Goal: Task Accomplishment & Management: Manage account settings

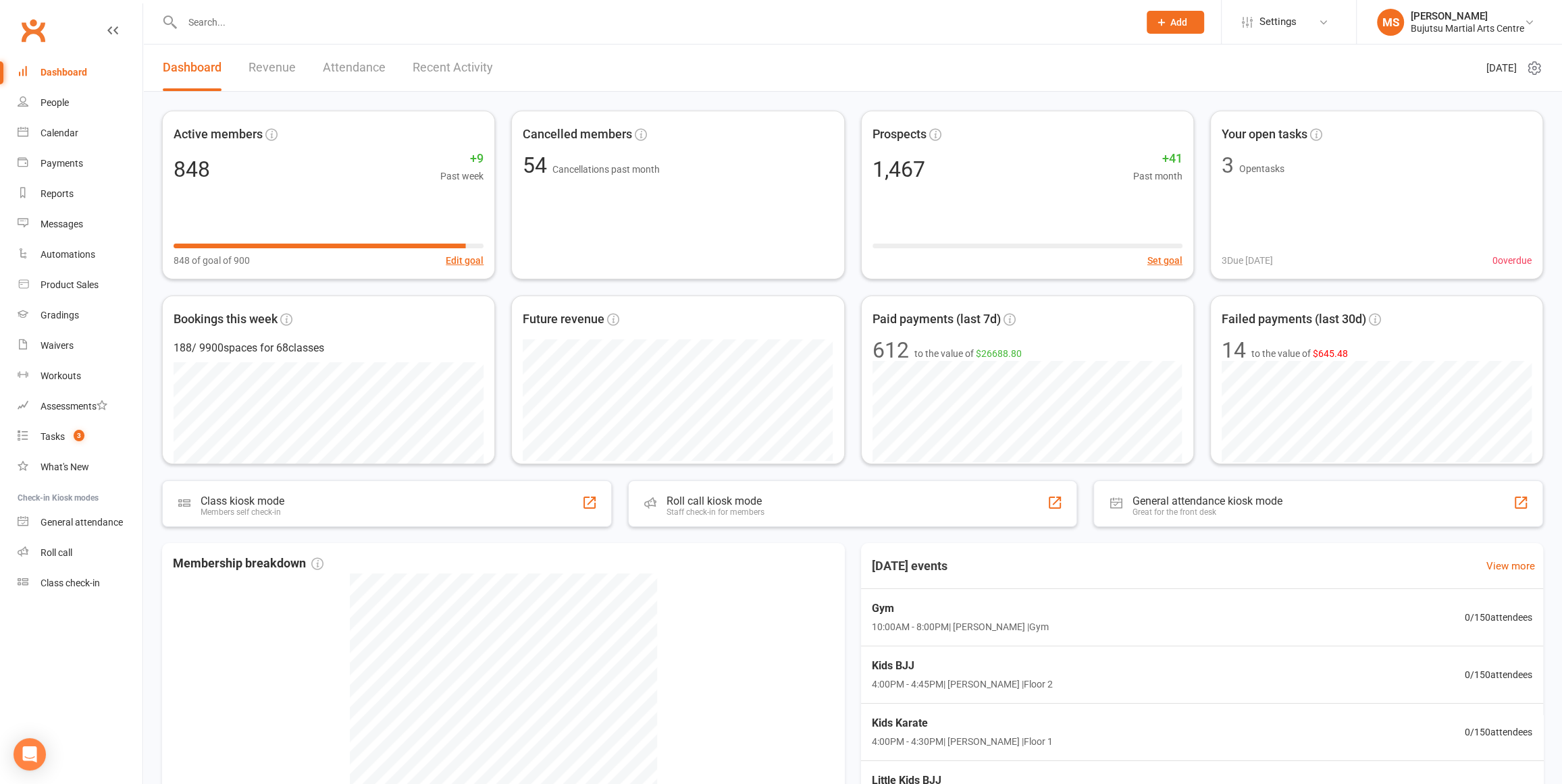
click at [288, 23] on input "text" at bounding box center [654, 22] width 951 height 19
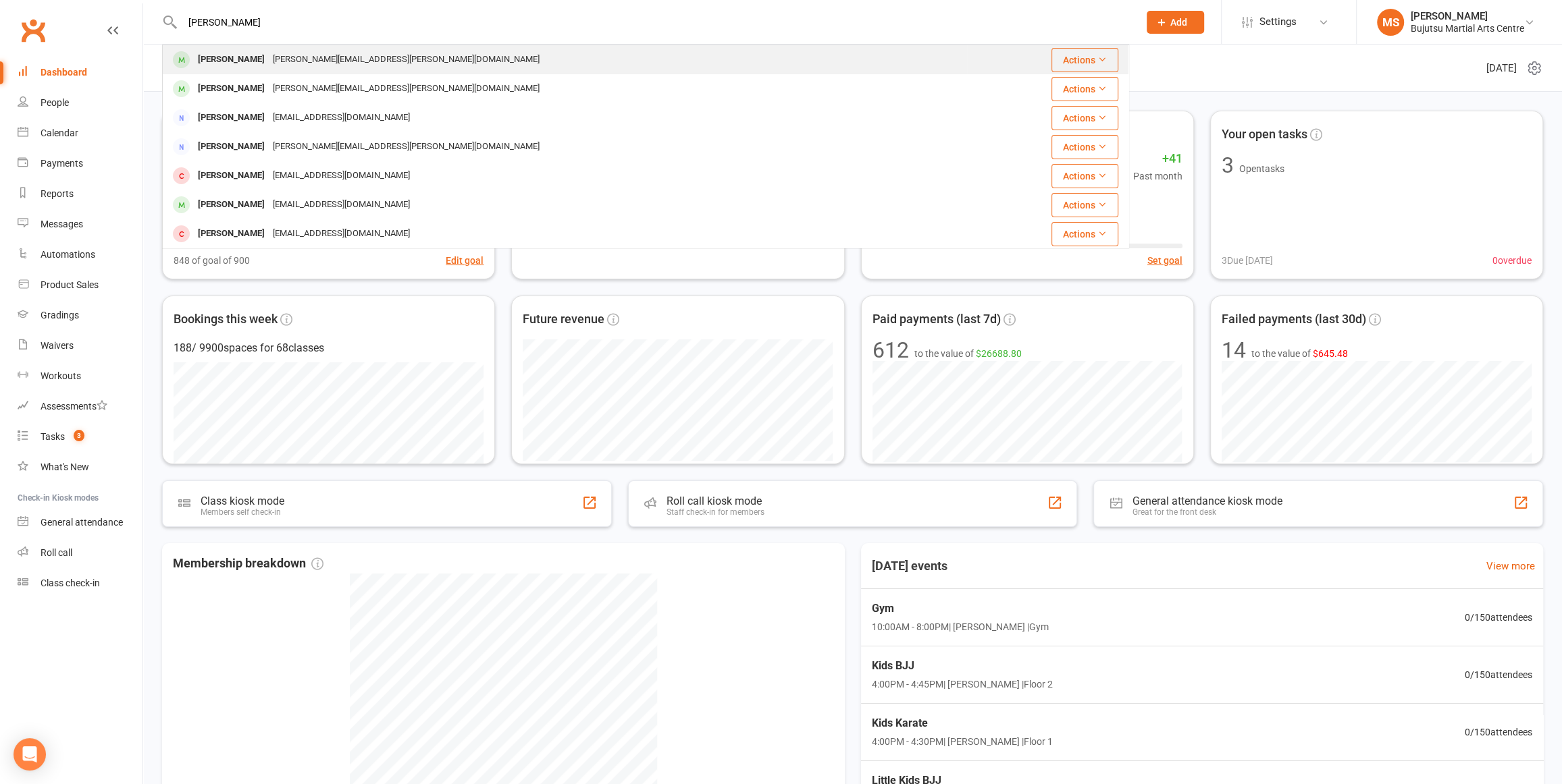
type input "[PERSON_NAME]"
click at [243, 65] on div "[PERSON_NAME]" at bounding box center [231, 59] width 75 height 19
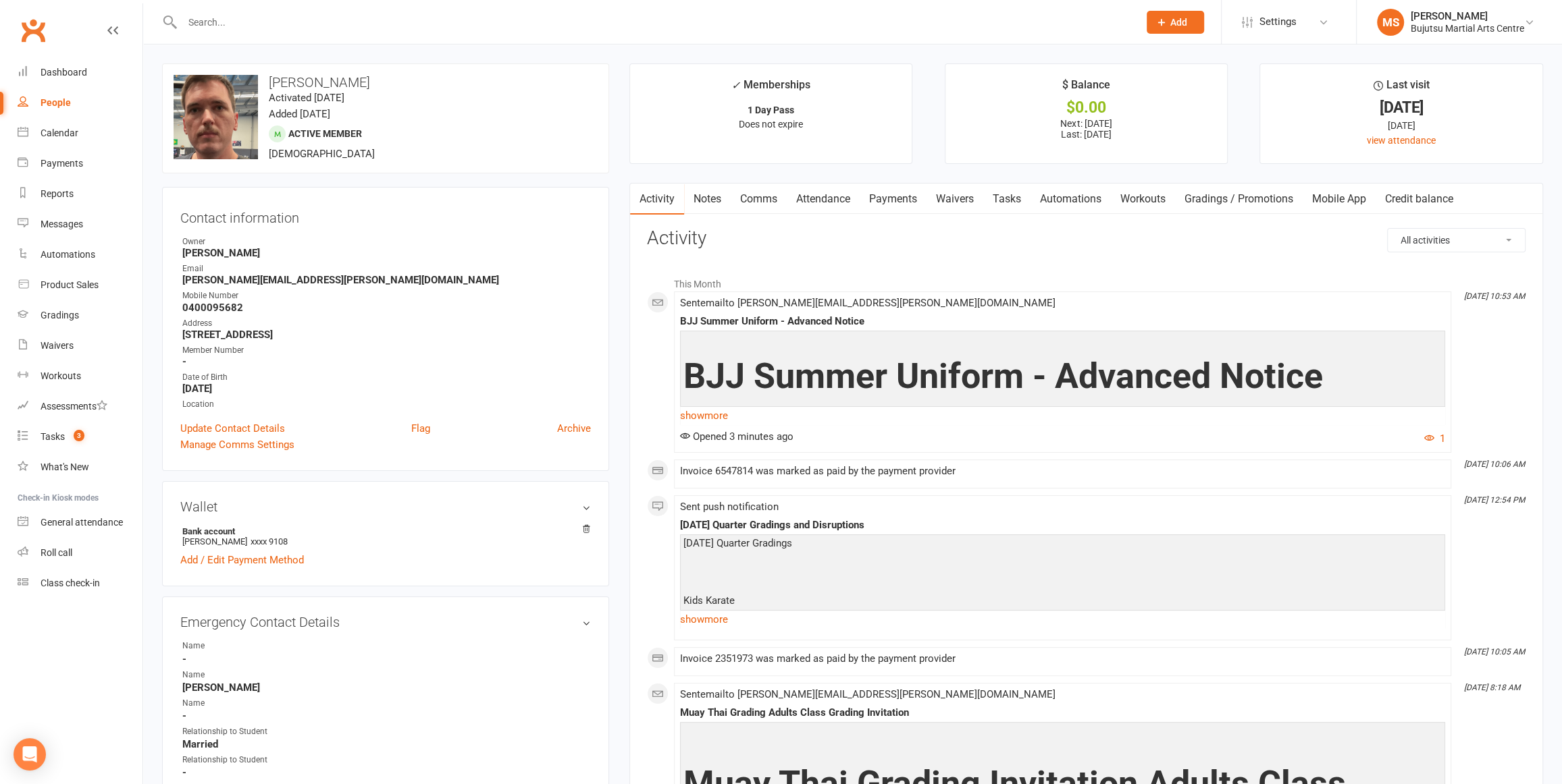
click at [301, 23] on input "text" at bounding box center [654, 22] width 951 height 19
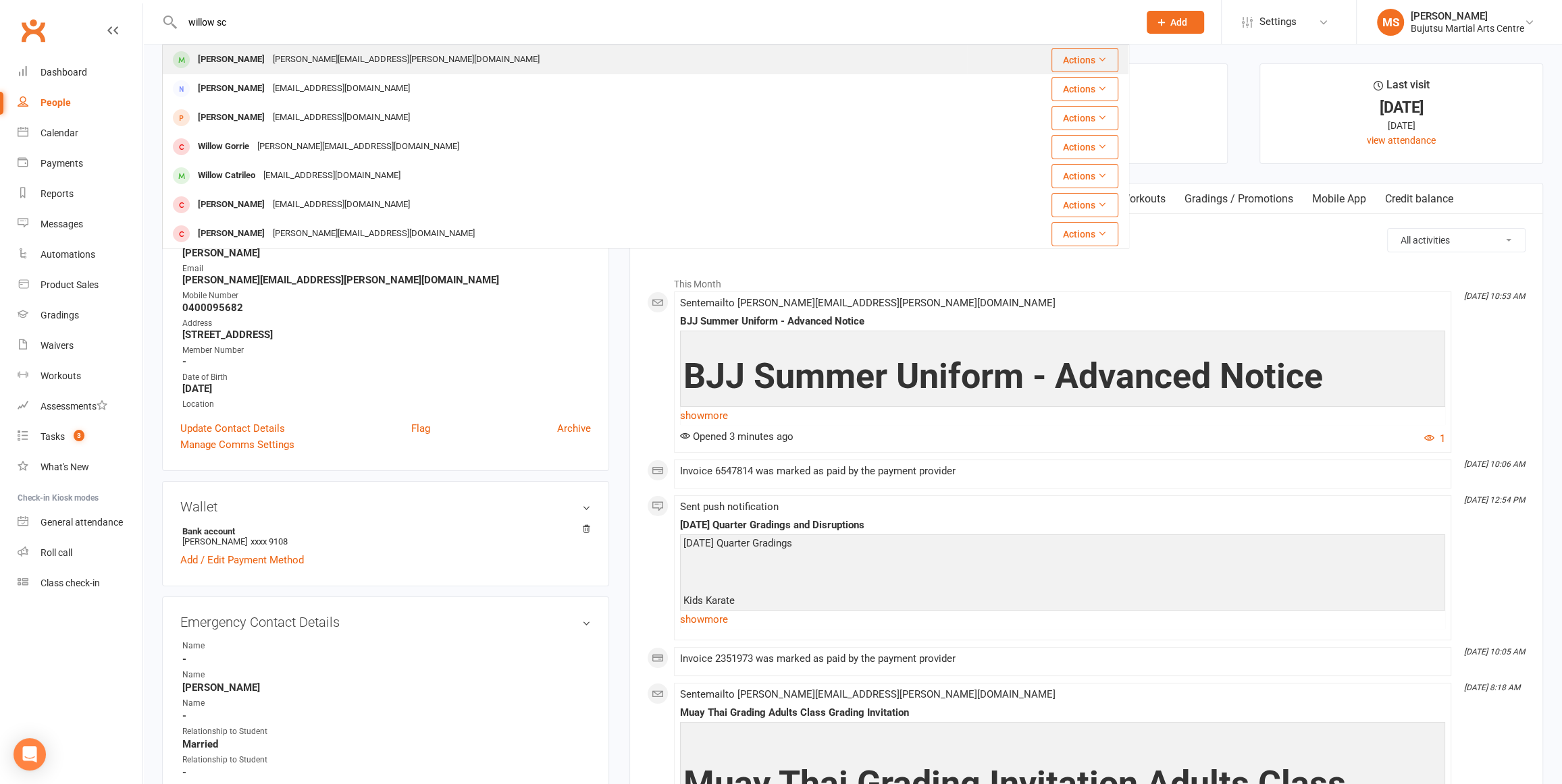
type input "willow sc"
click at [261, 47] on div "Willow Scott reginald.scott@hotmail.co.uk" at bounding box center [565, 60] width 803 height 28
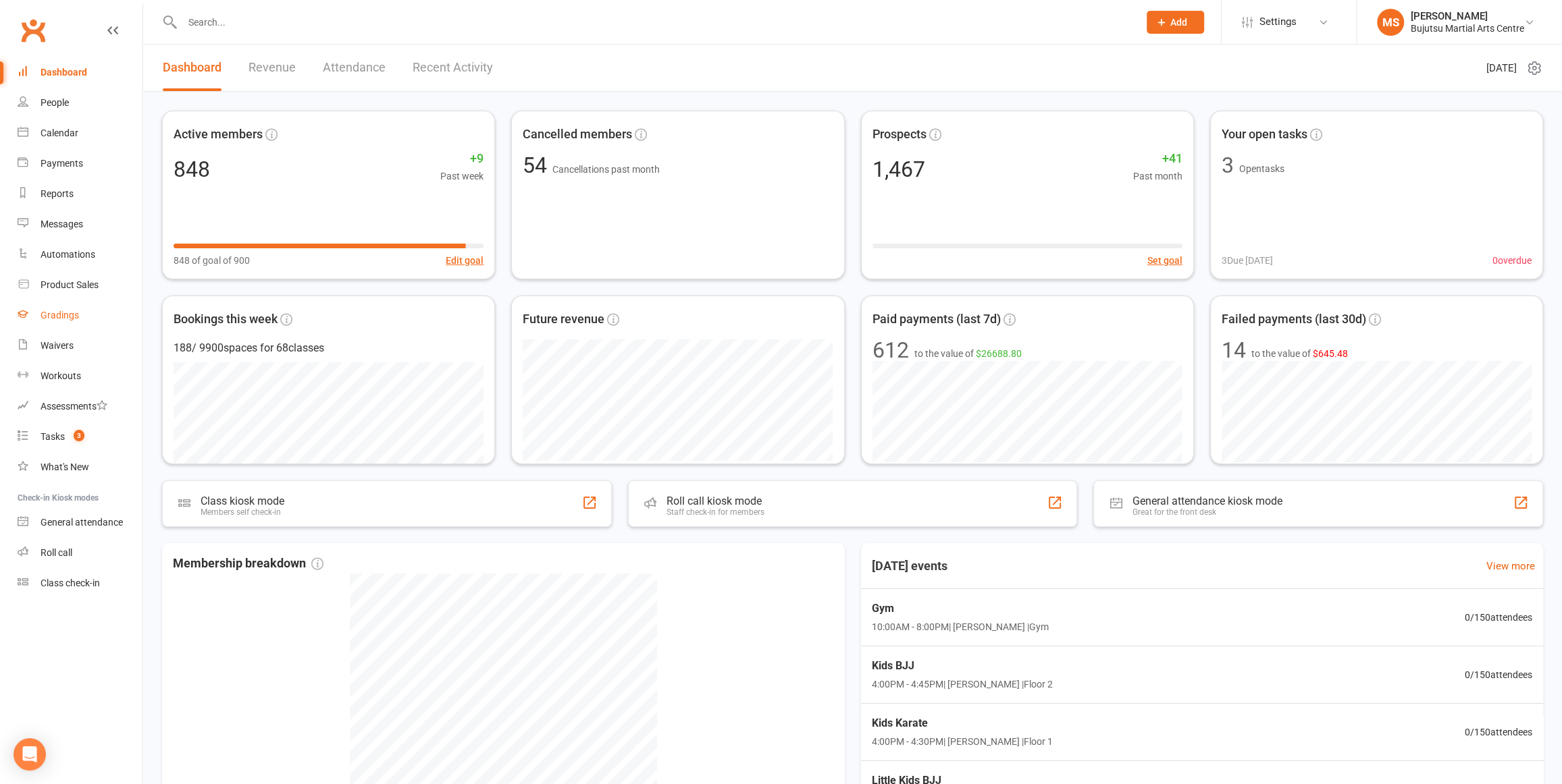
click at [81, 317] on link "Gradings" at bounding box center [80, 315] width 125 height 30
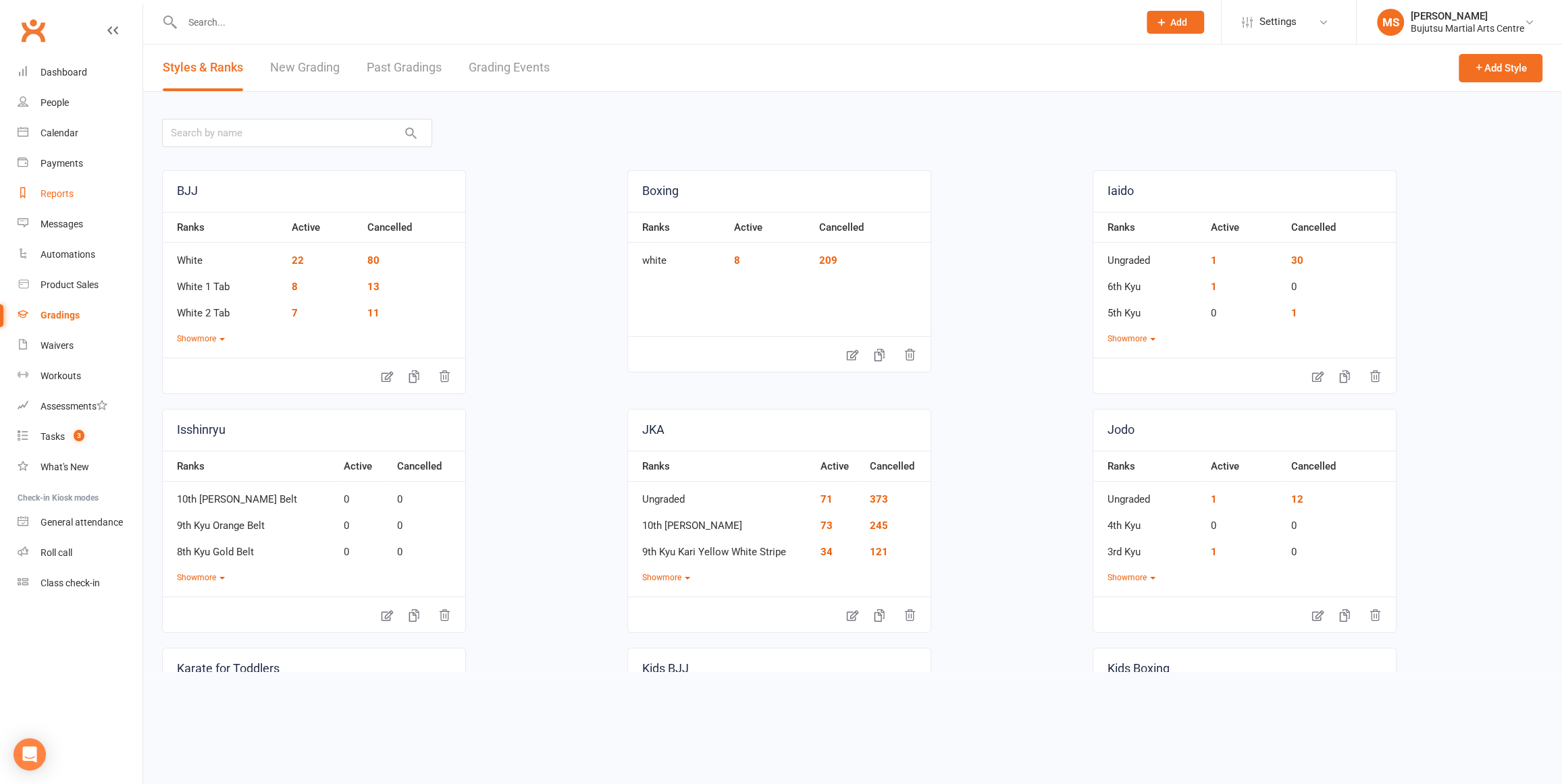
click at [61, 192] on div "Reports" at bounding box center [57, 194] width 33 height 11
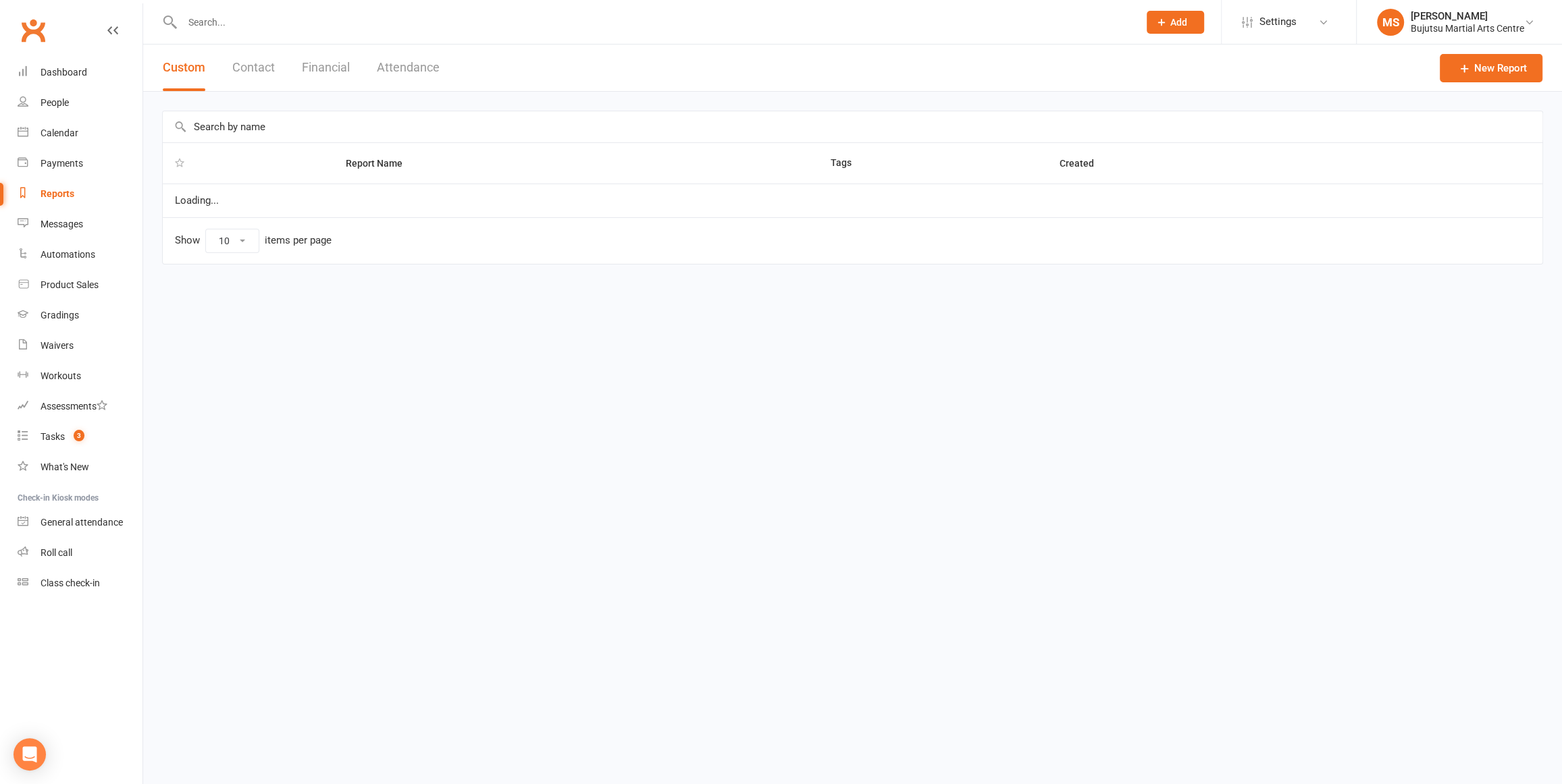
select select "100"
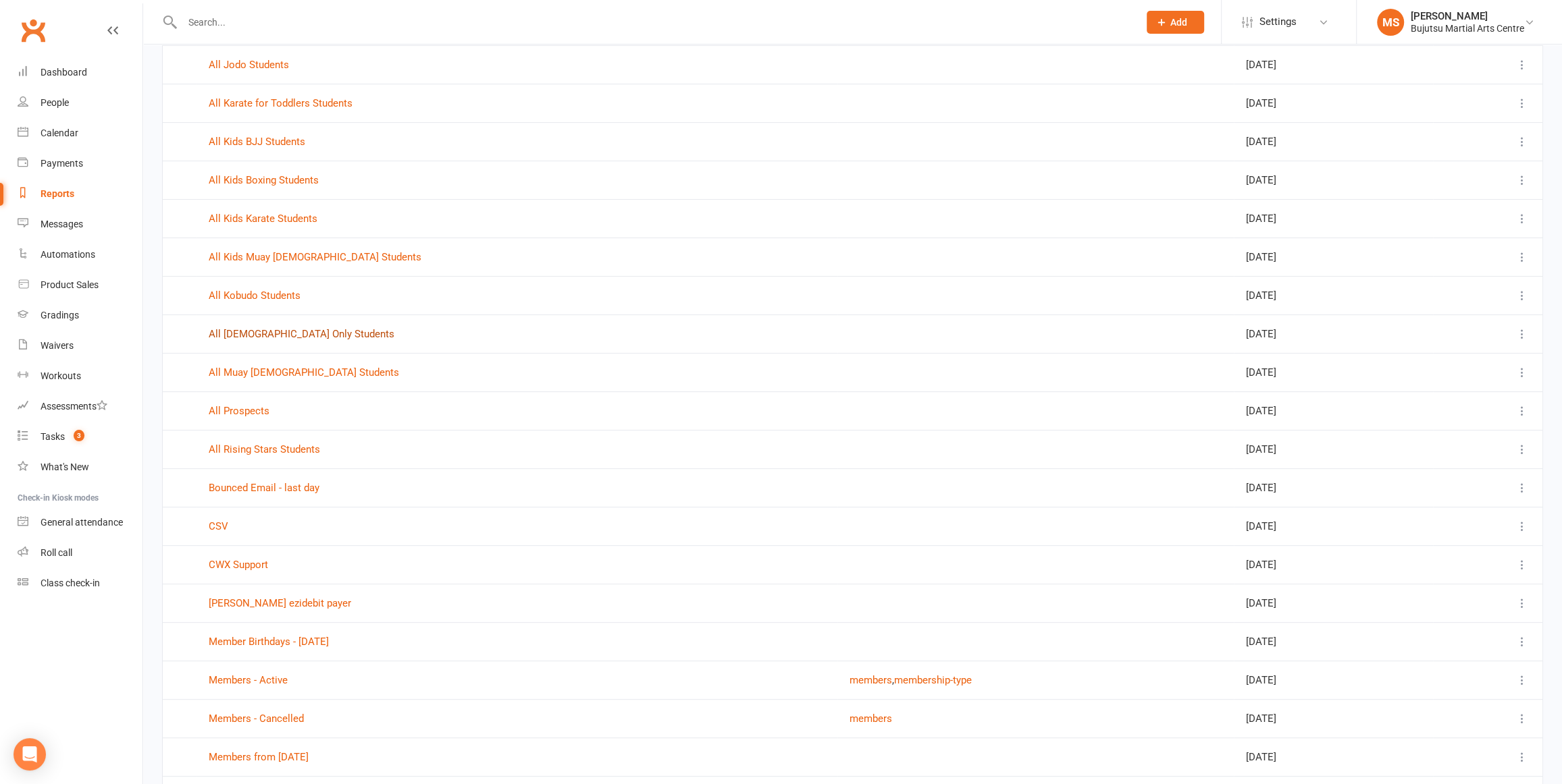
scroll to position [367, 0]
click at [274, 298] on link "All Kobudo Students" at bounding box center [255, 298] width 92 height 12
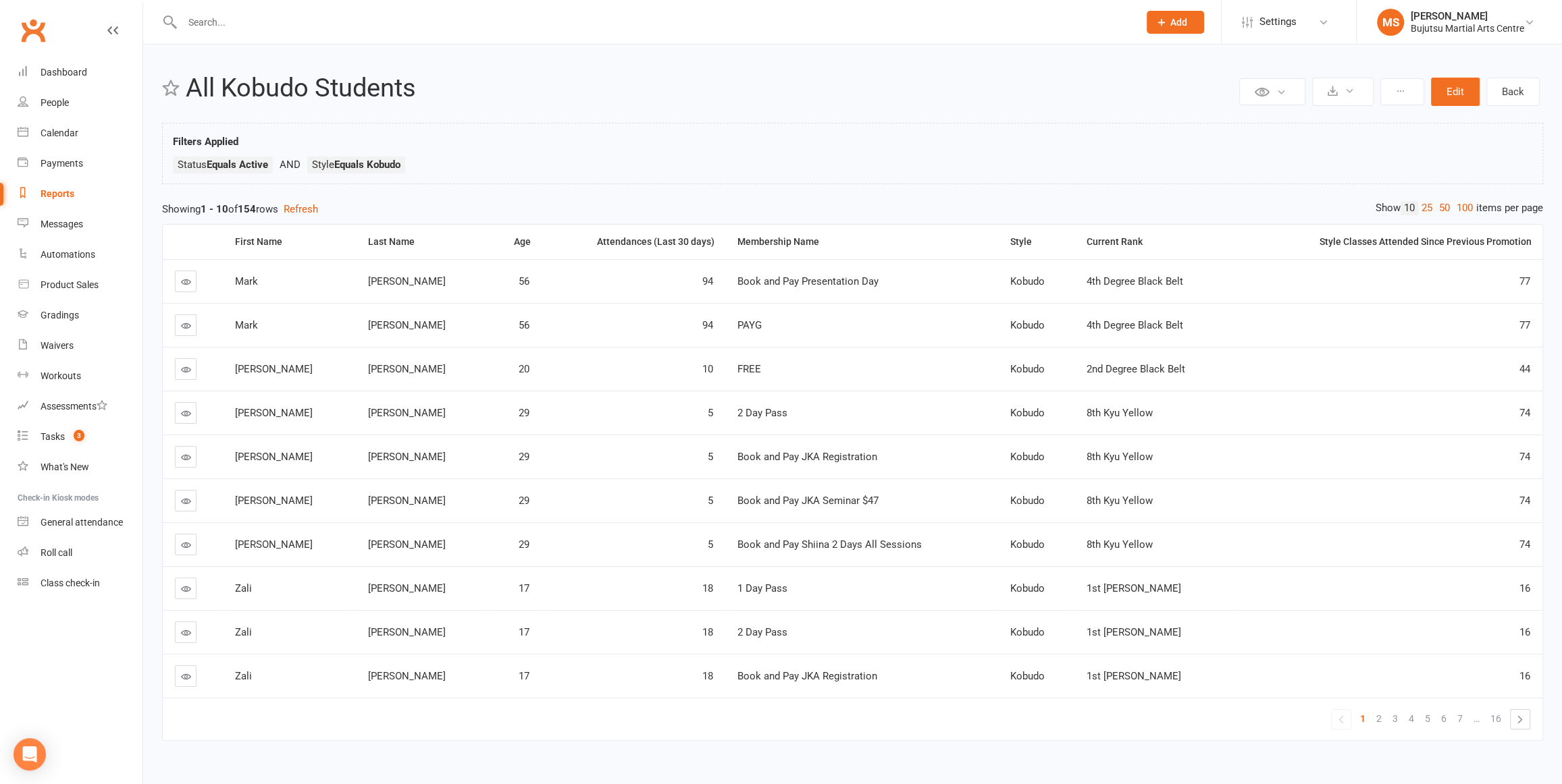
scroll to position [20, 0]
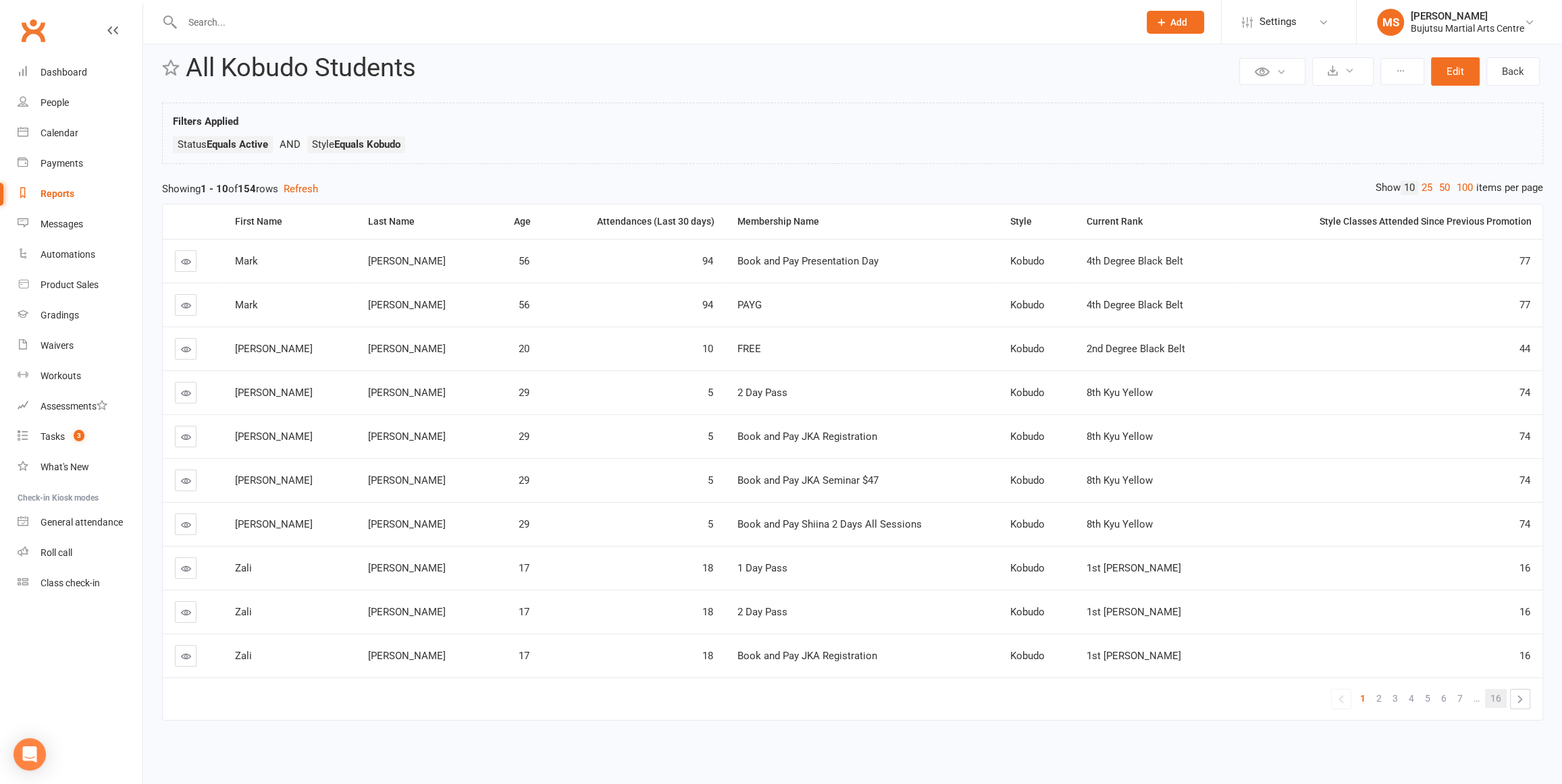
click at [1500, 700] on span "16" at bounding box center [1496, 699] width 11 height 19
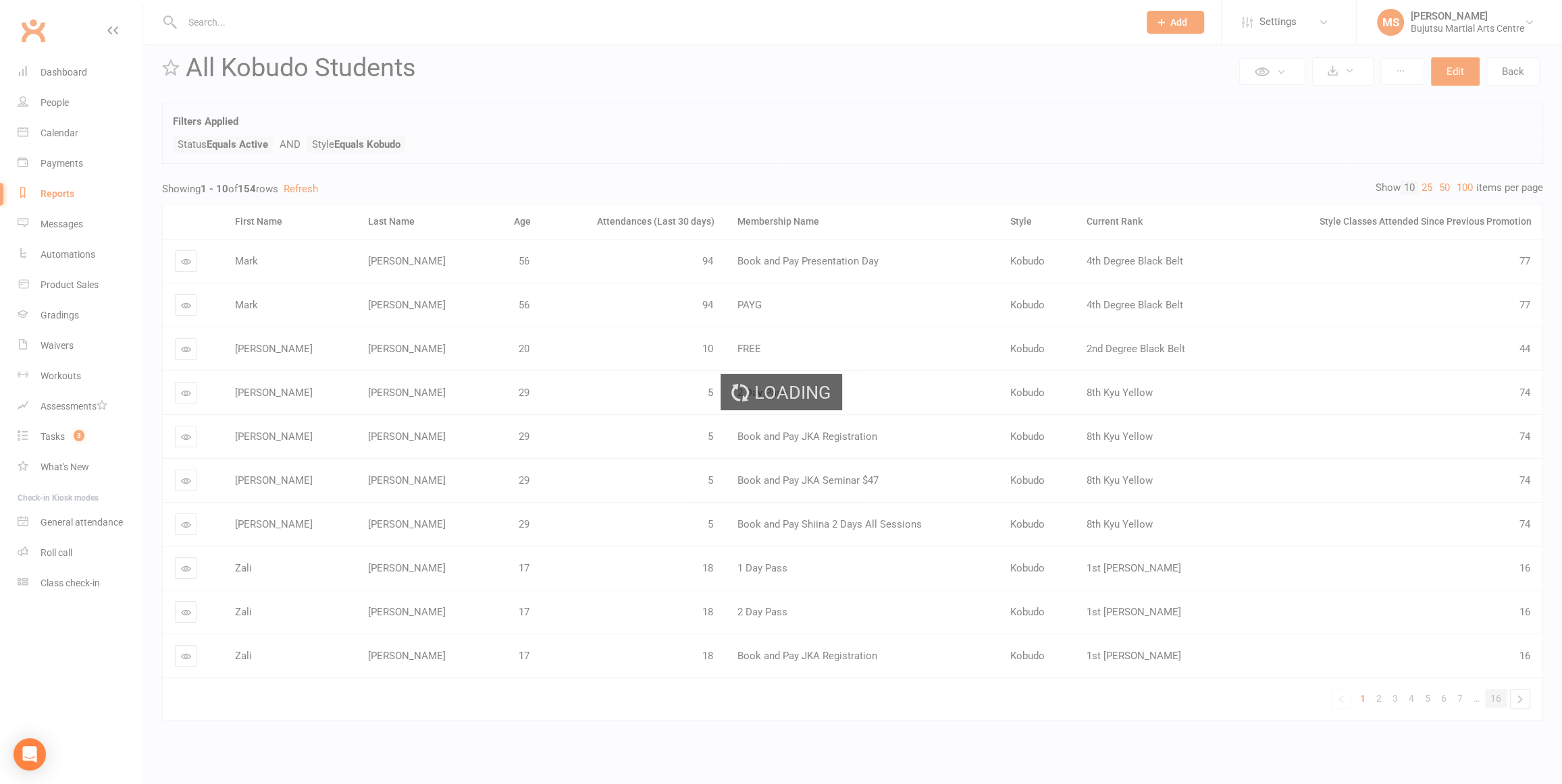
scroll to position [0, 0]
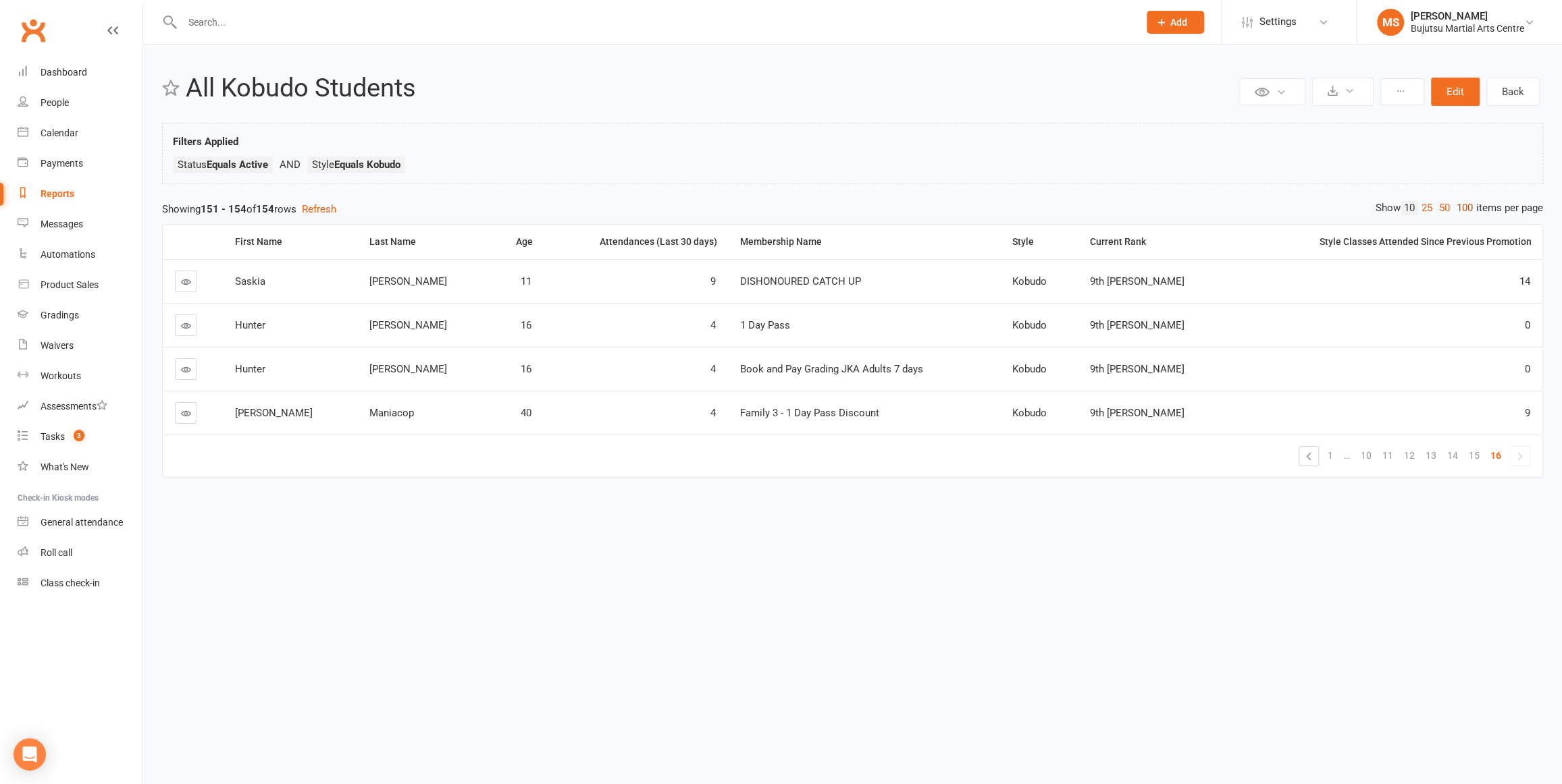
click at [1465, 205] on link "100" at bounding box center [1465, 208] width 23 height 14
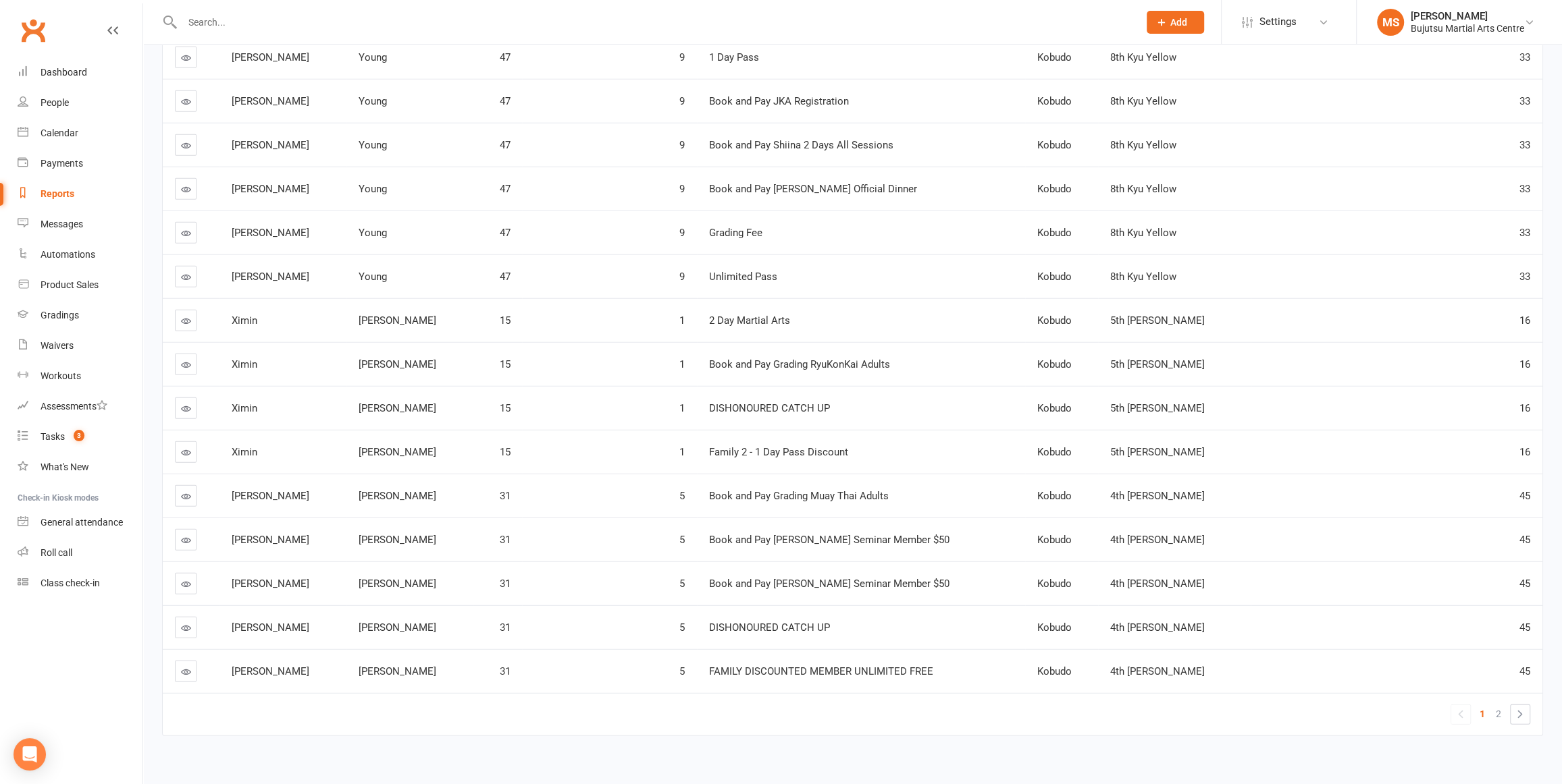
scroll to position [3961, 0]
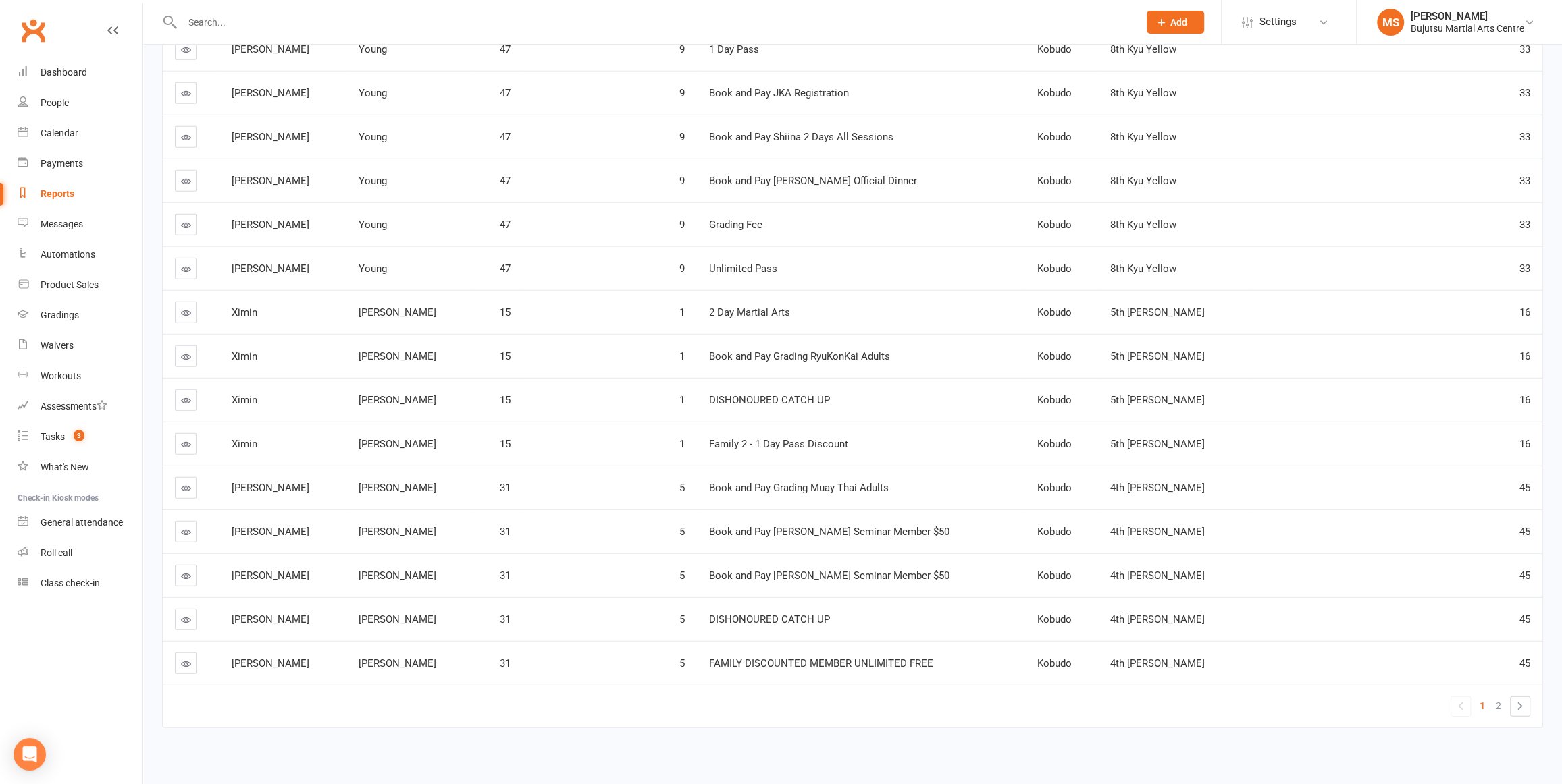
click at [1496, 699] on span "2" at bounding box center [1498, 706] width 5 height 19
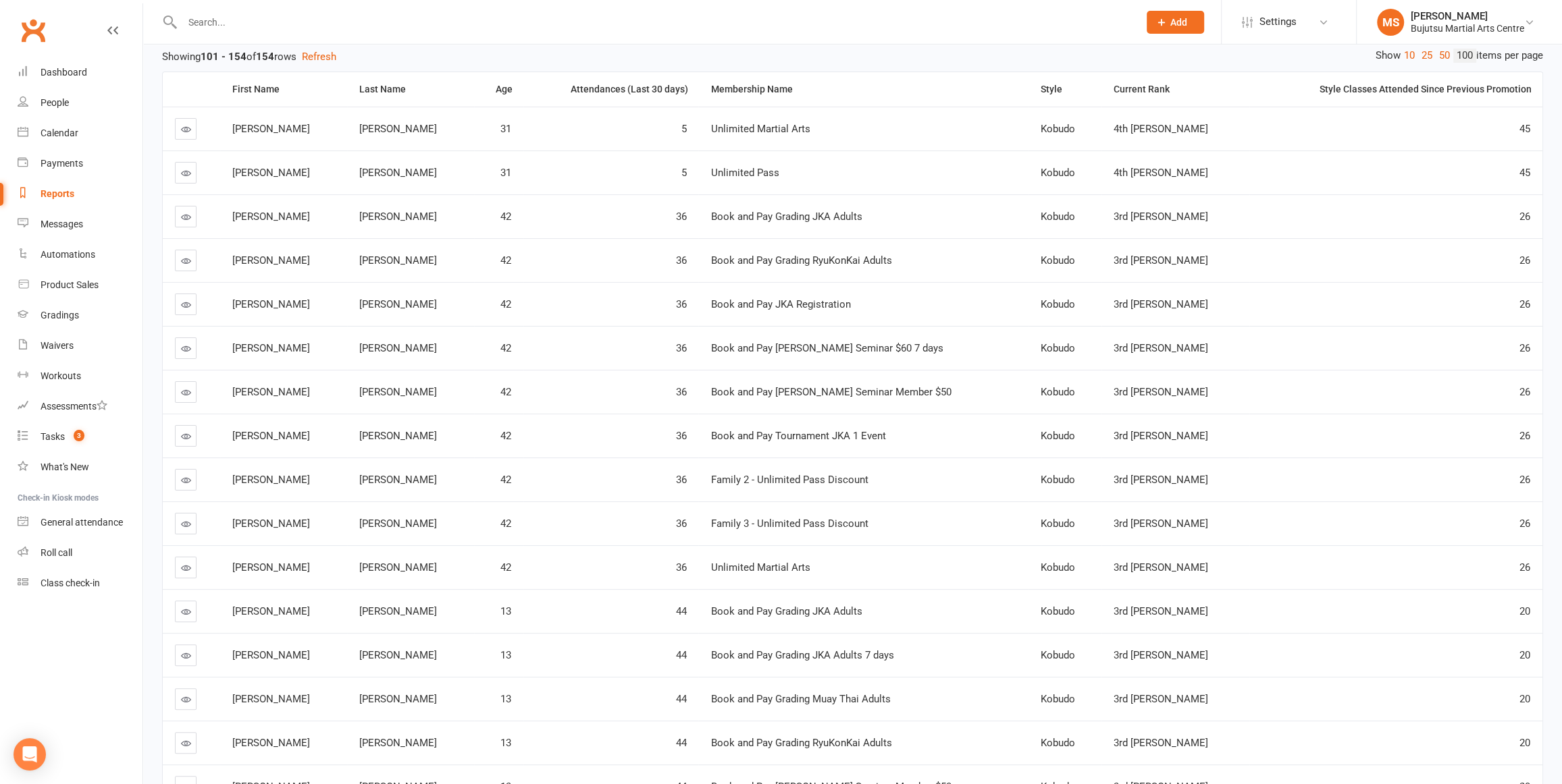
scroll to position [154, 0]
click at [71, 219] on div "Messages" at bounding box center [61, 224] width 43 height 11
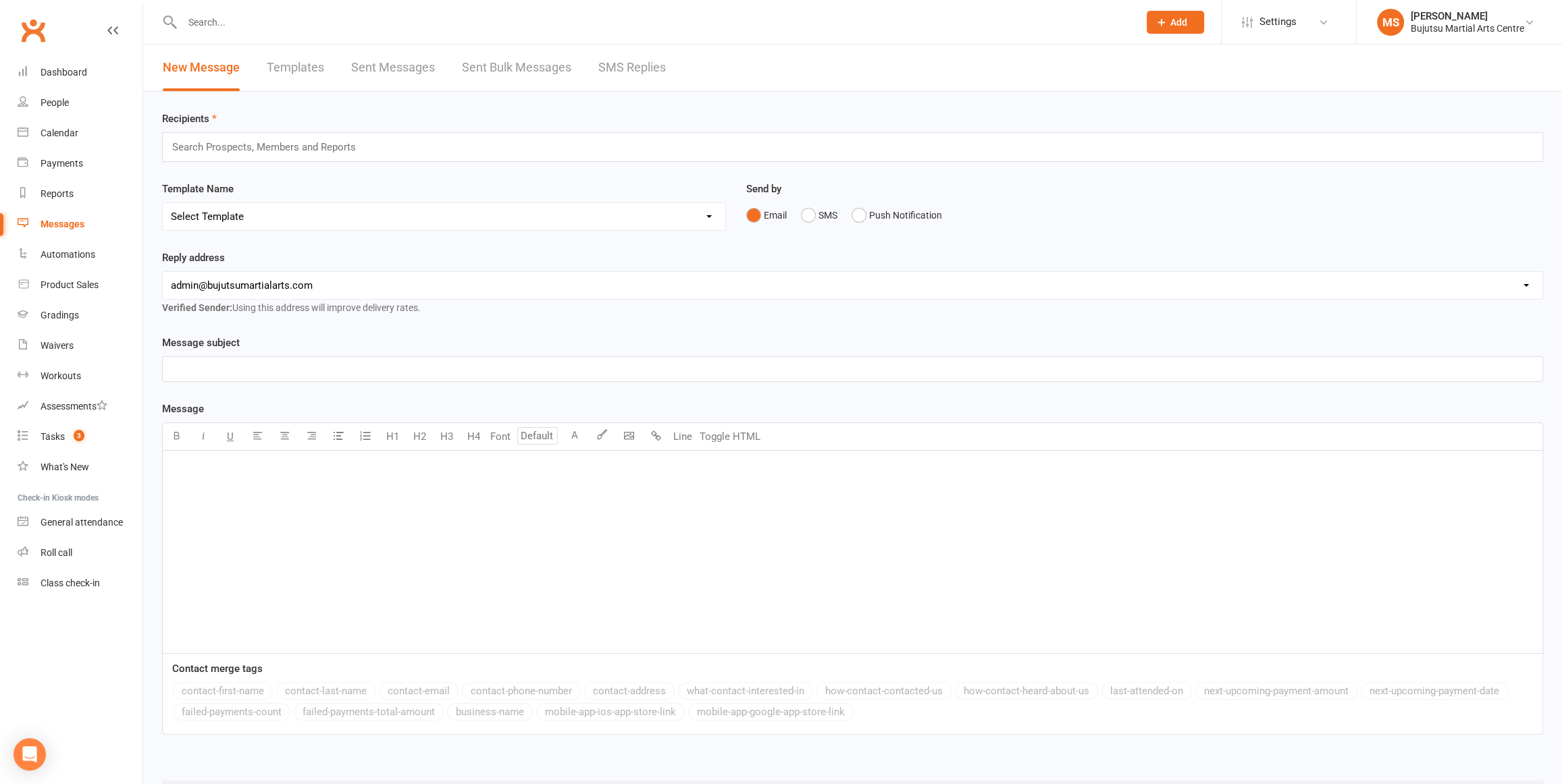
click at [306, 65] on link "Templates" at bounding box center [296, 67] width 57 height 47
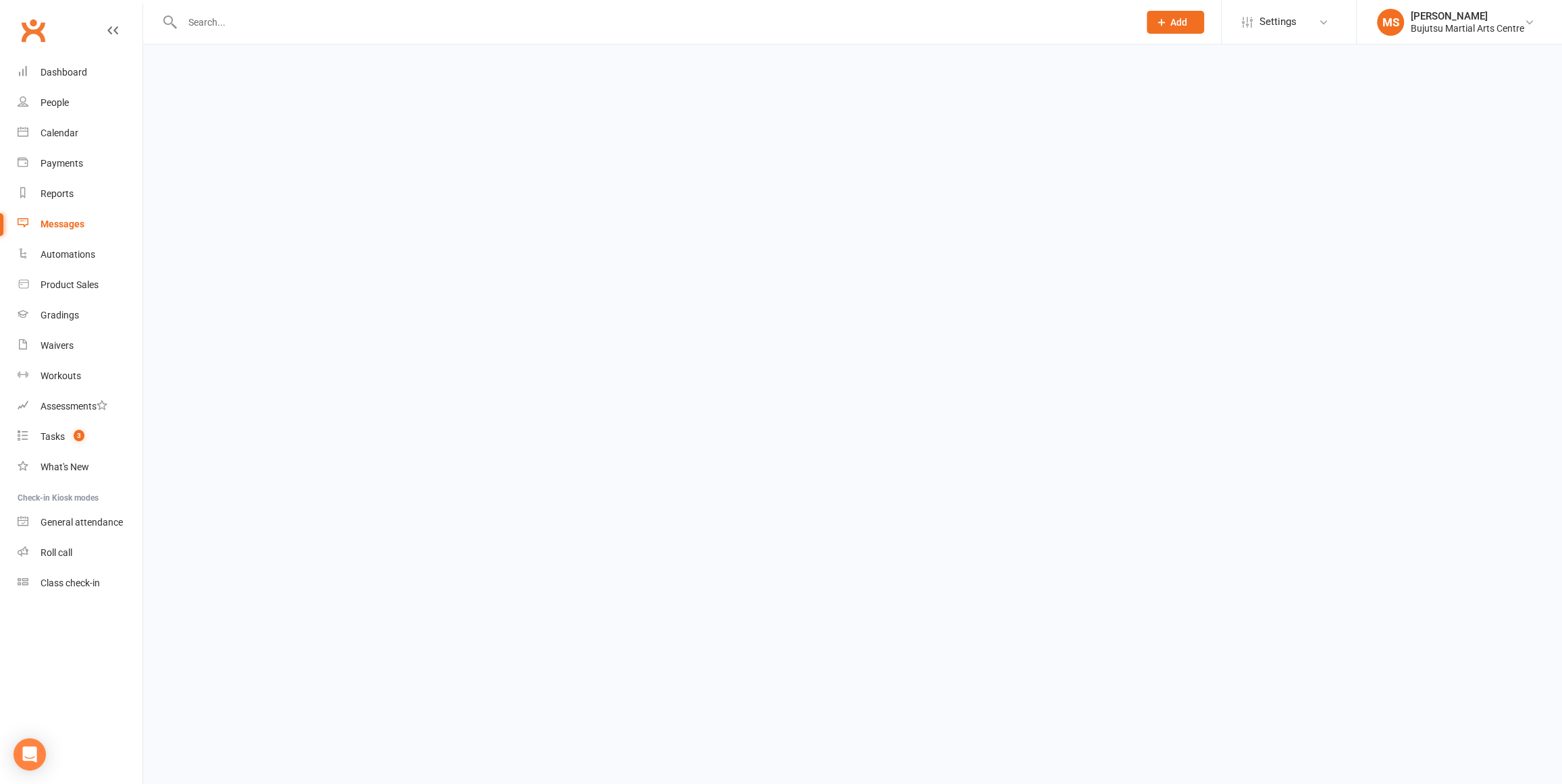
select select "grid"
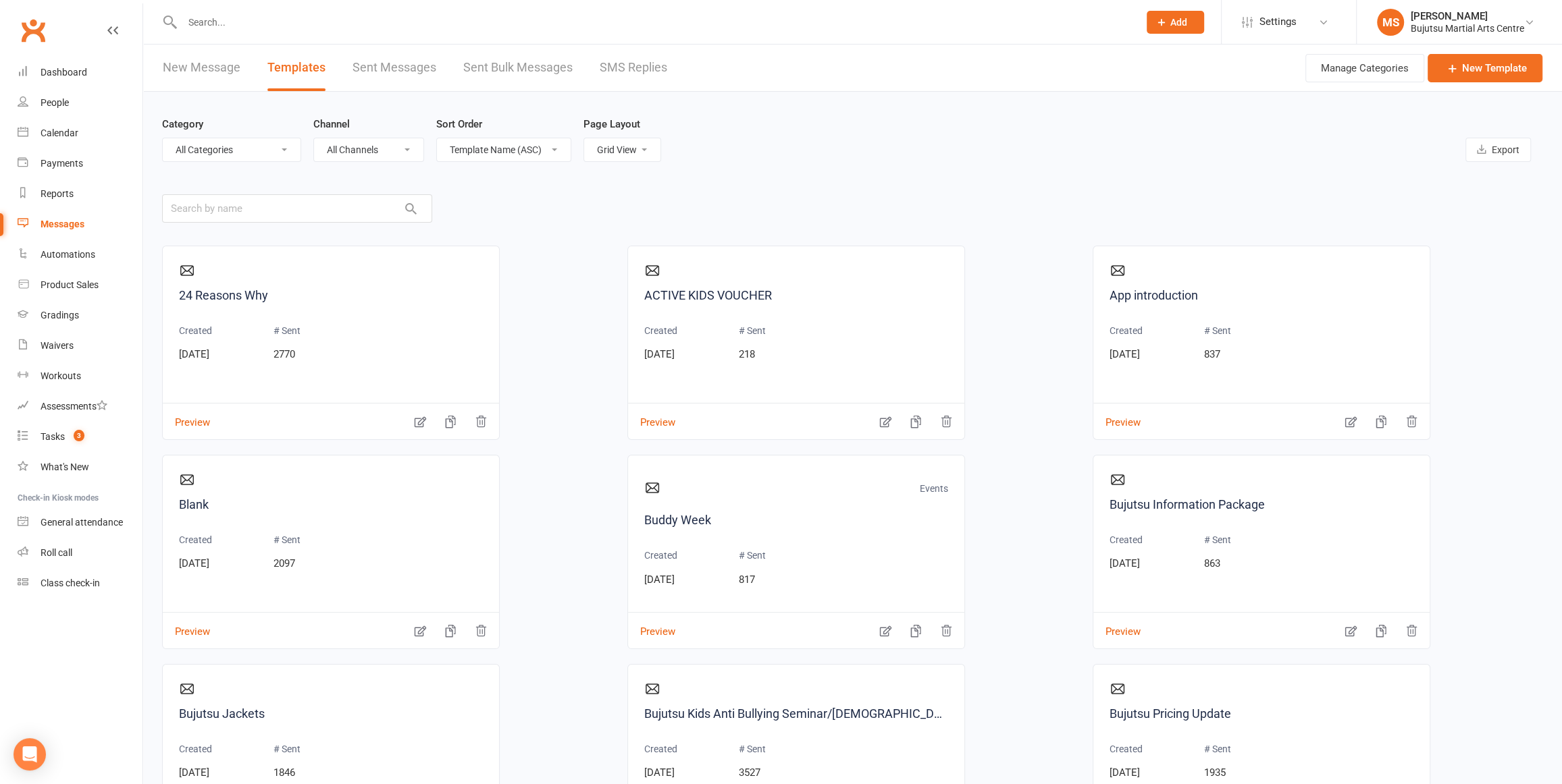
click at [278, 150] on select "All Categories (No category) Events General Grading Invitation Newsletter Schoo…" at bounding box center [232, 150] width 138 height 23
click at [559, 153] on select "Template Name (ASC) Template Name (DESC) Type (ASC) Type (DESC) Category (ASC) …" at bounding box center [504, 150] width 133 height 23
click at [236, 154] on select "All Categories (No category) Events General Grading Invitation Newsletter Schoo…" at bounding box center [232, 150] width 138 height 23
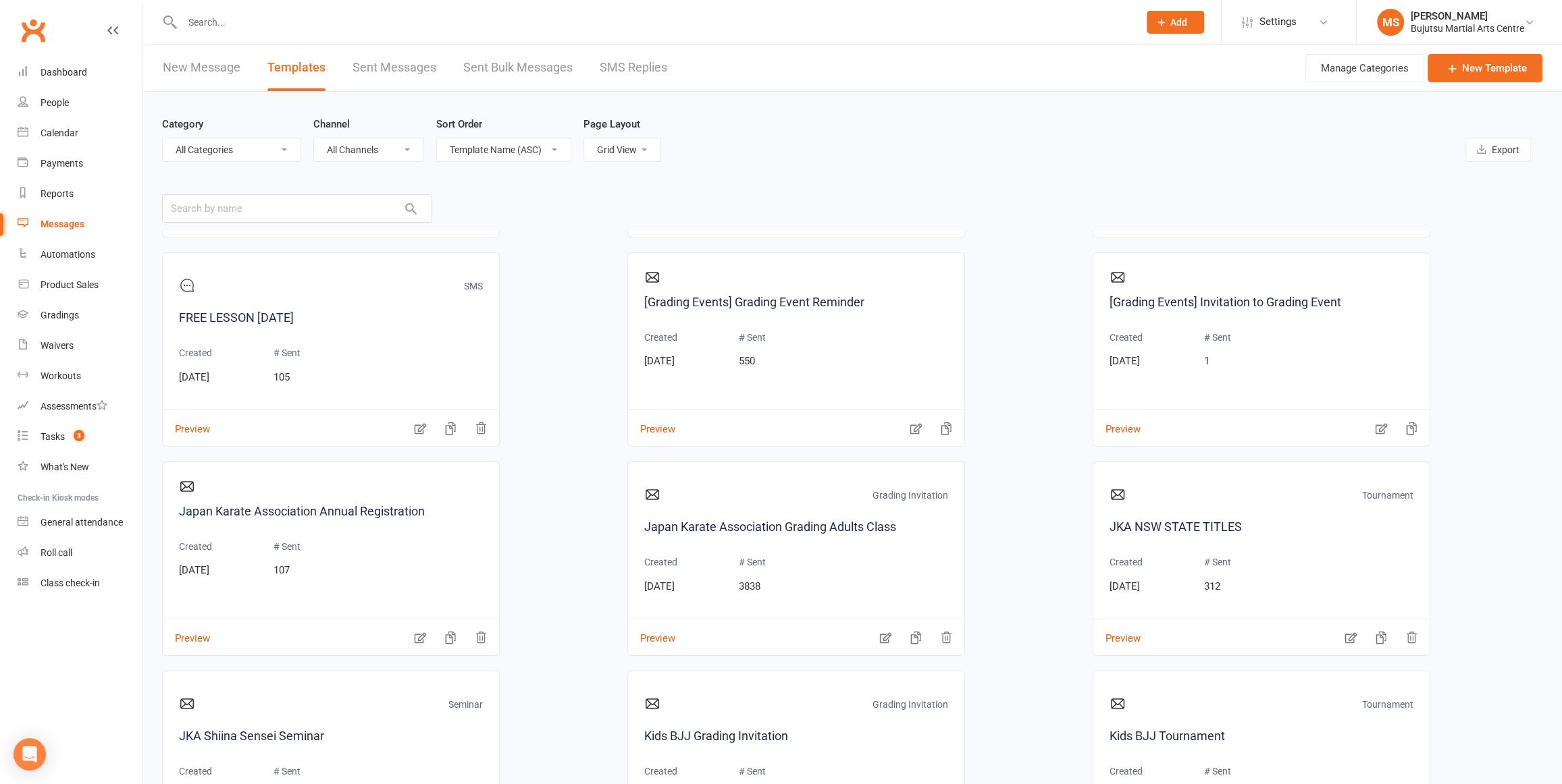
scroll to position [1886, 0]
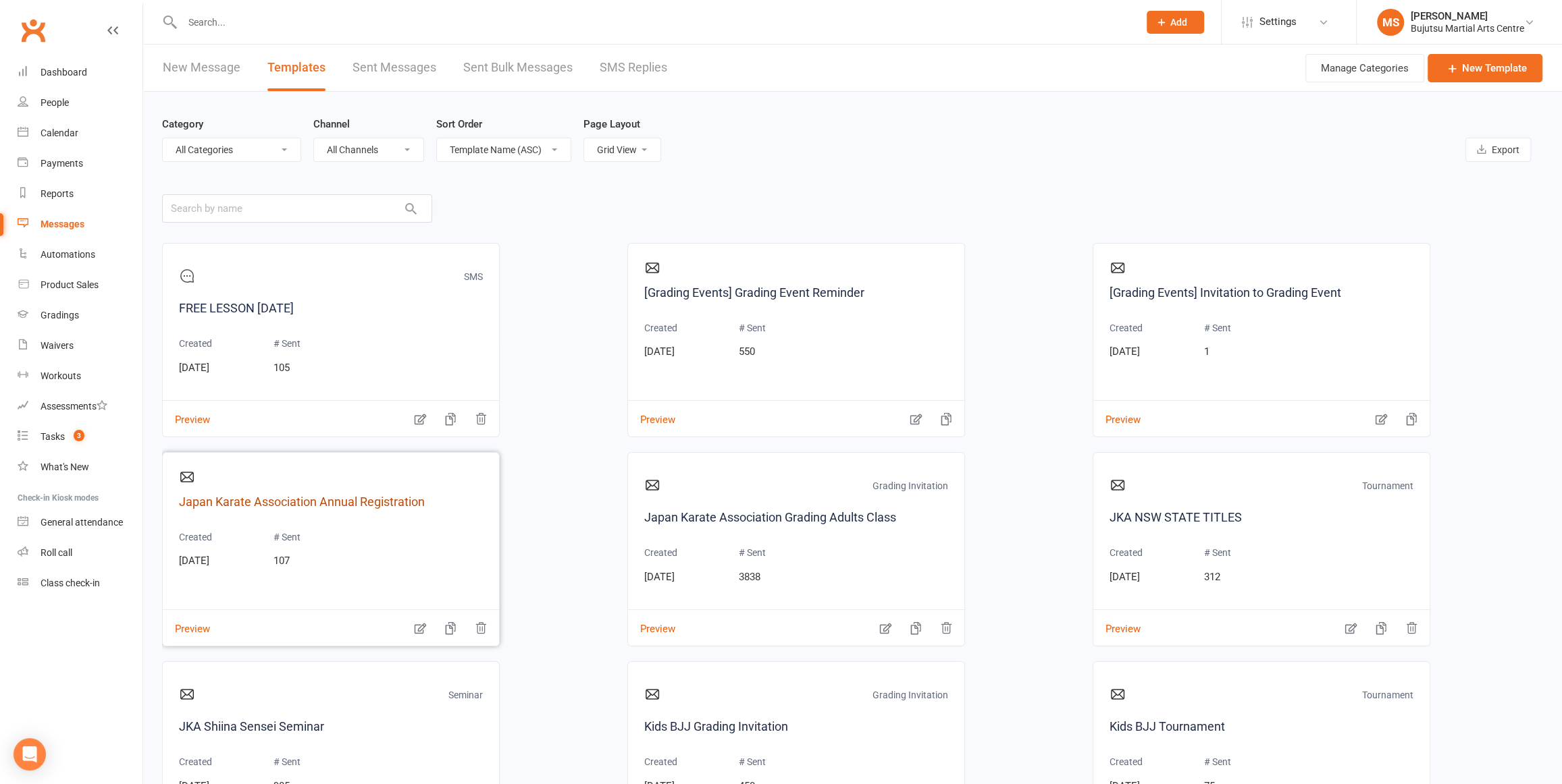
click at [372, 504] on link "Japan Karate Association Annual Registration" at bounding box center [331, 502] width 304 height 19
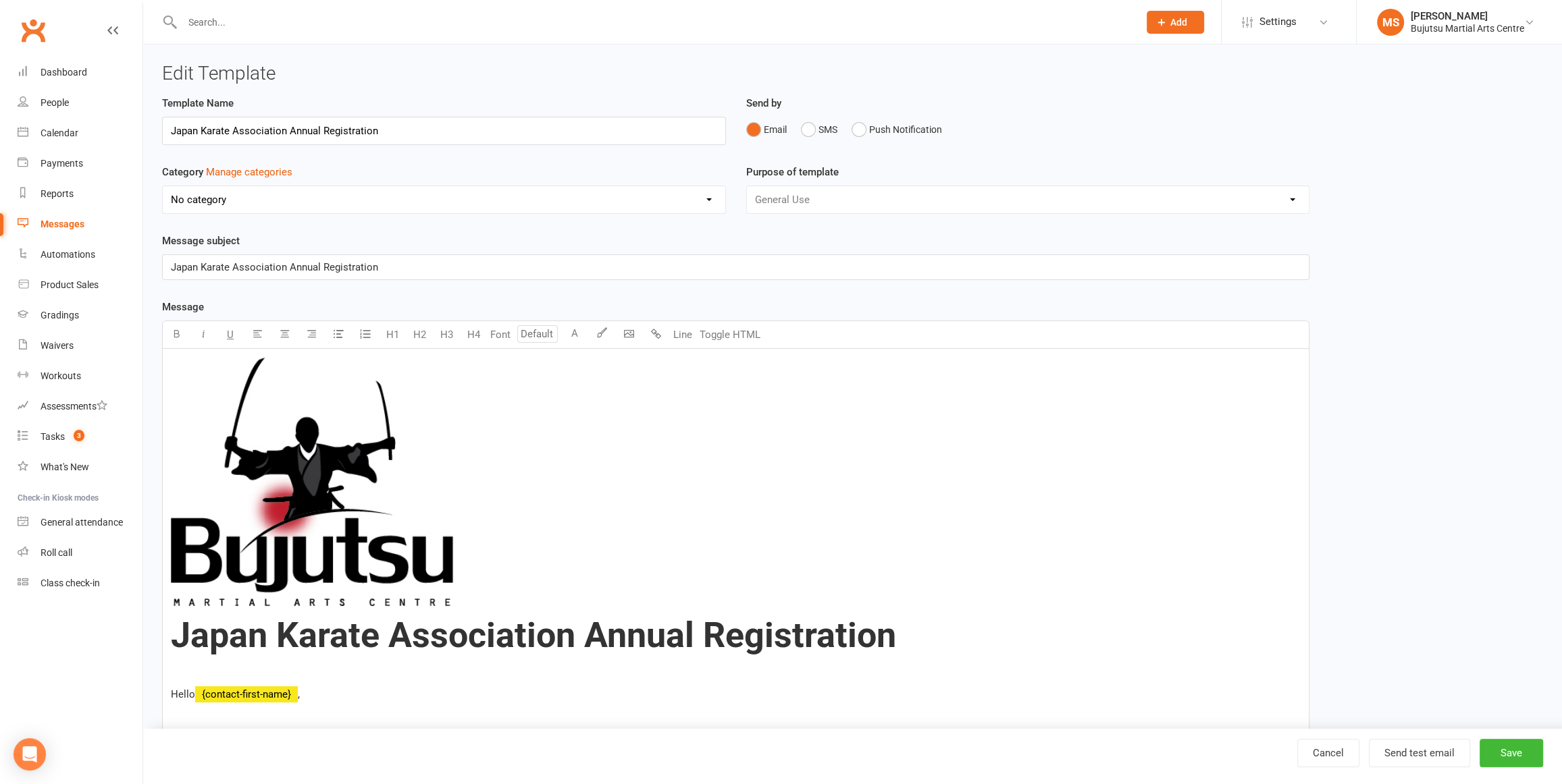
click at [365, 202] on select "No category Events General Grading Invitation Newsletter School Holiday Program…" at bounding box center [444, 199] width 563 height 27
click at [232, 173] on button "Manage categories" at bounding box center [248, 172] width 86 height 16
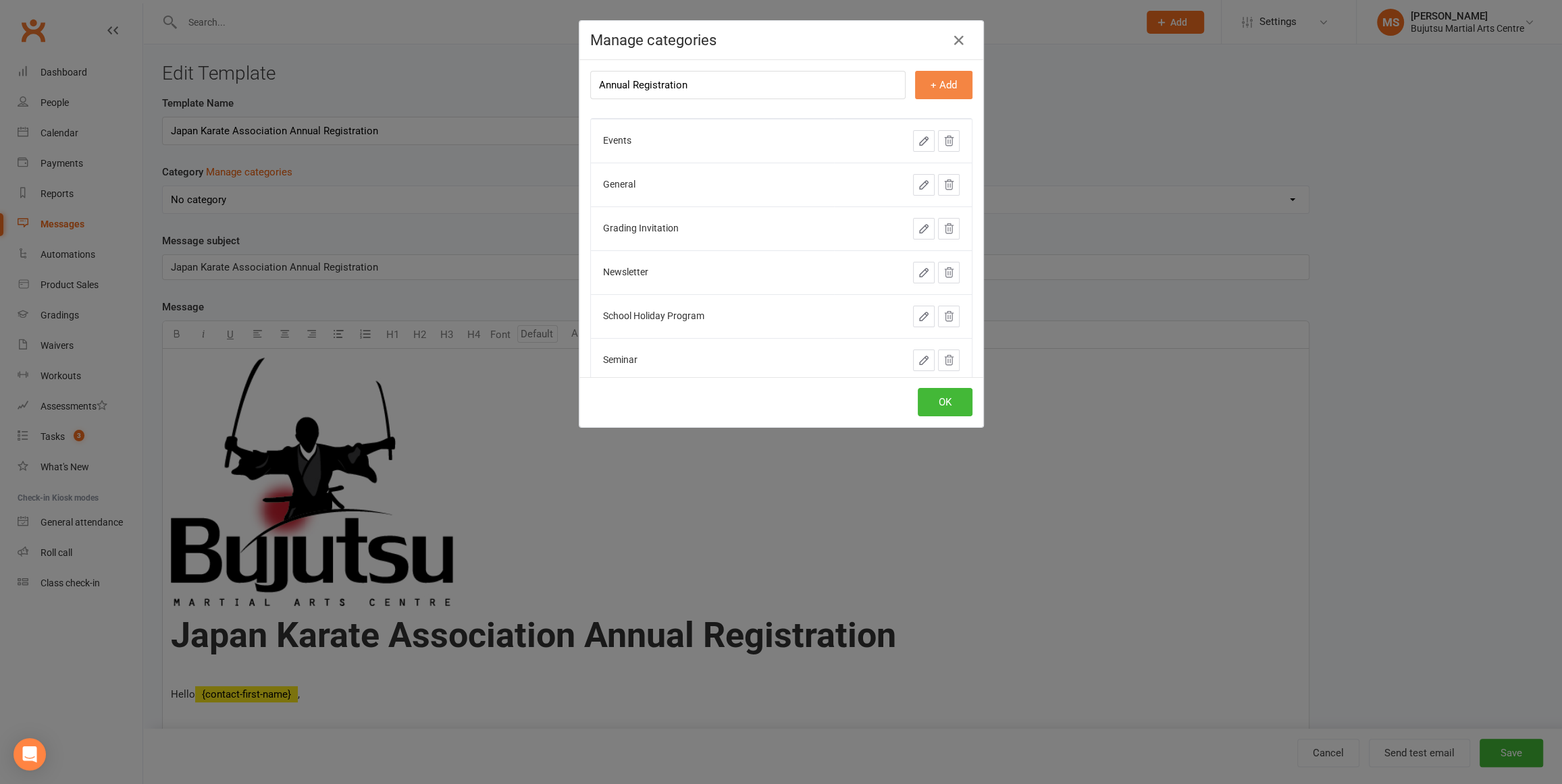
type input "Annual Registration"
click at [934, 86] on button "+ Add" at bounding box center [944, 85] width 57 height 29
click at [954, 405] on button "OK" at bounding box center [945, 402] width 55 height 29
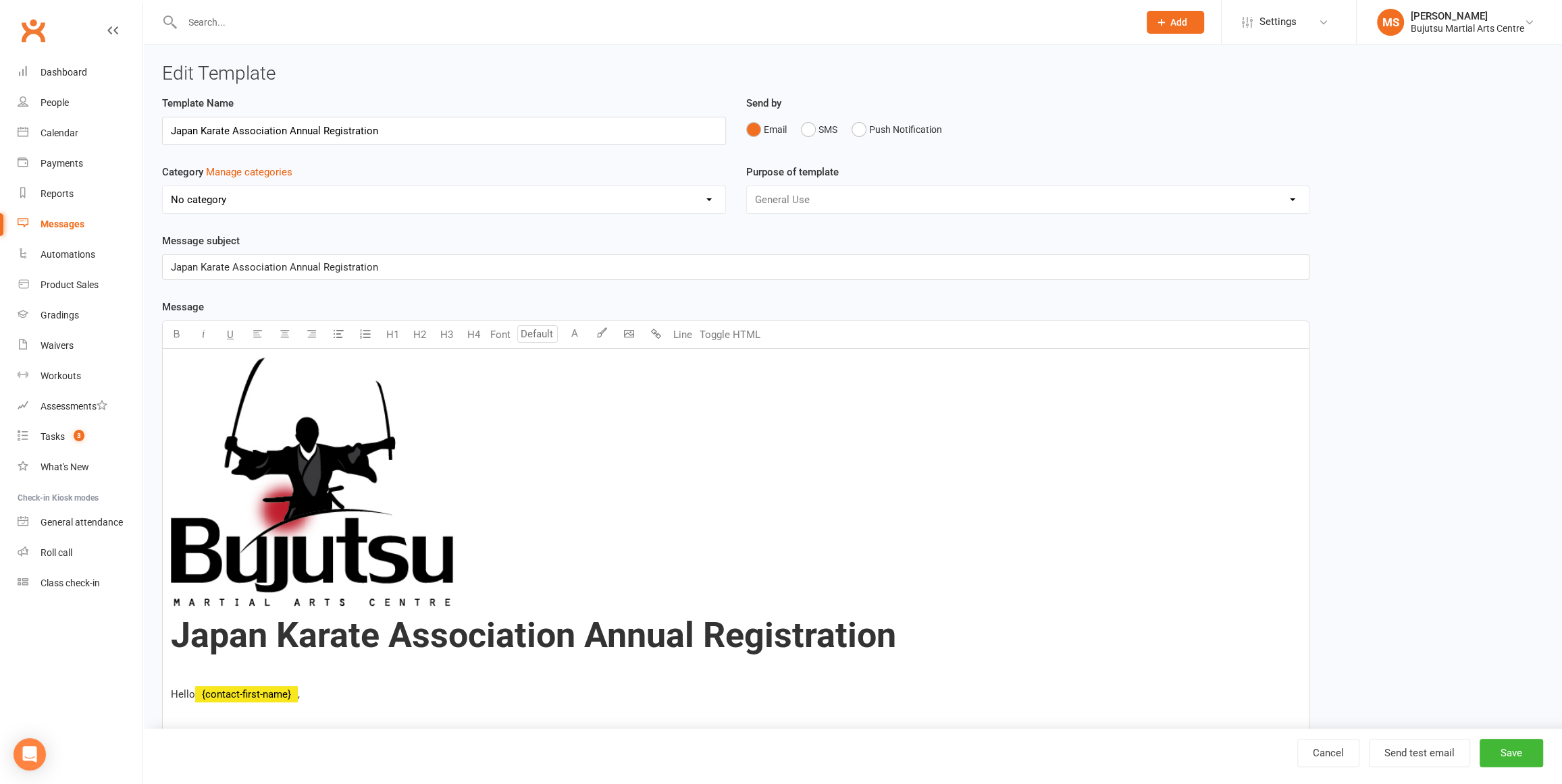
click at [312, 195] on select "No category Annual Registration Events General Grading Invitation Newsletter Sc…" at bounding box center [444, 199] width 563 height 27
select select "20173"
click at [163, 186] on select "No category Annual Registration Events General Grading Invitation Newsletter Sc…" at bounding box center [444, 199] width 563 height 27
click at [1515, 752] on button "Save" at bounding box center [1512, 753] width 64 height 29
select select "grid"
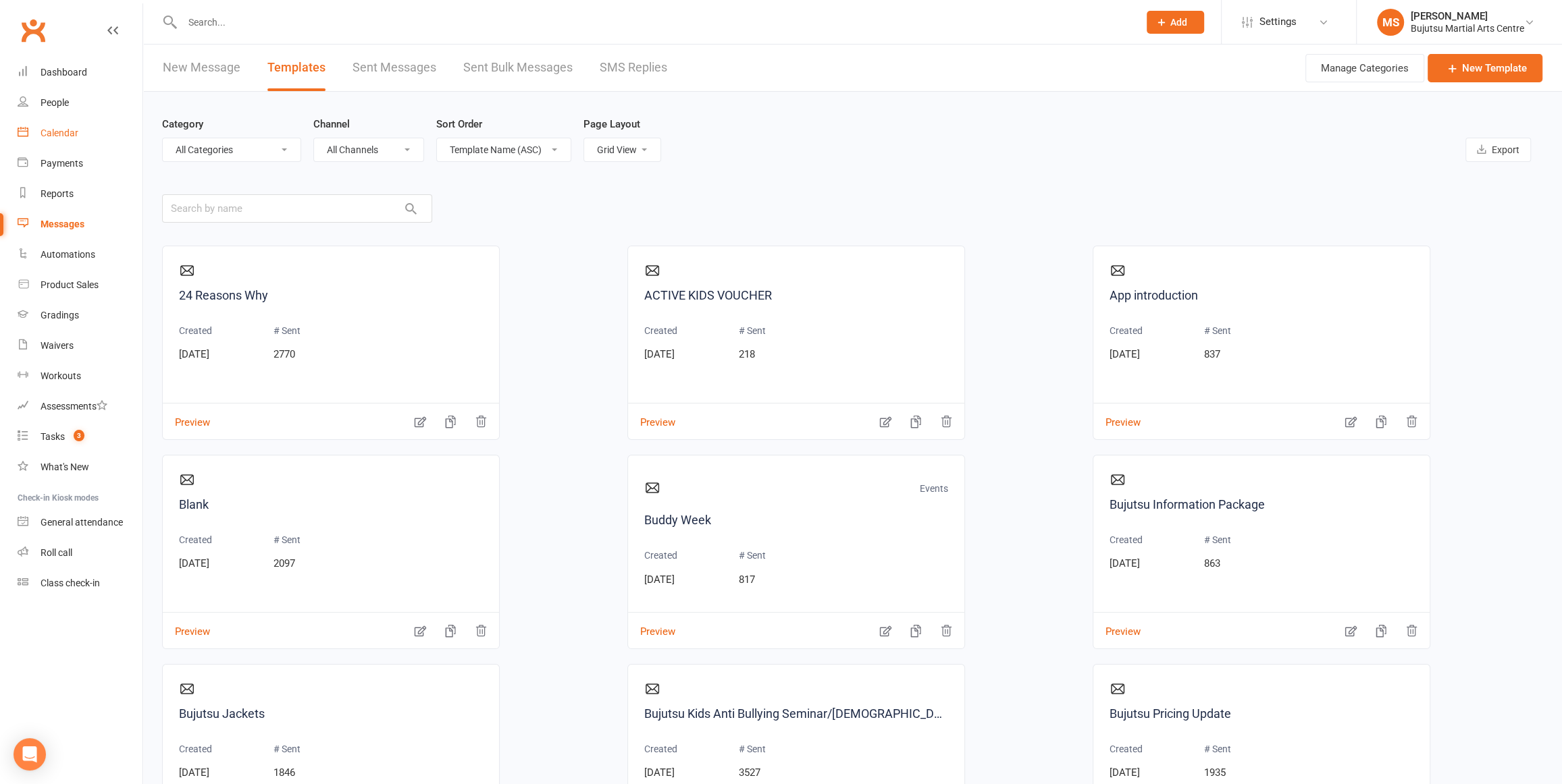
click at [64, 128] on div "Calendar" at bounding box center [59, 133] width 38 height 11
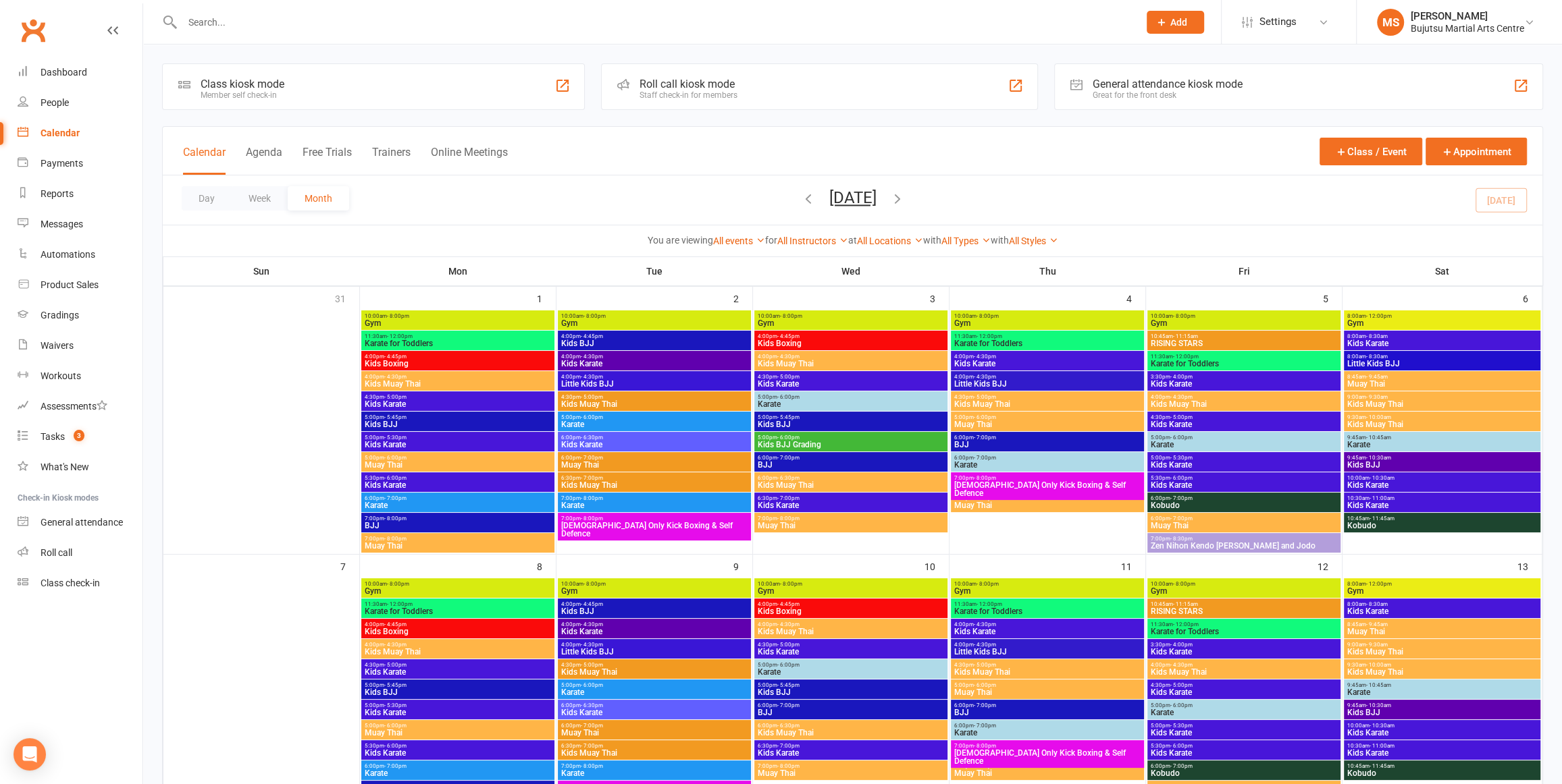
click at [905, 198] on icon "button" at bounding box center [897, 198] width 15 height 15
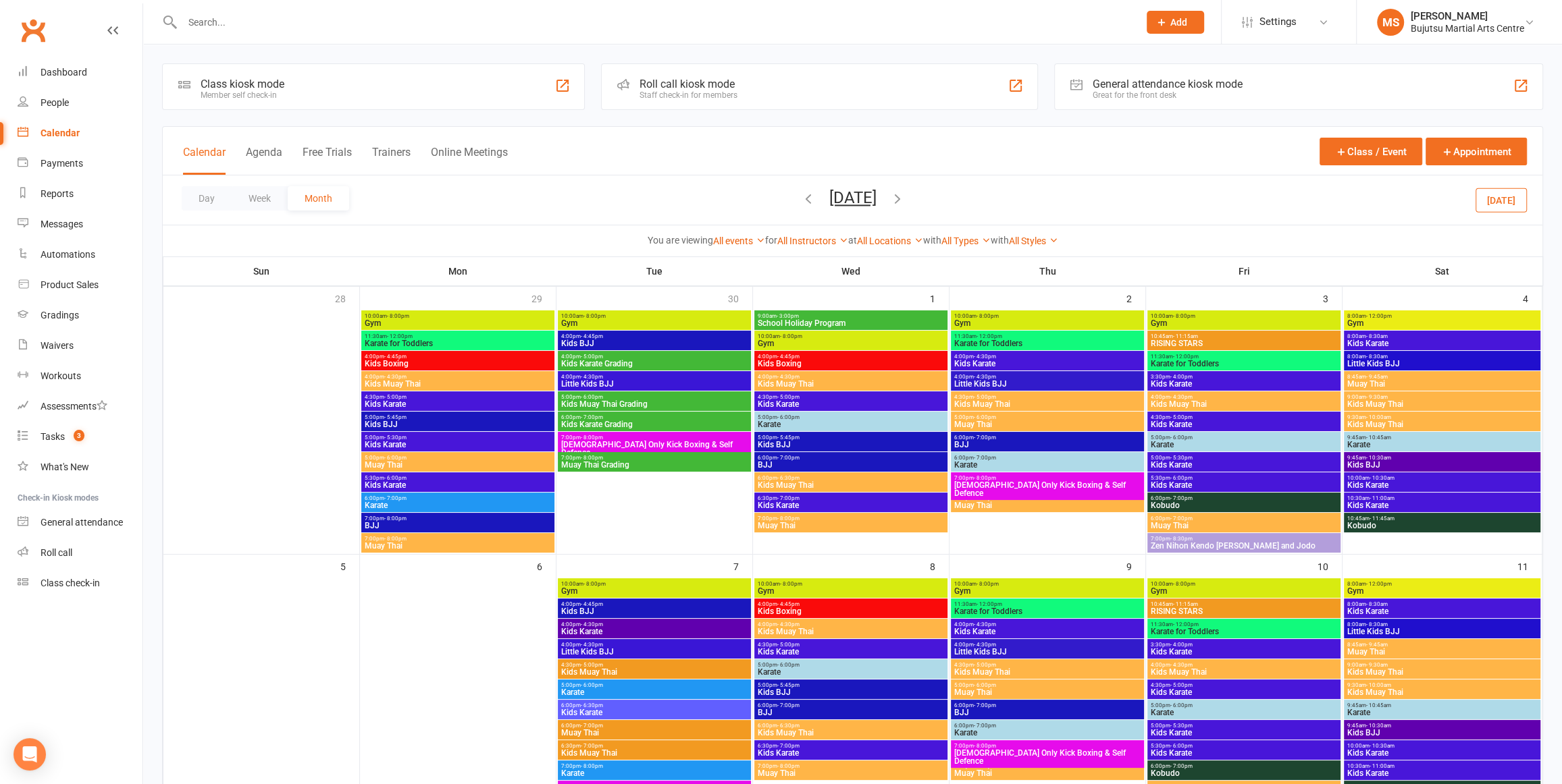
click at [905, 195] on icon "button" at bounding box center [897, 198] width 15 height 15
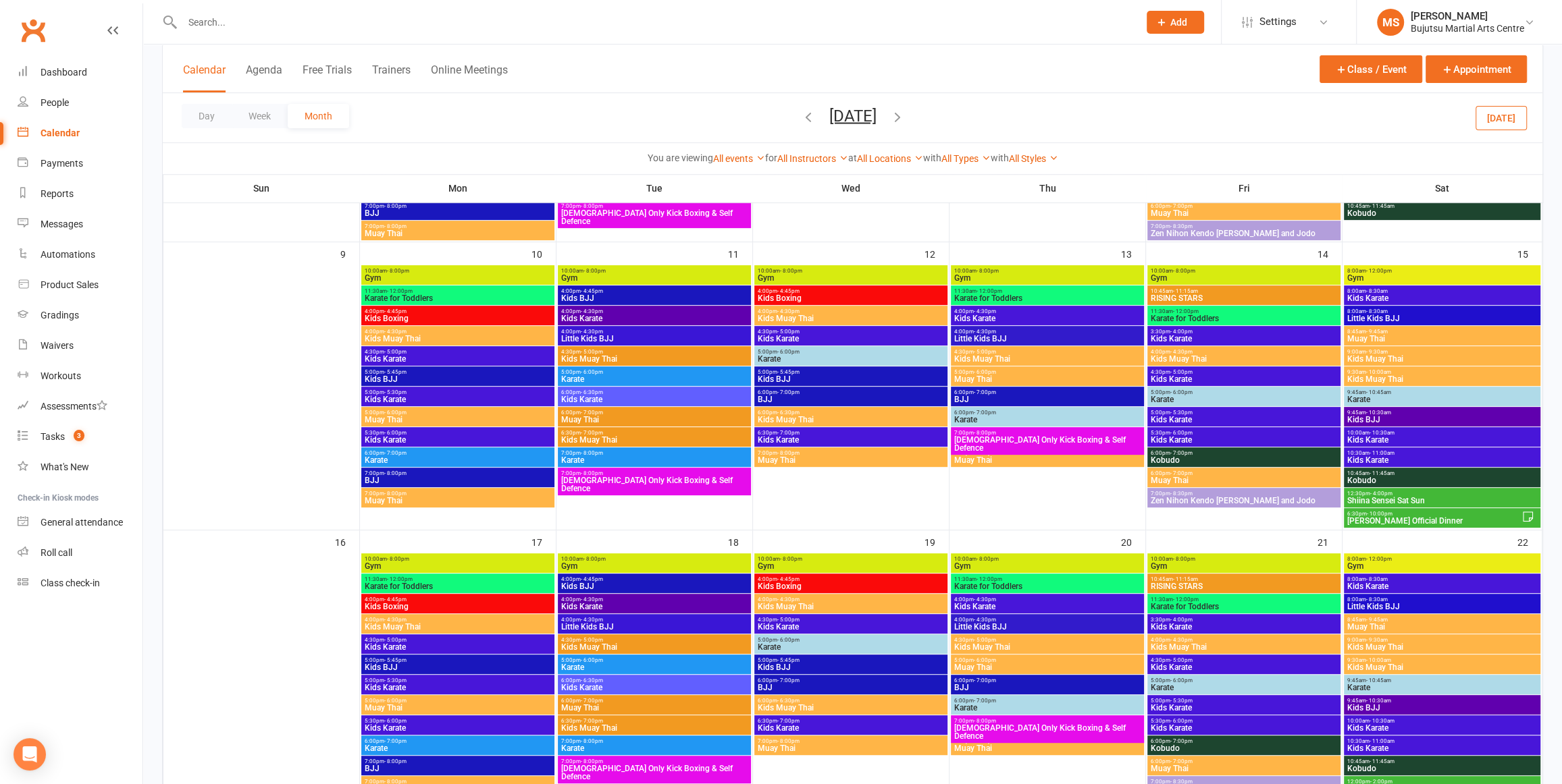
scroll to position [581, 0]
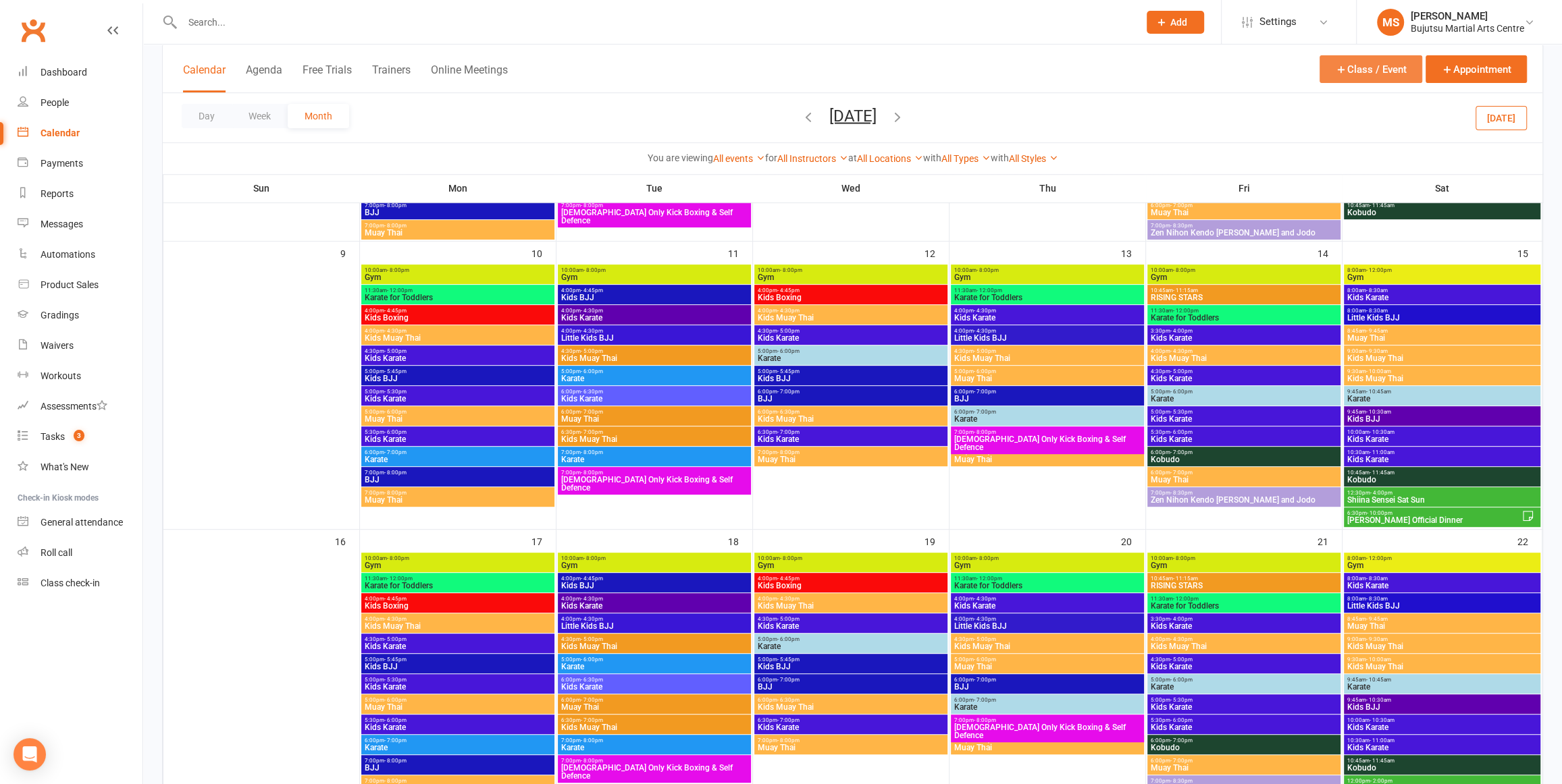
click at [1383, 66] on button "Class / Event" at bounding box center [1371, 69] width 102 height 28
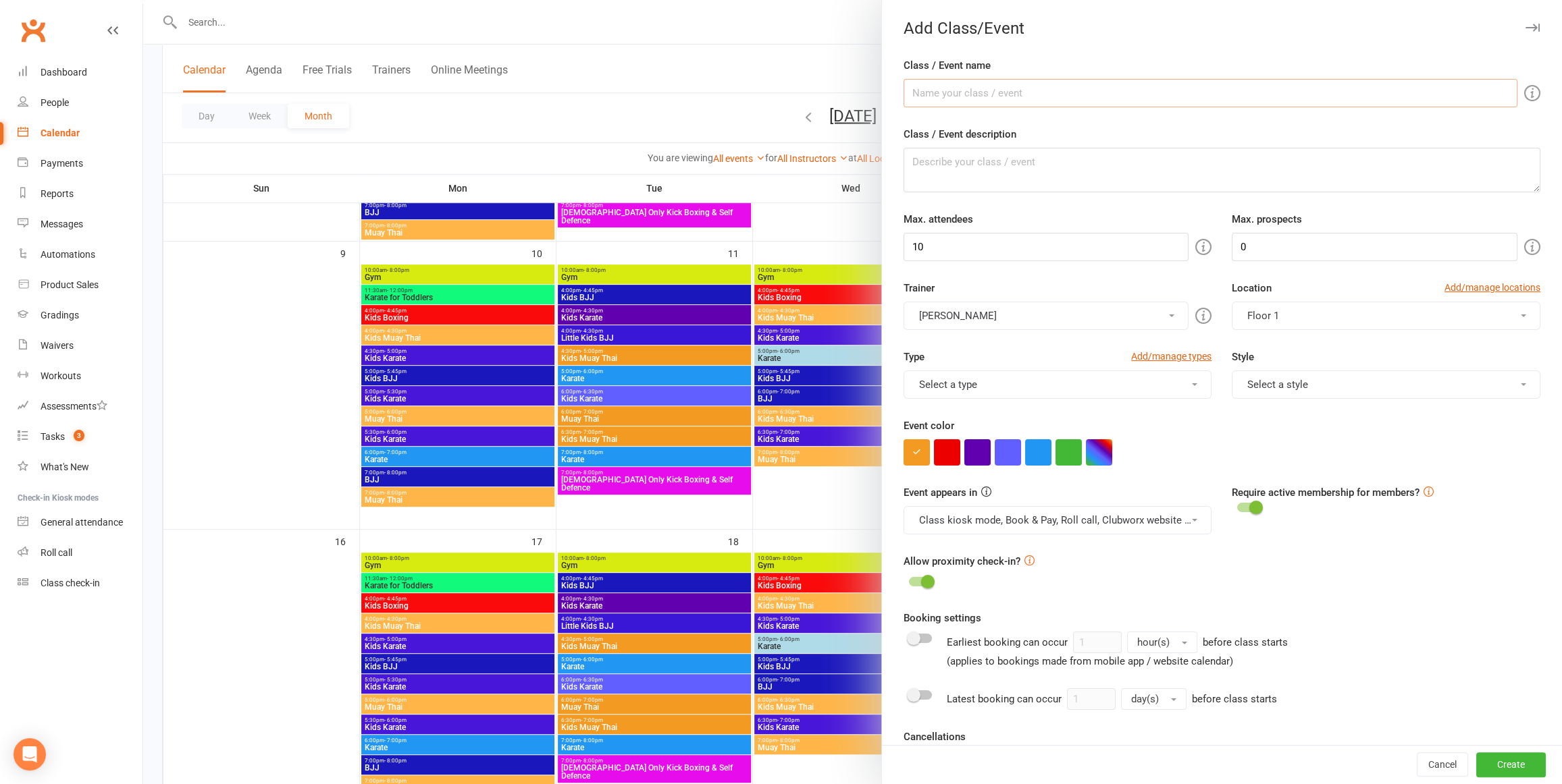
click at [1157, 100] on input "Class / Event name" at bounding box center [1210, 93] width 614 height 29
type input "ANNUAL RYUKONKAI REGISTRATION"
click at [1065, 446] on button "button" at bounding box center [1068, 453] width 26 height 26
click at [961, 244] on input "10" at bounding box center [1047, 247] width 286 height 29
type input "100"
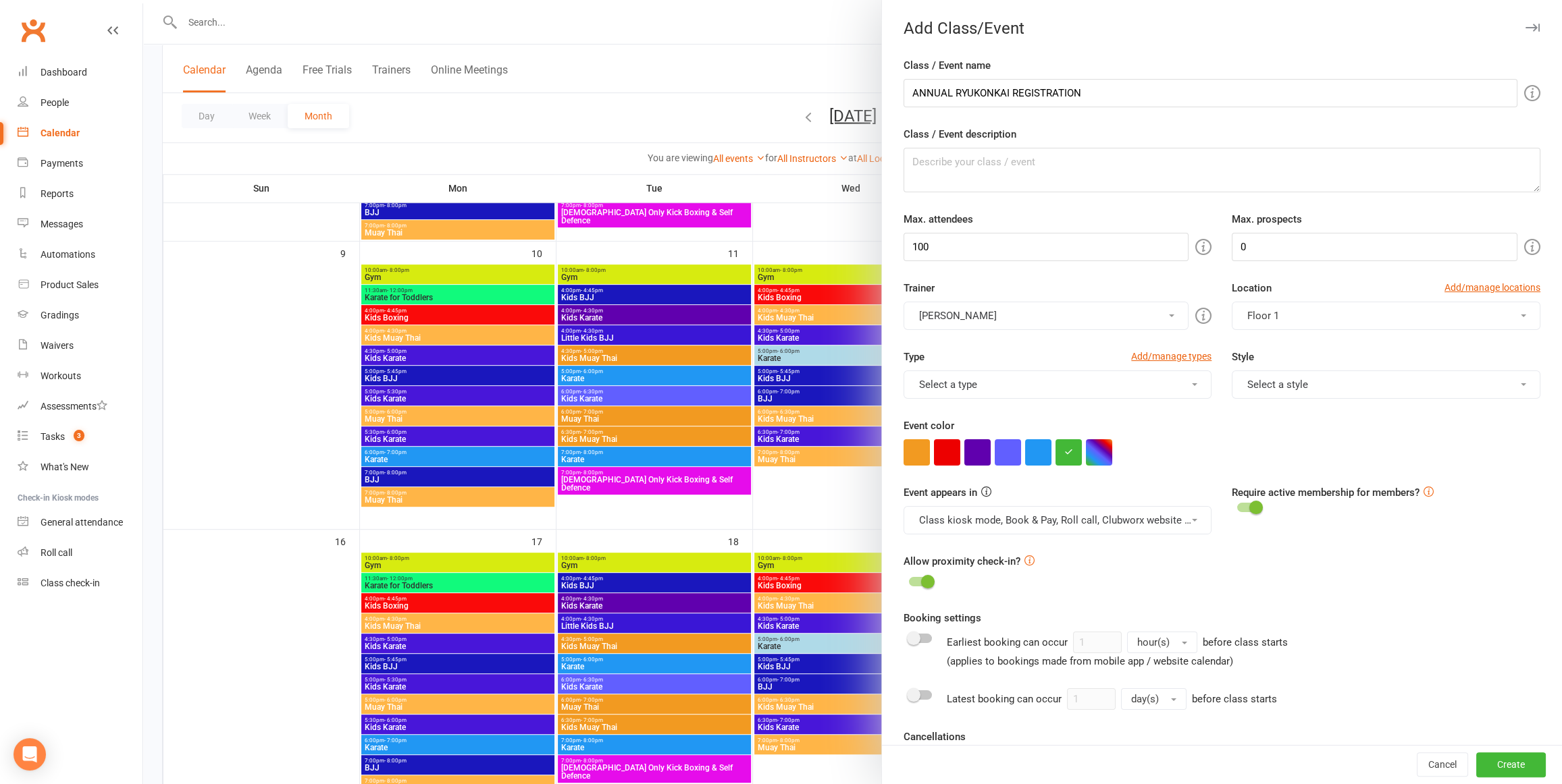
click at [1328, 391] on button "Select a style" at bounding box center [1387, 385] width 309 height 29
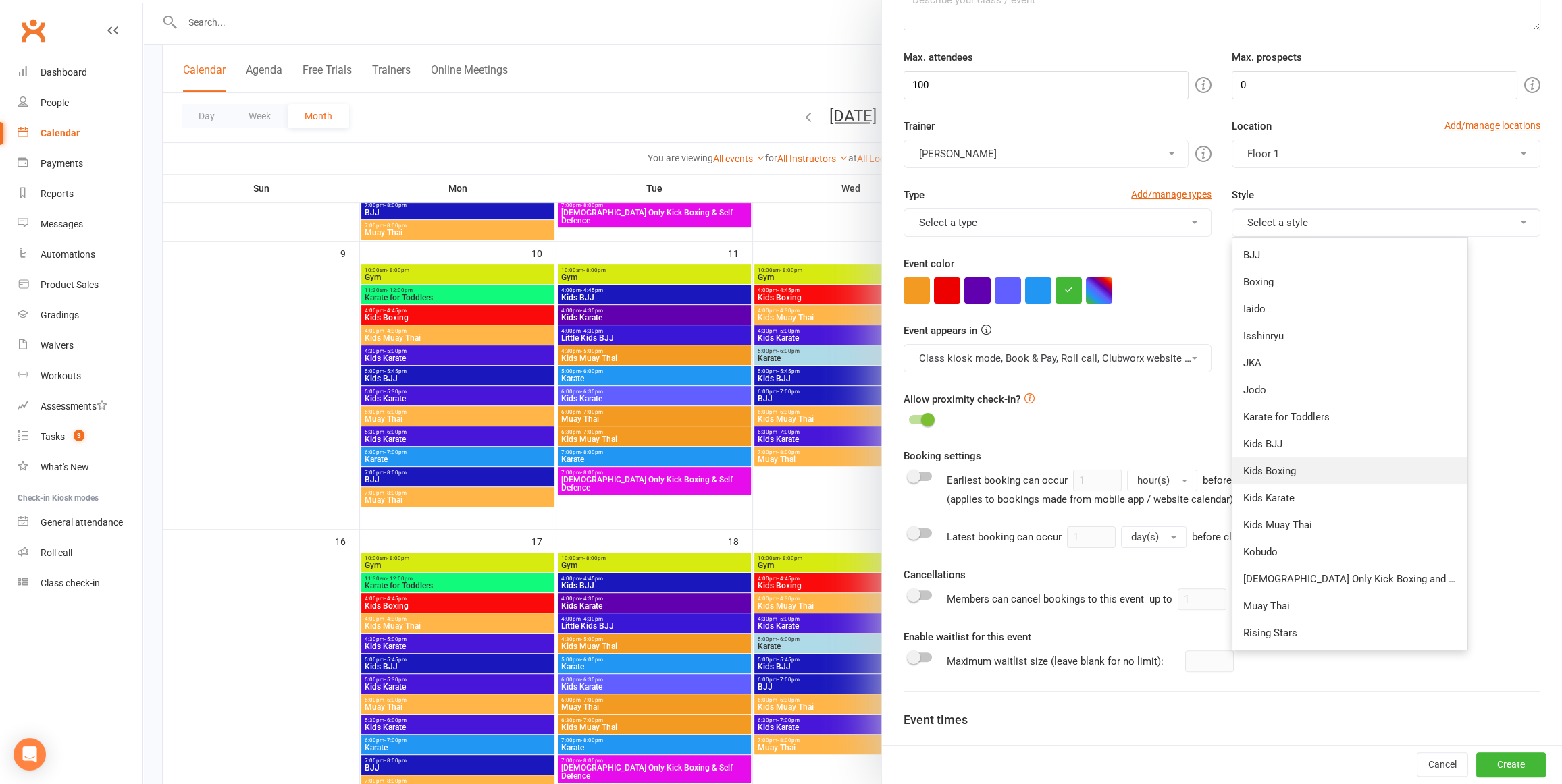
scroll to position [179, 0]
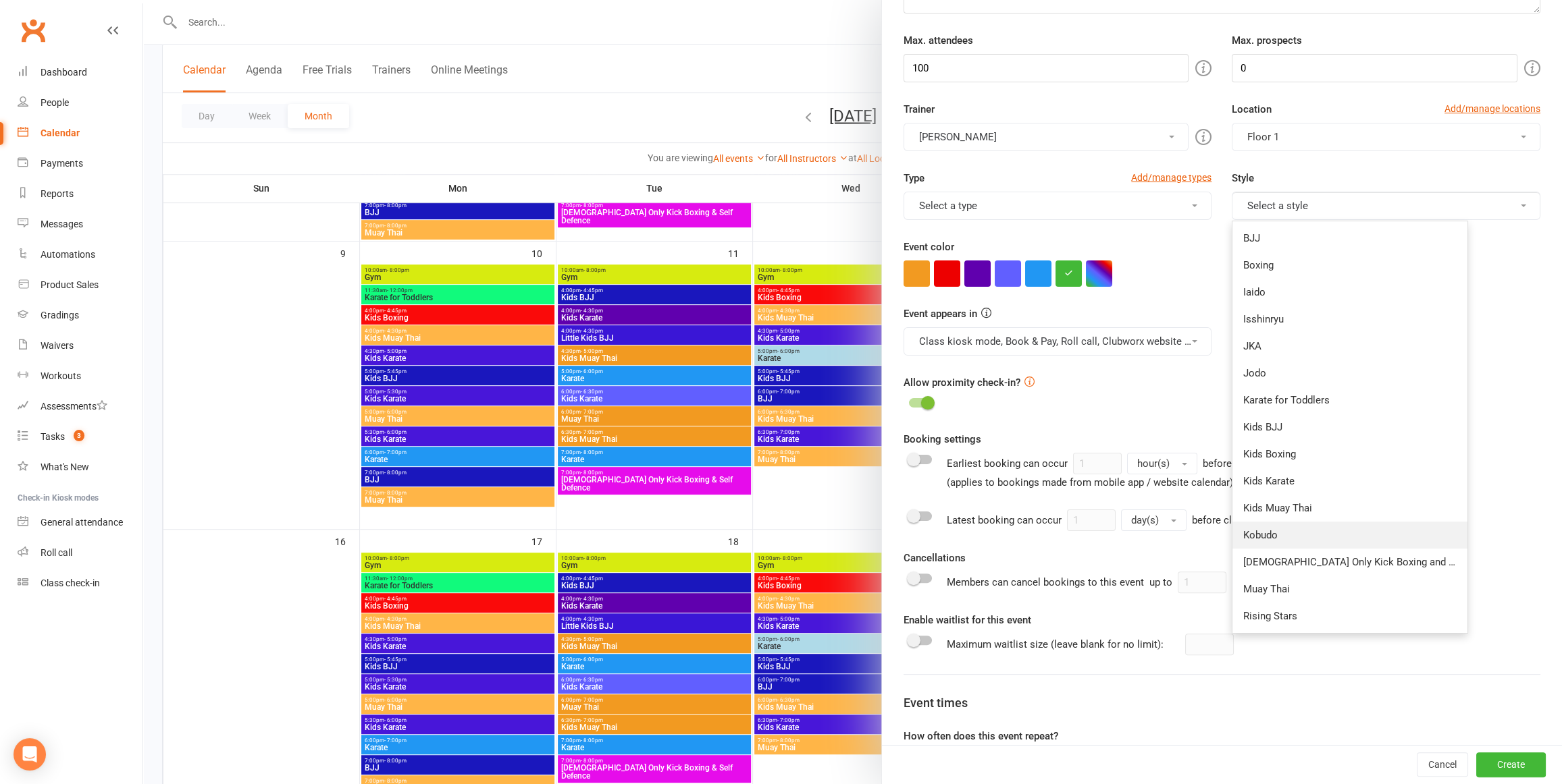
click at [1304, 529] on link "Kobudo" at bounding box center [1349, 535] width 235 height 27
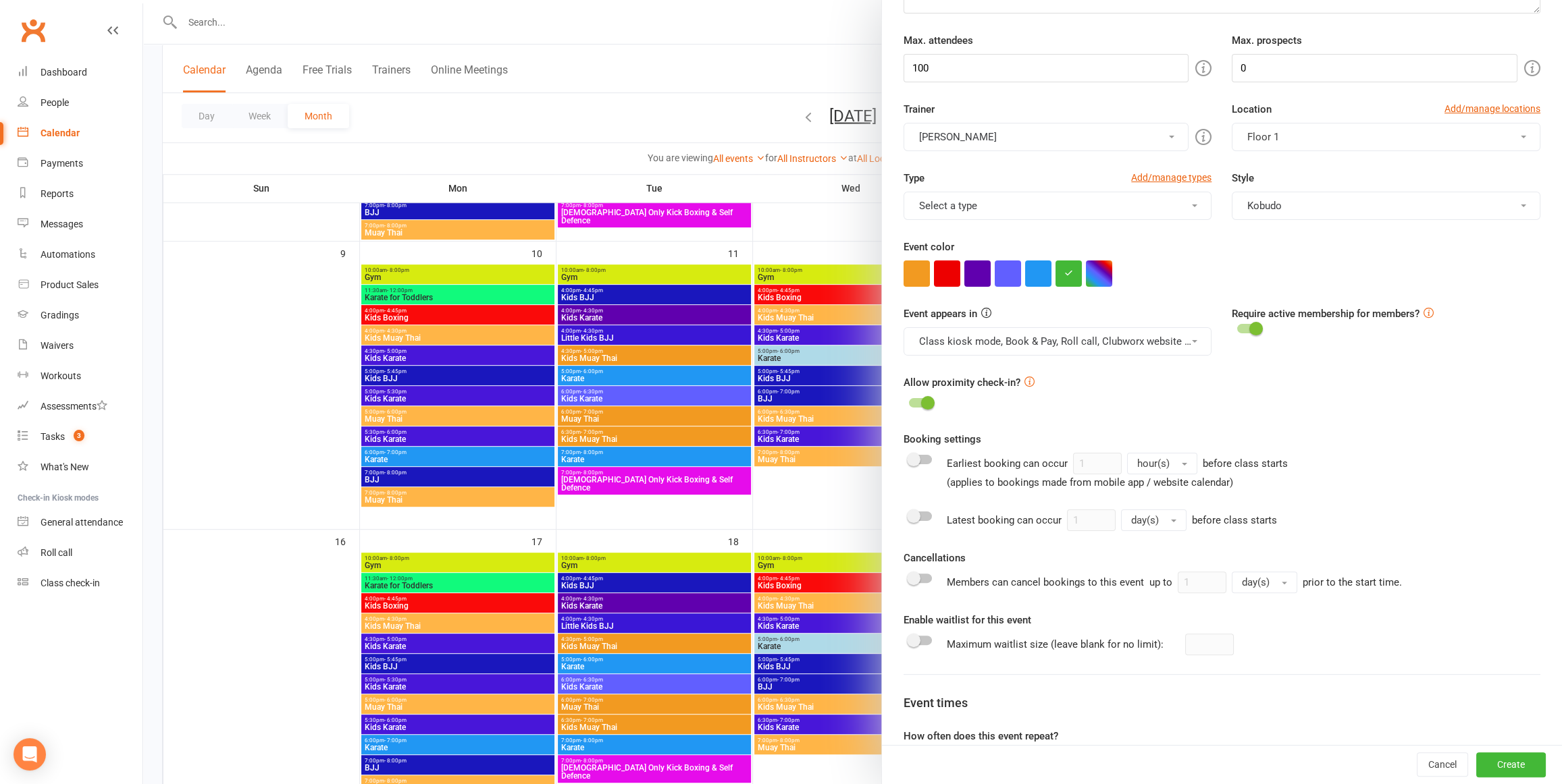
click at [988, 341] on button "Class kiosk mode, Book & Pay, Roll call, Clubworx website calendar and Mobile a…" at bounding box center [1058, 341] width 309 height 29
click at [926, 457] on link "Roll call" at bounding box center [1017, 454] width 227 height 27
click at [970, 340] on button "Class kiosk mode, Book & Pay, Clubworx website calendar and Mobile app" at bounding box center [1058, 341] width 309 height 29
click at [918, 396] on icon at bounding box center [920, 399] width 10 height 10
click at [1124, 399] on div "Allow proximity check-in?" at bounding box center [1222, 393] width 637 height 38
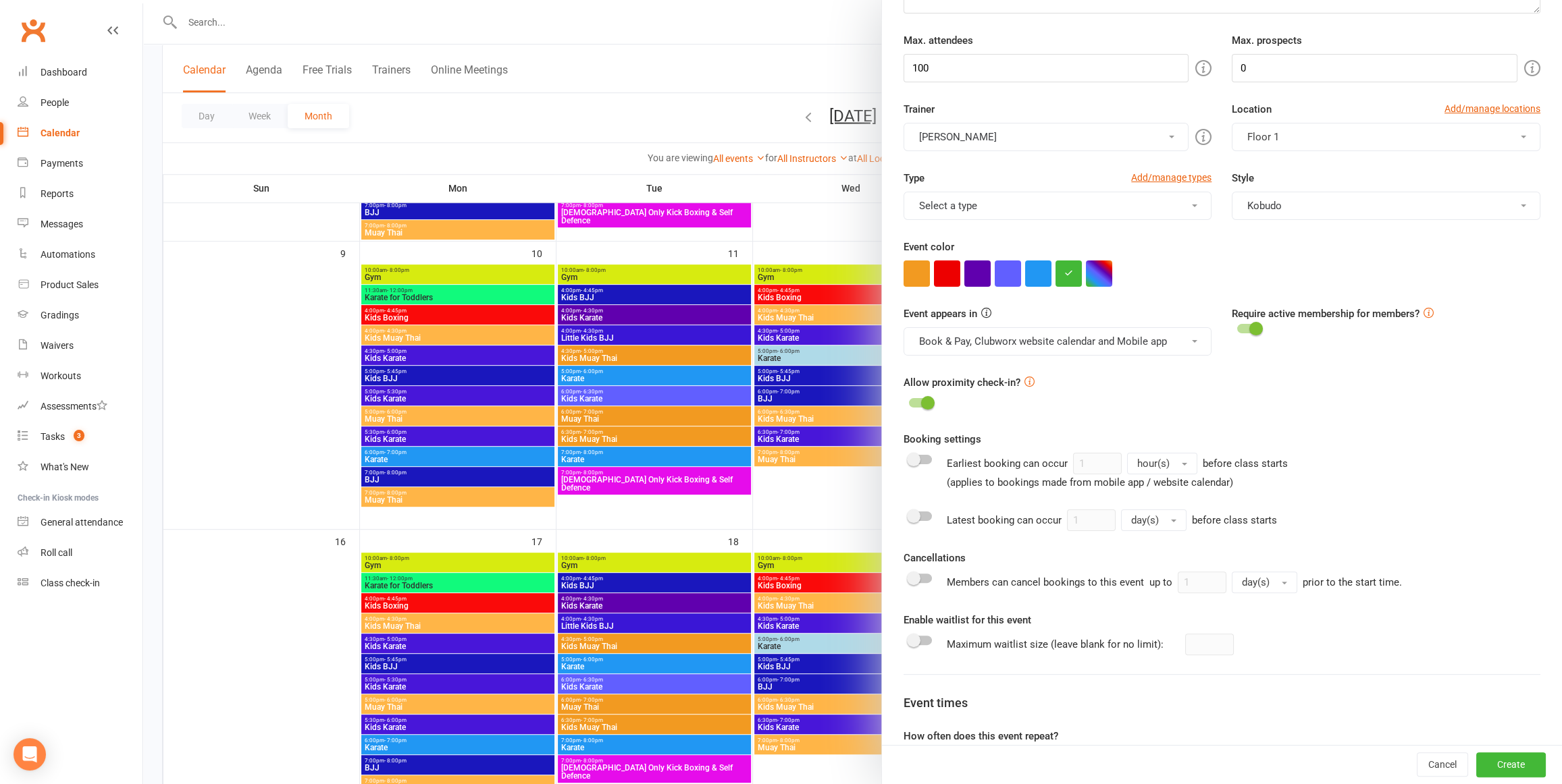
click at [915, 457] on span at bounding box center [913, 459] width 13 height 13
click at [909, 458] on input "checkbox" at bounding box center [909, 458] width 0 height 0
click at [1098, 463] on input "1" at bounding box center [1097, 464] width 49 height 22
type input "300"
click at [1190, 458] on button "hour(s)" at bounding box center [1162, 464] width 71 height 22
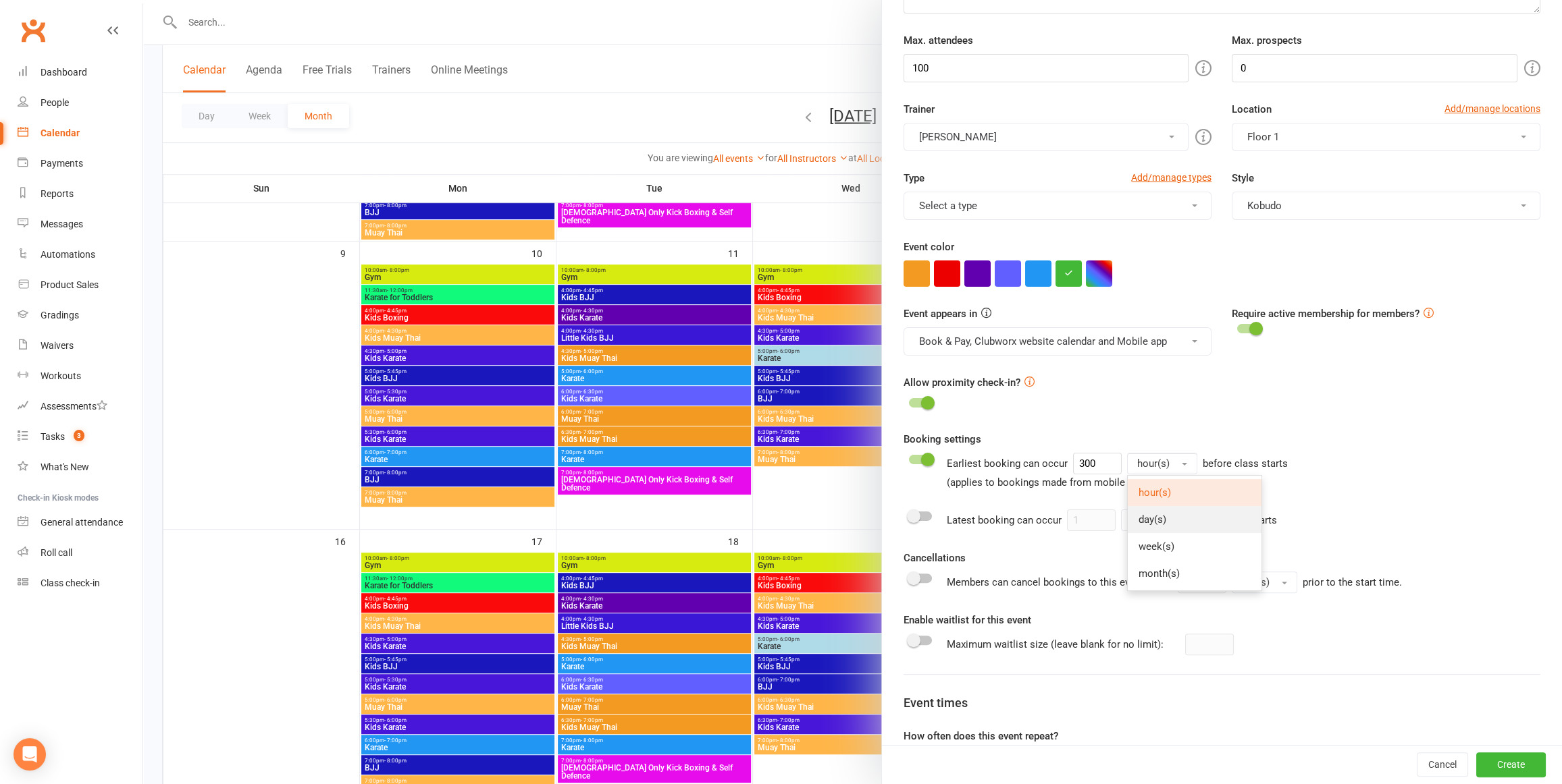
click at [1171, 514] on link "day(s)" at bounding box center [1195, 520] width 133 height 27
click at [916, 514] on span at bounding box center [913, 516] width 13 height 13
click at [909, 514] on input "checkbox" at bounding box center [909, 514] width 0 height 0
click at [1175, 518] on button "day(s)" at bounding box center [1154, 520] width 65 height 22
click at [1169, 544] on span "minute(s)" at bounding box center [1155, 550] width 43 height 12
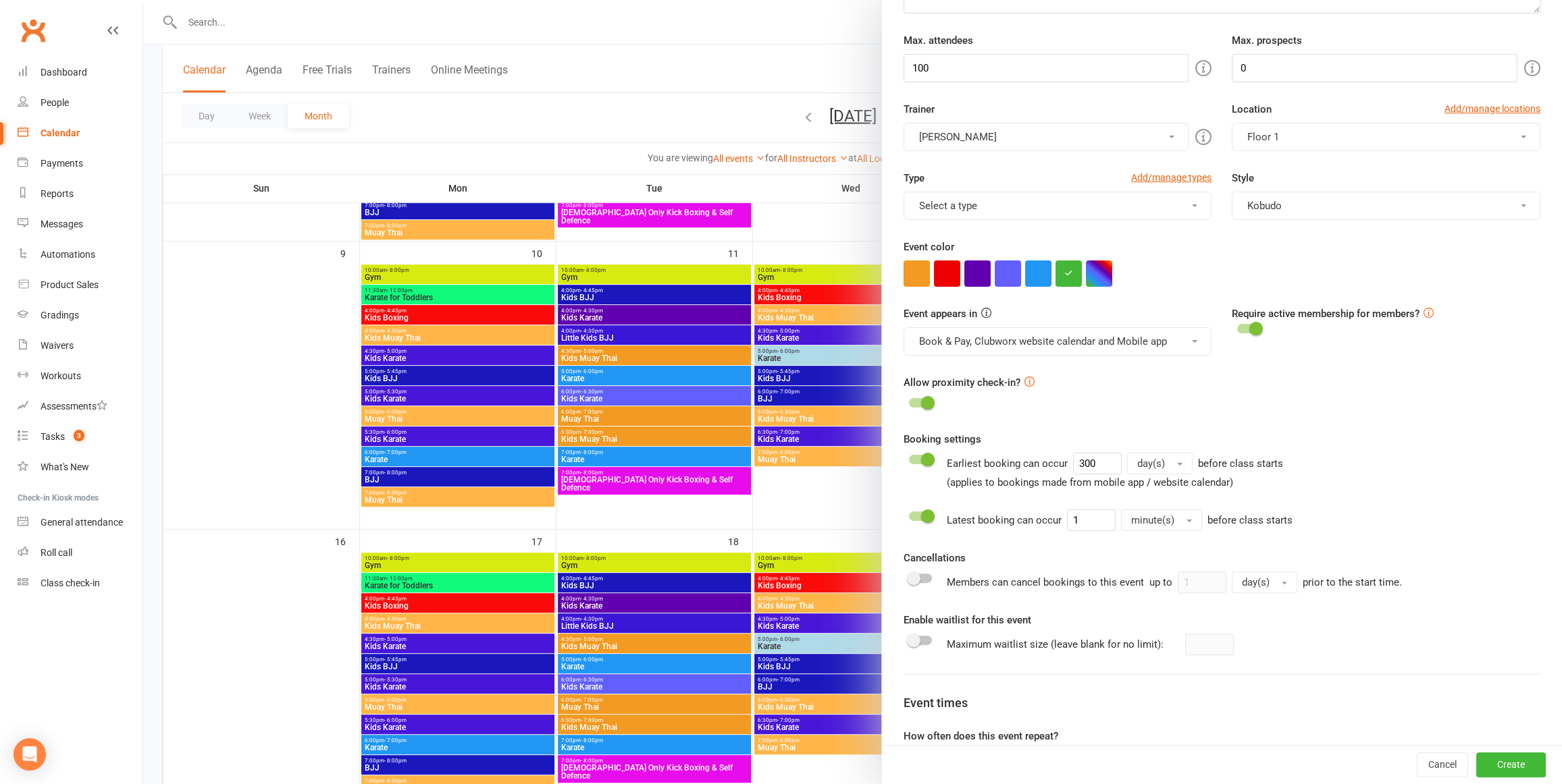
click at [1110, 558] on div "Cancellations Members can cancel bookings to this event up to 1 day(s) prior to…" at bounding box center [1222, 572] width 637 height 43
drag, startPoint x: 916, startPoint y: 575, endPoint x: 1045, endPoint y: 580, distance: 129.1
click at [923, 575] on label at bounding box center [921, 579] width 23 height 9
click at [912, 572] on span at bounding box center [913, 578] width 13 height 13
click at [909, 576] on input "checkbox" at bounding box center [909, 576] width 0 height 0
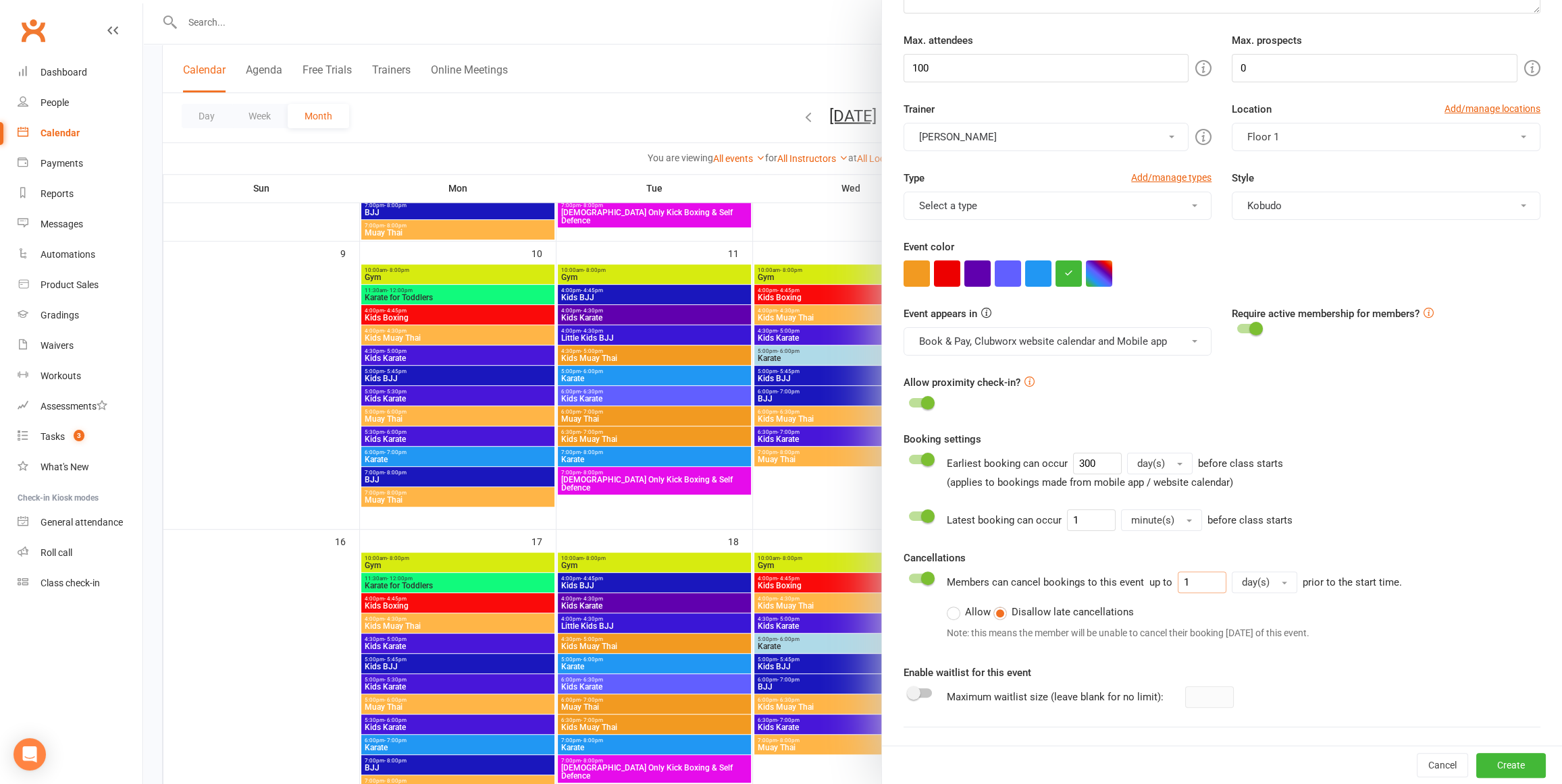
click at [1199, 575] on input "1" at bounding box center [1202, 582] width 49 height 22
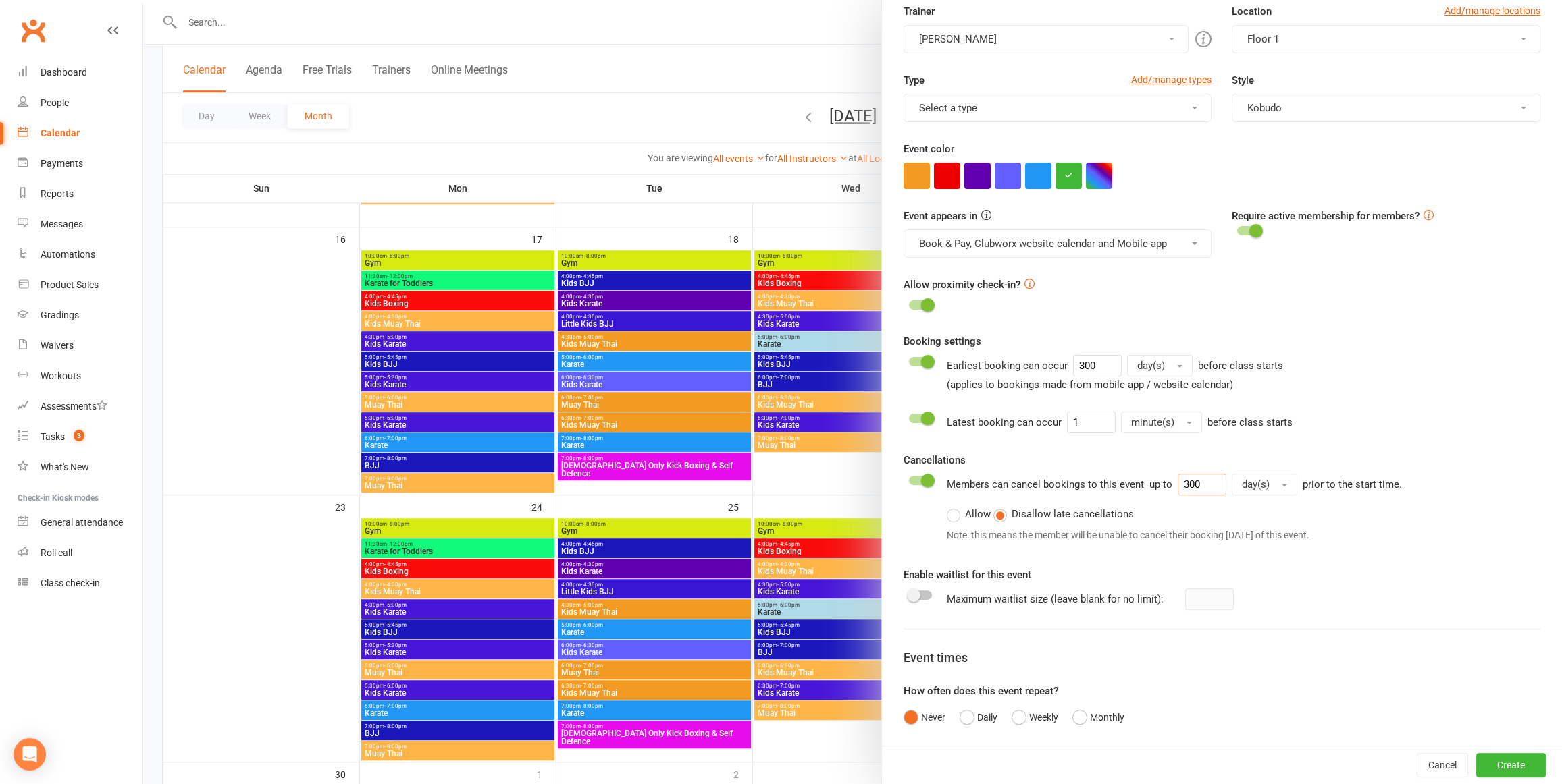
scroll to position [351, 0]
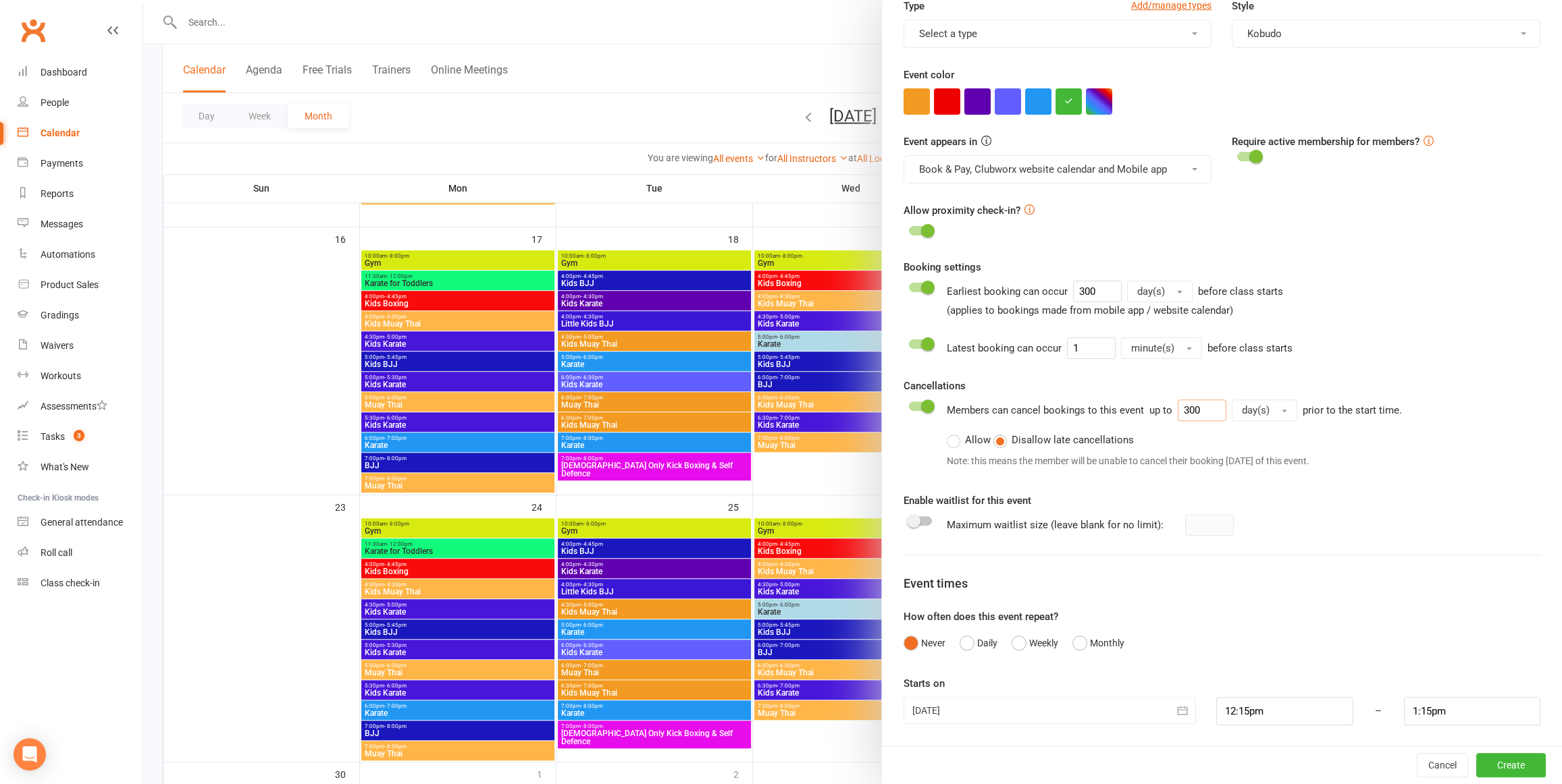
type input "300"
click at [1010, 707] on div at bounding box center [1050, 710] width 293 height 27
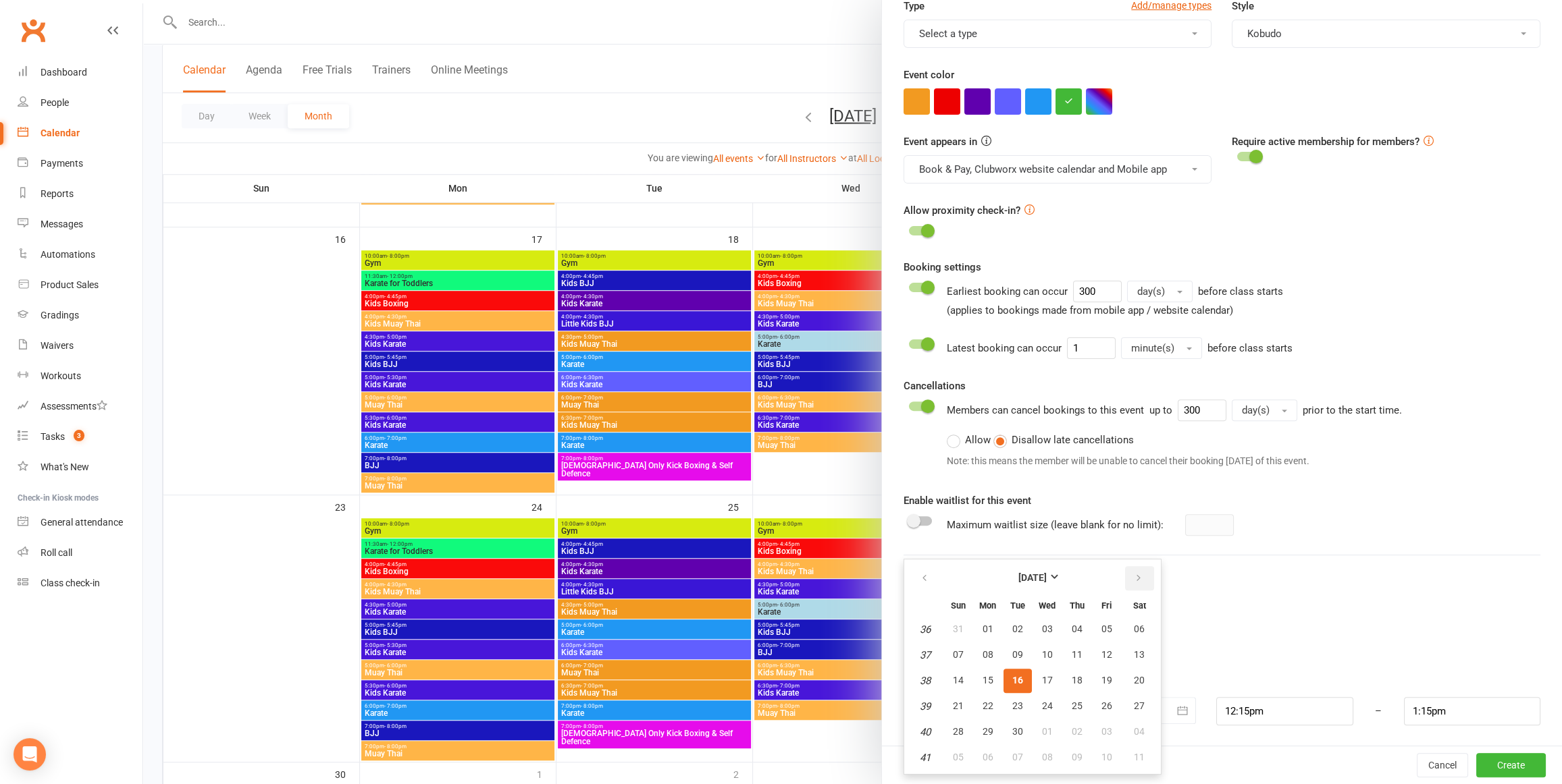
click at [1136, 575] on icon "button" at bounding box center [1138, 579] width 9 height 11
click at [951, 672] on button "09" at bounding box center [958, 681] width 29 height 24
type input "09 Nov 2025"
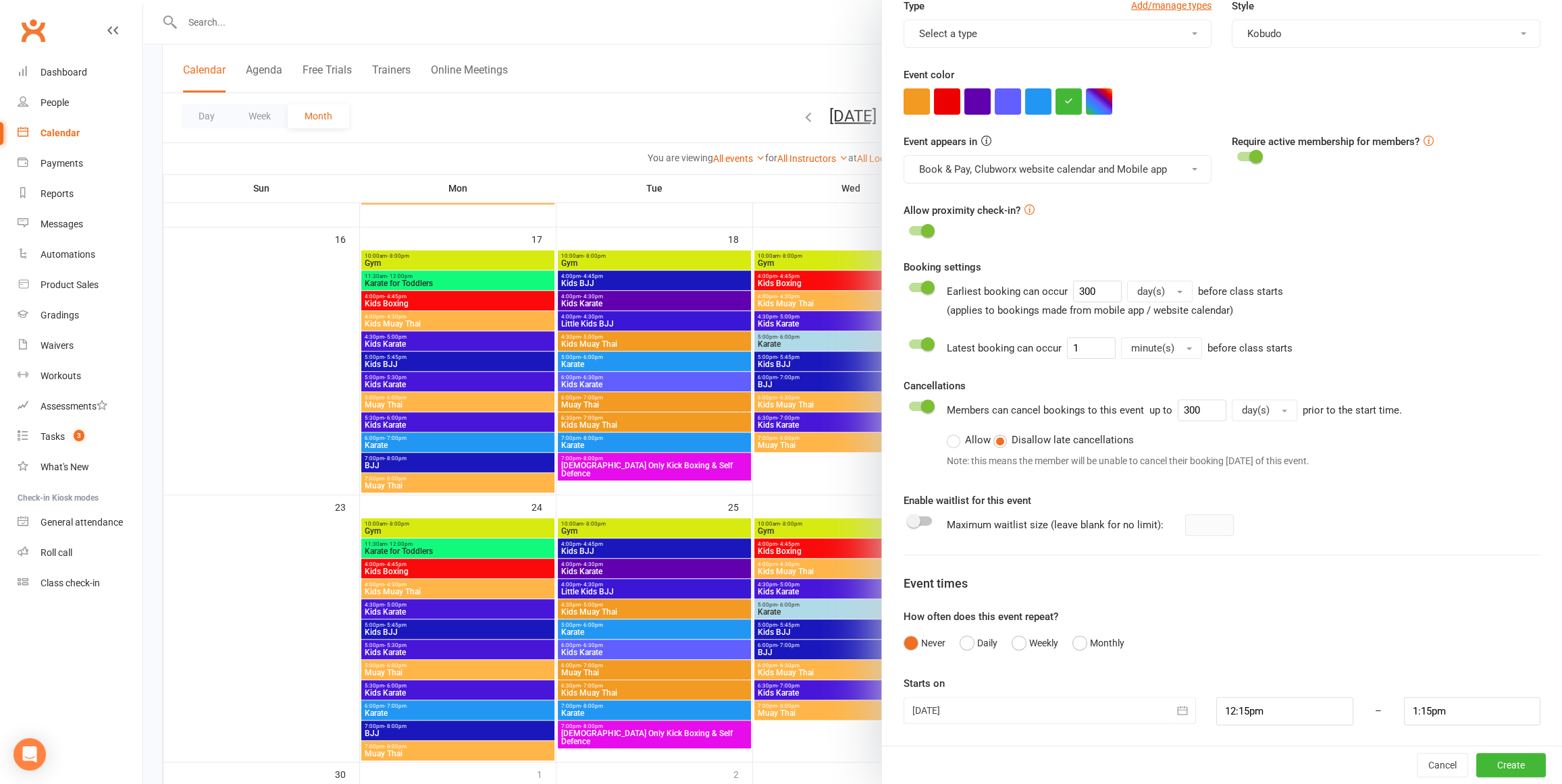
click at [1087, 678] on div "Starts on 09 Nov 2025 November 2025 Sun Mon Tue Wed Thu Fri Sat 44 26 27 28 29 …" at bounding box center [1222, 700] width 637 height 50
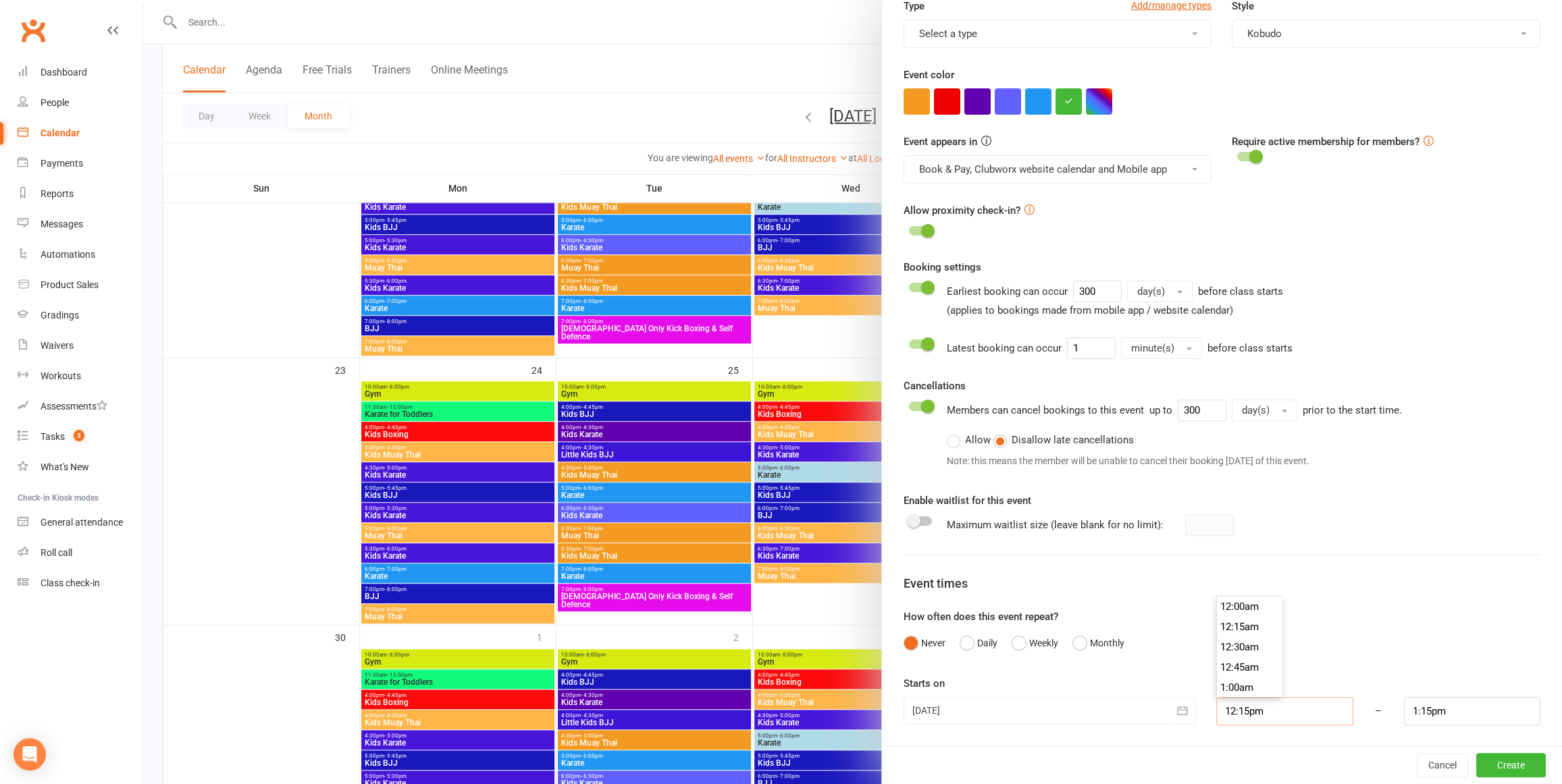
click at [1244, 714] on input "12:15pm" at bounding box center [1285, 711] width 137 height 29
type input "2:00pm"
type input "3:00pm"
click at [1248, 658] on li "2:00pm" at bounding box center [1249, 658] width 65 height 20
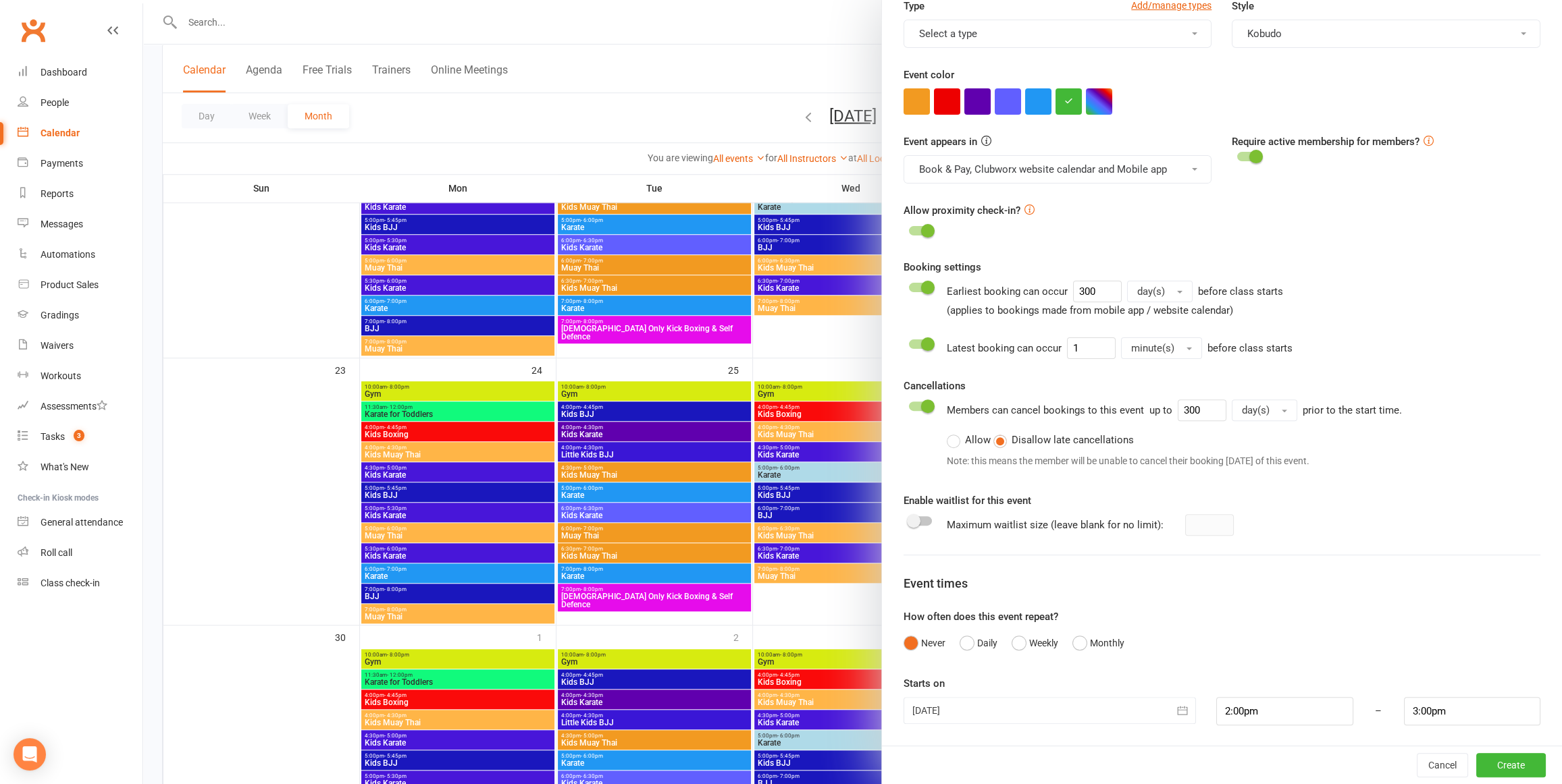
click at [1283, 755] on div "Cancel Create" at bounding box center [1222, 765] width 680 height 39
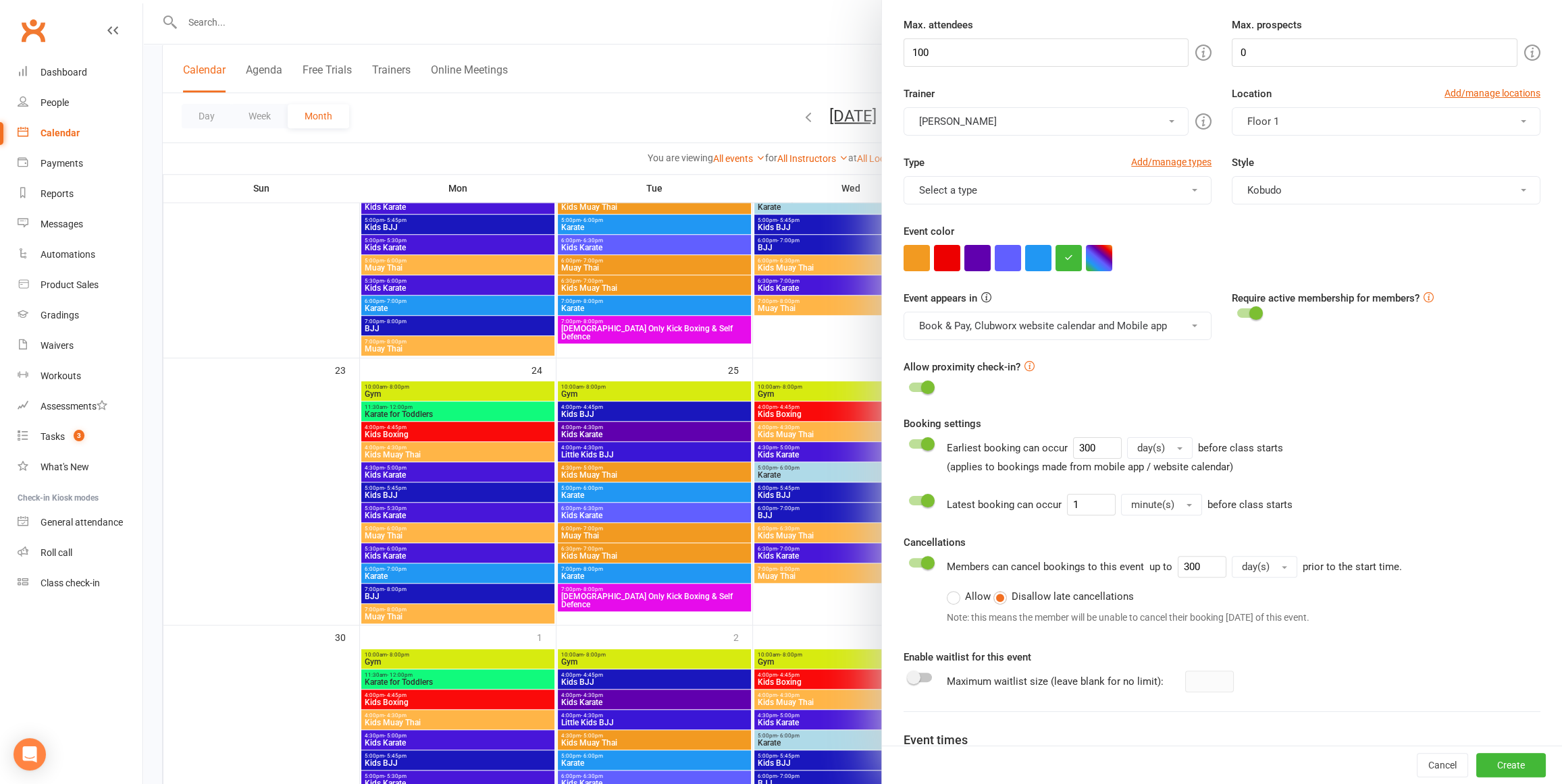
scroll to position [351, 0]
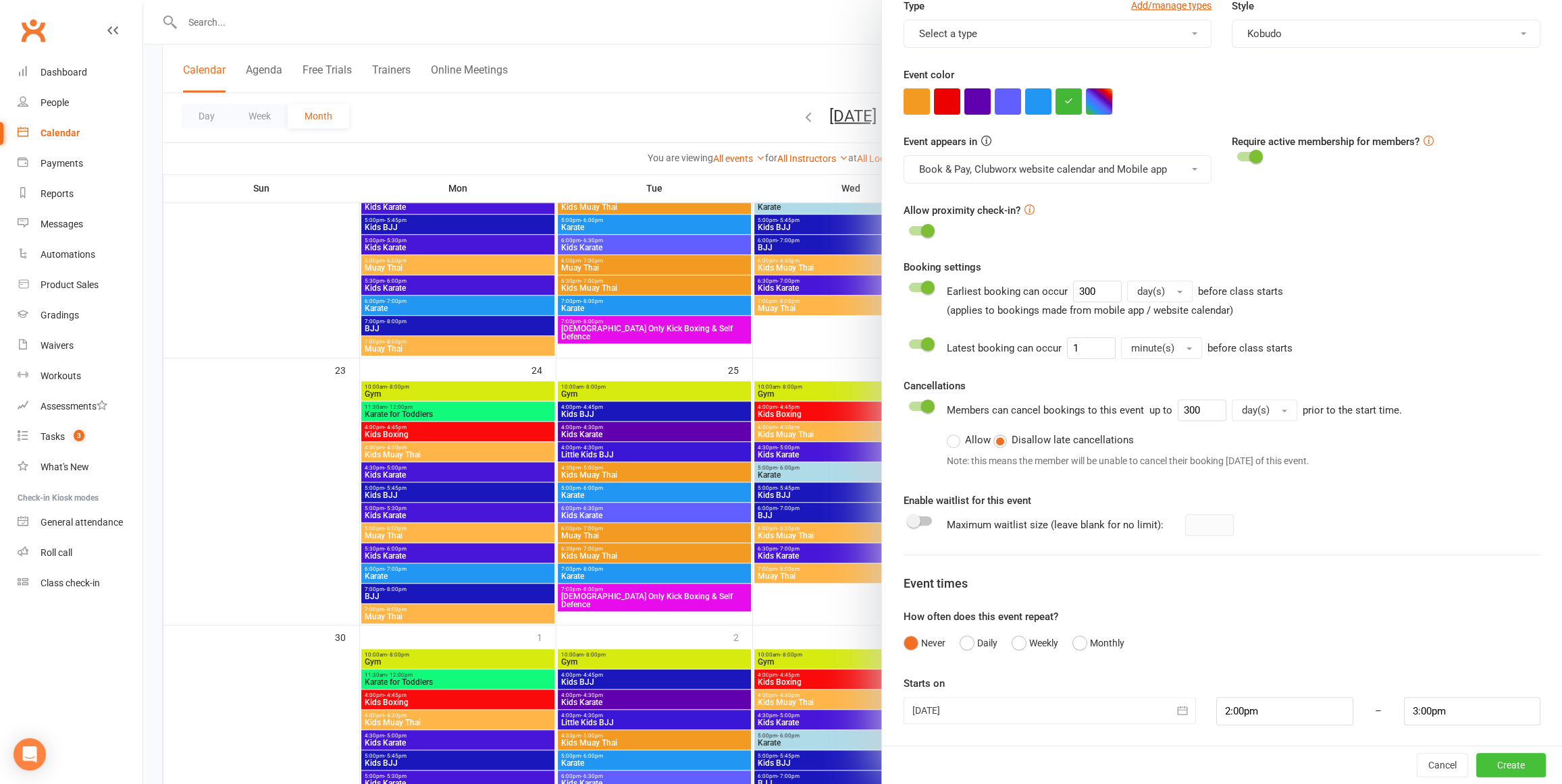
click at [1514, 763] on button "Create" at bounding box center [1512, 765] width 70 height 24
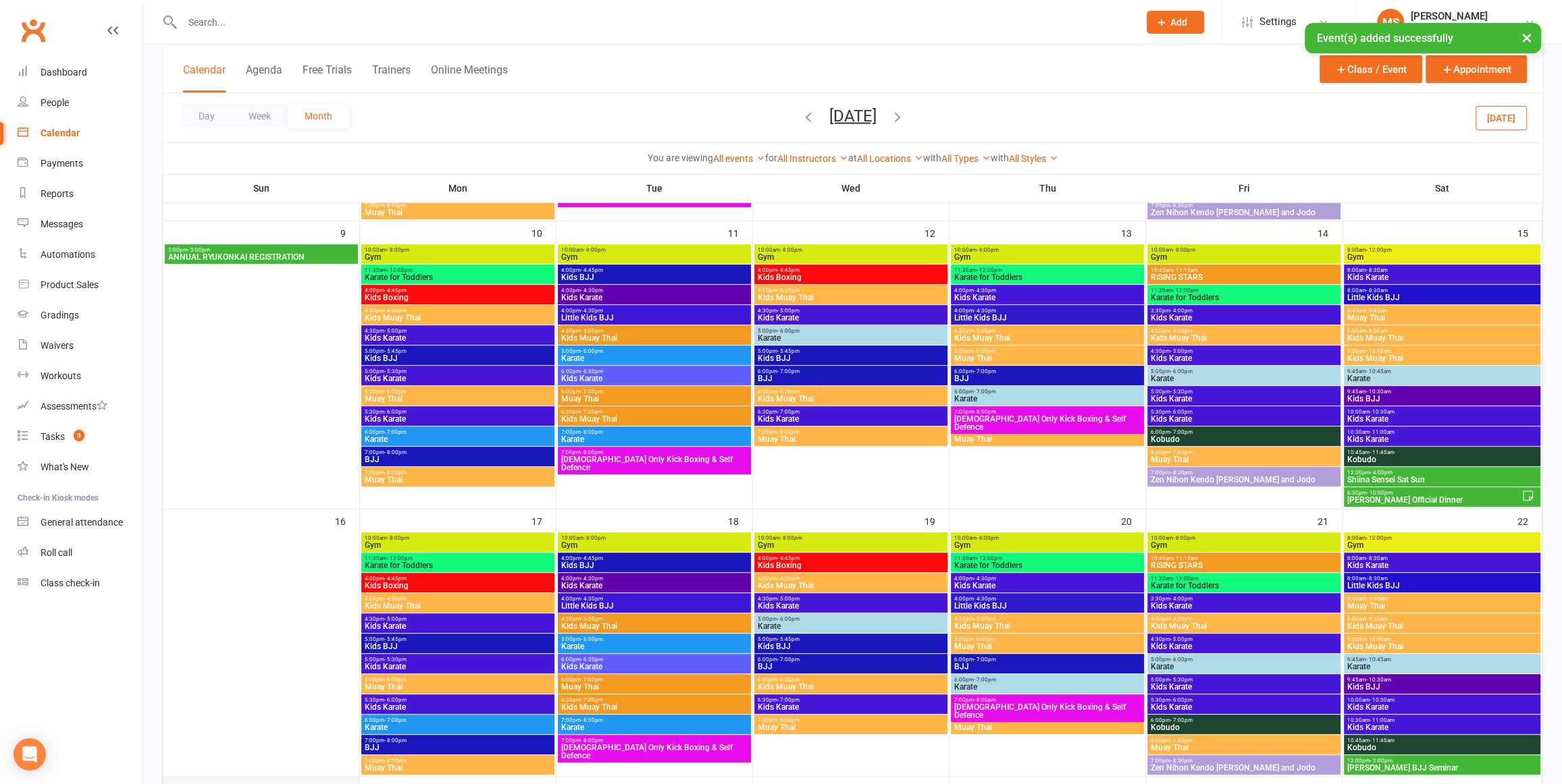
scroll to position [440, 0]
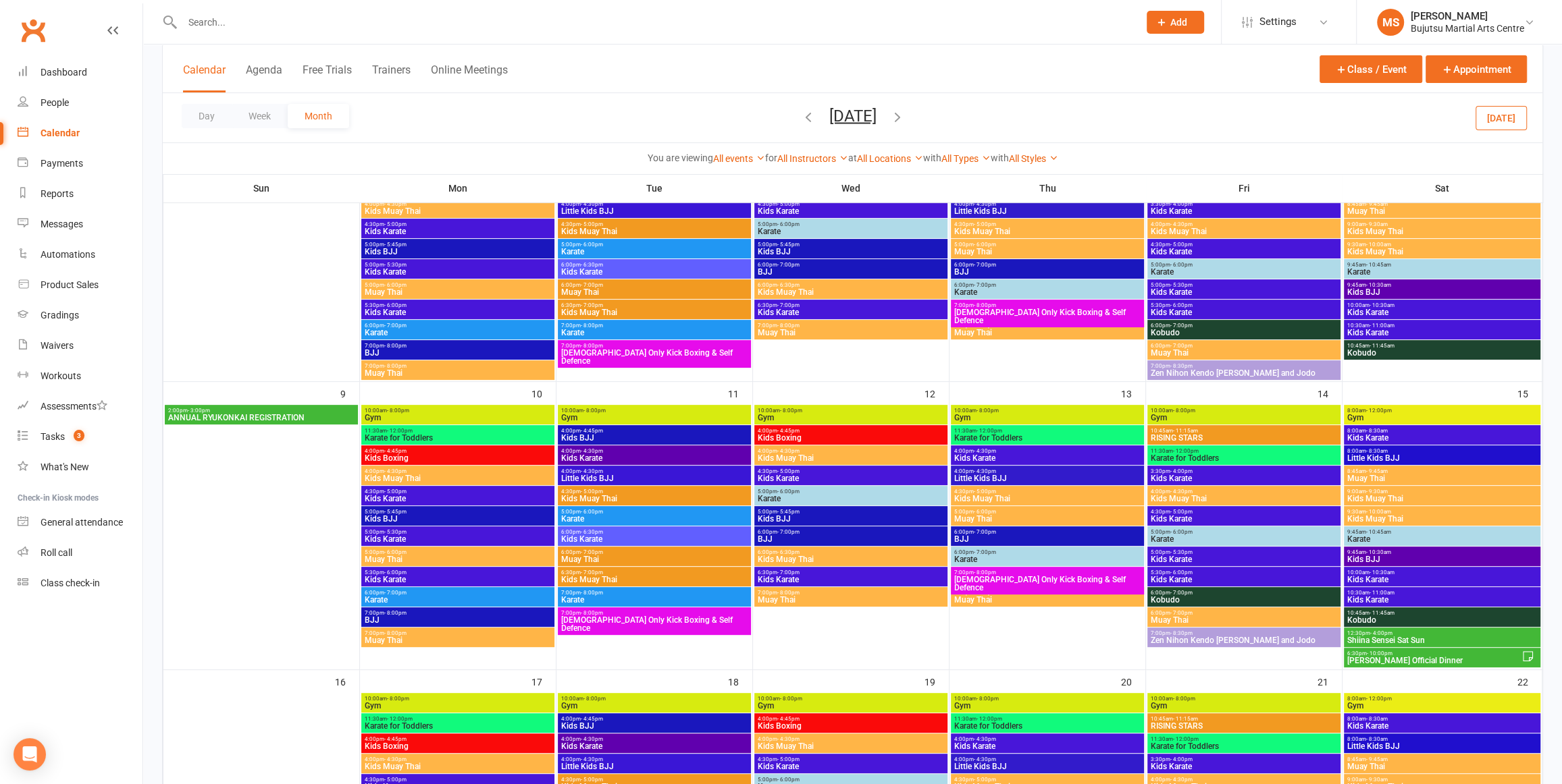
click at [204, 414] on span "ANNUAL RYUKONKAI REGISTRATION" at bounding box center [261, 418] width 188 height 8
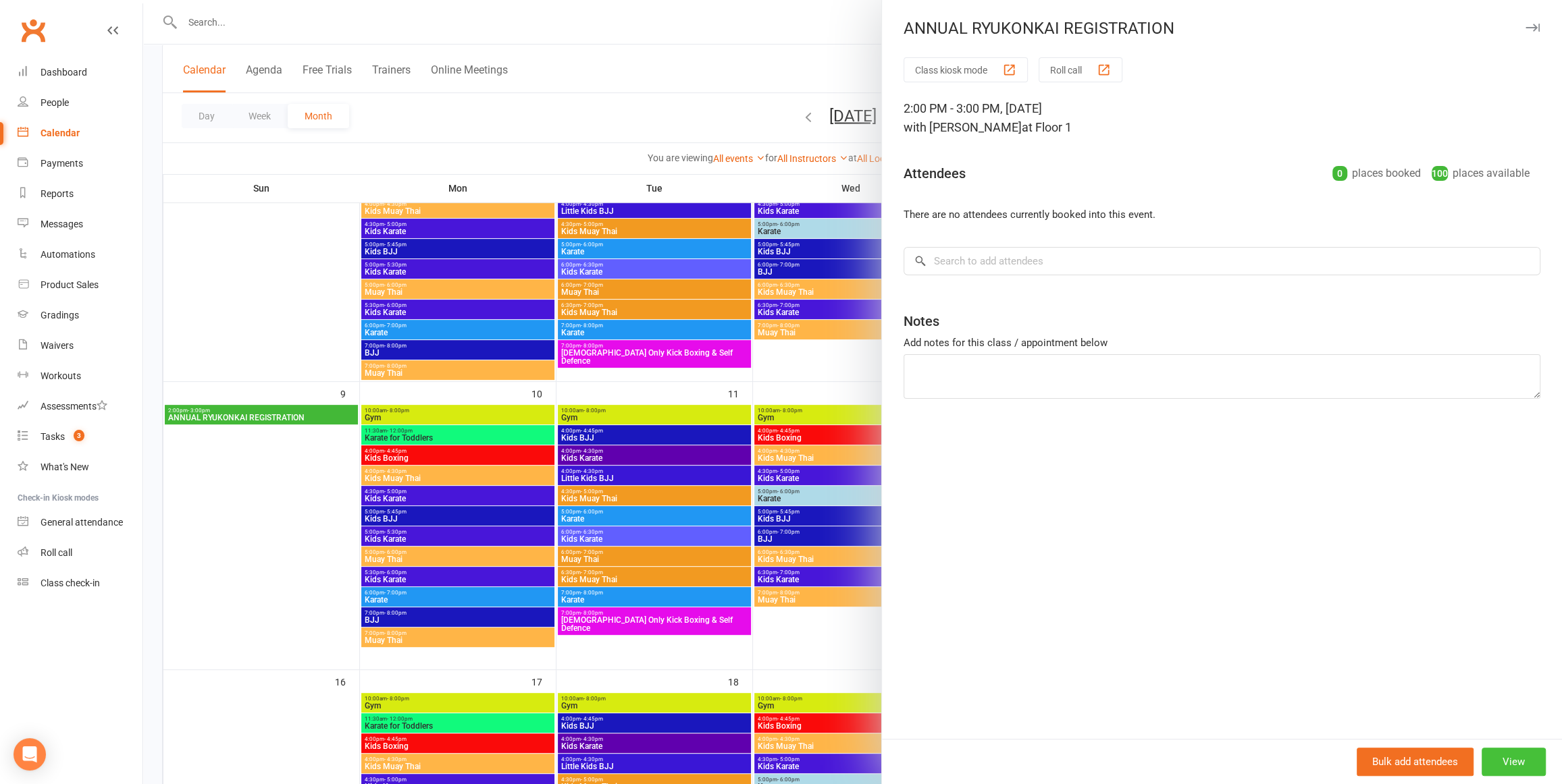
click at [1521, 755] on button "View" at bounding box center [1514, 762] width 64 height 29
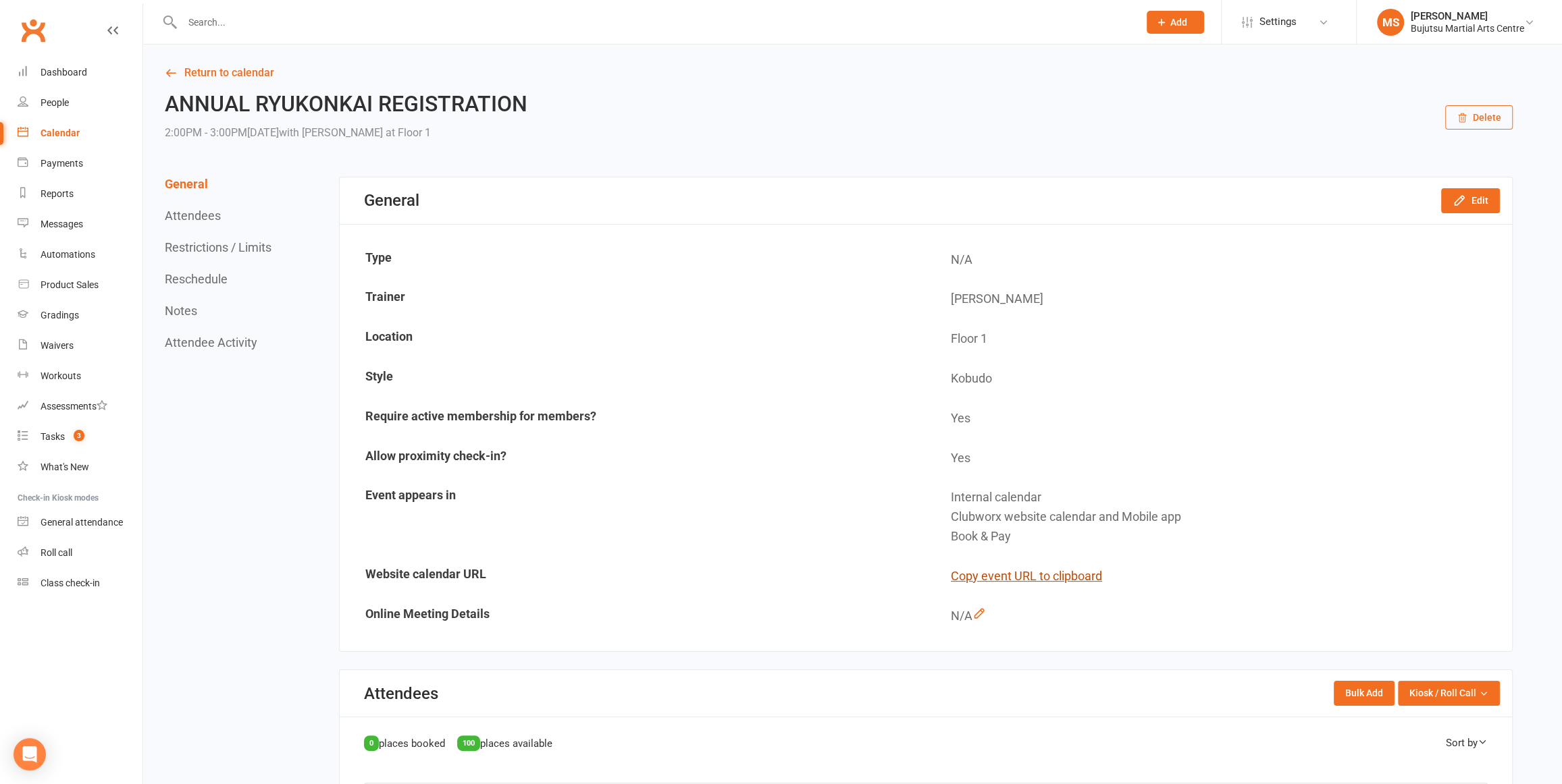
click at [1086, 577] on button "Copy event URL to clipboard" at bounding box center [1027, 576] width 151 height 19
click at [58, 223] on div "Messages" at bounding box center [61, 224] width 43 height 11
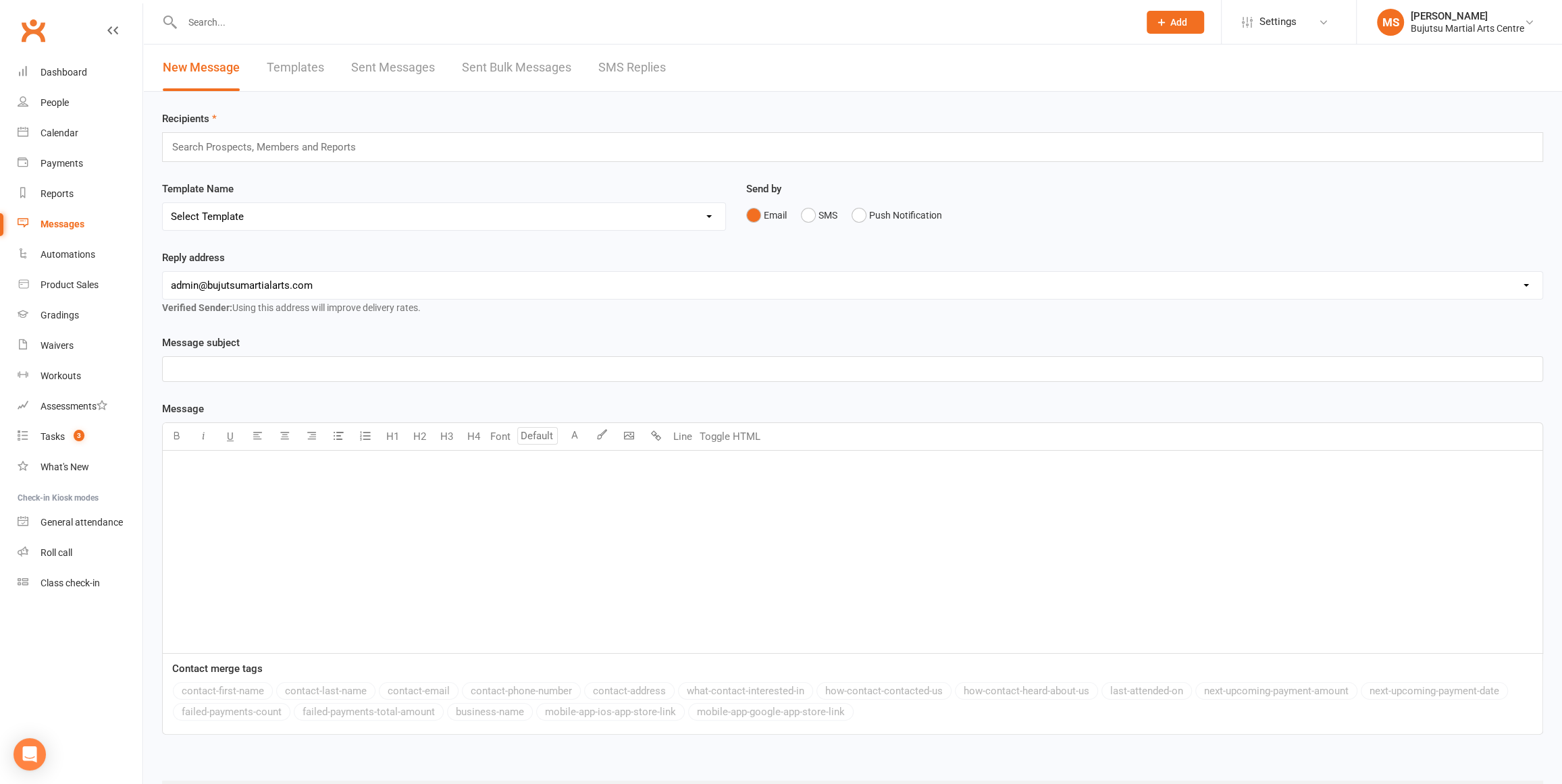
click at [294, 63] on link "Templates" at bounding box center [296, 67] width 57 height 47
select select "grid"
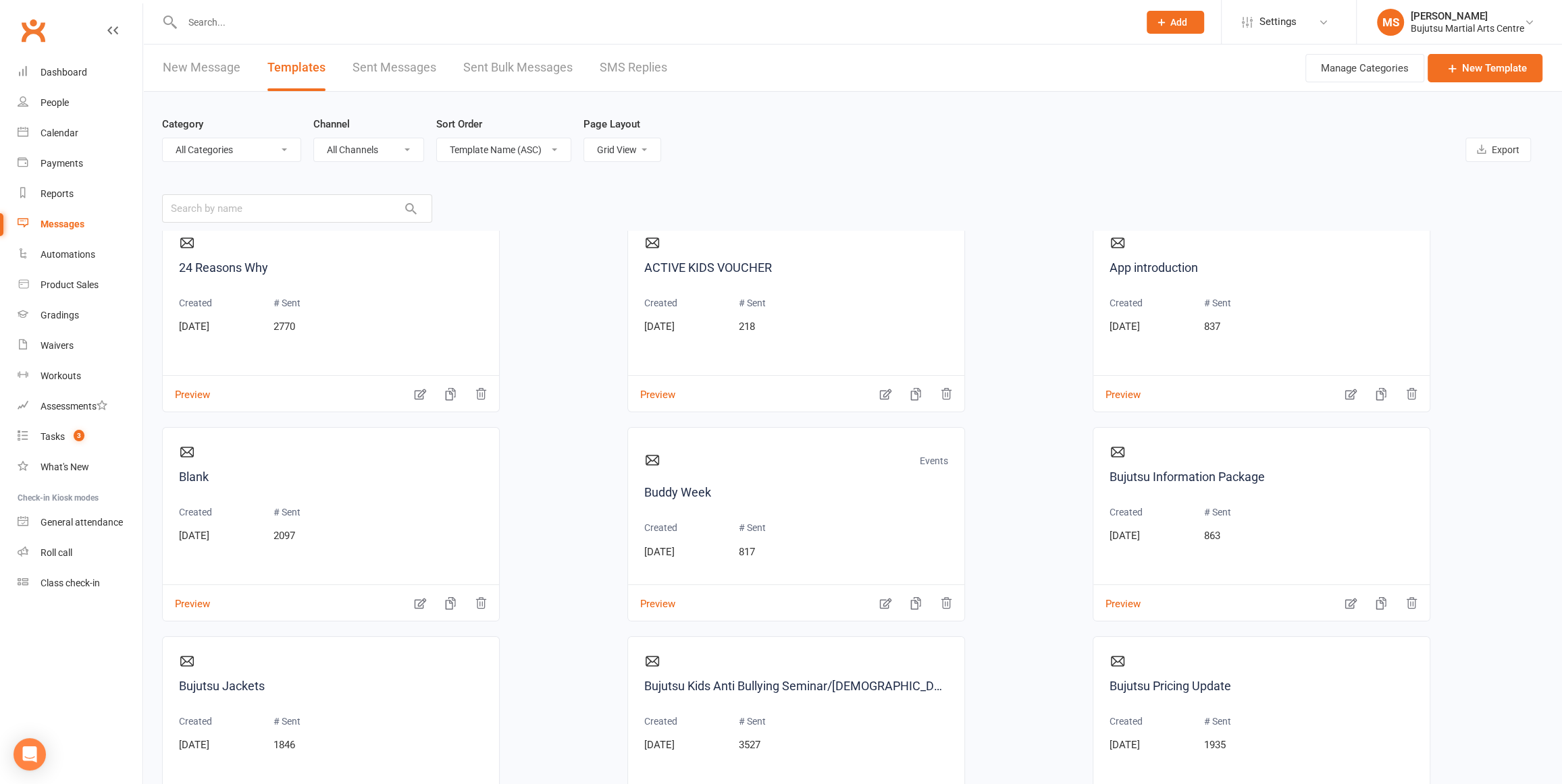
scroll to position [12, 0]
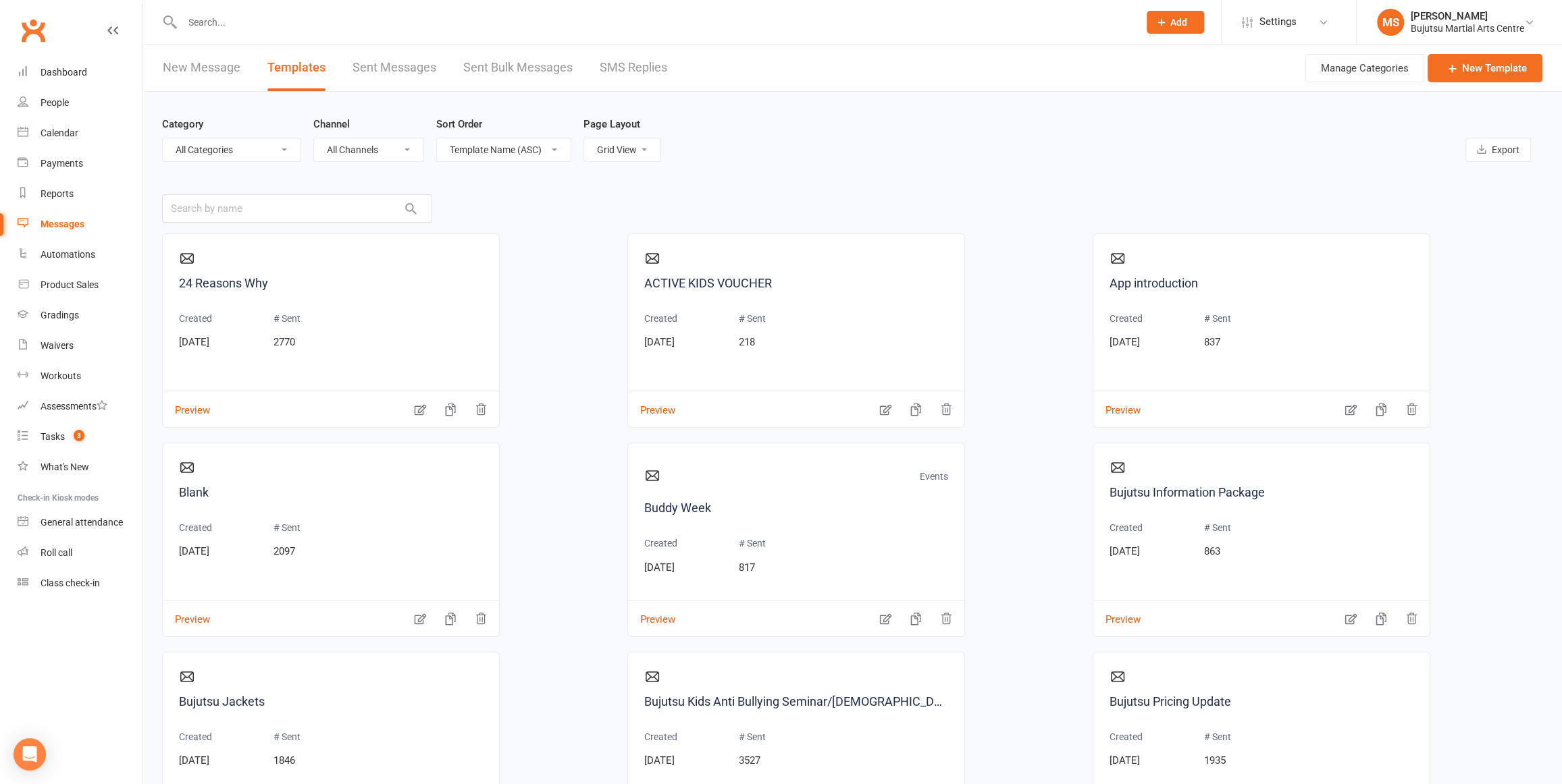
click at [272, 146] on select "All Categories (No category) Annual Registration Events General Grading Invitat…" at bounding box center [232, 150] width 138 height 23
select select "20173"
click at [163, 138] on select "All Categories (No category) Annual Registration Events General Grading Invitat…" at bounding box center [232, 150] width 138 height 23
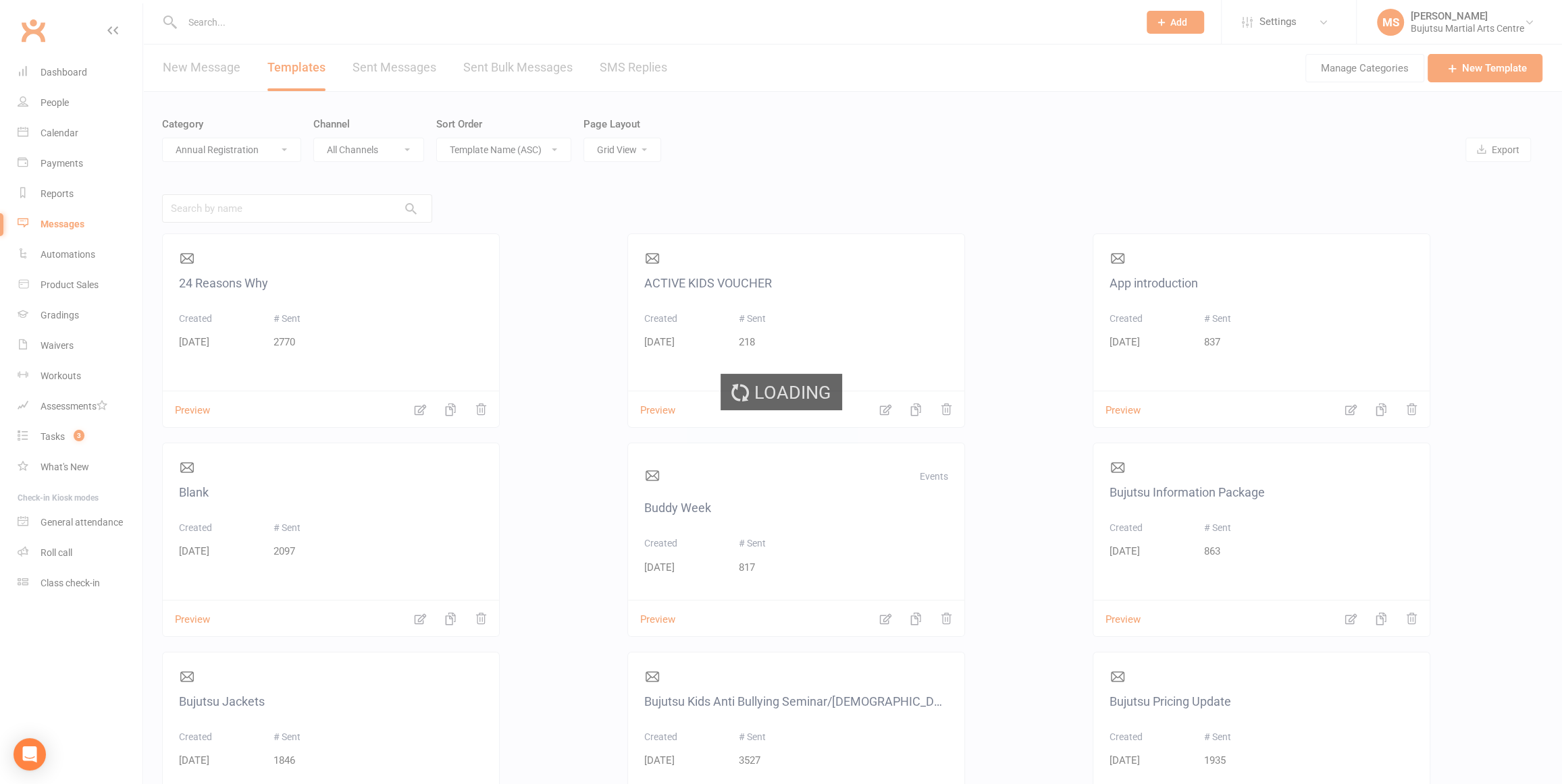
scroll to position [0, 0]
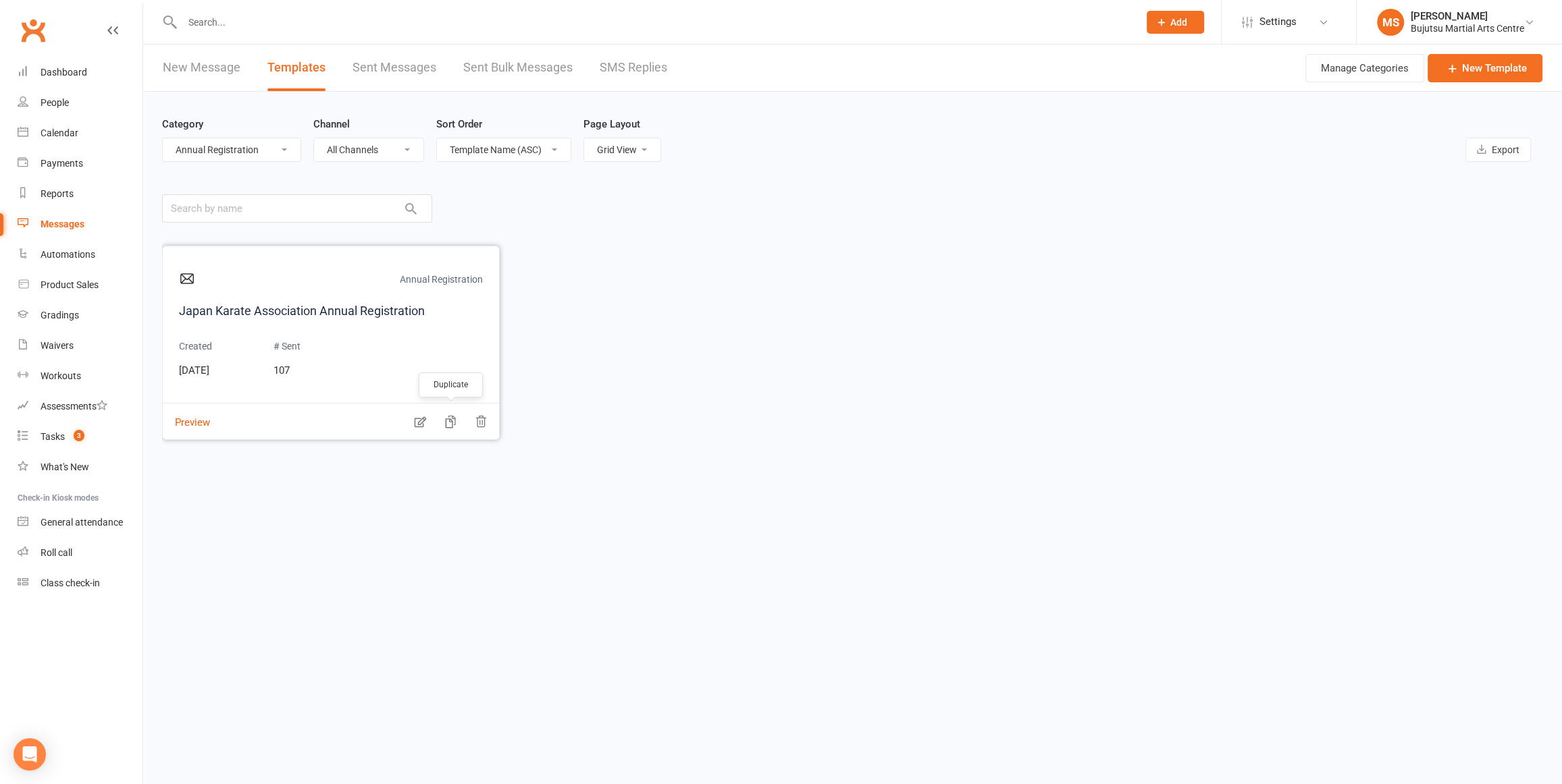
click at [446, 420] on icon "button" at bounding box center [450, 421] width 13 height 13
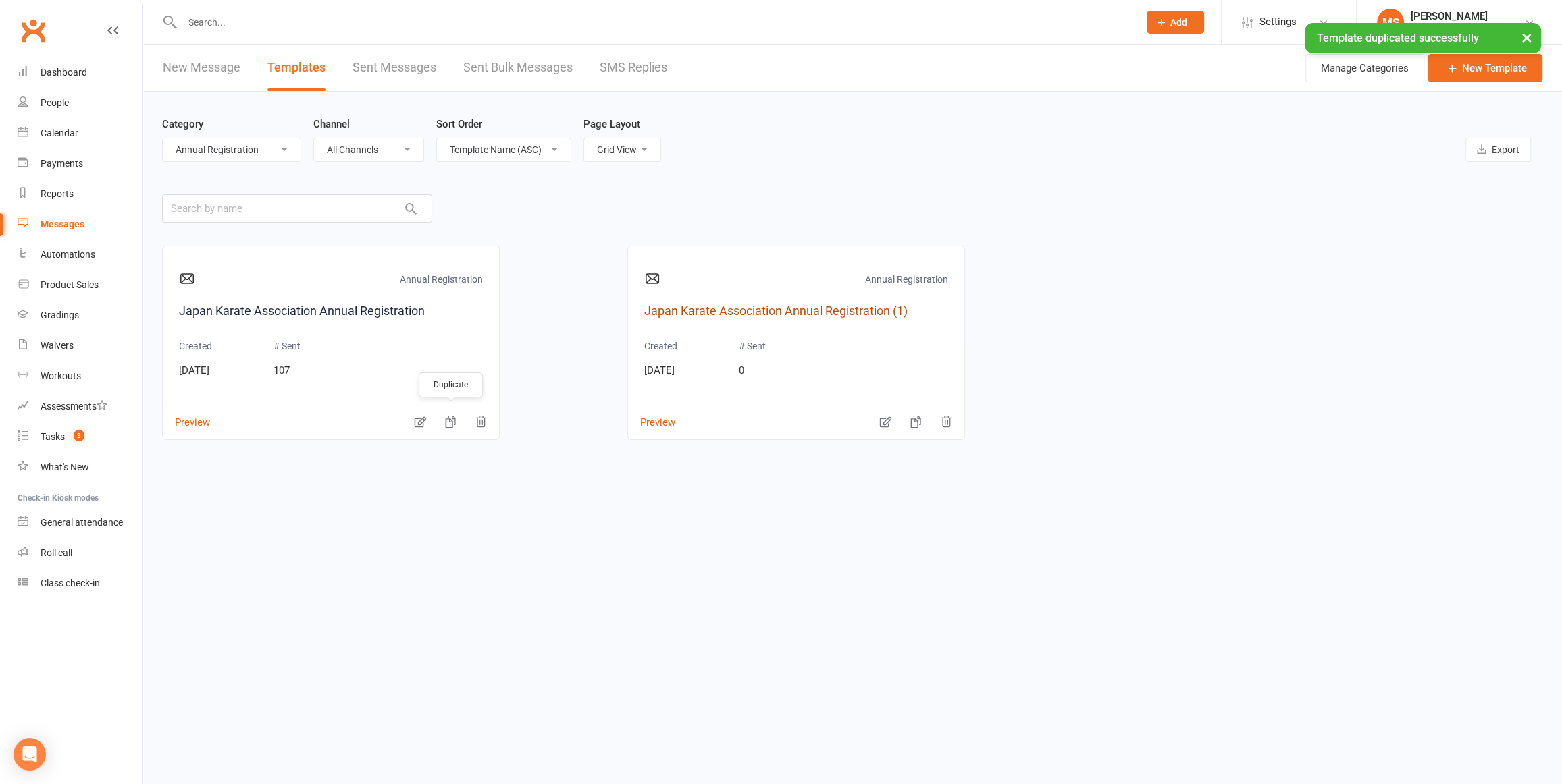
click at [657, 310] on link "Japan Karate Association Annual Registration (1)" at bounding box center [796, 311] width 304 height 19
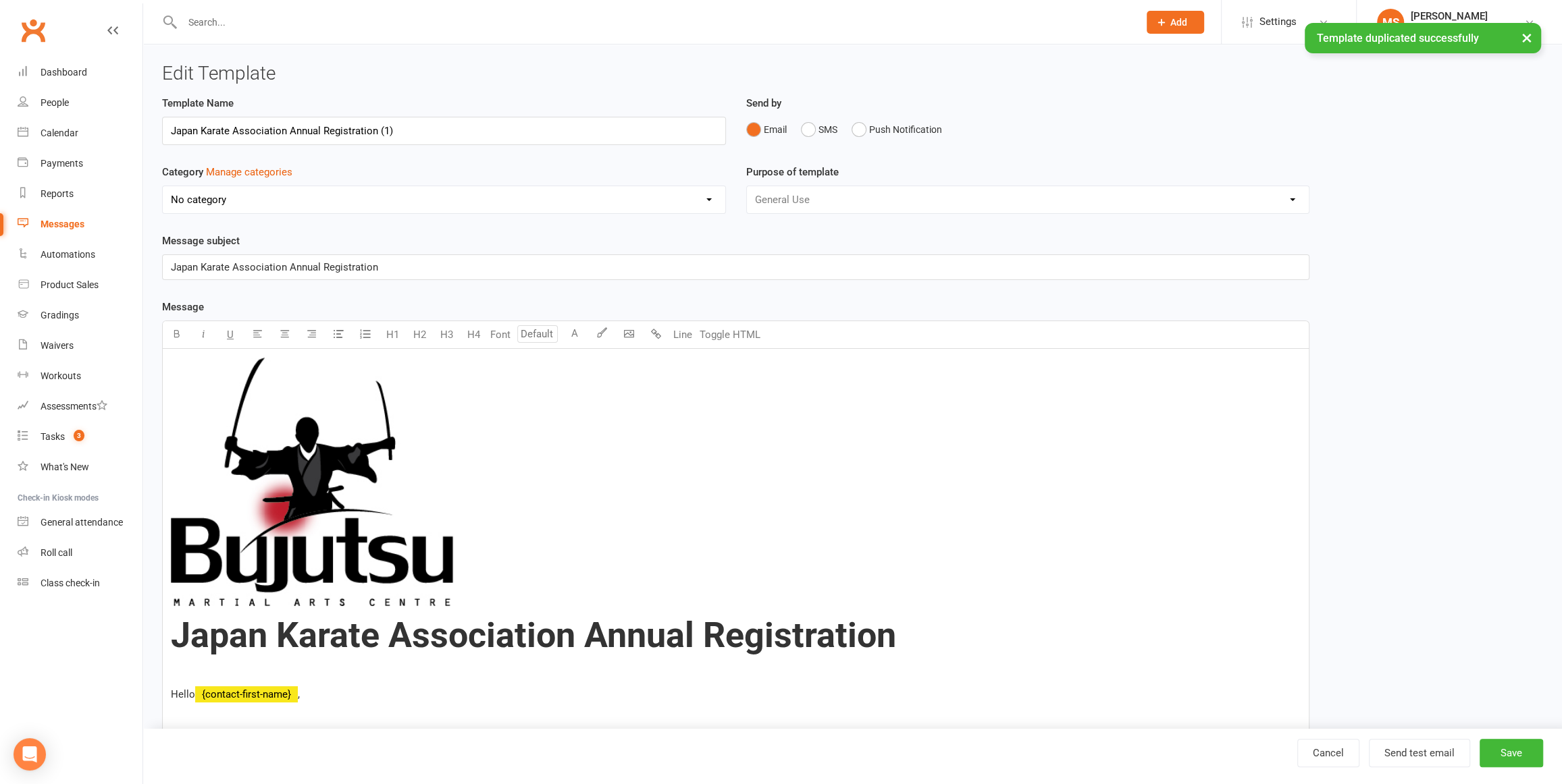
select select "20173"
drag, startPoint x: 170, startPoint y: 130, endPoint x: 183, endPoint y: 163, distance: 35.5
click at [170, 132] on input "Japan Karate Association Annual Registration" at bounding box center [444, 131] width 564 height 29
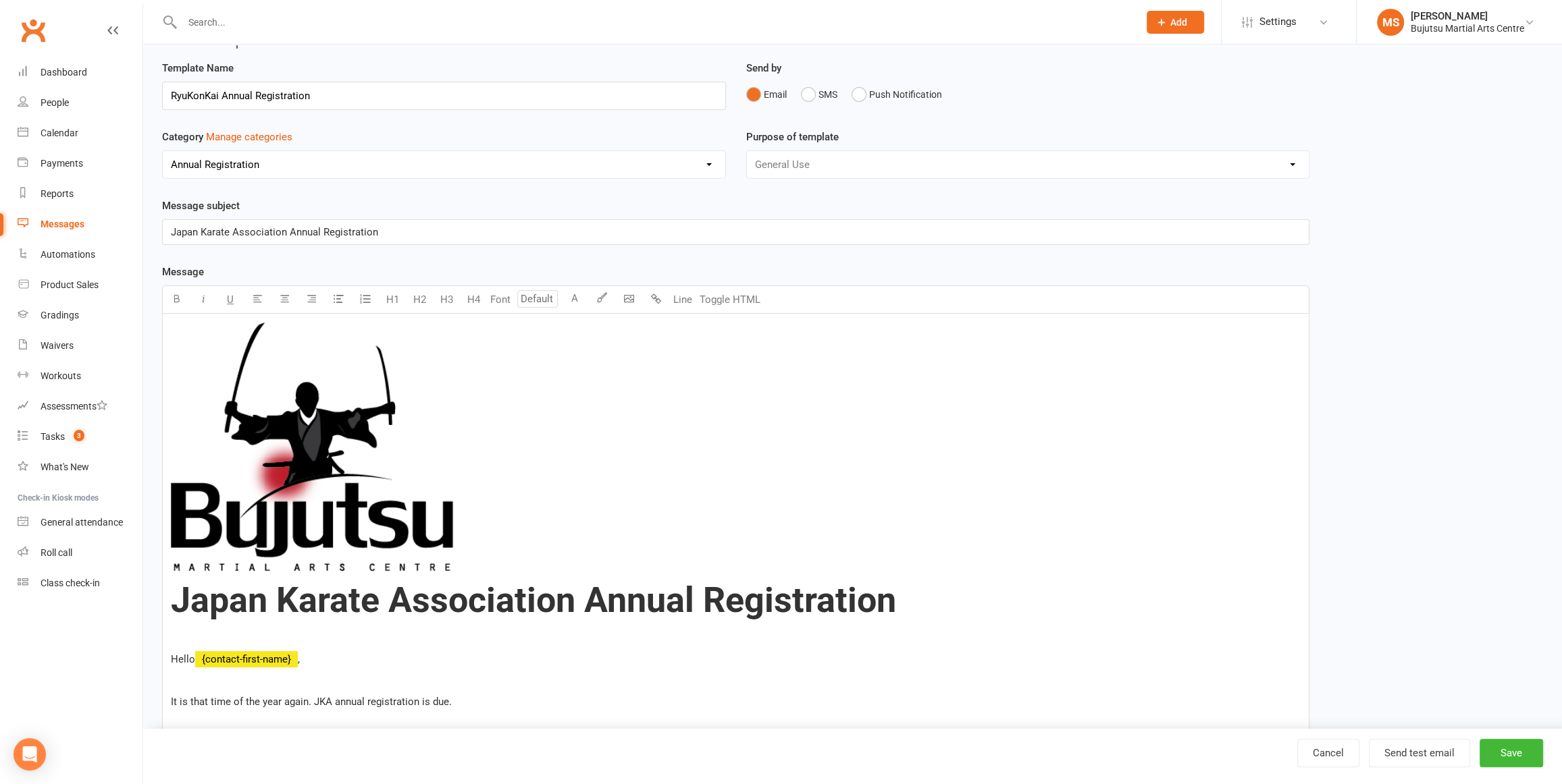
scroll to position [38, 0]
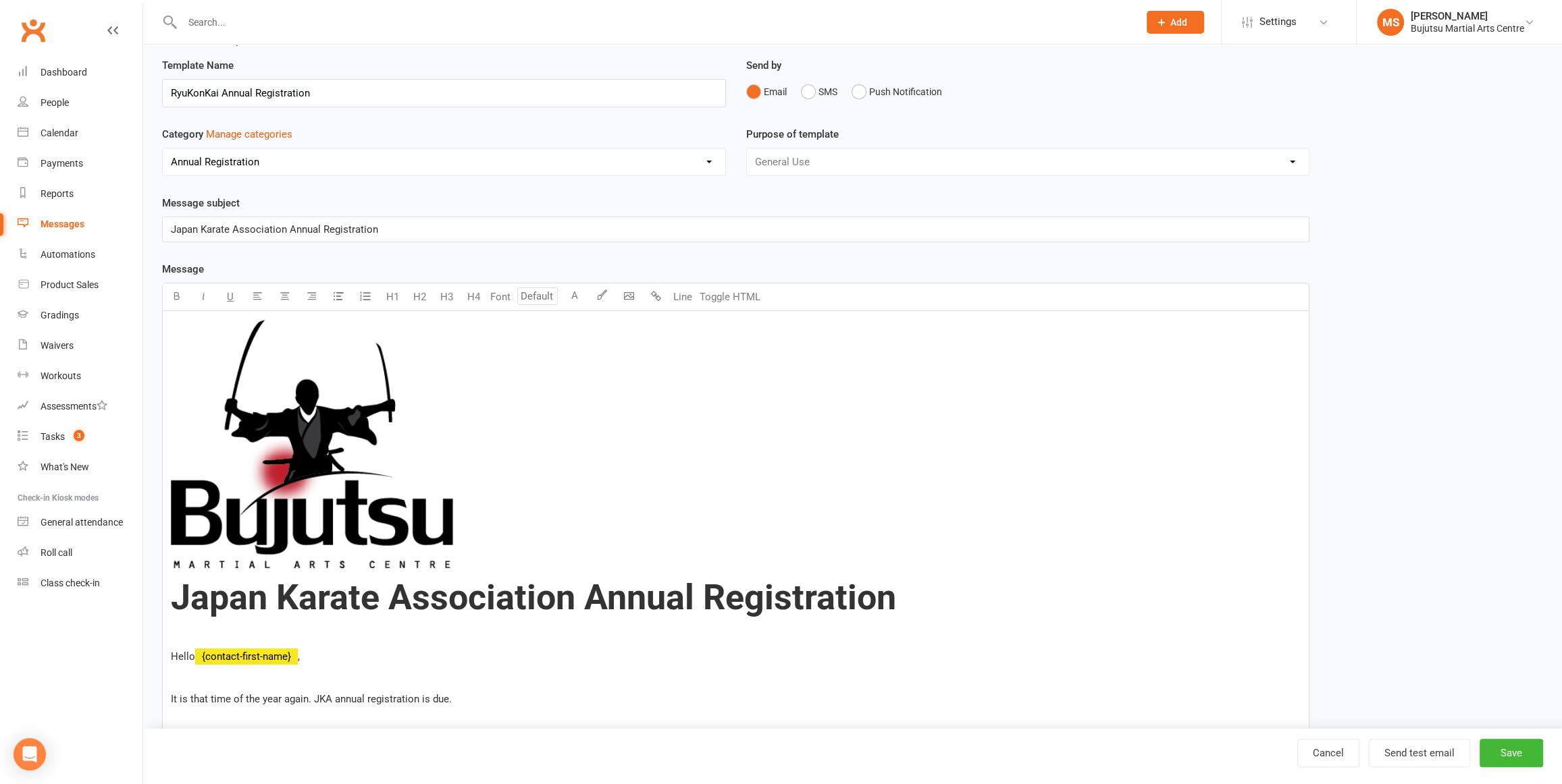
type input "RyuKonKai Annual Registration"
drag, startPoint x: 292, startPoint y: 229, endPoint x: 281, endPoint y: 247, distance: 21.1
click at [291, 230] on span "Japan Karate Association Annual Registration" at bounding box center [274, 230] width 207 height 12
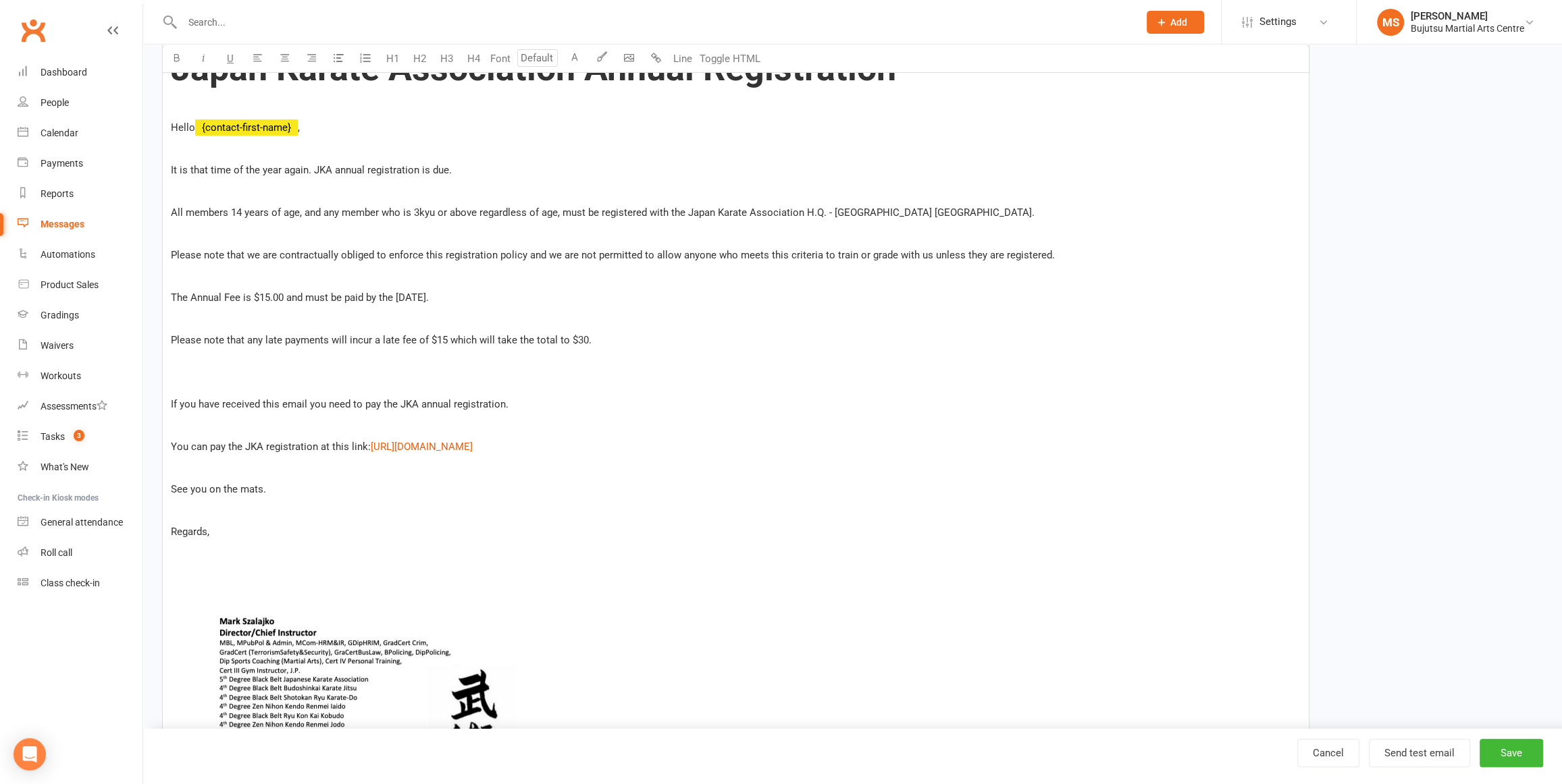
scroll to position [567, 0]
click at [848, 451] on p "You can pay the JKA registration at this link: $ https://app.clubworx.com/websi…" at bounding box center [736, 447] width 1130 height 16
drag, startPoint x: 763, startPoint y: 446, endPoint x: 369, endPoint y: 451, distance: 394.0
click at [369, 451] on p "You can pay the JKA registration at this link: https://app.clubworx.com/website…" at bounding box center [736, 447] width 1130 height 16
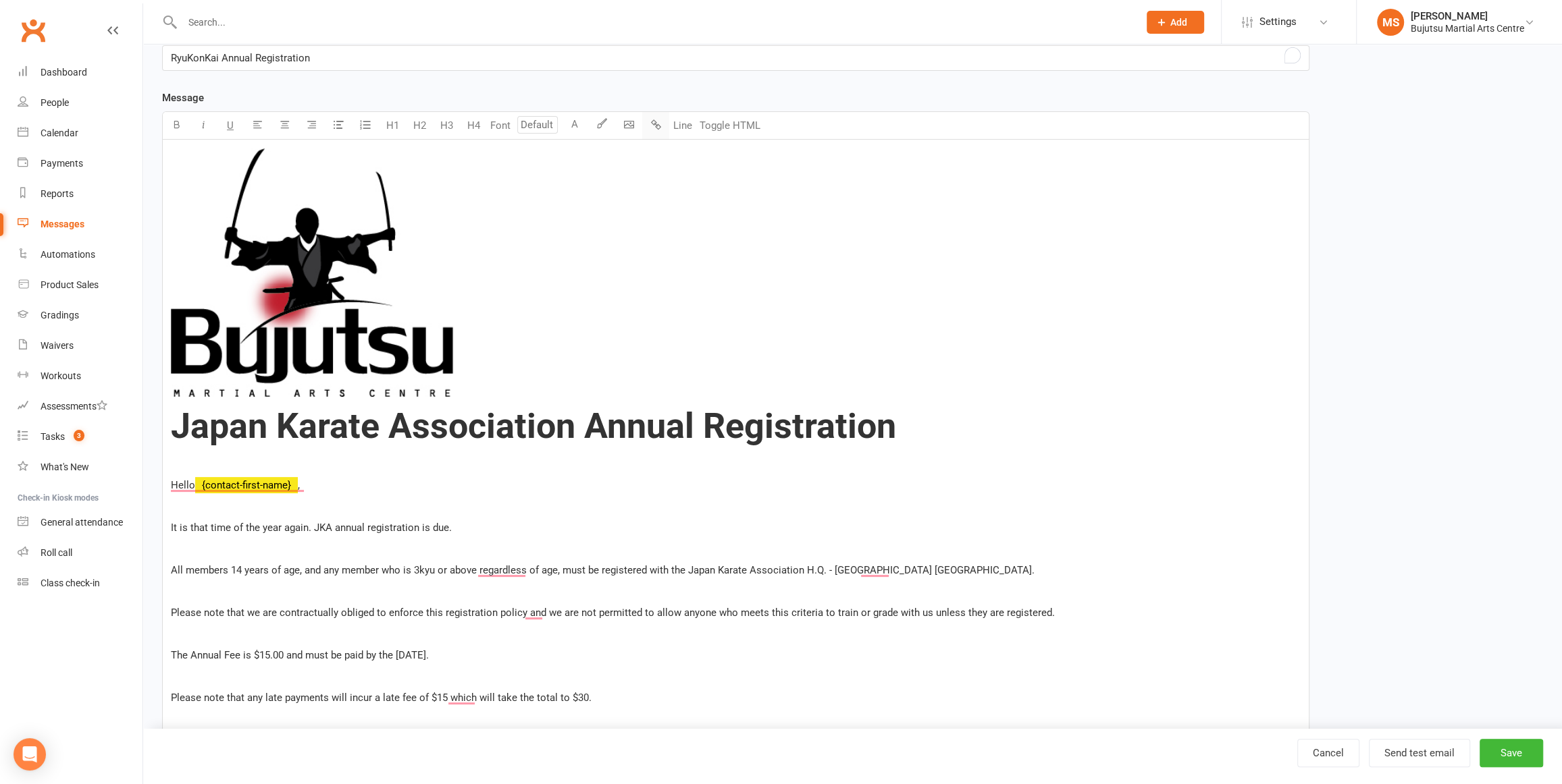
scroll to position [621, 0]
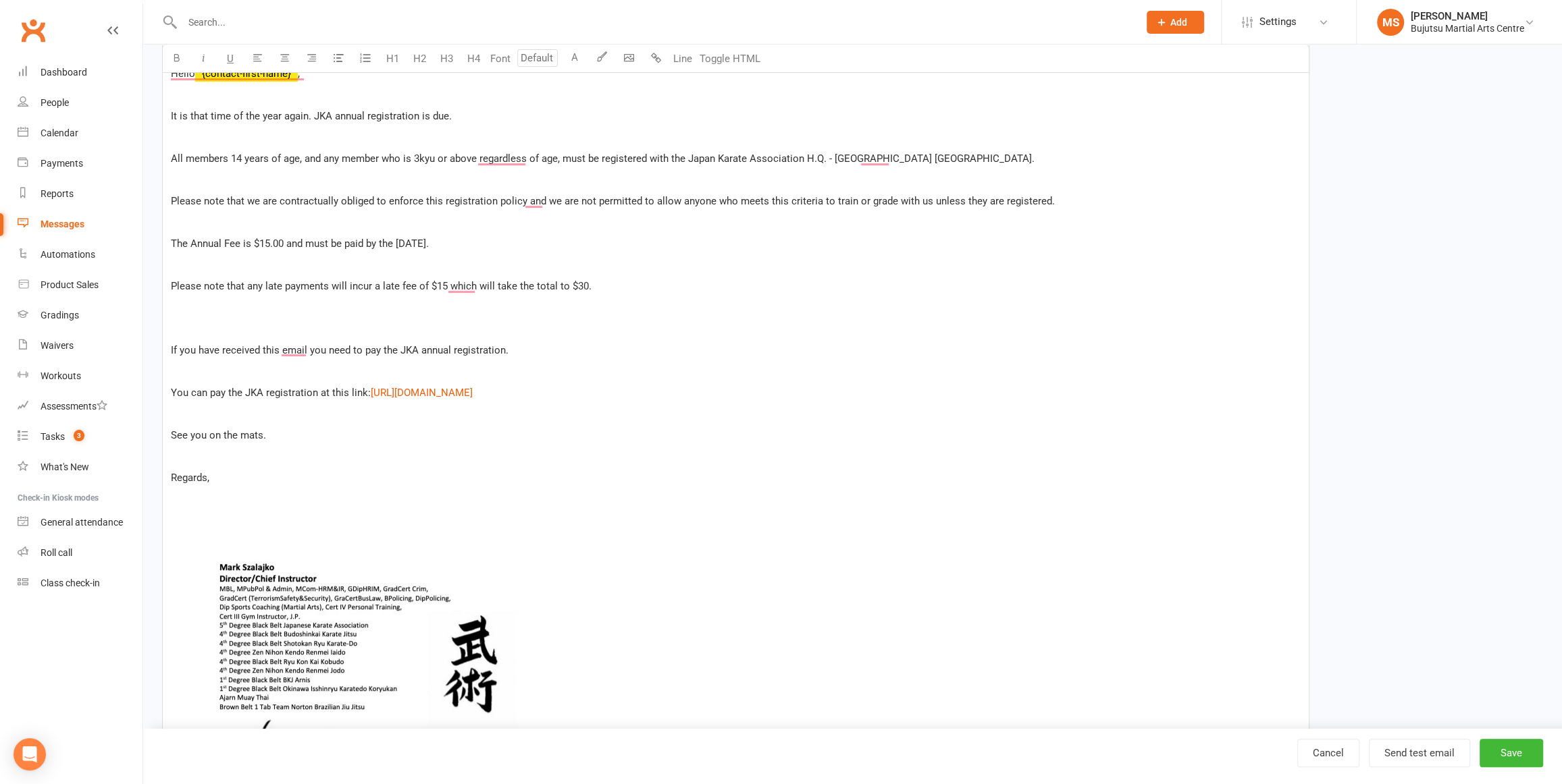
drag, startPoint x: 261, startPoint y: 391, endPoint x: 250, endPoint y: 421, distance: 32.0
click at [260, 395] on span "You can pay the JKA registration at this link:" at bounding box center [271, 393] width 200 height 12
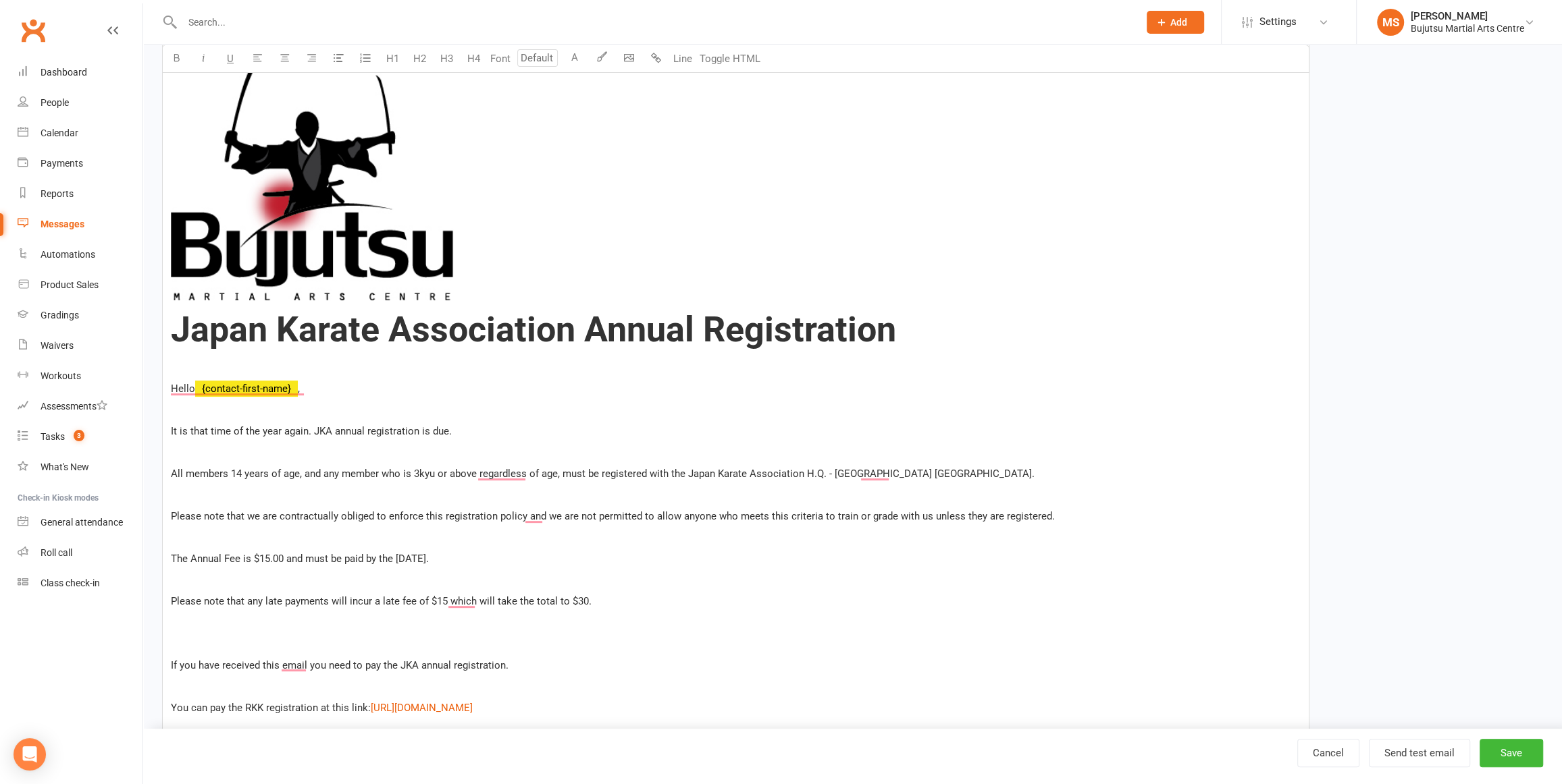
scroll to position [308, 0]
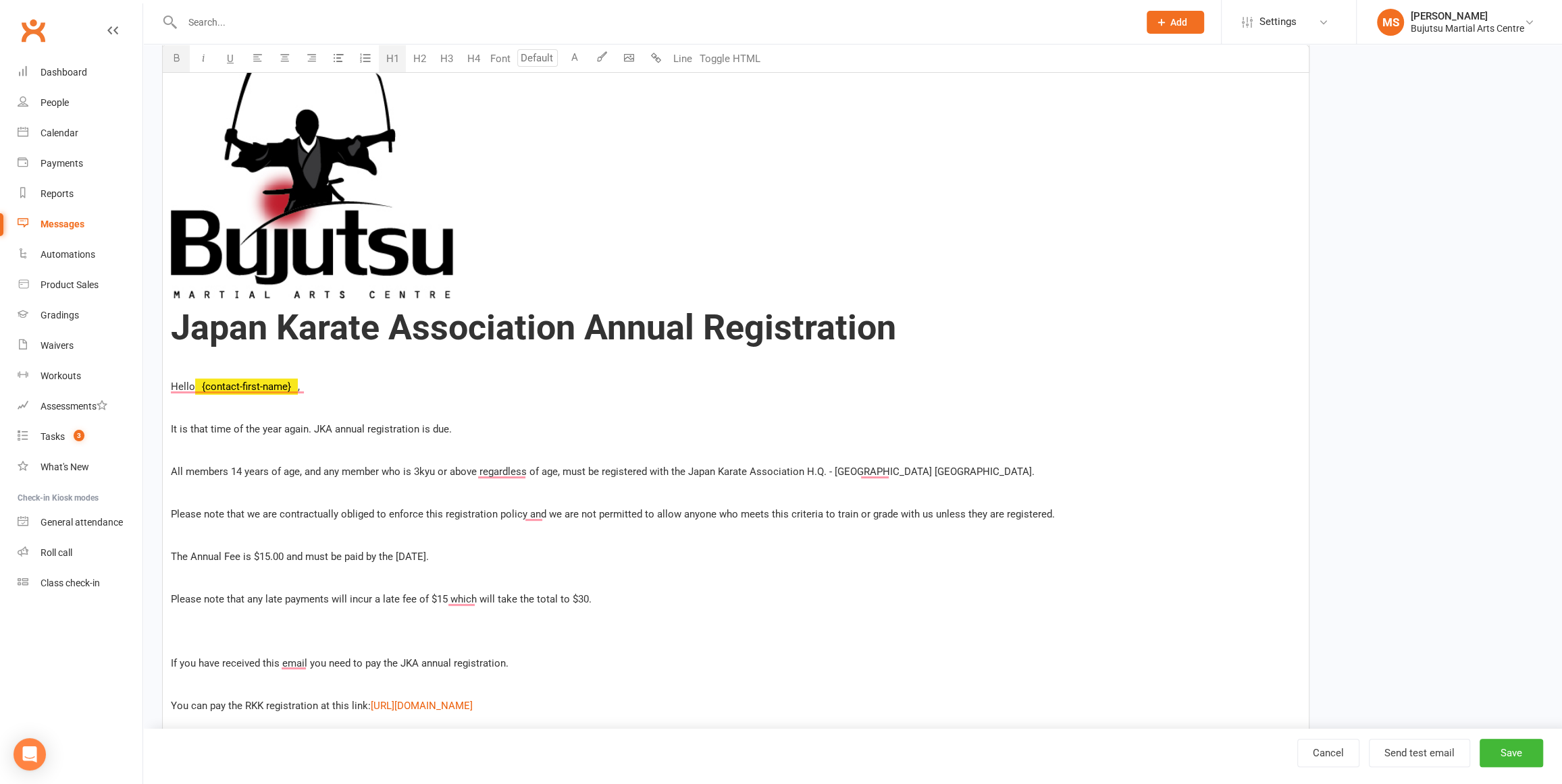
click at [264, 330] on span "Japan Karate Association Annual Registration" at bounding box center [533, 327] width 726 height 41
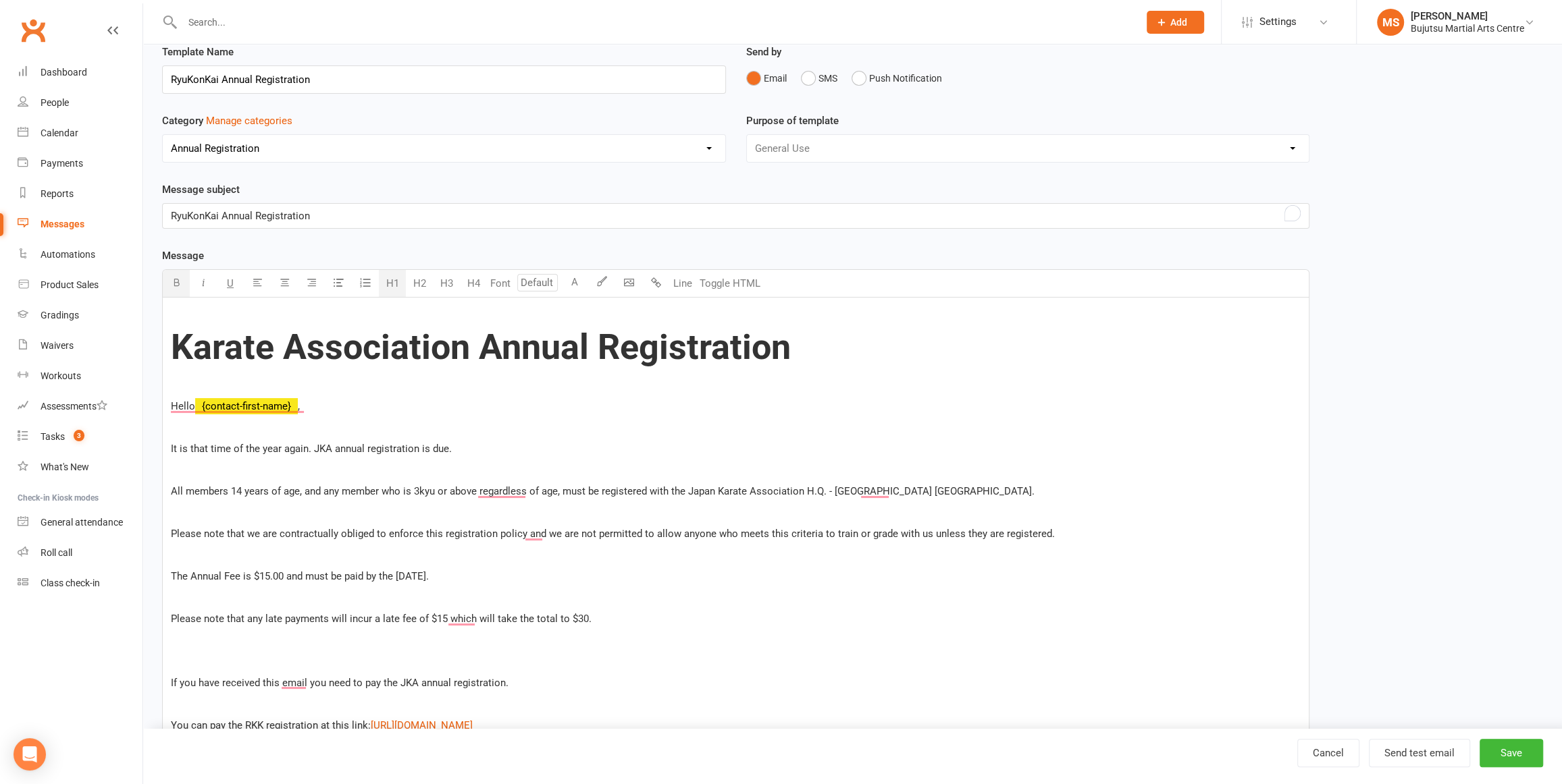
scroll to position [50, 0]
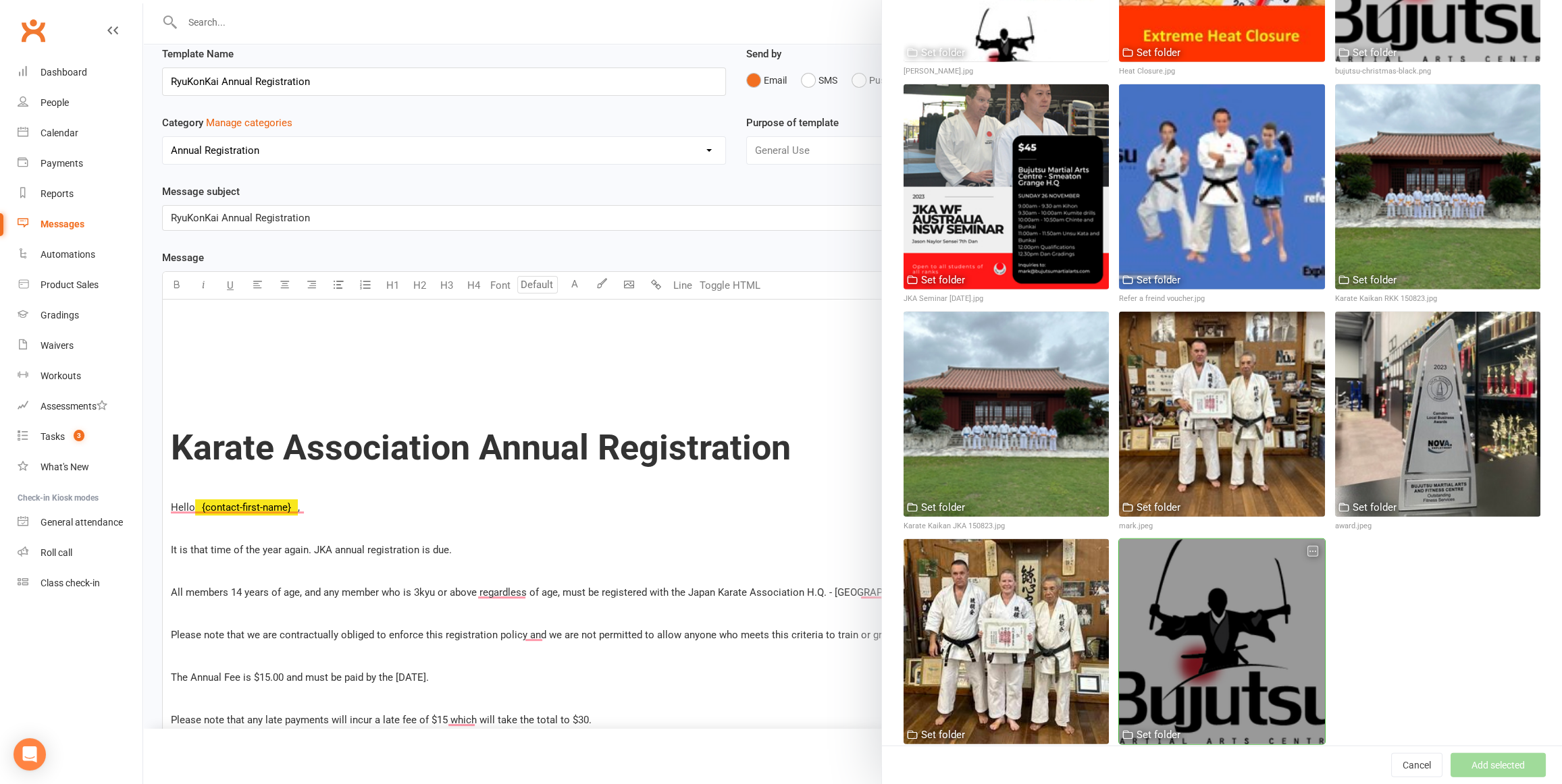
scroll to position [3989, 0]
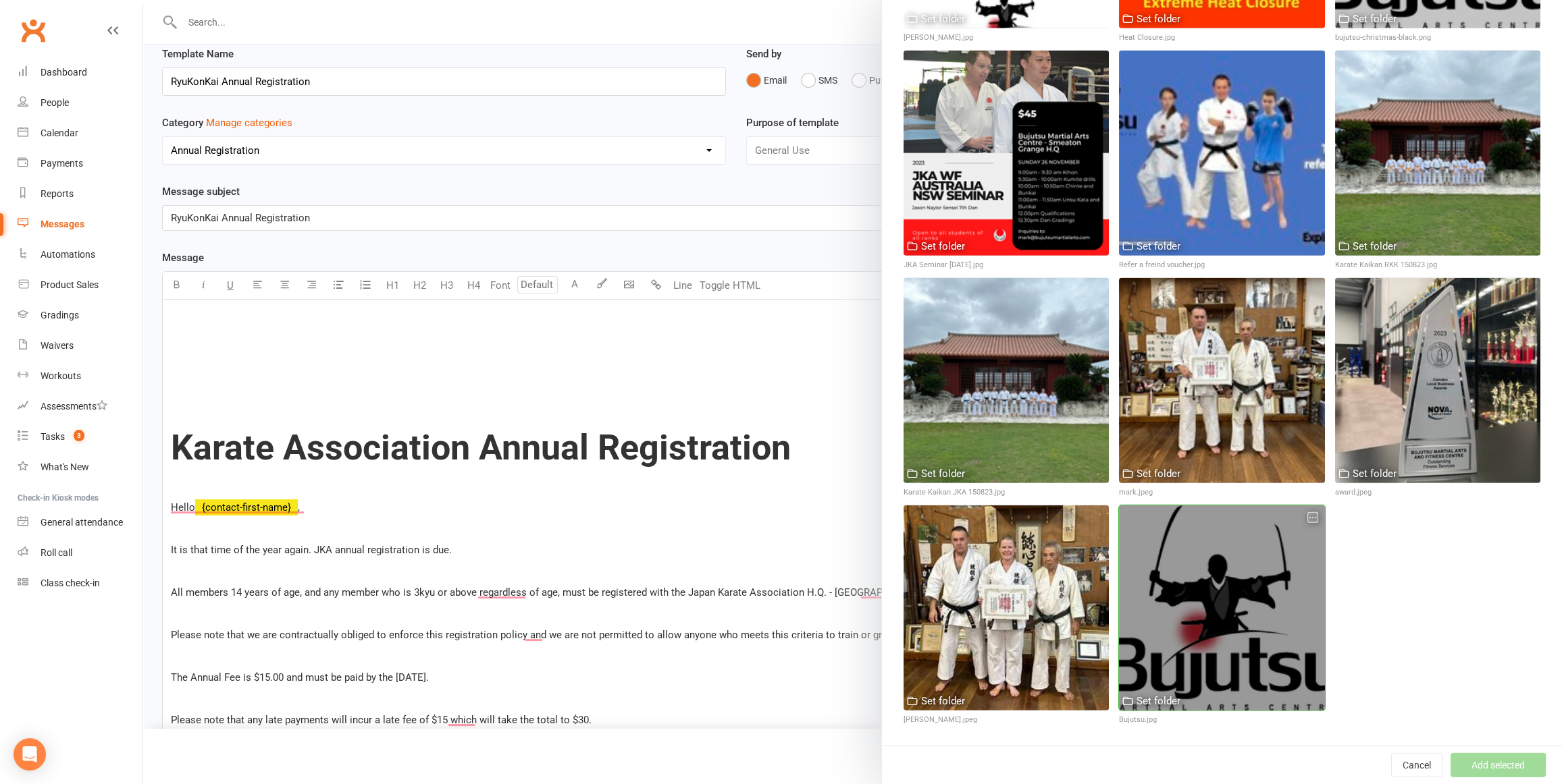
click at [1225, 592] on div at bounding box center [1221, 608] width 206 height 205
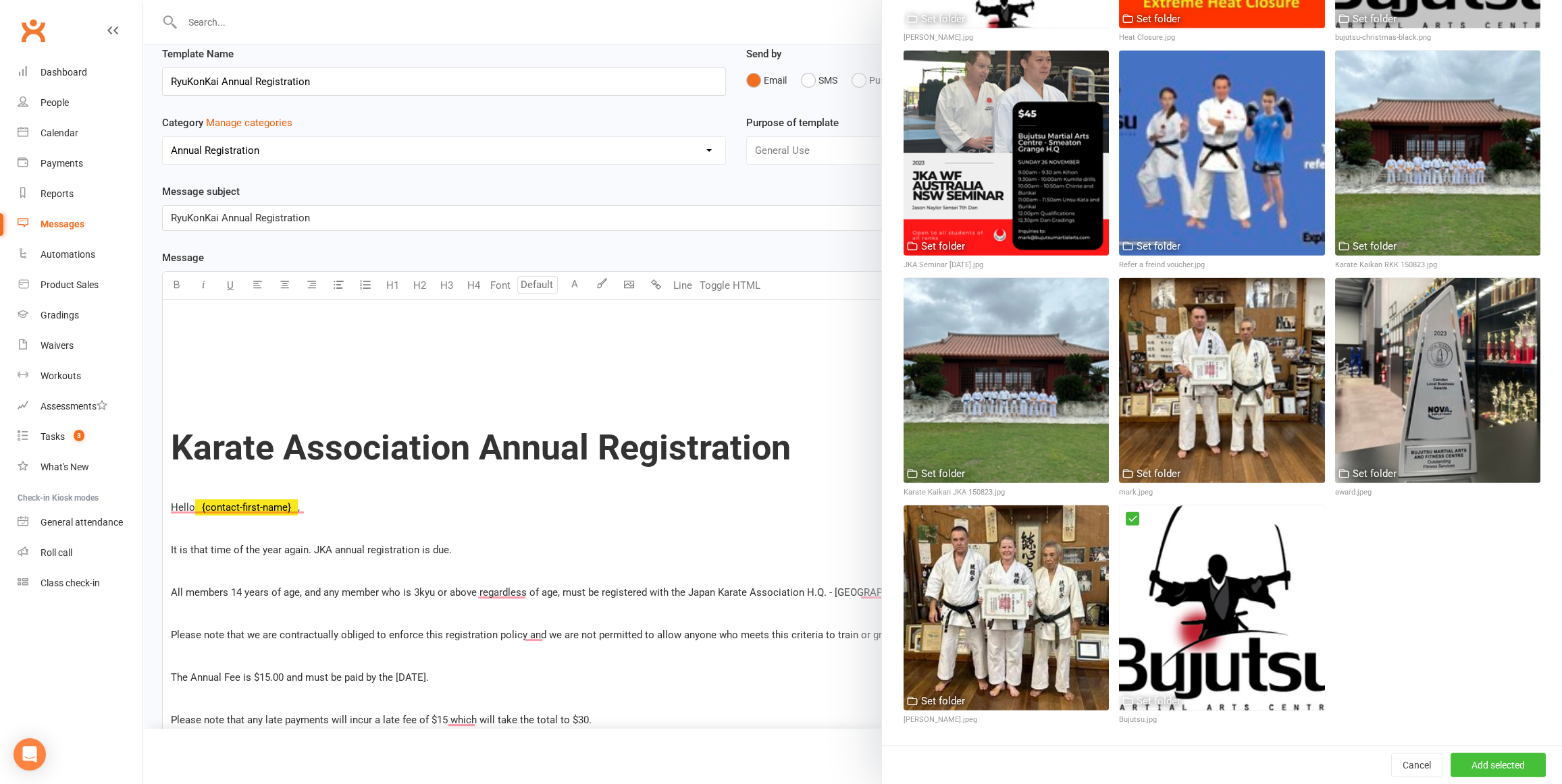
drag, startPoint x: 1531, startPoint y: 772, endPoint x: 1525, endPoint y: 766, distance: 8.5
click at [1531, 772] on button "Add selected" at bounding box center [1498, 765] width 95 height 24
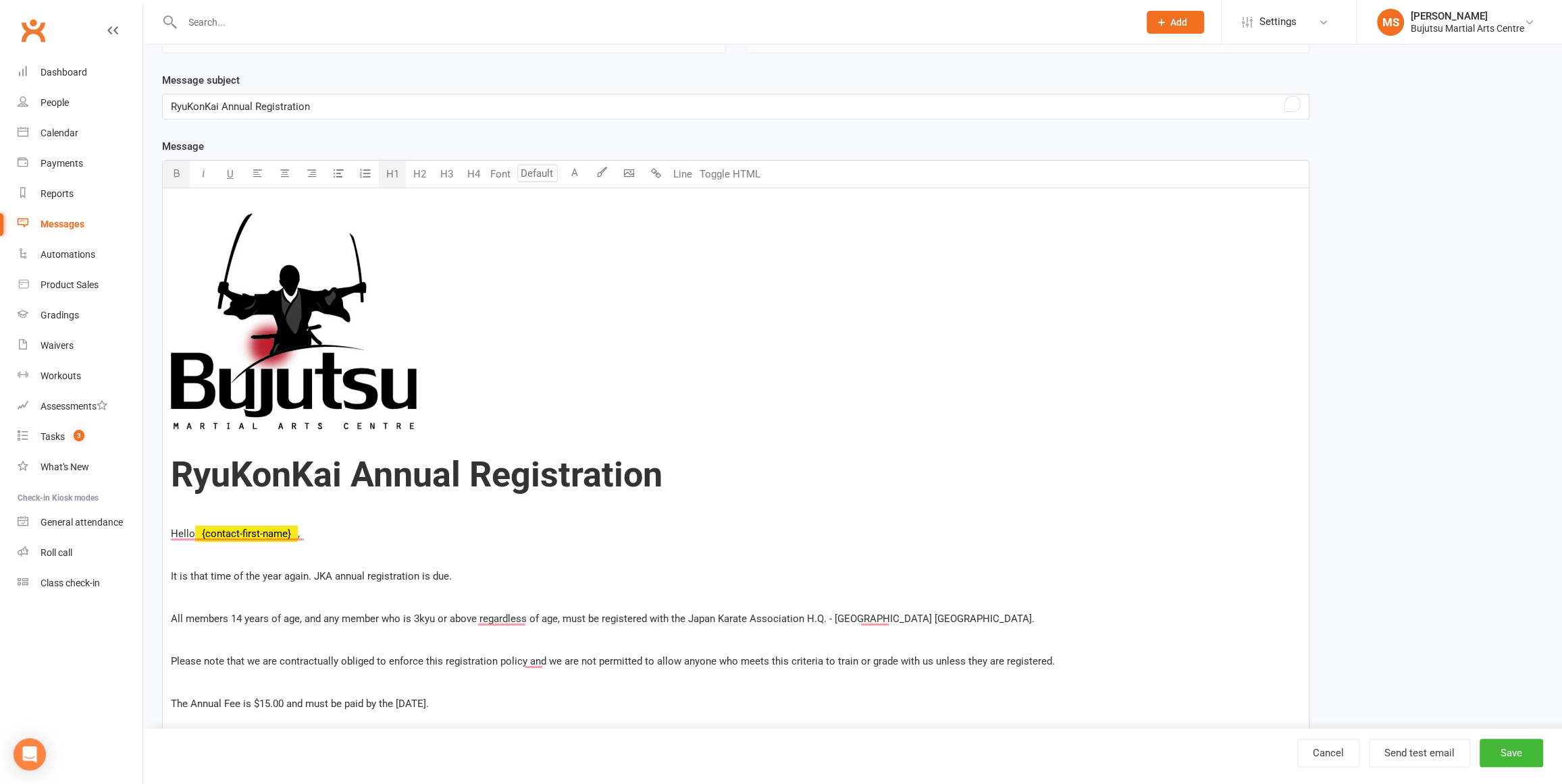
scroll to position [161, 0]
click at [1524, 748] on button "Save" at bounding box center [1512, 753] width 64 height 29
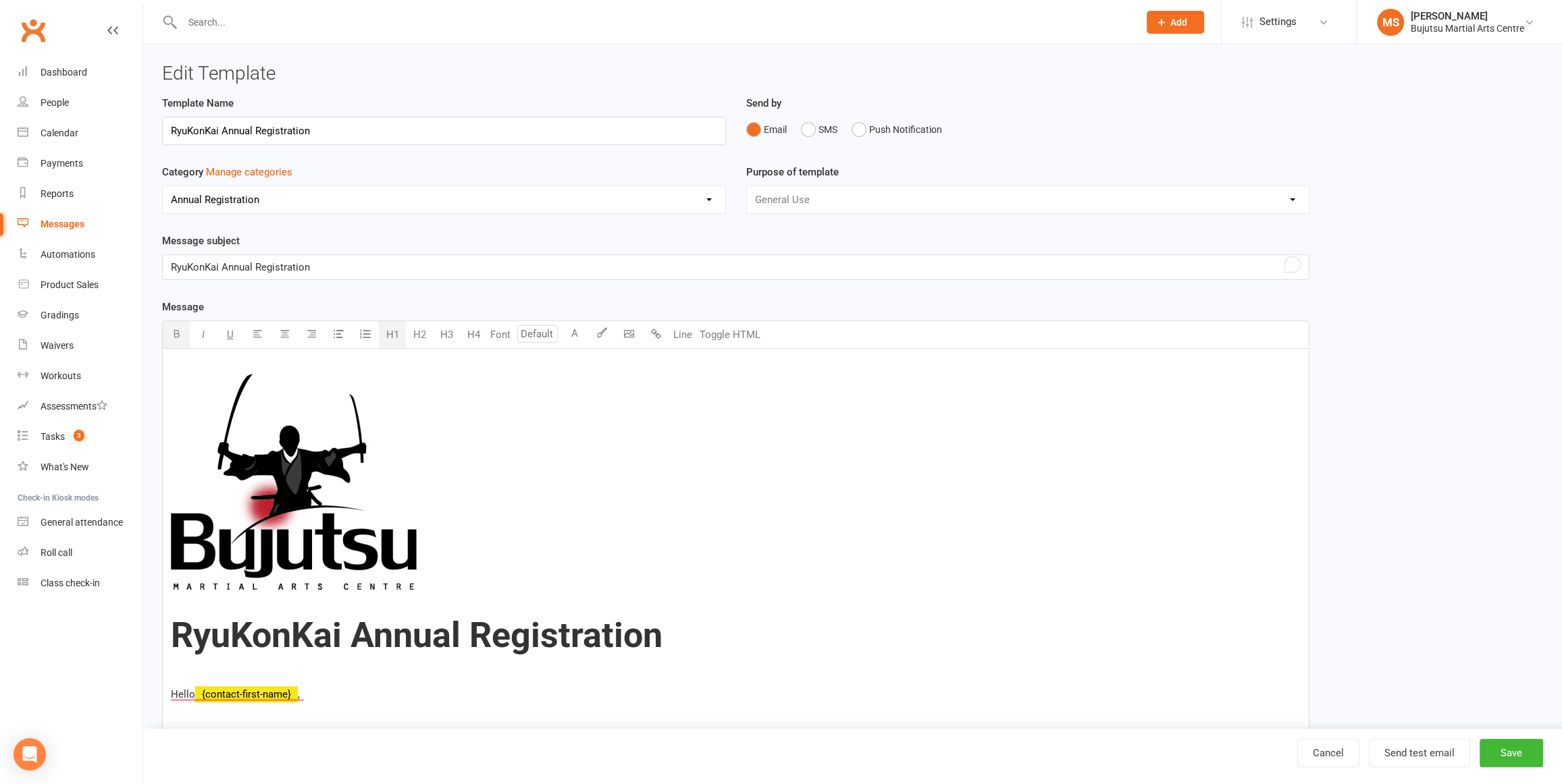
select select "grid"
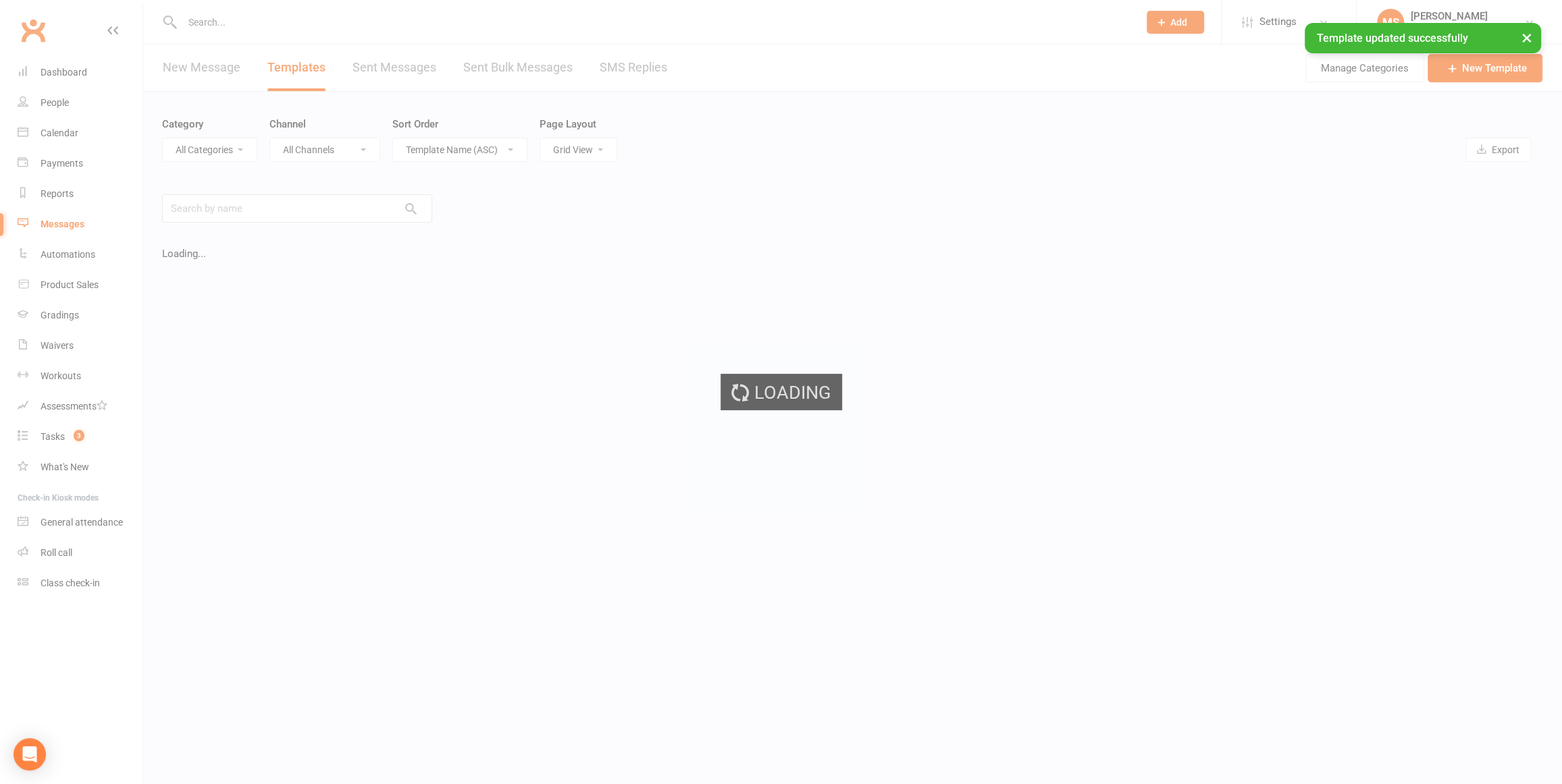
select select "20173"
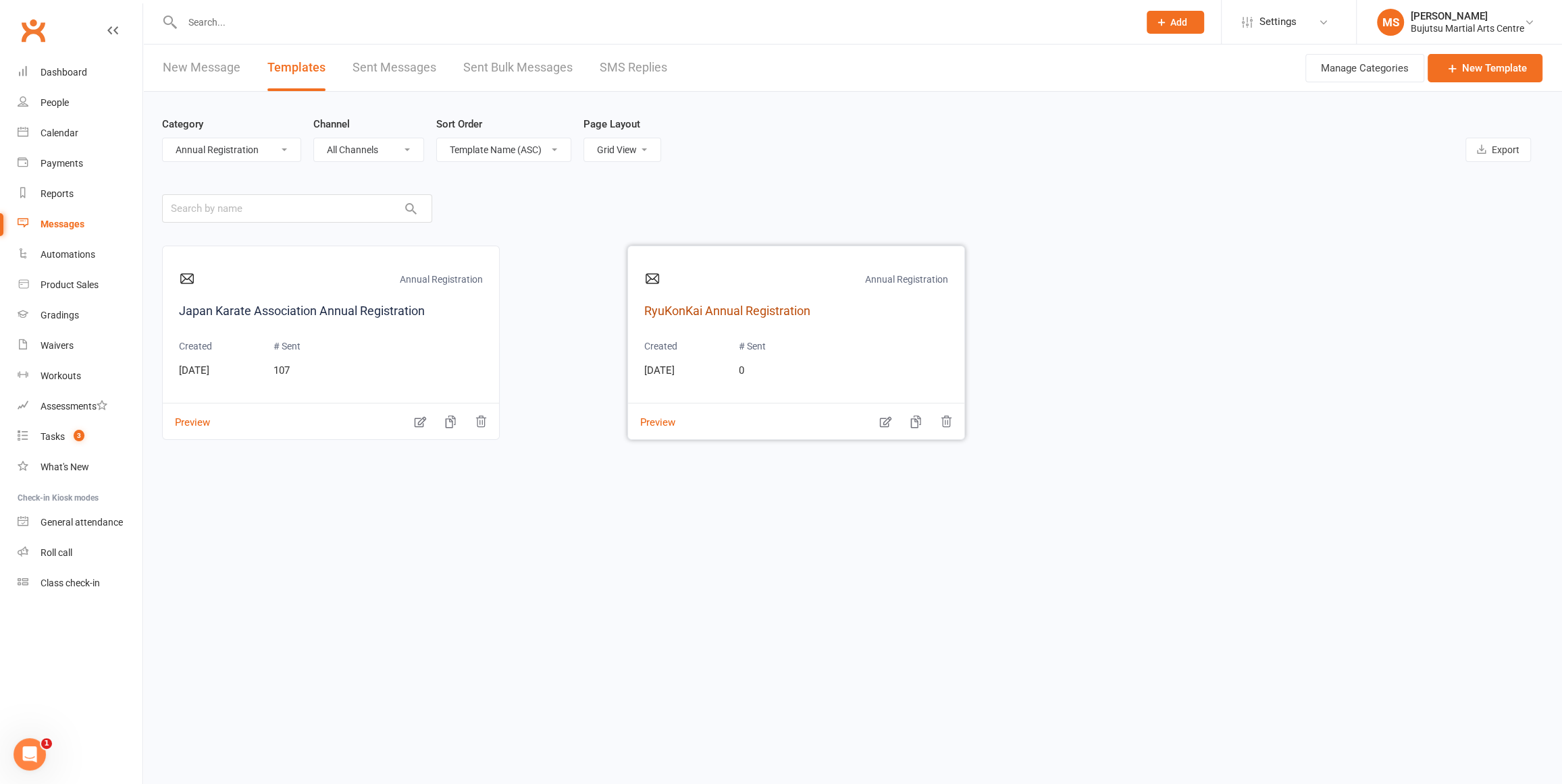
click at [726, 310] on link "RyuKonKai Annual Registration" at bounding box center [796, 311] width 304 height 19
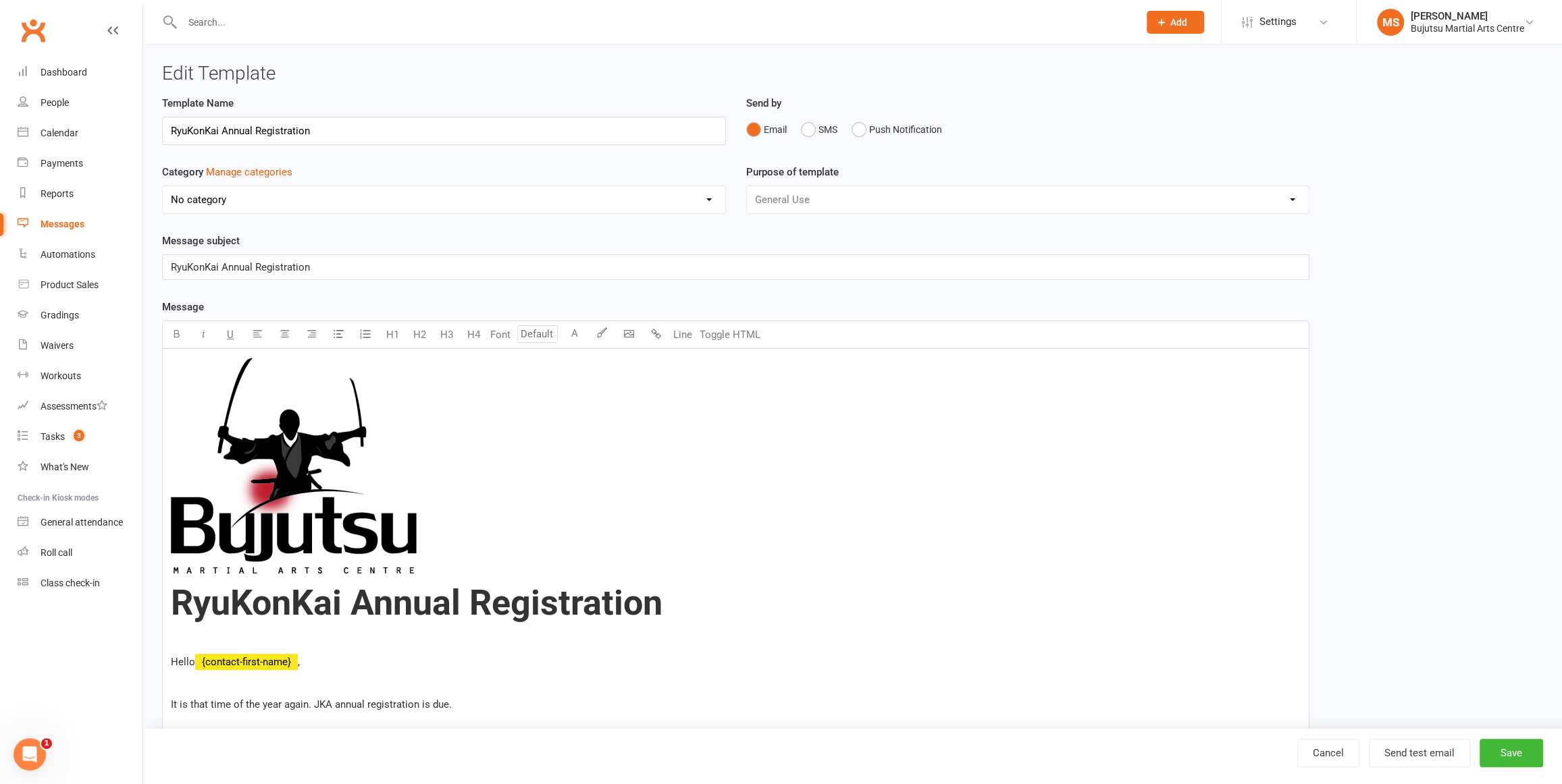
select select "20173"
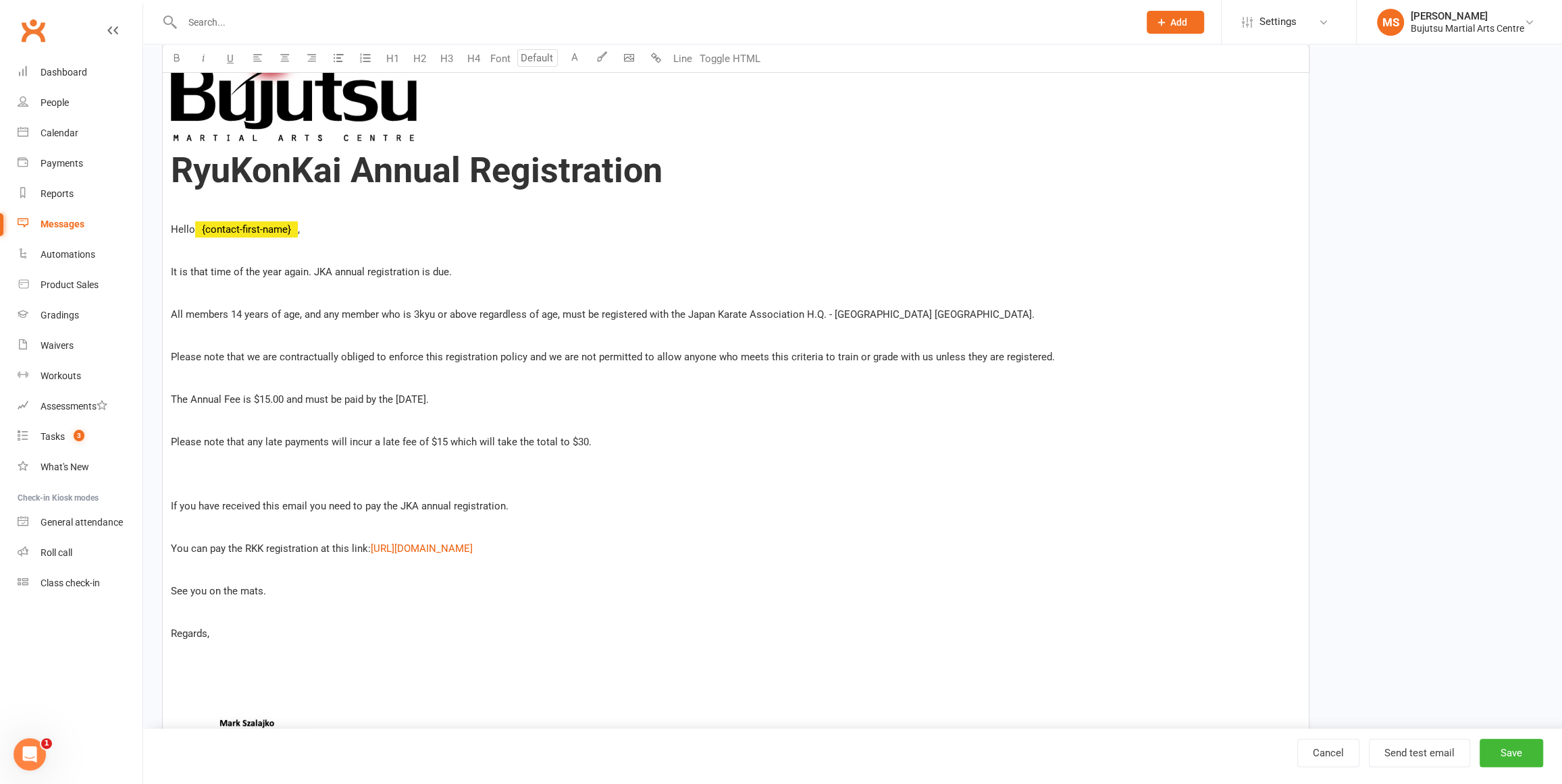
scroll to position [436, 0]
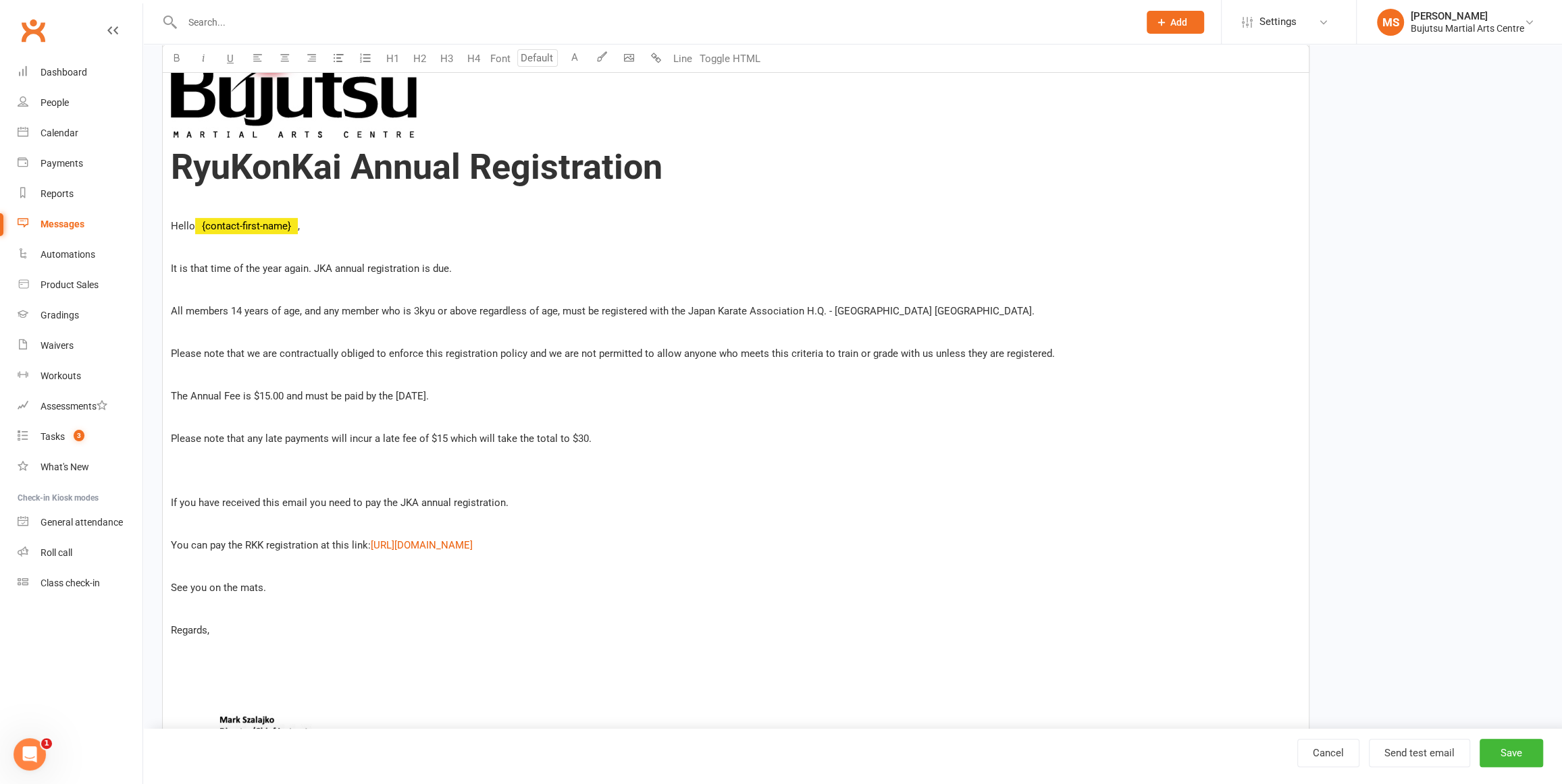
click at [489, 265] on p "It is that time of the year again. JKA annual registration is due." at bounding box center [736, 268] width 1130 height 16
click at [398, 268] on p "On my last visit to the RyuKonKai" at bounding box center [736, 268] width 1130 height 16
click at [854, 274] on p "On my last visit to the RyuKonKai Honbu, Grand Master IHA advised that our memb…" at bounding box center [736, 268] width 1130 height 16
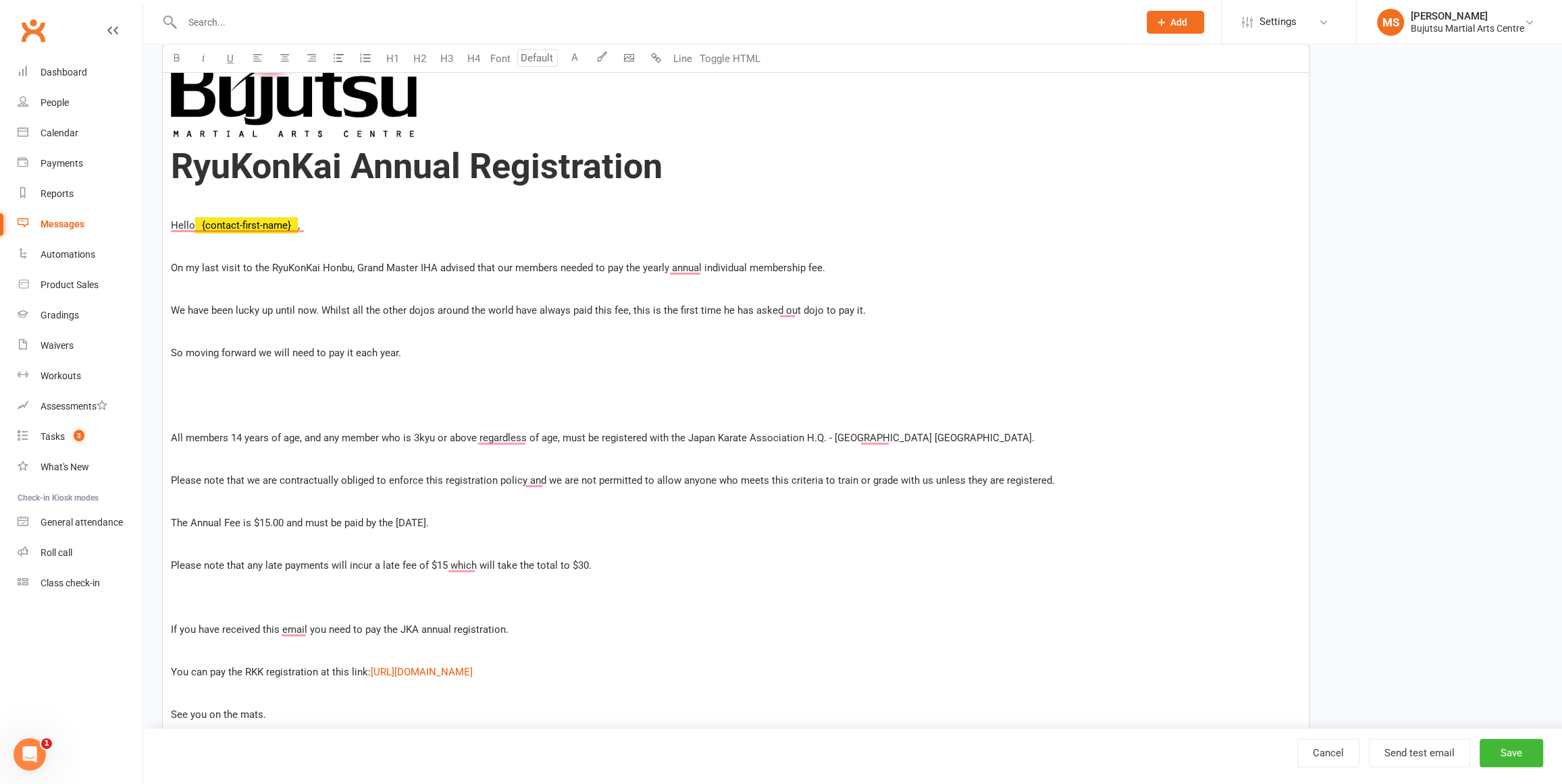
drag, startPoint x: 702, startPoint y: 268, endPoint x: 691, endPoint y: 302, distance: 35.7
click at [702, 269] on span "On my last visit to the RyuKonKai Honbu, Grand Master IHA advised that our memb…" at bounding box center [497, 268] width 654 height 12
click at [797, 308] on span "We have been lucky up until now. Whilst all the other dojos around the world ha…" at bounding box center [518, 311] width 695 height 12
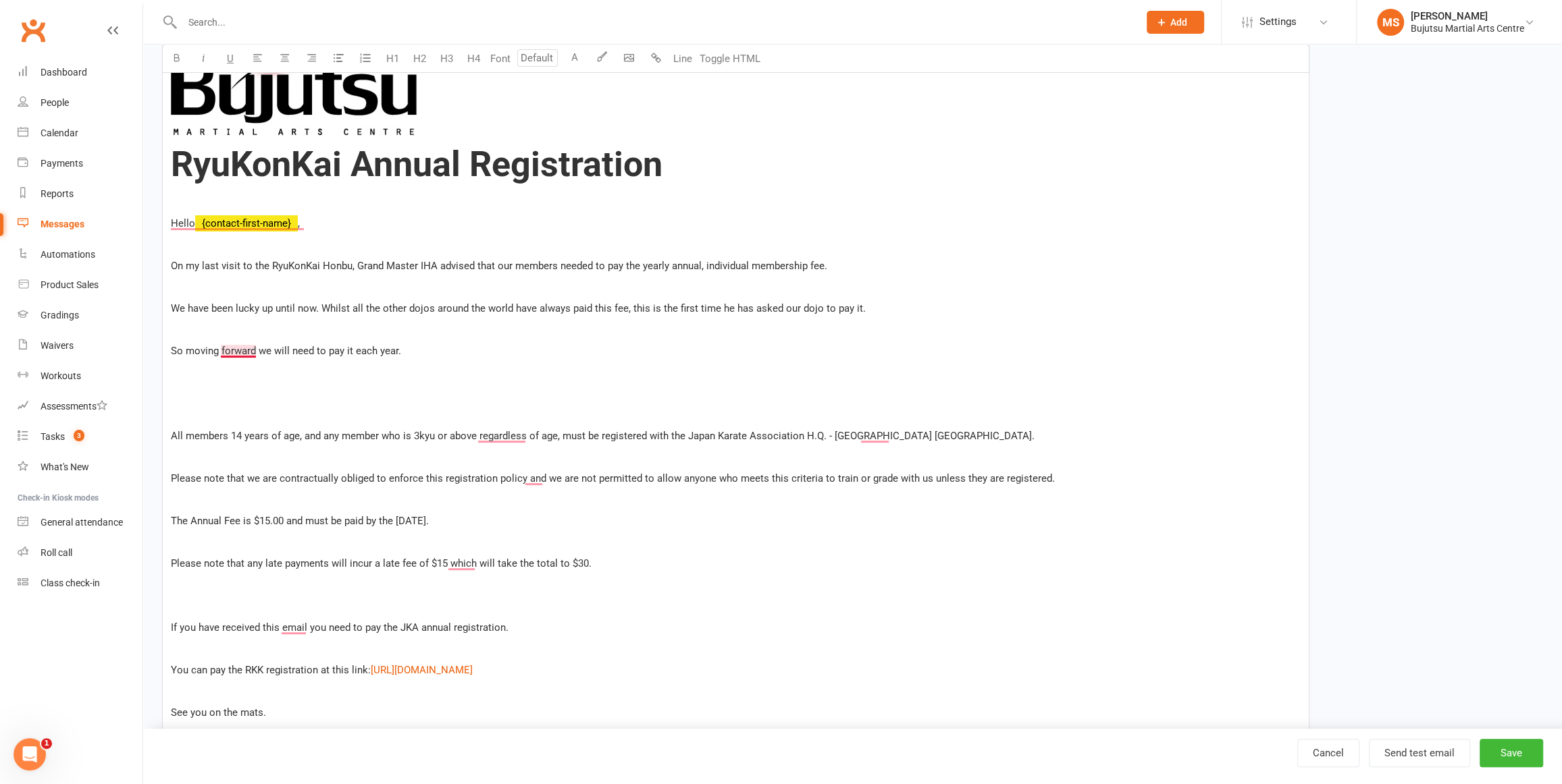
drag, startPoint x: 254, startPoint y: 349, endPoint x: 258, endPoint y: 357, distance: 8.9
click at [255, 353] on span "So moving forward we will need to pay it each year." at bounding box center [286, 351] width 230 height 12
click at [450, 350] on p "So moving forward, we will need to pay it each year." at bounding box center [736, 351] width 1130 height 16
click at [428, 391] on p "﻿" at bounding box center [736, 393] width 1130 height 16
click at [687, 166] on h1 "RyuKonKai Annual Registration" at bounding box center [736, 164] width 1130 height 39
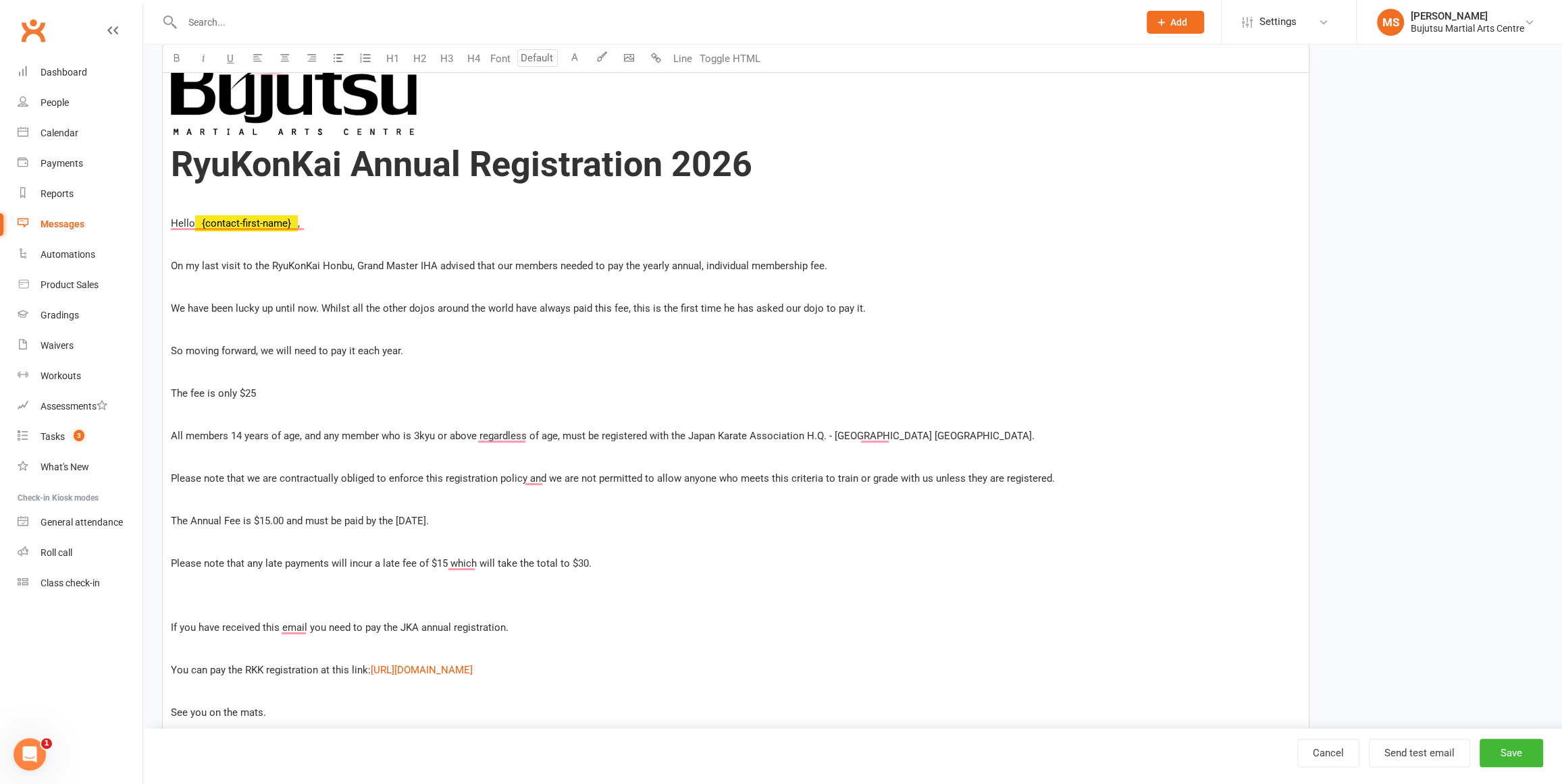
click at [336, 386] on p "The fee is only $25" at bounding box center [736, 393] width 1130 height 16
click at [412, 347] on p "So moving forward, we will need to pay it each year." at bounding box center [736, 351] width 1130 height 16
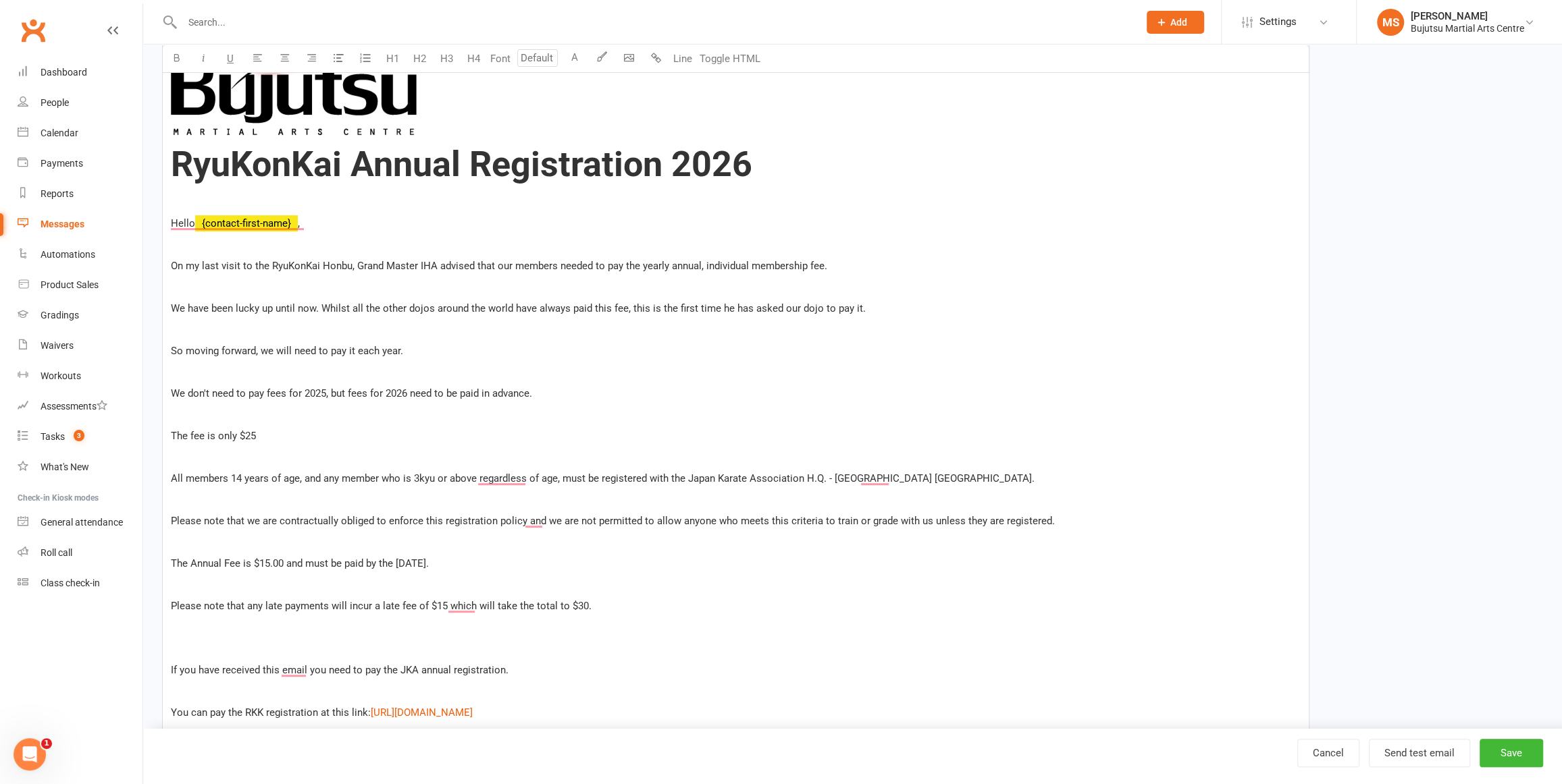
drag, startPoint x: 264, startPoint y: 393, endPoint x: 265, endPoint y: 426, distance: 33.0
click at [265, 395] on span "We don't need to pay fees for 2025, but fees for 2026 need to be paid in advanc…" at bounding box center [352, 394] width 362 height 12
click at [424, 351] on p "So moving forward, we will need to pay it each year." at bounding box center [736, 351] width 1130 height 16
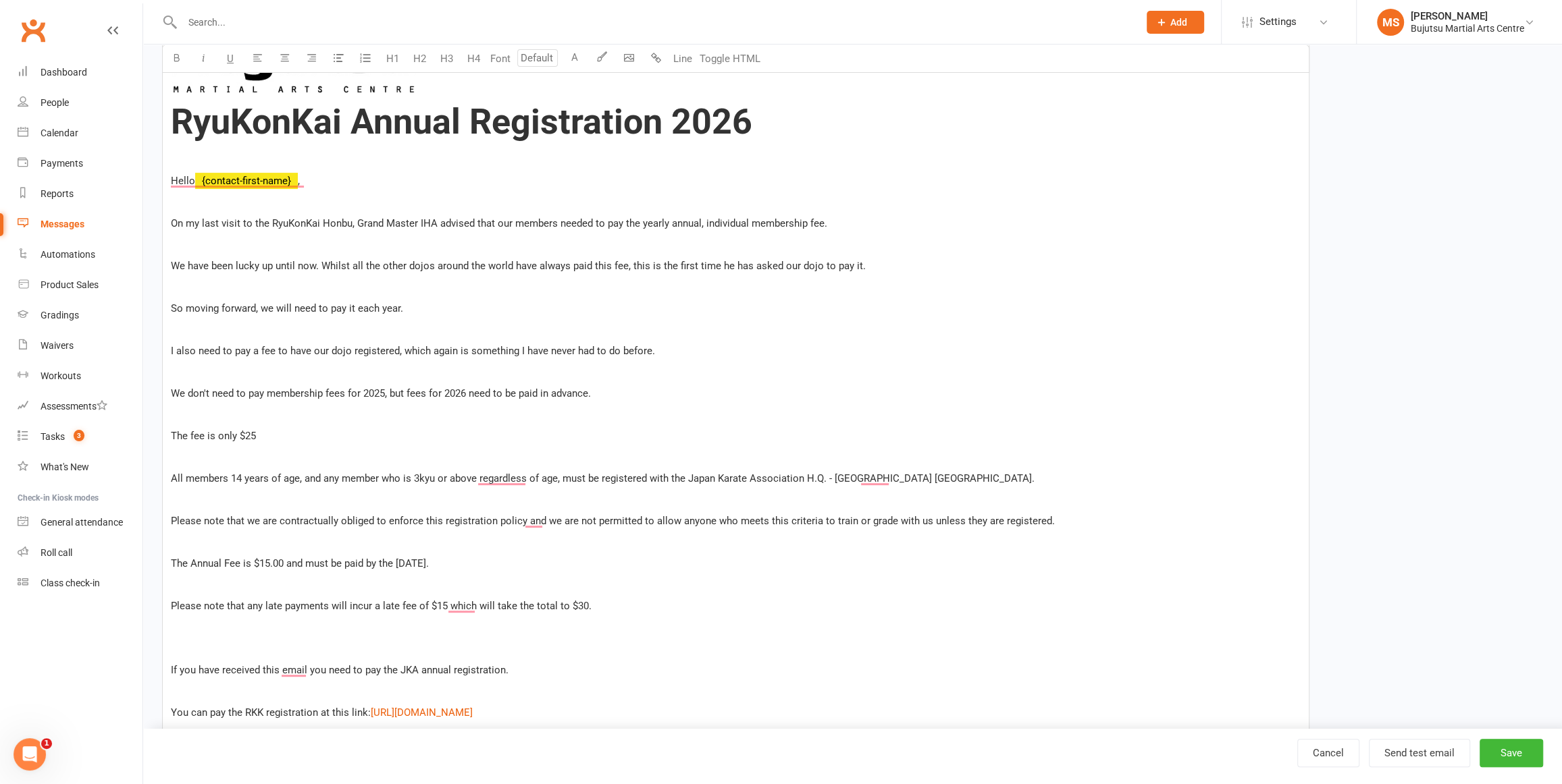
click at [284, 450] on p "To enrich screen reader interactions, please activate Accessibility in Grammarl…" at bounding box center [736, 458] width 1130 height 16
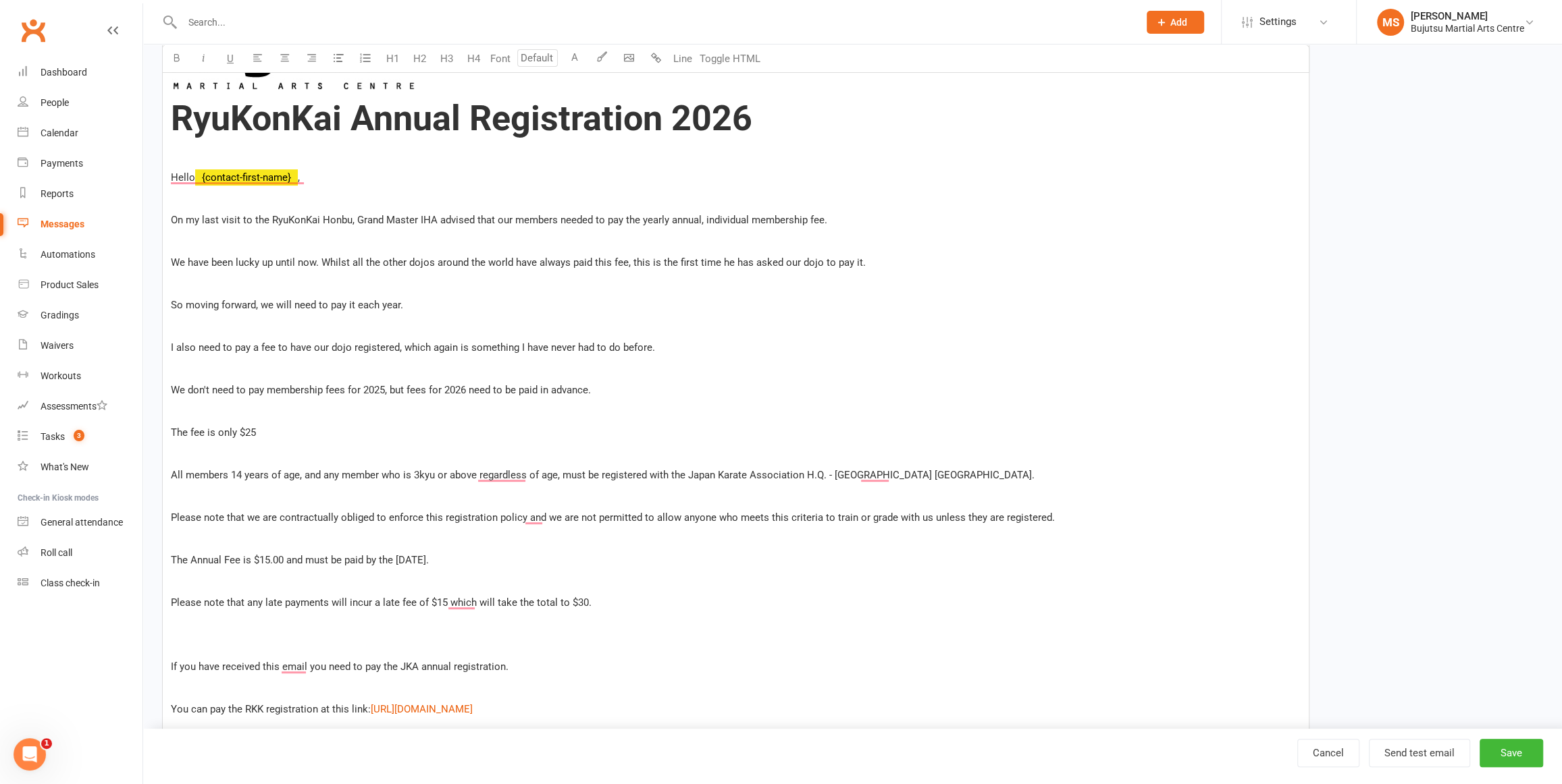
click at [253, 430] on span "The fee is only $25" at bounding box center [213, 433] width 85 height 12
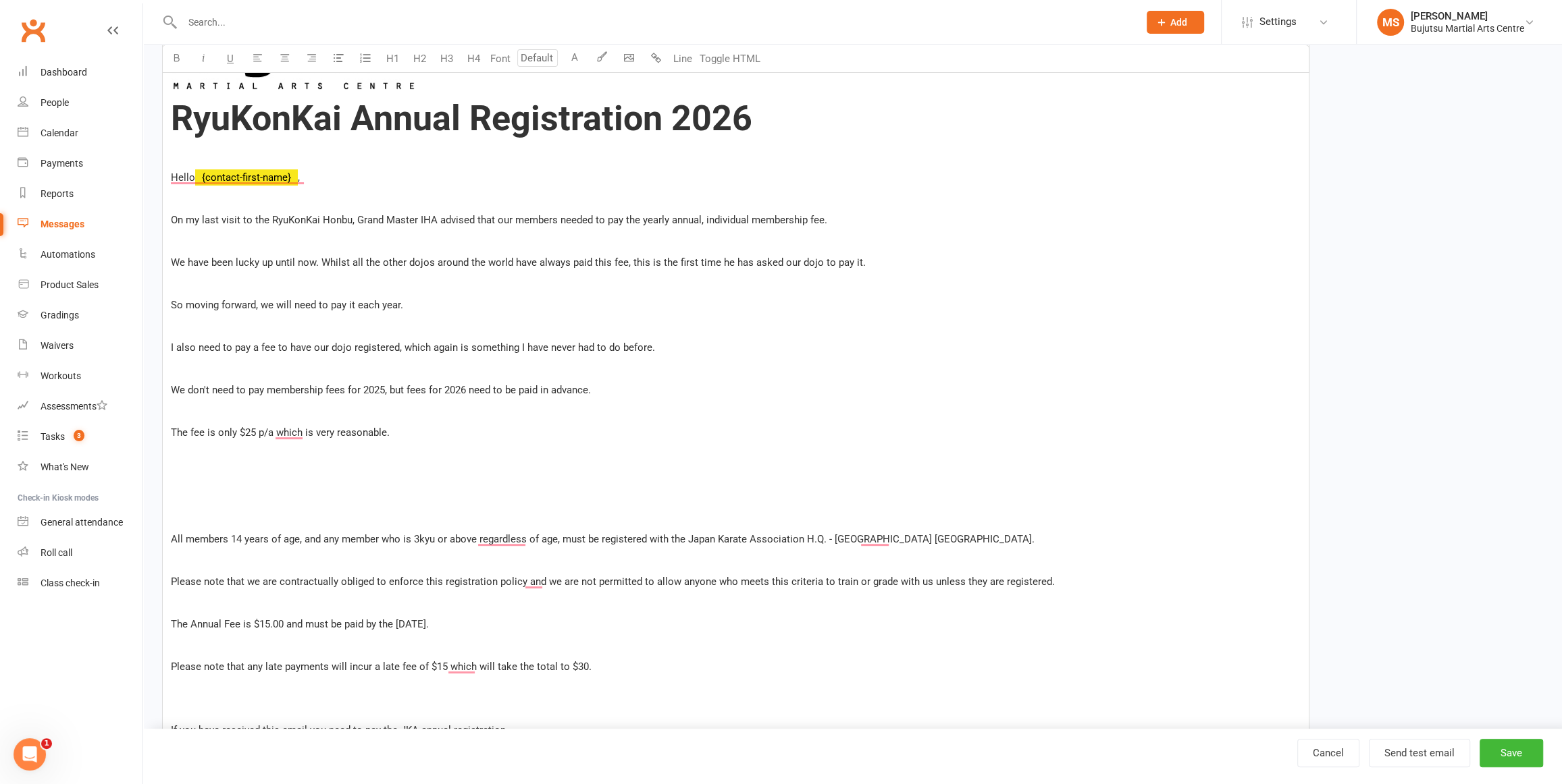
drag, startPoint x: 196, startPoint y: 464, endPoint x: 213, endPoint y: 465, distance: 17.0
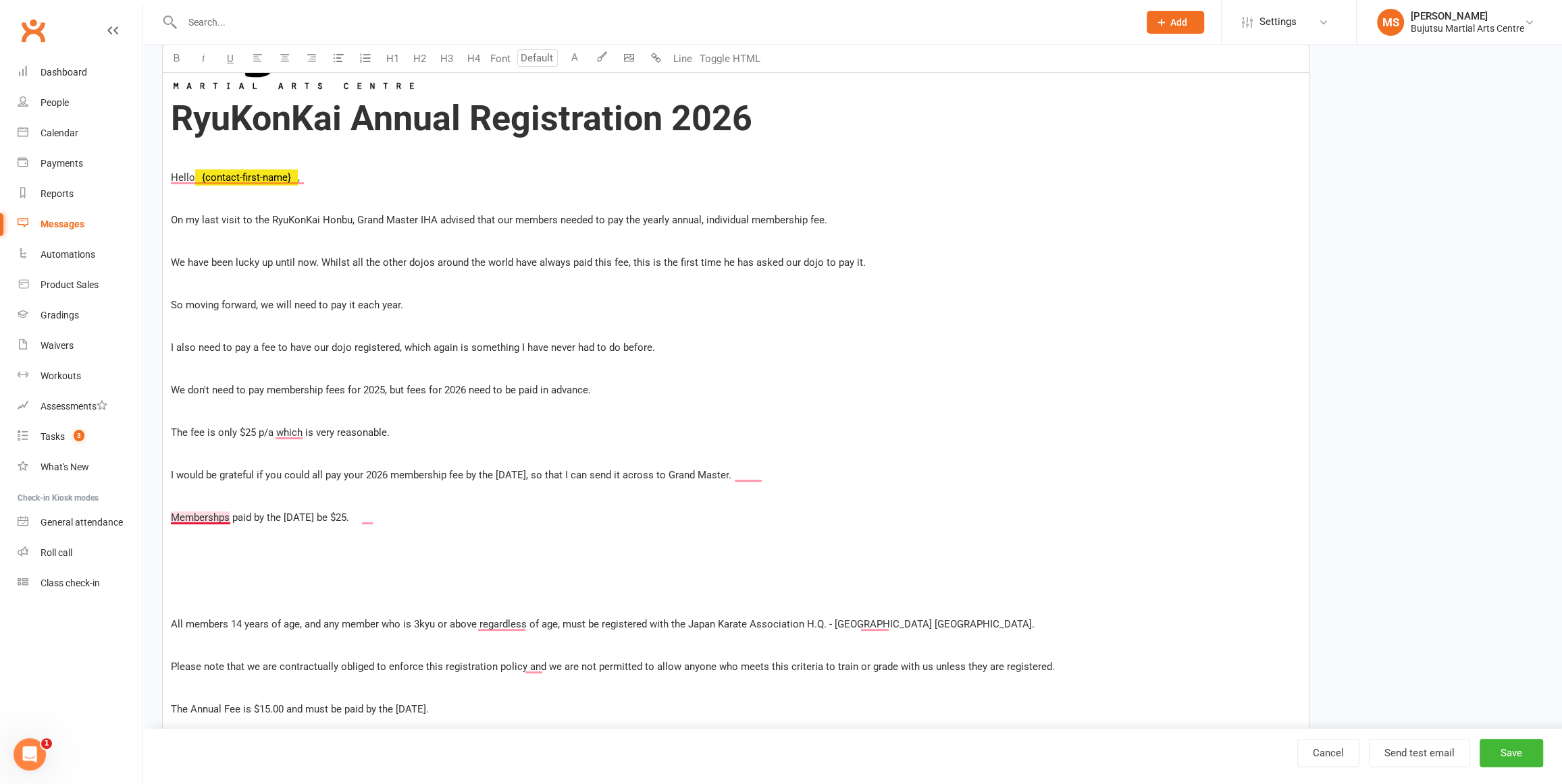
click at [208, 520] on span "Membershps paid by the 1st of November be $25." at bounding box center [260, 518] width 178 height 12
click at [416, 522] on p "Membershps paid by the 1st of November be $25." at bounding box center [736, 517] width 1130 height 16
drag, startPoint x: 283, startPoint y: 515, endPoint x: 165, endPoint y: 516, distance: 118.0
click at [362, 518] on span "For those paying before the 1st of November be $25." at bounding box center [266, 518] width 192 height 12
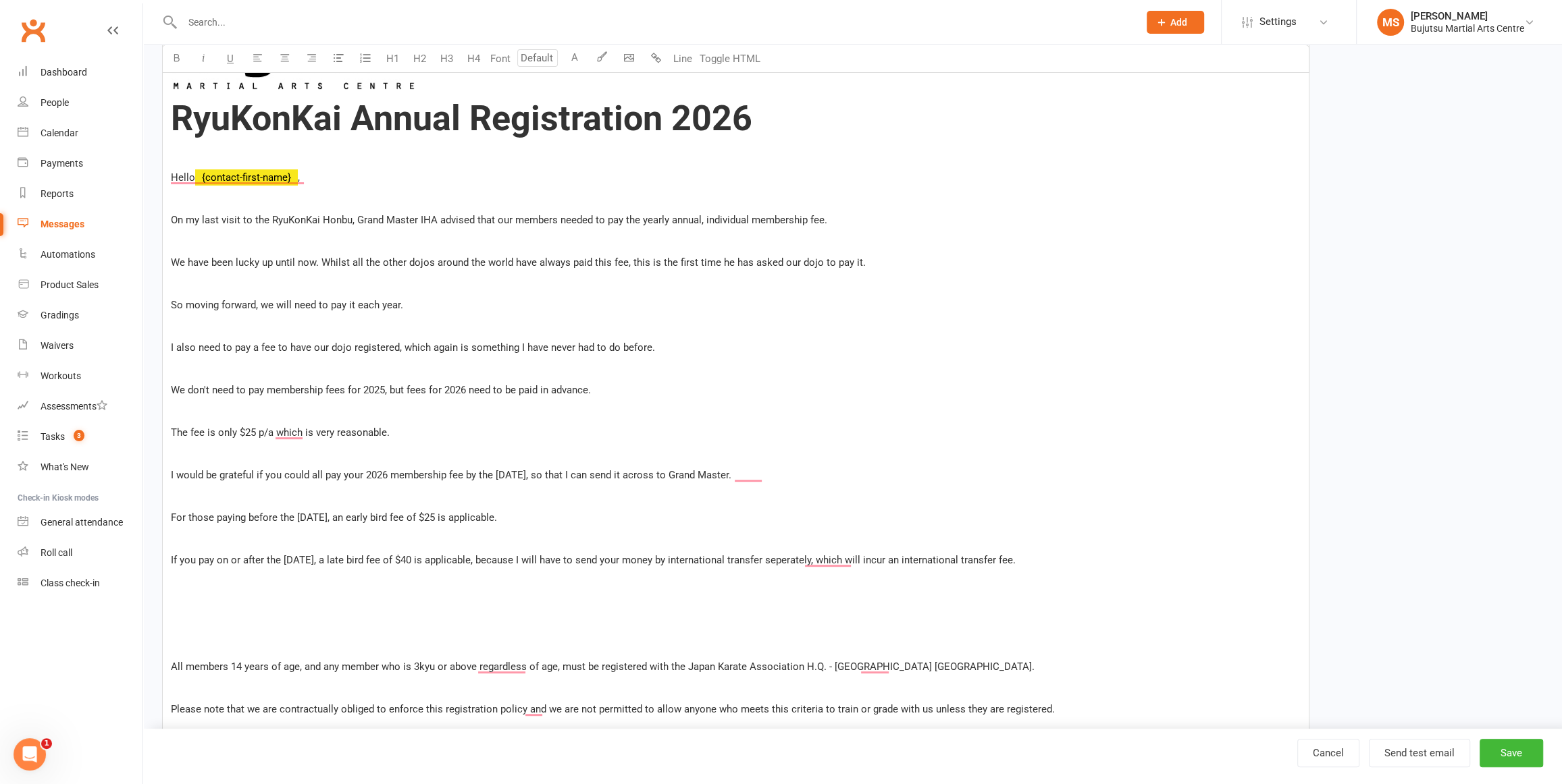
click at [669, 640] on p "To enrich screen reader interactions, please activate Accessibility in Grammarl…" at bounding box center [736, 645] width 1130 height 16
drag, startPoint x: 823, startPoint y: 554, endPoint x: 826, endPoint y: 571, distance: 17.3
click at [823, 554] on span "If you pay on or after the 1st of November, a late bird fee of $40 is applicabl…" at bounding box center [593, 561] width 845 height 12
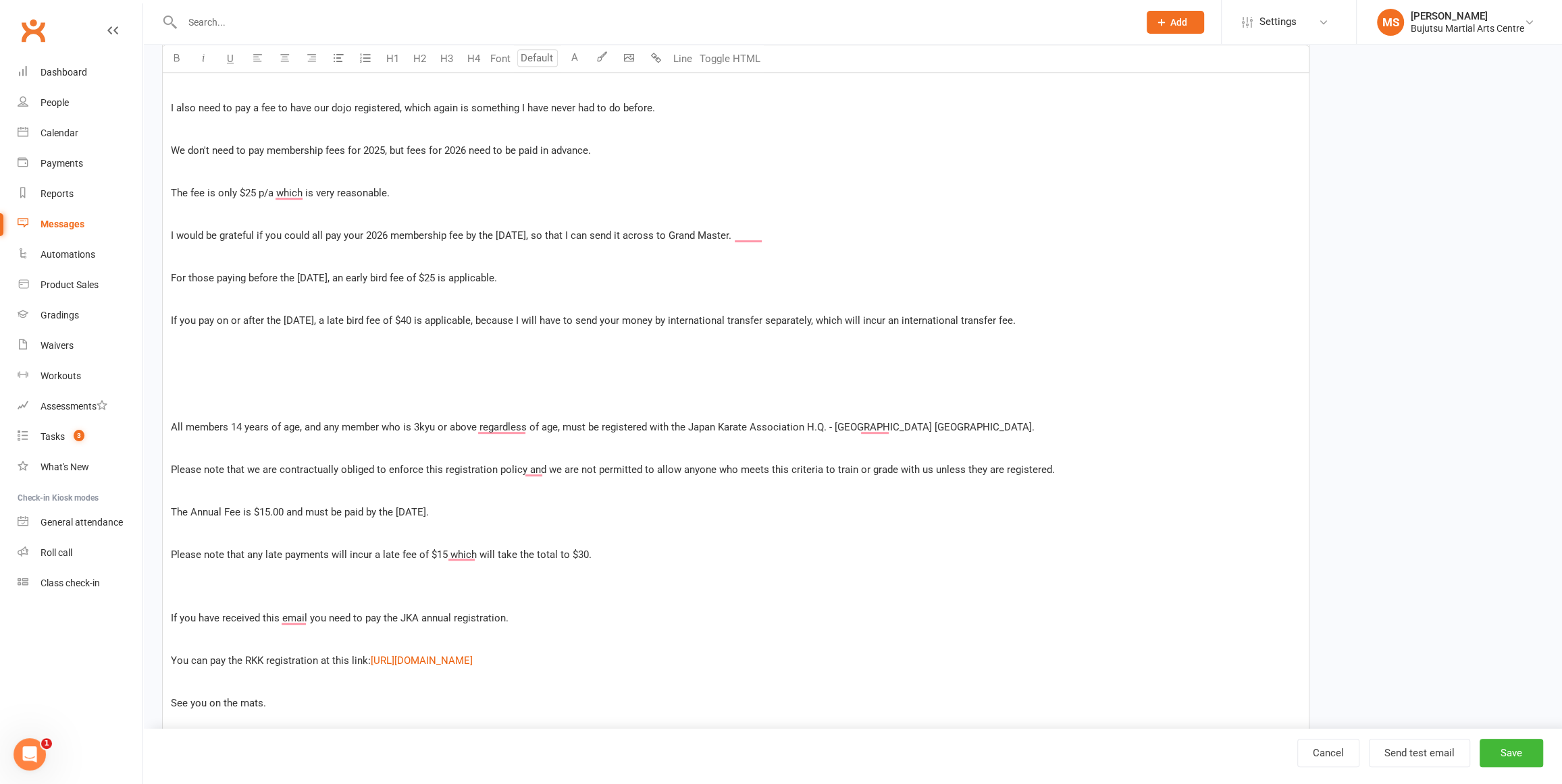
scroll to position [735, 0]
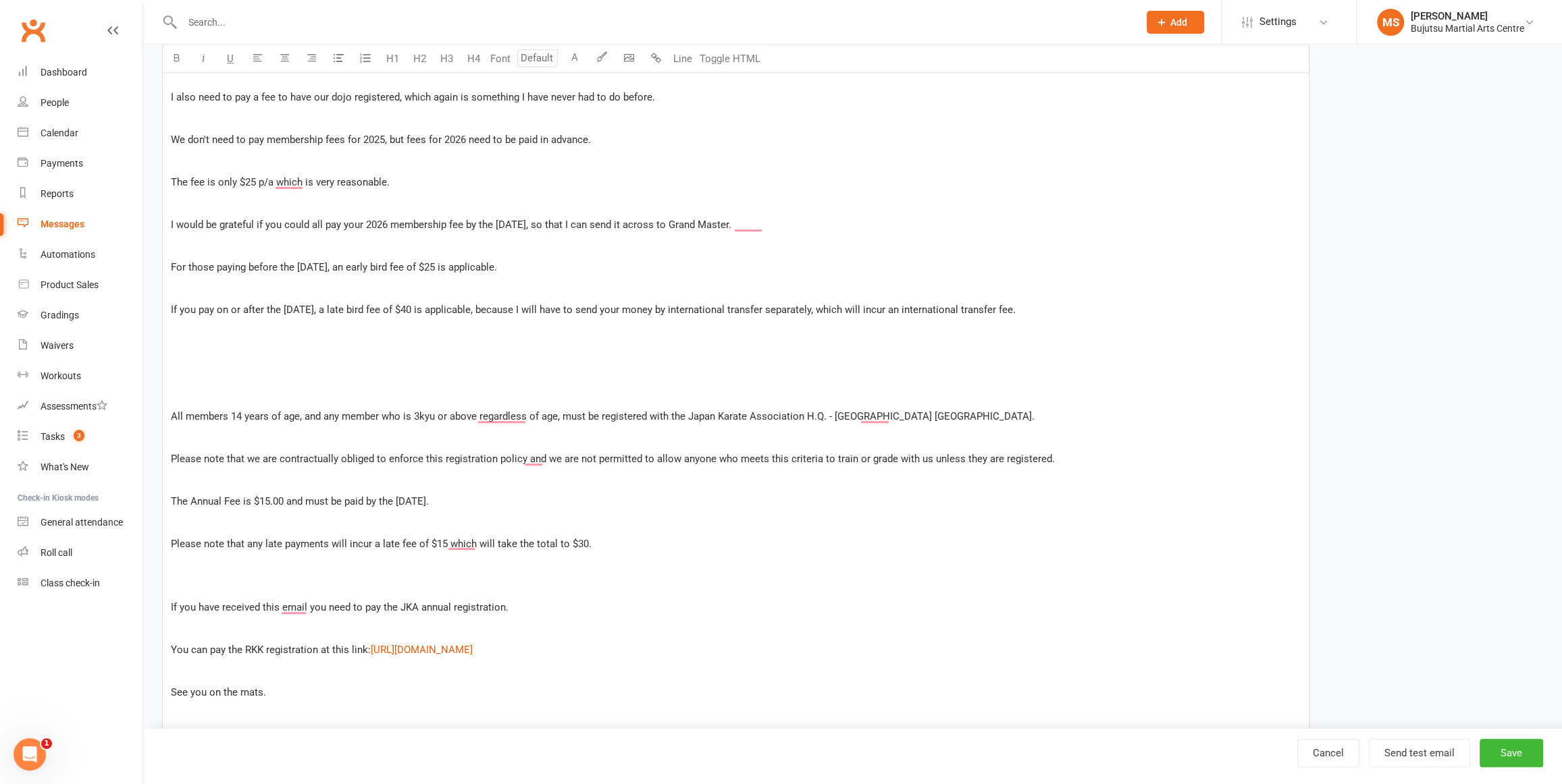
drag, startPoint x: 488, startPoint y: 598, endPoint x: 213, endPoint y: 388, distance: 346.0
click at [213, 388] on div "﻿ RyuKonKai Annual Registration 2026 Hello ﻿ {contact-first-name} , On my last …" at bounding box center [736, 696] width 1146 height 2164
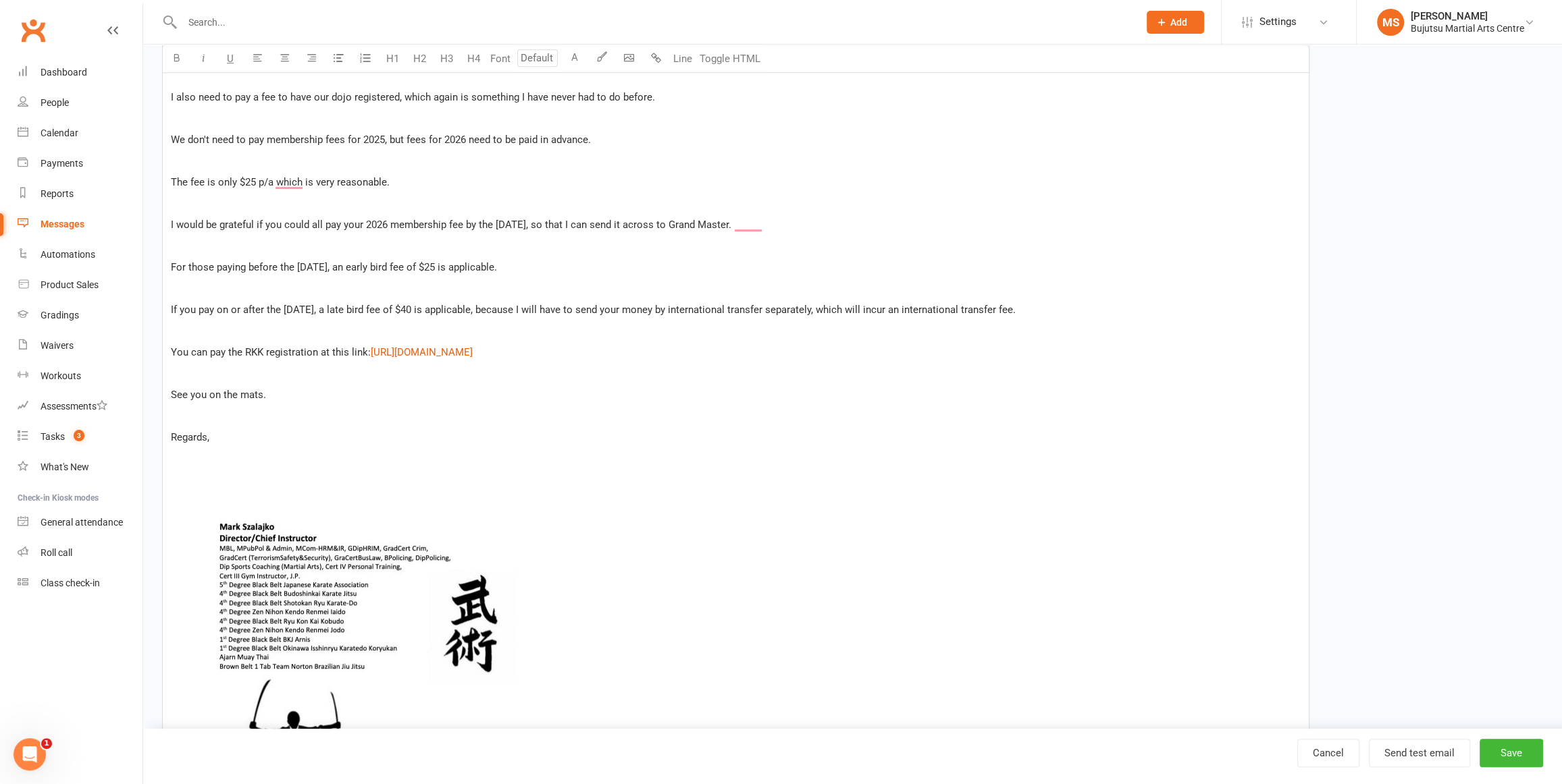
drag, startPoint x: 307, startPoint y: 397, endPoint x: 168, endPoint y: 397, distance: 139.0
click at [168, 397] on div "﻿ RyuKonKai Annual Registration 2026 Hello ﻿ {contact-first-name} , On my last …" at bounding box center [736, 547] width 1146 height 1866
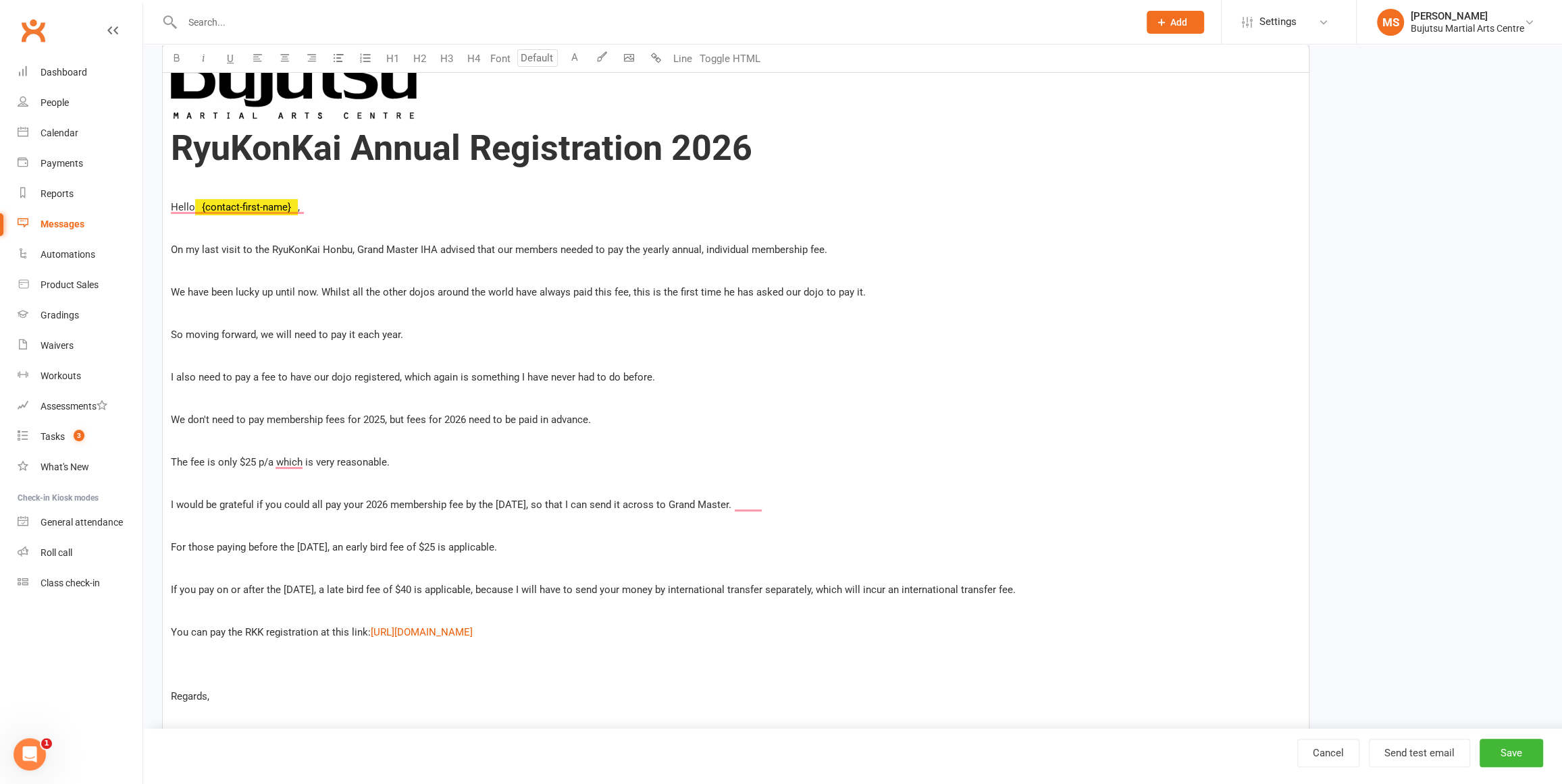
scroll to position [459, 0]
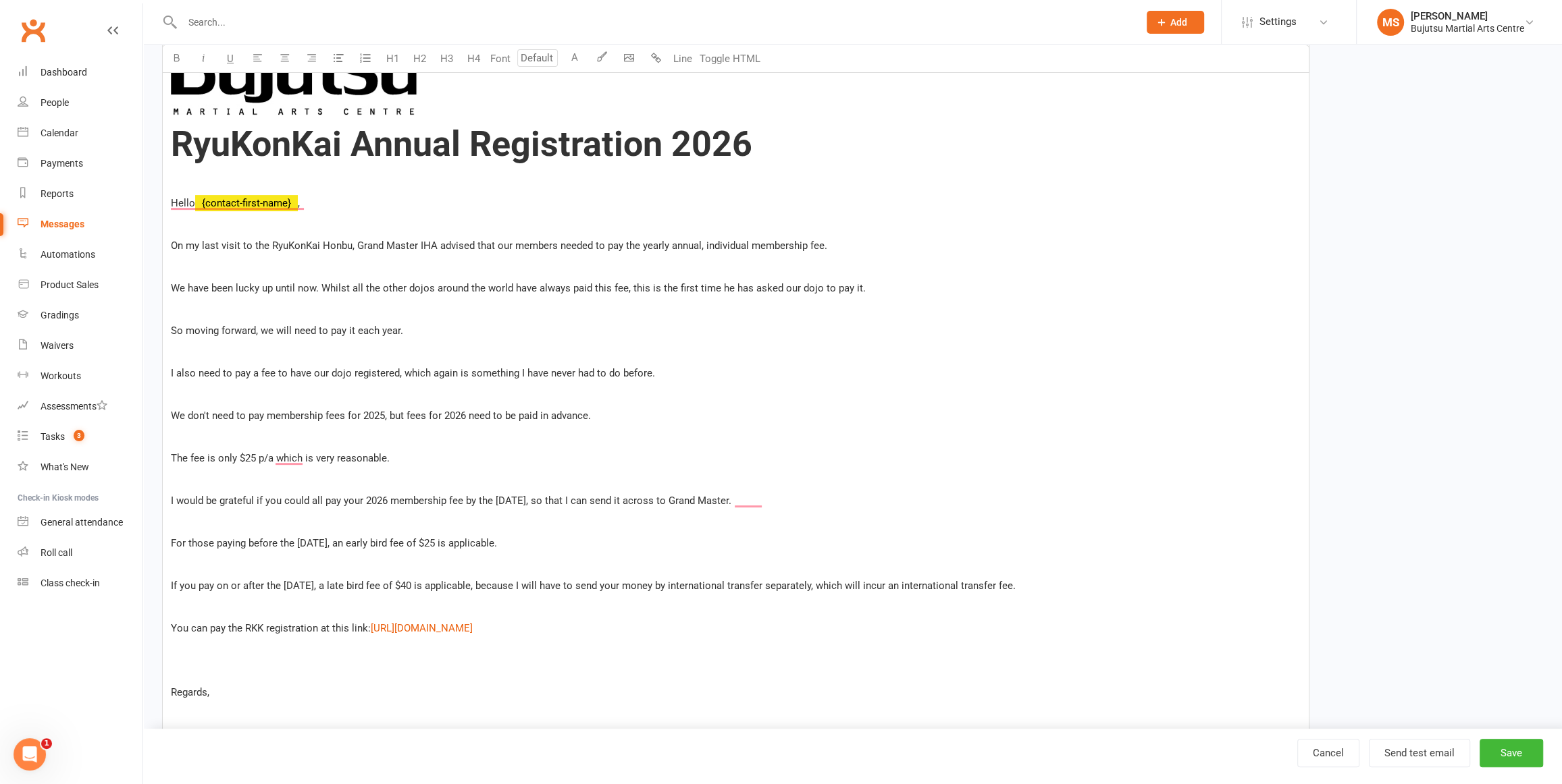
click at [273, 457] on span "The fee is only $25 p/a which is very reasonable." at bounding box center [280, 458] width 219 height 12
click at [460, 496] on span "I would be grateful if you could all pay your 2026 membership fee by the 1st of…" at bounding box center [451, 501] width 560 height 12
drag, startPoint x: 591, startPoint y: 244, endPoint x: 584, endPoint y: 253, distance: 11.4
click at [591, 246] on span "On my last visit to the RyuKonKai Honbu, Grand Master IHA advised that our memb…" at bounding box center [499, 246] width 656 height 12
drag, startPoint x: 628, startPoint y: 240, endPoint x: 612, endPoint y: 262, distance: 27.2
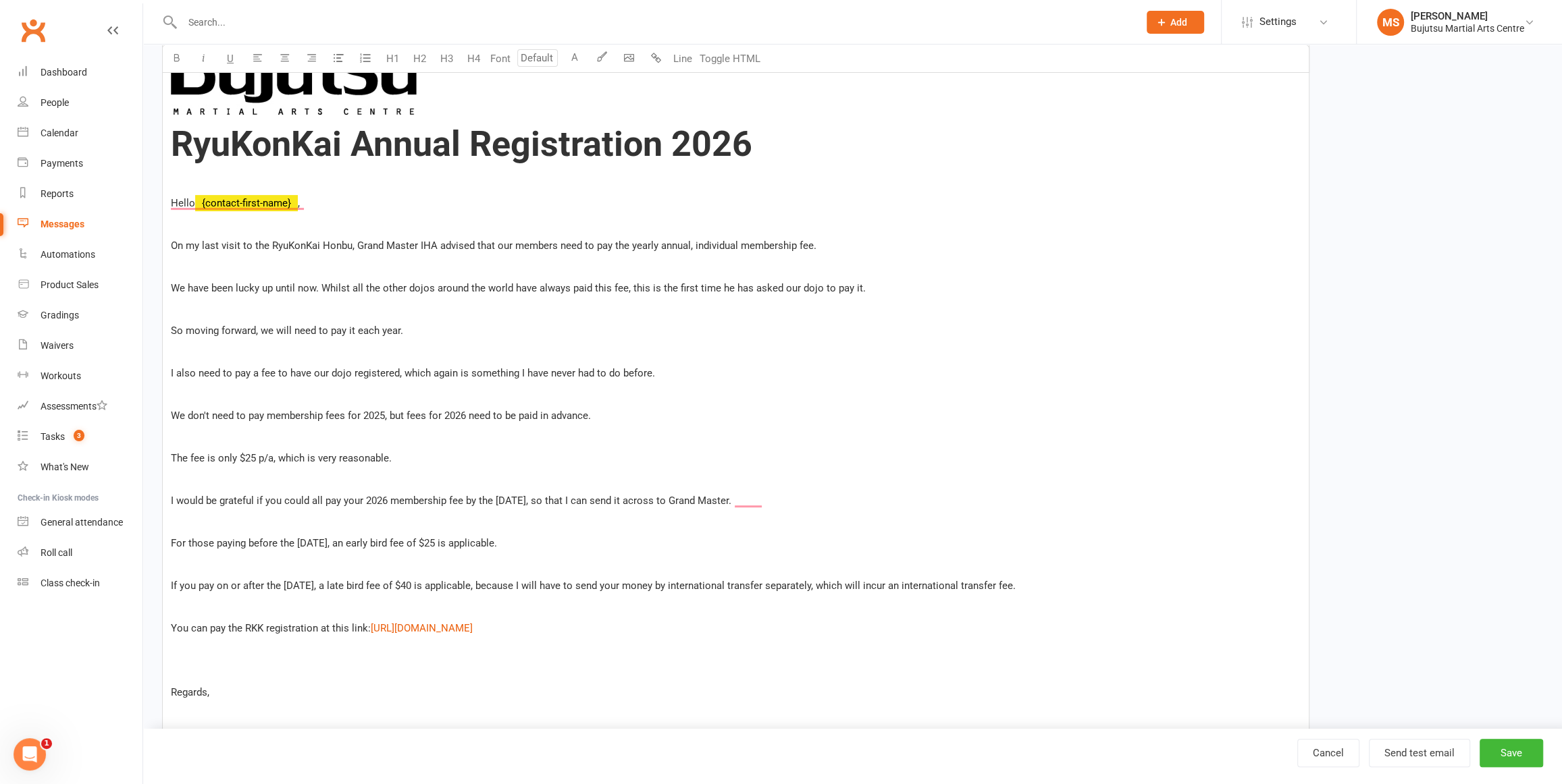
click at [624, 243] on span "On my last visit to the RyuKonKai Honbu, Grand Master IHA advised that our memb…" at bounding box center [494, 246] width 646 height 12
click at [867, 291] on p "We have been lucky up until now. Whilst all the other dojos around the world ha…" at bounding box center [736, 288] width 1130 height 16
click at [403, 330] on p "So moving forward, we will need to pay it each year." at bounding box center [736, 330] width 1130 height 16
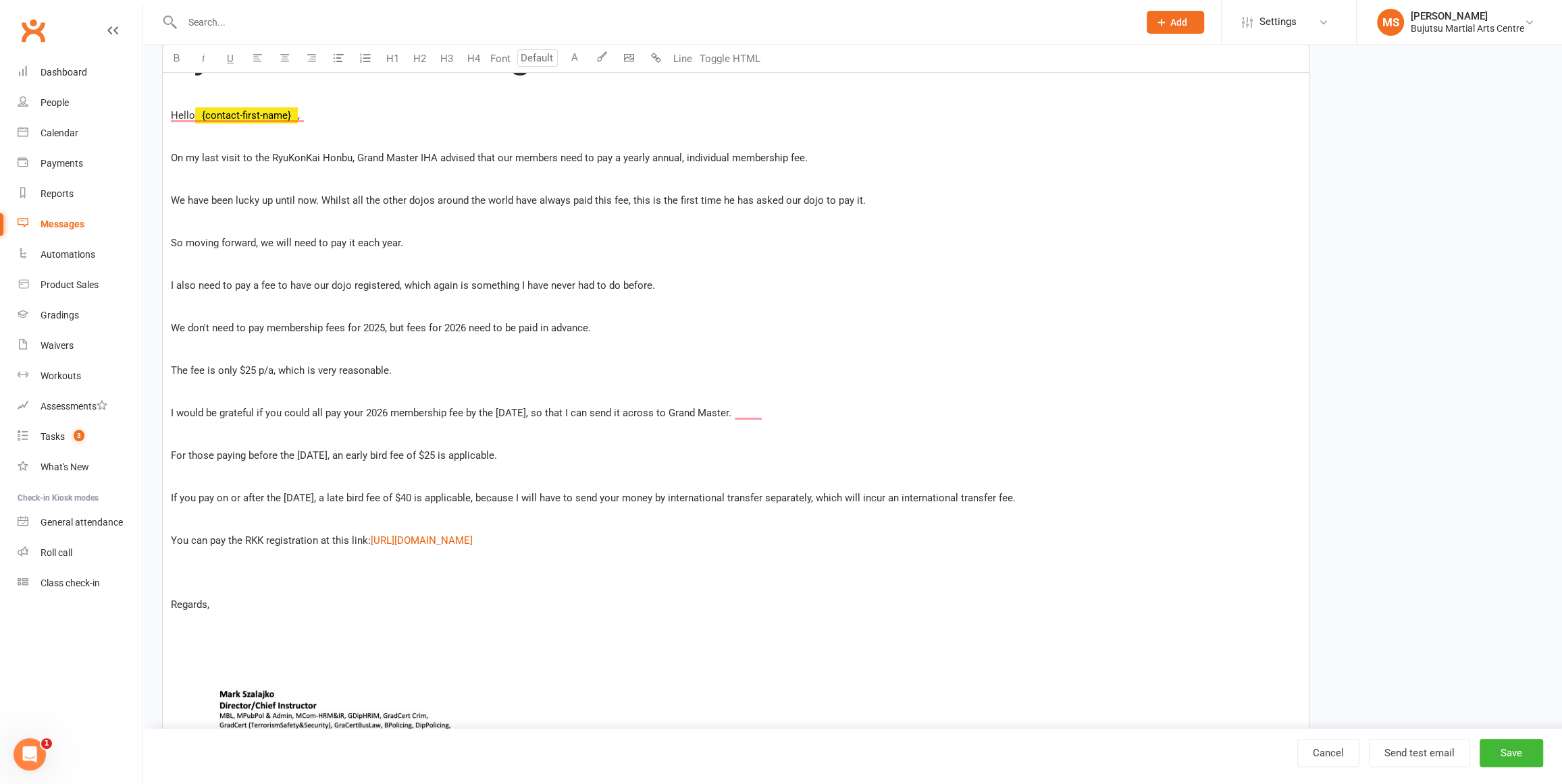
scroll to position [550, 0]
drag, startPoint x: 397, startPoint y: 284, endPoint x: 403, endPoint y: 316, distance: 32.6
click at [397, 286] on span "I also need to pay a fee to have our dojo registered, which again is something …" at bounding box center [413, 283] width 484 height 12
click at [617, 331] on p "We don't need to pay membership fees for 2025, but fees for 2026 need to be pai…" at bounding box center [736, 325] width 1130 height 16
click at [397, 372] on p "The fee is only $25 p/a, which is very reasonable." at bounding box center [736, 368] width 1130 height 16
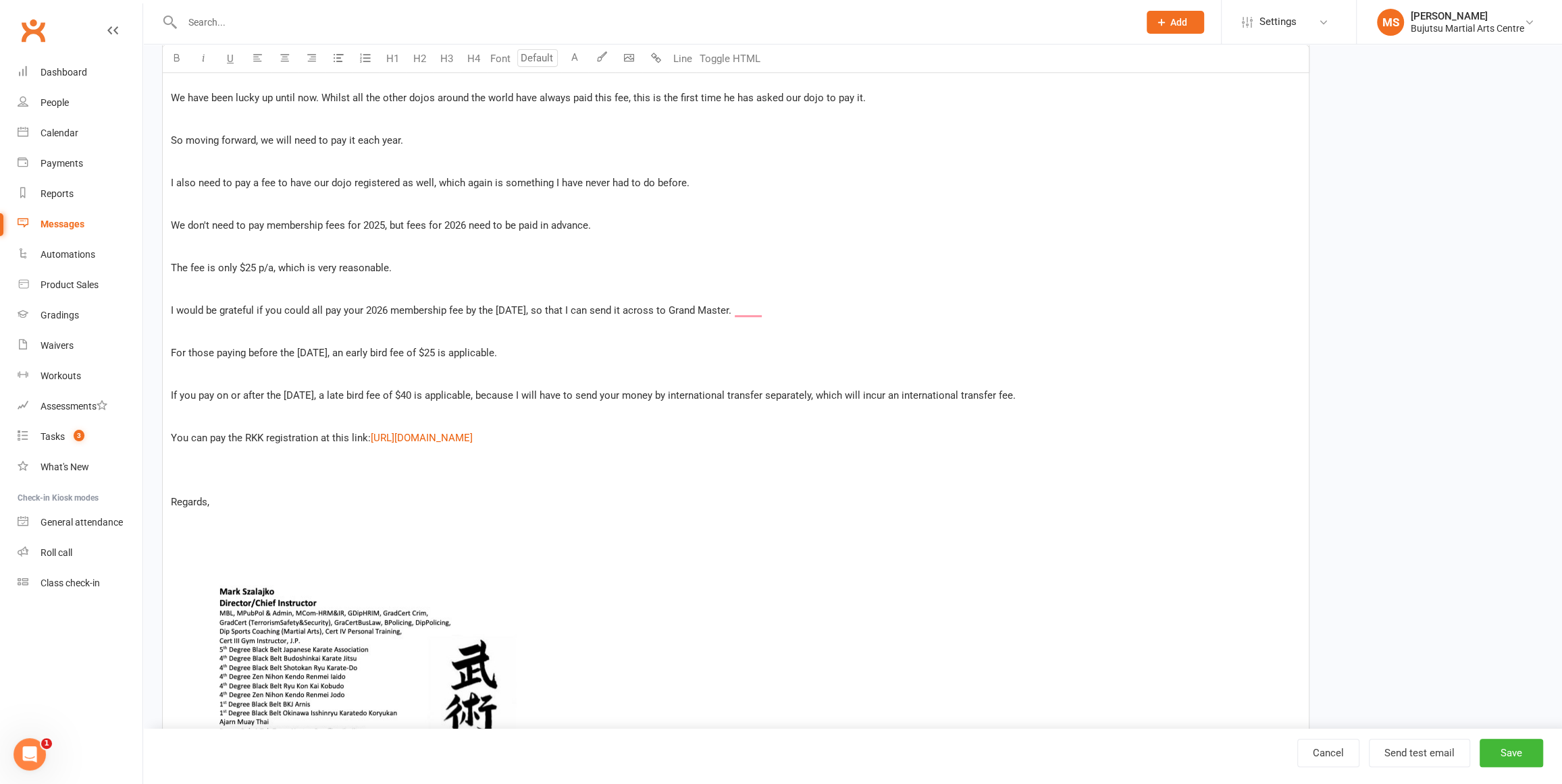
scroll to position [651, 0]
click at [809, 308] on p "I would be grateful if you could all pay your 2026 membership fee by the 1st of…" at bounding box center [736, 309] width 1130 height 16
click at [588, 353] on p "For those paying before the 1st of November, an early bird fee of $25 is applic…" at bounding box center [736, 351] width 1130 height 16
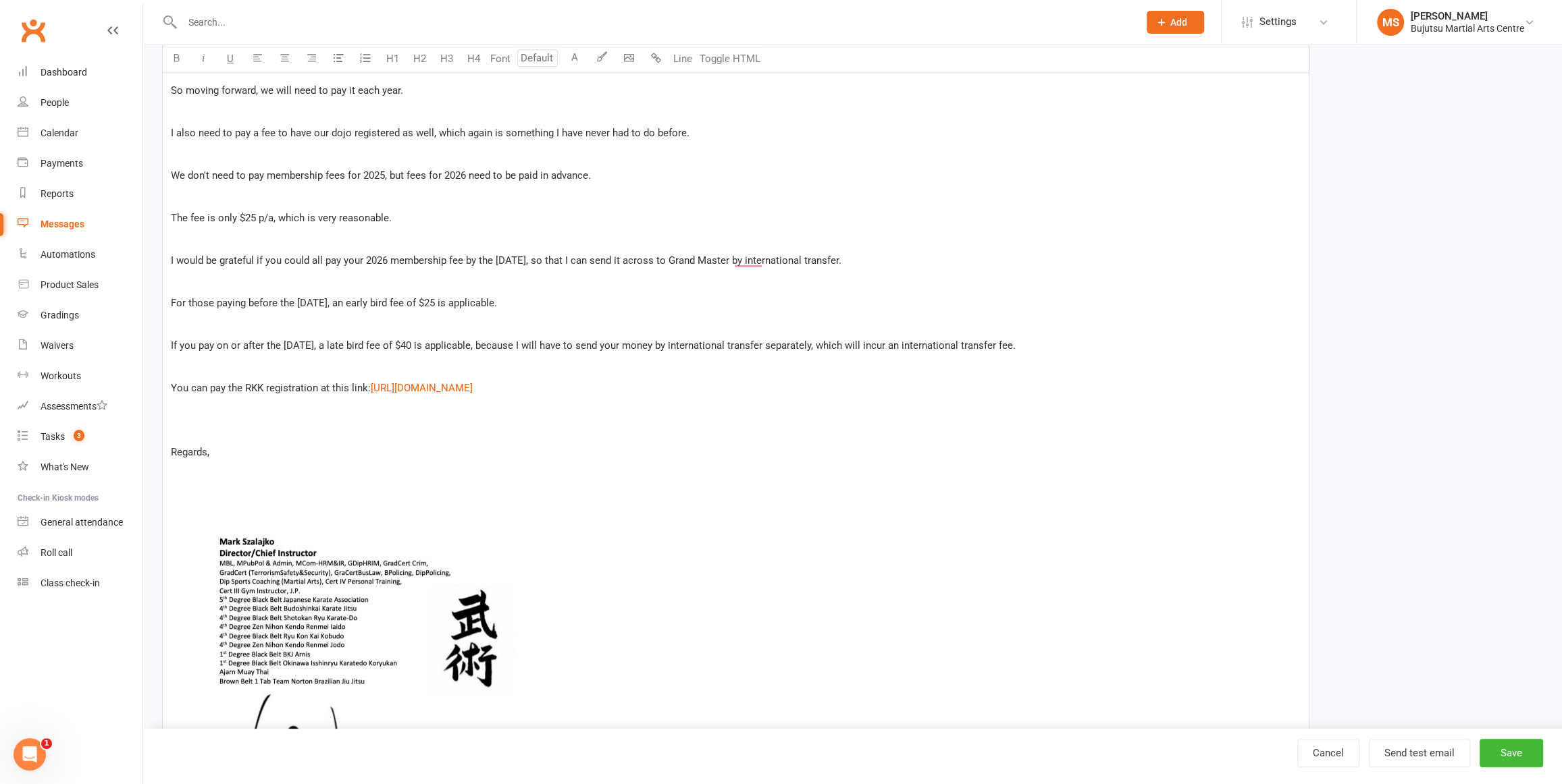
scroll to position [724, 0]
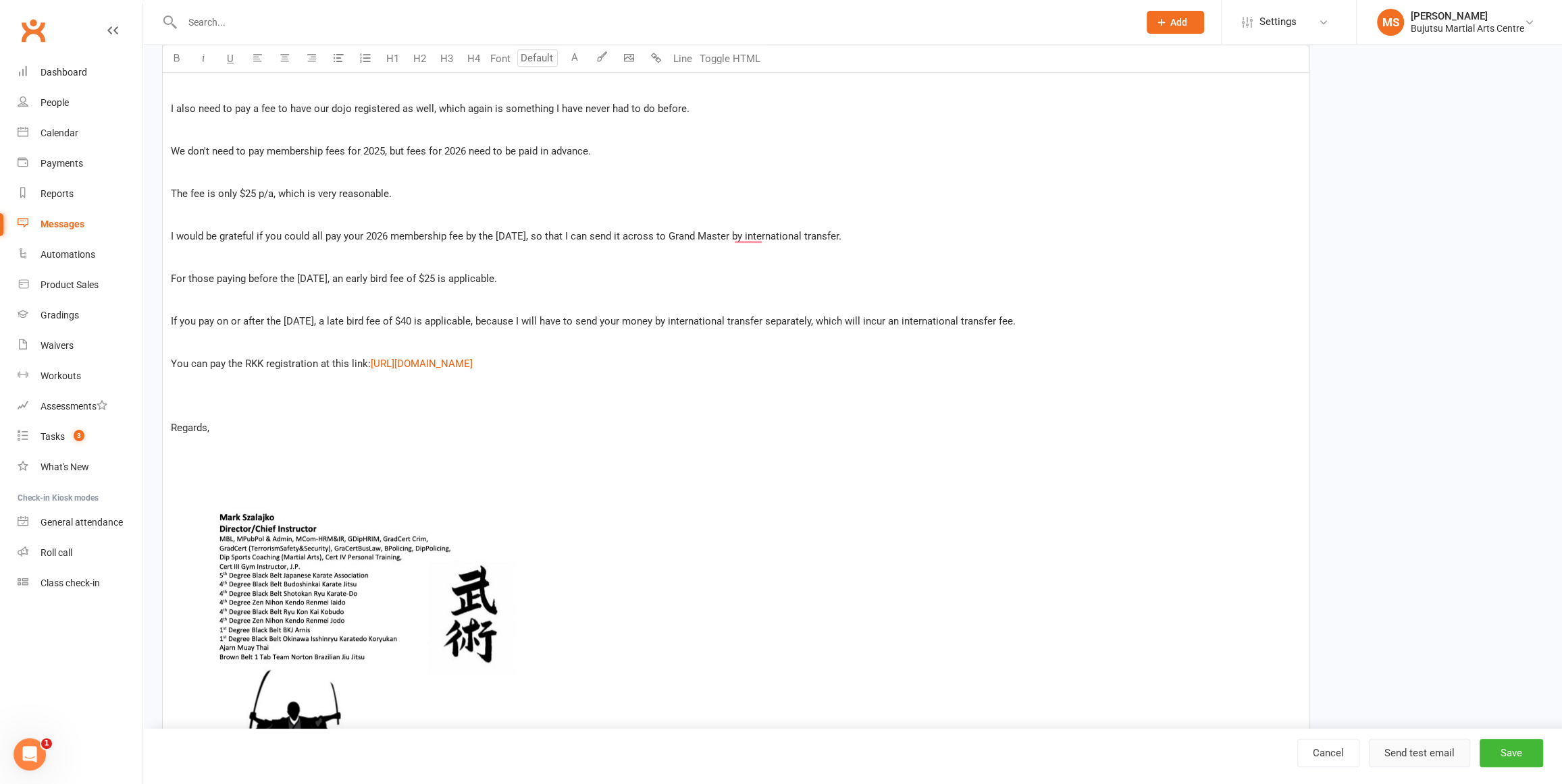
click at [1446, 752] on button "Send test email" at bounding box center [1419, 753] width 102 height 29
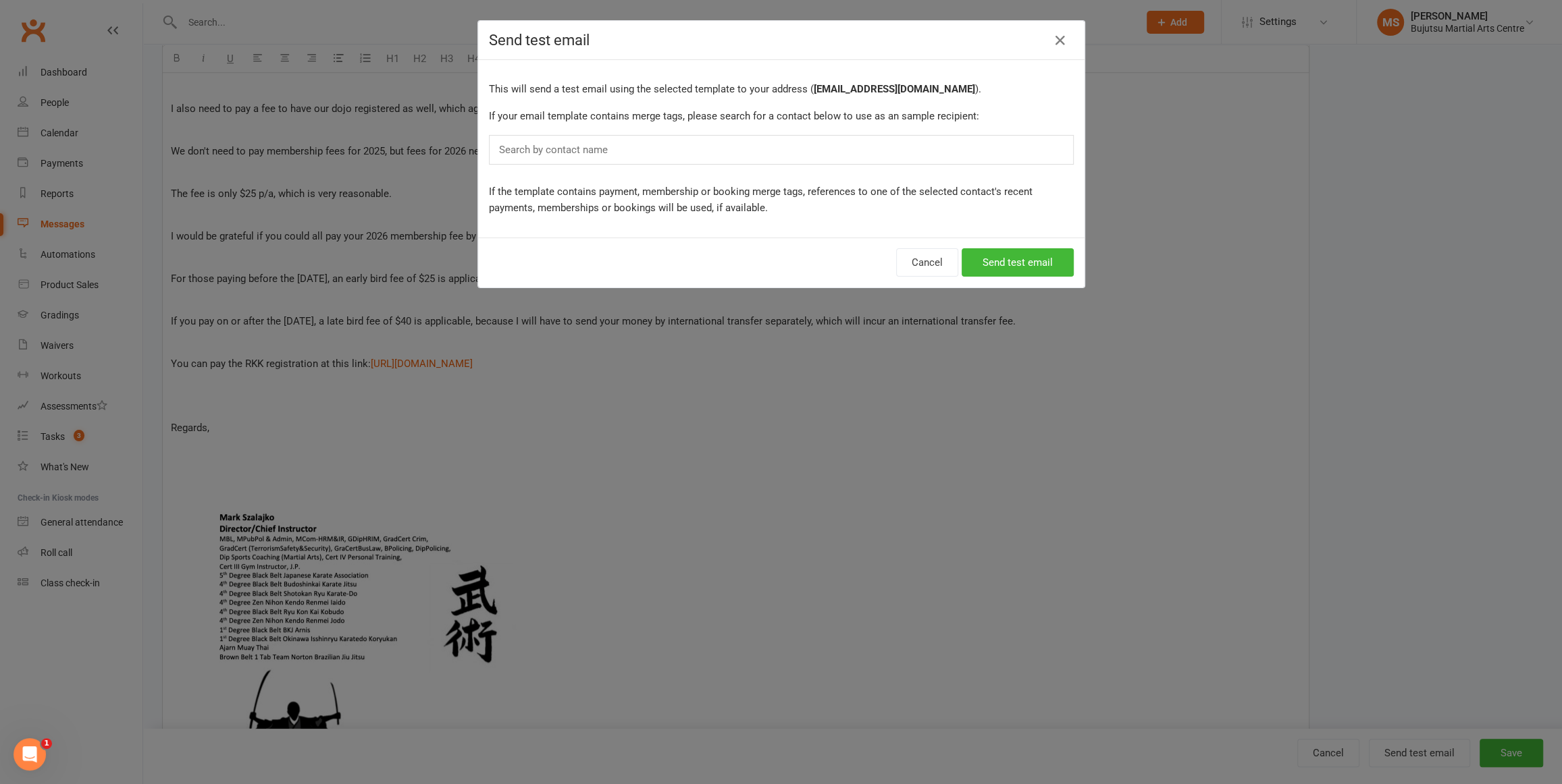
click at [706, 145] on div "Search by contact name" at bounding box center [781, 150] width 585 height 29
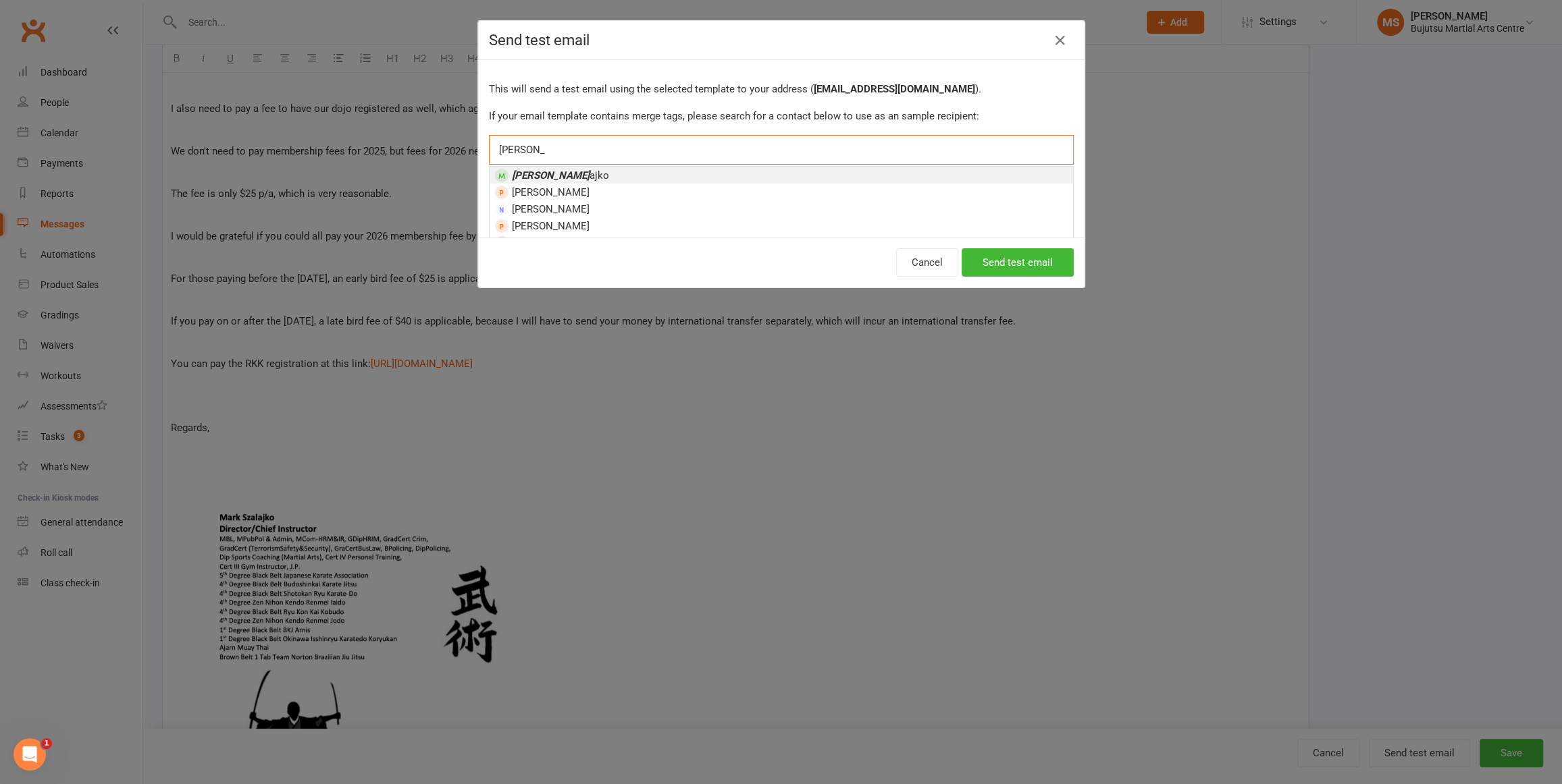
type input "mark szal"
click at [660, 170] on li "Mark Szal ajko" at bounding box center [781, 175] width 584 height 17
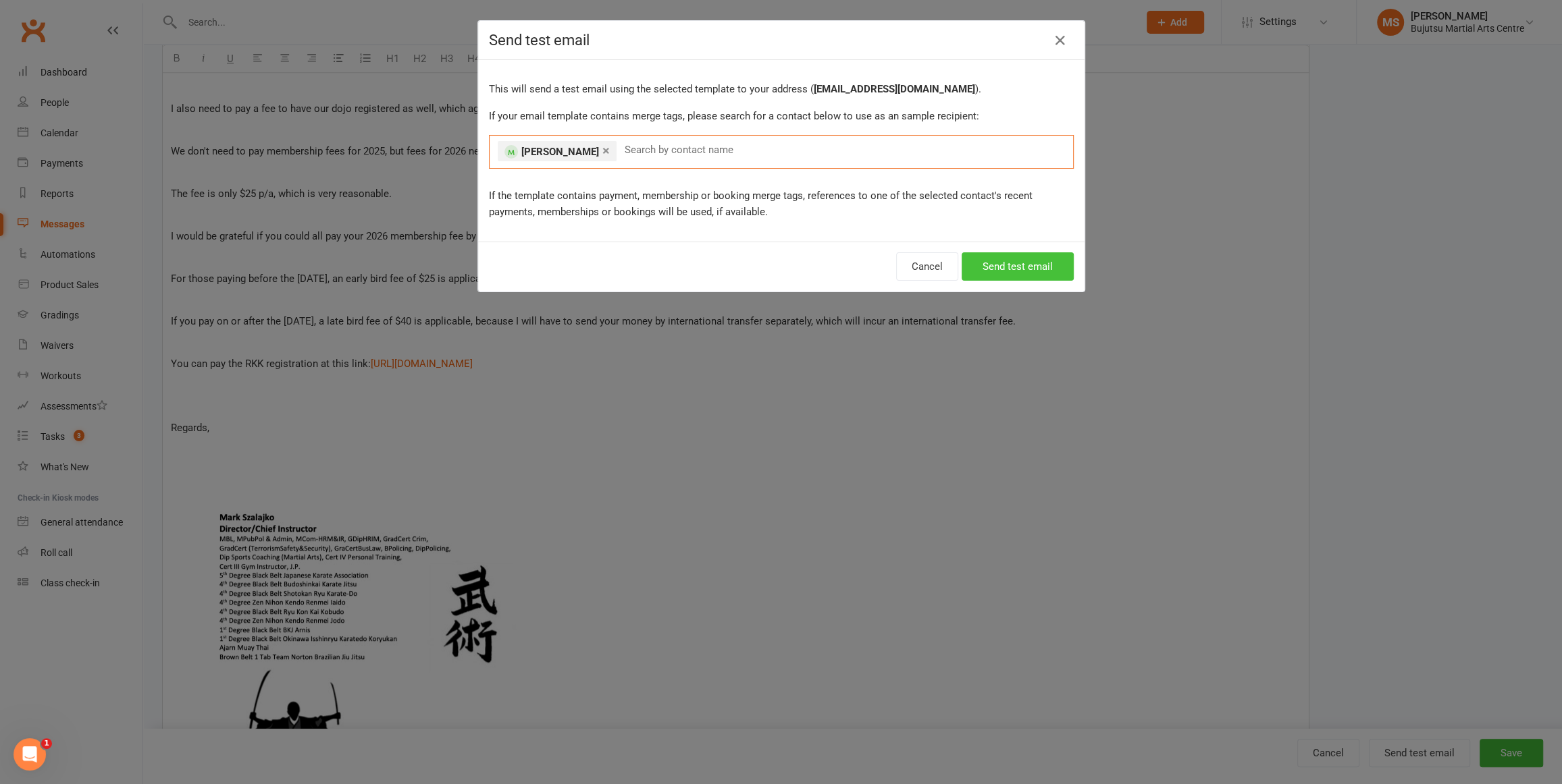
click at [992, 264] on button "Send test email" at bounding box center [1017, 267] width 112 height 29
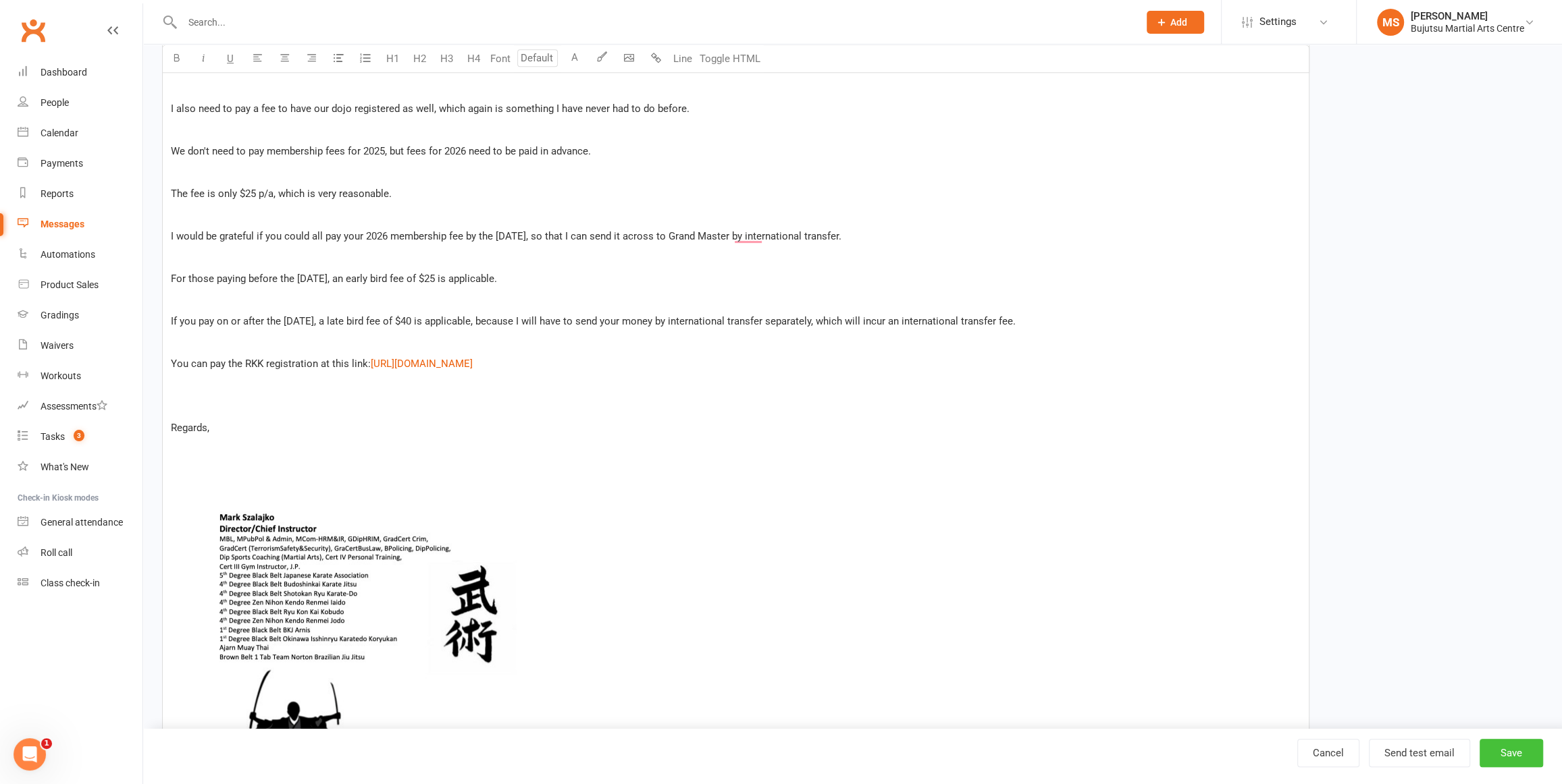
click at [1517, 746] on button "Save" at bounding box center [1512, 753] width 64 height 29
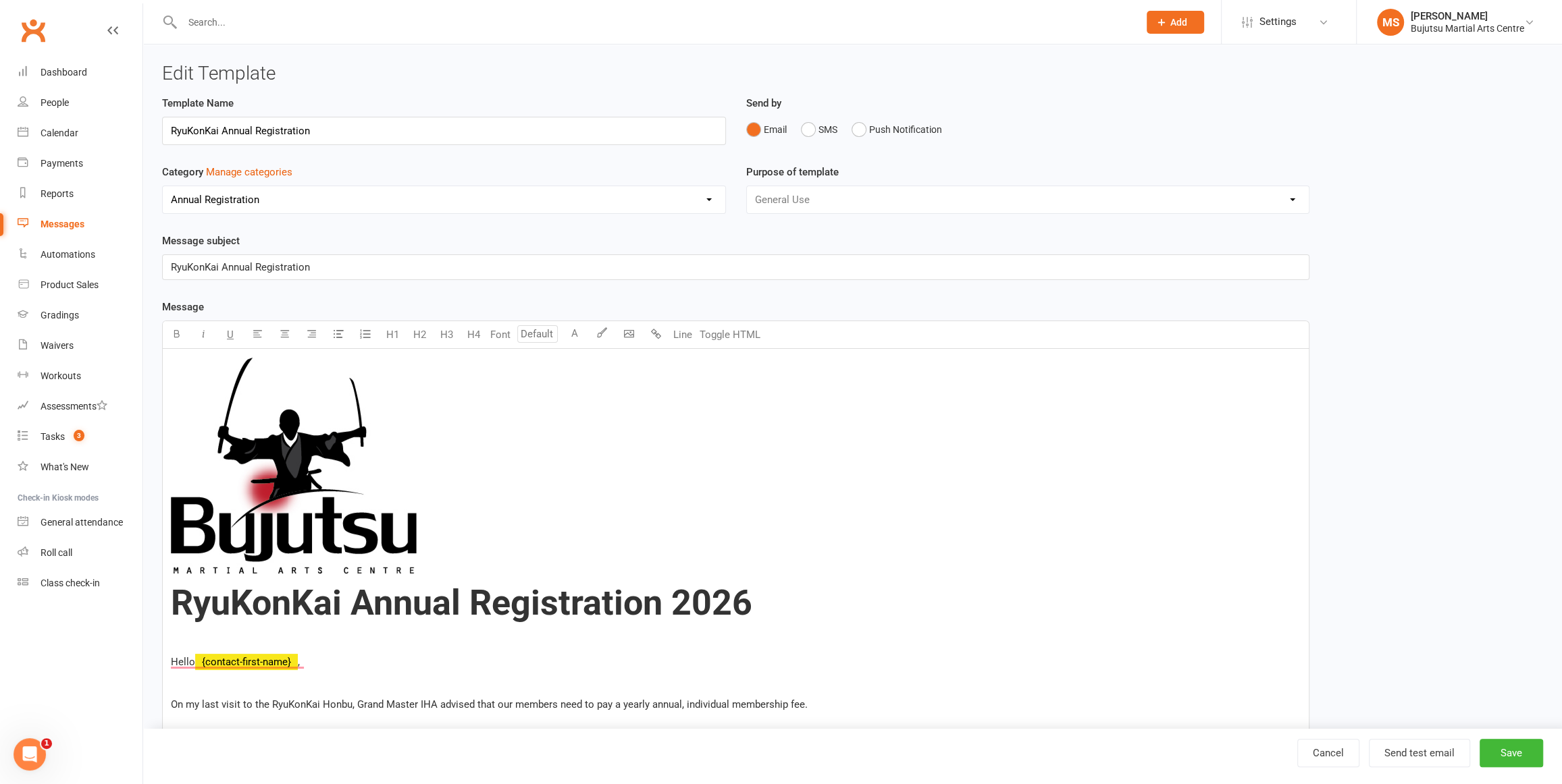
select select "grid"
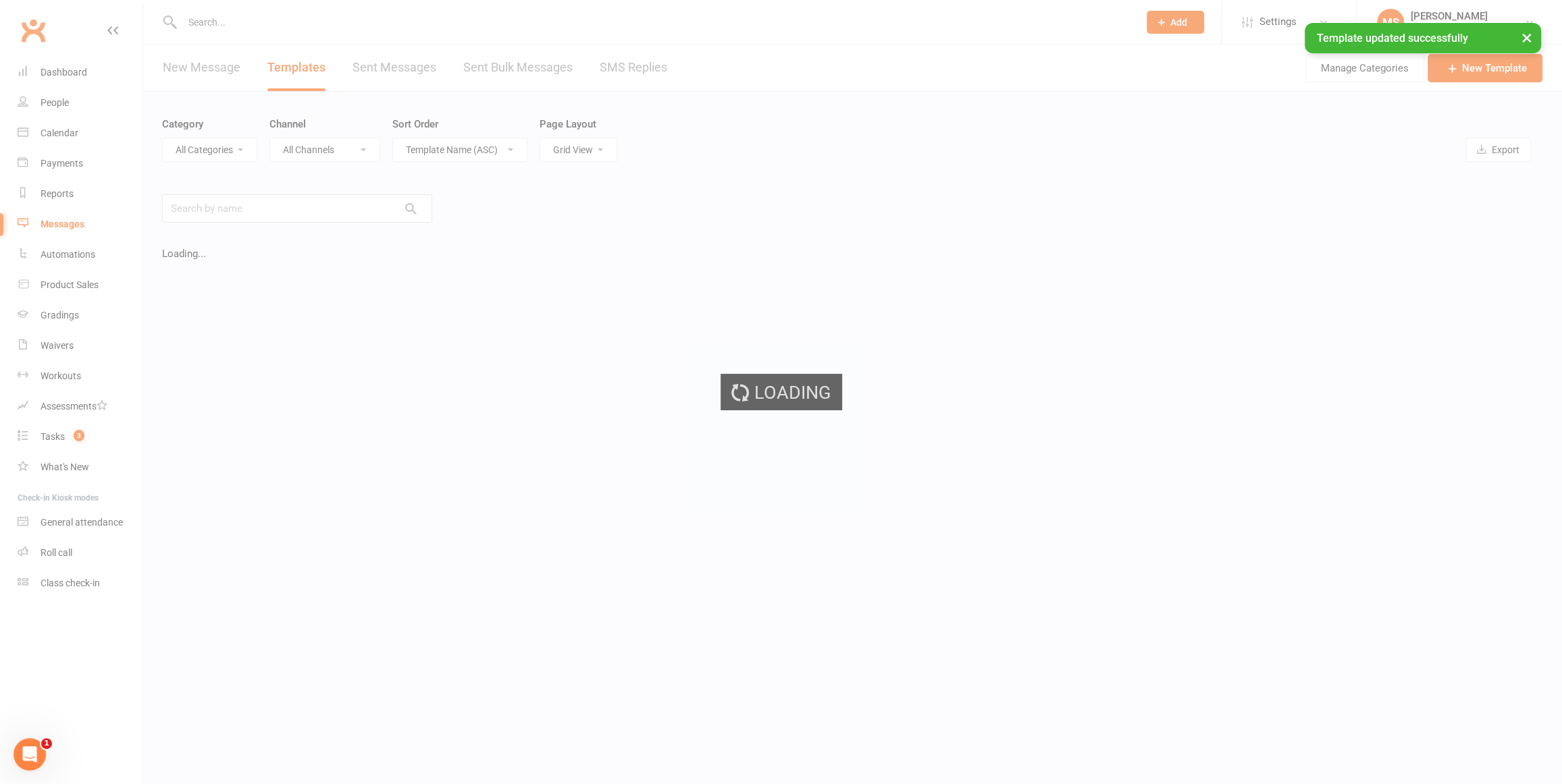
select select "20173"
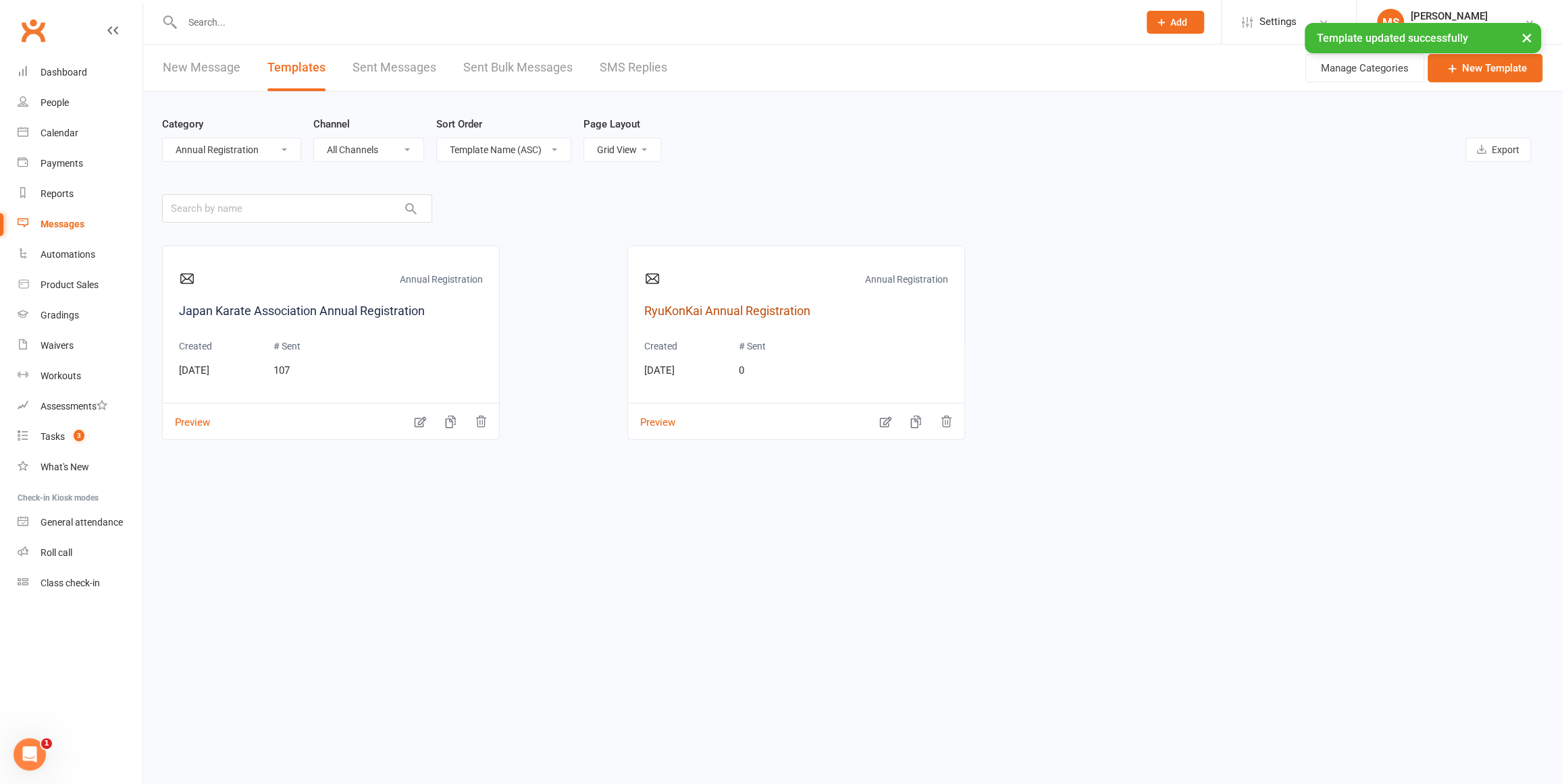
click at [701, 306] on link "RyuKonKai Annual Registration" at bounding box center [796, 311] width 304 height 19
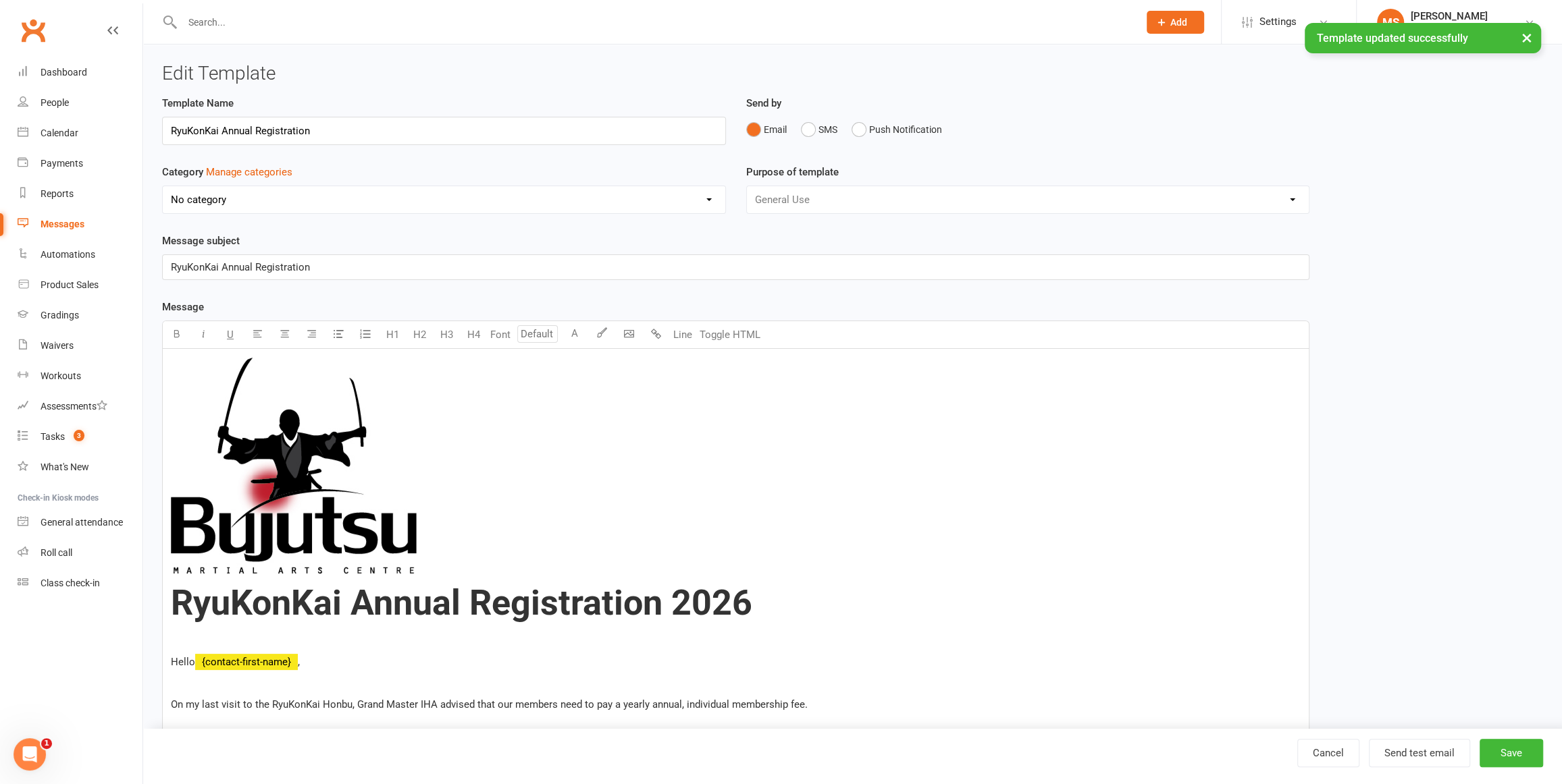
select select "20173"
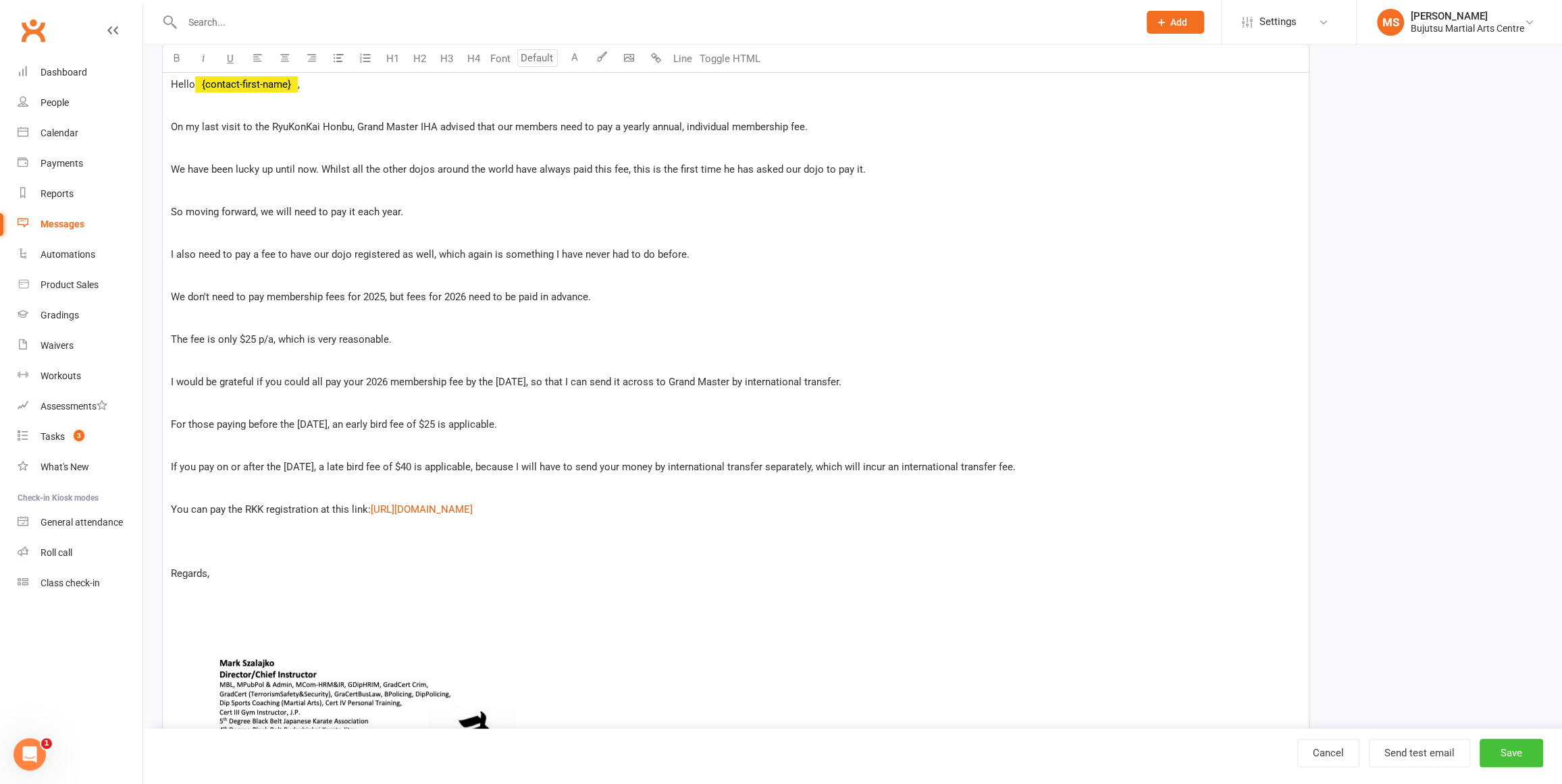
scroll to position [580, 0]
click at [1526, 755] on button "Save" at bounding box center [1512, 753] width 64 height 29
select select "grid"
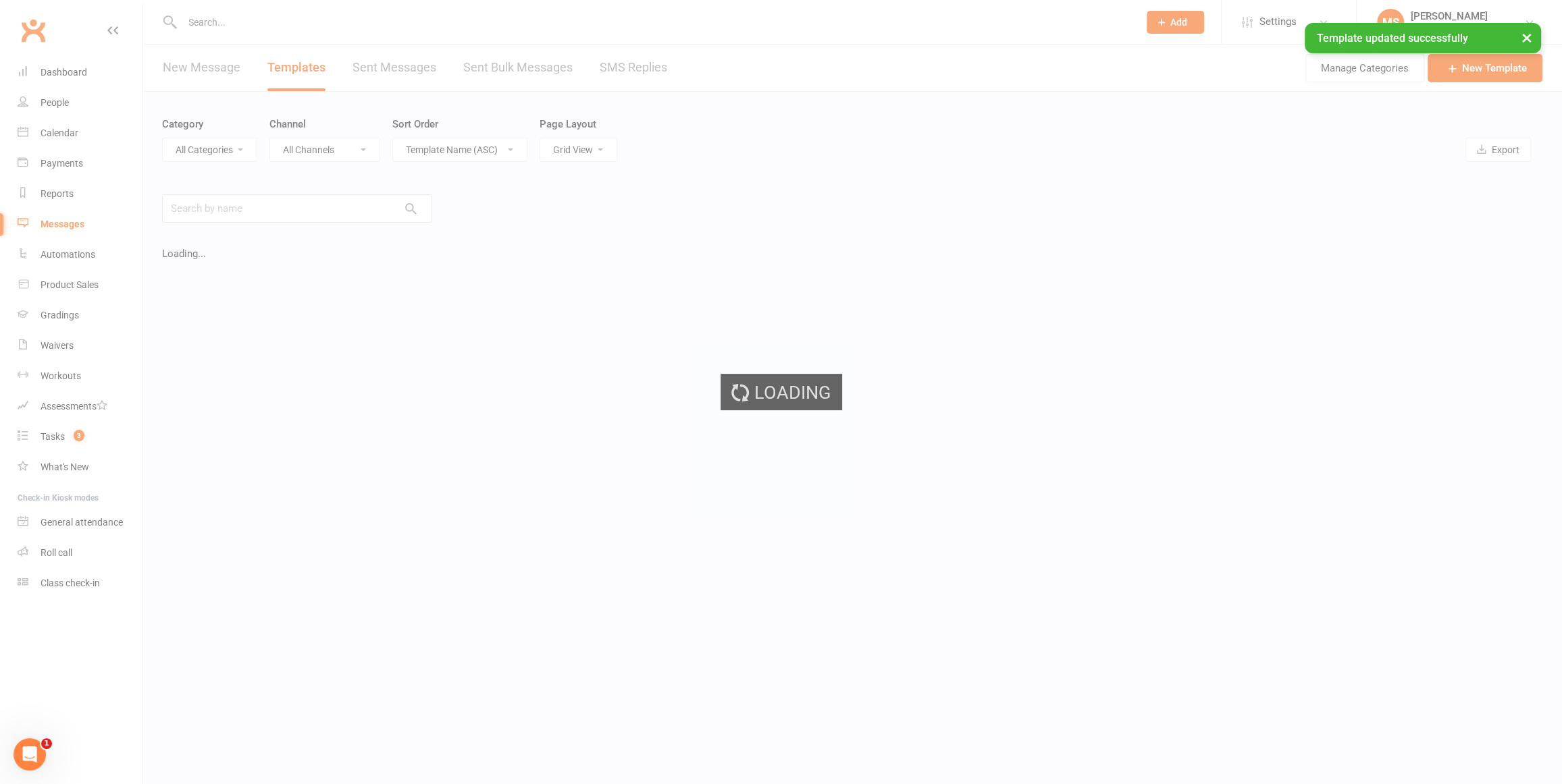
select select "20173"
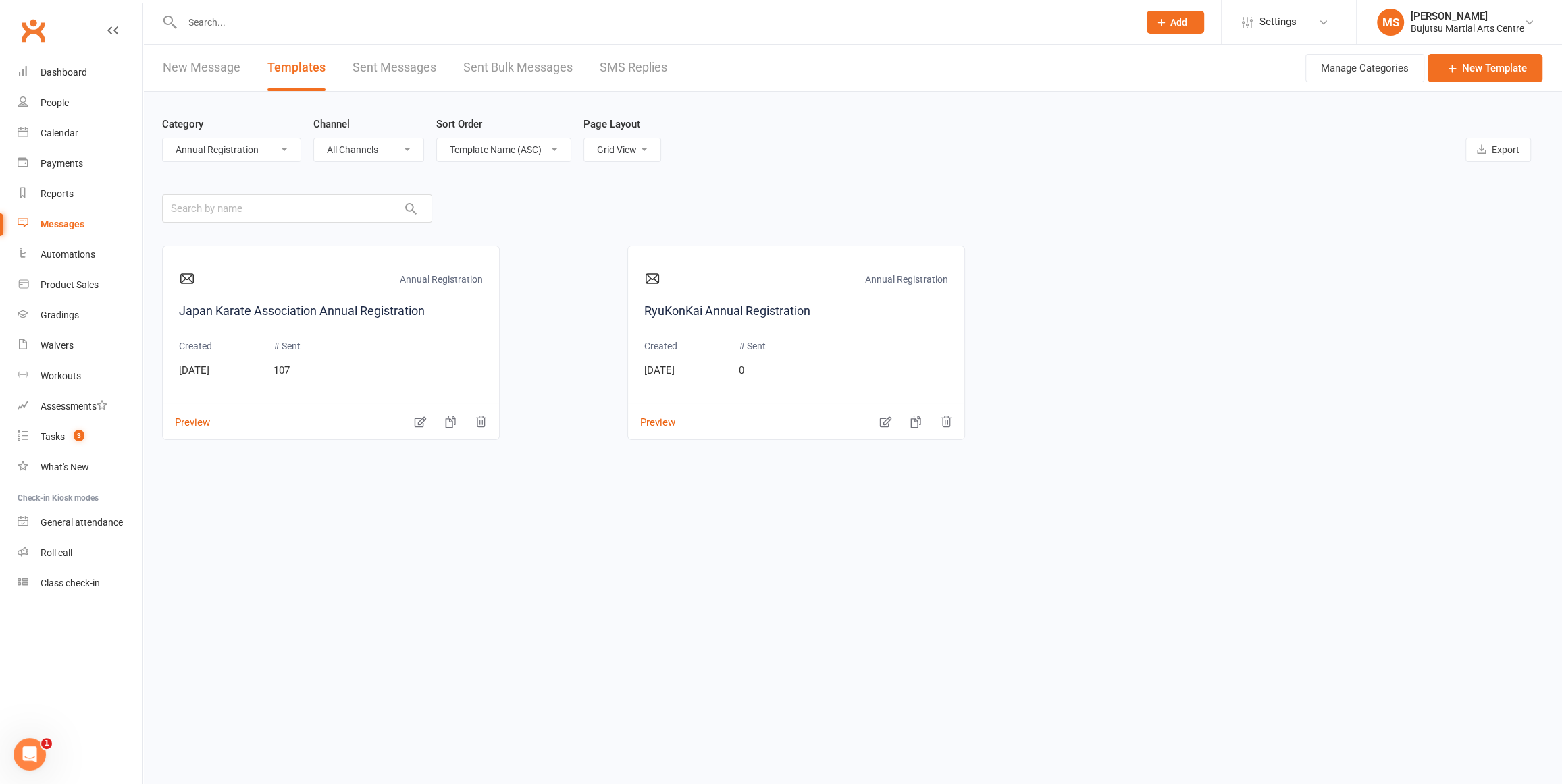
click at [188, 67] on link "New Message" at bounding box center [202, 67] width 78 height 47
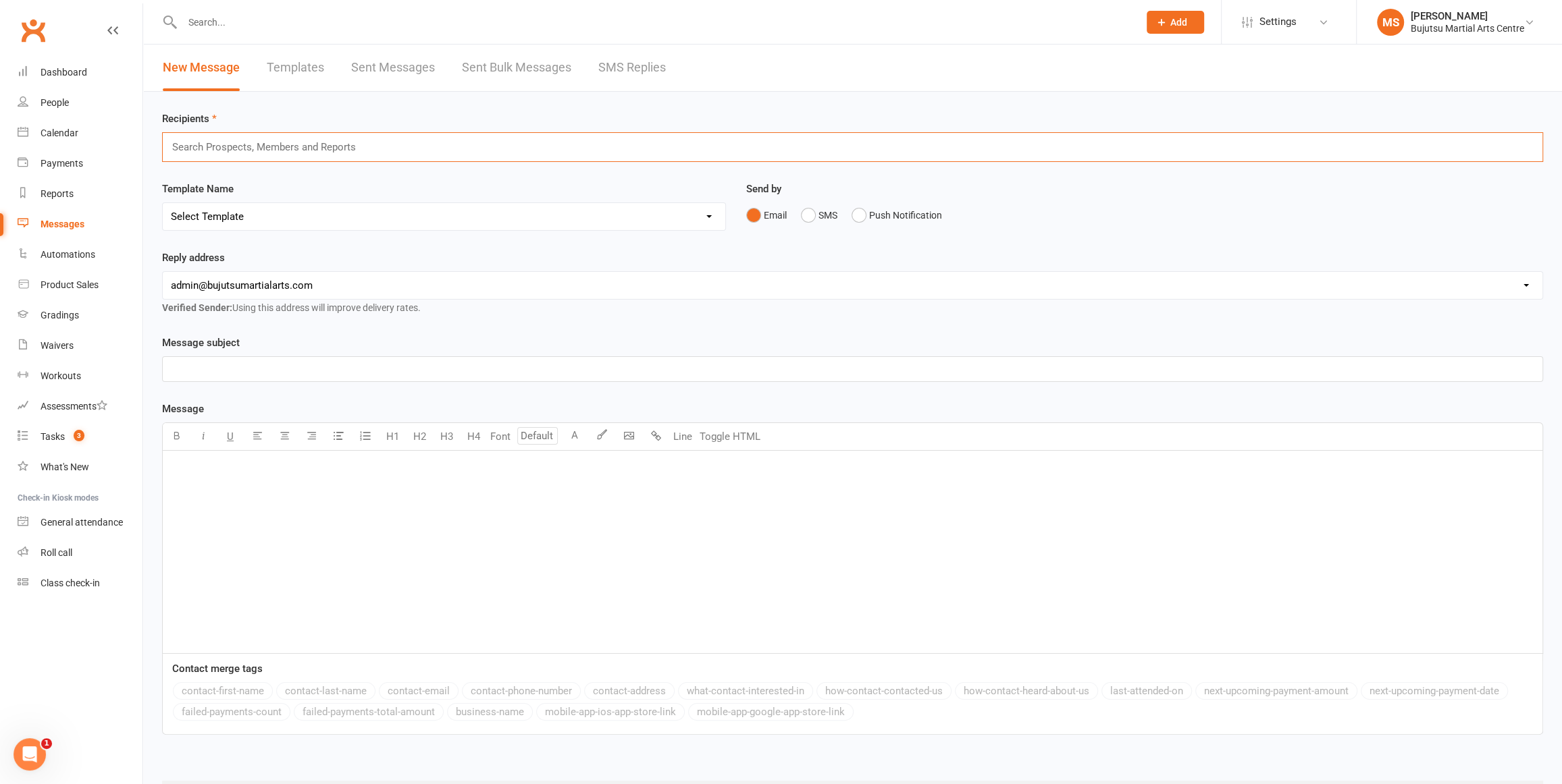
click at [245, 144] on input "text" at bounding box center [269, 147] width 198 height 18
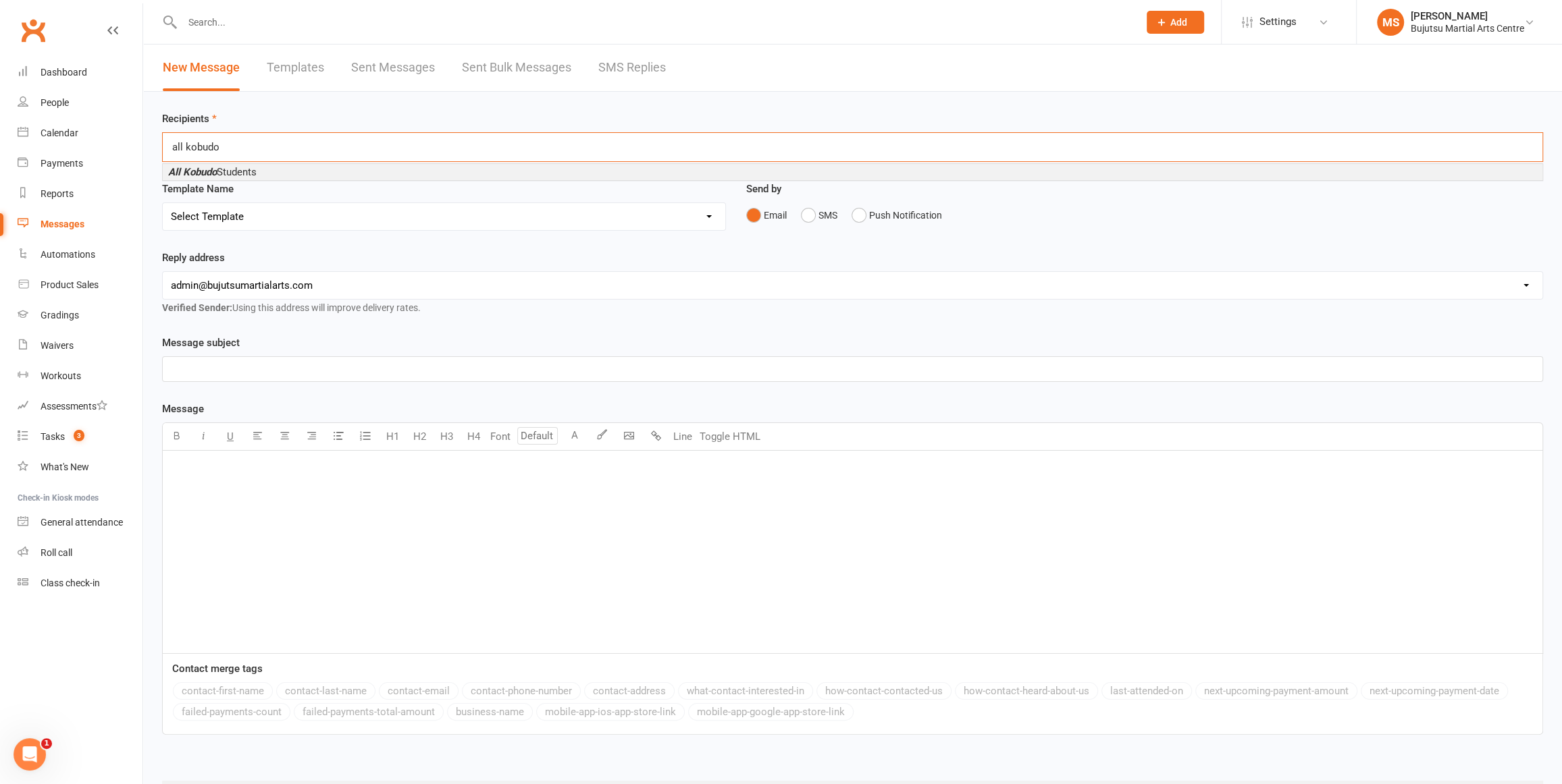
type input "all kobudo"
click at [224, 166] on span "All Kobudo Students" at bounding box center [213, 172] width 88 height 12
click at [228, 214] on select "Select Template [Email] Japan Karate Association Annual Registration [Email] Ry…" at bounding box center [444, 220] width 563 height 27
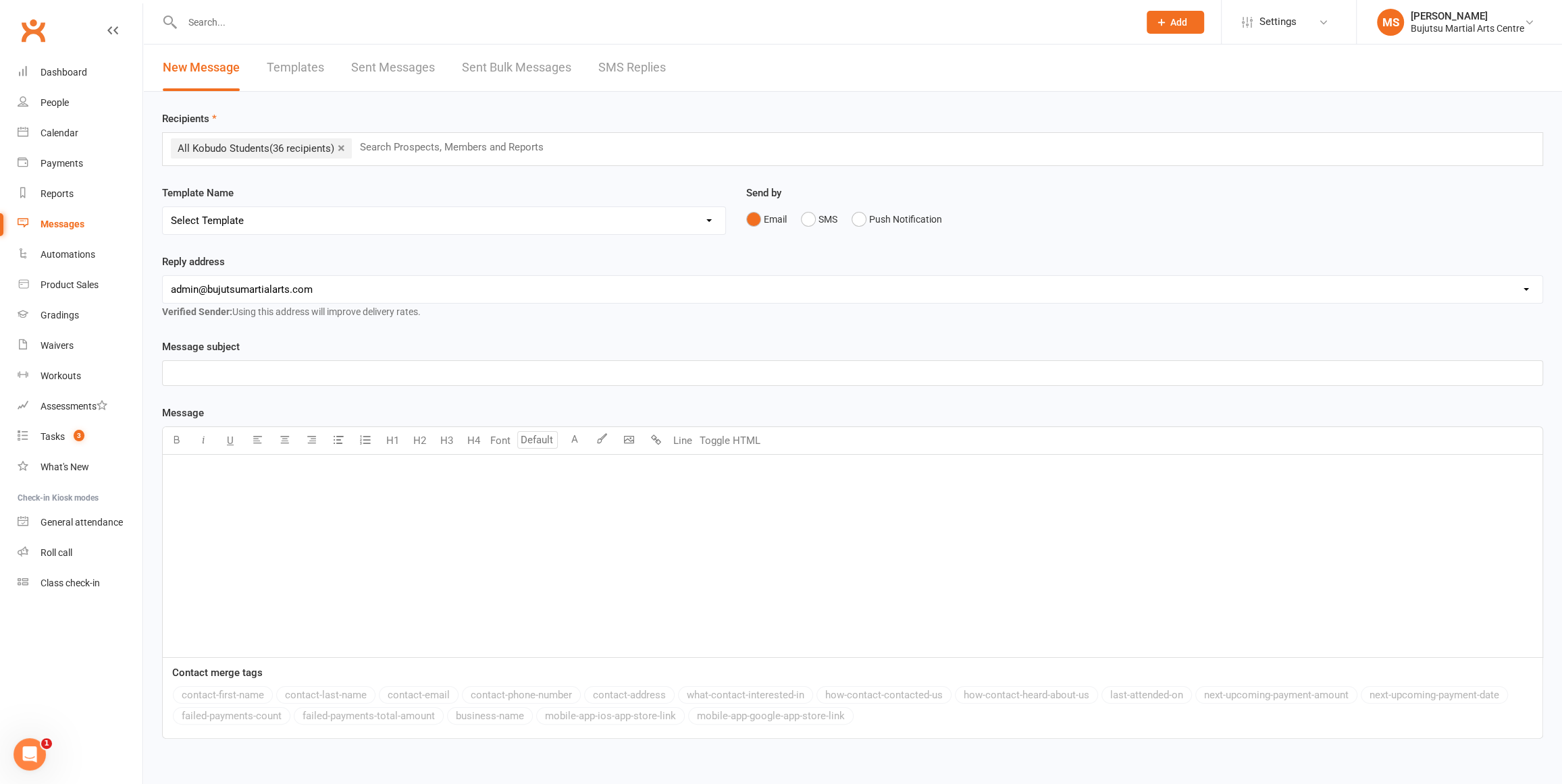
select select "1"
click at [163, 207] on select "Select Template [Email] Japan Karate Association Annual Registration [Email] Ry…" at bounding box center [444, 220] width 563 height 27
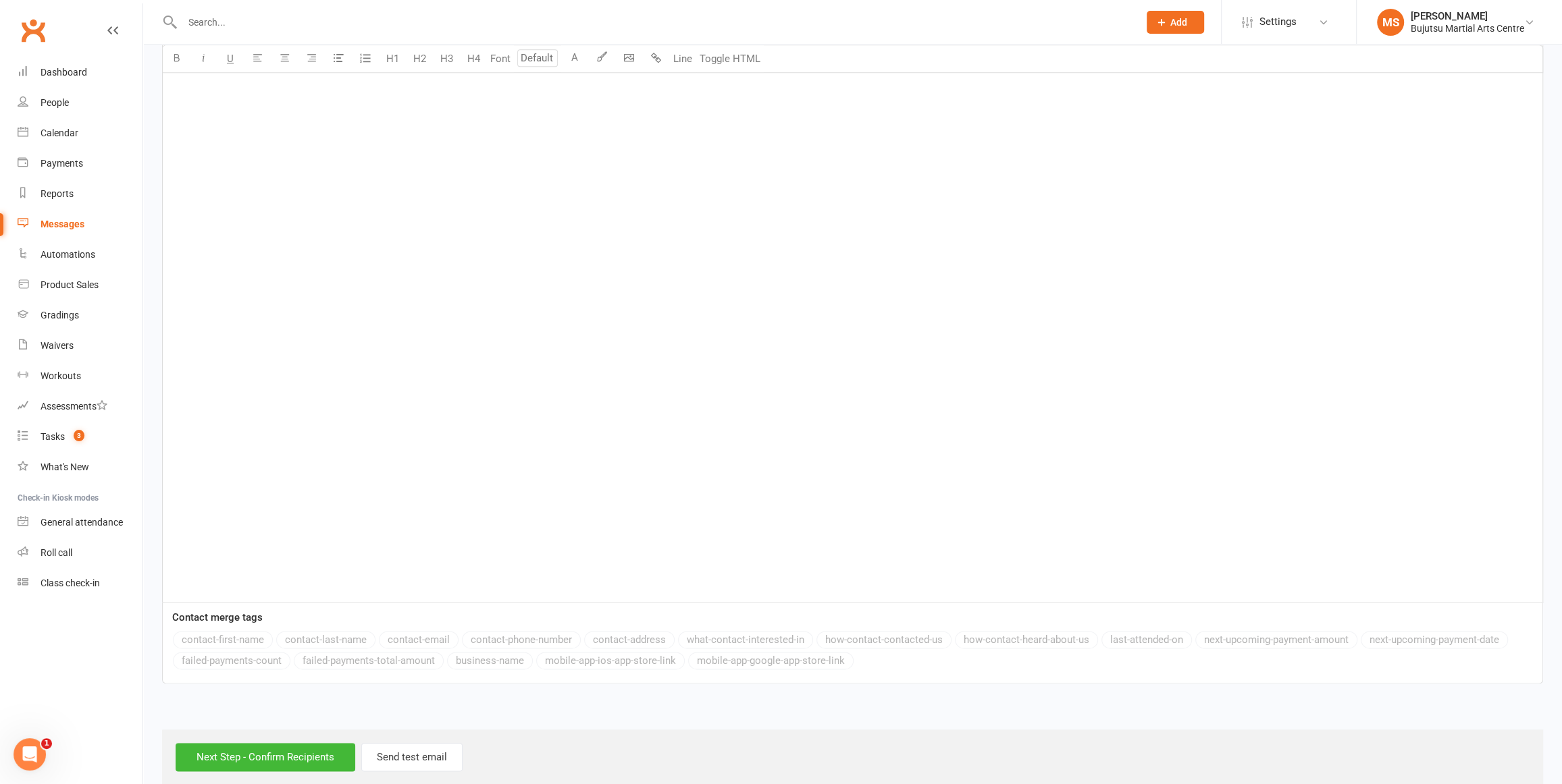
scroll to position [1716, 0]
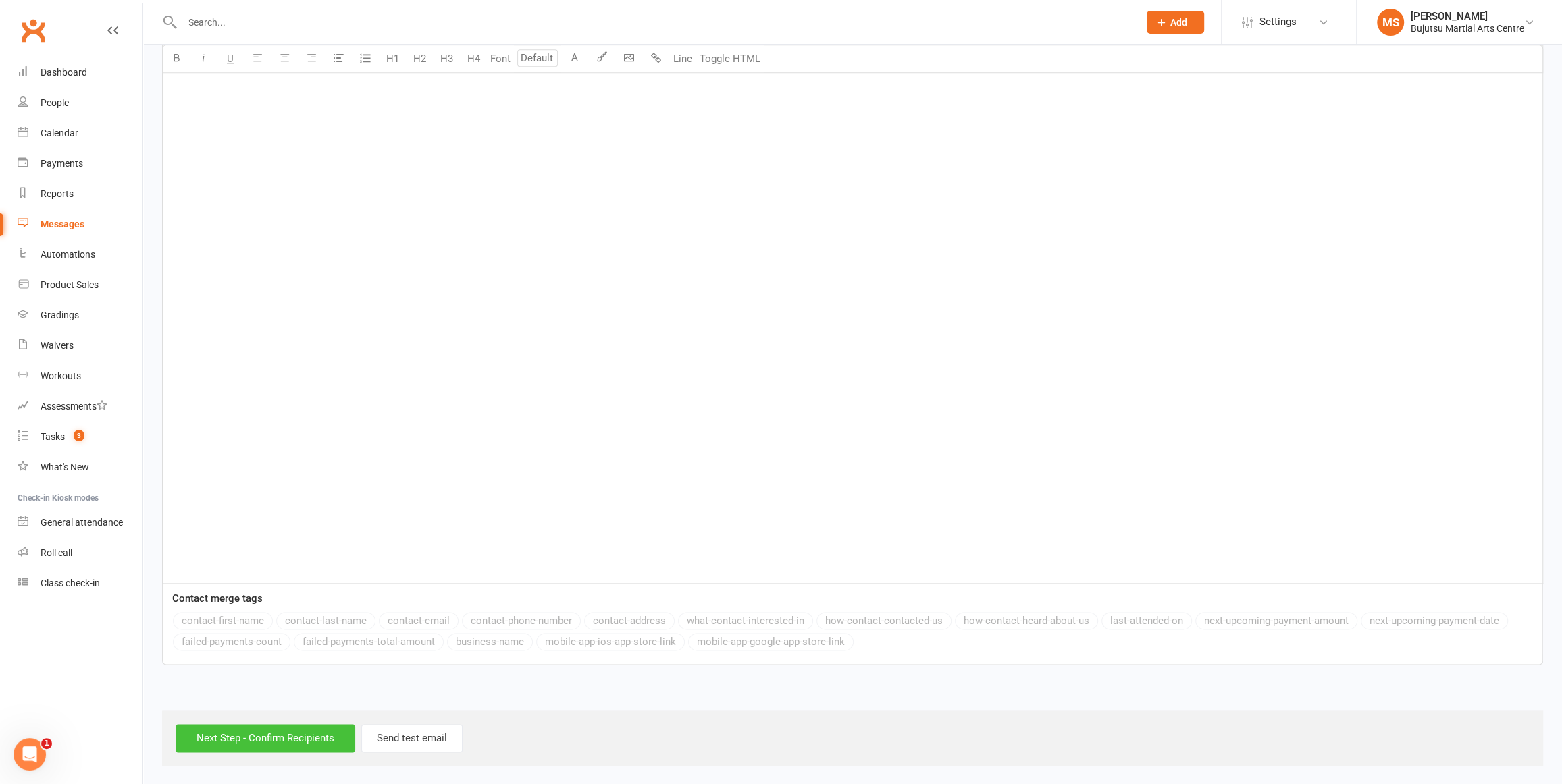
click at [297, 739] on input "Next Step - Confirm Recipients" at bounding box center [265, 738] width 180 height 29
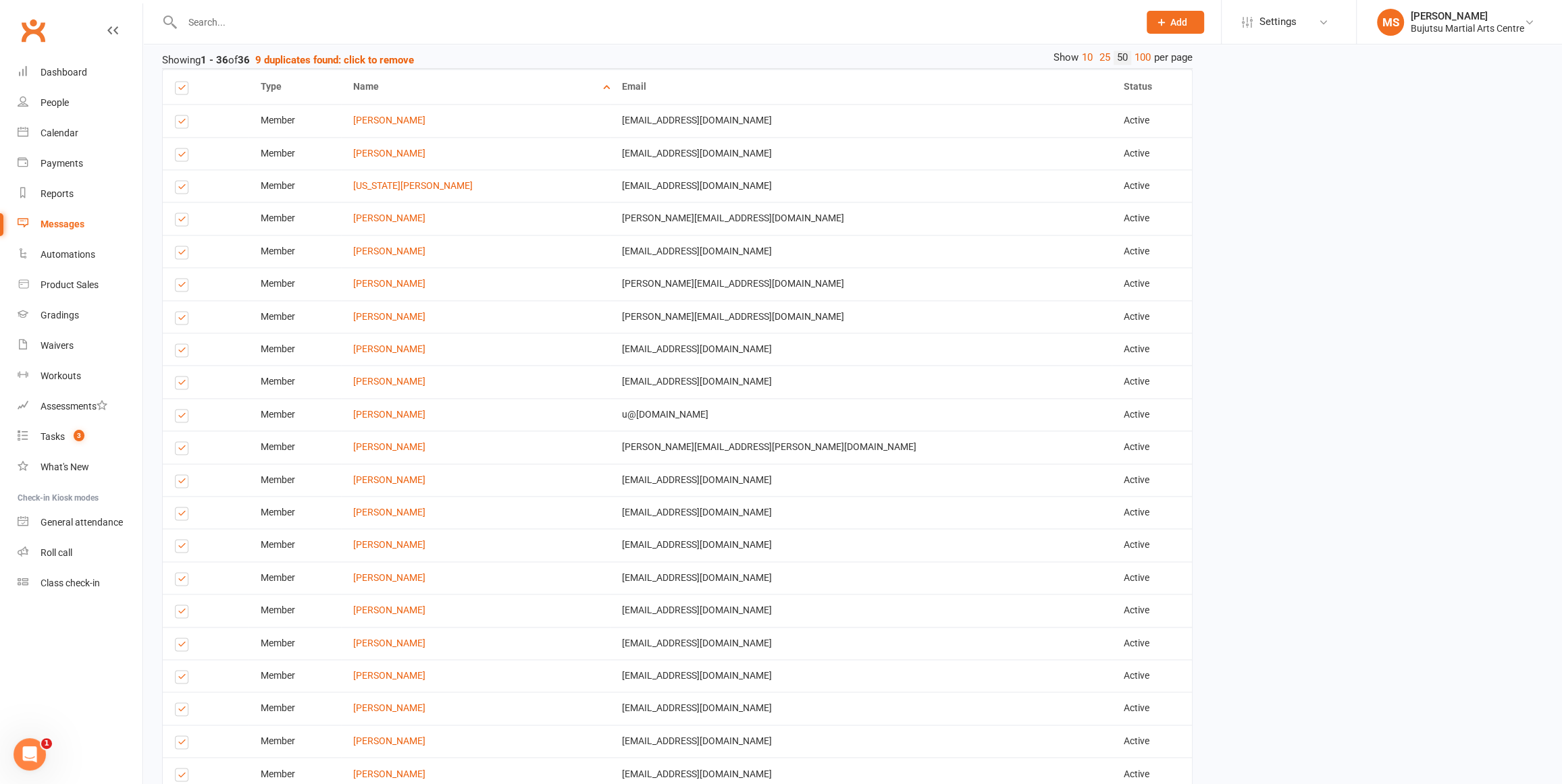
scroll to position [2104, 0]
click at [183, 417] on label at bounding box center [184, 417] width 19 height 0
click at [183, 409] on input "checkbox" at bounding box center [178, 409] width 9 height 0
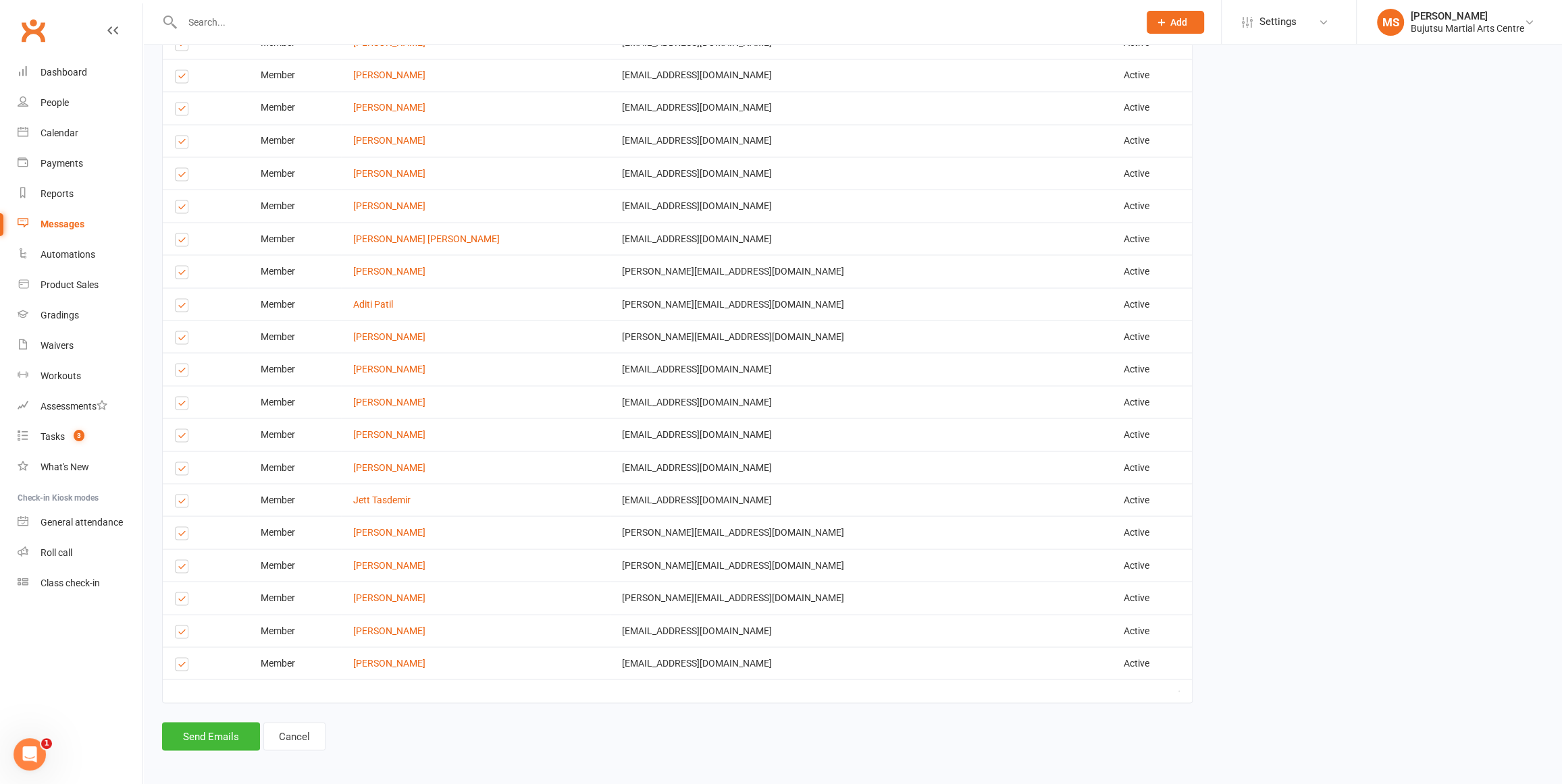
scroll to position [2706, 0]
click at [182, 565] on label at bounding box center [184, 565] width 19 height 0
click at [182, 558] on input "checkbox" at bounding box center [178, 558] width 9 height 0
click at [184, 598] on label at bounding box center [184, 598] width 19 height 0
click at [184, 590] on input "checkbox" at bounding box center [178, 590] width 9 height 0
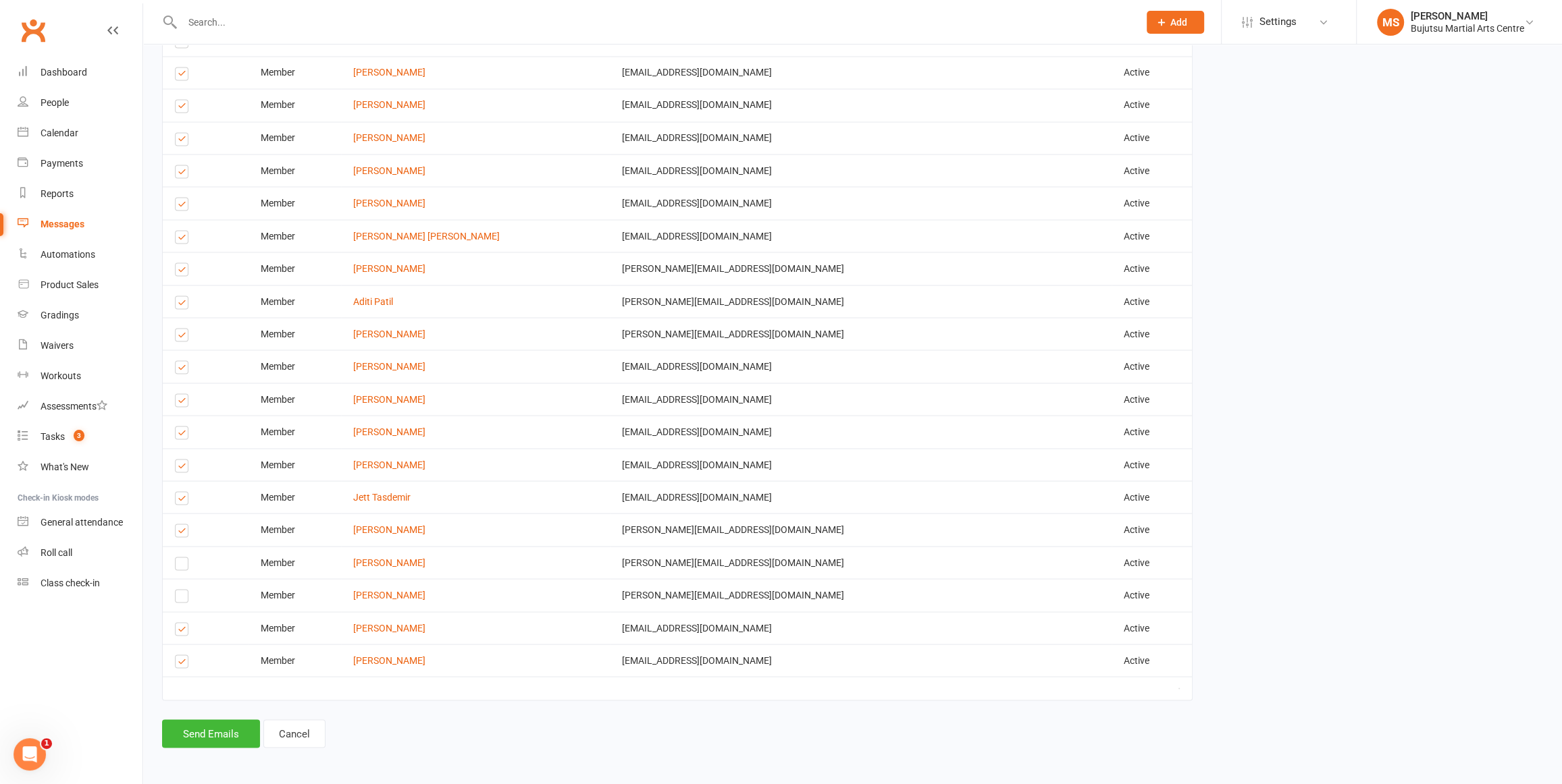
click at [183, 239] on label at bounding box center [184, 239] width 19 height 0
click at [183, 231] on input "checkbox" at bounding box center [178, 231] width 9 height 0
click at [194, 729] on button "Send Emails" at bounding box center [211, 734] width 98 height 29
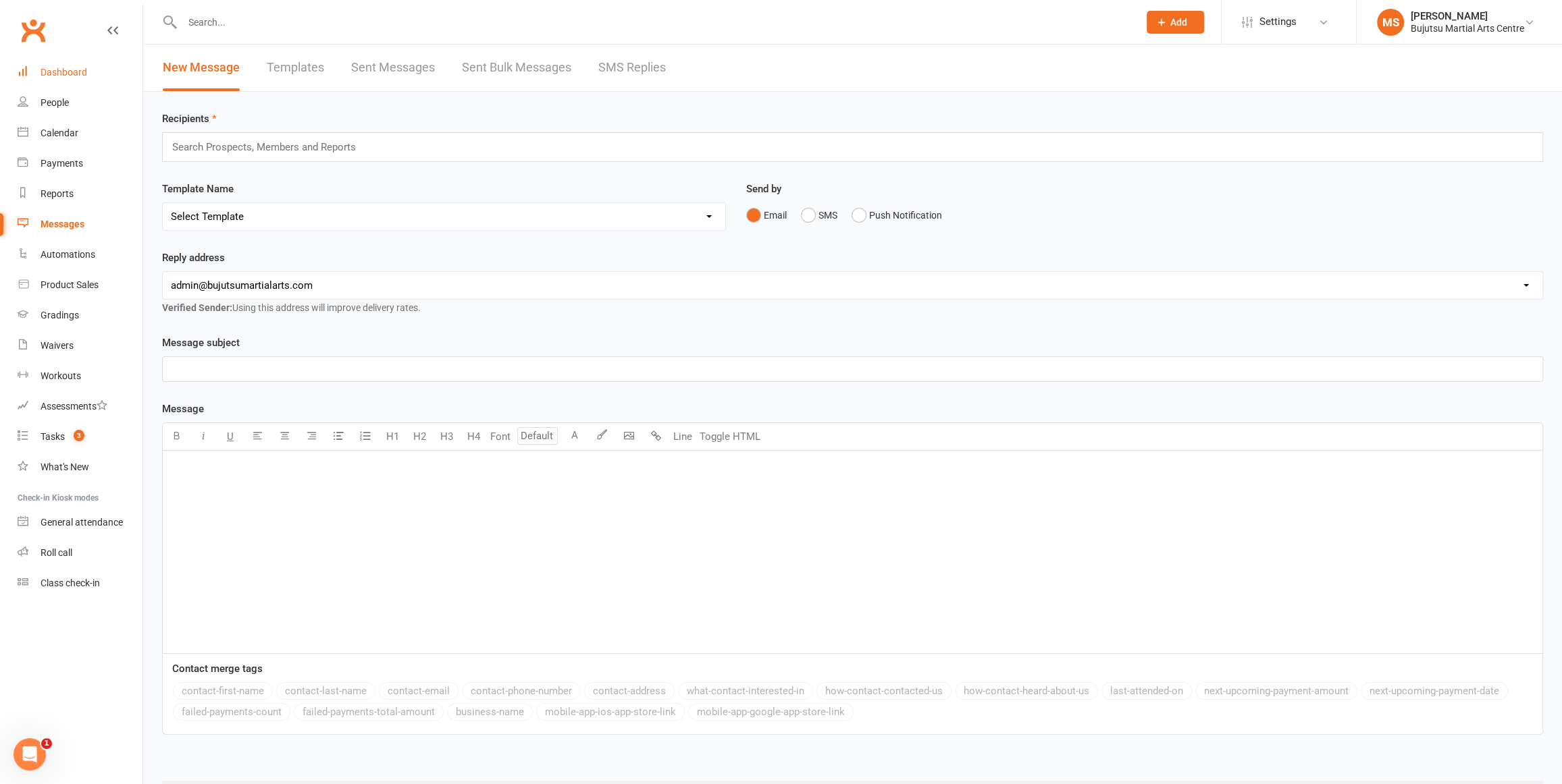
click at [81, 76] on div "Dashboard" at bounding box center [64, 72] width 47 height 11
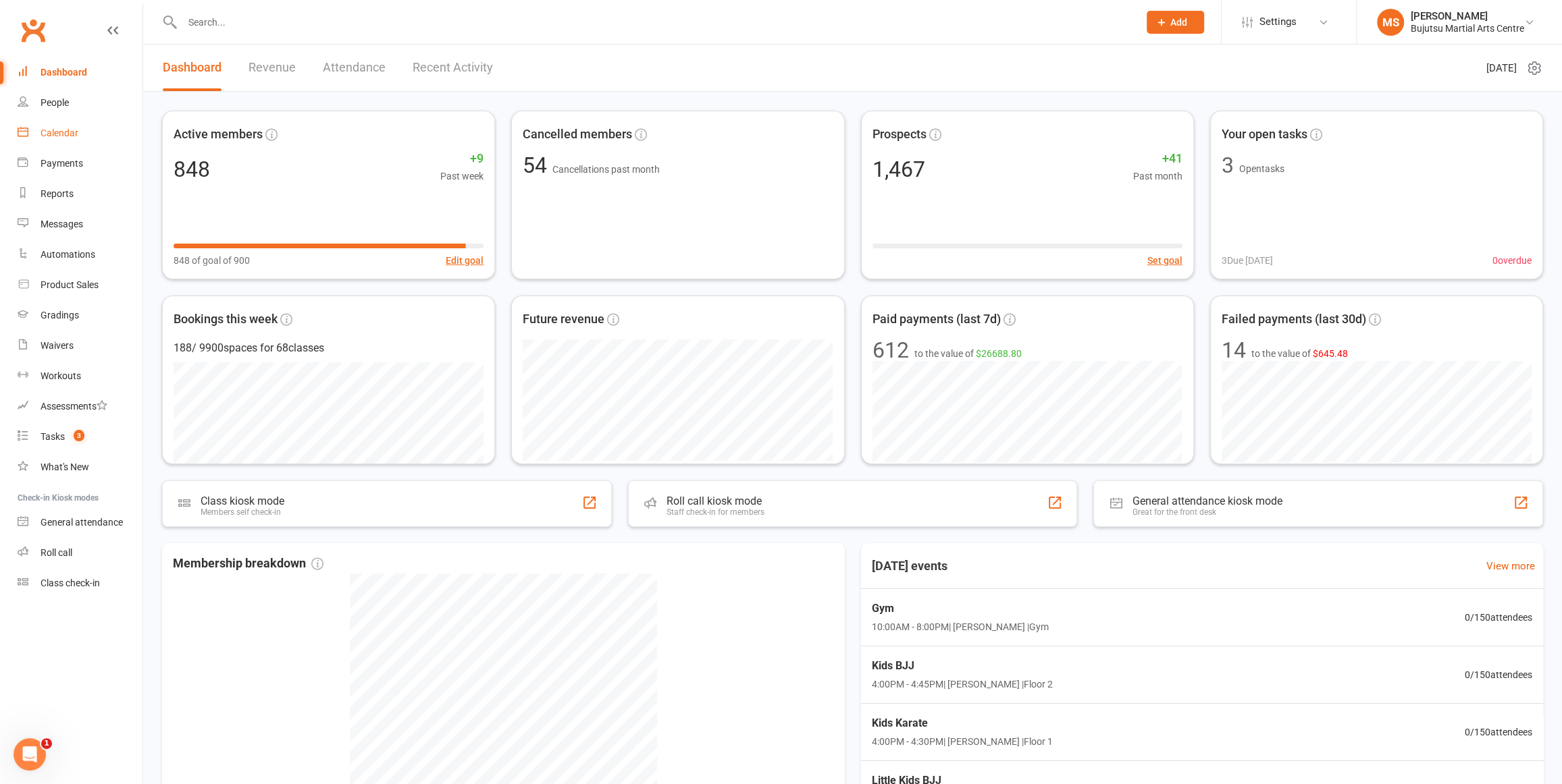
click at [59, 135] on div "Calendar" at bounding box center [59, 133] width 38 height 11
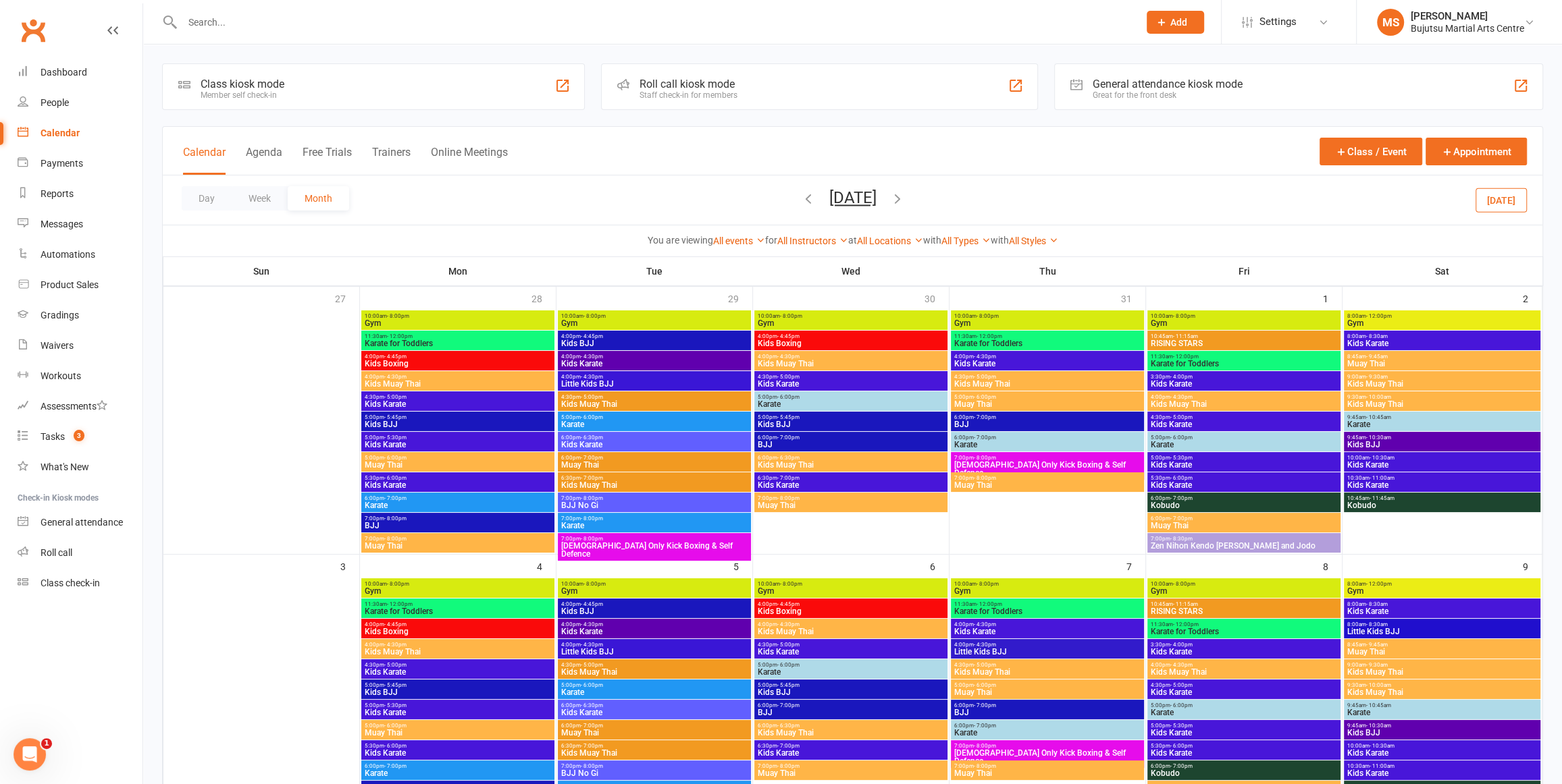
click at [905, 197] on icon "button" at bounding box center [897, 198] width 15 height 15
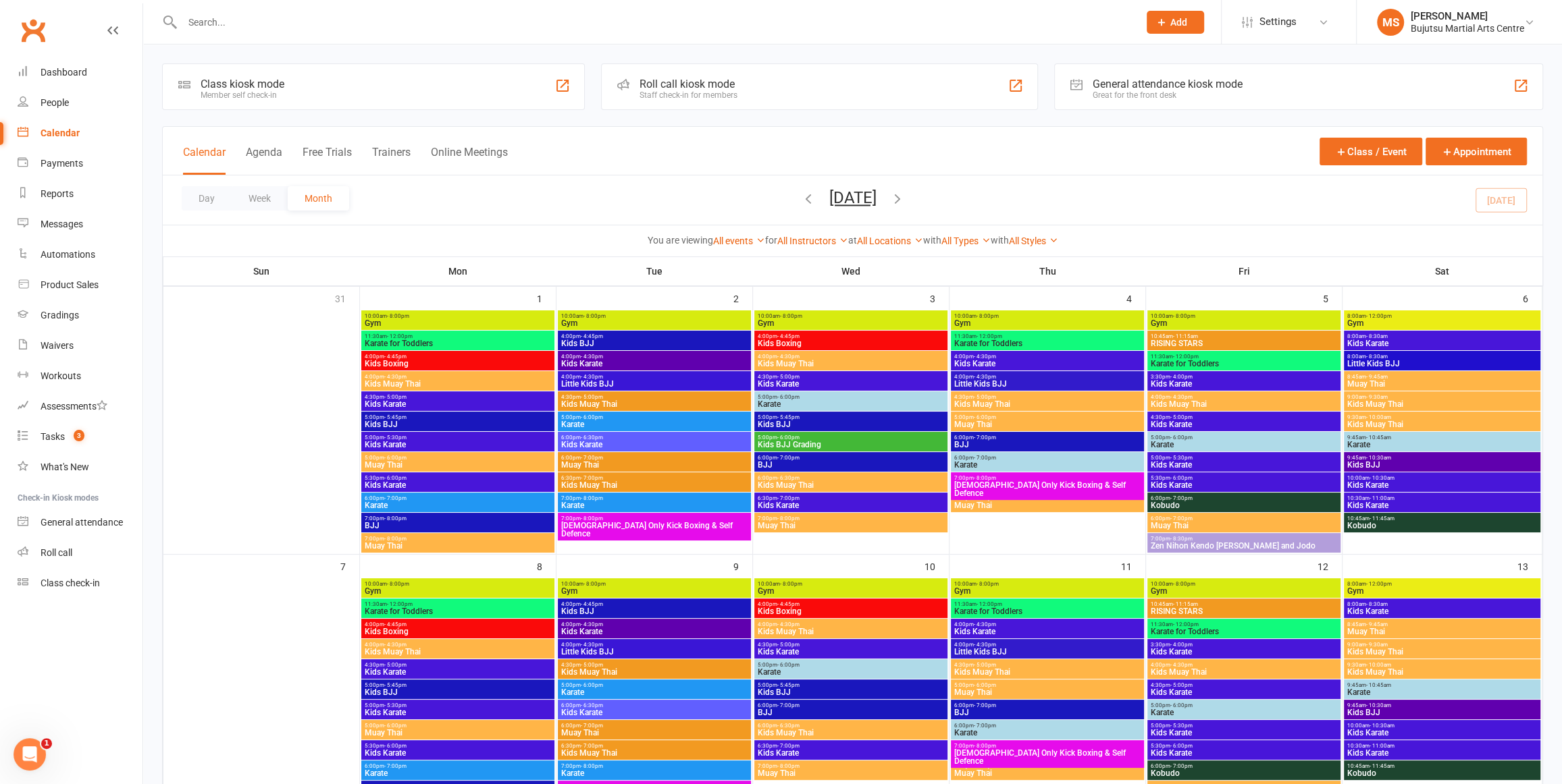
click at [905, 196] on icon "button" at bounding box center [897, 198] width 15 height 15
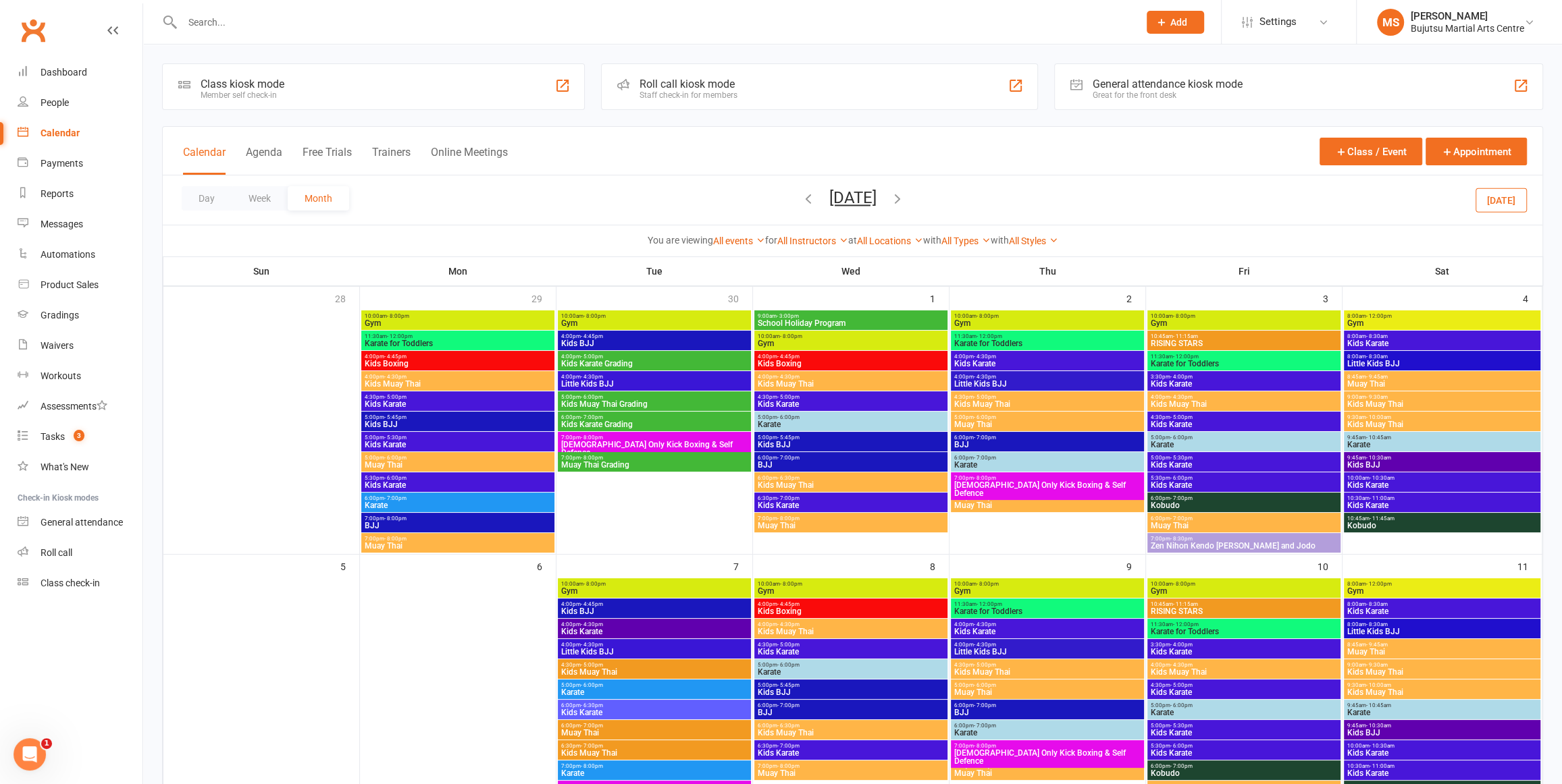
click at [905, 197] on icon "button" at bounding box center [897, 198] width 15 height 15
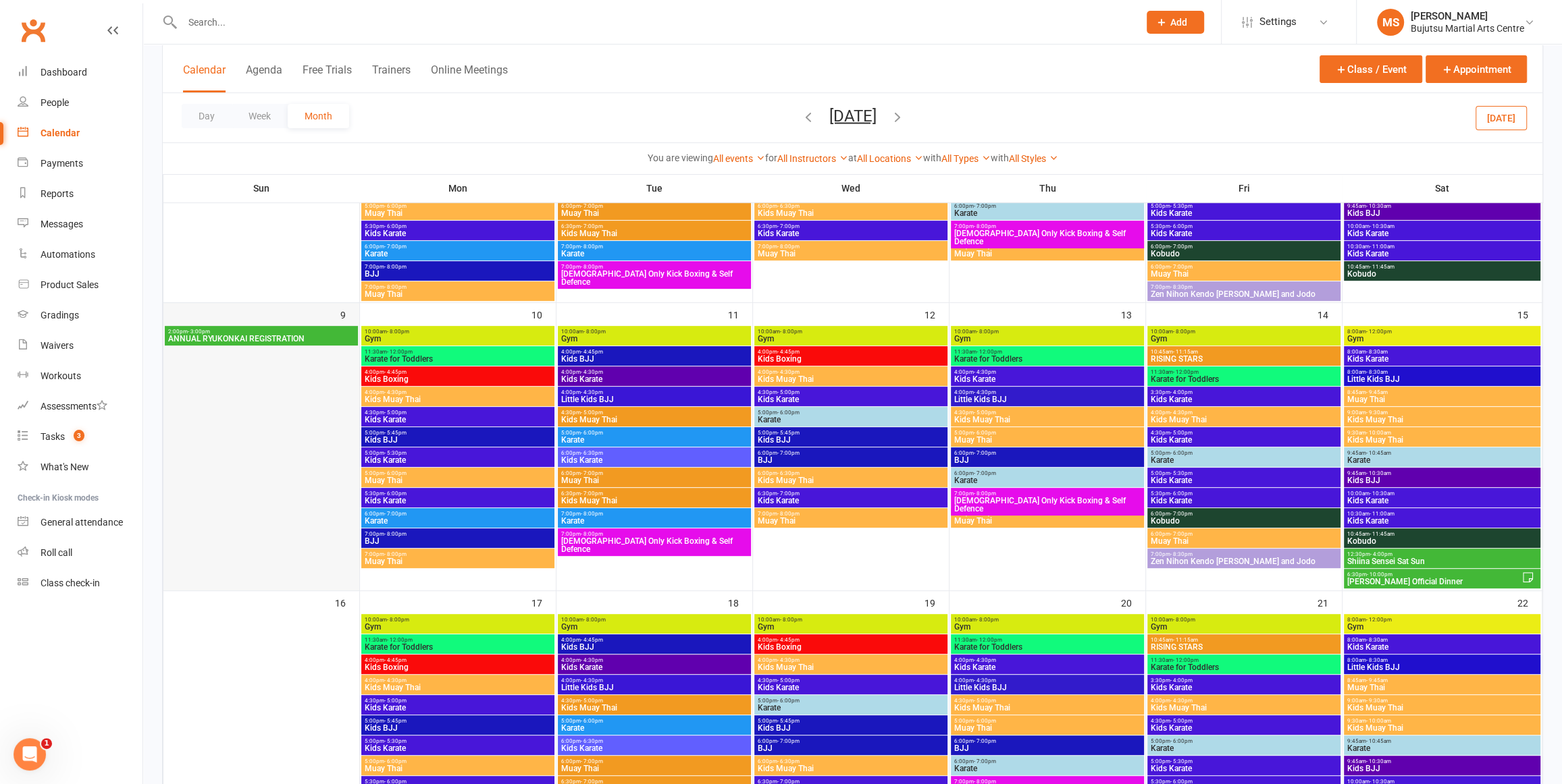
scroll to position [521, 0]
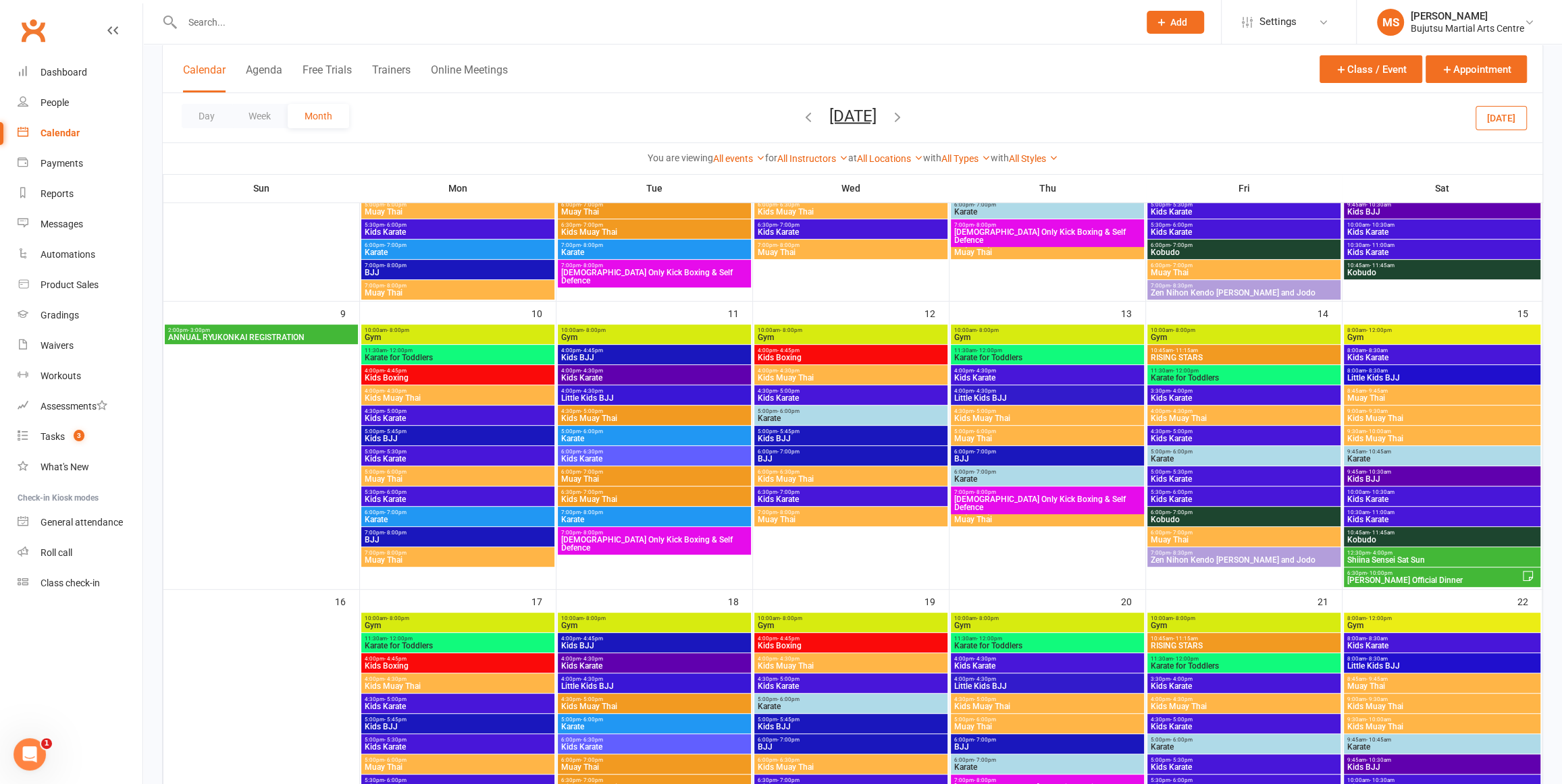
click at [265, 336] on span "ANNUAL RYUKONKAI REGISTRATION" at bounding box center [261, 337] width 188 height 8
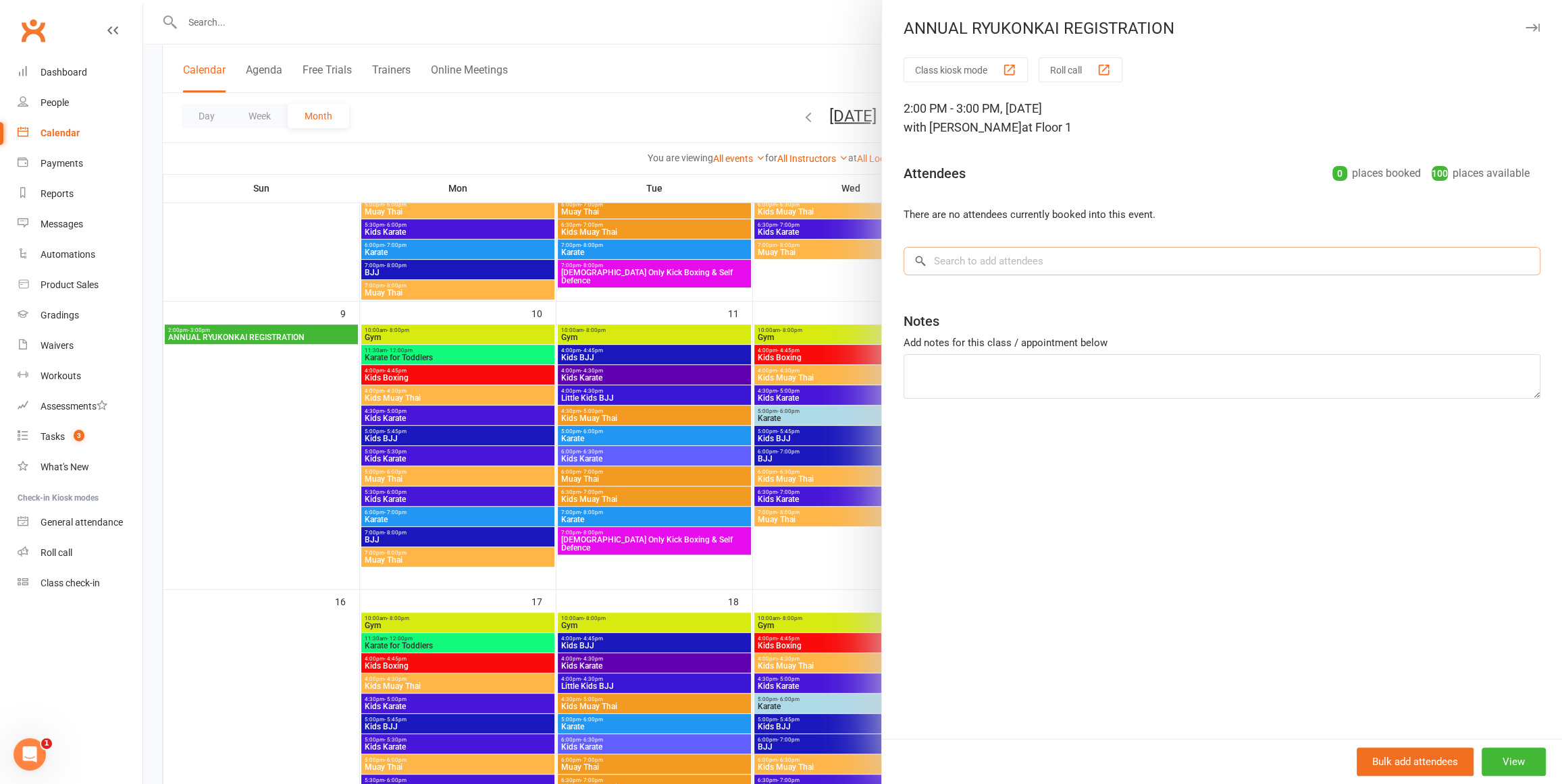
click at [981, 264] on input "search" at bounding box center [1222, 261] width 637 height 29
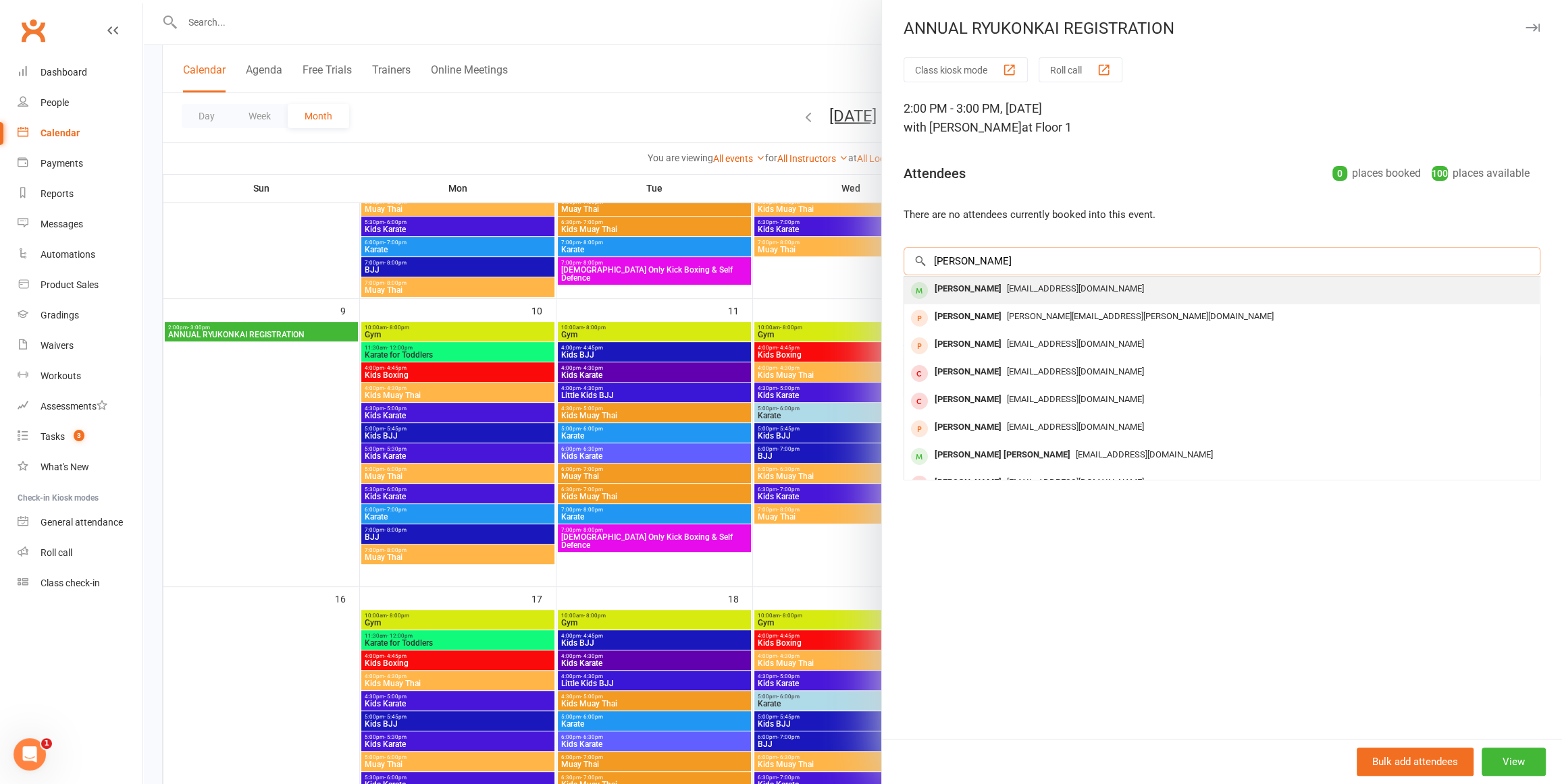
type input "mark szal"
click at [969, 288] on div "[PERSON_NAME]" at bounding box center [968, 288] width 78 height 19
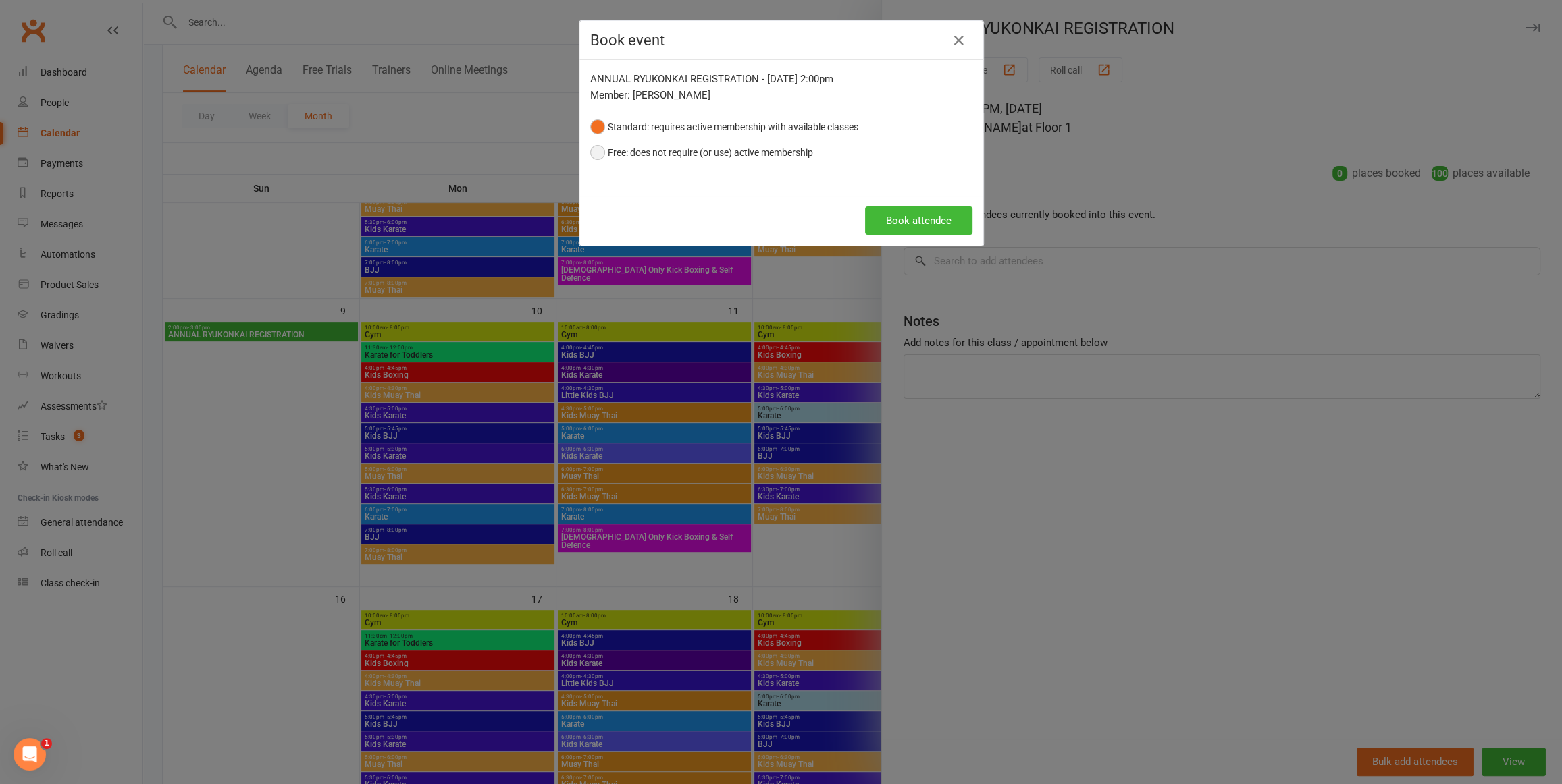
click at [684, 155] on button "Free: does not require (or use) active membership" at bounding box center [701, 152] width 223 height 26
click at [935, 222] on button "Book attendee" at bounding box center [919, 220] width 107 height 29
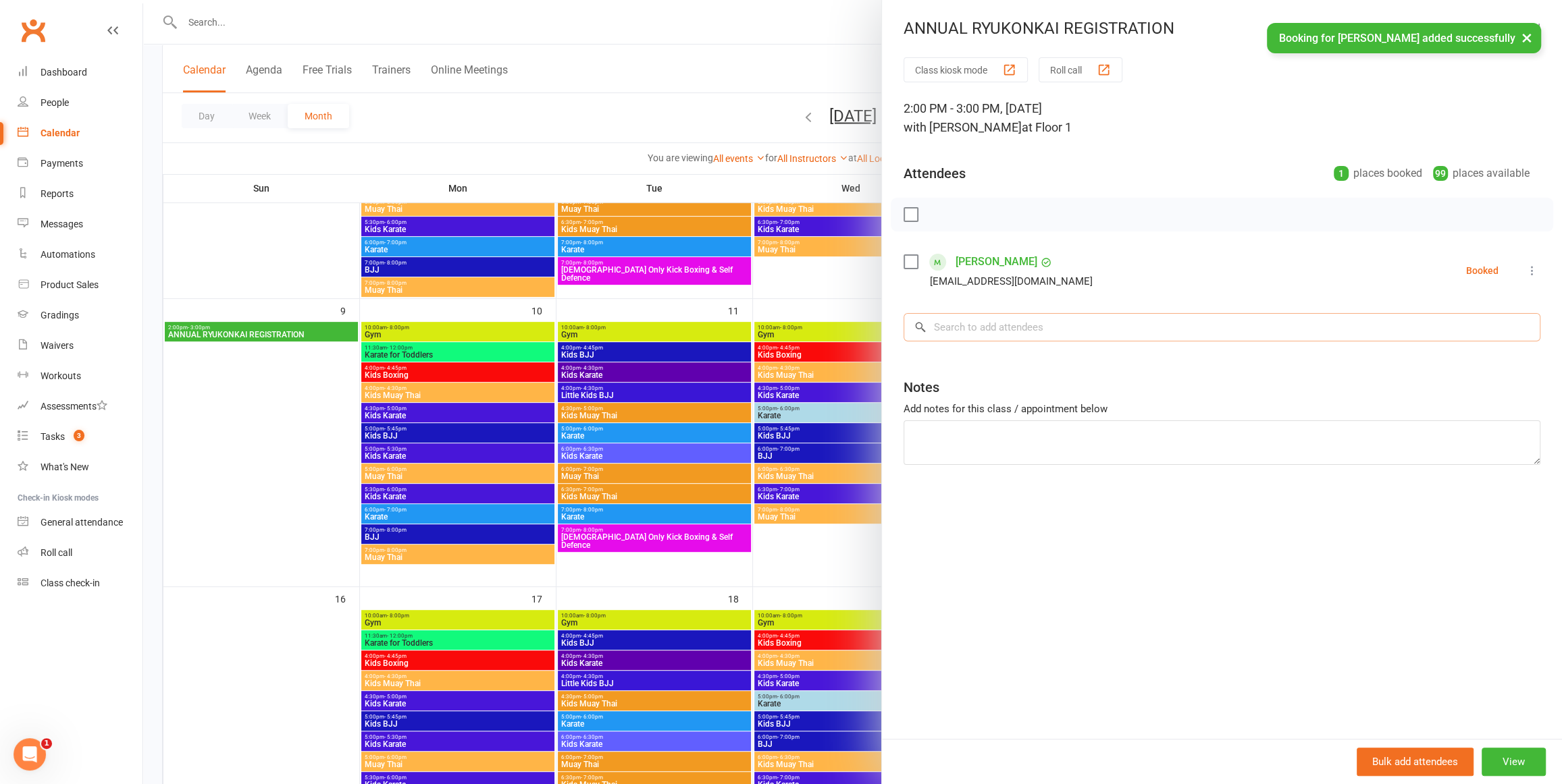
click at [956, 326] on input "search" at bounding box center [1222, 327] width 637 height 29
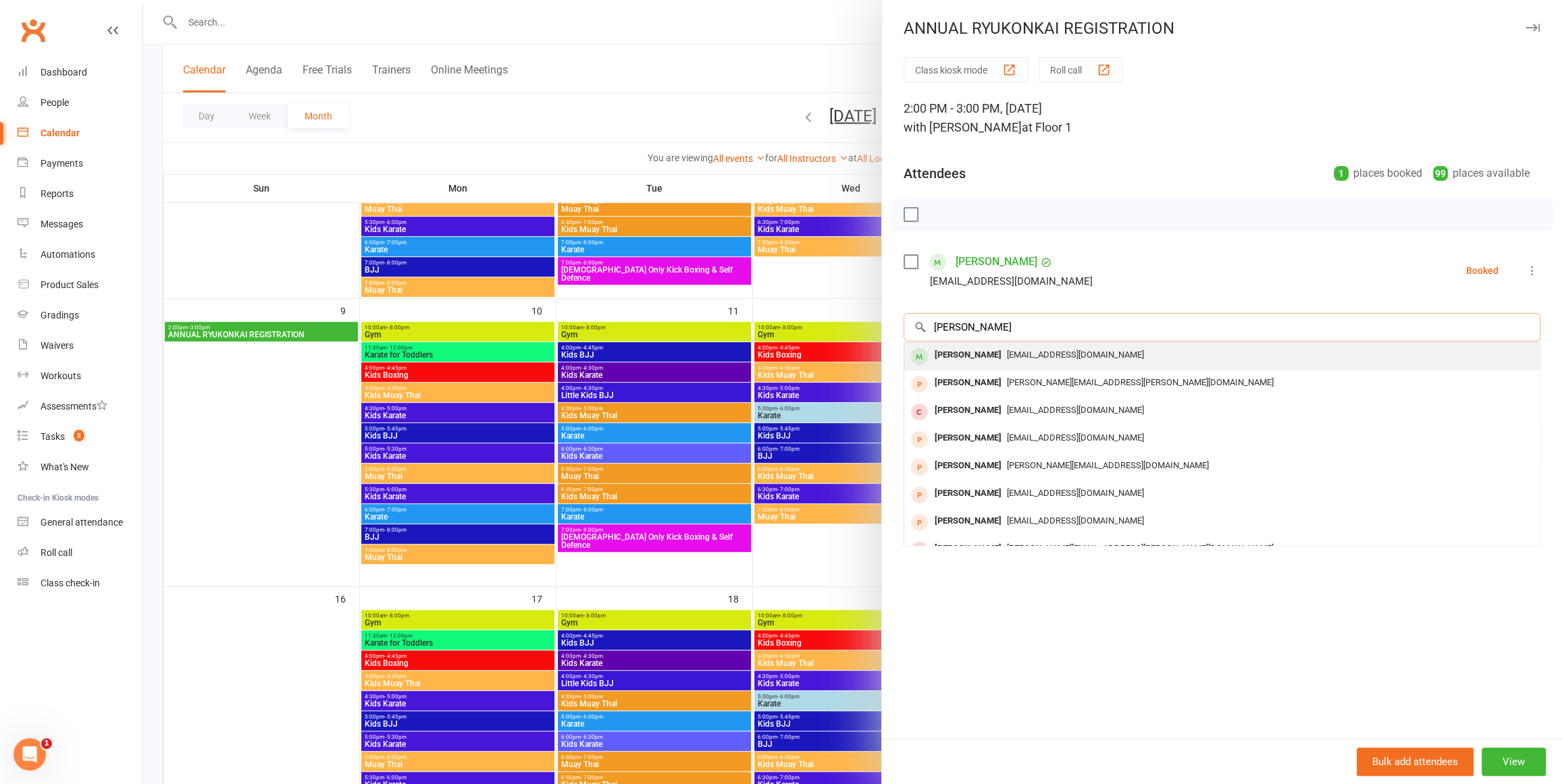
type input "jessica gra"
click at [961, 354] on div "Jessica Graydon" at bounding box center [968, 355] width 78 height 19
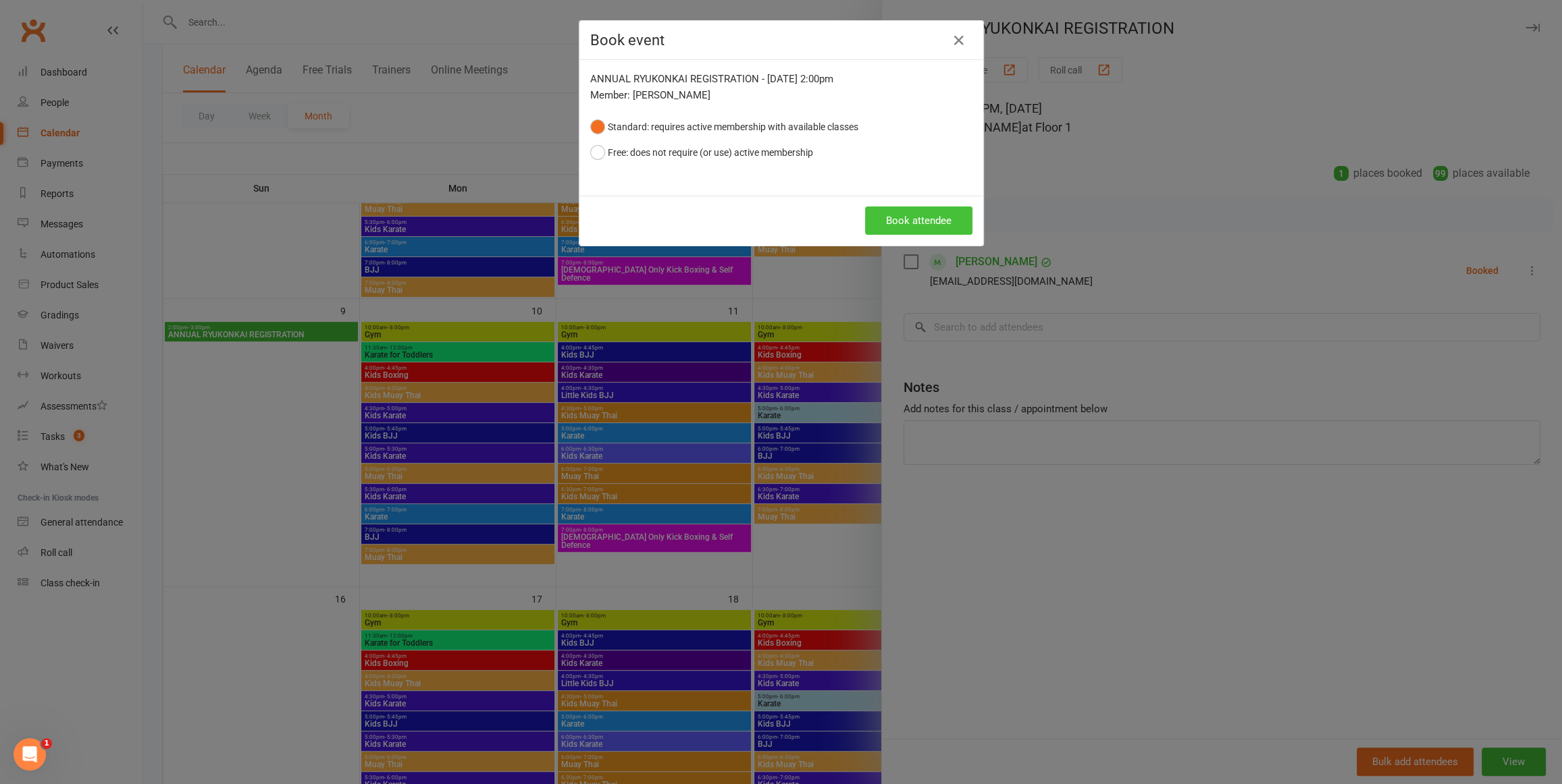
click at [916, 221] on button "Book attendee" at bounding box center [919, 220] width 107 height 29
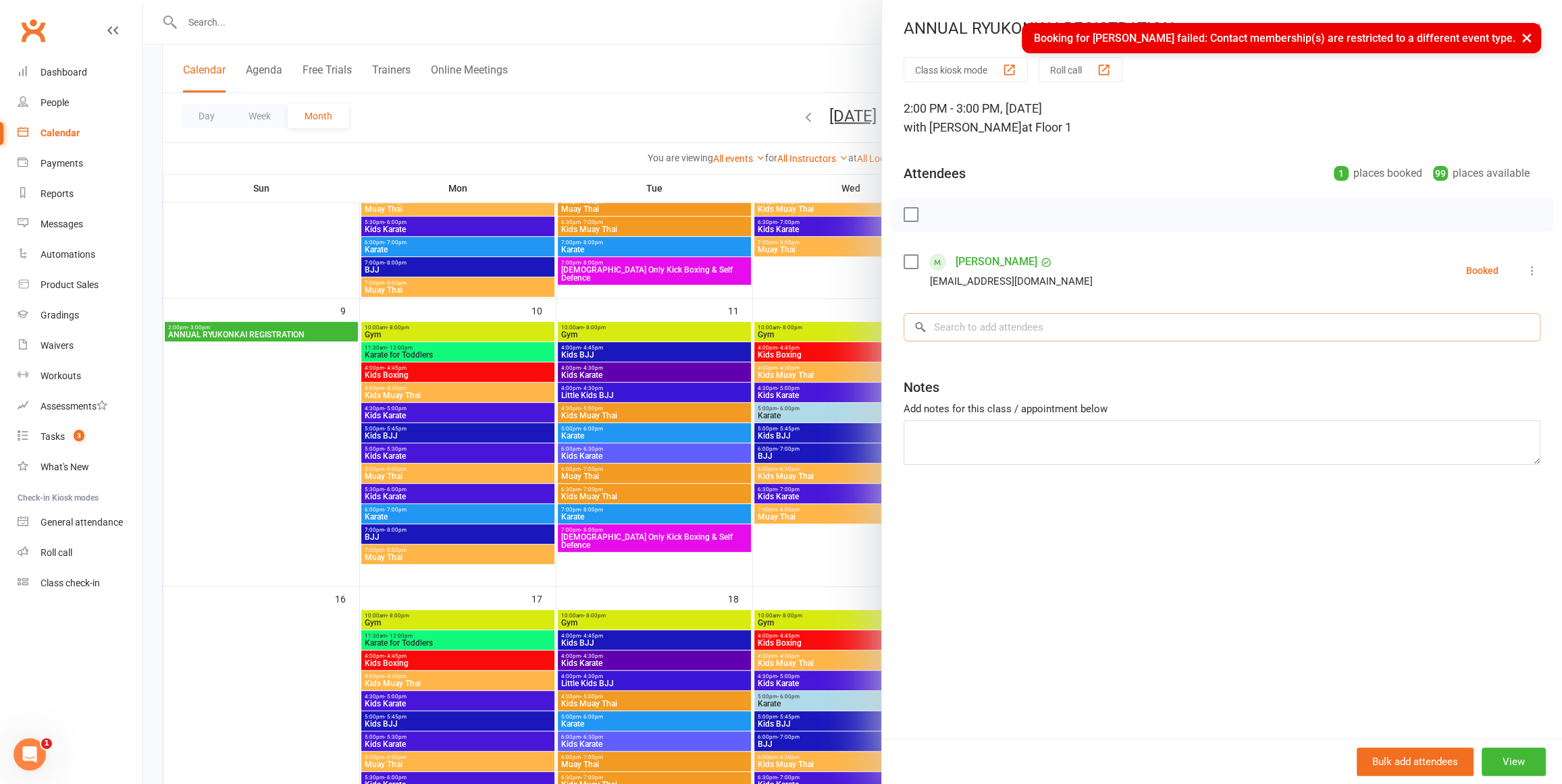
click at [972, 333] on input "search" at bounding box center [1222, 327] width 637 height 29
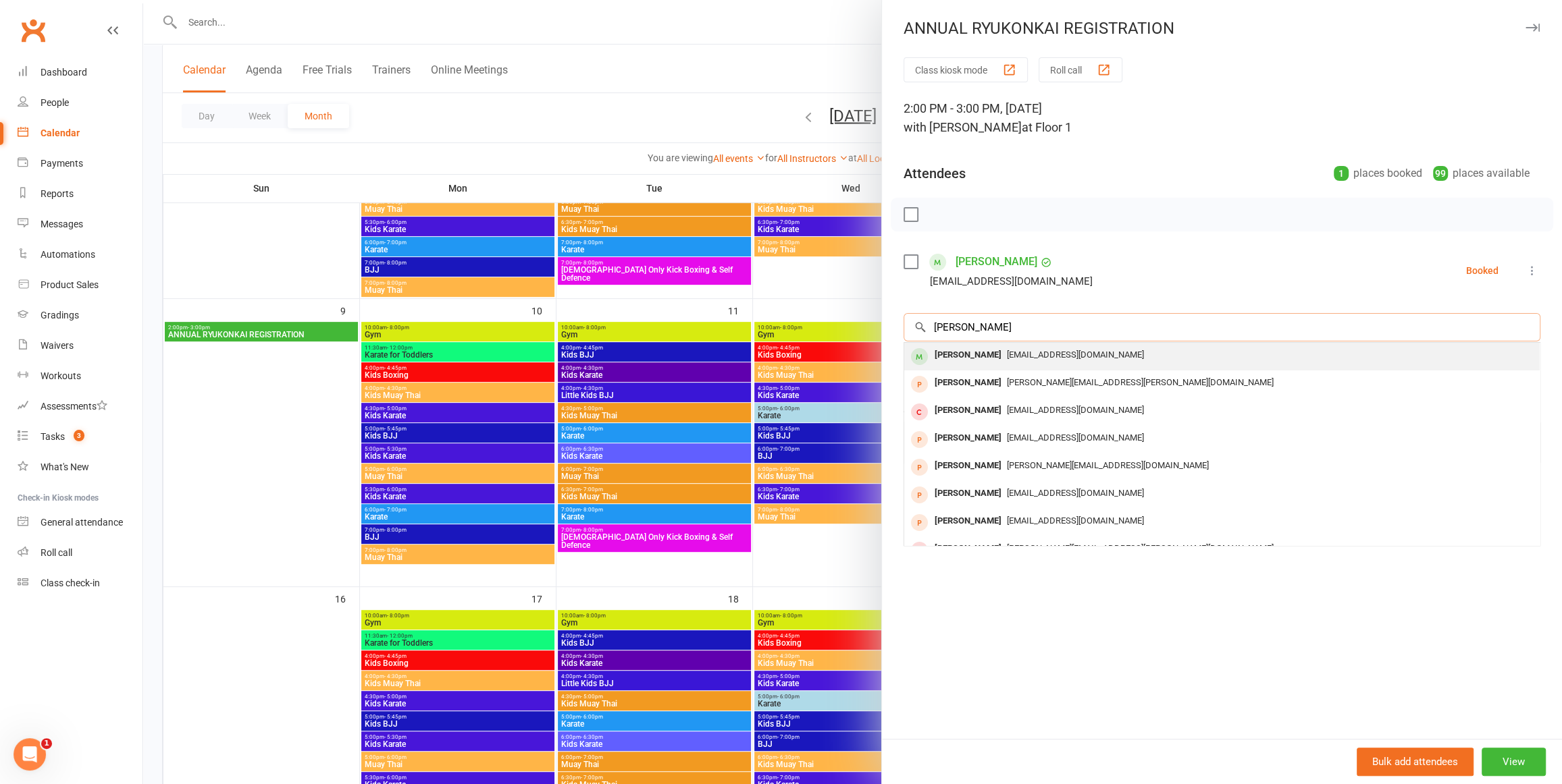
type input "jessica gra"
click at [968, 357] on div "Jessica Graydon" at bounding box center [968, 355] width 78 height 19
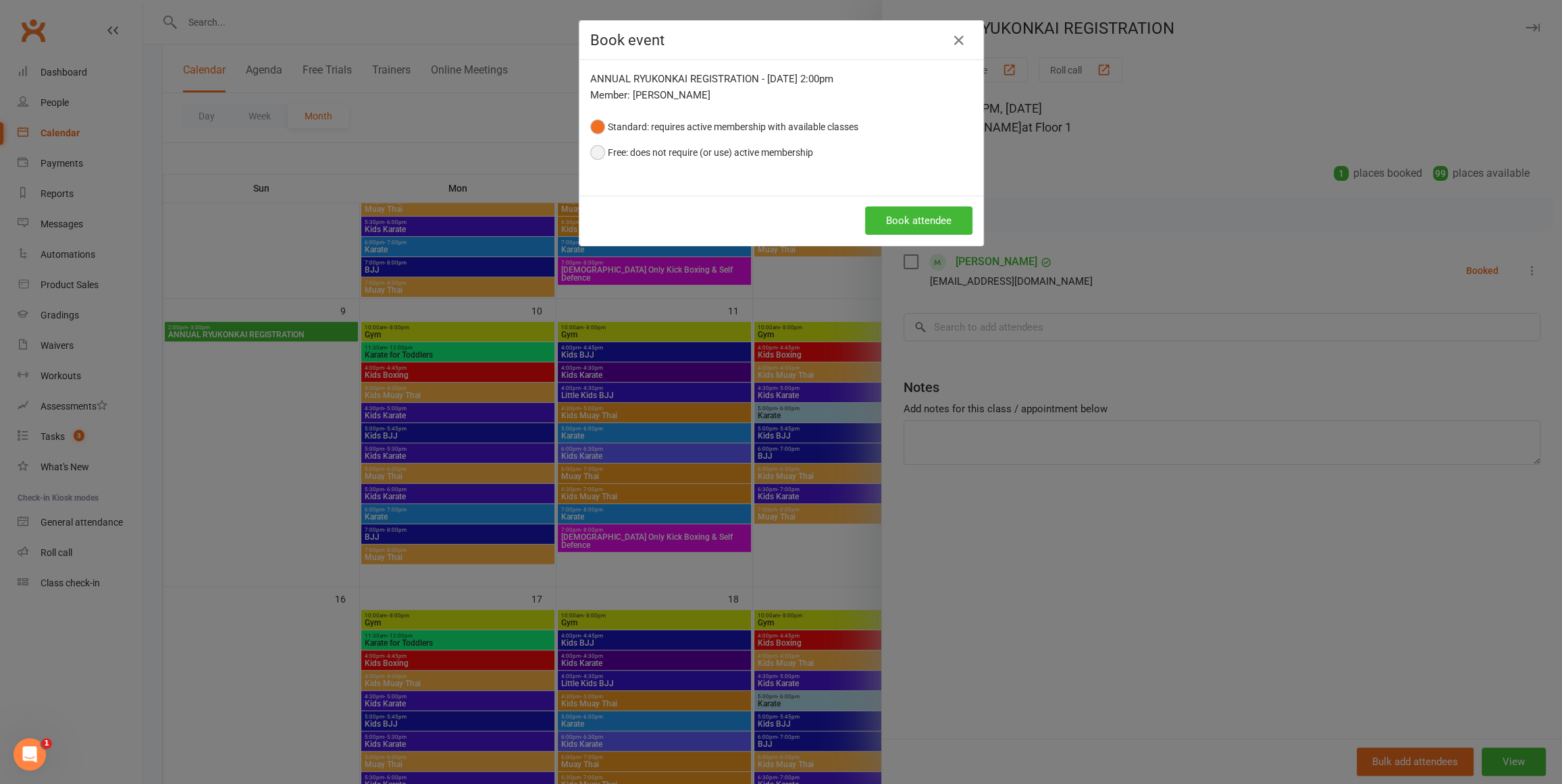
click at [597, 154] on button "Free: does not require (or use) active membership" at bounding box center [701, 152] width 223 height 26
click at [906, 219] on button "Book attendee" at bounding box center [919, 220] width 107 height 29
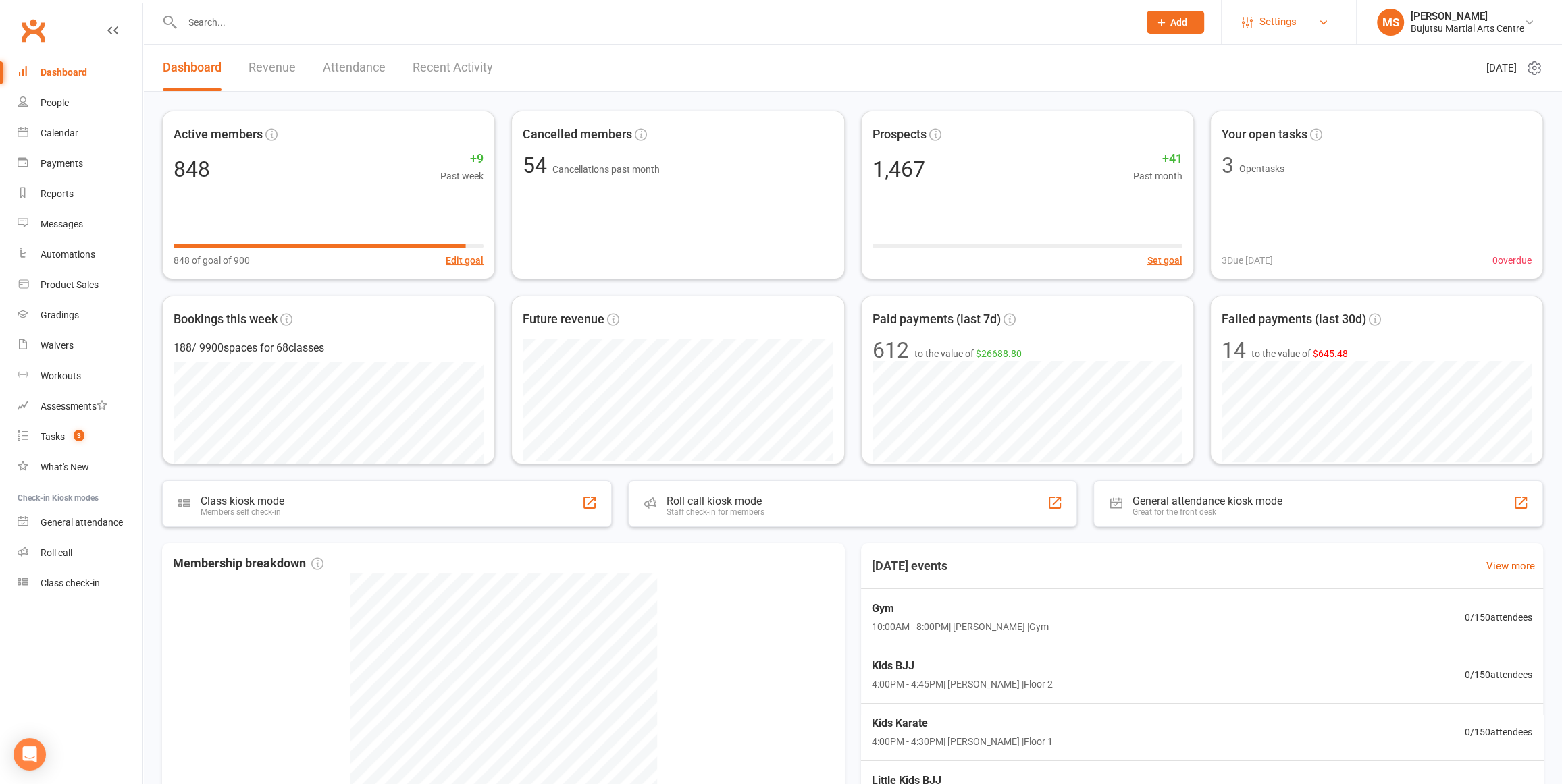
click at [1281, 20] on span "Settings" at bounding box center [1278, 22] width 37 height 30
click at [1279, 57] on link "Membership Plans" at bounding box center [1289, 60] width 134 height 31
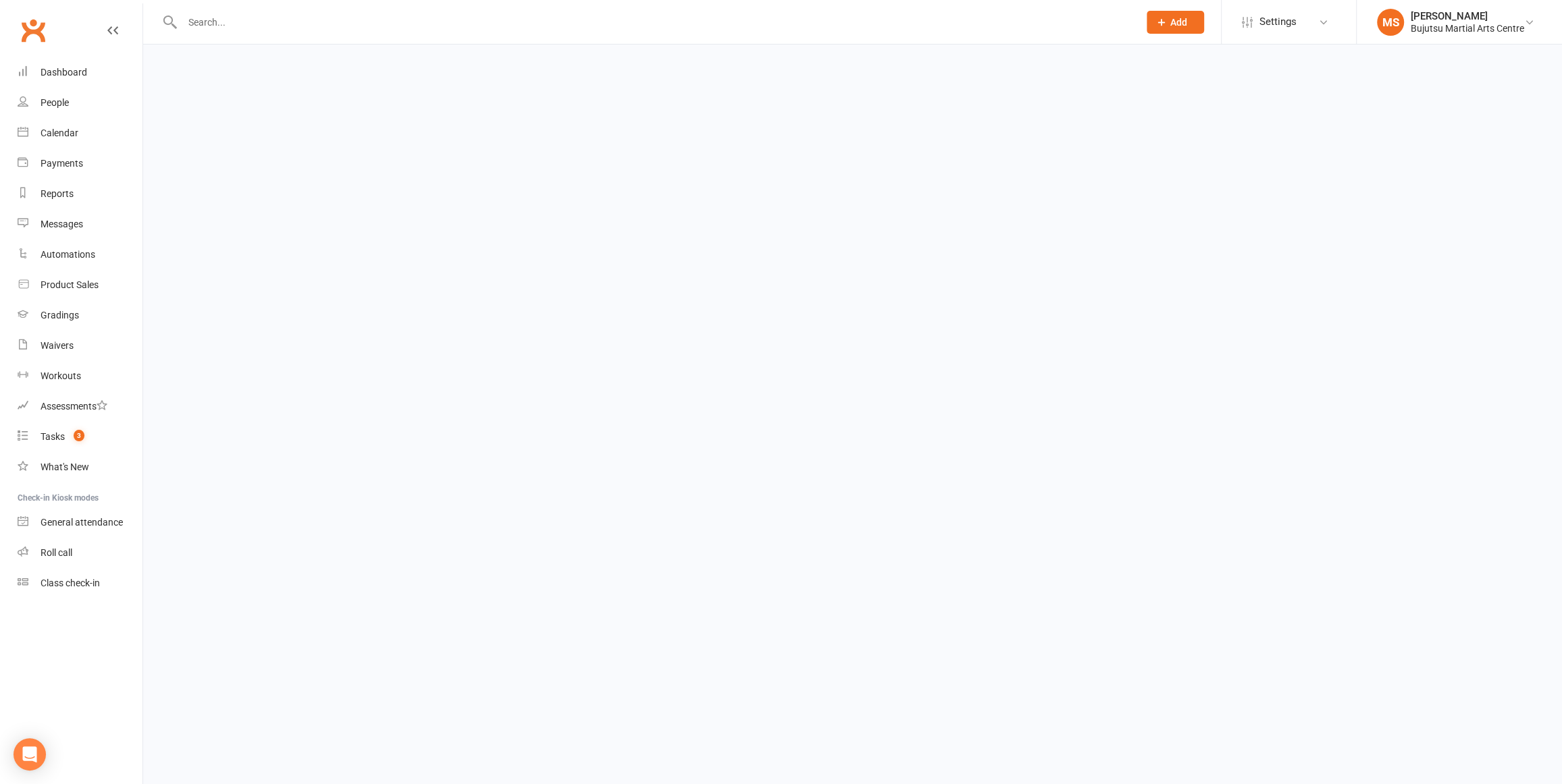
select select "100"
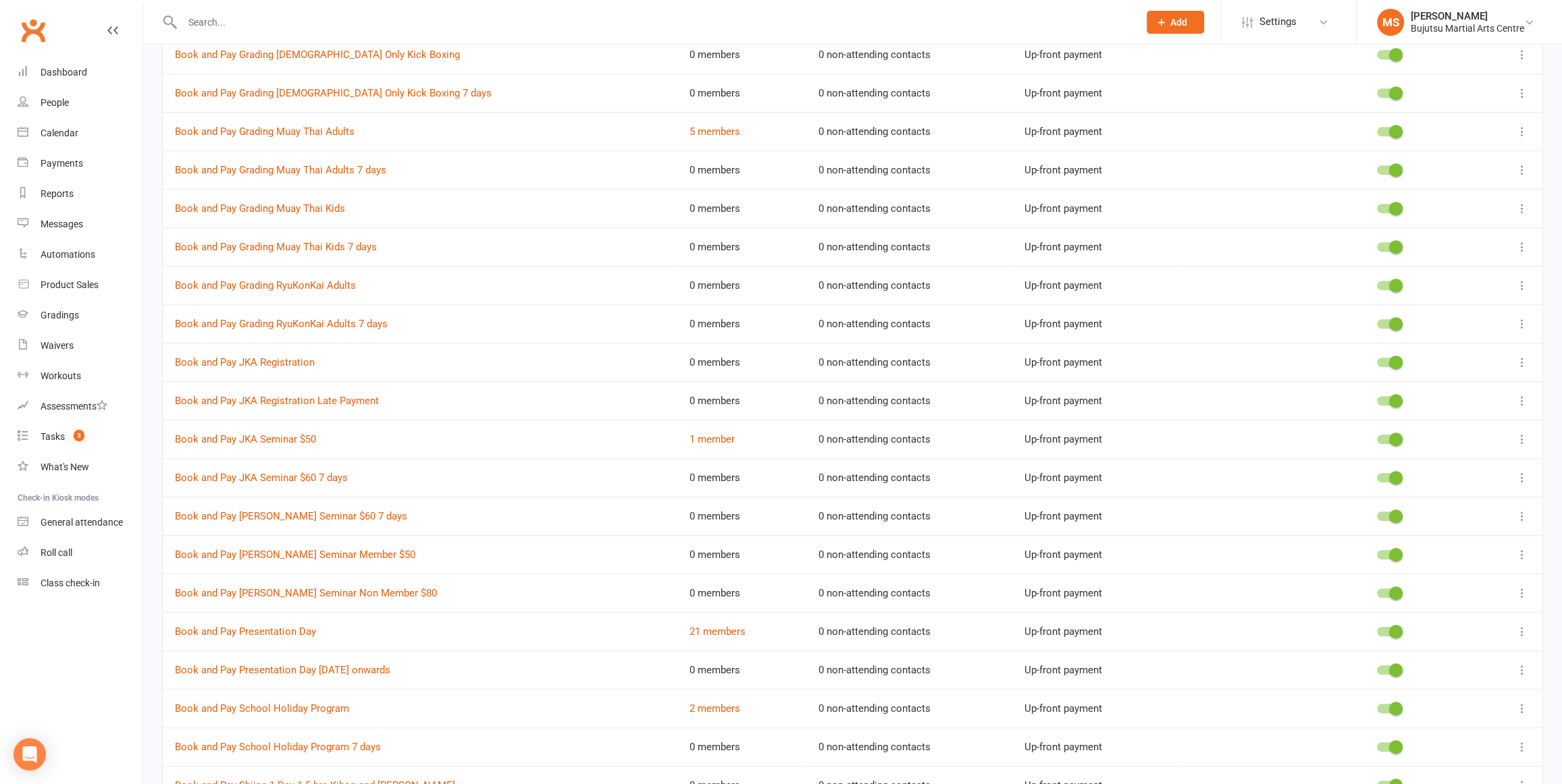
scroll to position [728, 0]
click at [272, 361] on link "Book and Pay JKA Registration" at bounding box center [244, 361] width 140 height 12
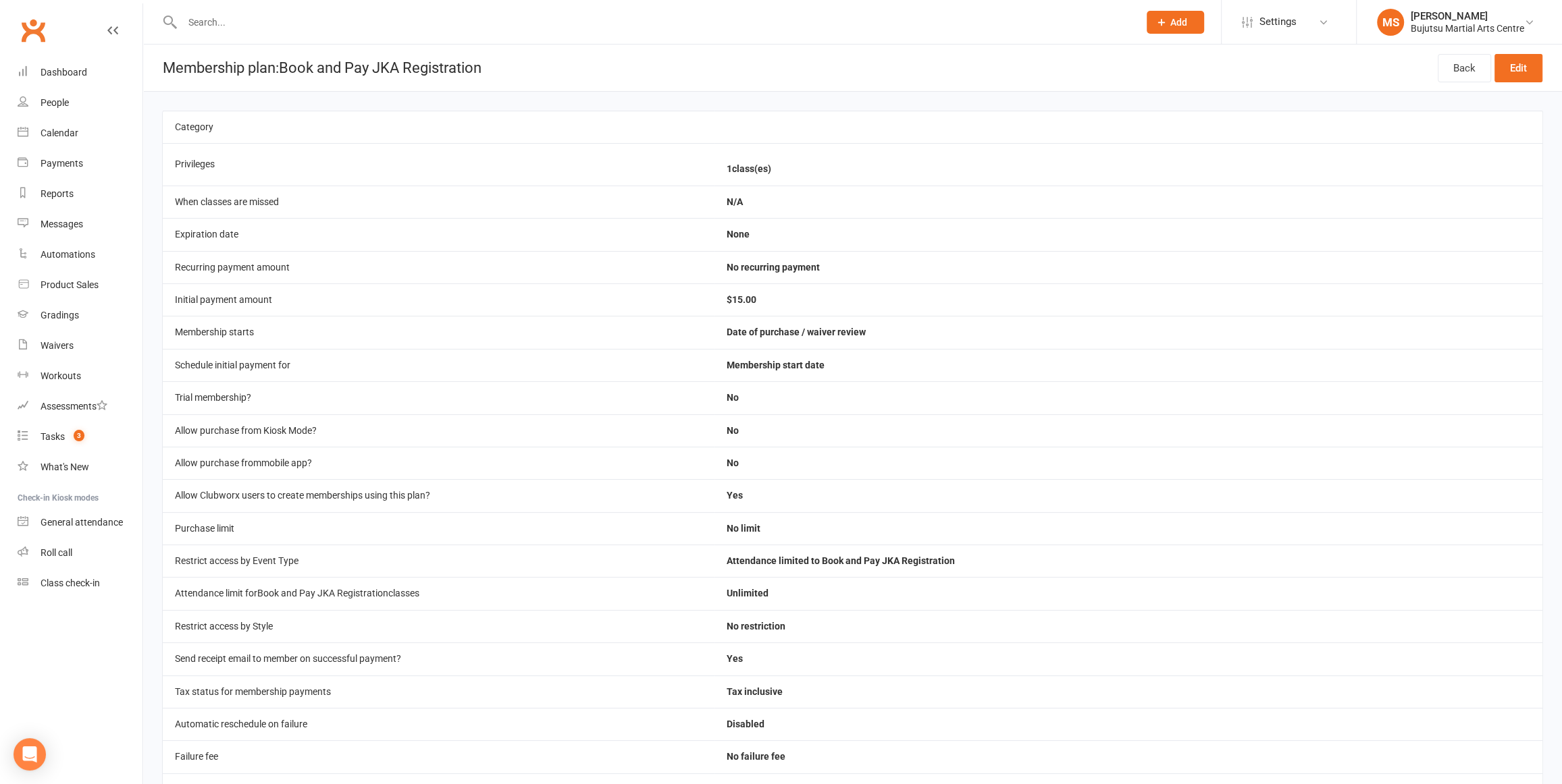
select select "100"
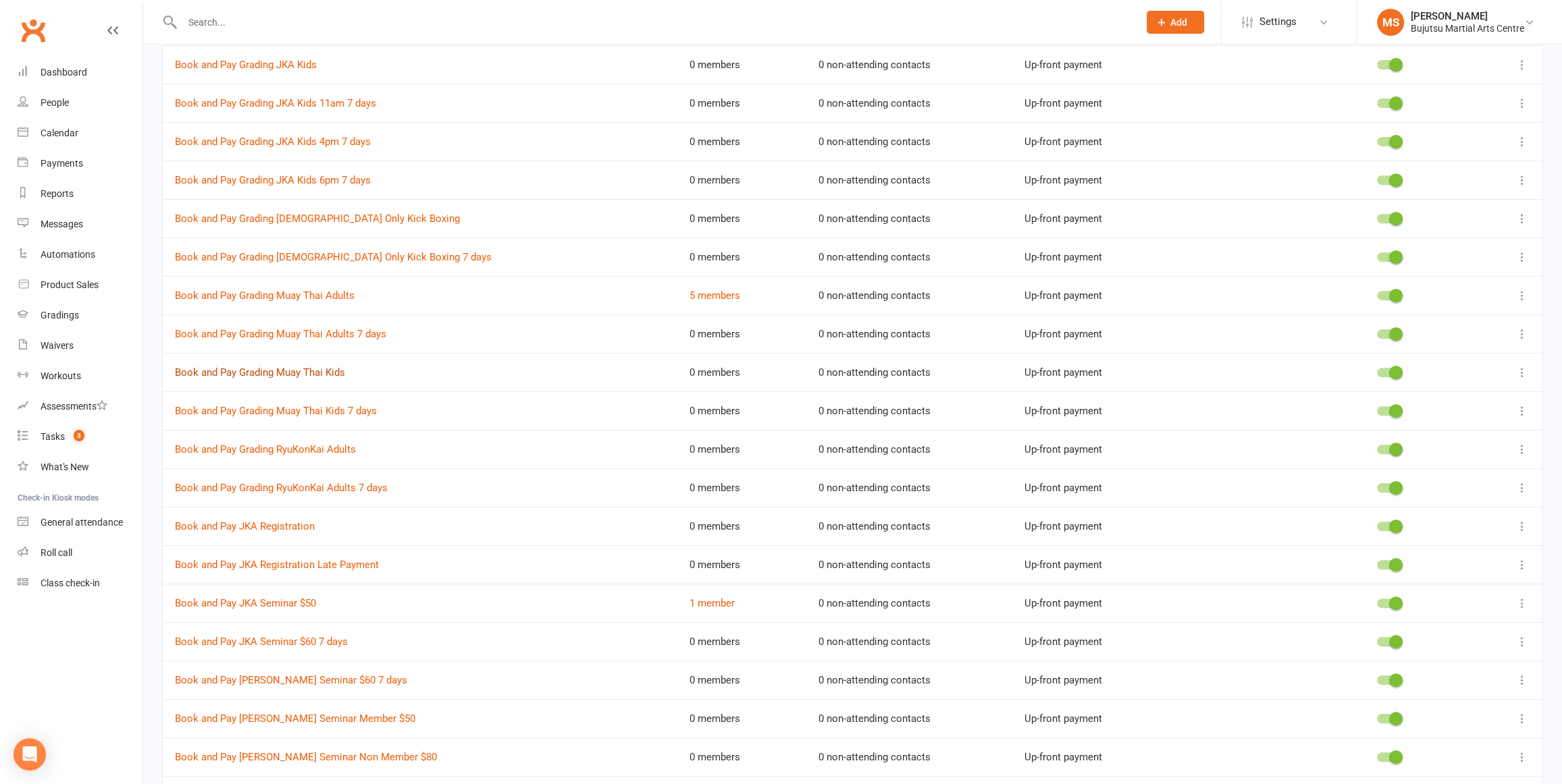
scroll to position [565, 0]
click at [324, 483] on link "Book and Pay Grading RyuKonKai Adults 7 days" at bounding box center [281, 487] width 213 height 12
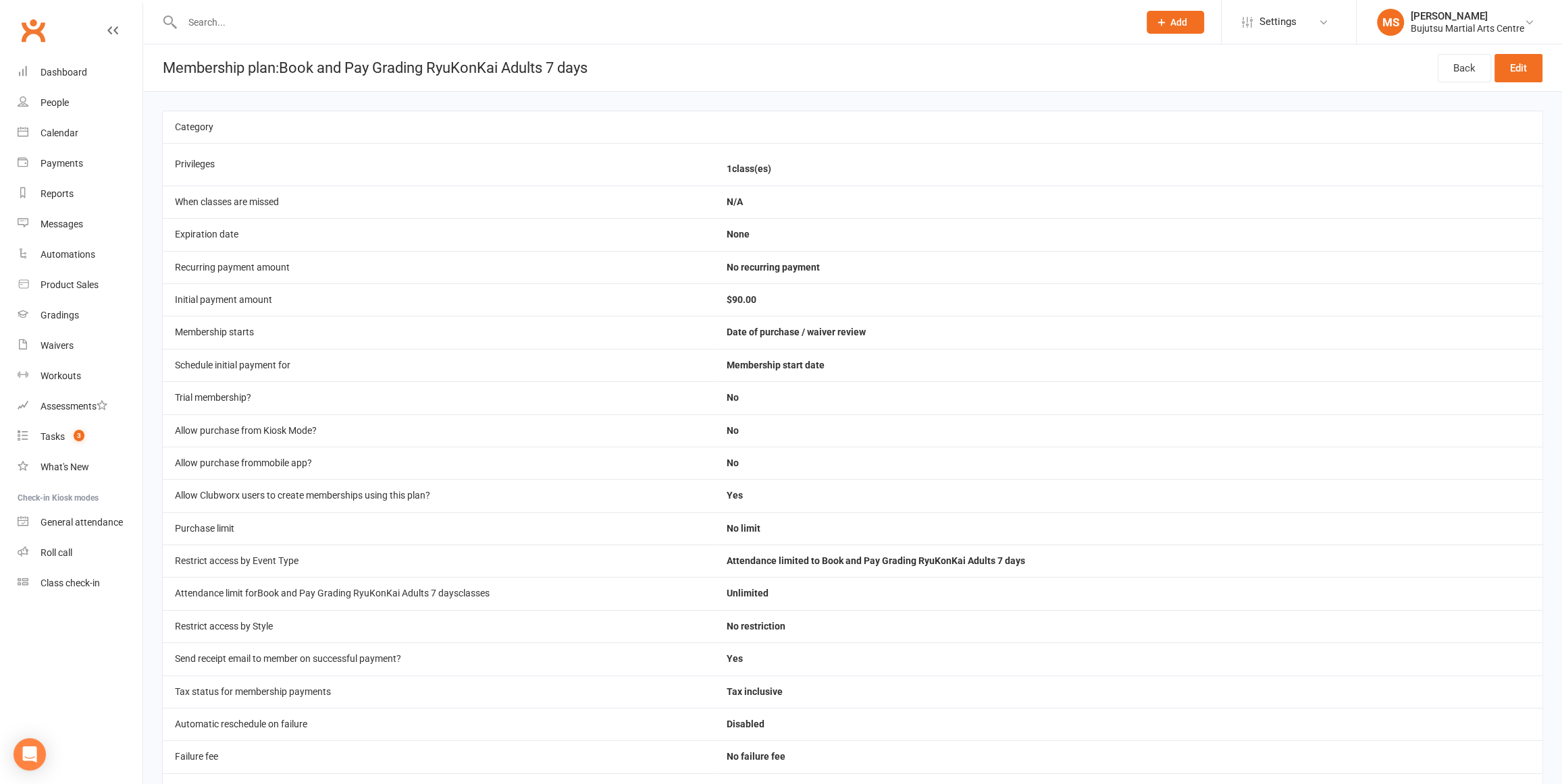
select select "100"
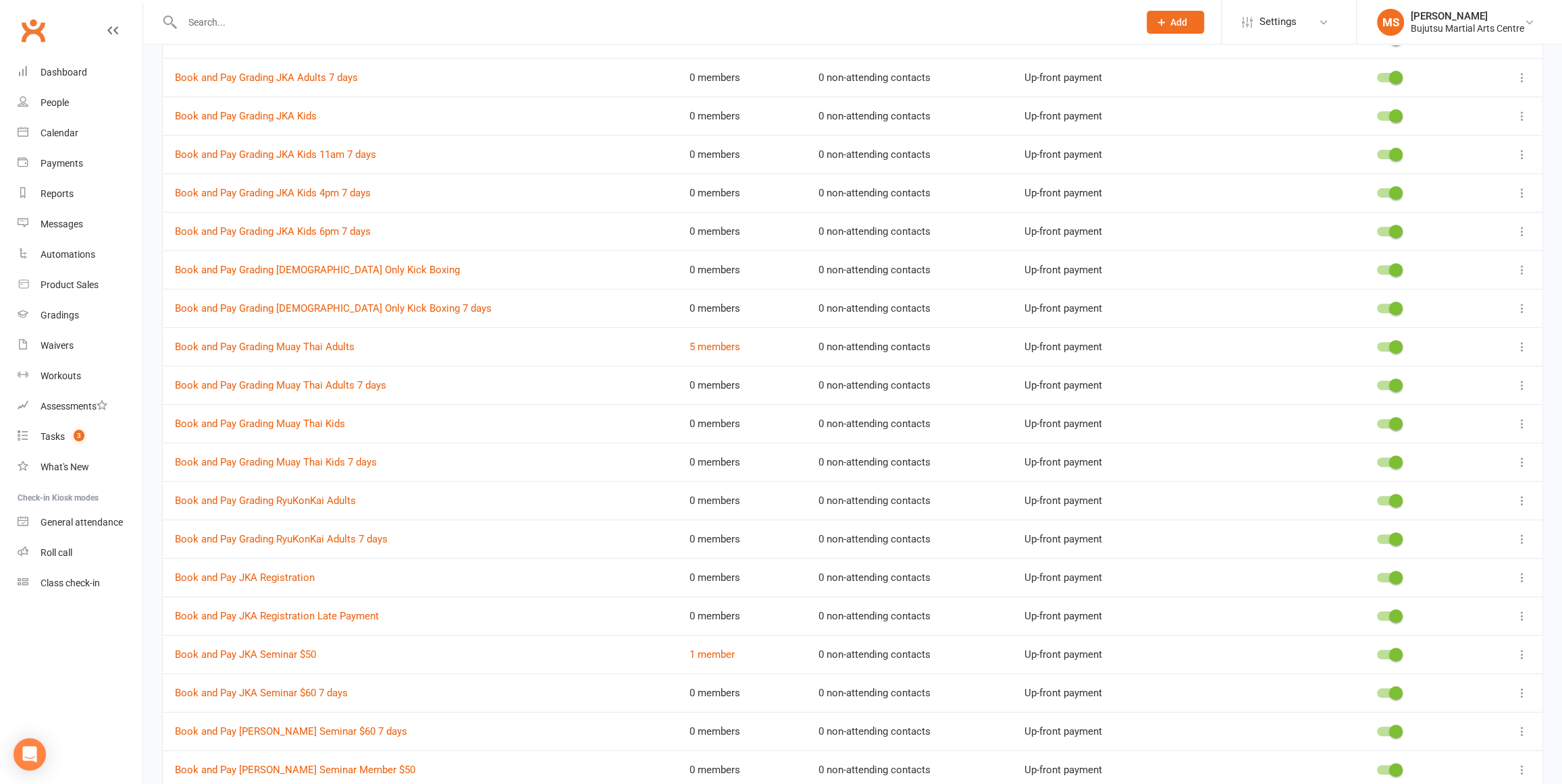
scroll to position [513, 0]
click at [310, 608] on link "Book and Pay JKA Registration Late Payment" at bounding box center [276, 614] width 204 height 12
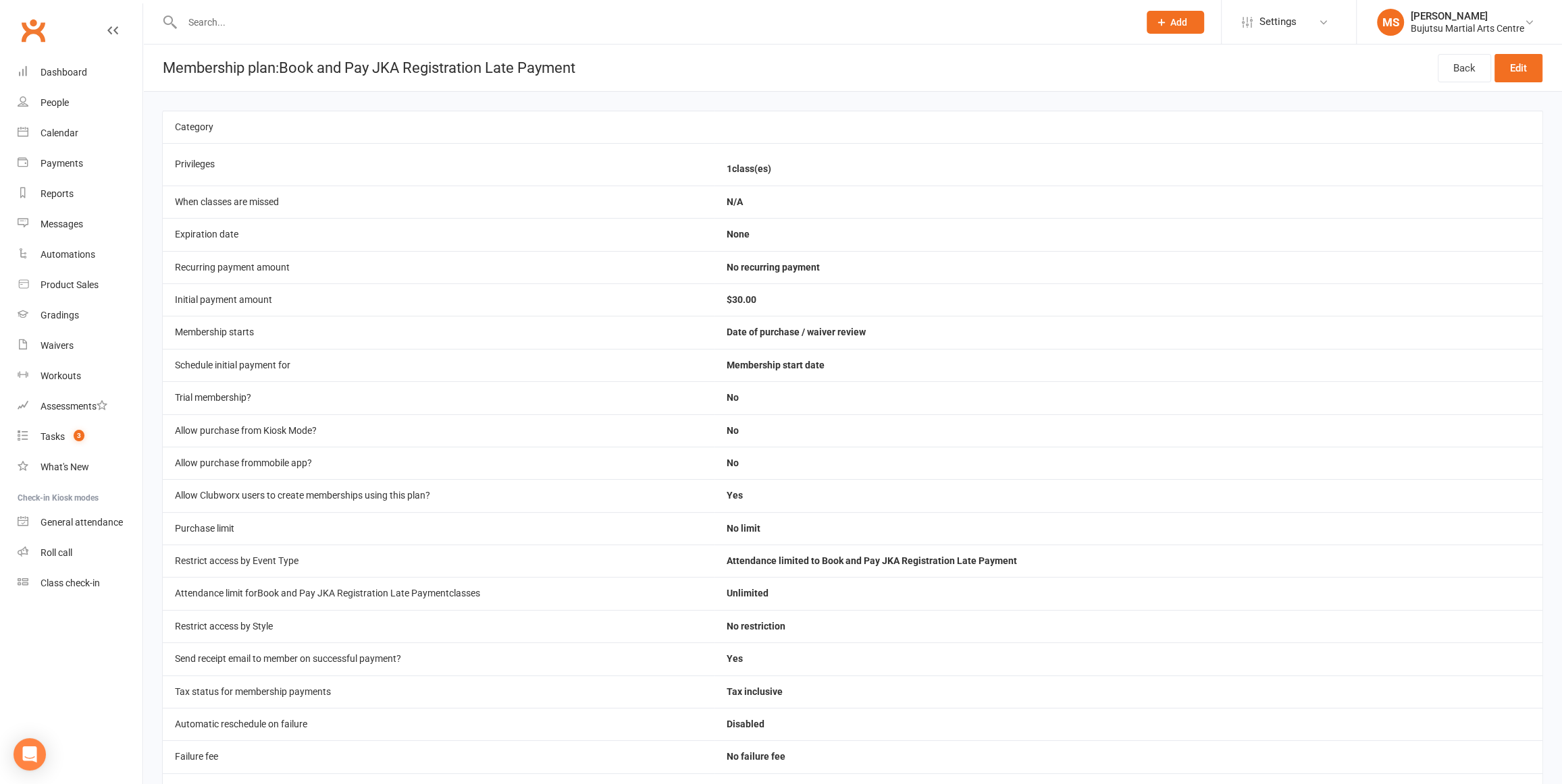
select select "100"
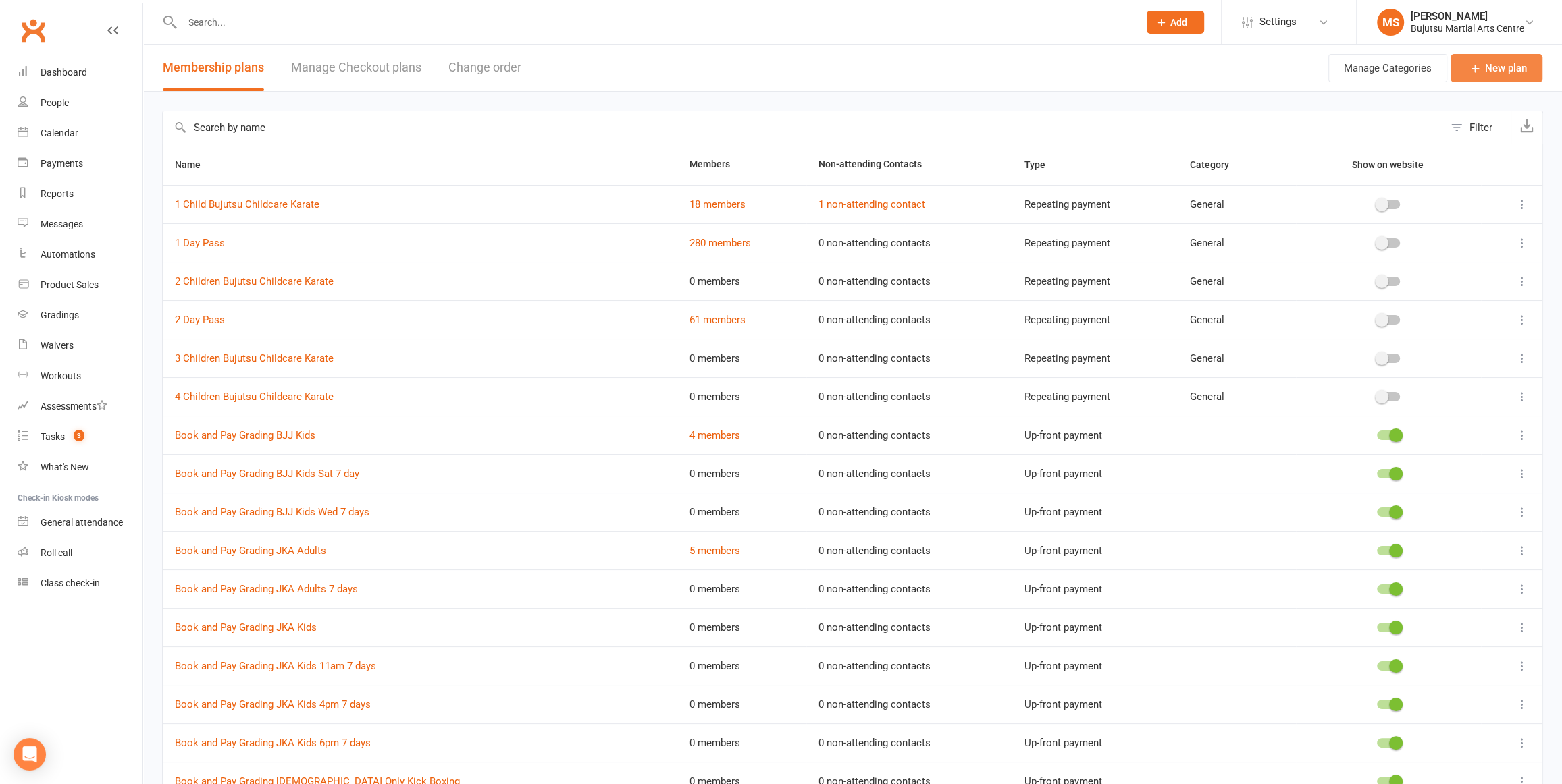
click at [1483, 62] on link "New plan" at bounding box center [1497, 68] width 92 height 29
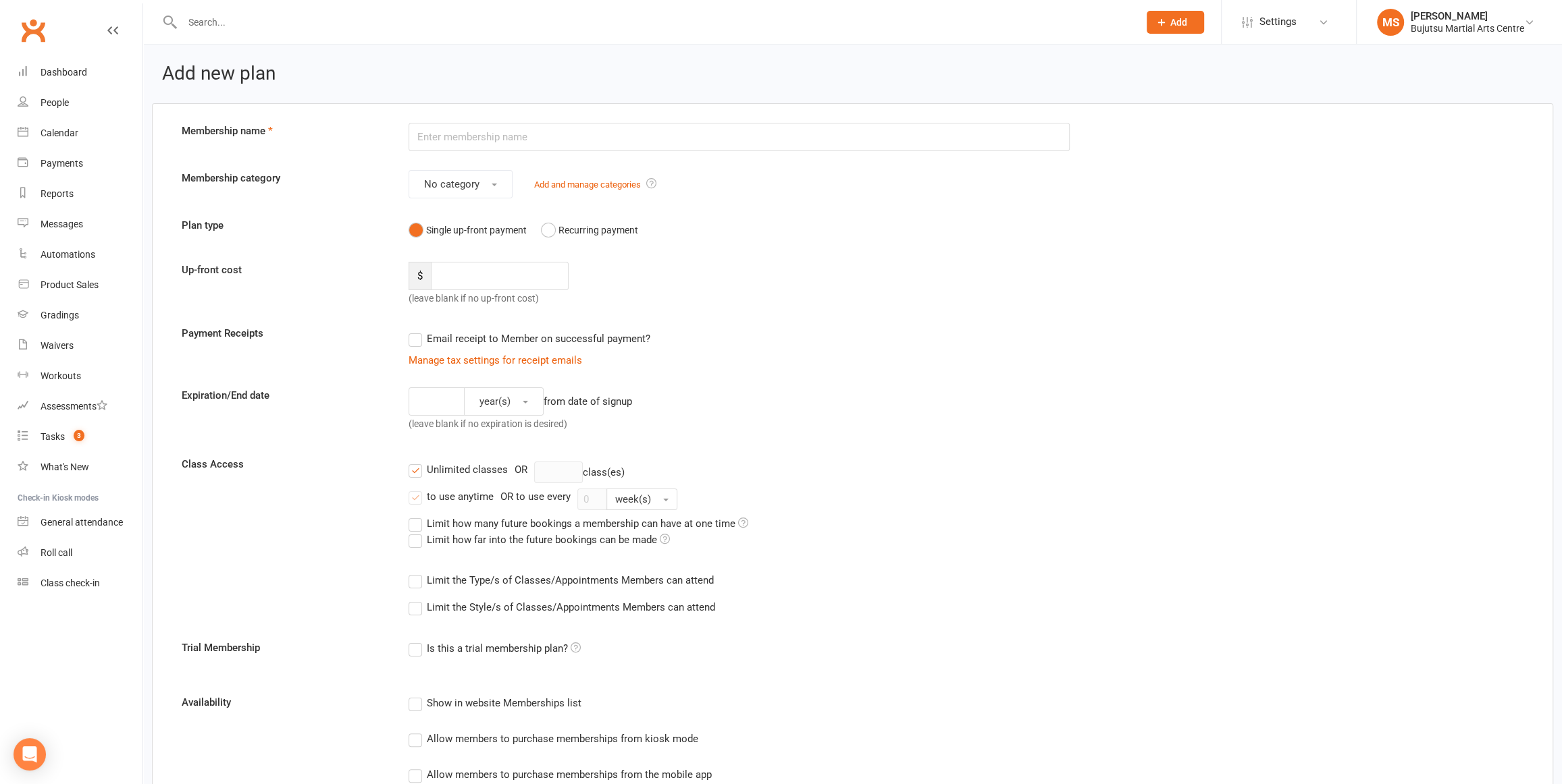
click at [599, 138] on input "text" at bounding box center [739, 136] width 661 height 29
type input "Book and Pay RKK Annual Registration Early Bird"
click at [455, 276] on input "number" at bounding box center [500, 276] width 138 height 29
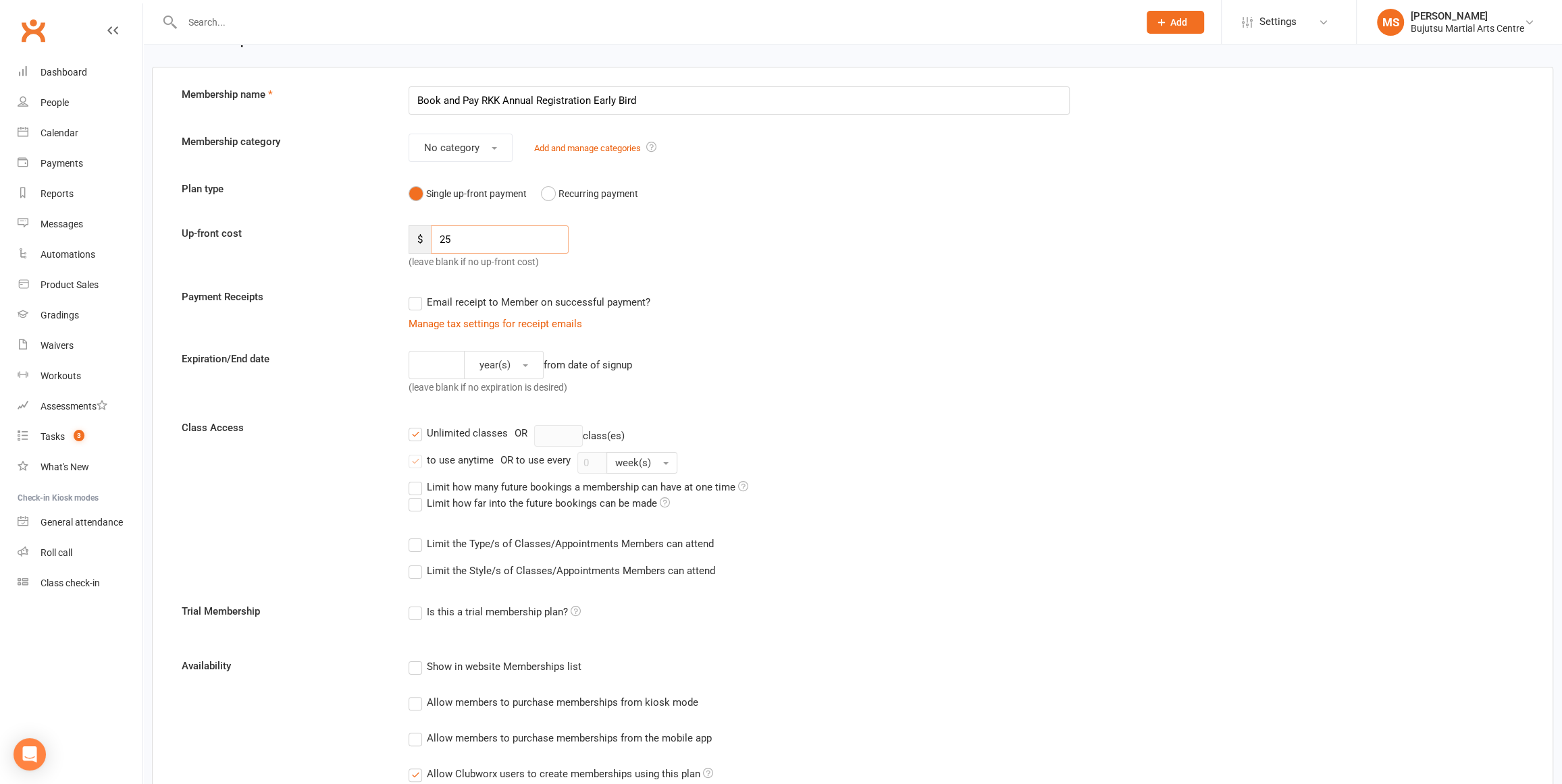
scroll to position [37, 0]
type input "25"
click at [417, 303] on label "Email receipt to Member on successful payment?" at bounding box center [530, 302] width 242 height 16
click at [417, 294] on input "Email receipt to Member on successful payment?" at bounding box center [413, 294] width 9 height 0
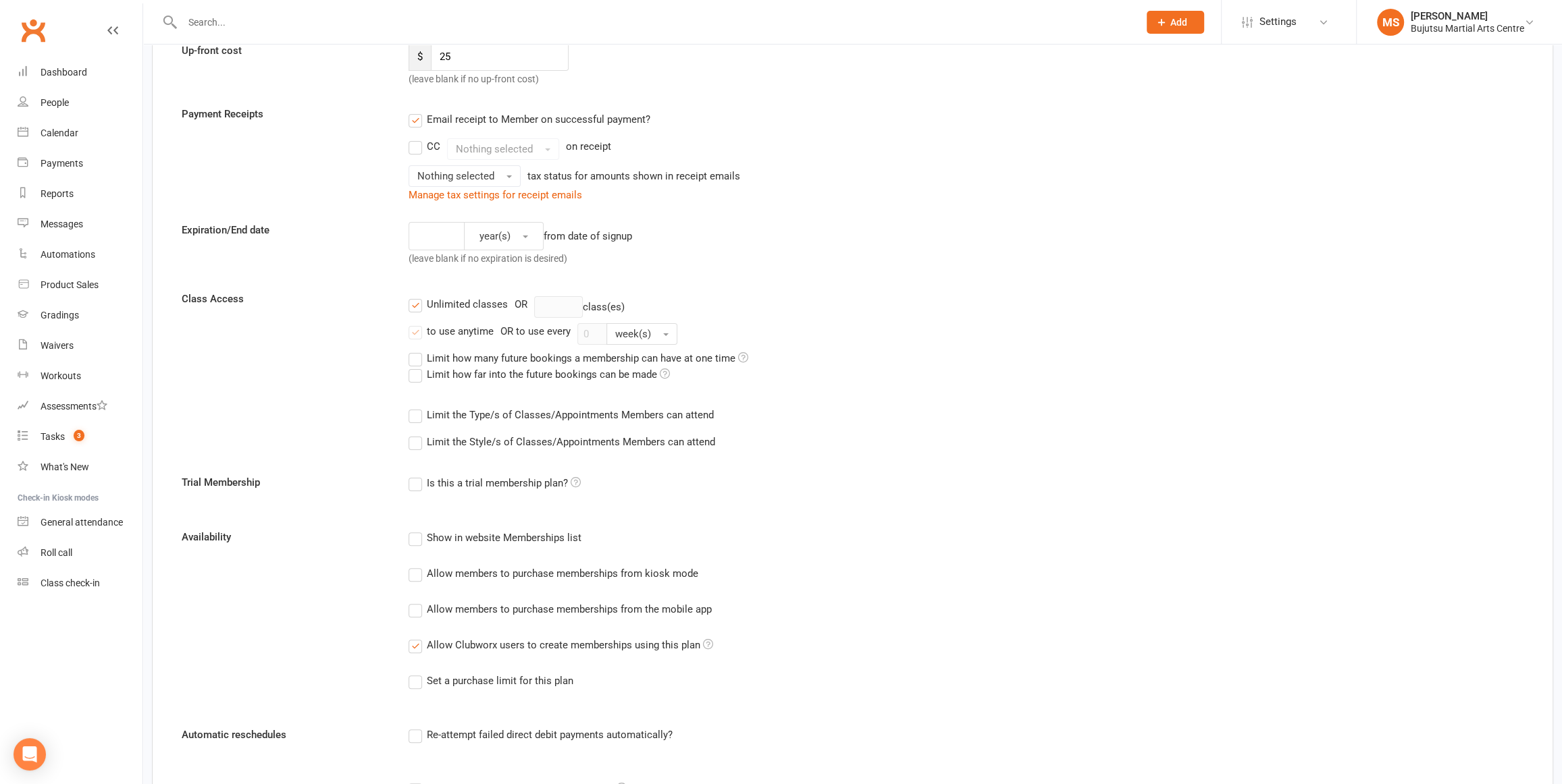
scroll to position [226, 0]
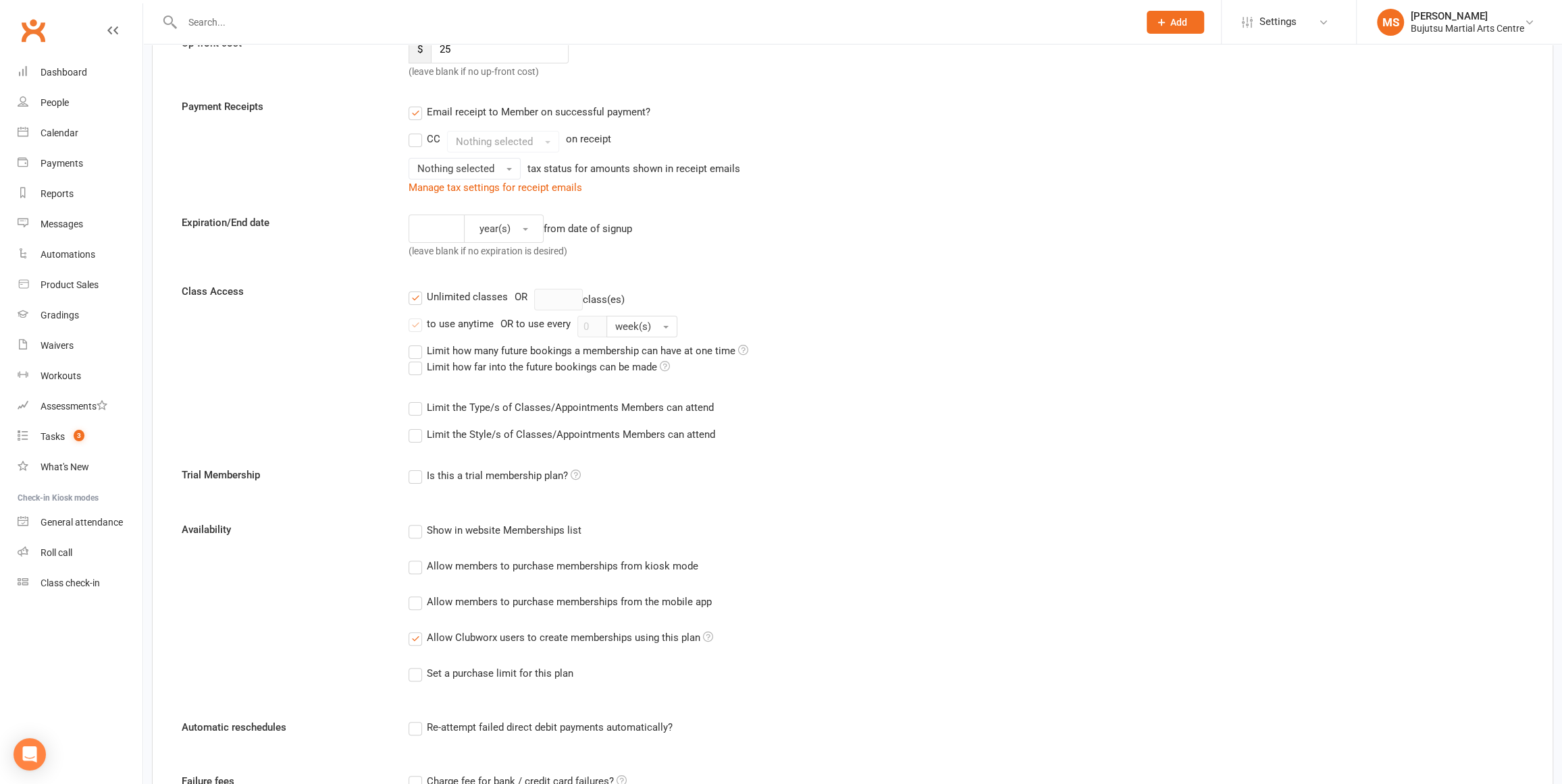
click at [411, 297] on label "Unlimited classes" at bounding box center [459, 297] width 99 height 16
click at [411, 289] on input "Unlimited classes" at bounding box center [413, 289] width 9 height 0
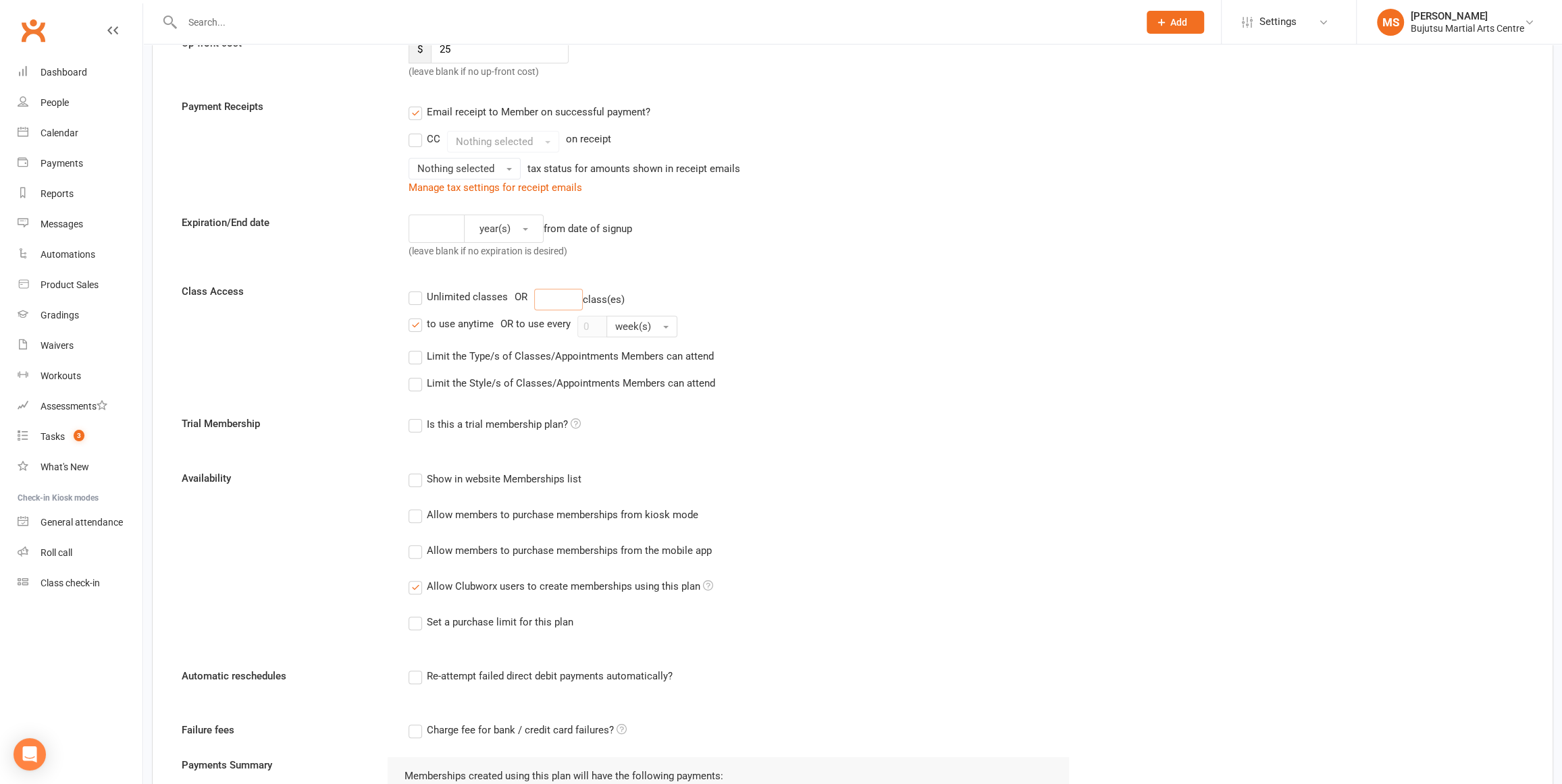
click at [555, 290] on input "number" at bounding box center [558, 300] width 49 height 22
type input "1"
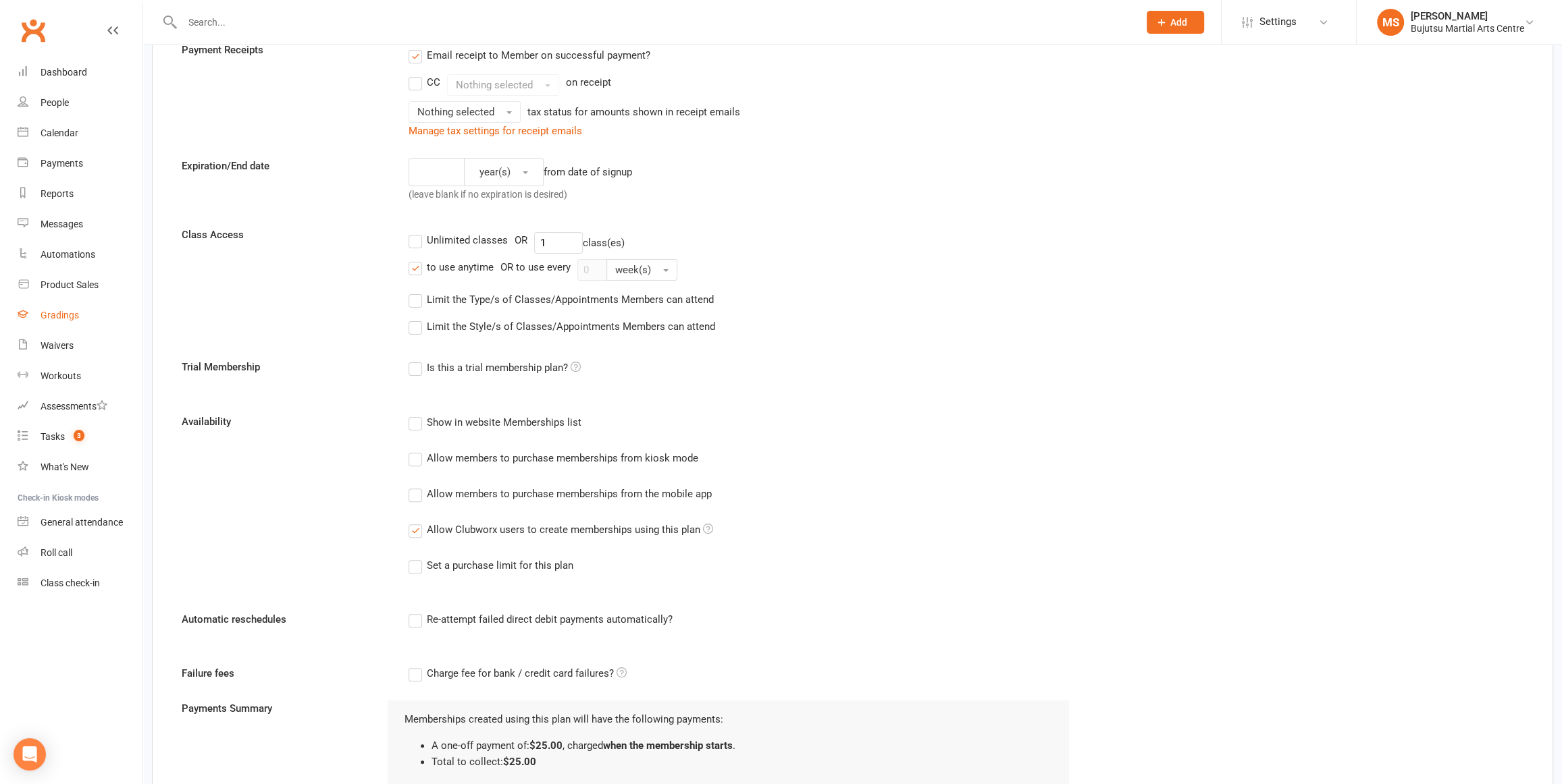
scroll to position [290, 0]
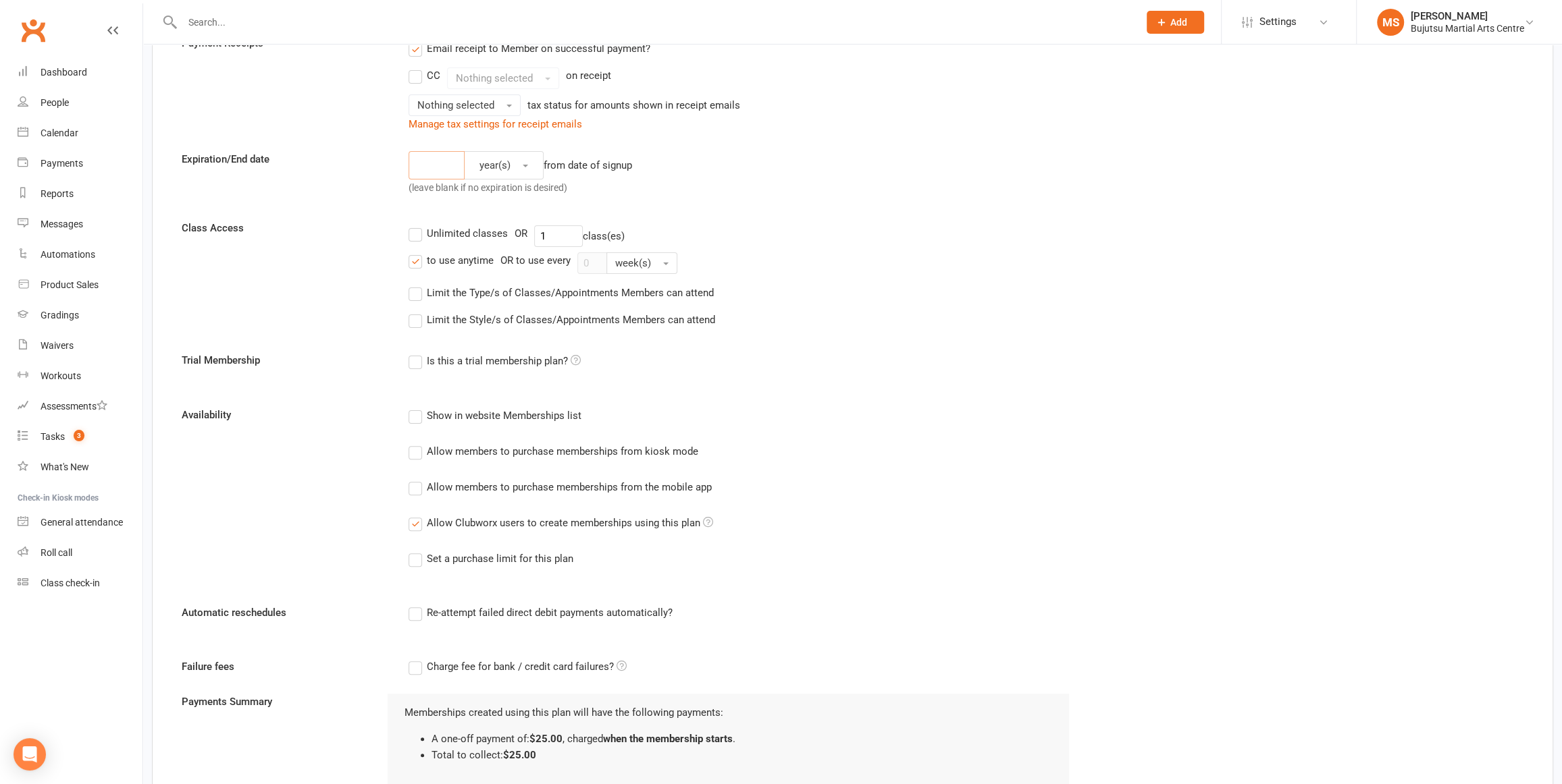
click at [440, 161] on input "number" at bounding box center [437, 165] width 56 height 29
type input "0"
click at [375, 245] on div "Class Access Unlimited classes OR 1 class(es) to use anytime OR to use every 0 …" at bounding box center [853, 277] width 1363 height 113
click at [421, 292] on label "Limit the Type/s of Classes/Appointments Members can attend" at bounding box center [561, 292] width 305 height 16
click at [417, 285] on input "Limit the Type/s of Classes/Appointments Members can attend" at bounding box center [413, 285] width 9 height 0
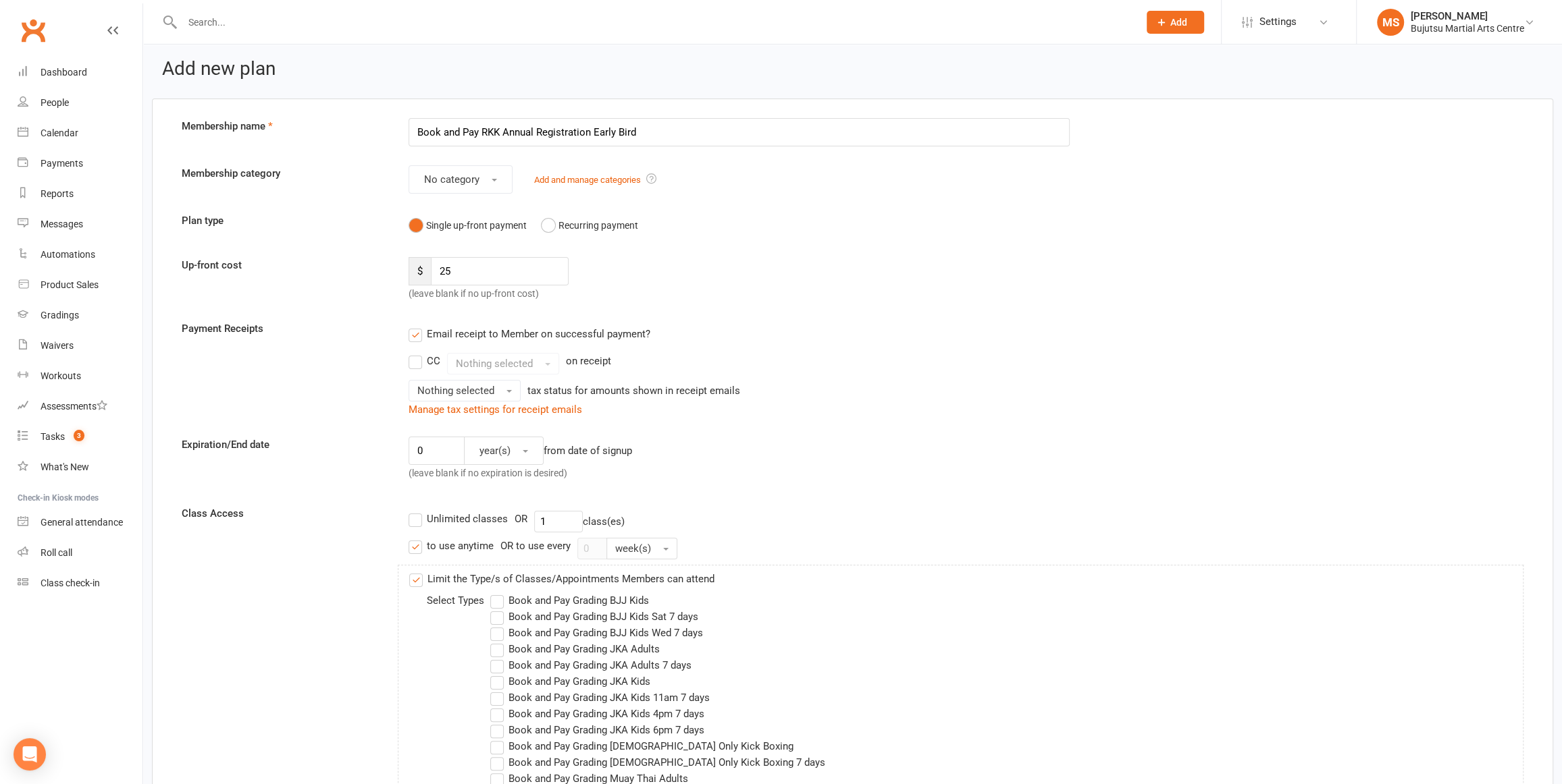
scroll to position [0, 0]
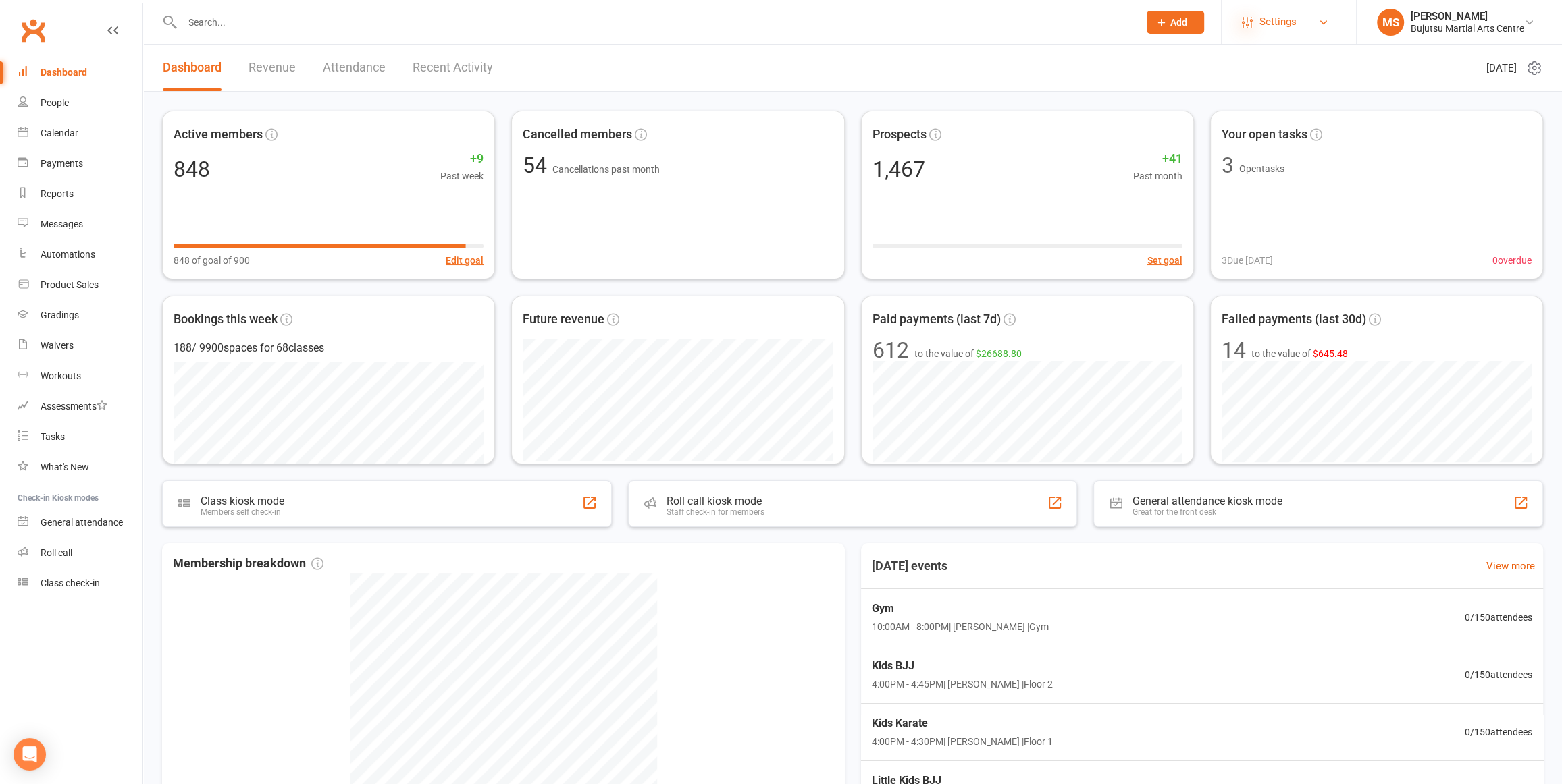
drag, startPoint x: 1259, startPoint y: 22, endPoint x: 1249, endPoint y: 26, distance: 10.8
click at [1259, 23] on span "Settings" at bounding box center [1278, 22] width 37 height 30
click at [1254, 63] on link "Membership Plans" at bounding box center [1289, 60] width 134 height 31
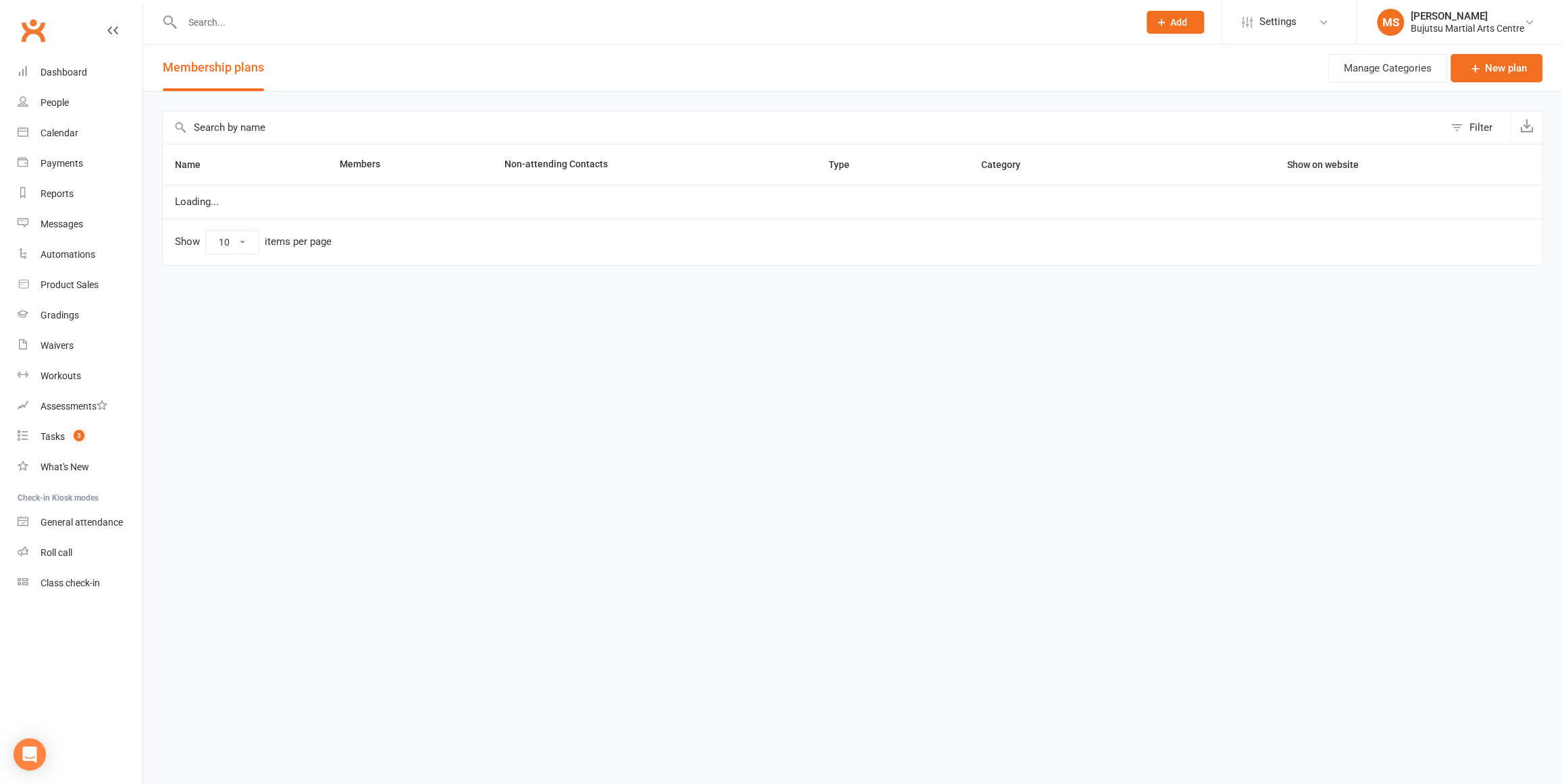
select select "100"
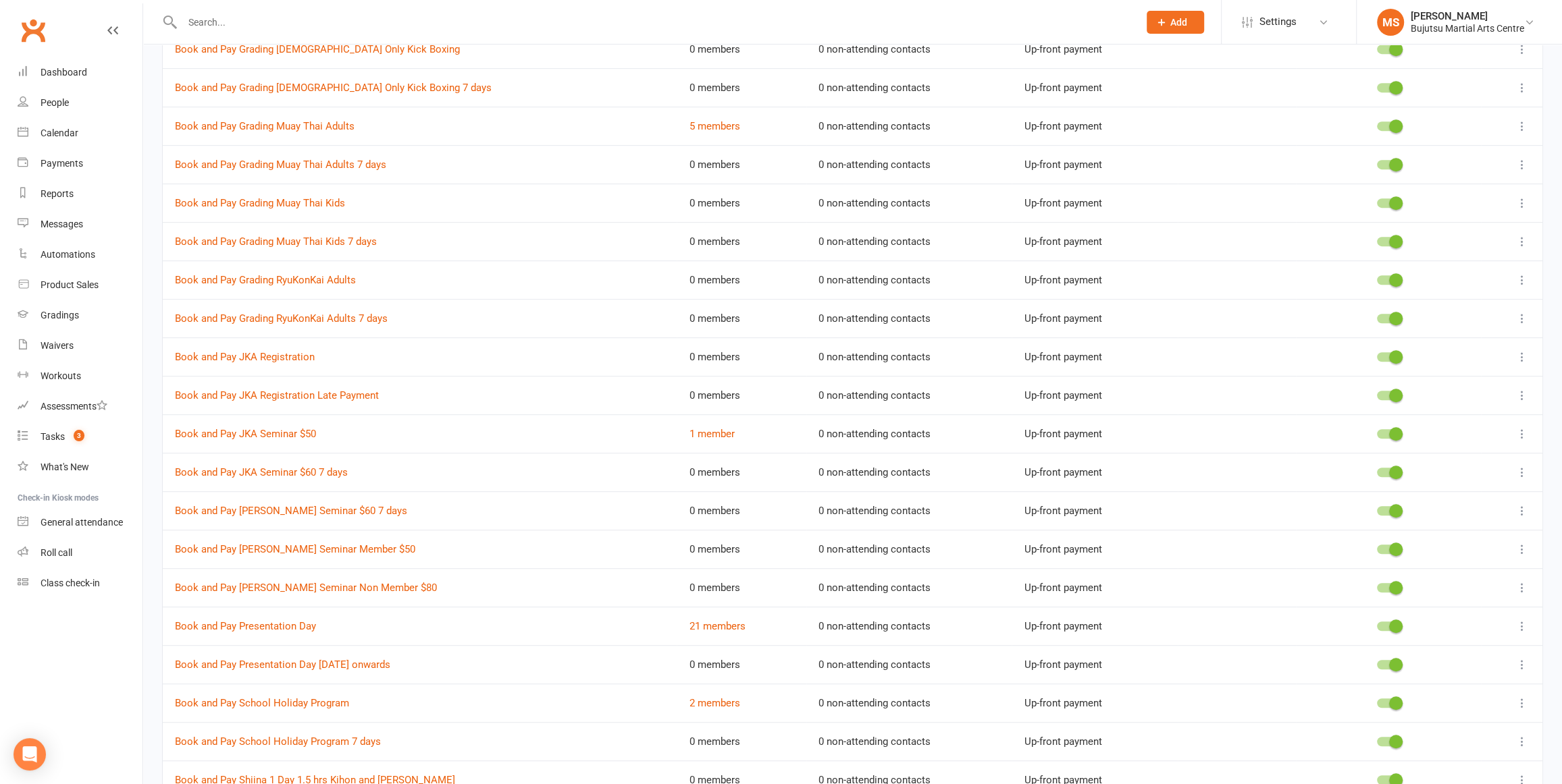
scroll to position [741, 0]
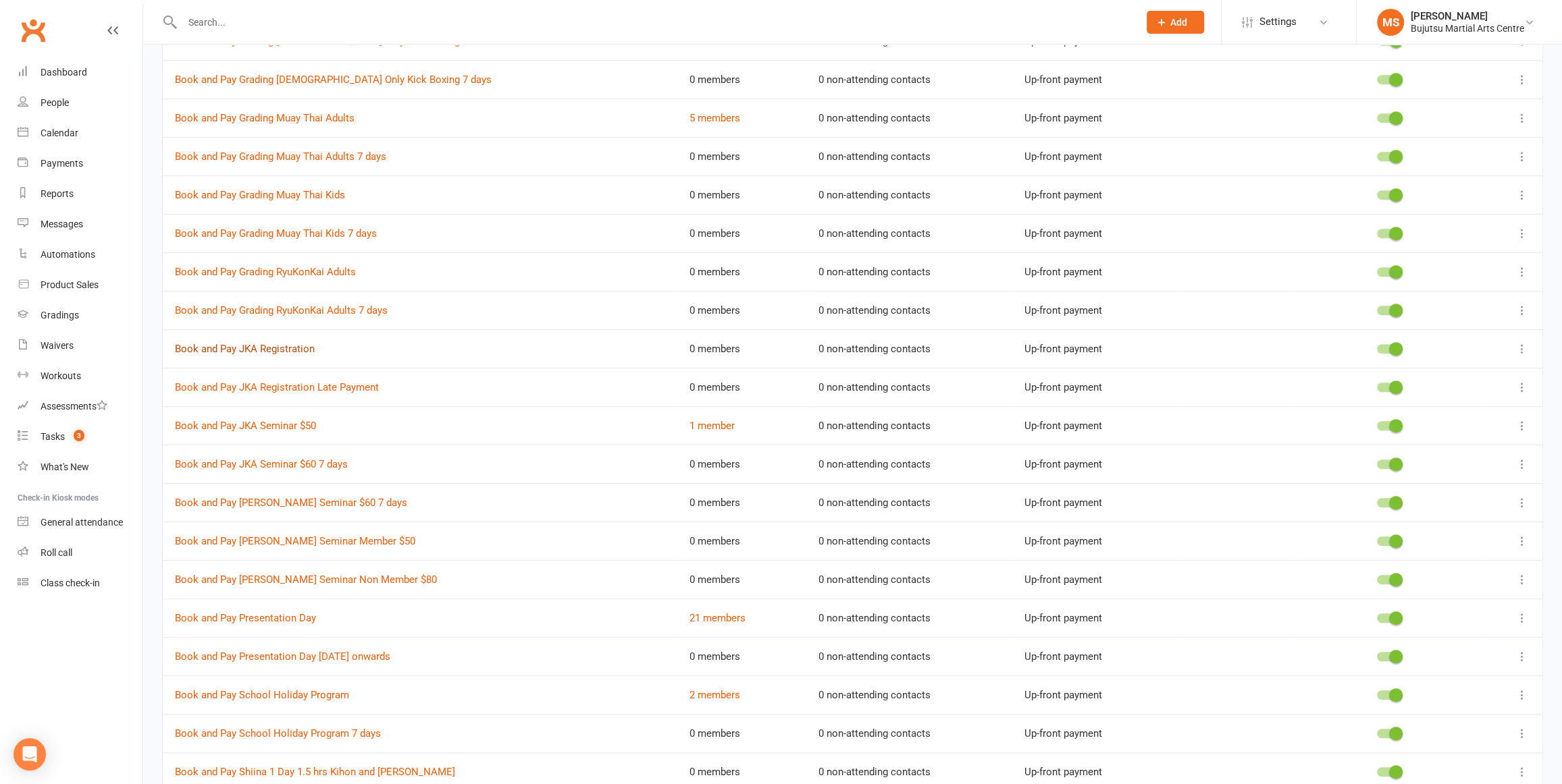
click at [267, 350] on link "Book and Pay JKA Registration" at bounding box center [244, 349] width 140 height 12
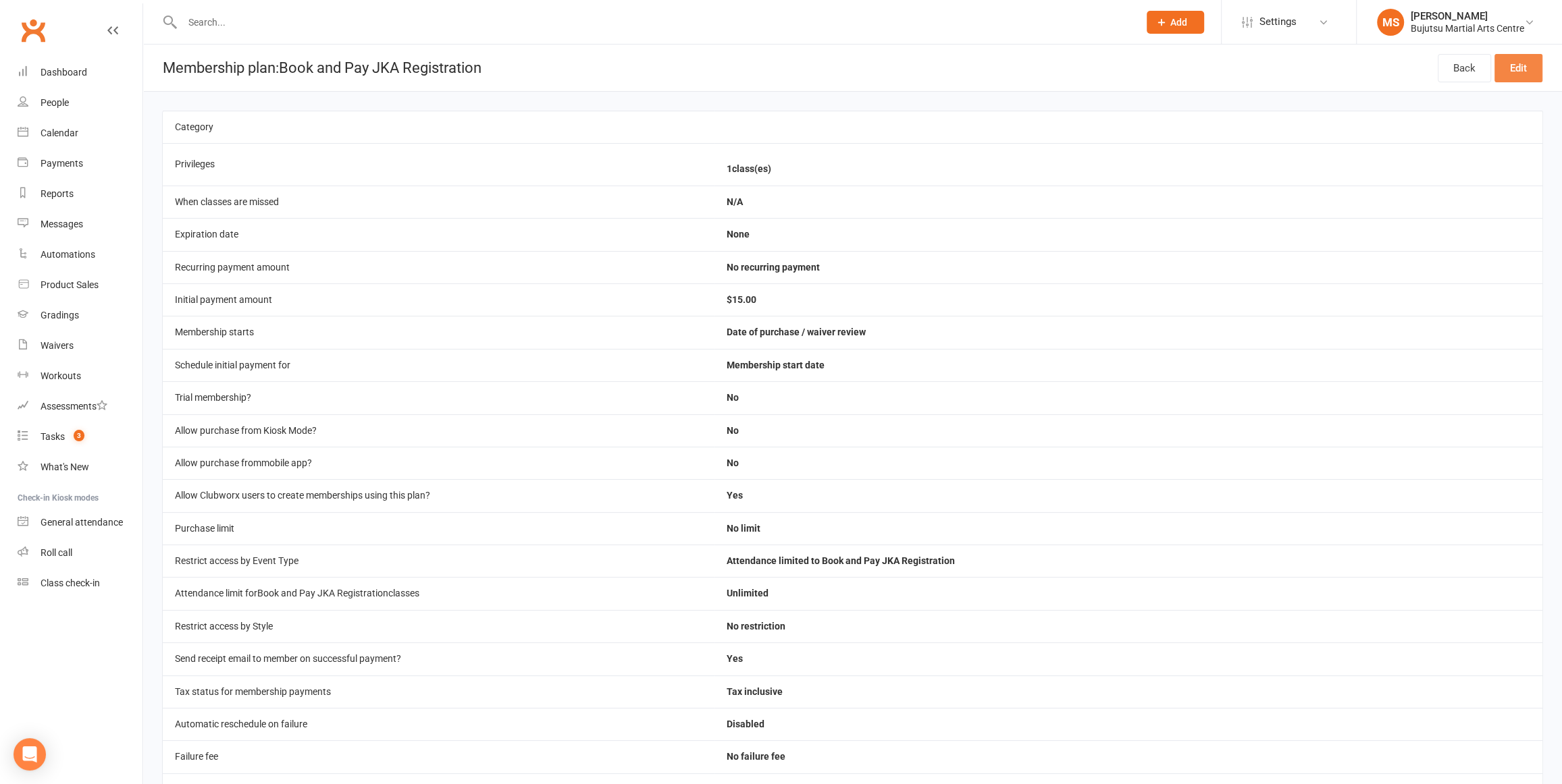
click at [1527, 59] on link "Edit" at bounding box center [1519, 68] width 48 height 29
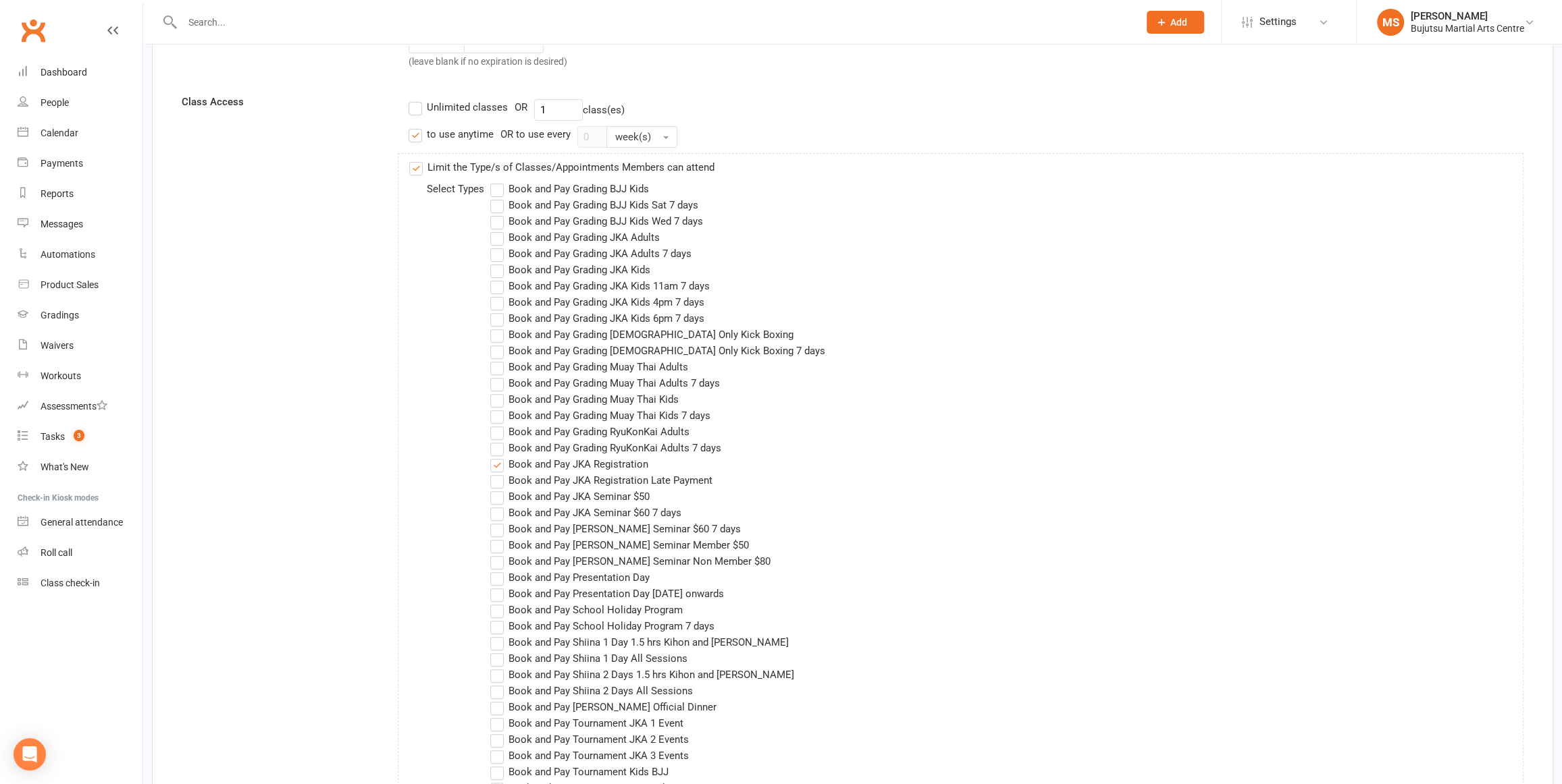
scroll to position [413, 0]
click at [412, 171] on label "Limit the Type/s of Classes/Appointments Members can attend" at bounding box center [561, 171] width 305 height 16
click at [412, 164] on input "Limit the Type/s of Classes/Appointments Members can attend" at bounding box center [413, 164] width 9 height 0
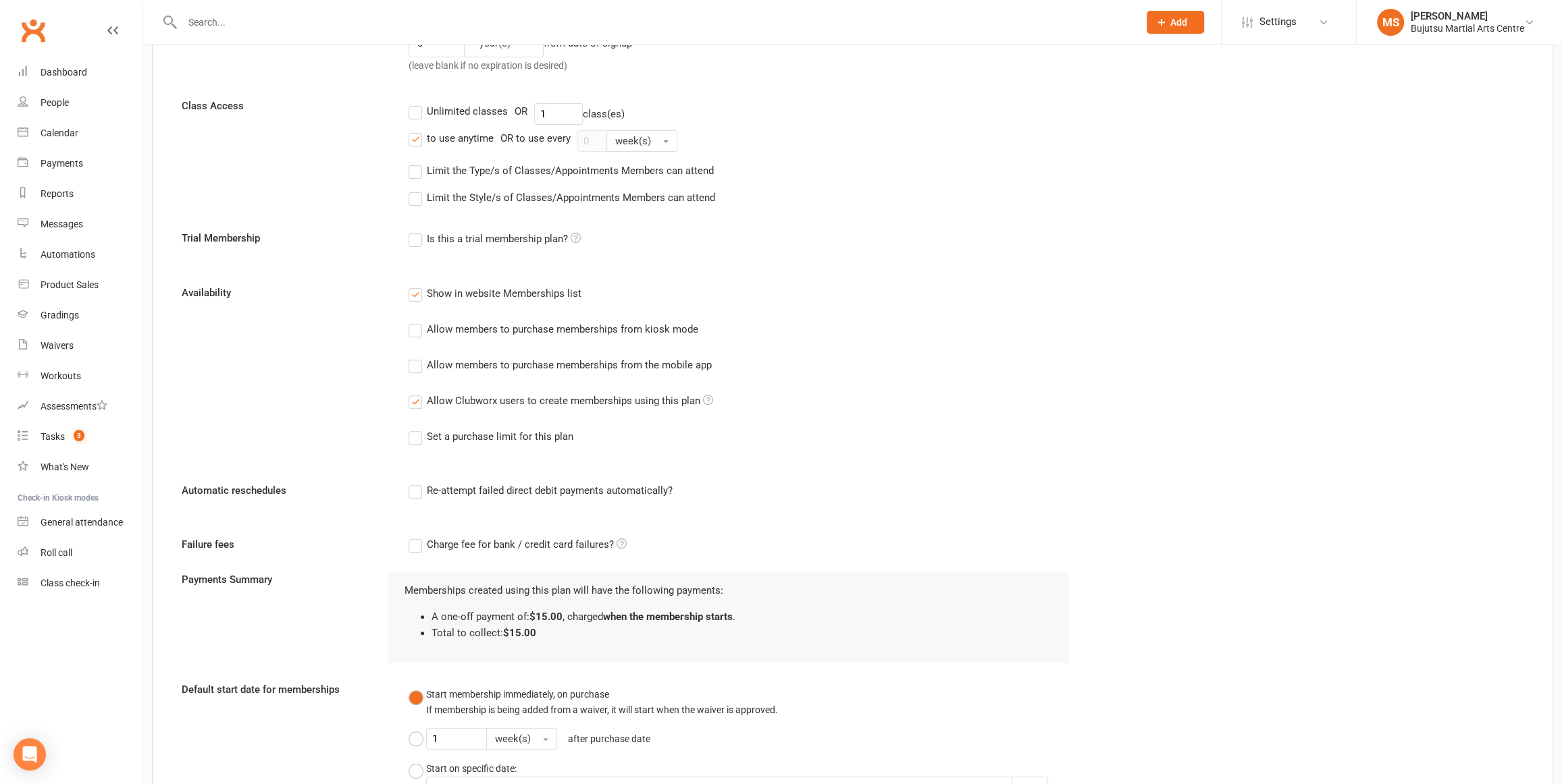
drag, startPoint x: 417, startPoint y: 169, endPoint x: 426, endPoint y: 171, distance: 9.2
click at [417, 169] on label "Limit the Type/s of Classes/Appointments Members can attend" at bounding box center [561, 171] width 305 height 16
click at [417, 163] on input "Limit the Type/s of Classes/Appointments Members can attend" at bounding box center [413, 163] width 9 height 0
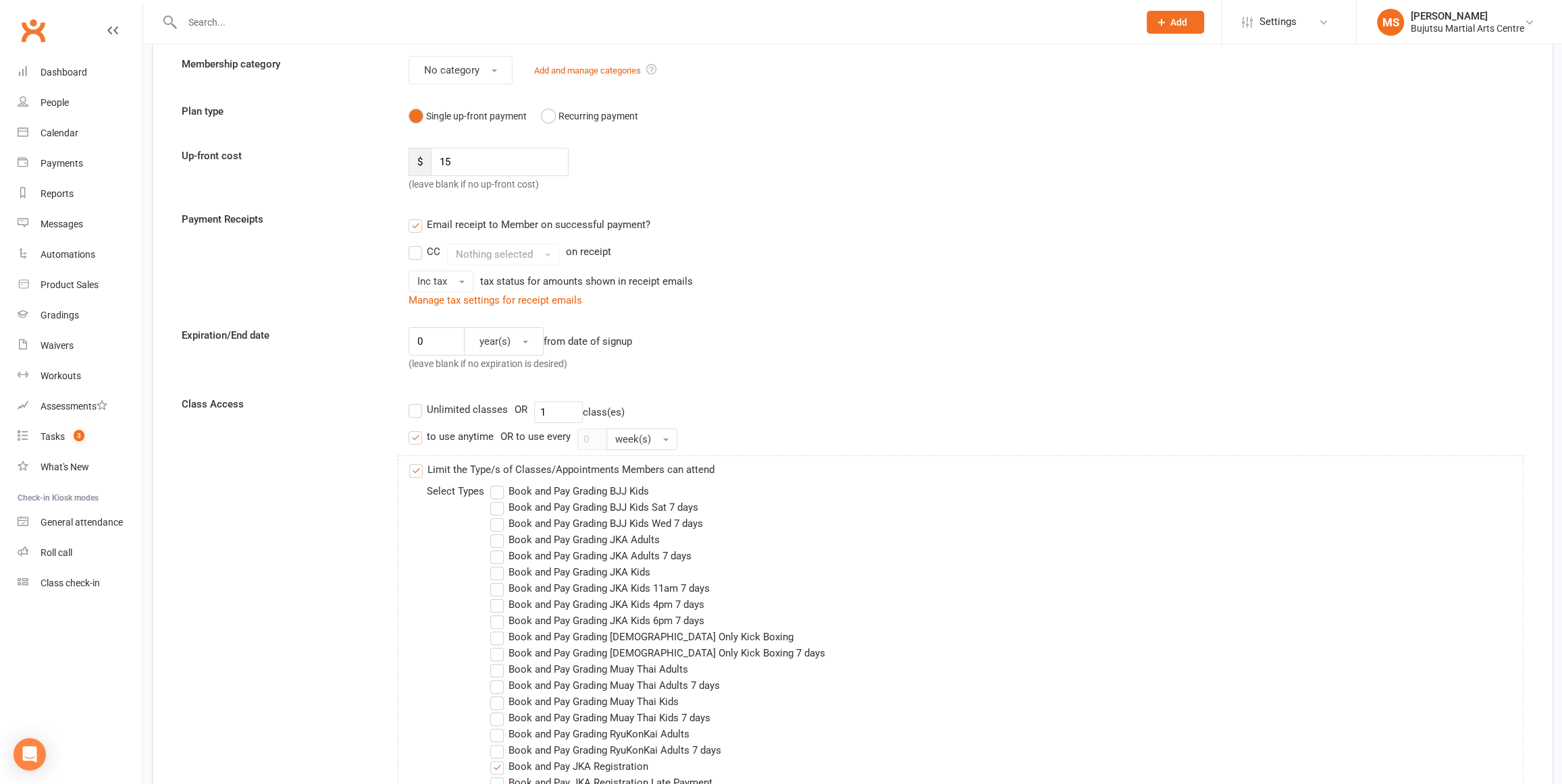
scroll to position [0, 0]
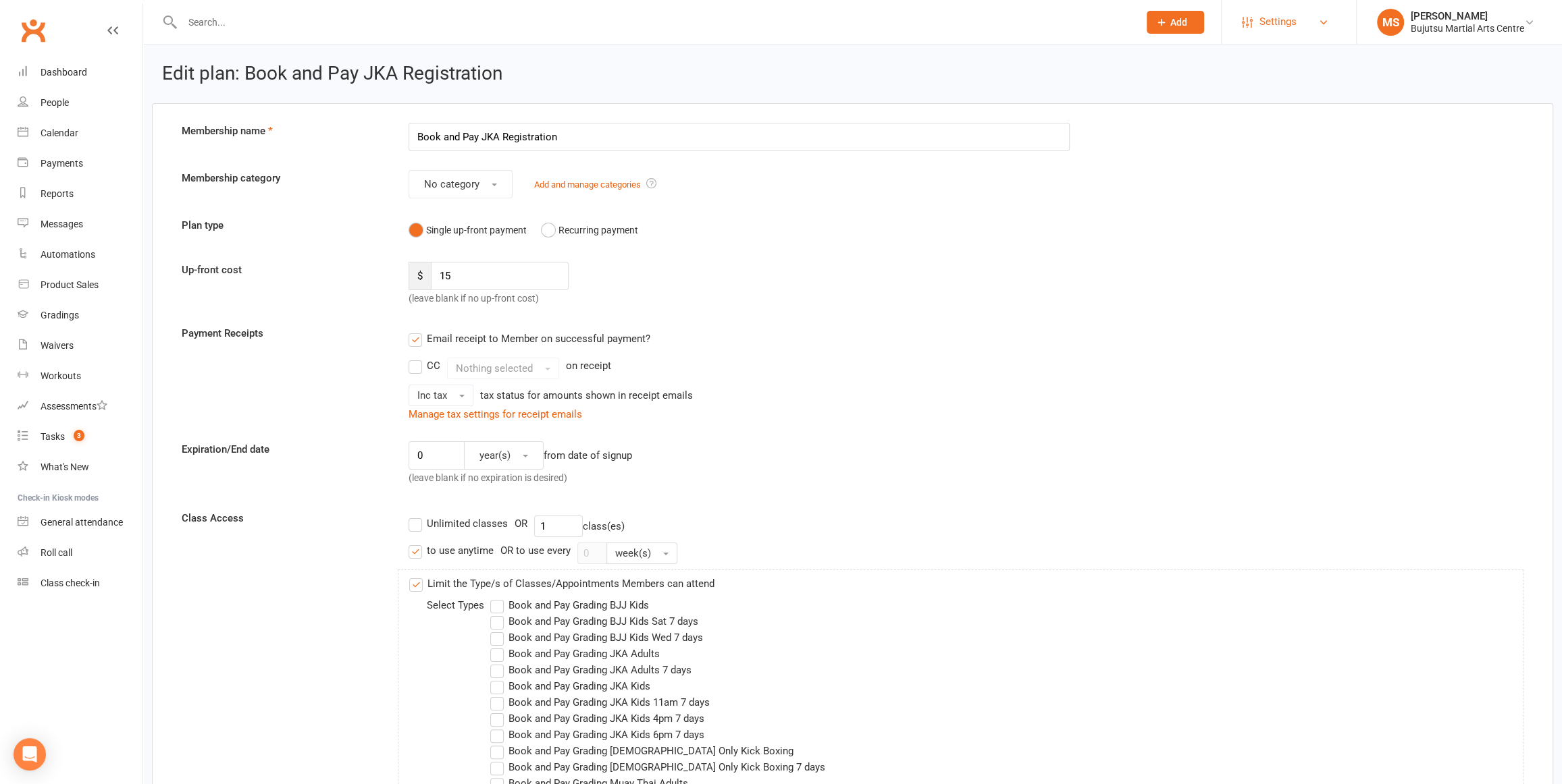
click at [1266, 26] on span "Settings" at bounding box center [1278, 22] width 37 height 30
click at [1264, 65] on link "Membership Plans" at bounding box center [1289, 60] width 134 height 31
select select "100"
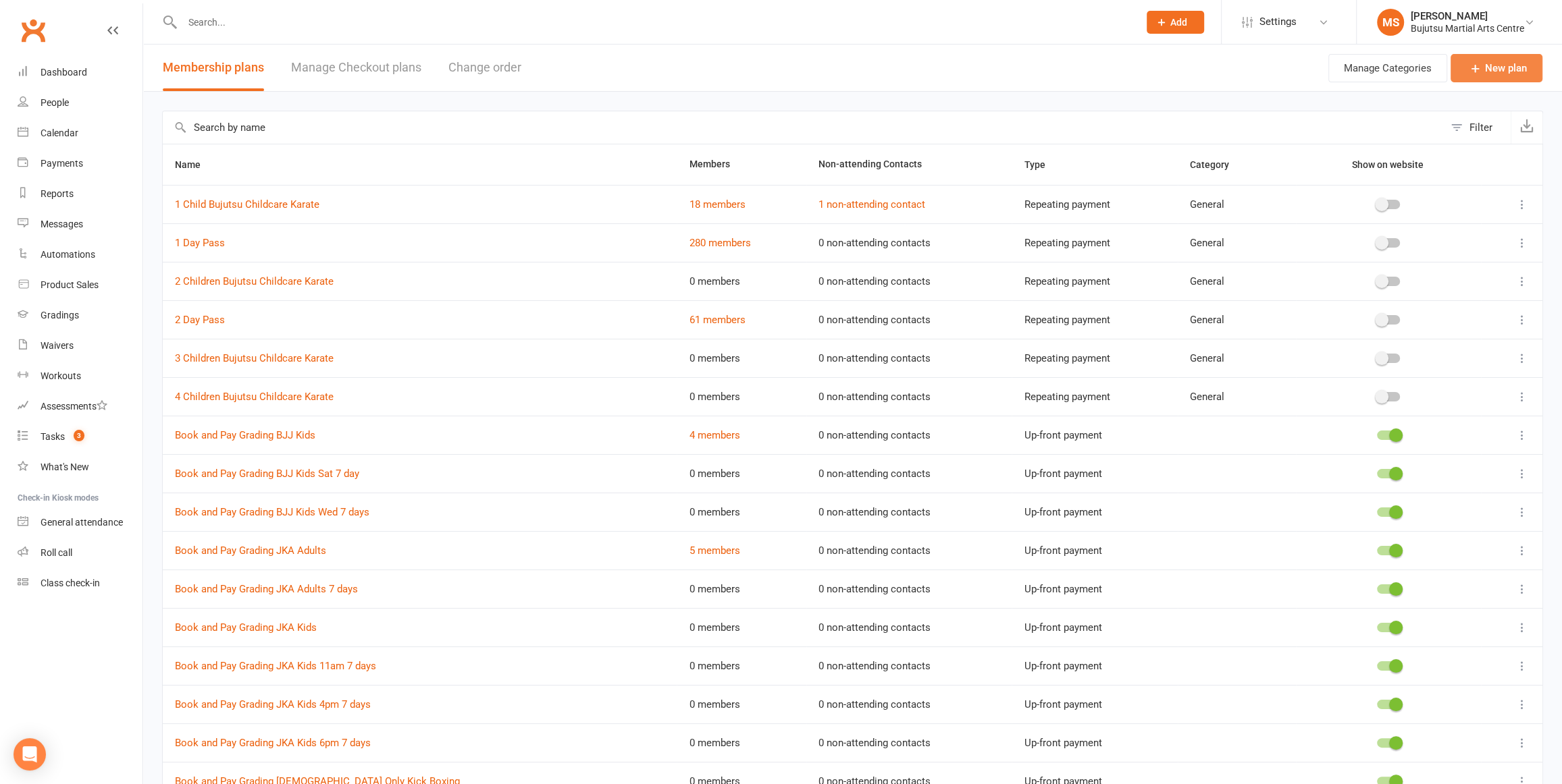
click at [1481, 66] on icon at bounding box center [1475, 67] width 13 height 13
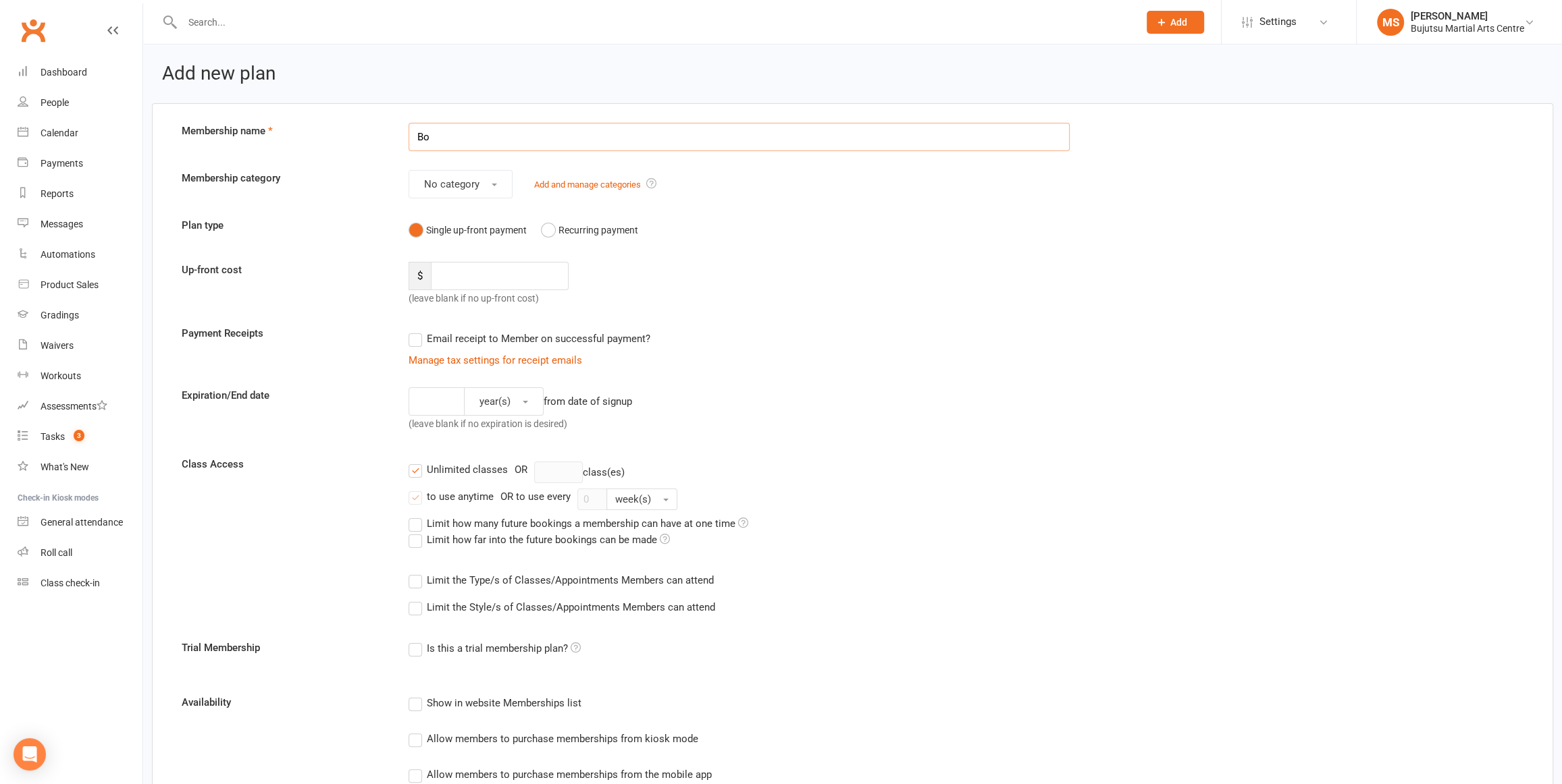
type input "B"
click at [1278, 22] on span "Settings" at bounding box center [1278, 22] width 37 height 30
click at [1288, 61] on link "Membership Plans" at bounding box center [1289, 60] width 134 height 31
select select "100"
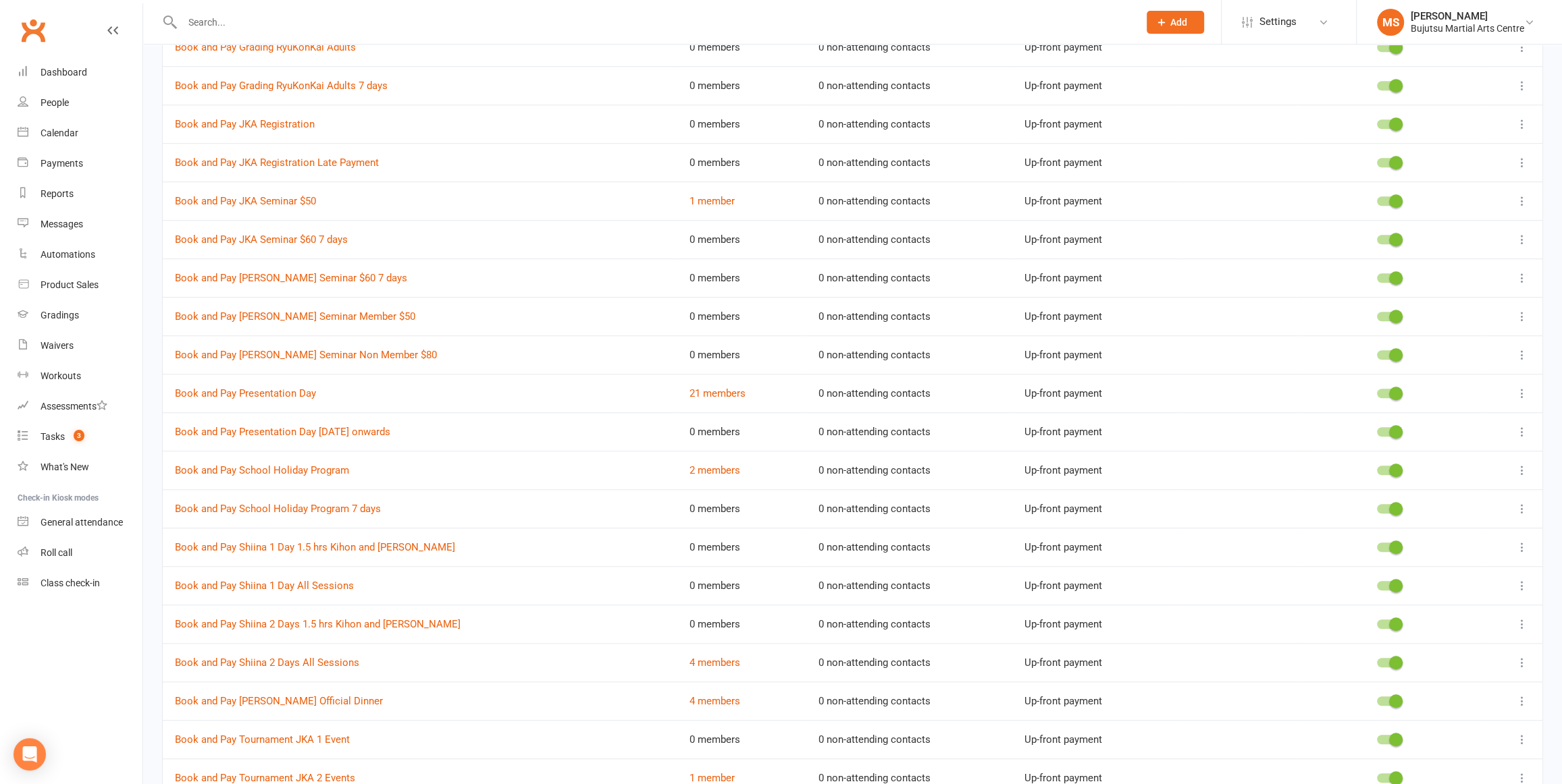
scroll to position [955, 0]
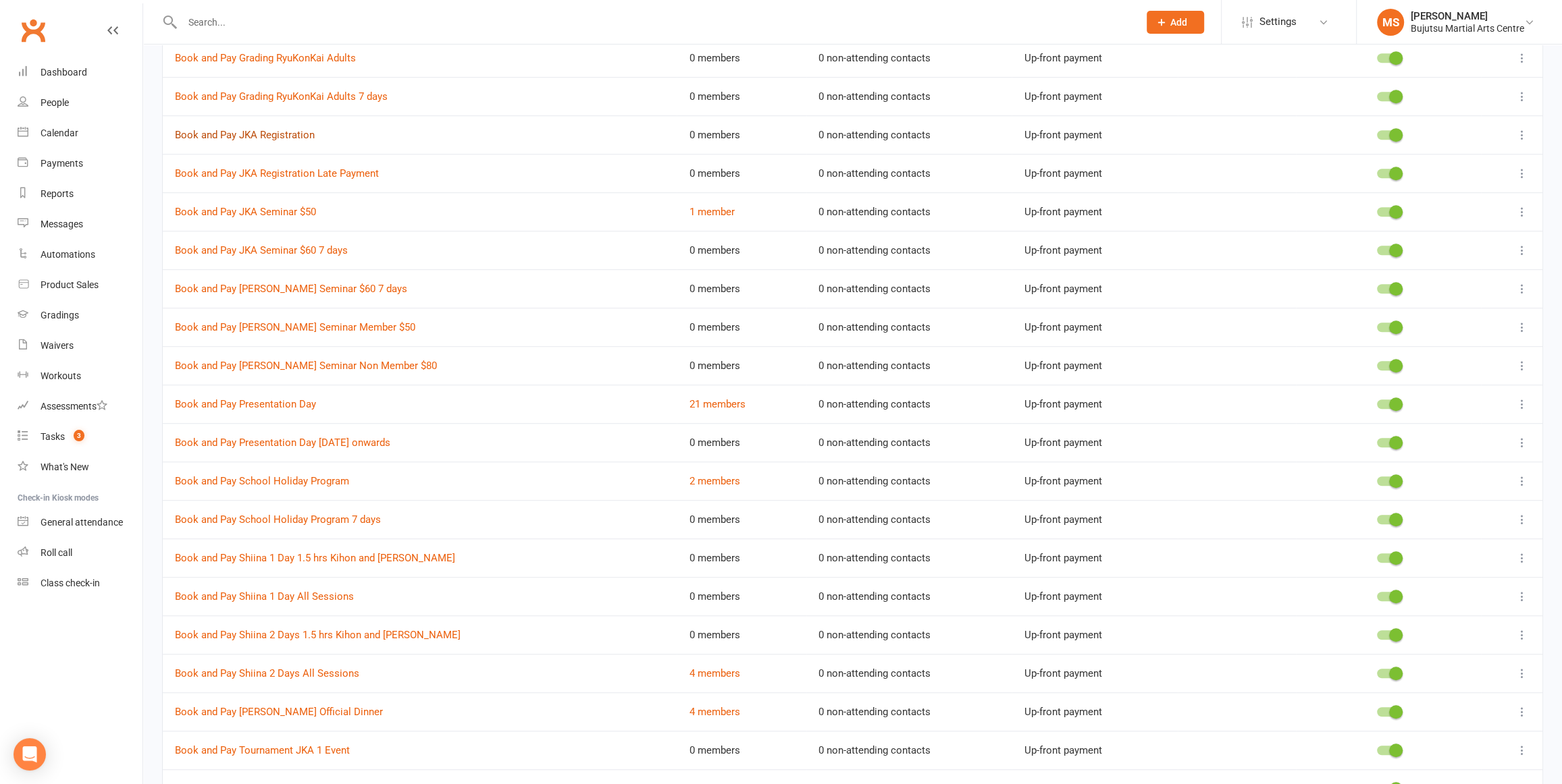
click at [268, 129] on link "Book and Pay JKA Registration" at bounding box center [244, 135] width 140 height 12
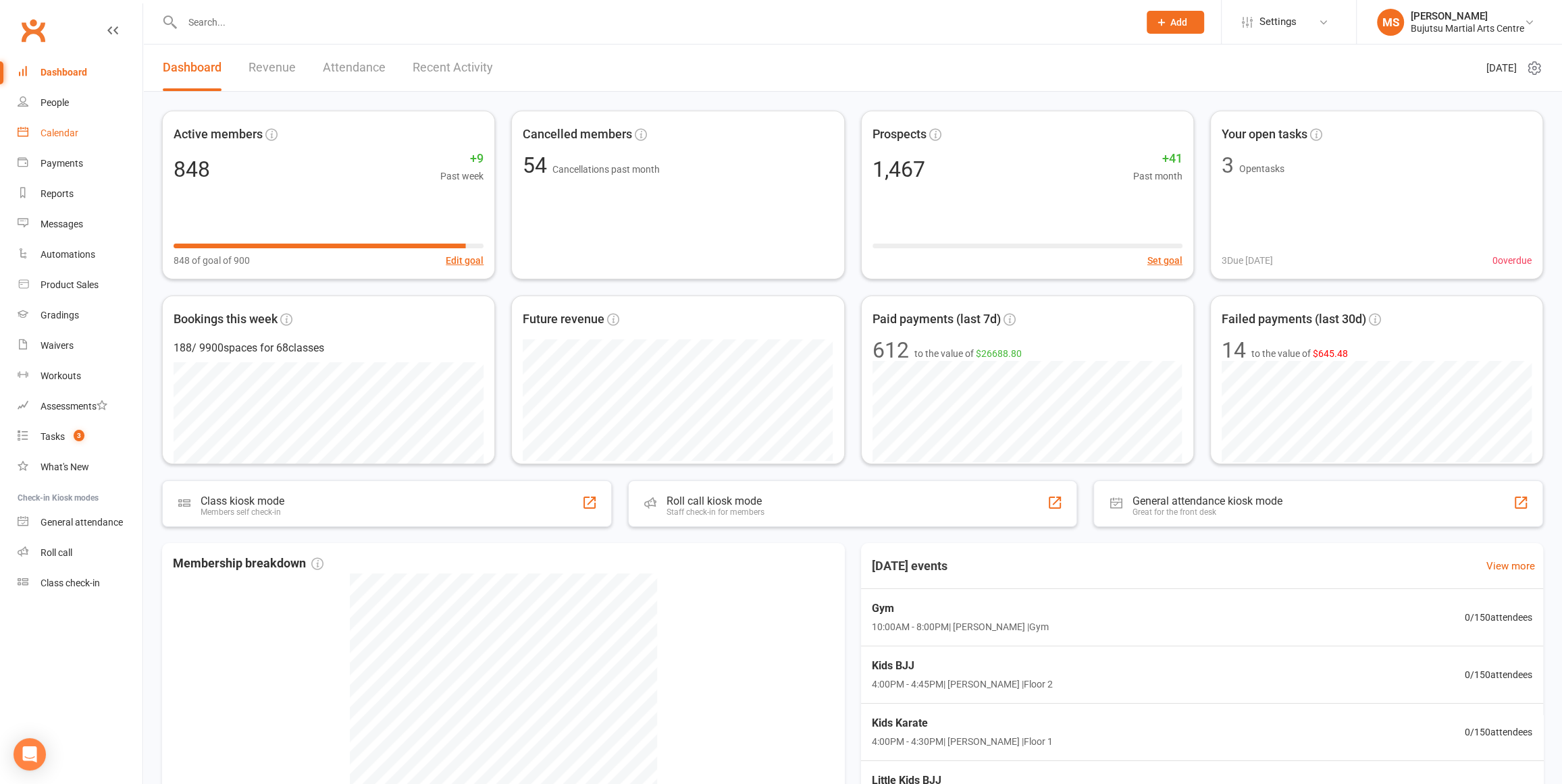
click at [64, 130] on div "Calendar" at bounding box center [59, 133] width 38 height 11
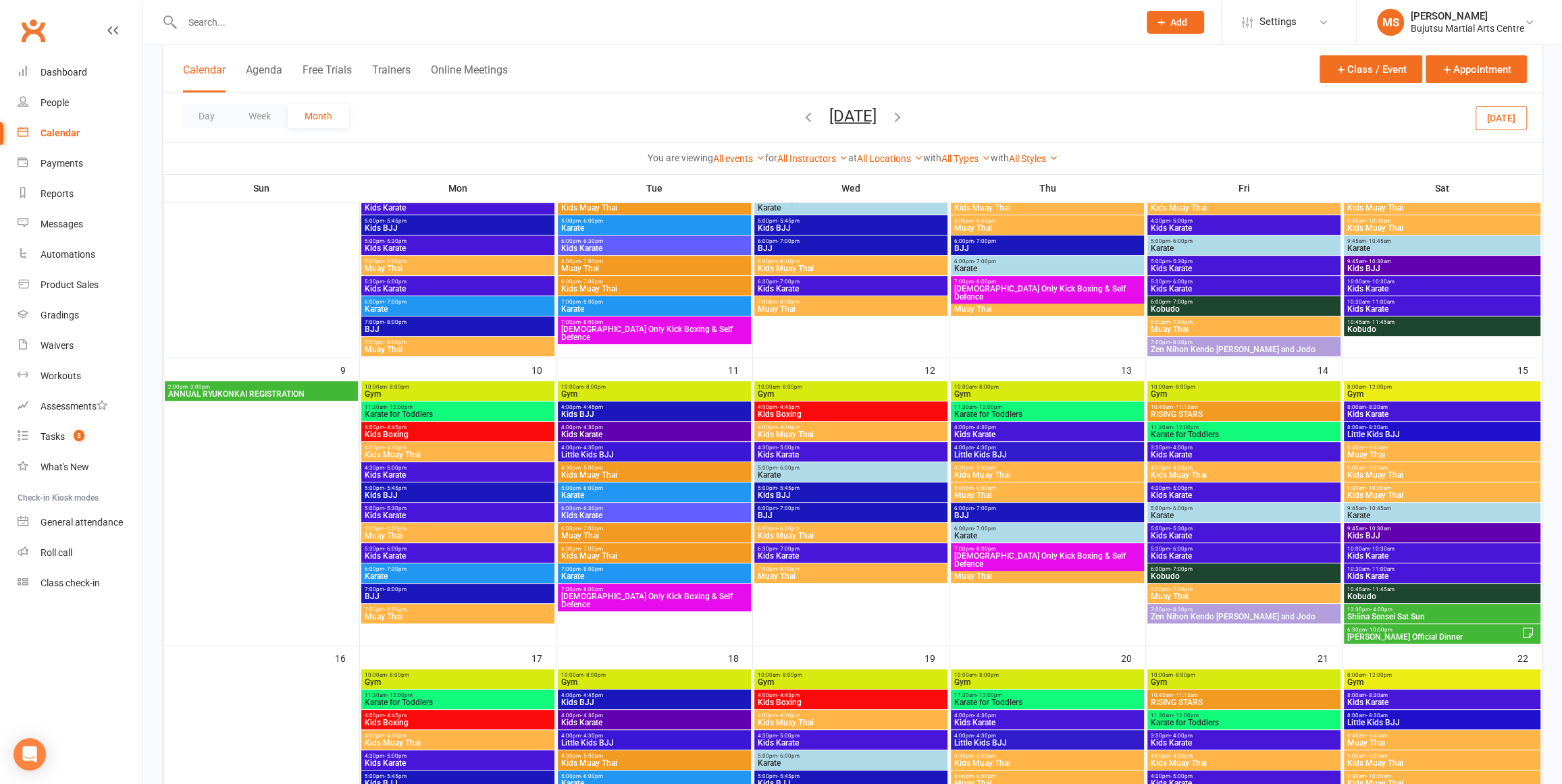
scroll to position [465, 0]
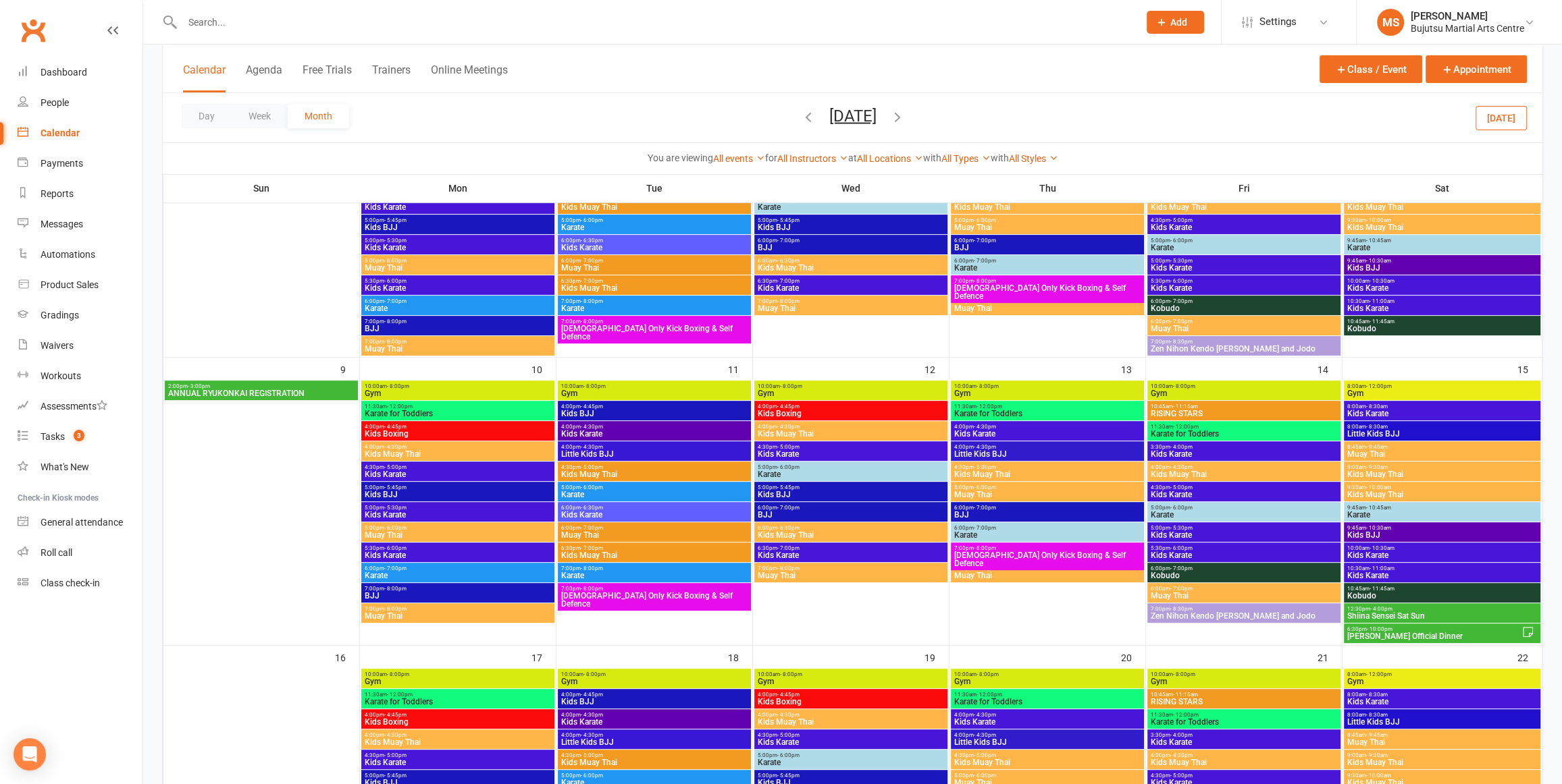
click at [283, 390] on span "ANNUAL RYUKONKAI REGISTRATION" at bounding box center [261, 393] width 188 height 8
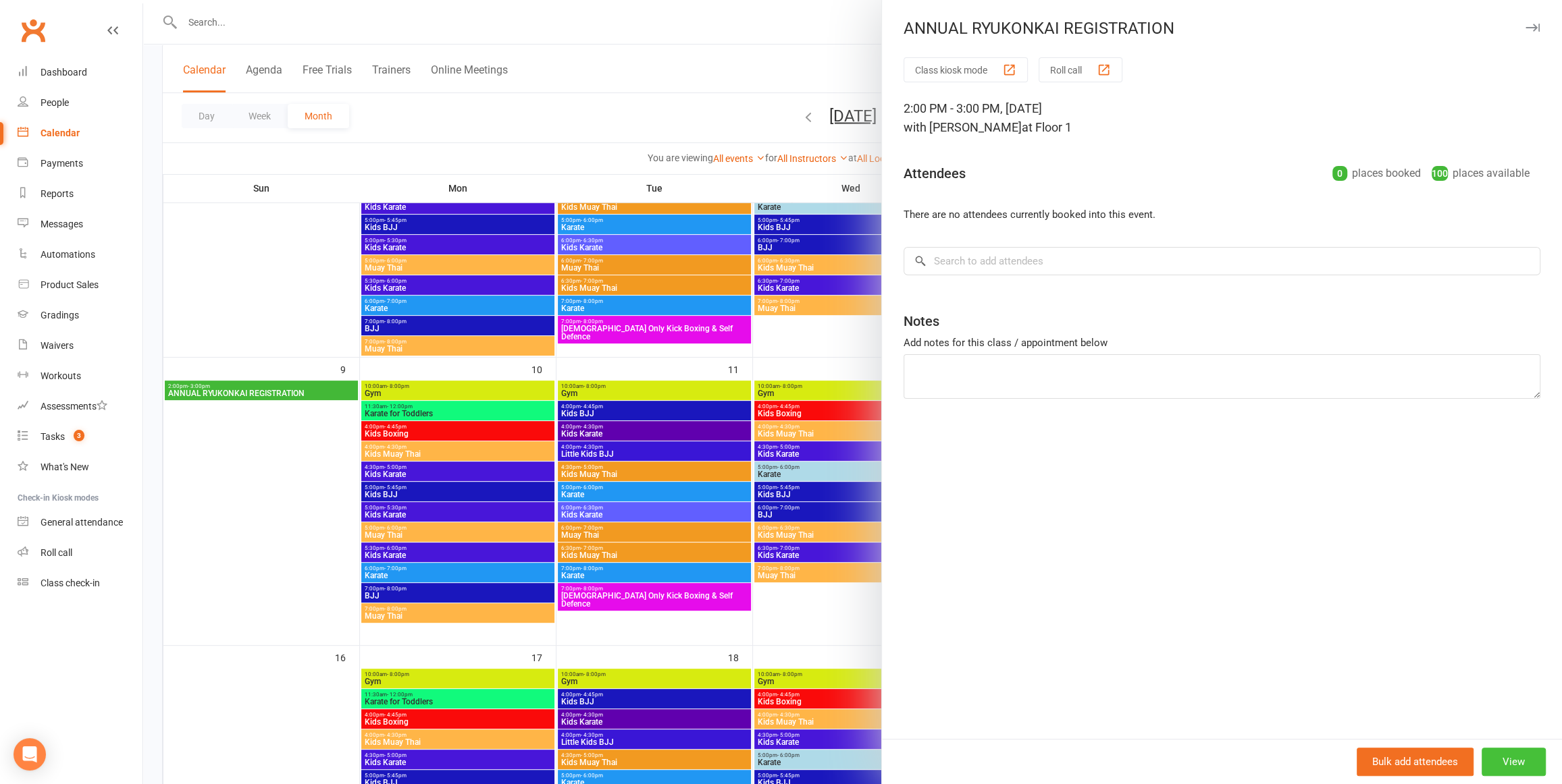
click at [1536, 756] on button "View" at bounding box center [1514, 762] width 64 height 29
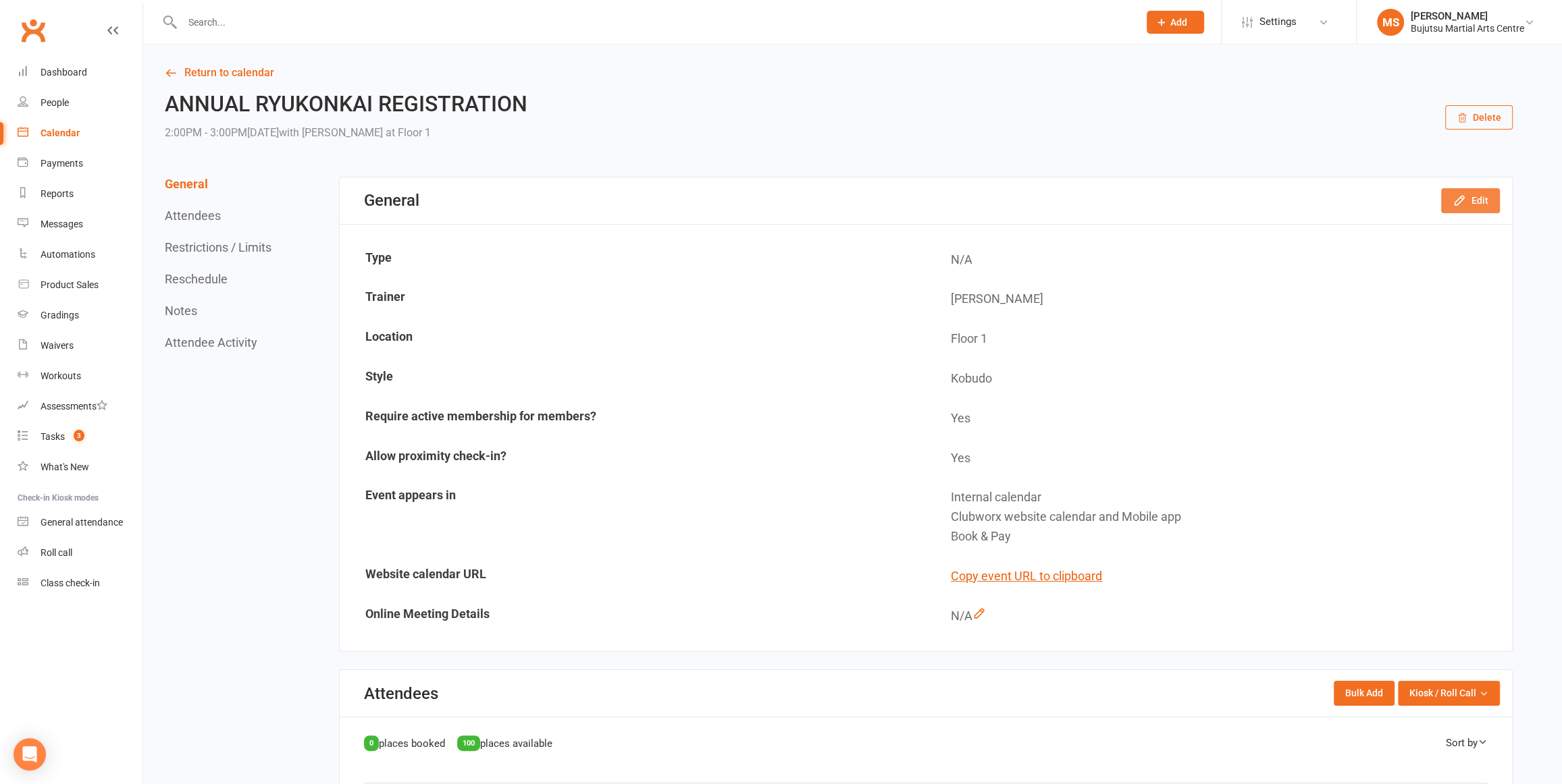
click at [1467, 195] on button "Edit" at bounding box center [1470, 200] width 59 height 24
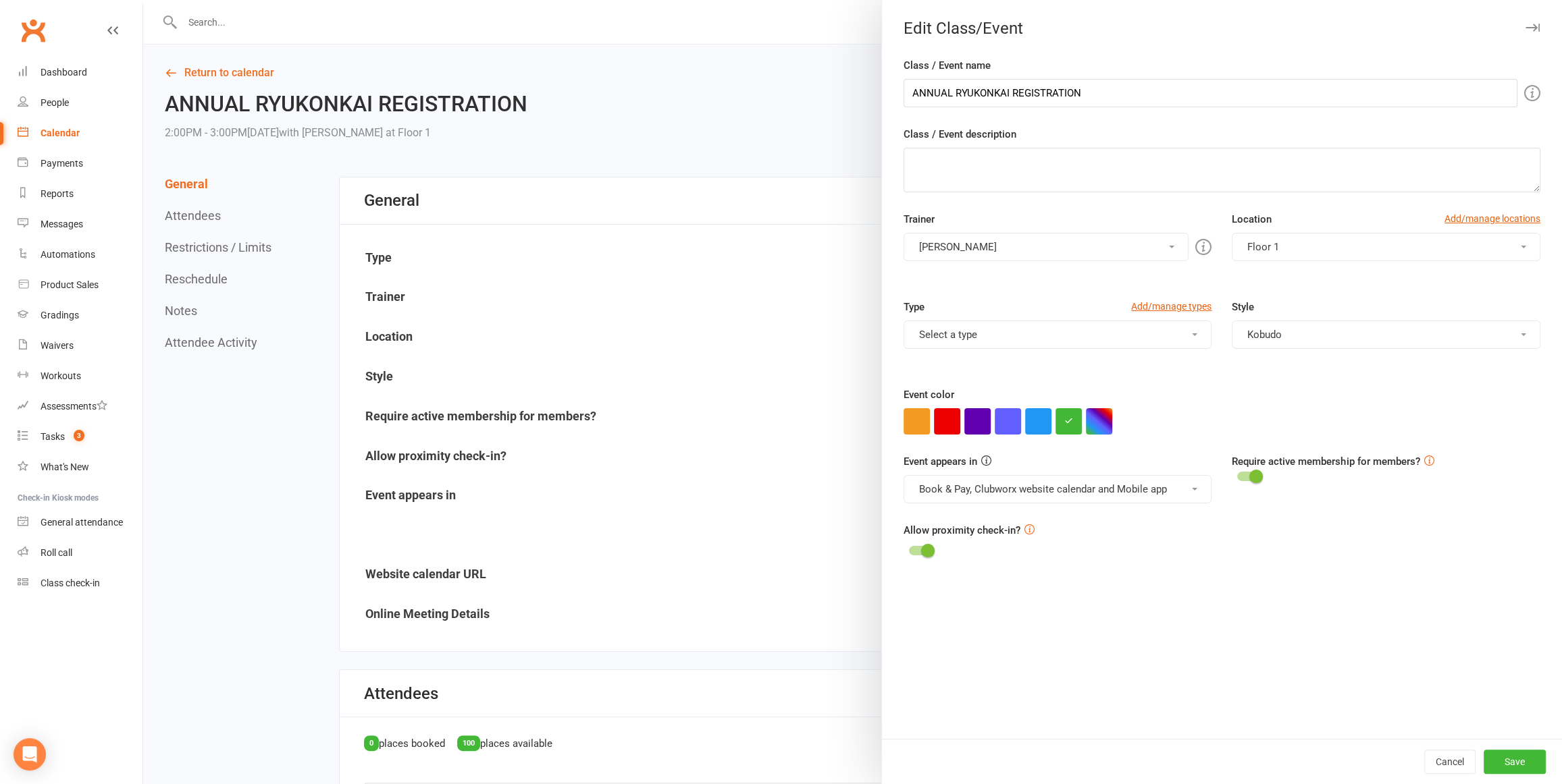
click at [1037, 332] on button "Select a type" at bounding box center [1058, 334] width 309 height 29
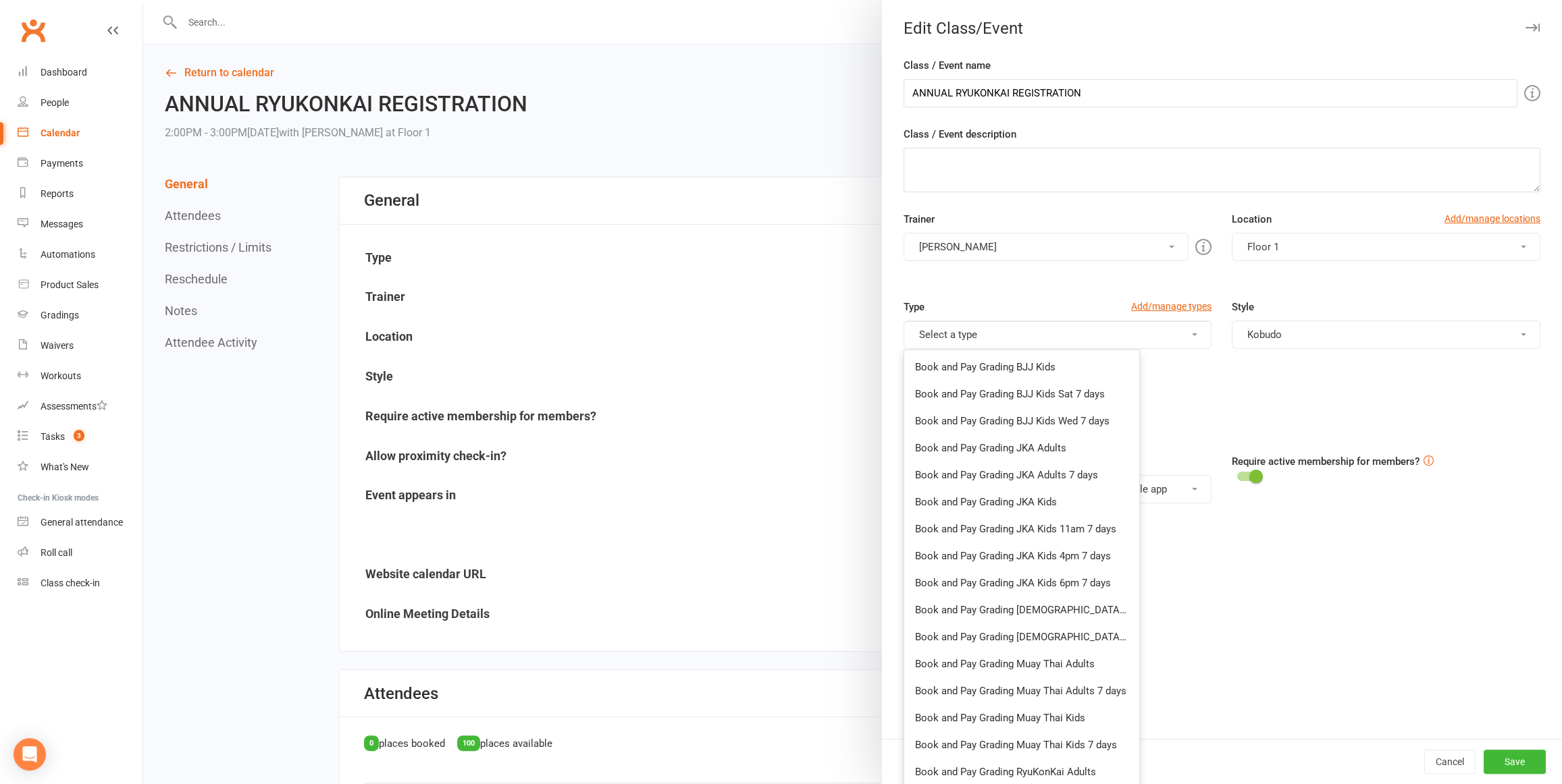
drag, startPoint x: 1210, startPoint y: 392, endPoint x: 1184, endPoint y: 333, distance: 64.5
click at [1210, 391] on div "Event color" at bounding box center [1222, 411] width 637 height 48
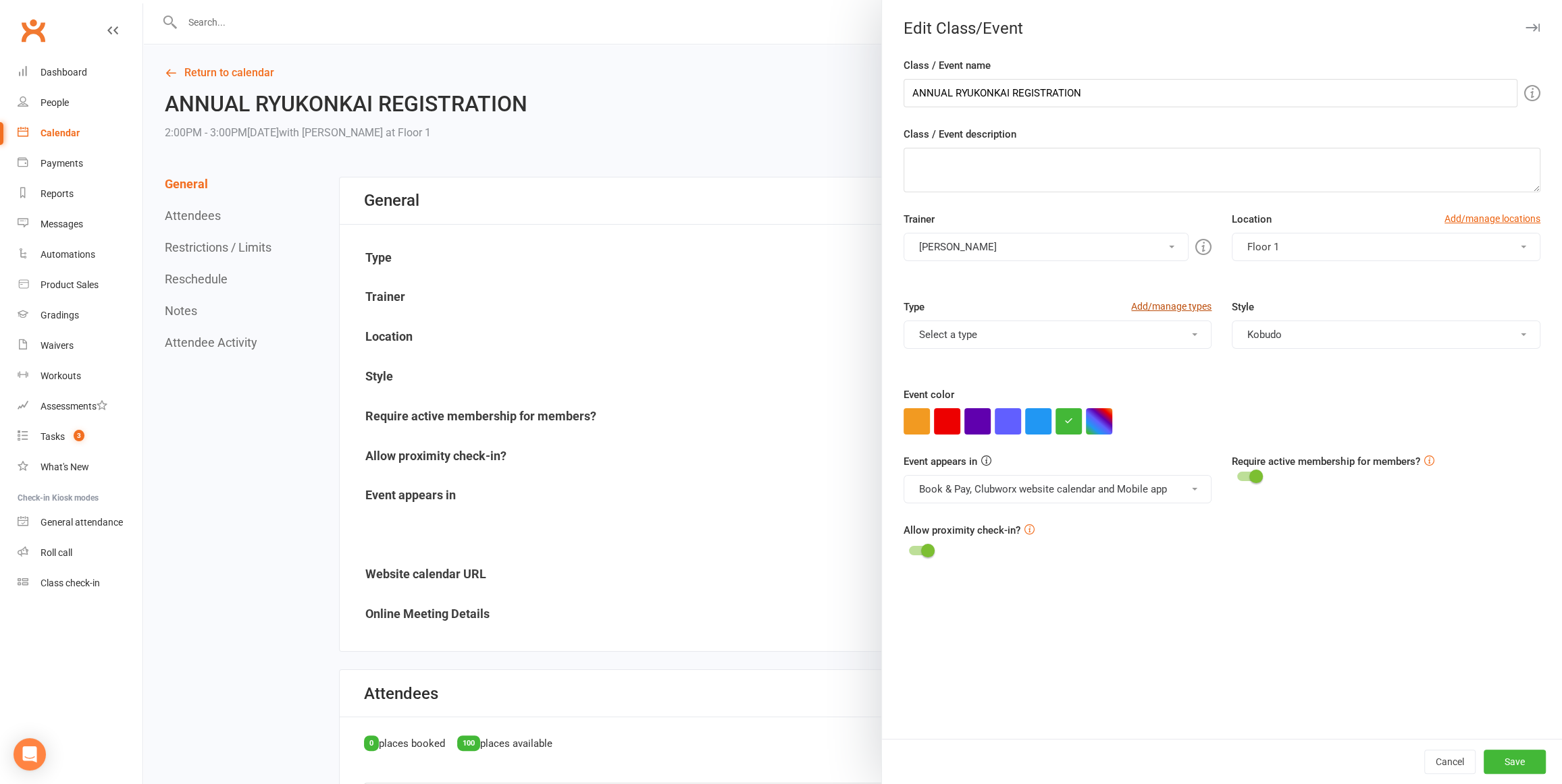
click at [1174, 304] on link "Add/manage types" at bounding box center [1172, 306] width 81 height 15
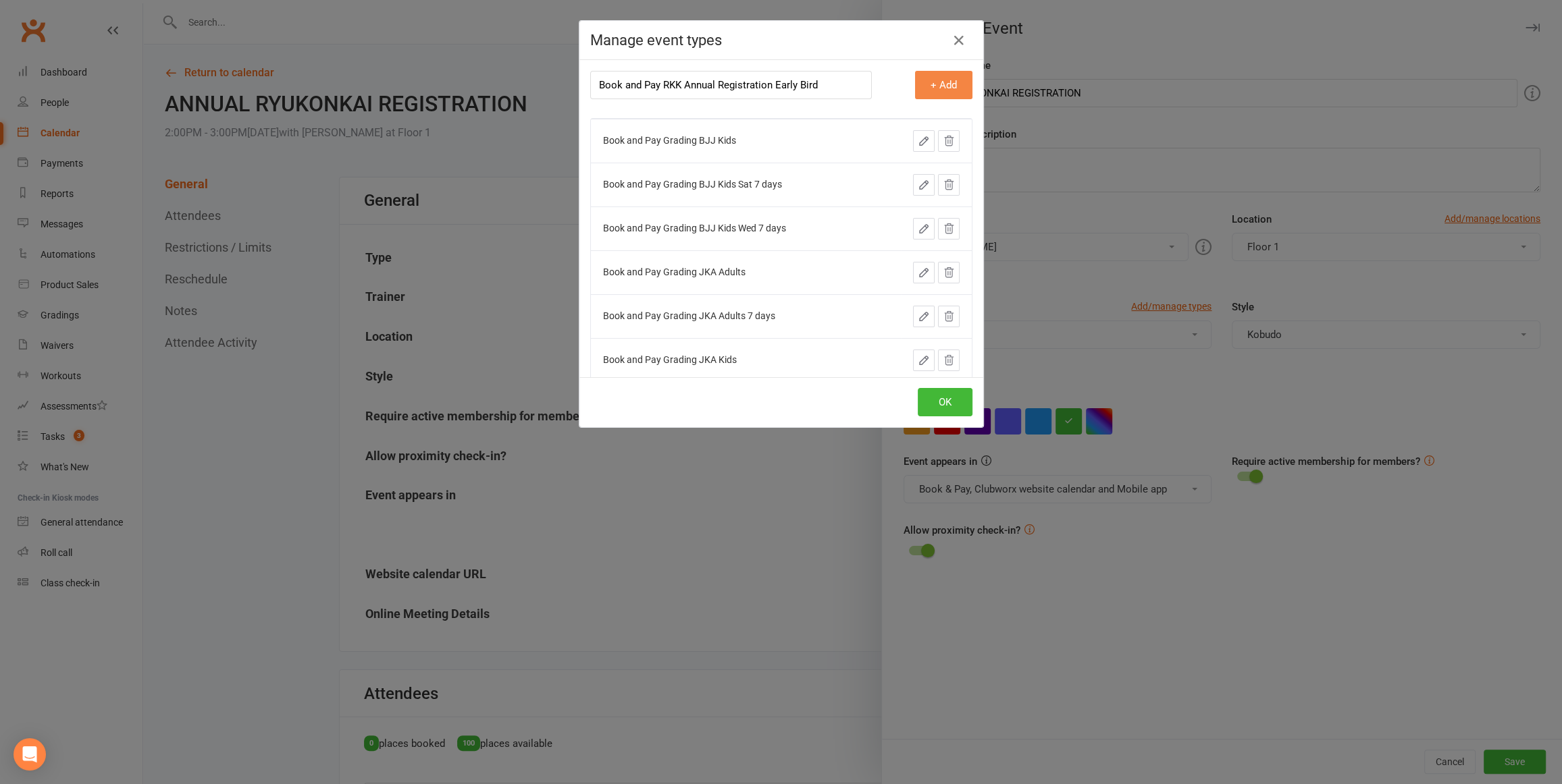
type input "Book and Pay RKK Annual Registration Early Bird"
click at [944, 86] on button "+ Add" at bounding box center [944, 85] width 57 height 29
click at [752, 85] on input "text" at bounding box center [731, 85] width 282 height 29
type input "R"
type input "Book and Pay RKK Annual Registration Late Bird"
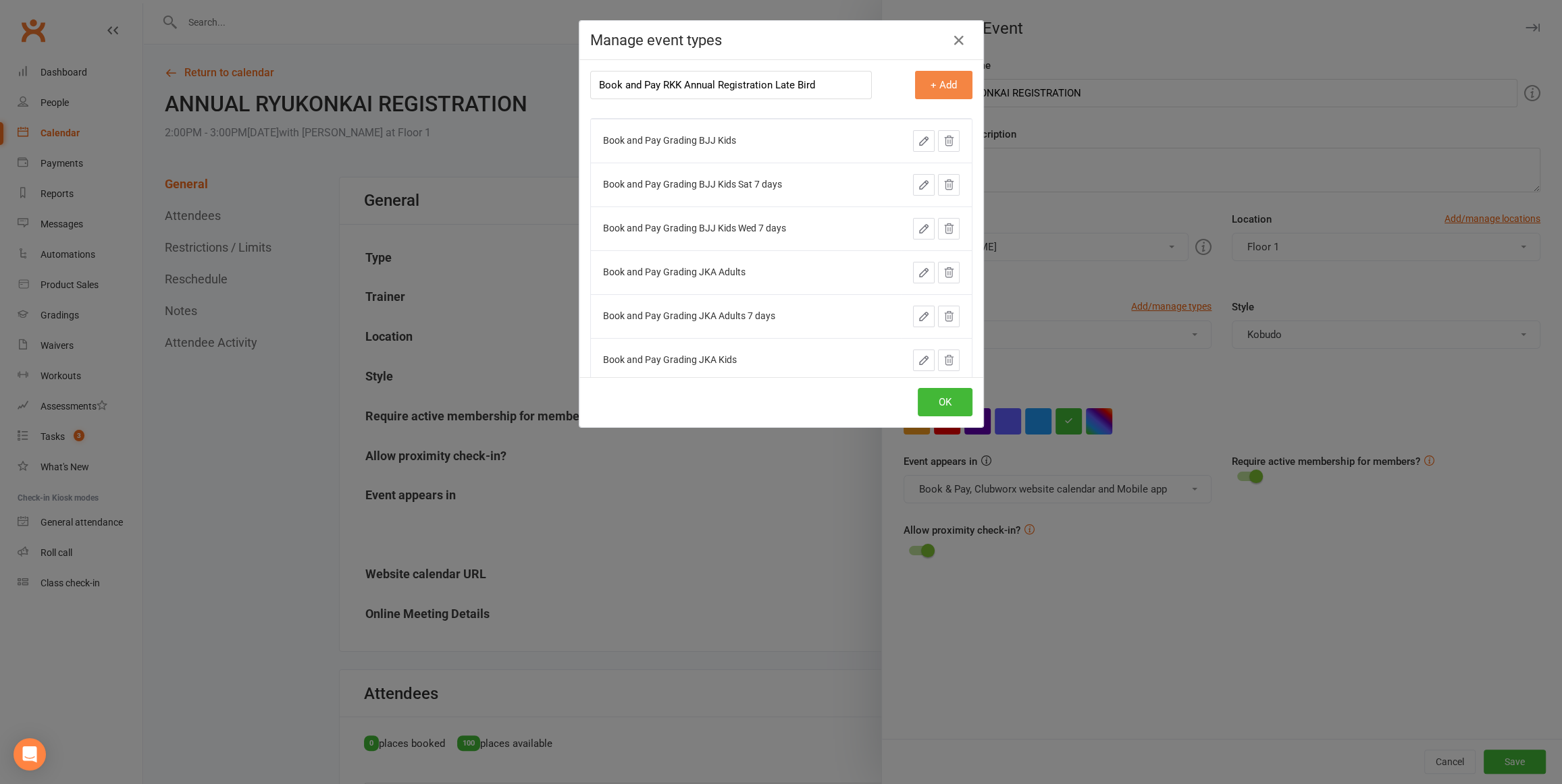
click at [933, 85] on button "+ Add" at bounding box center [944, 85] width 57 height 29
click at [951, 401] on button "OK" at bounding box center [945, 402] width 55 height 29
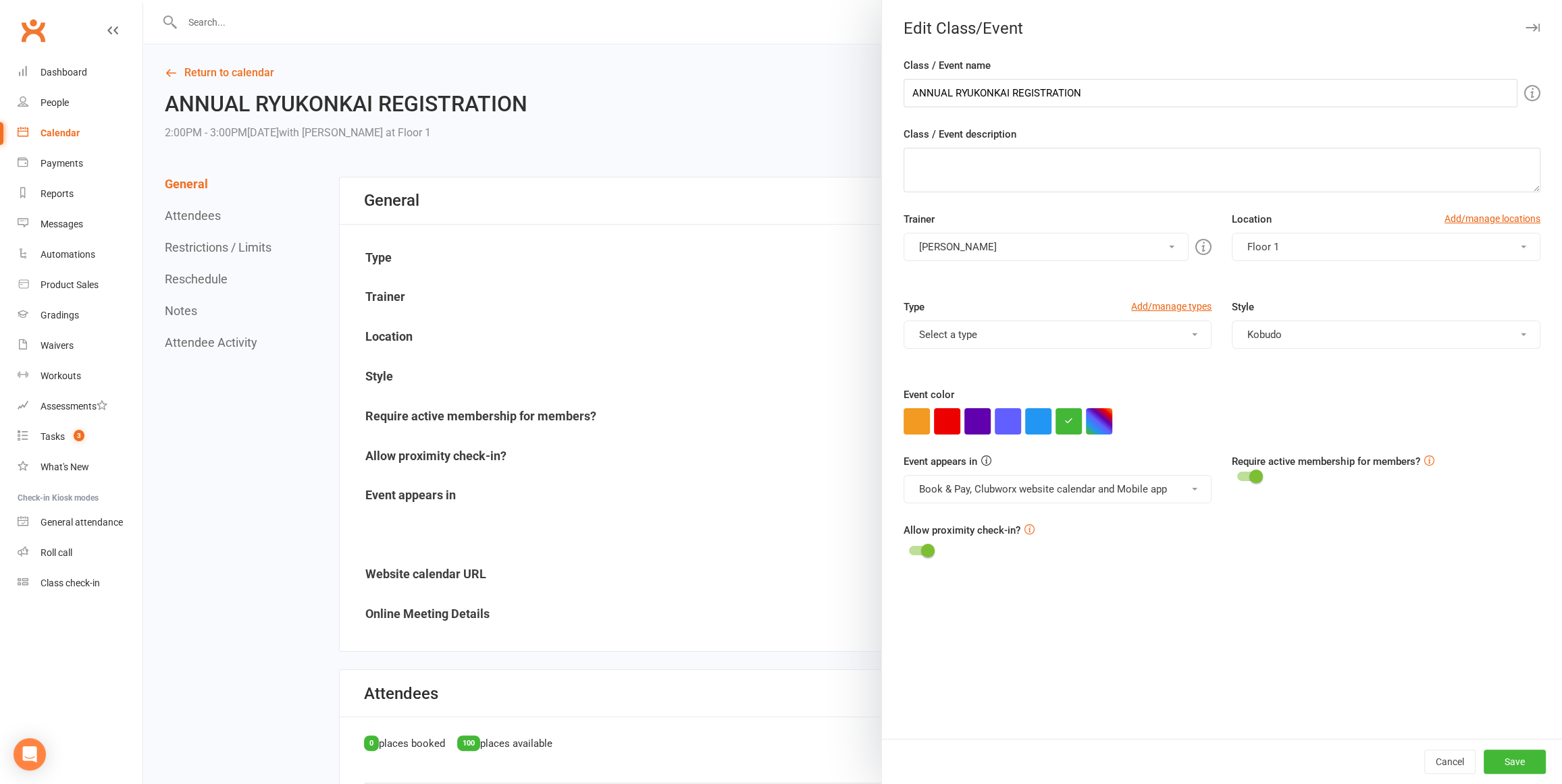
click at [1159, 330] on button "Select a type" at bounding box center [1058, 334] width 309 height 29
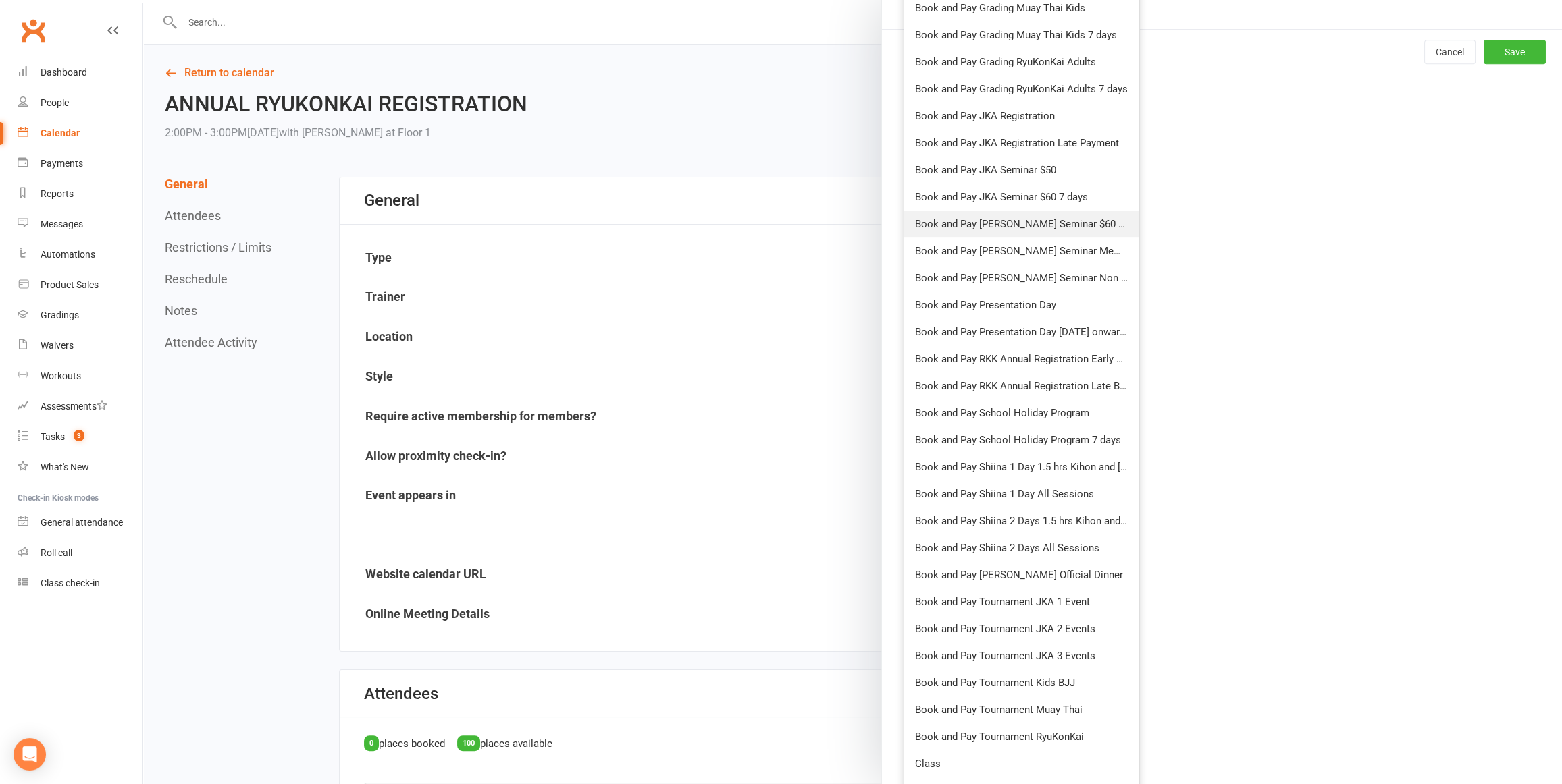
scroll to position [717, 0]
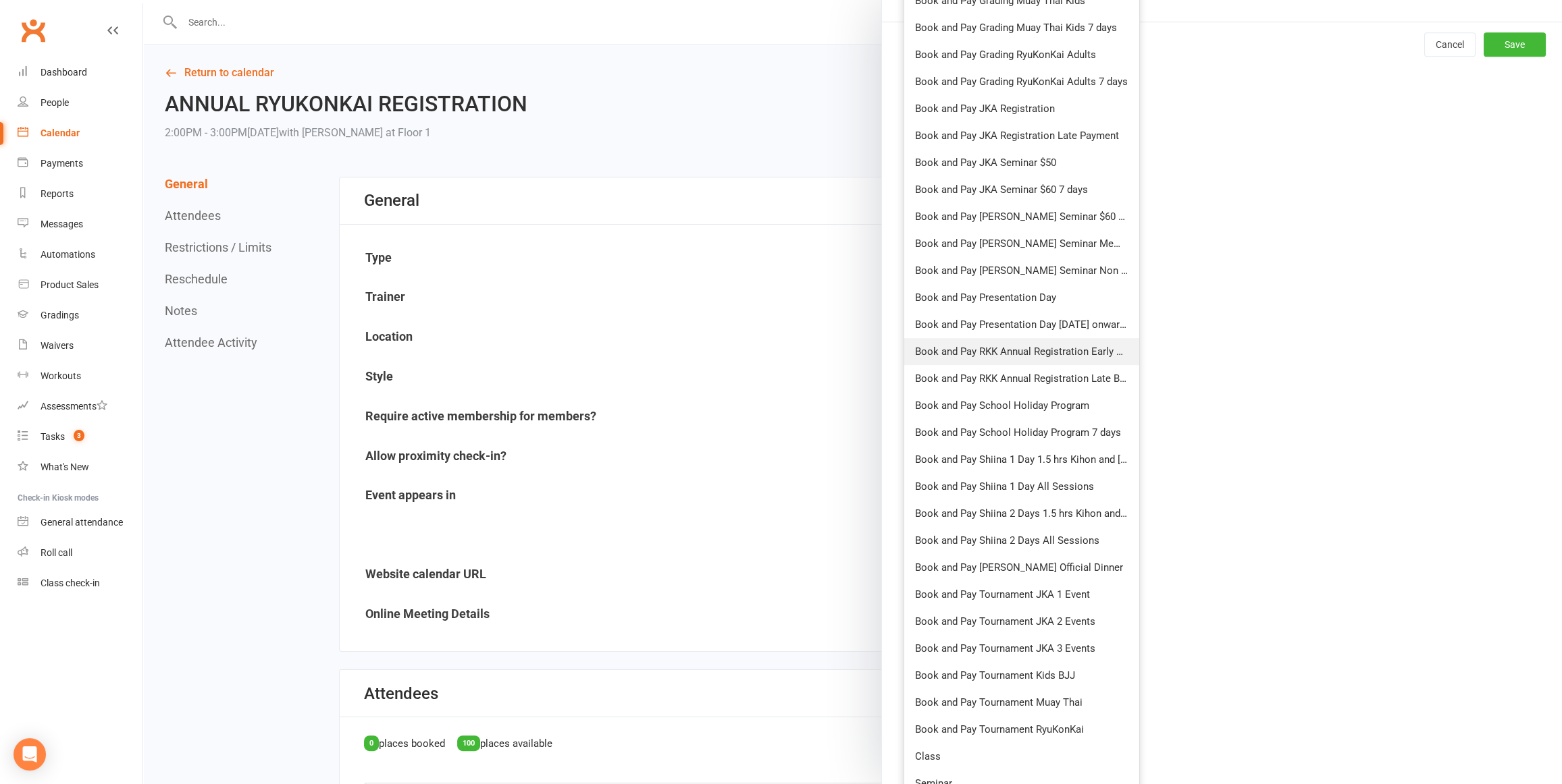
click at [973, 353] on link "Book and Pay RKK Annual Registration Early Bird" at bounding box center [1021, 351] width 235 height 27
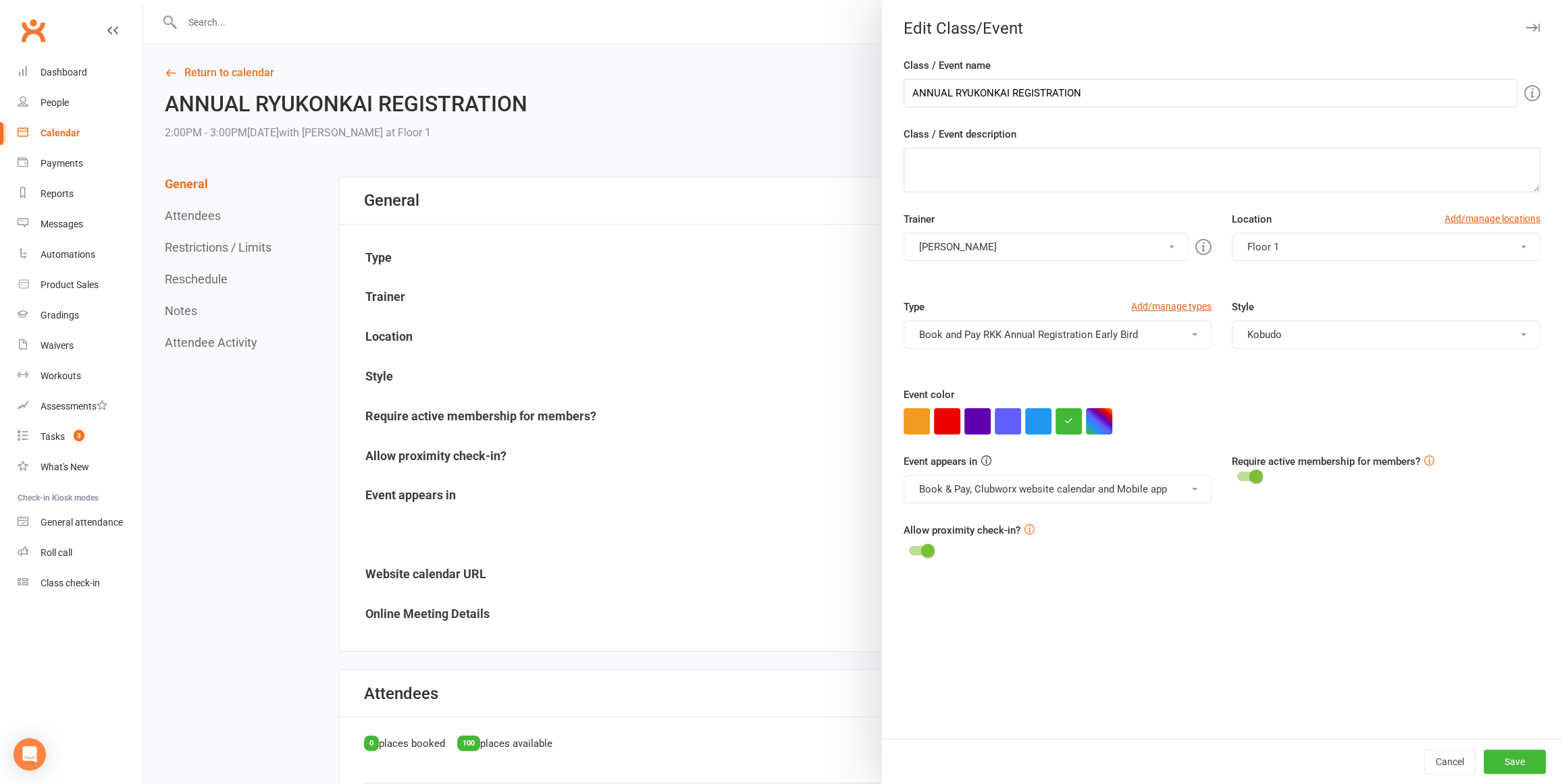
click at [1197, 334] on button "Book and Pay RKK Annual Registration Early Bird" at bounding box center [1058, 334] width 309 height 29
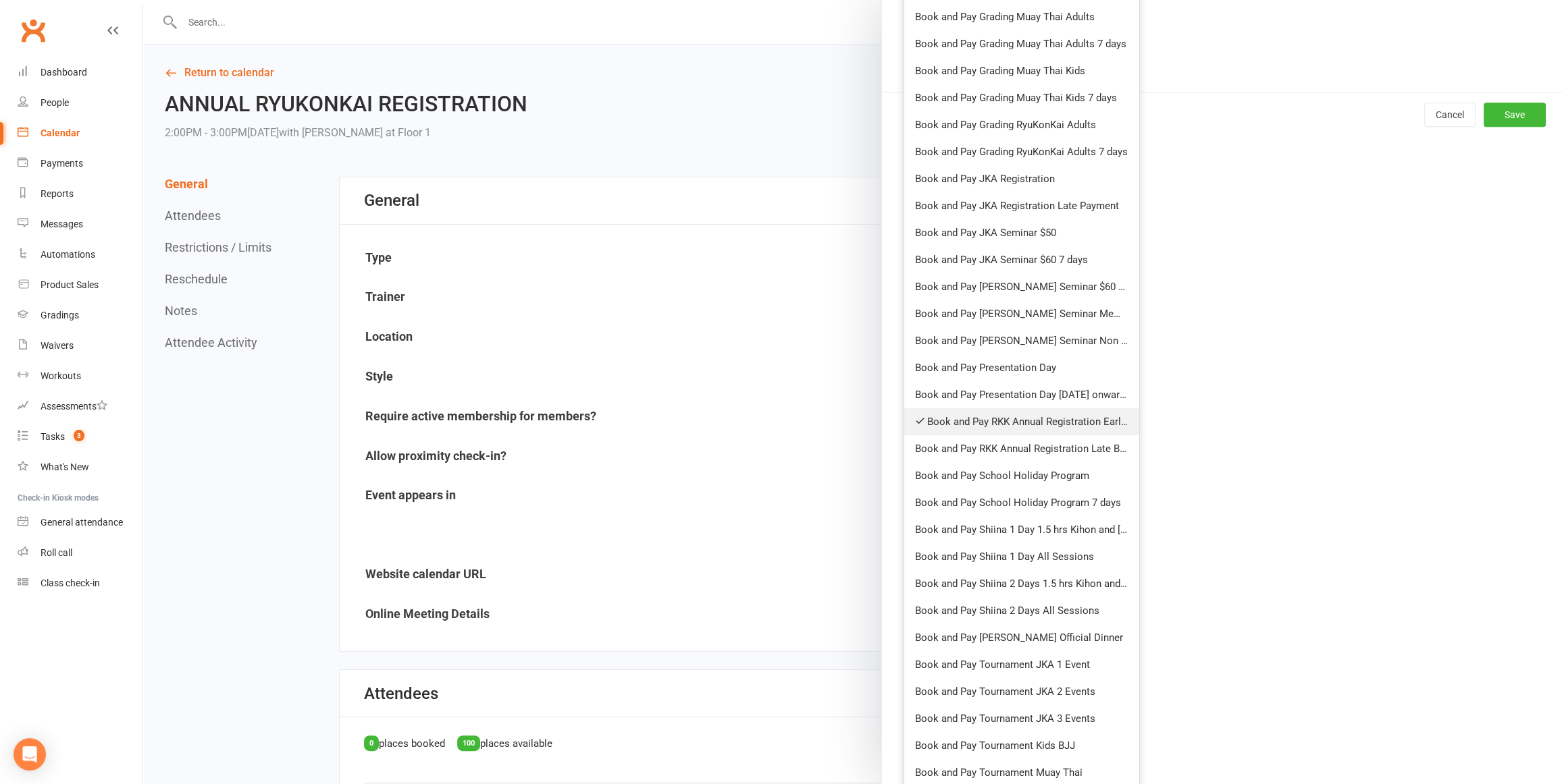
scroll to position [652, 0]
click at [1056, 447] on link "Book and Pay RKK Annual Registration Late Bird" at bounding box center [1021, 444] width 235 height 27
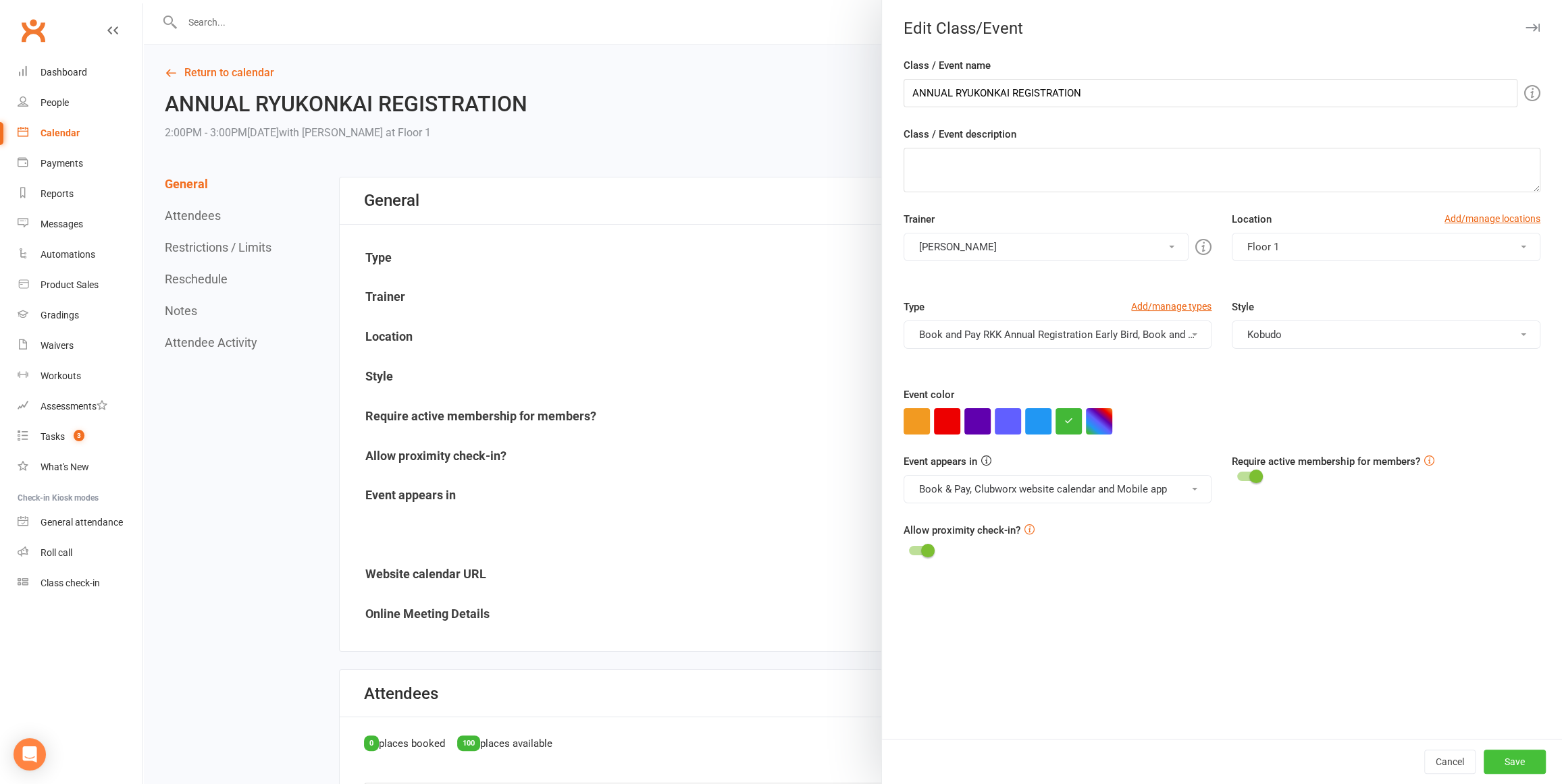
click at [1542, 757] on button "Save" at bounding box center [1515, 762] width 62 height 24
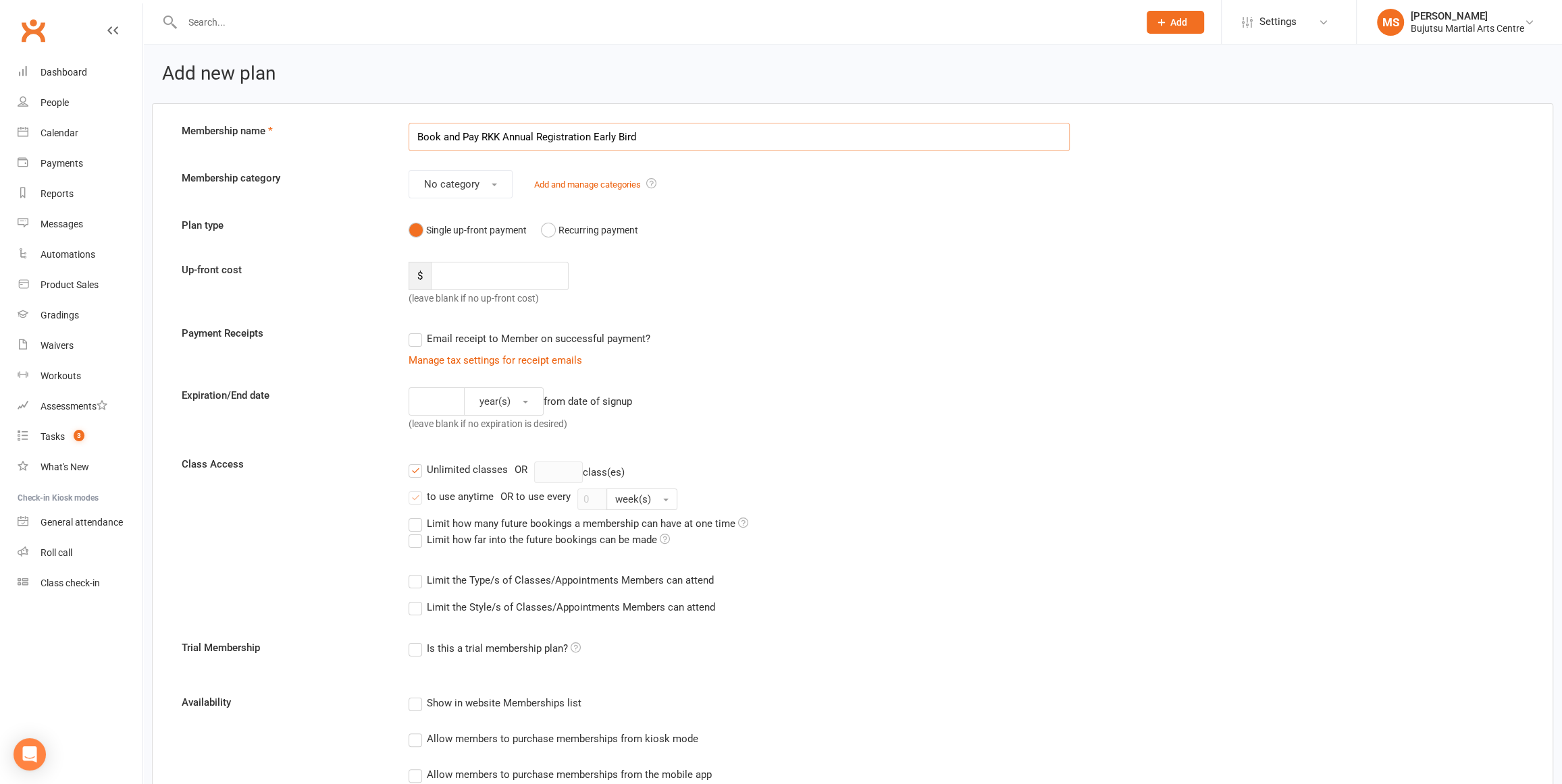
scroll to position [13, 0]
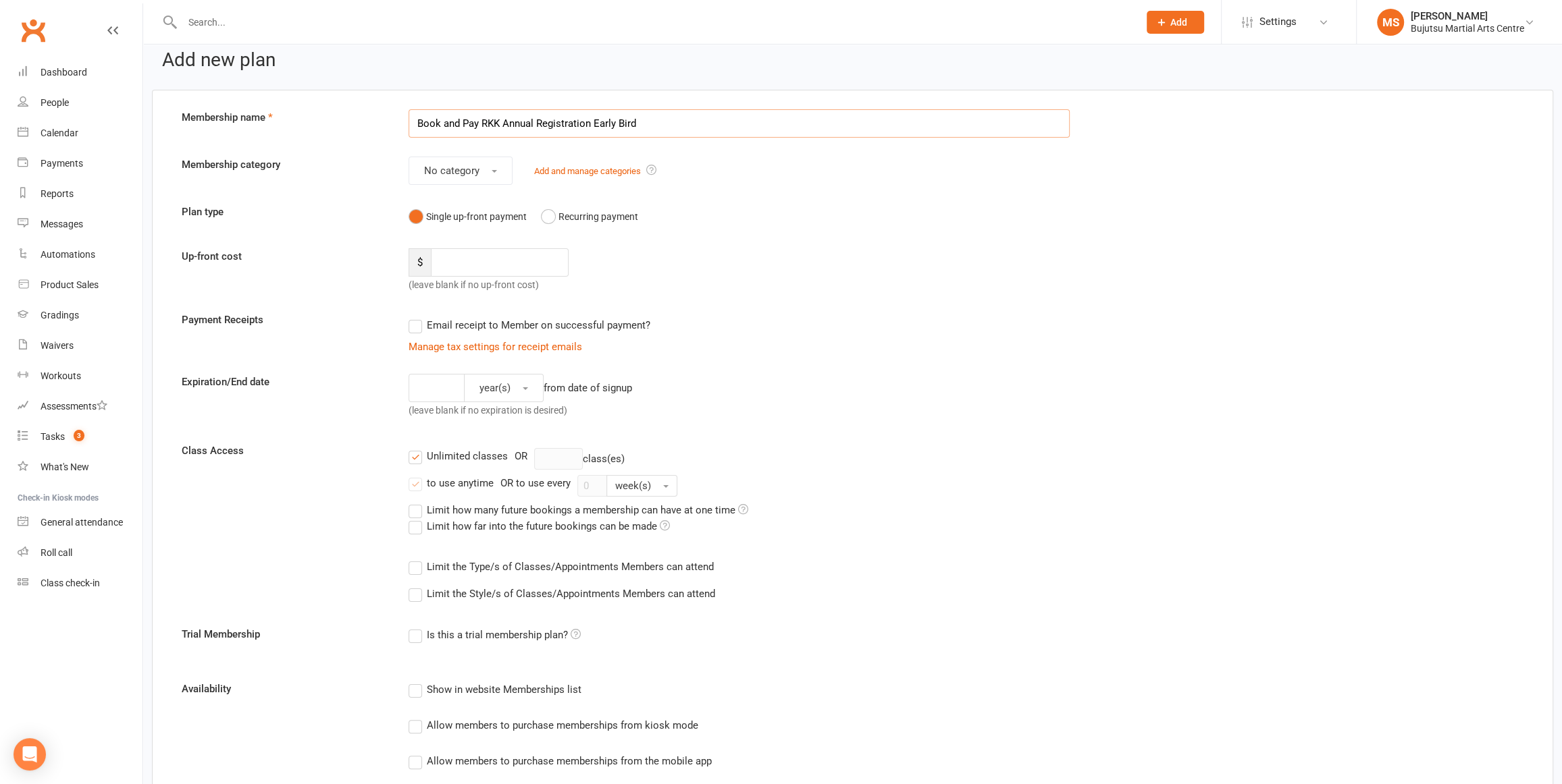
type input "Book and Pay RKK Annual Registration Early Bird"
click at [492, 261] on input "number" at bounding box center [500, 262] width 138 height 29
type input "25"
drag, startPoint x: 414, startPoint y: 323, endPoint x: 420, endPoint y: 331, distance: 10.0
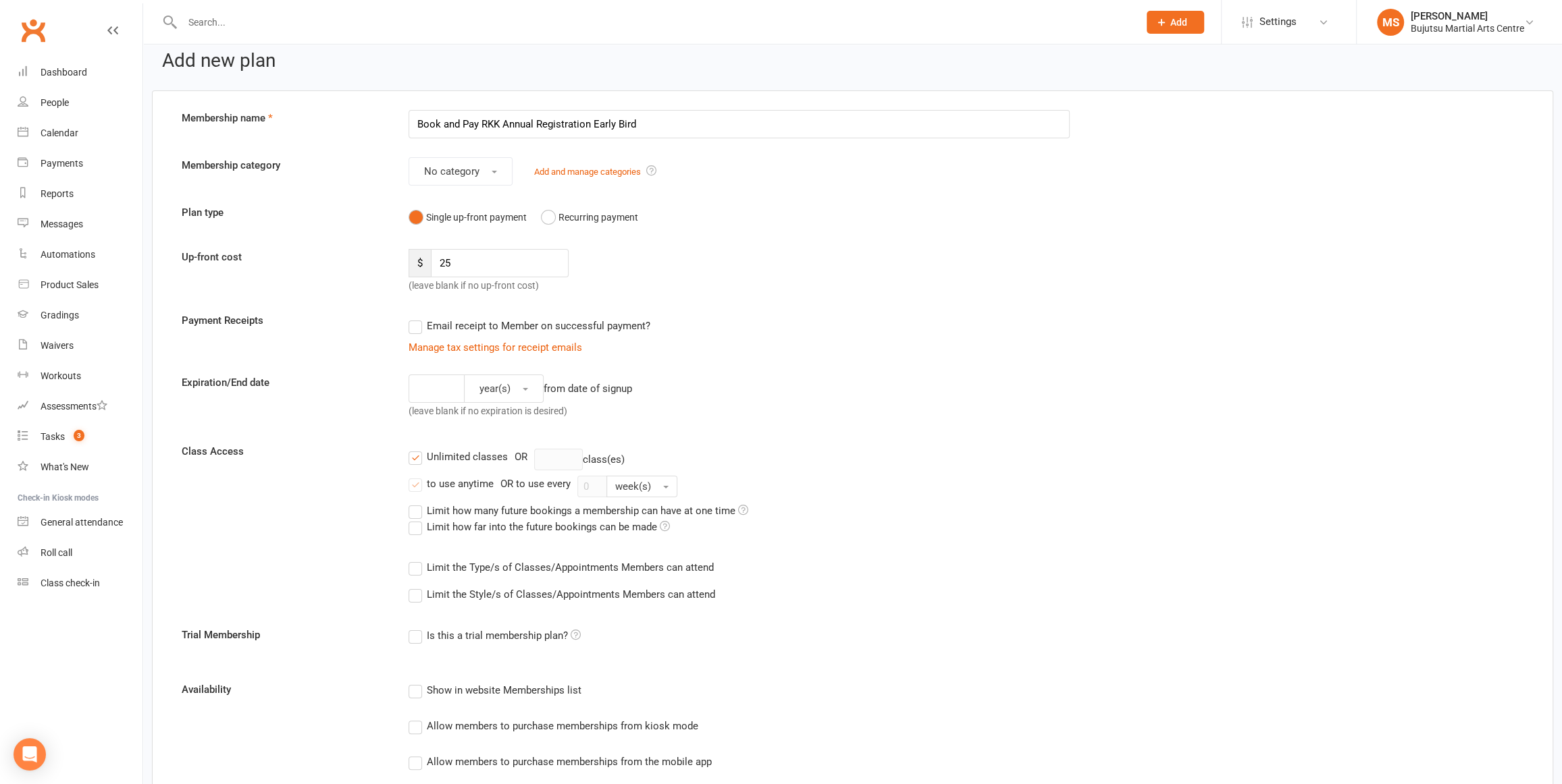
click at [414, 324] on label "Email receipt to Member on successful payment?" at bounding box center [530, 326] width 242 height 16
click at [414, 318] on input "Email receipt to Member on successful payment?" at bounding box center [413, 318] width 9 height 0
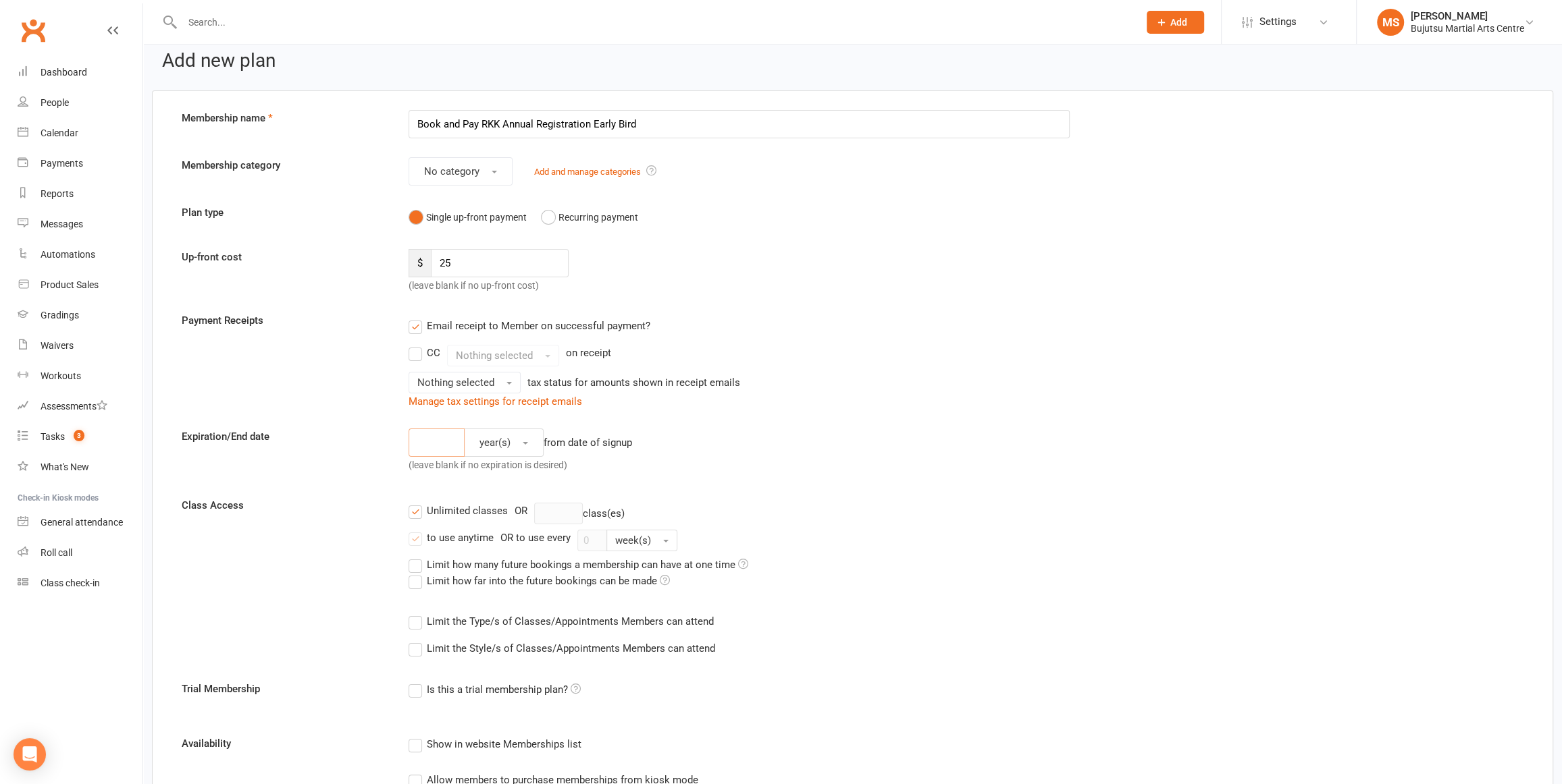
click at [447, 444] on input "number" at bounding box center [437, 443] width 56 height 29
type input "0"
click at [419, 511] on label "Unlimited classes" at bounding box center [459, 510] width 99 height 16
click at [417, 503] on input "Unlimited classes" at bounding box center [413, 503] width 9 height 0
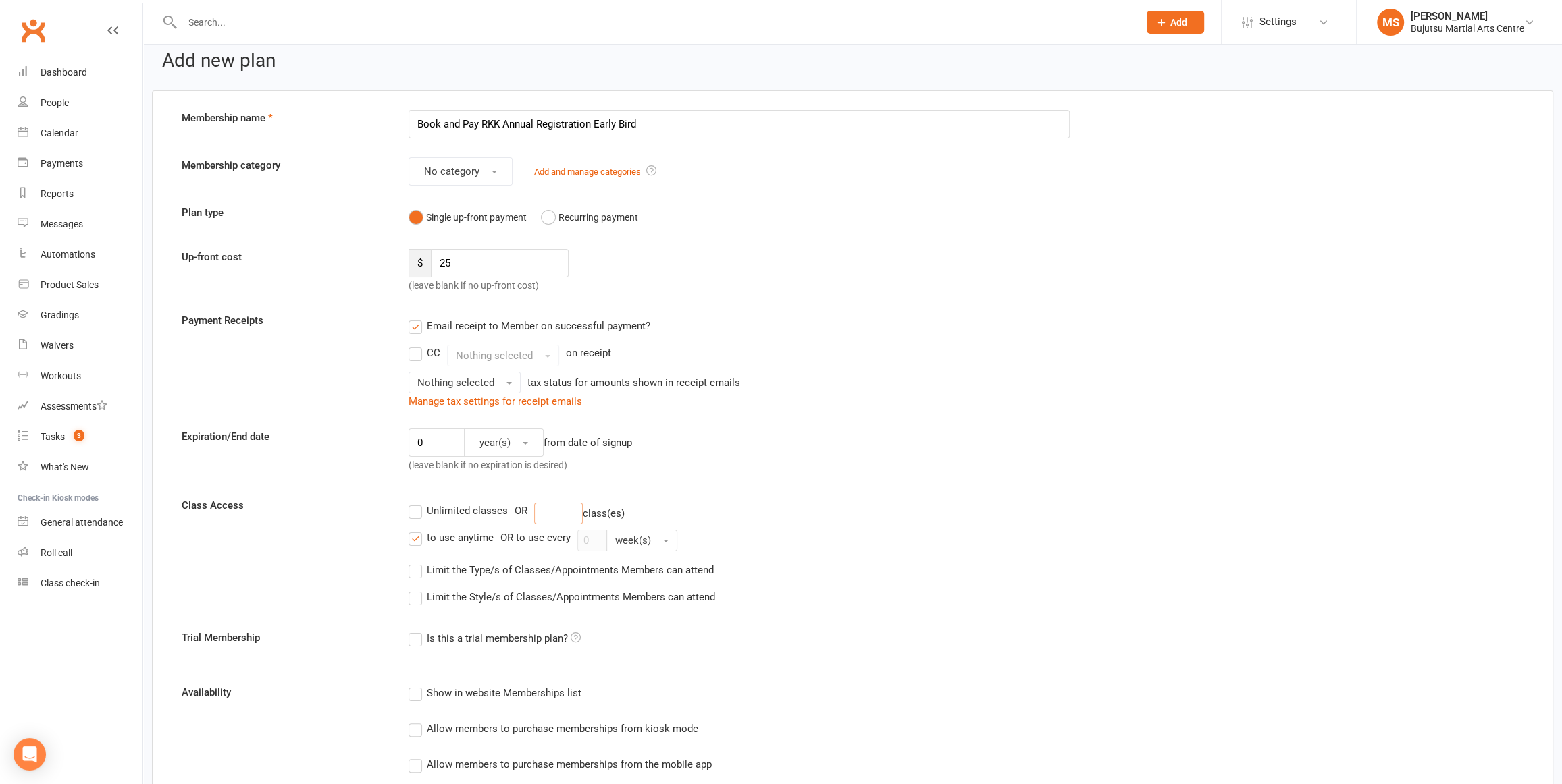
click at [561, 512] on input "number" at bounding box center [558, 513] width 49 height 22
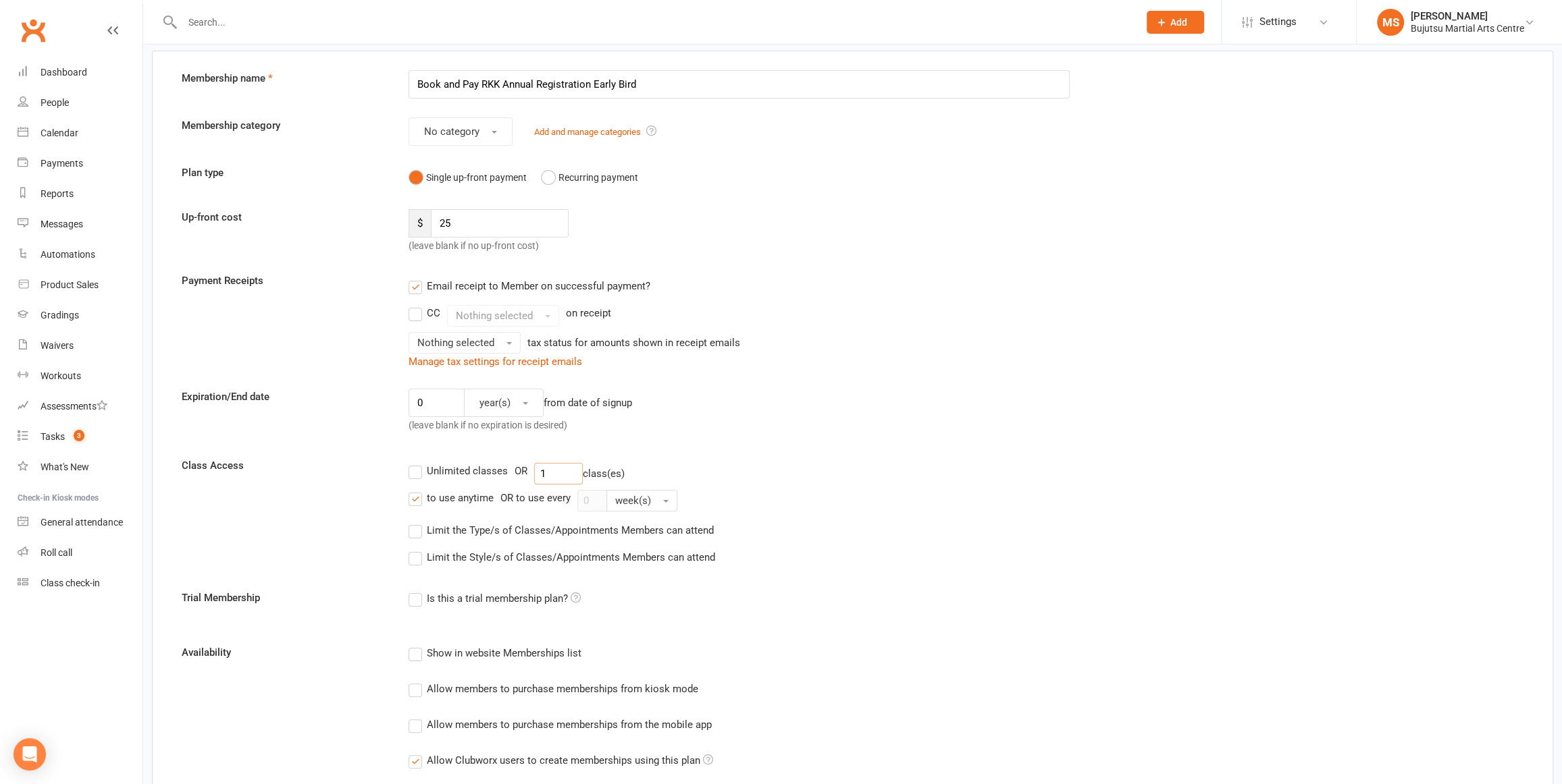
scroll to position [54, 0]
type input "1"
click at [414, 530] on label "Limit the Type/s of Classes/Appointments Members can attend" at bounding box center [561, 530] width 305 height 16
click at [414, 522] on input "Limit the Type/s of Classes/Appointments Members can attend" at bounding box center [413, 522] width 9 height 0
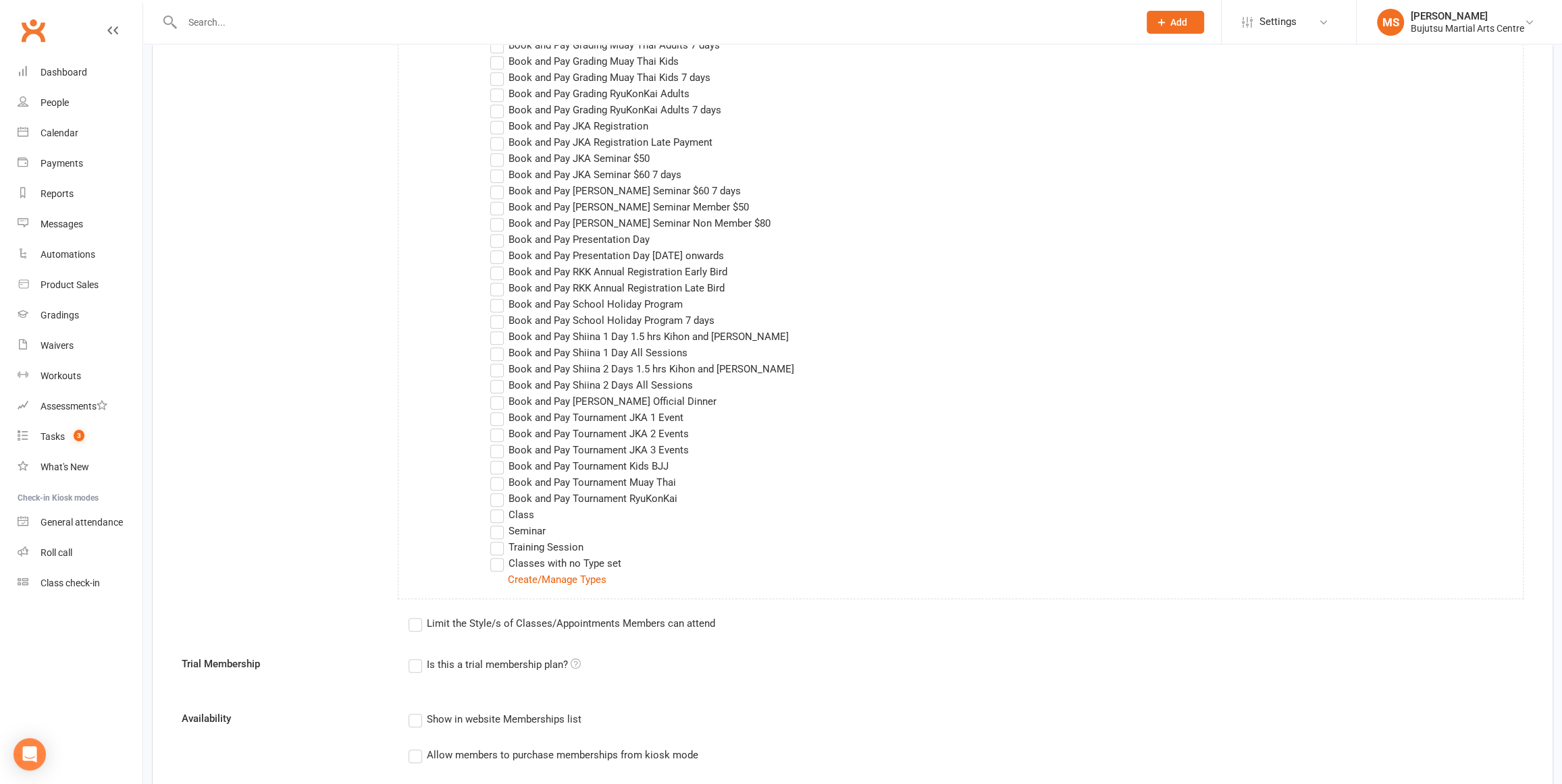
scroll to position [770, 0]
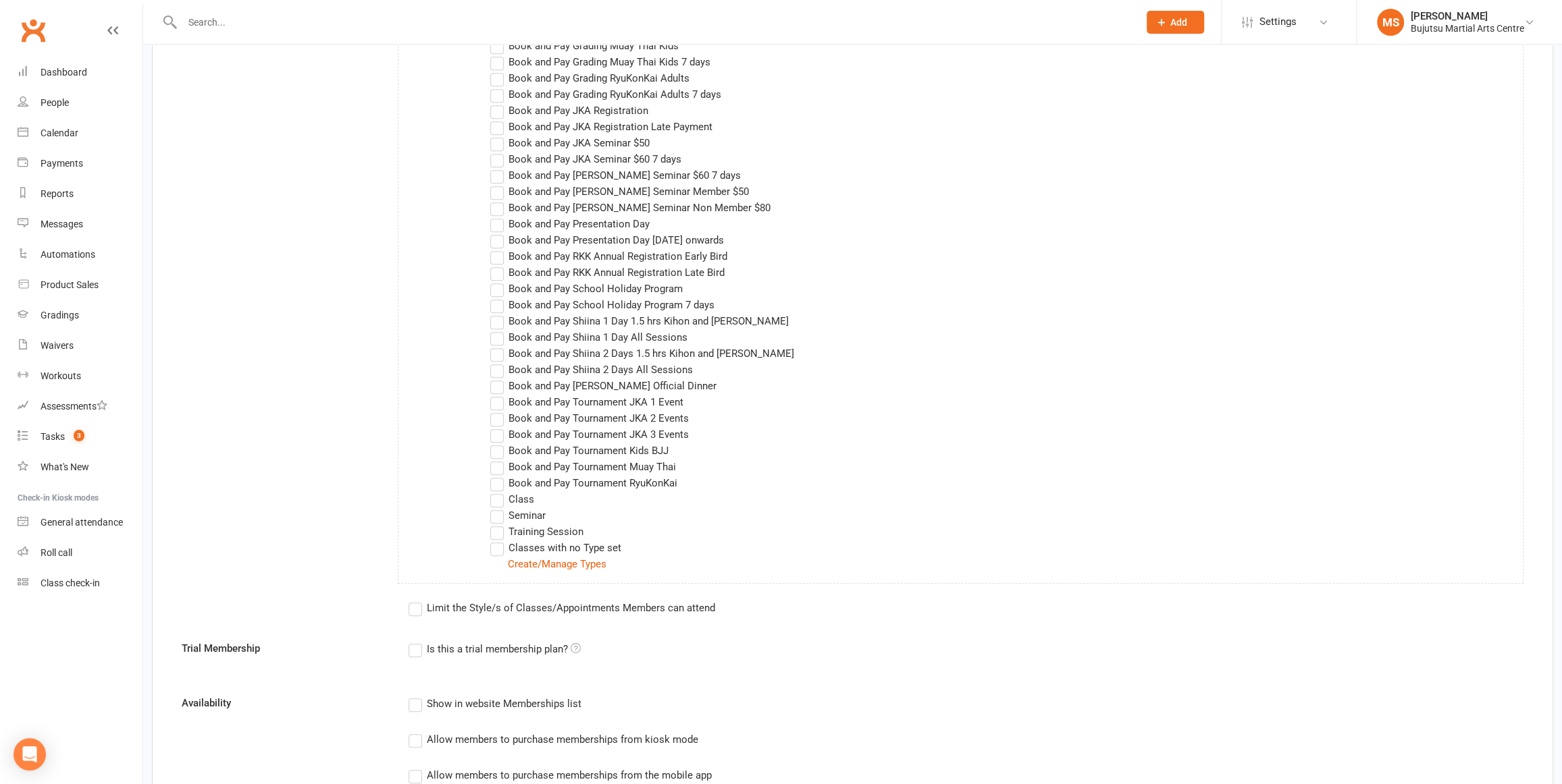
click at [688, 254] on label "Book and Pay RKK Annual Registration Early Bird" at bounding box center [609, 256] width 237 height 16
click at [499, 248] on input "Book and Pay RKK Annual Registration Early Bird" at bounding box center [494, 248] width 9 height 0
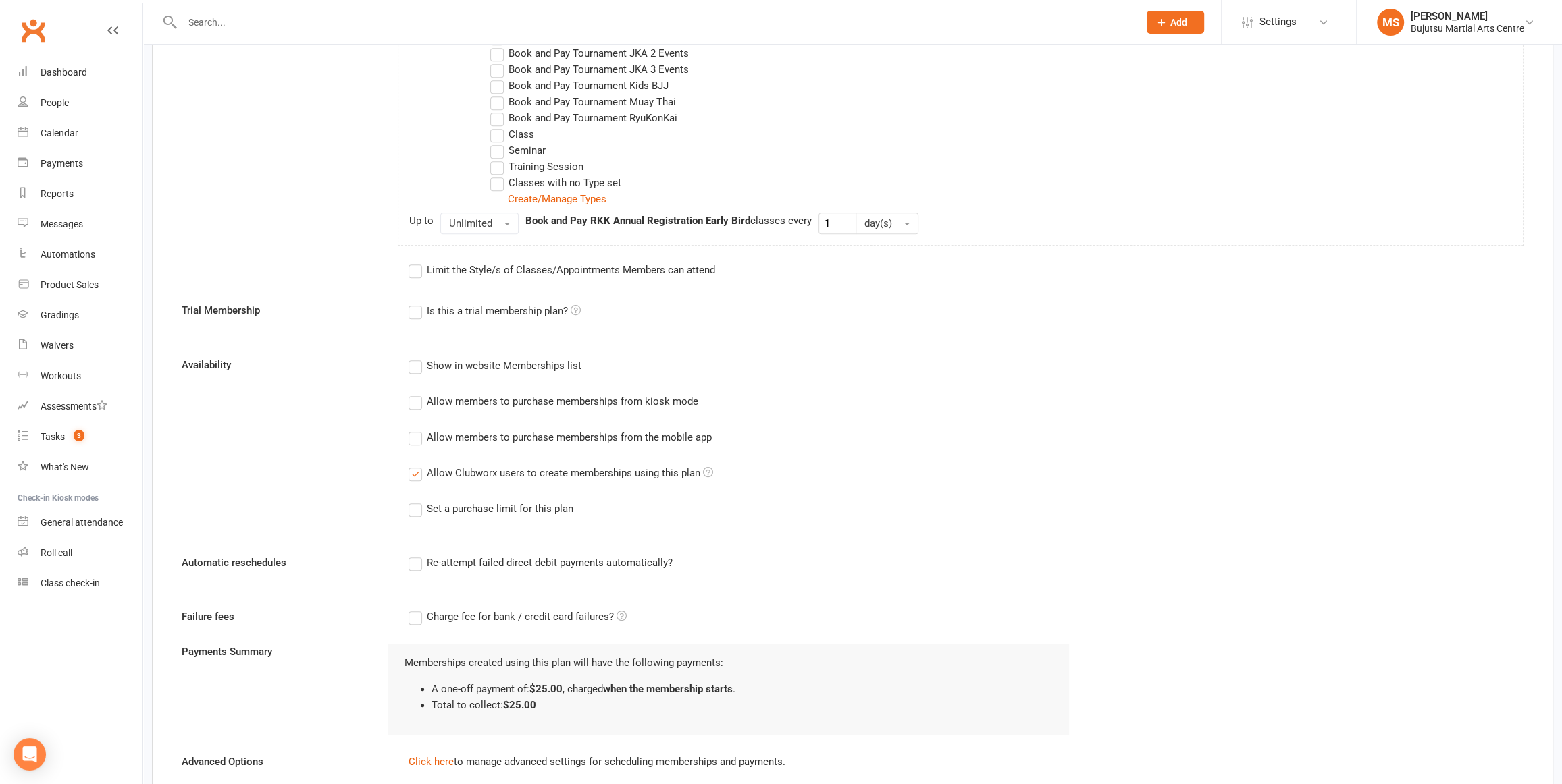
scroll to position [1138, 0]
click at [417, 357] on label "Show in website Memberships list" at bounding box center [495, 362] width 173 height 16
click at [417, 354] on input "Show in website Memberships list" at bounding box center [413, 354] width 9 height 0
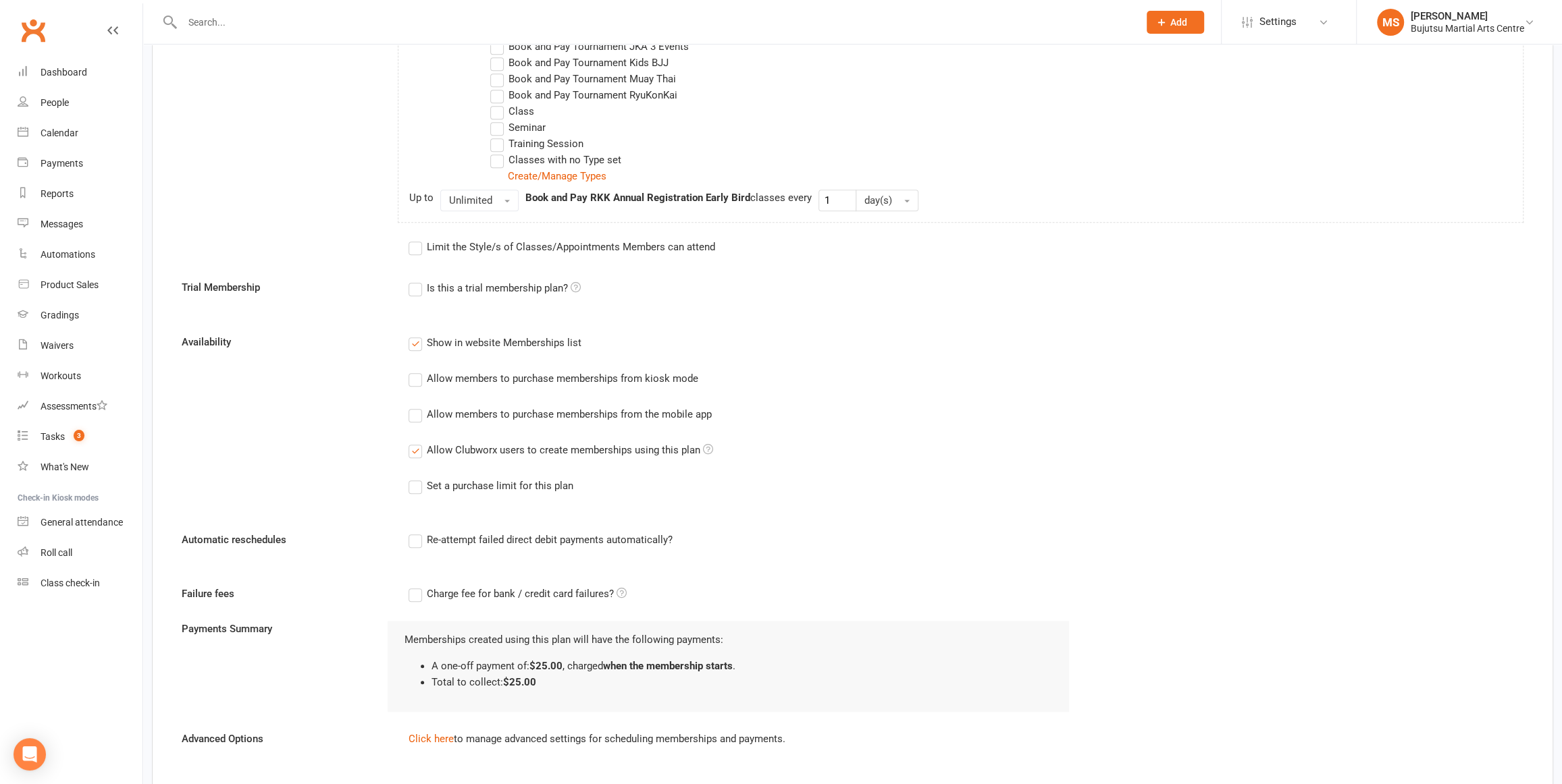
scroll to position [1247, 0]
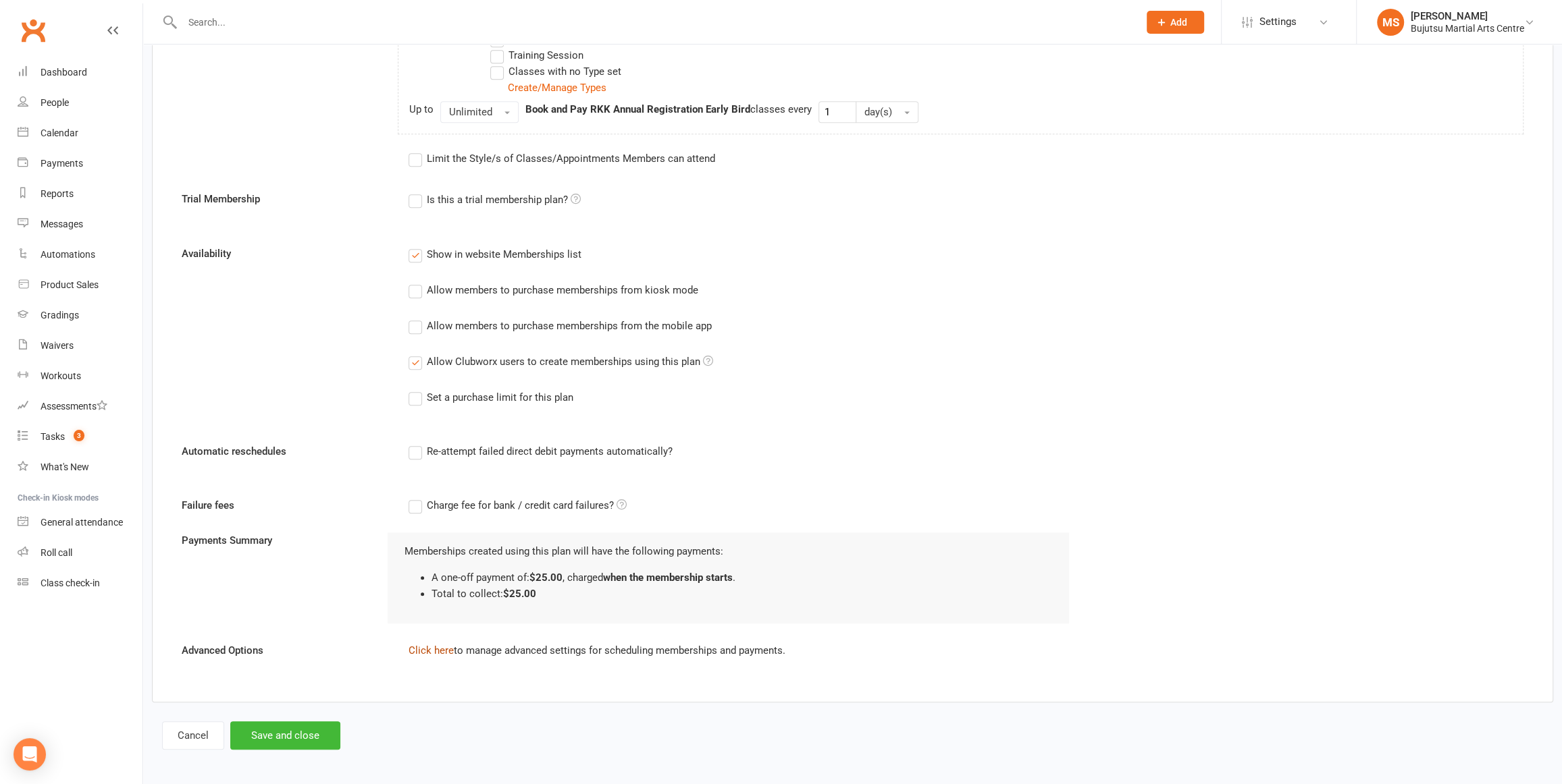
click at [433, 647] on link "Click here" at bounding box center [431, 651] width 45 height 12
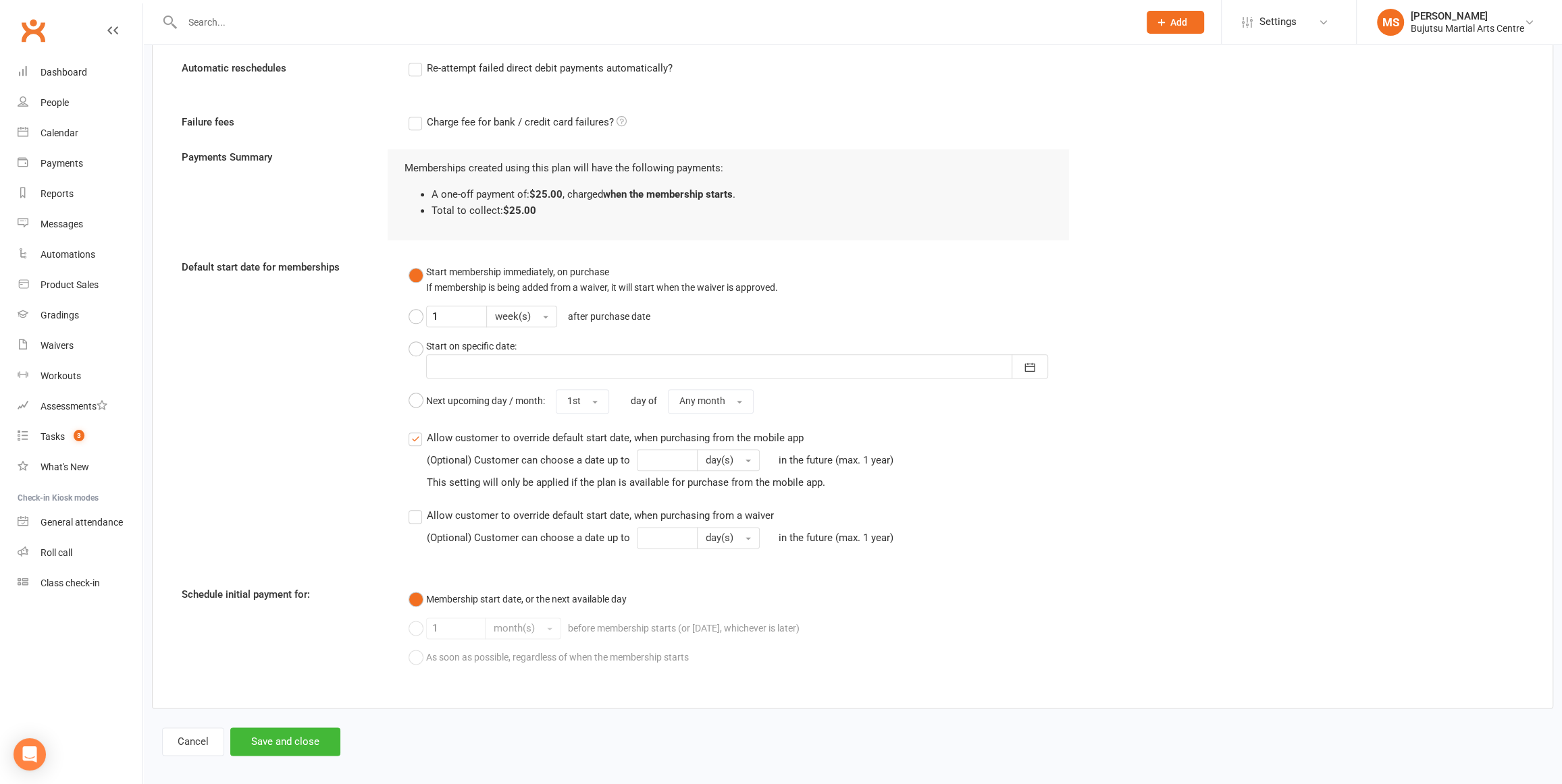
scroll to position [1634, 0]
click at [309, 738] on button "Save and close" at bounding box center [286, 737] width 110 height 29
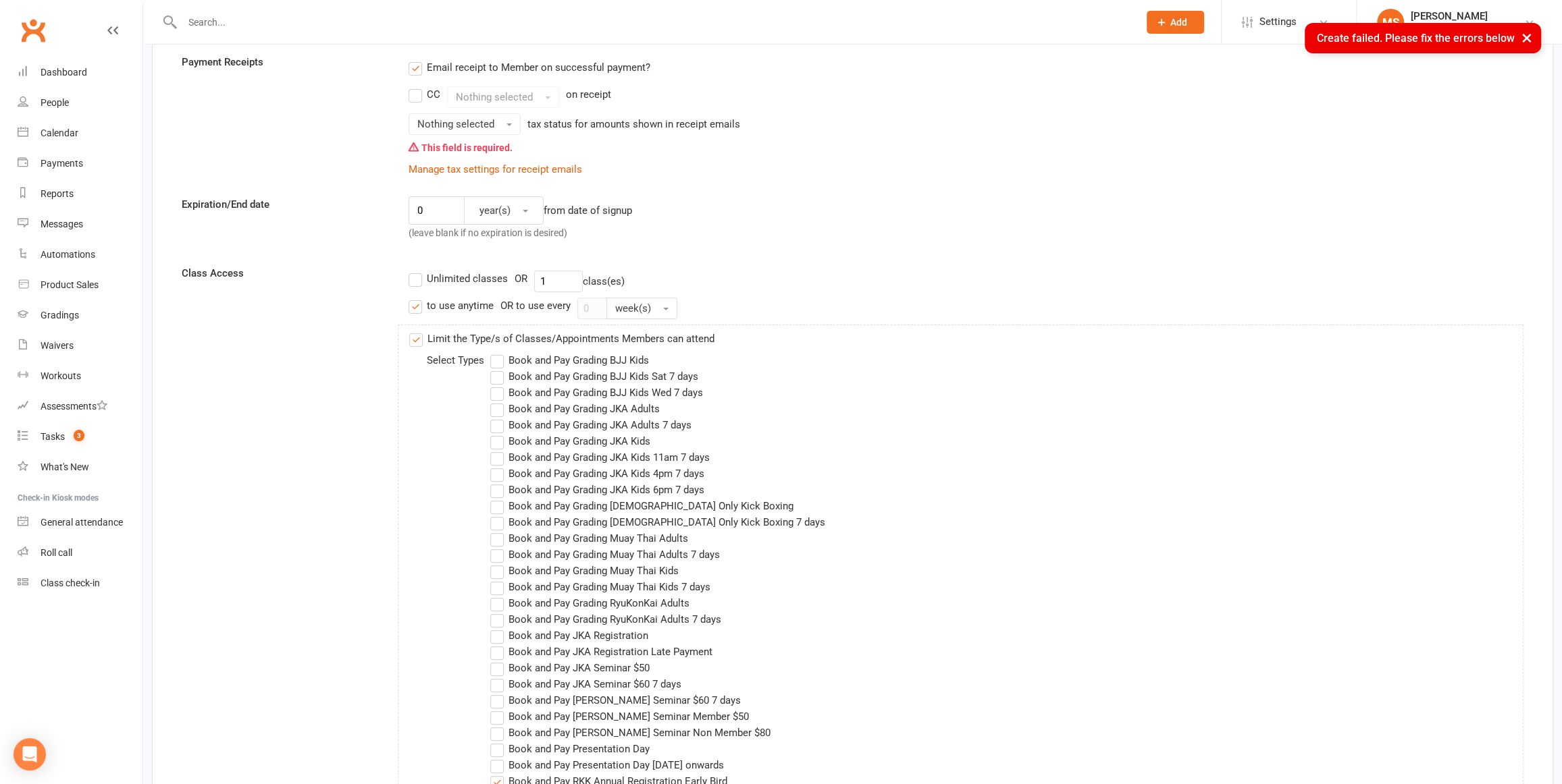
scroll to position [112, 0]
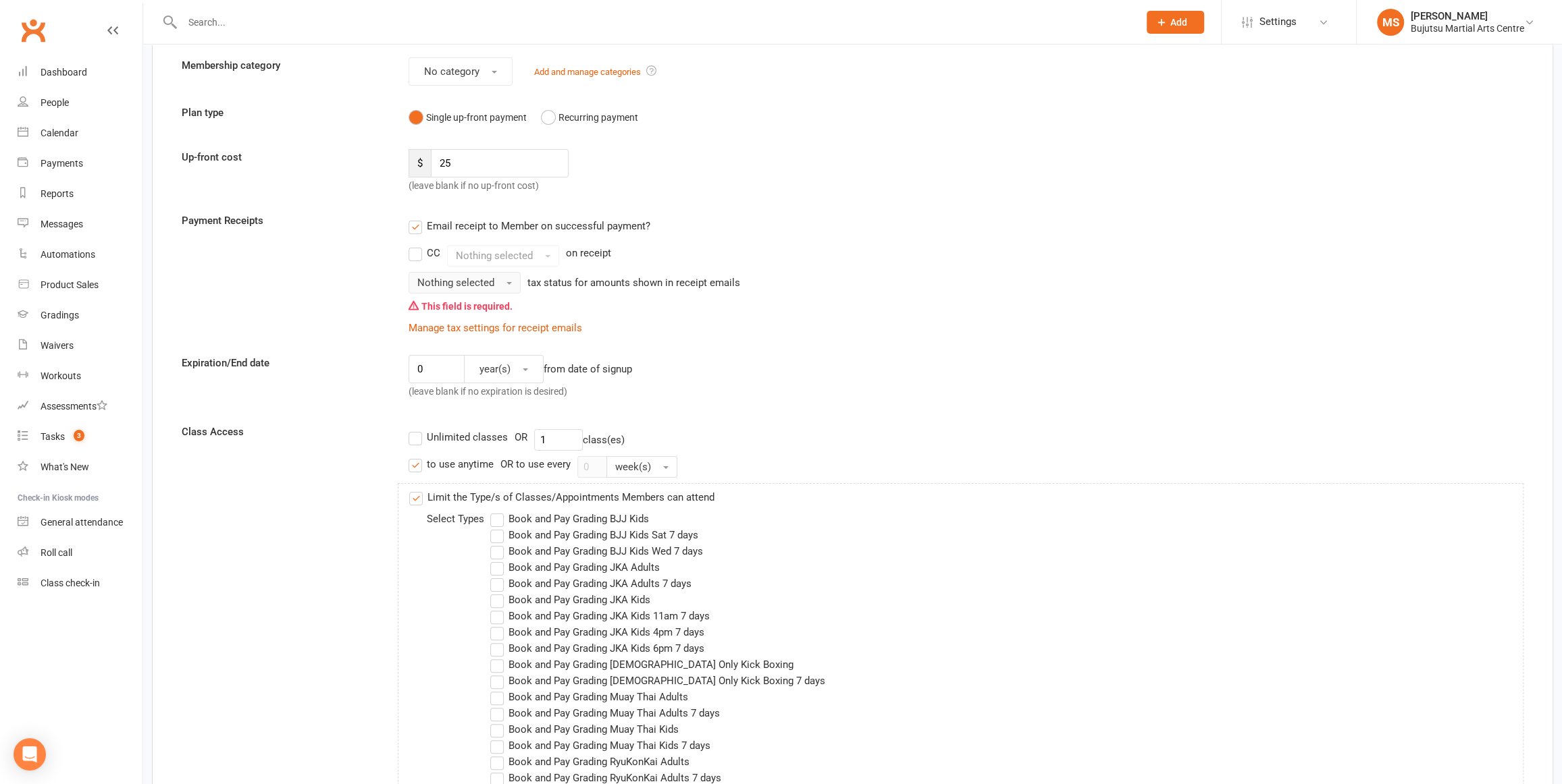
click at [503, 281] on button "Nothing selected" at bounding box center [465, 283] width 112 height 22
drag, startPoint x: 466, startPoint y: 314, endPoint x: 480, endPoint y: 312, distance: 14.1
click at [466, 314] on link "Inc tax" at bounding box center [476, 312] width 133 height 27
click at [768, 368] on div "0 year(s) from date of signup (leave blank if no expiration is desired)" at bounding box center [739, 380] width 681 height 50
click at [454, 281] on button "Inc tax" at bounding box center [442, 283] width 65 height 22
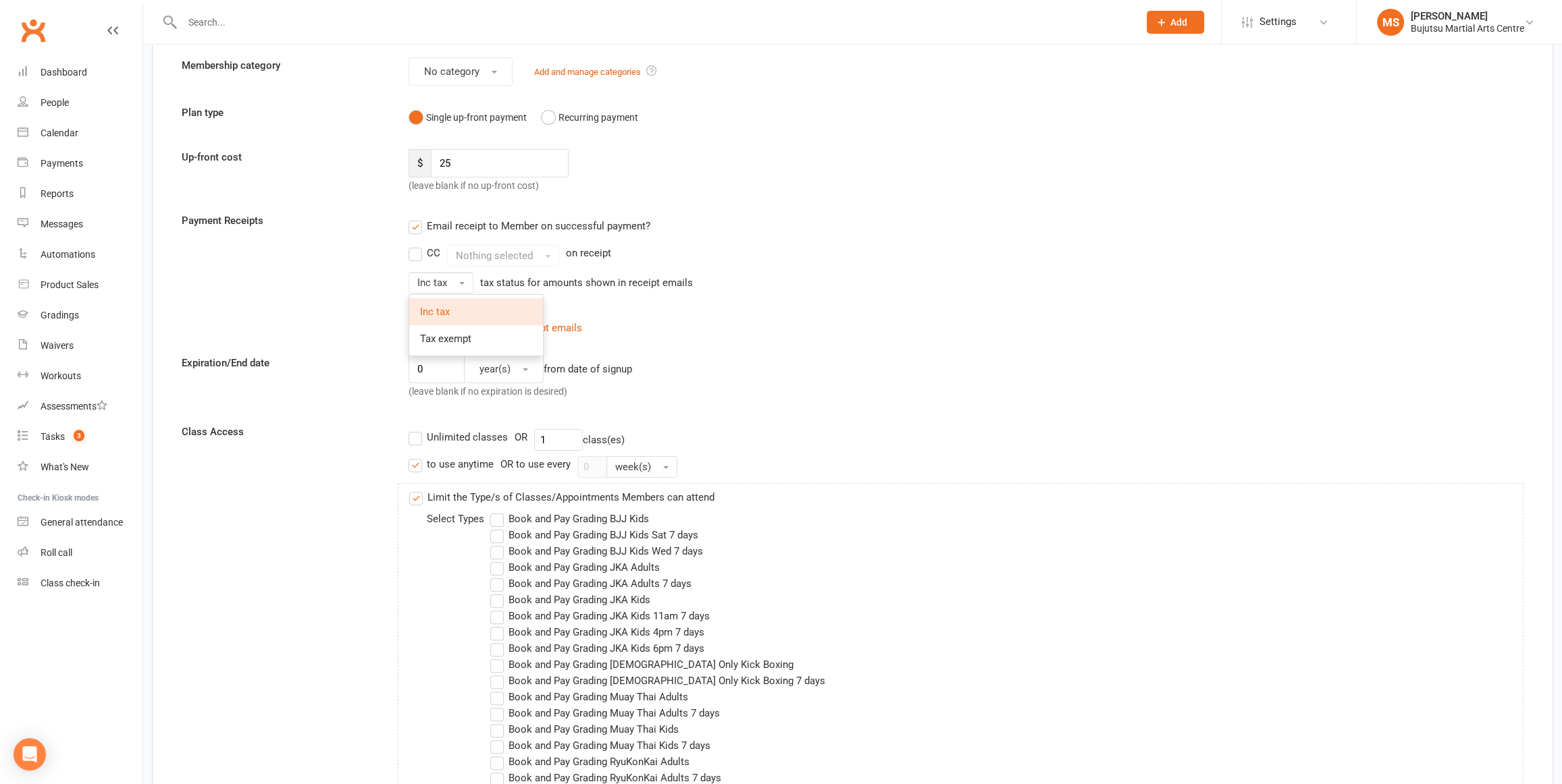
click at [447, 306] on span "Inc tax" at bounding box center [435, 312] width 29 height 12
click at [513, 326] on link "Manage tax settings for receipt emails" at bounding box center [496, 328] width 174 height 12
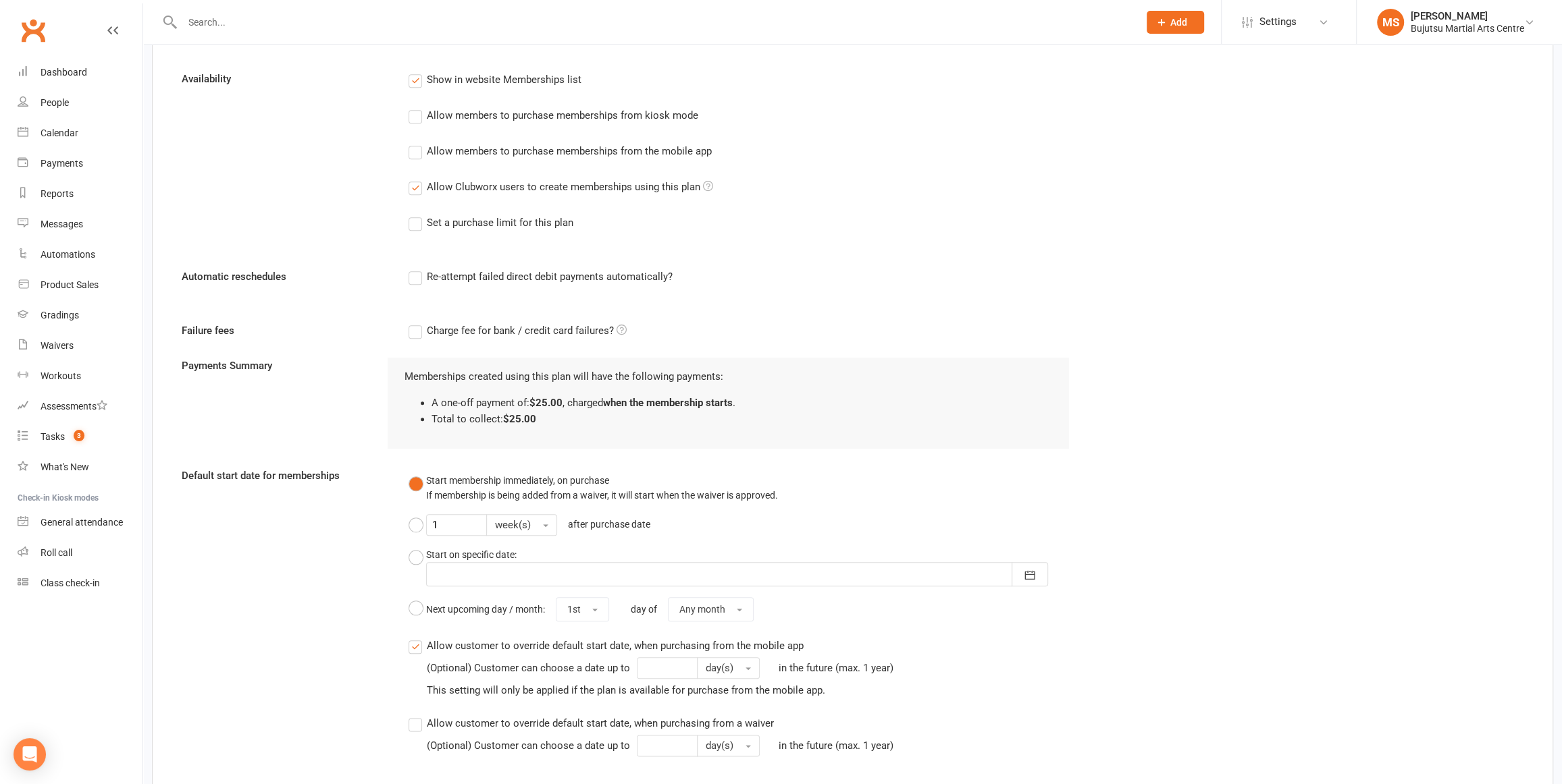
scroll to position [1660, 0]
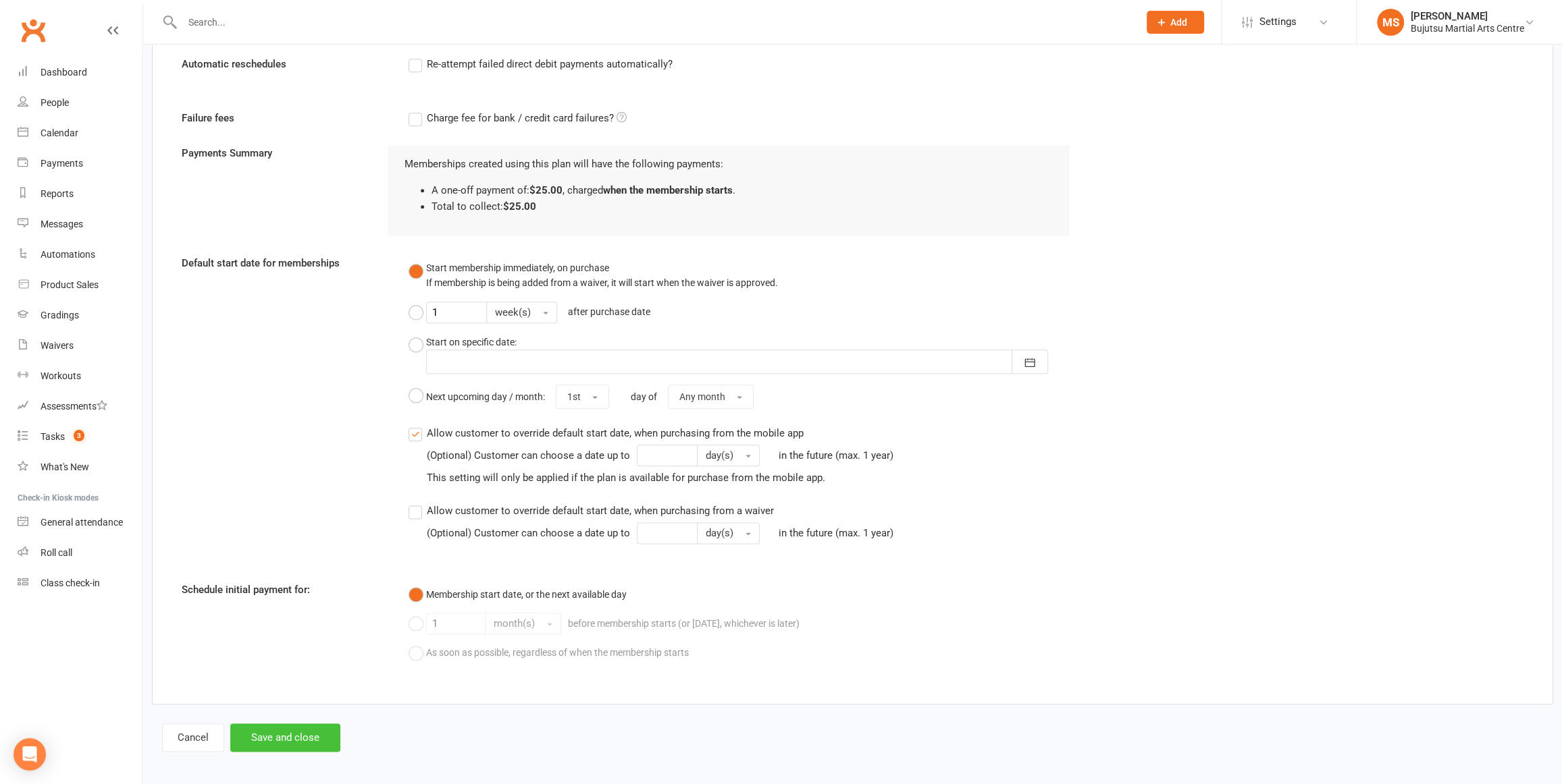
click at [317, 736] on button "Save and close" at bounding box center [286, 737] width 110 height 29
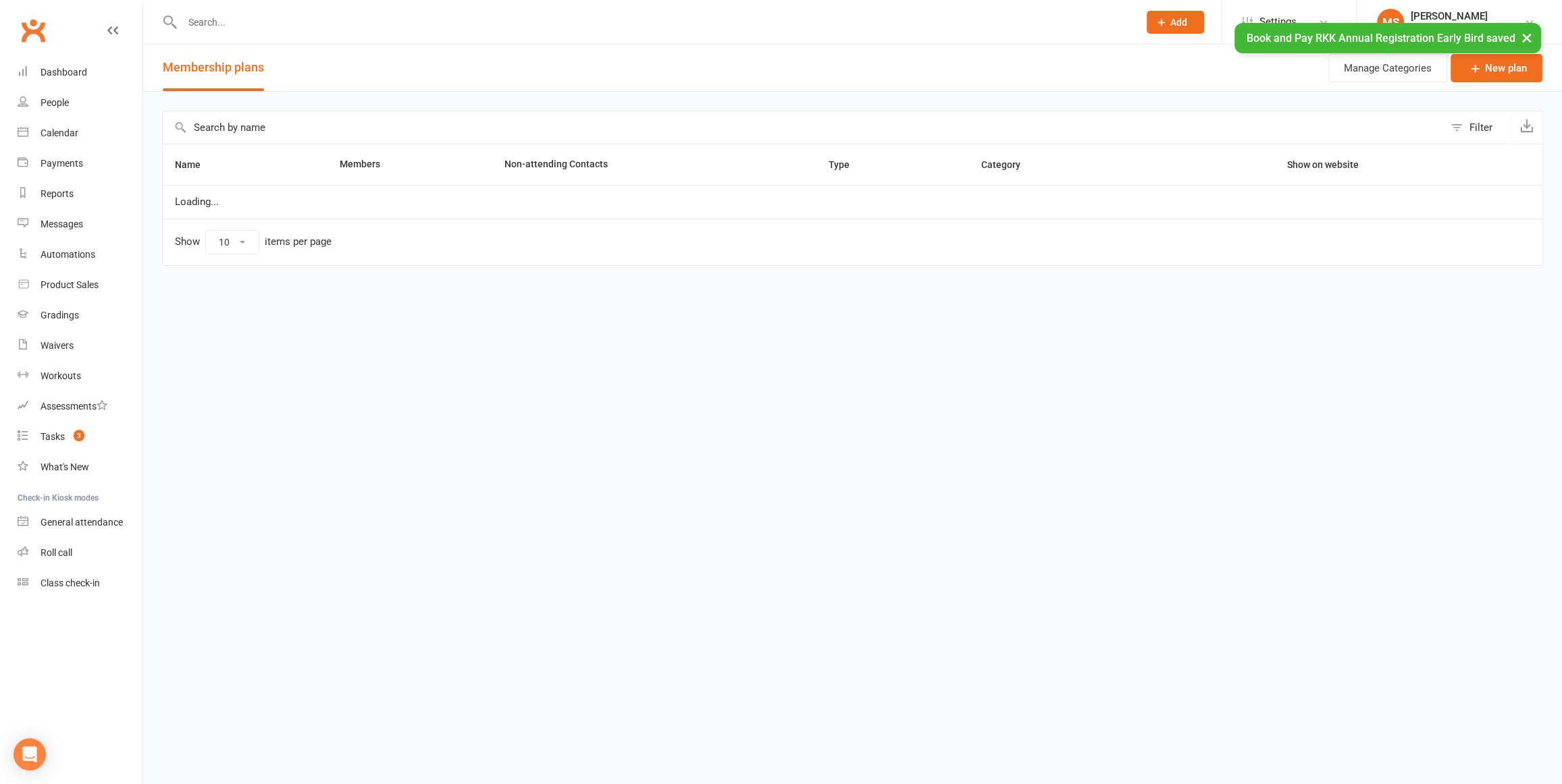
select select "100"
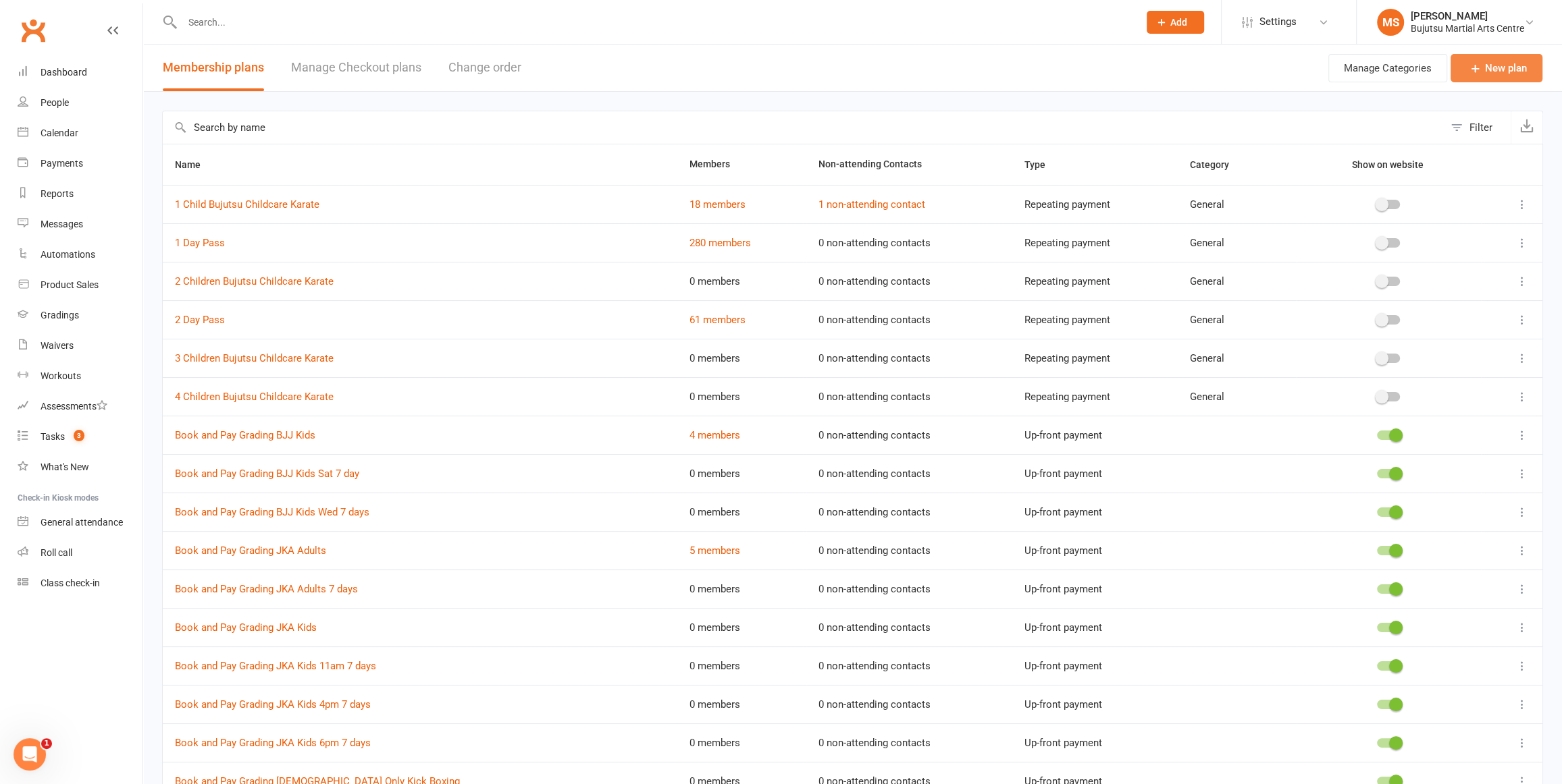
click at [1486, 64] on link "New plan" at bounding box center [1497, 68] width 92 height 29
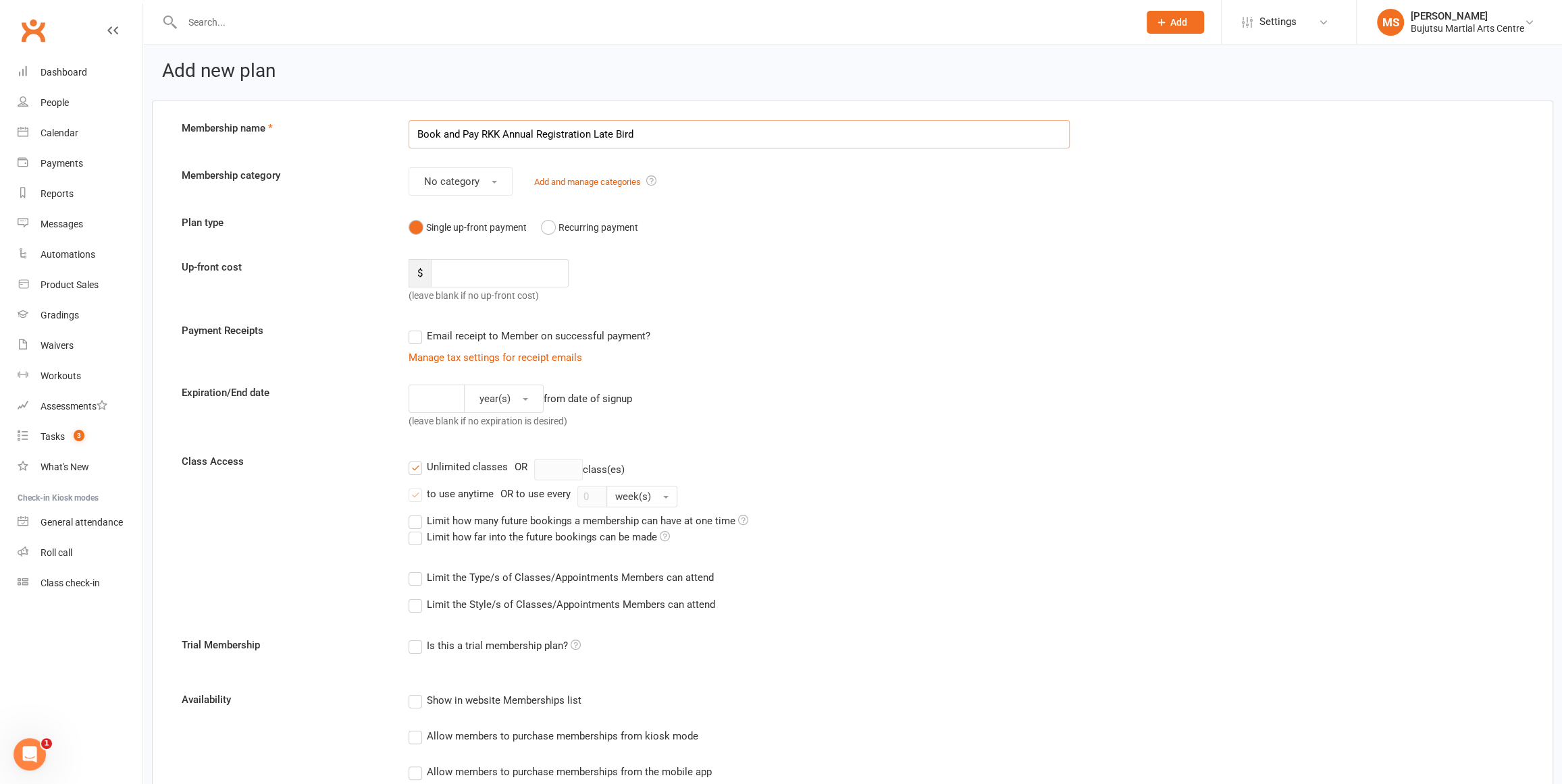
type input "Book and Pay RKK Annual Registration Late Bird"
click at [454, 273] on input "number" at bounding box center [500, 271] width 138 height 29
type input "40"
click at [420, 332] on label "Email receipt to Member on successful payment?" at bounding box center [530, 334] width 242 height 16
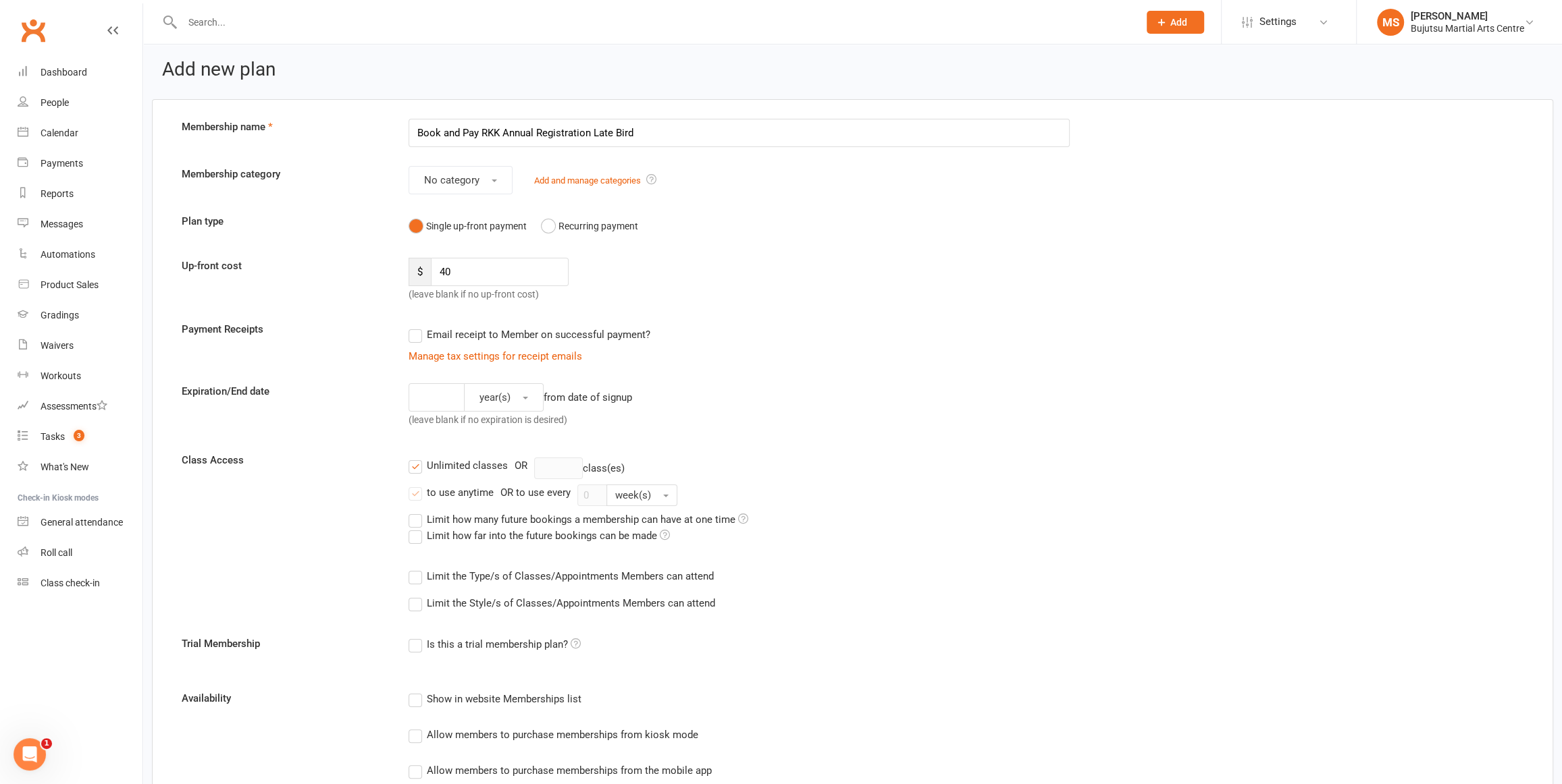
click at [417, 326] on input "Email receipt to Member on successful payment?" at bounding box center [413, 326] width 9 height 0
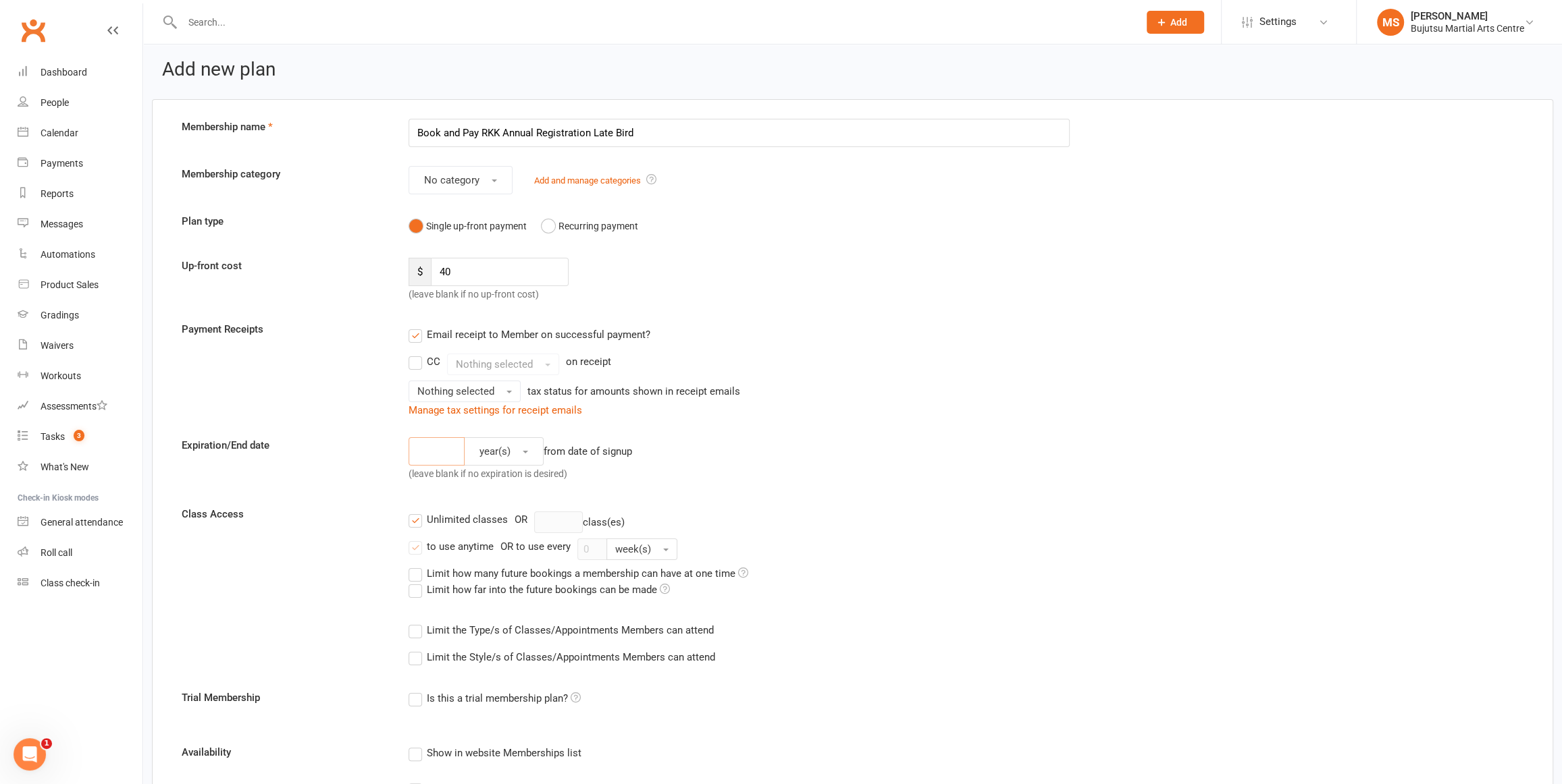
click at [441, 451] on input "number" at bounding box center [437, 451] width 56 height 29
type input "0"
click at [499, 390] on button "Nothing selected" at bounding box center [465, 392] width 112 height 22
drag, startPoint x: 477, startPoint y: 426, endPoint x: 562, endPoint y: 409, distance: 86.7
click at [478, 425] on link "Inc tax" at bounding box center [476, 420] width 133 height 27
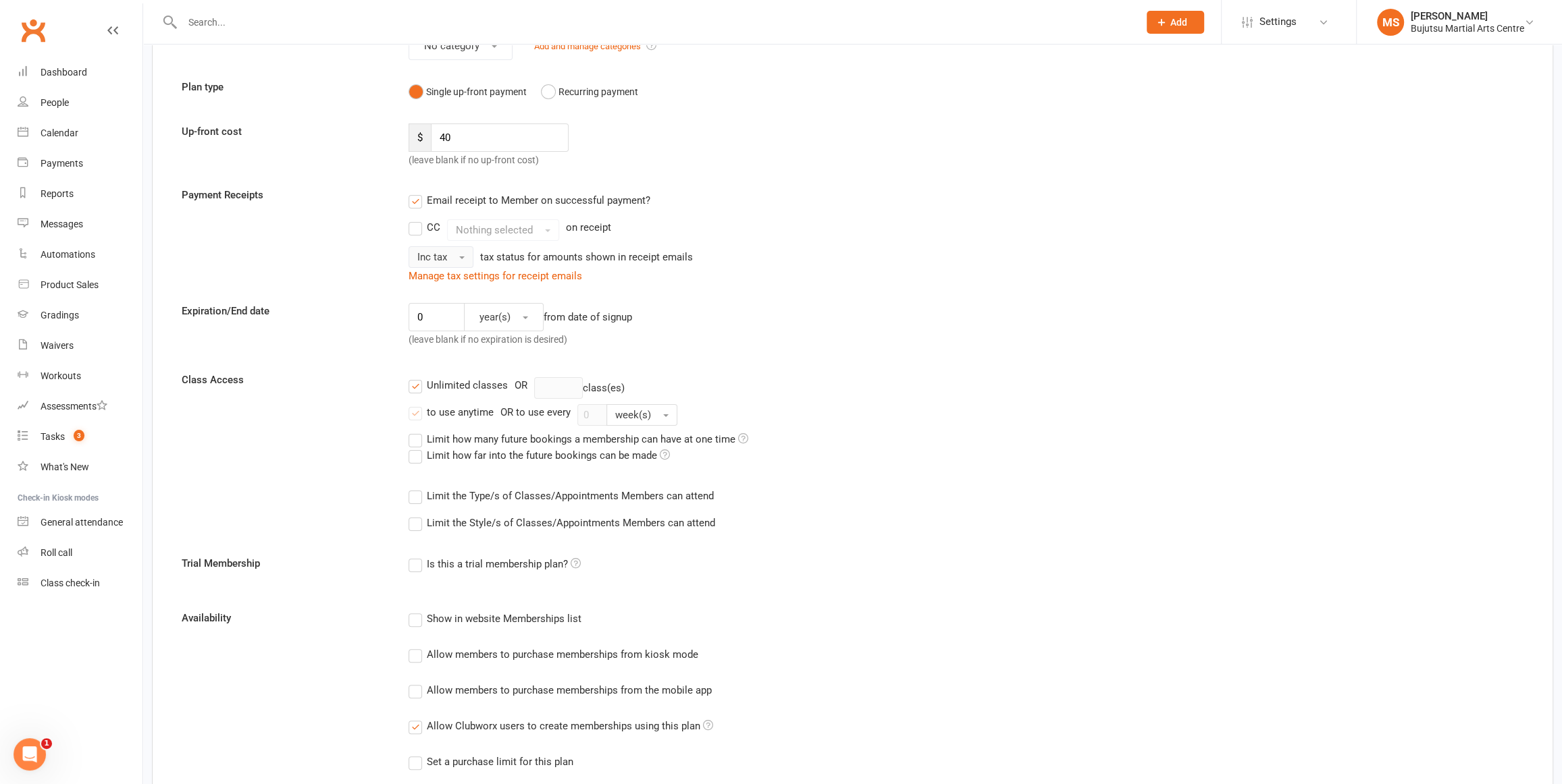
scroll to position [143, 0]
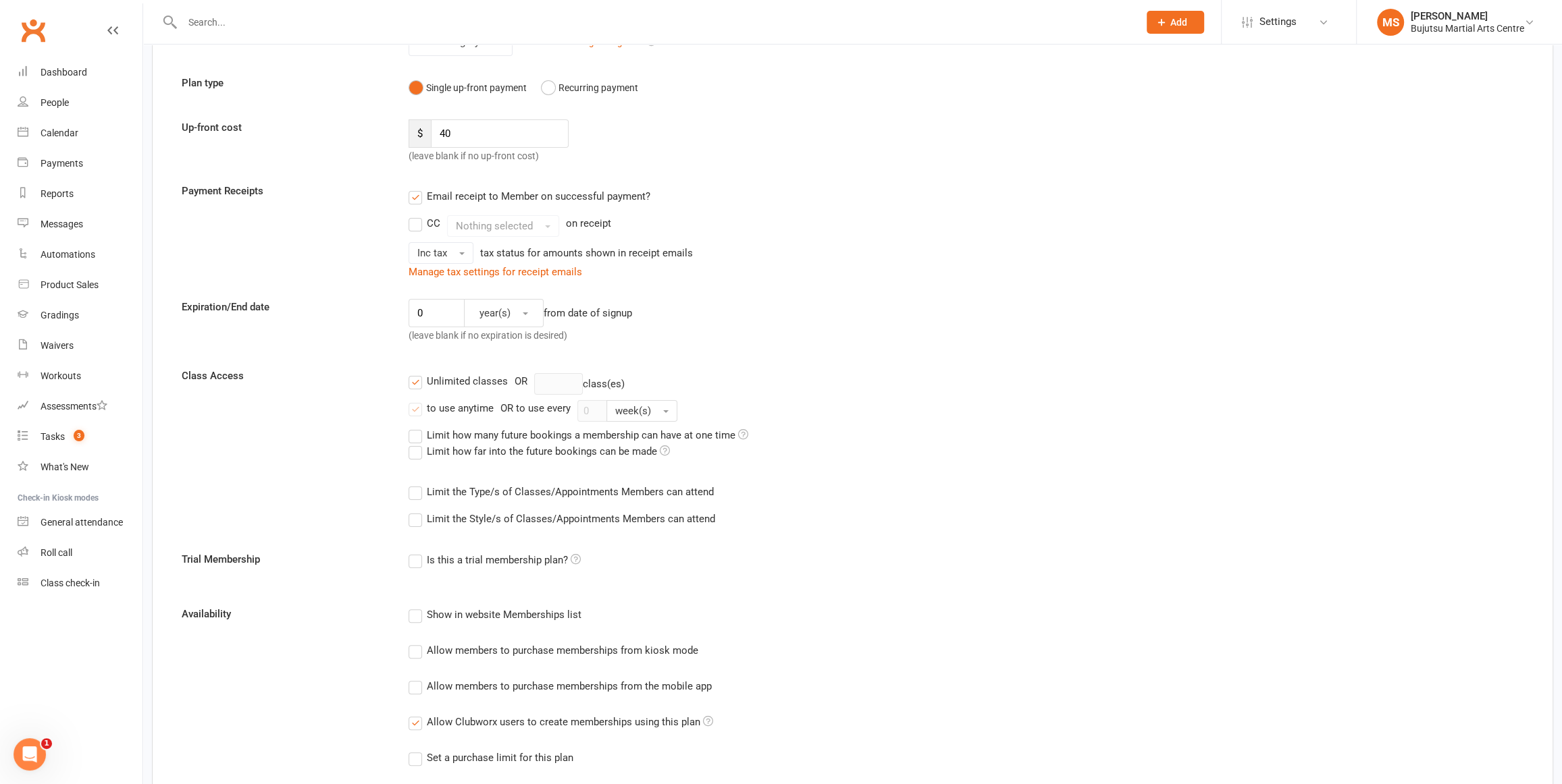
drag, startPoint x: 414, startPoint y: 381, endPoint x: 444, endPoint y: 389, distance: 31.0
click at [418, 383] on label "Unlimited classes" at bounding box center [459, 381] width 99 height 16
click at [417, 373] on input "Unlimited classes" at bounding box center [413, 373] width 9 height 0
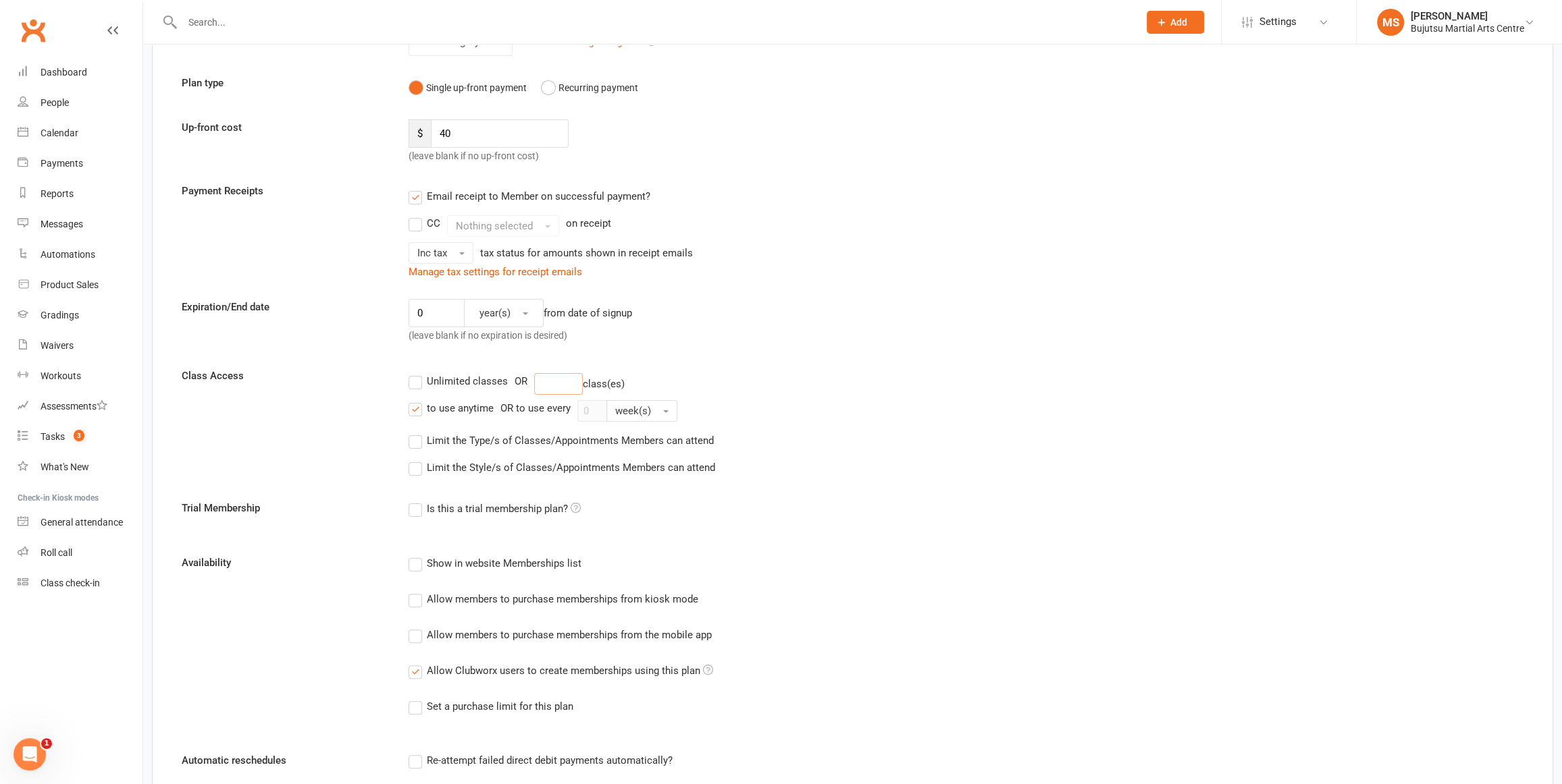
click at [559, 378] on input "number" at bounding box center [558, 384] width 49 height 22
type input "1"
click at [418, 442] on label "Limit the Type/s of Classes/Appointments Members can attend" at bounding box center [561, 440] width 305 height 16
click at [417, 433] on input "Limit the Type/s of Classes/Appointments Members can attend" at bounding box center [413, 433] width 9 height 0
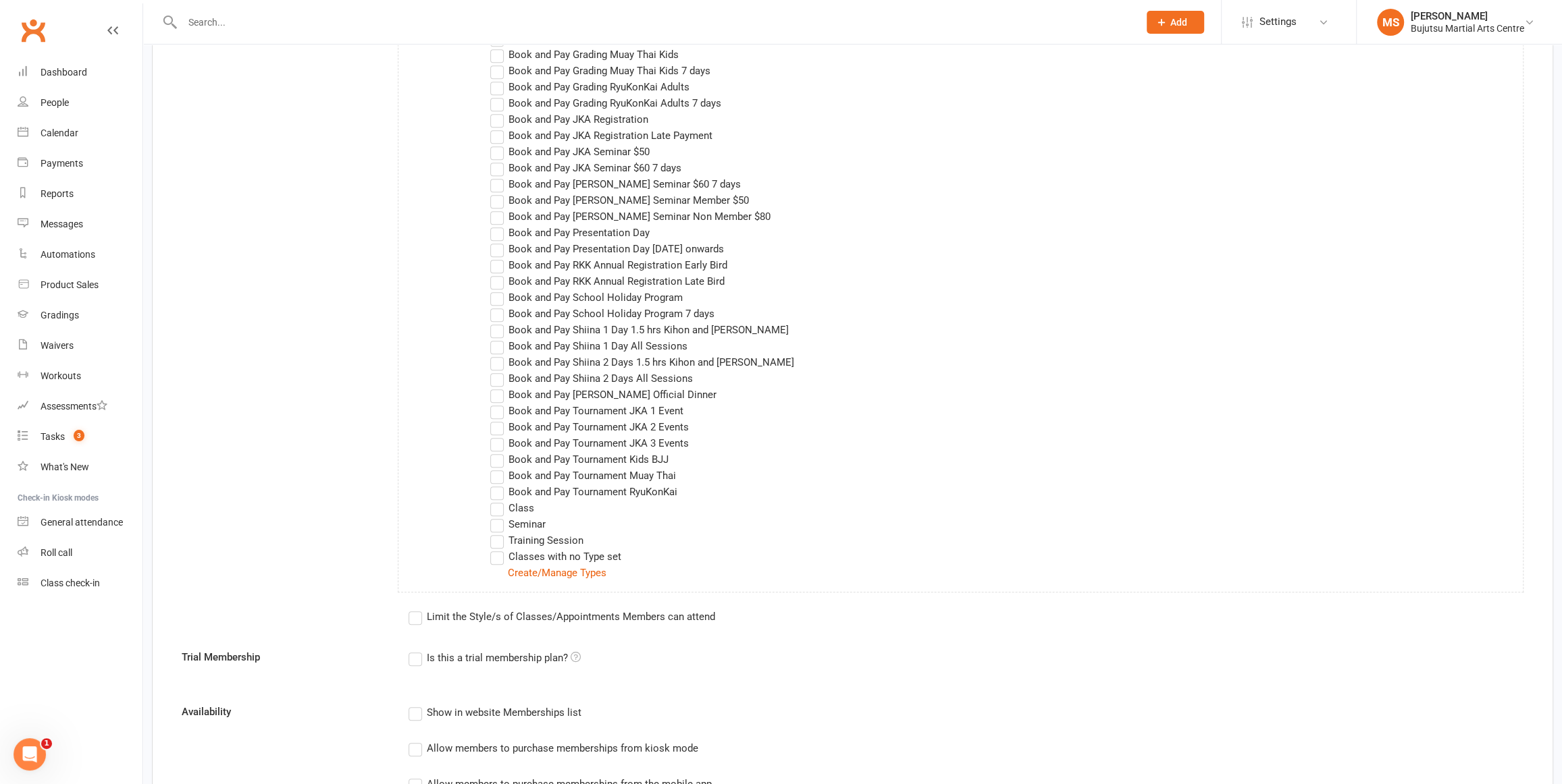
scroll to position [758, 0]
click at [500, 285] on label "Book and Pay RKK Annual Registration Late Bird" at bounding box center [608, 284] width 234 height 16
click at [499, 276] on input "Book and Pay RKK Annual Registration Late Bird" at bounding box center [494, 276] width 9 height 0
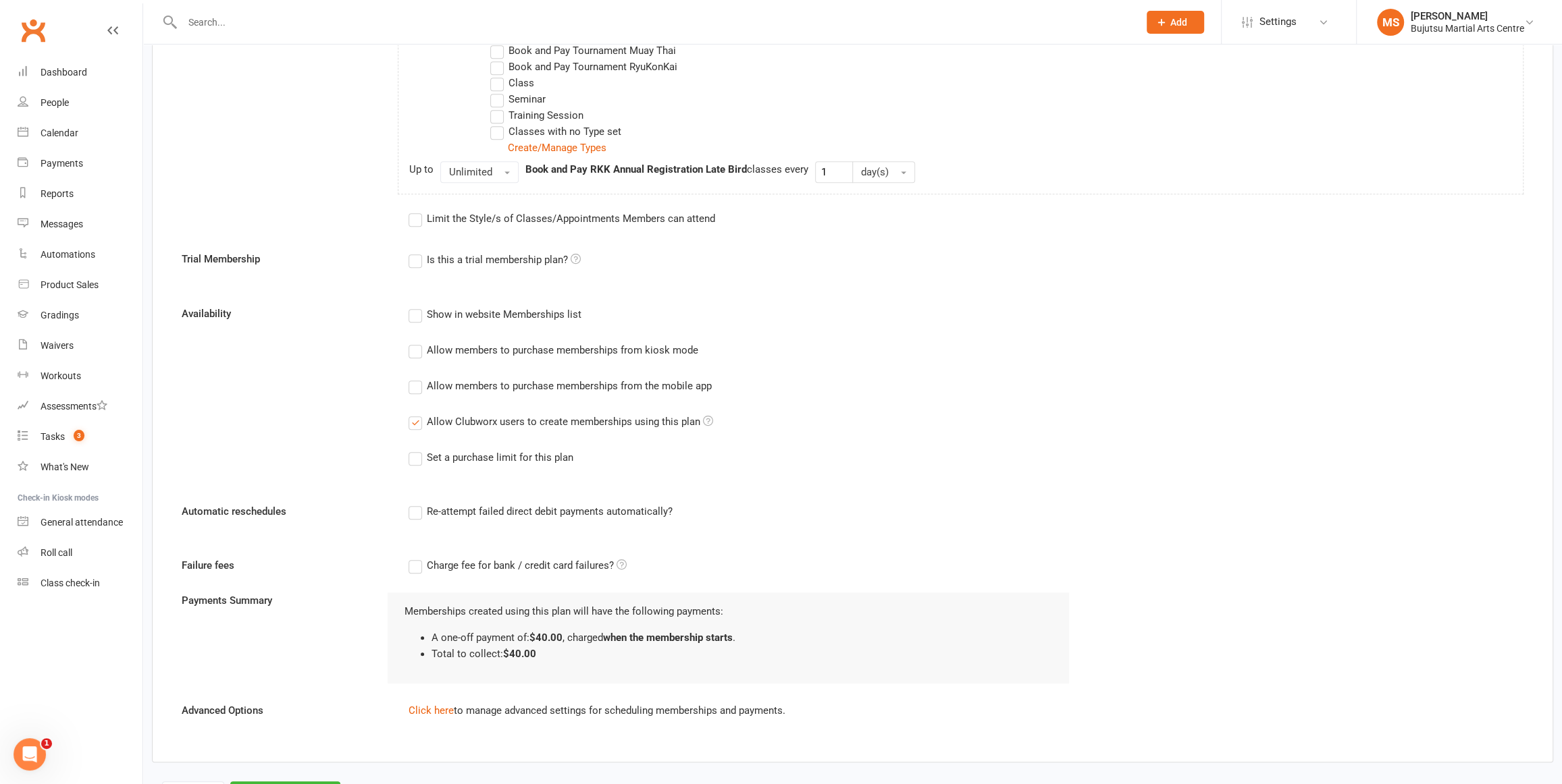
scroll to position [1192, 0]
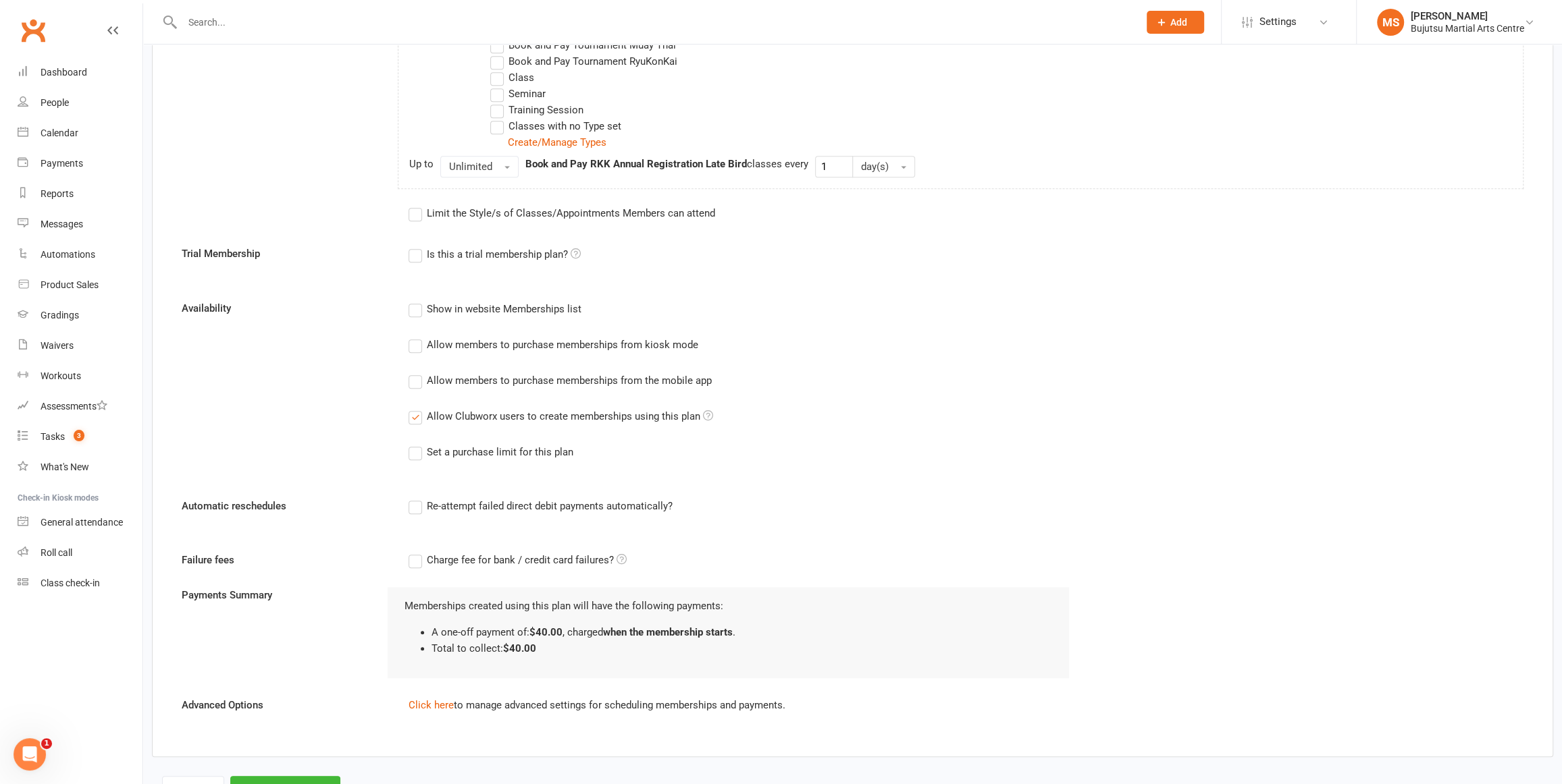
click at [418, 309] on label "Show in website Memberships list" at bounding box center [495, 309] width 173 height 16
click at [417, 301] on input "Show in website Memberships list" at bounding box center [413, 301] width 9 height 0
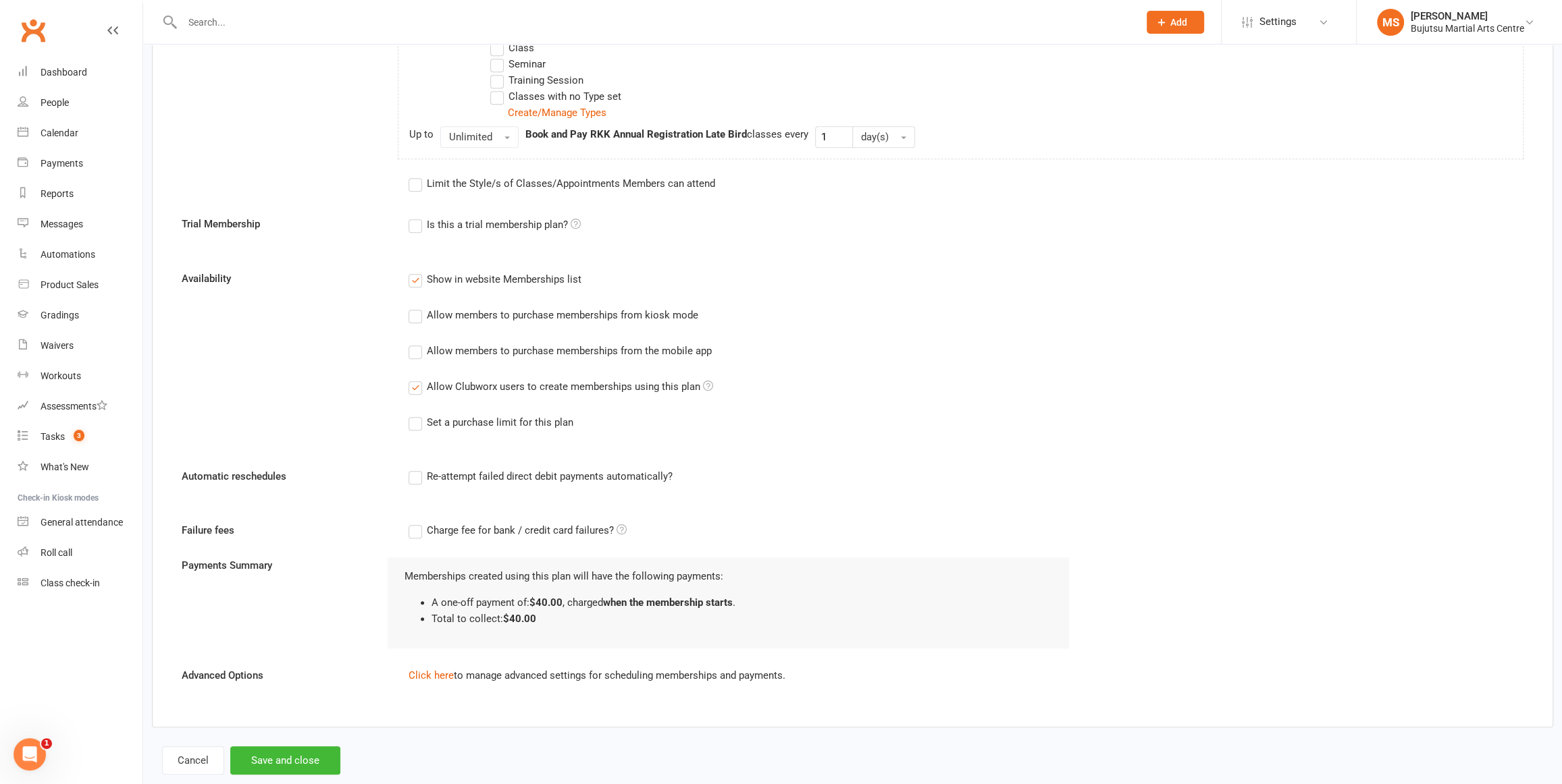
scroll to position [1247, 0]
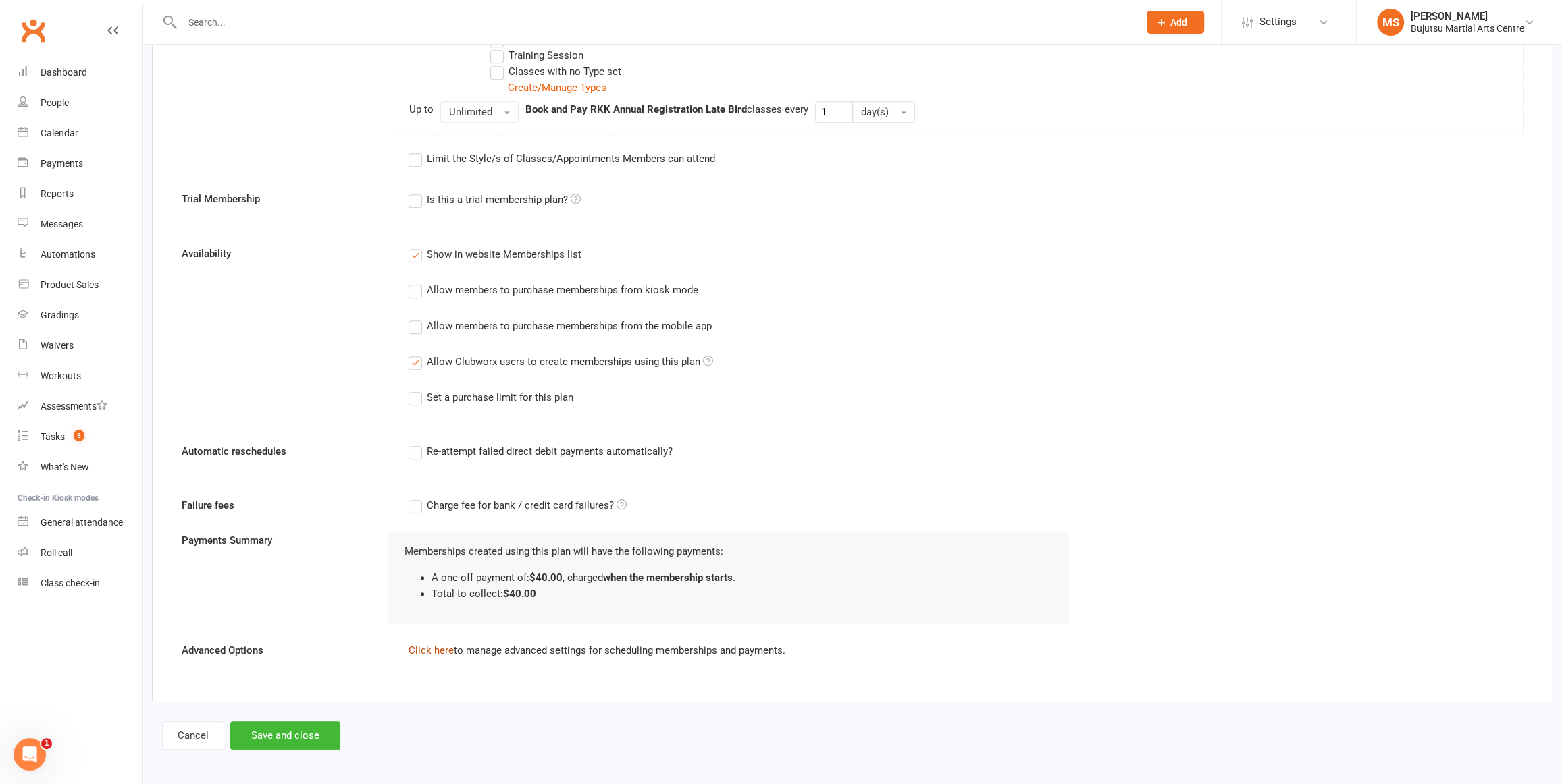
click at [442, 651] on link "Click here" at bounding box center [431, 651] width 45 height 12
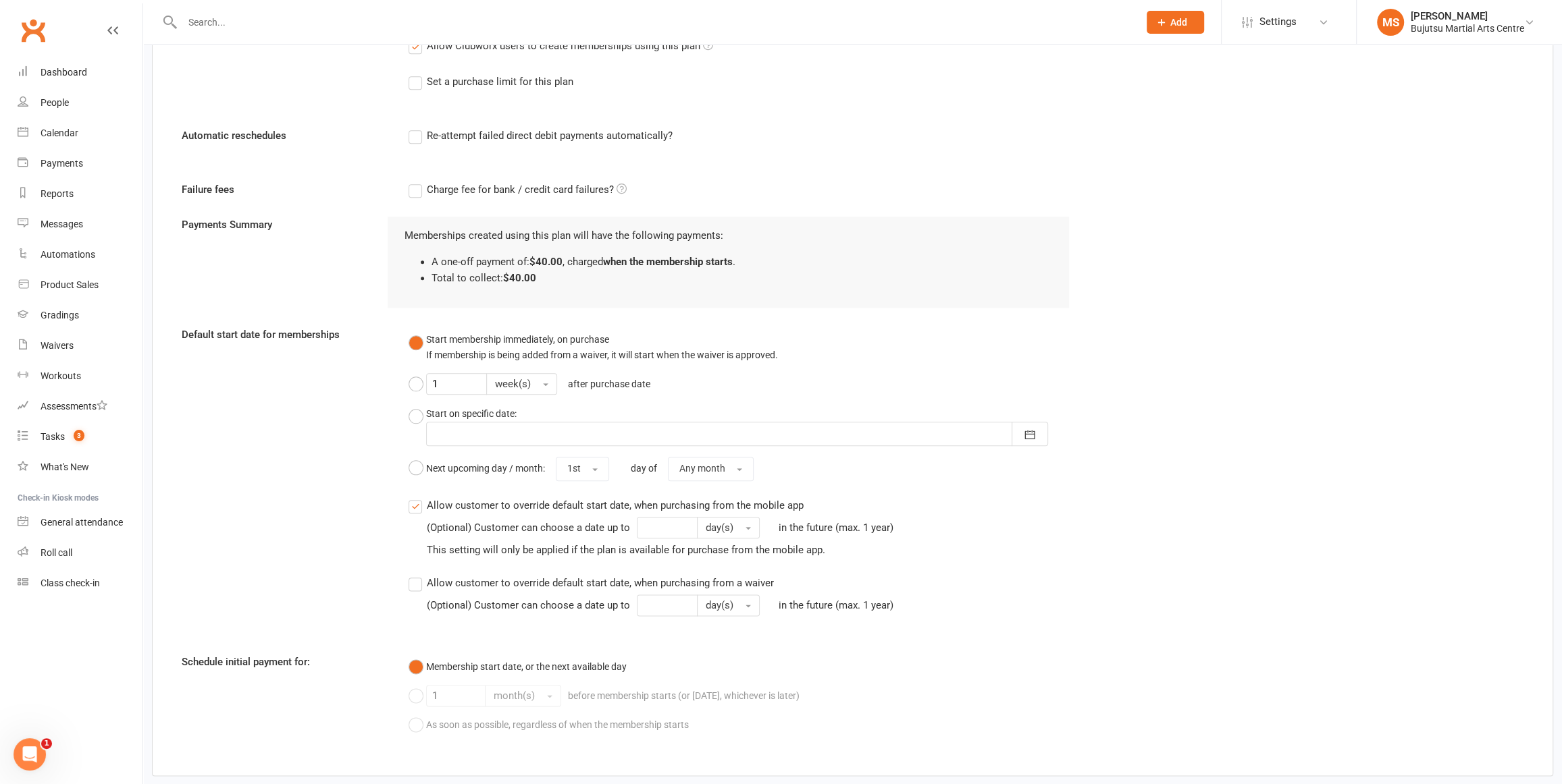
scroll to position [1634, 0]
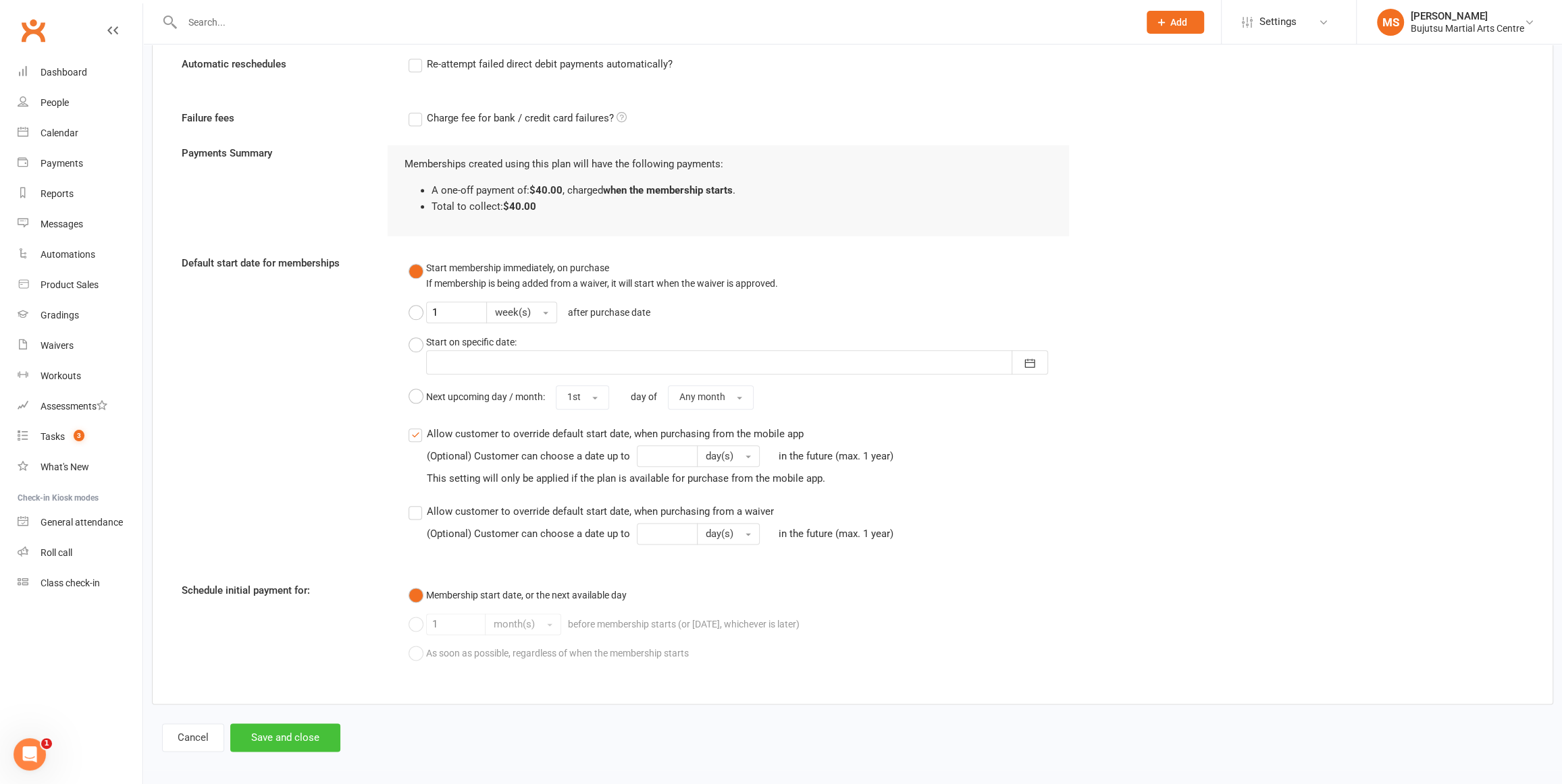
click at [308, 727] on button "Save and close" at bounding box center [286, 737] width 110 height 29
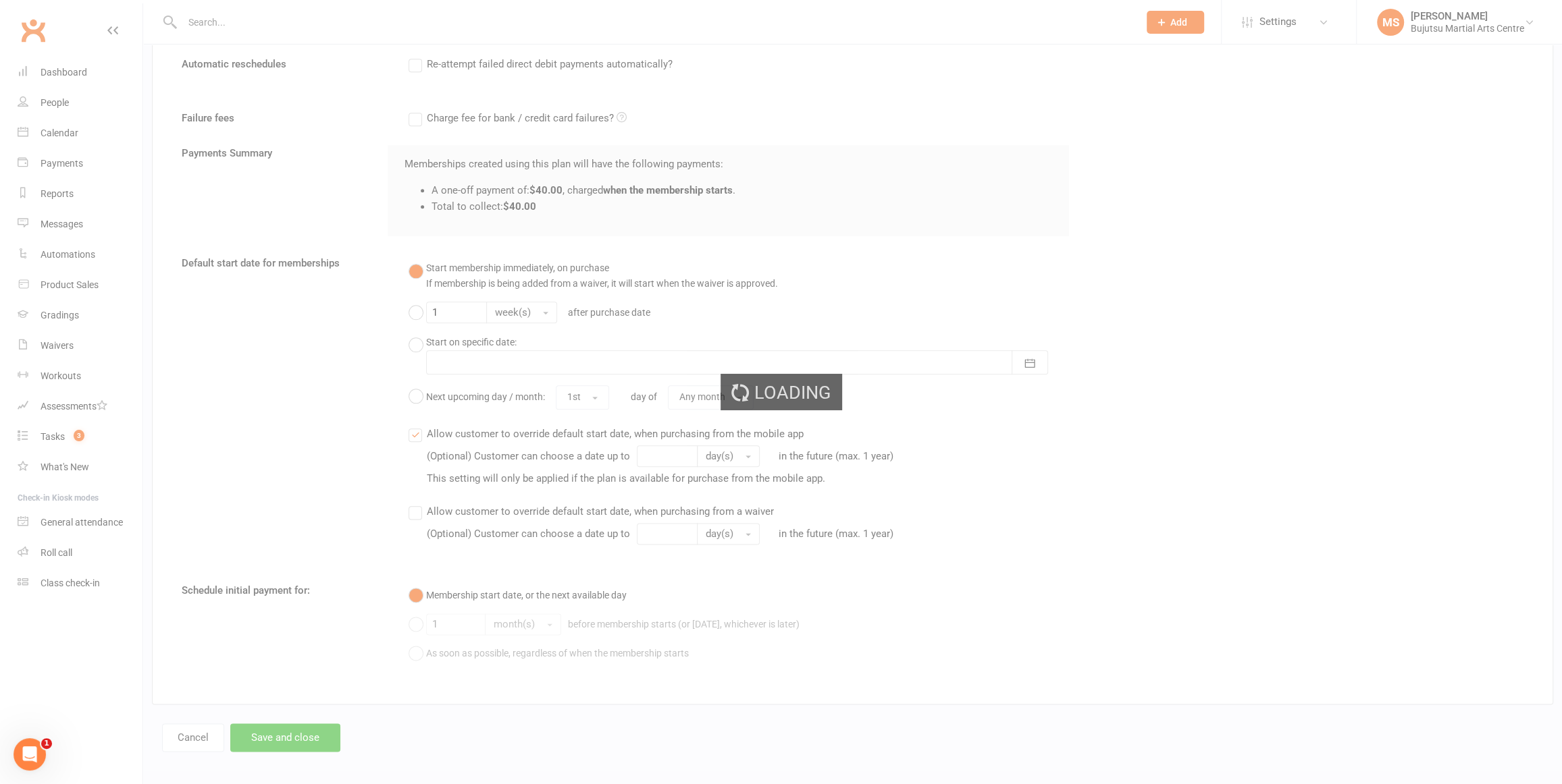
select select "100"
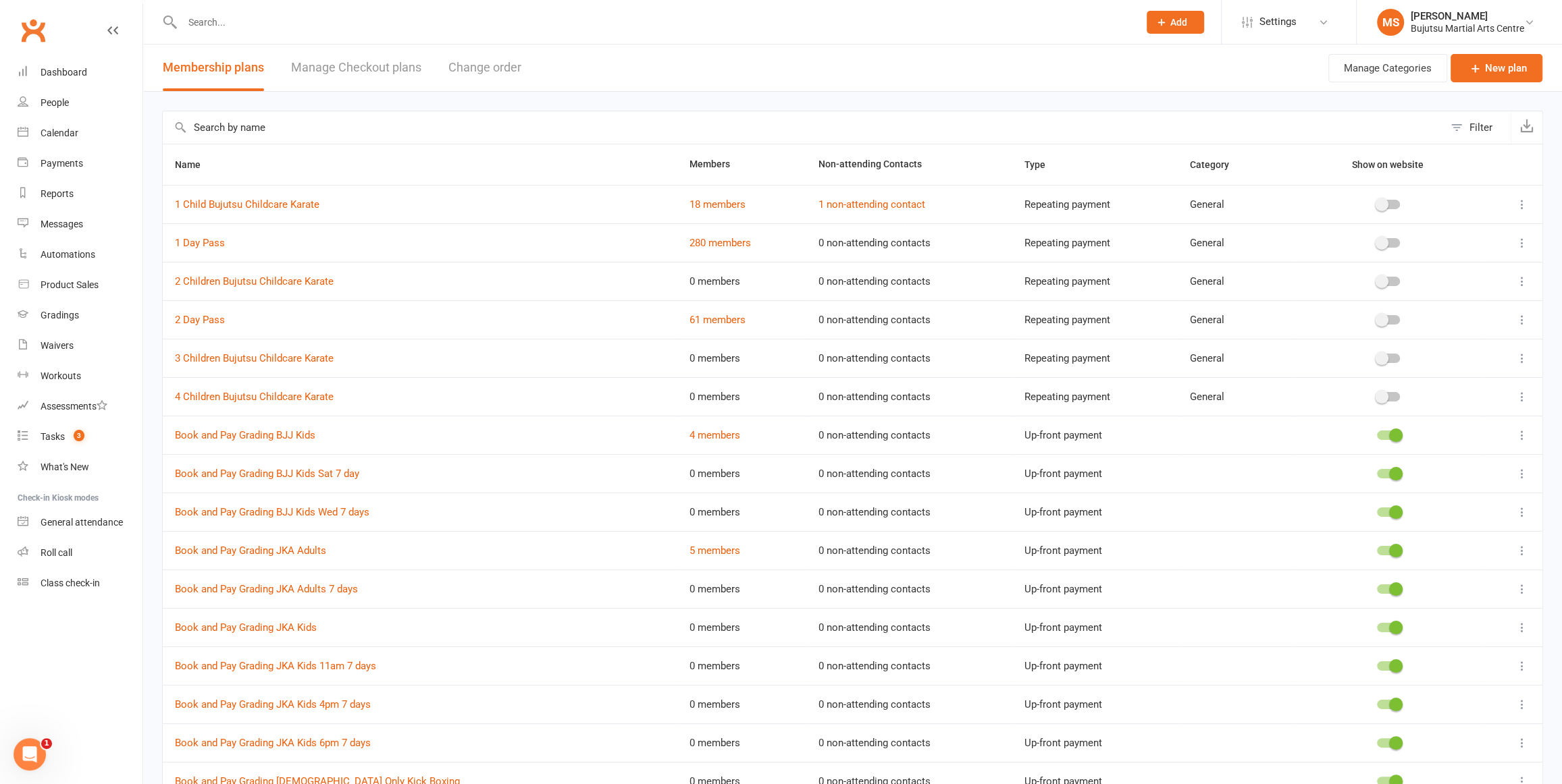
click at [361, 65] on link "Manage Checkout plans" at bounding box center [356, 67] width 130 height 47
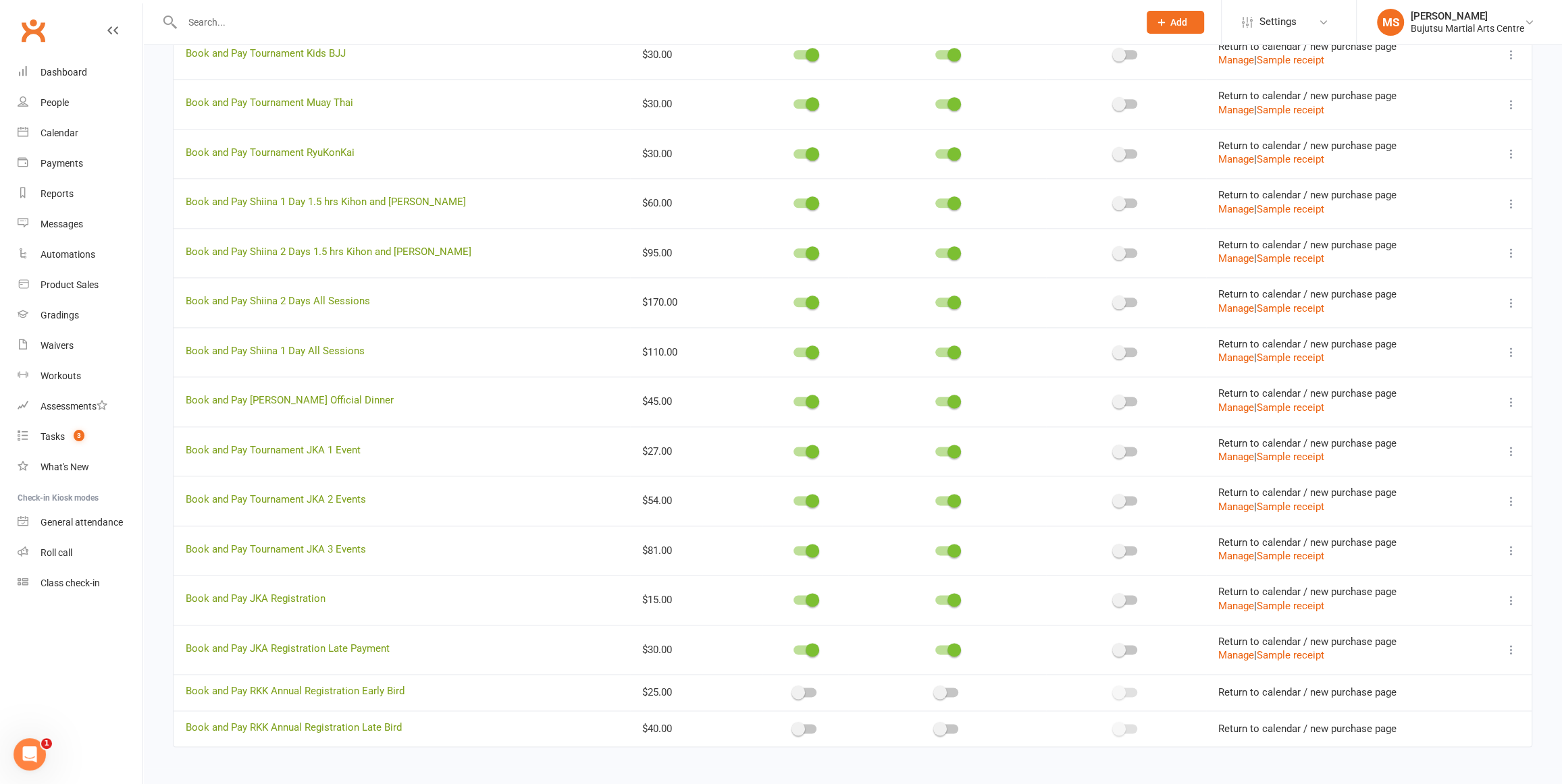
scroll to position [1739, 0]
drag, startPoint x: 745, startPoint y: 687, endPoint x: 748, endPoint y: 695, distance: 8.5
click at [791, 688] on span at bounding box center [798, 691] width 13 height 13
click at [794, 689] on input "checkbox" at bounding box center [794, 689] width 0 height 0
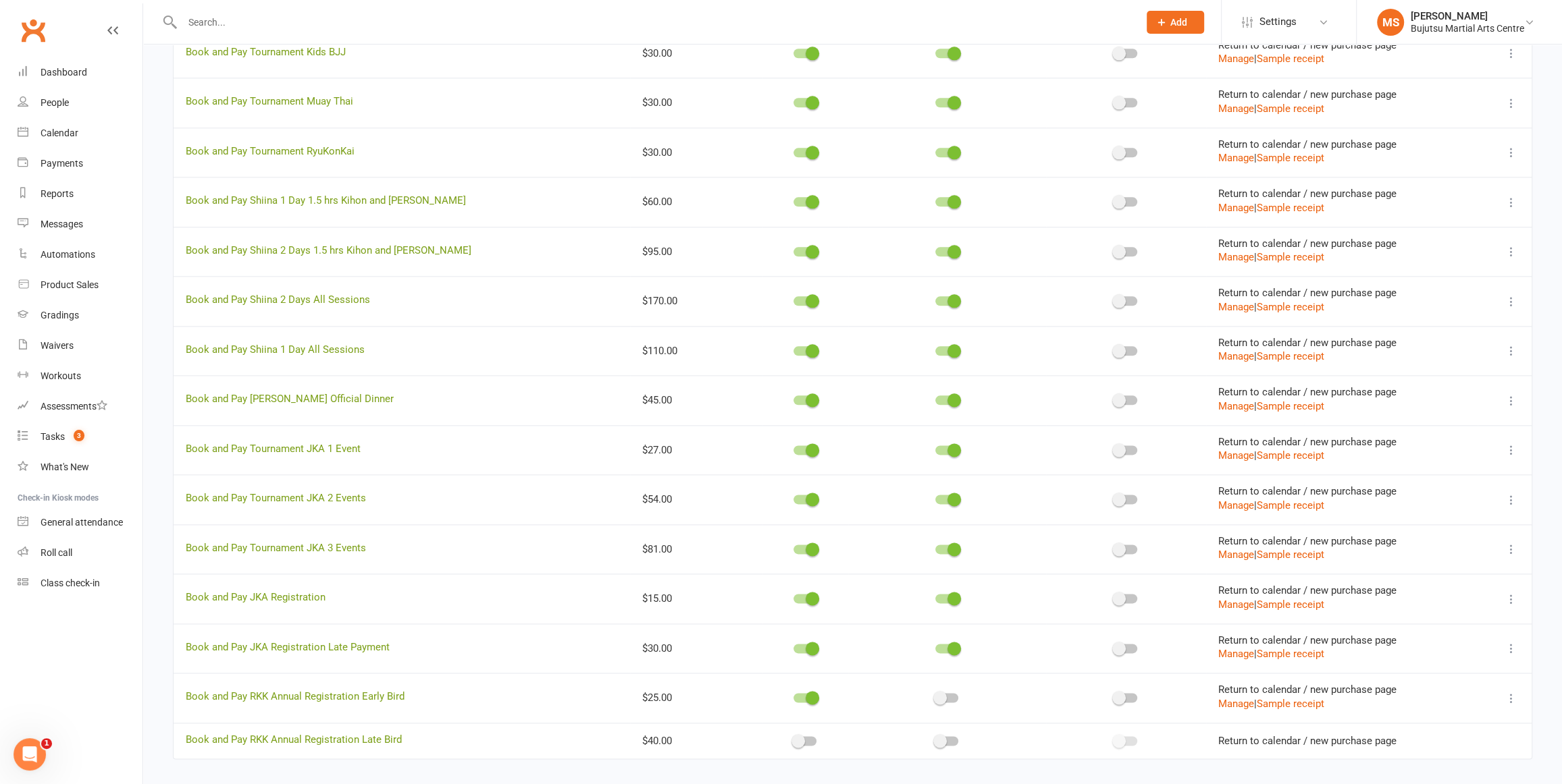
click at [791, 734] on span at bounding box center [798, 741] width 13 height 13
click at [794, 739] on input "checkbox" at bounding box center [794, 739] width 0 height 0
drag, startPoint x: 897, startPoint y: 690, endPoint x: 900, endPoint y: 703, distance: 13.3
click at [933, 691] on span at bounding box center [940, 697] width 13 height 13
click at [935, 696] on input "checkbox" at bounding box center [935, 696] width 0 height 0
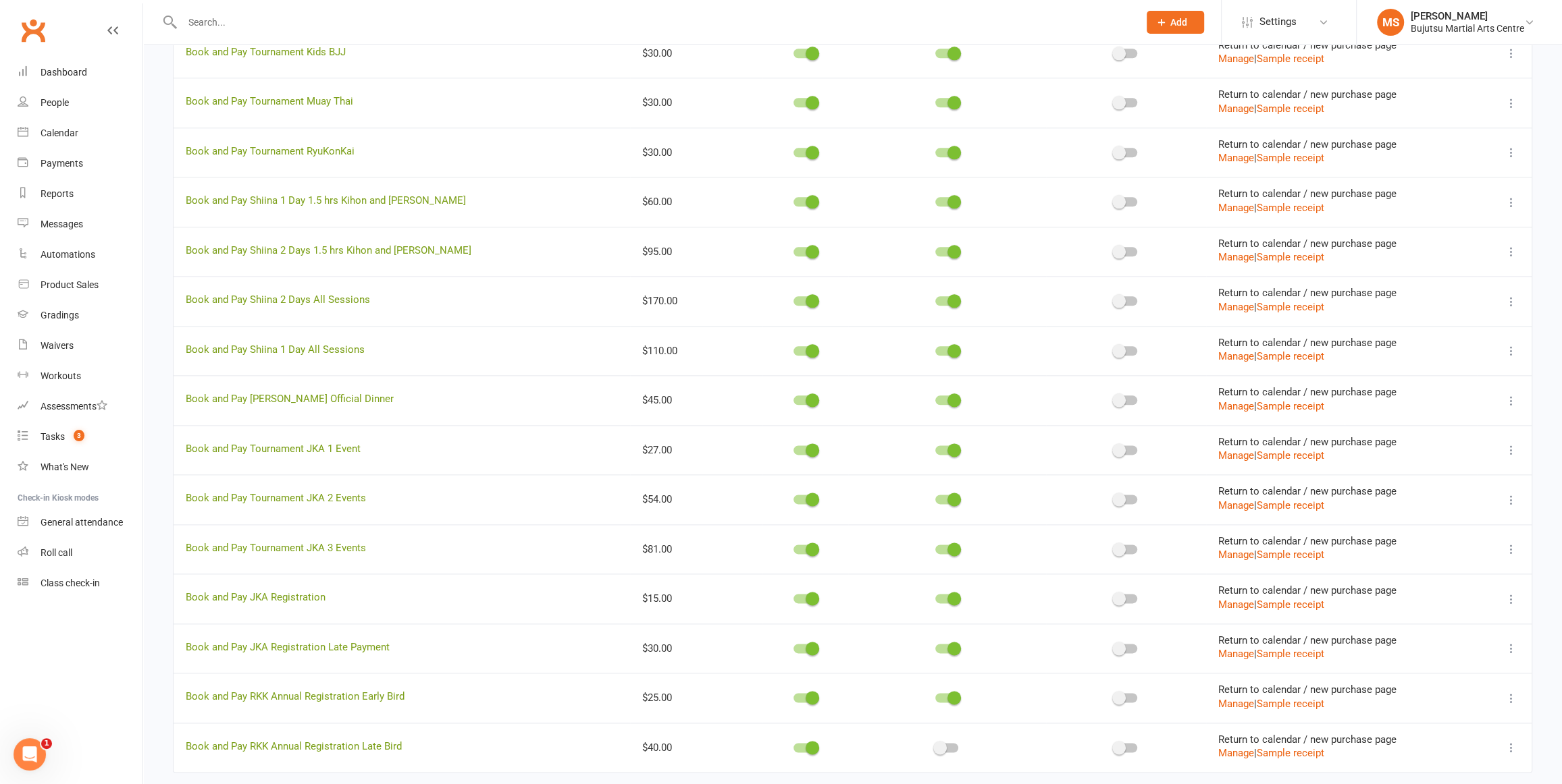
click at [933, 744] on span at bounding box center [940, 748] width 13 height 13
click at [935, 746] on input "checkbox" at bounding box center [935, 746] width 0 height 0
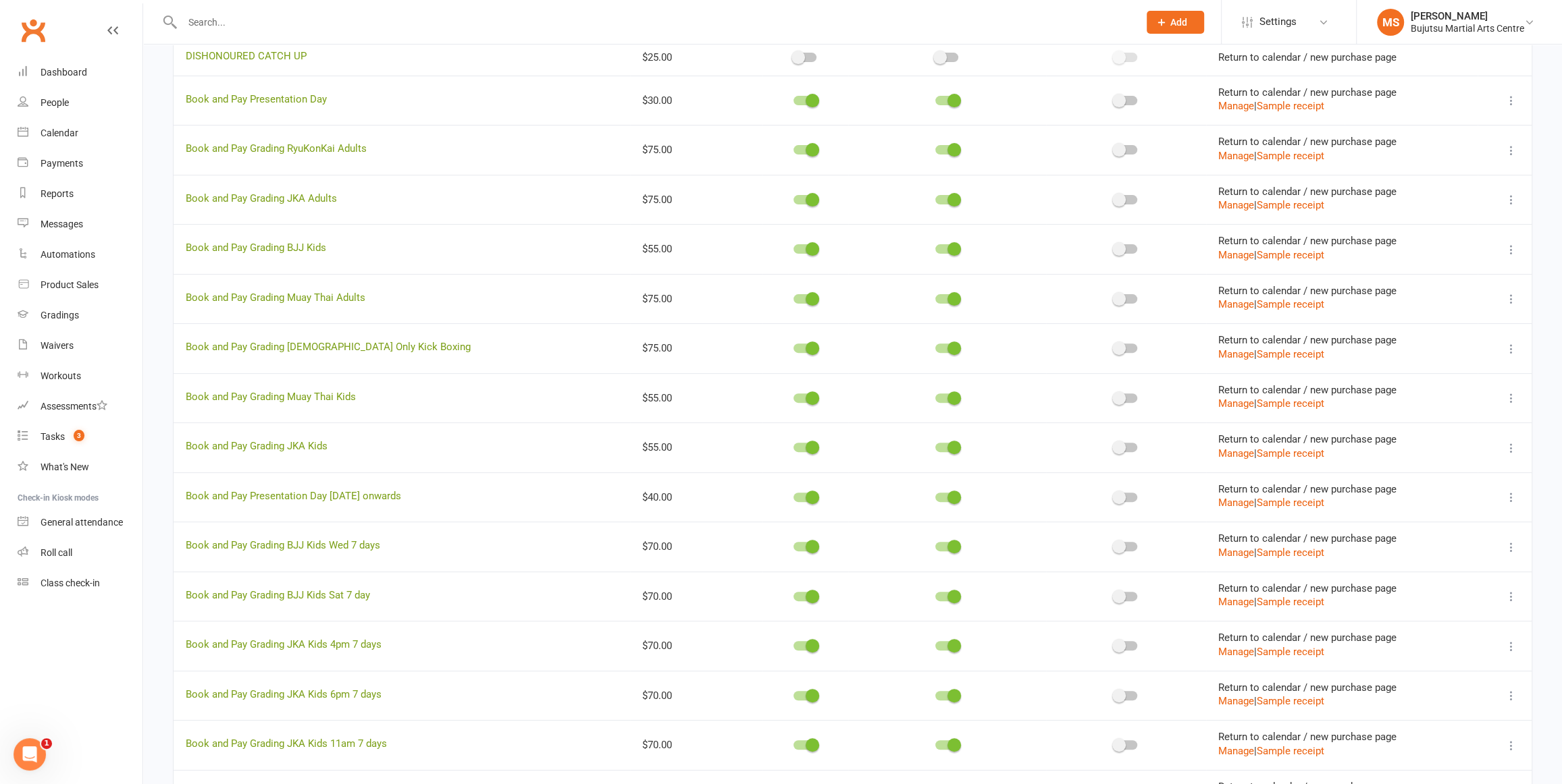
scroll to position [401, 0]
click at [44, 132] on div "Calendar" at bounding box center [59, 133] width 38 height 11
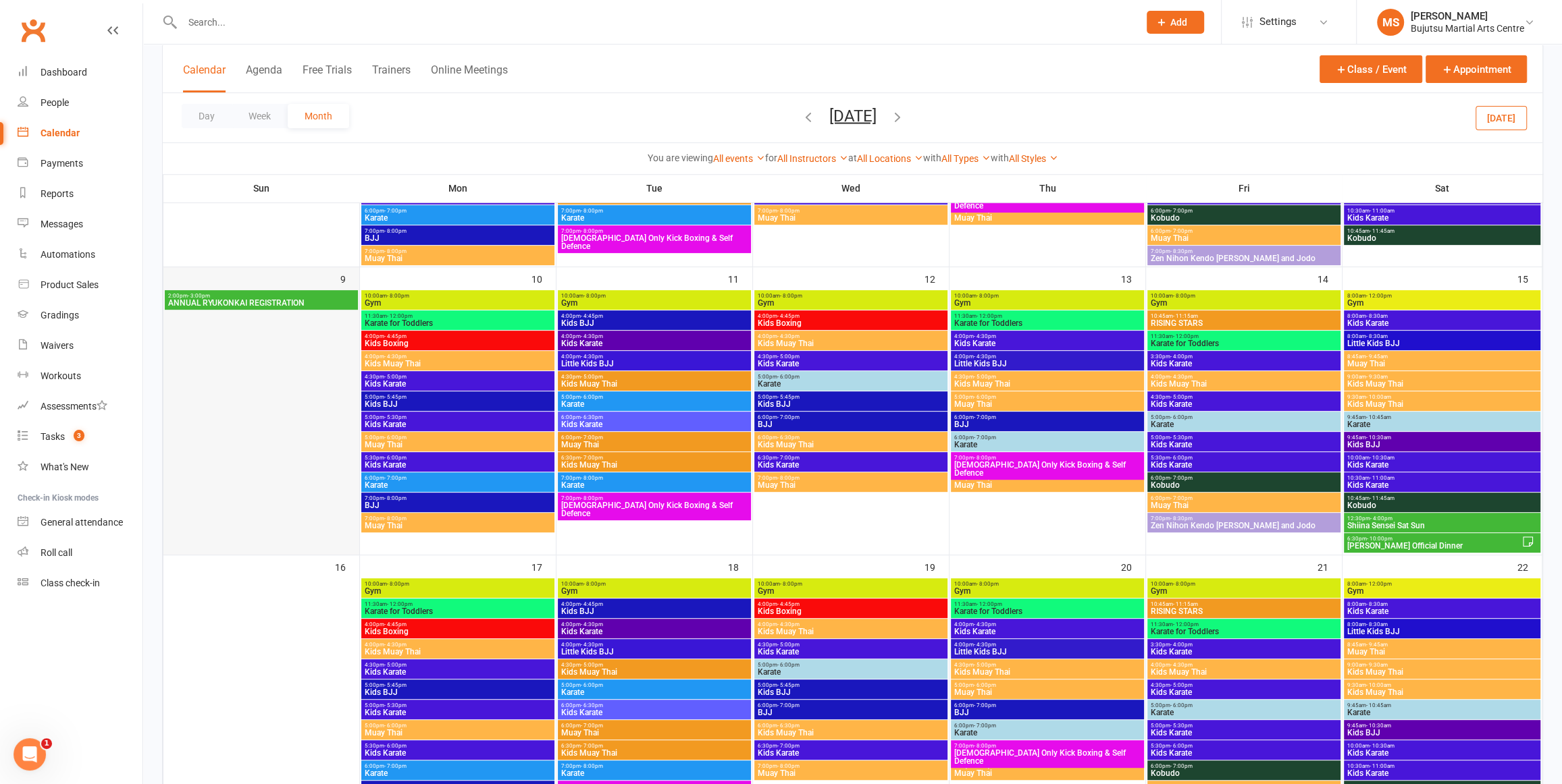
scroll to position [521, 0]
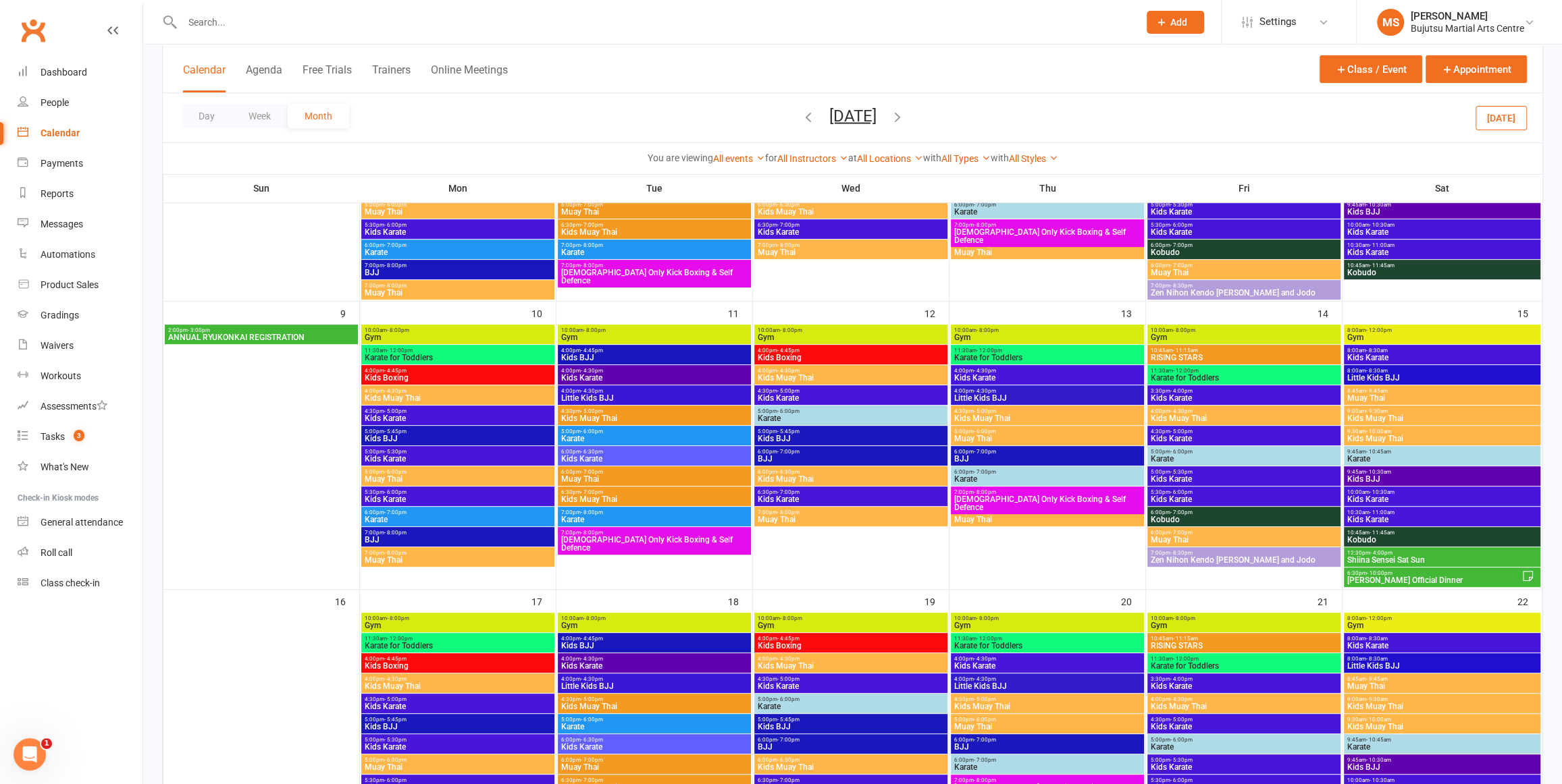
click at [243, 328] on span "2:00pm - 3:00pm" at bounding box center [261, 330] width 188 height 6
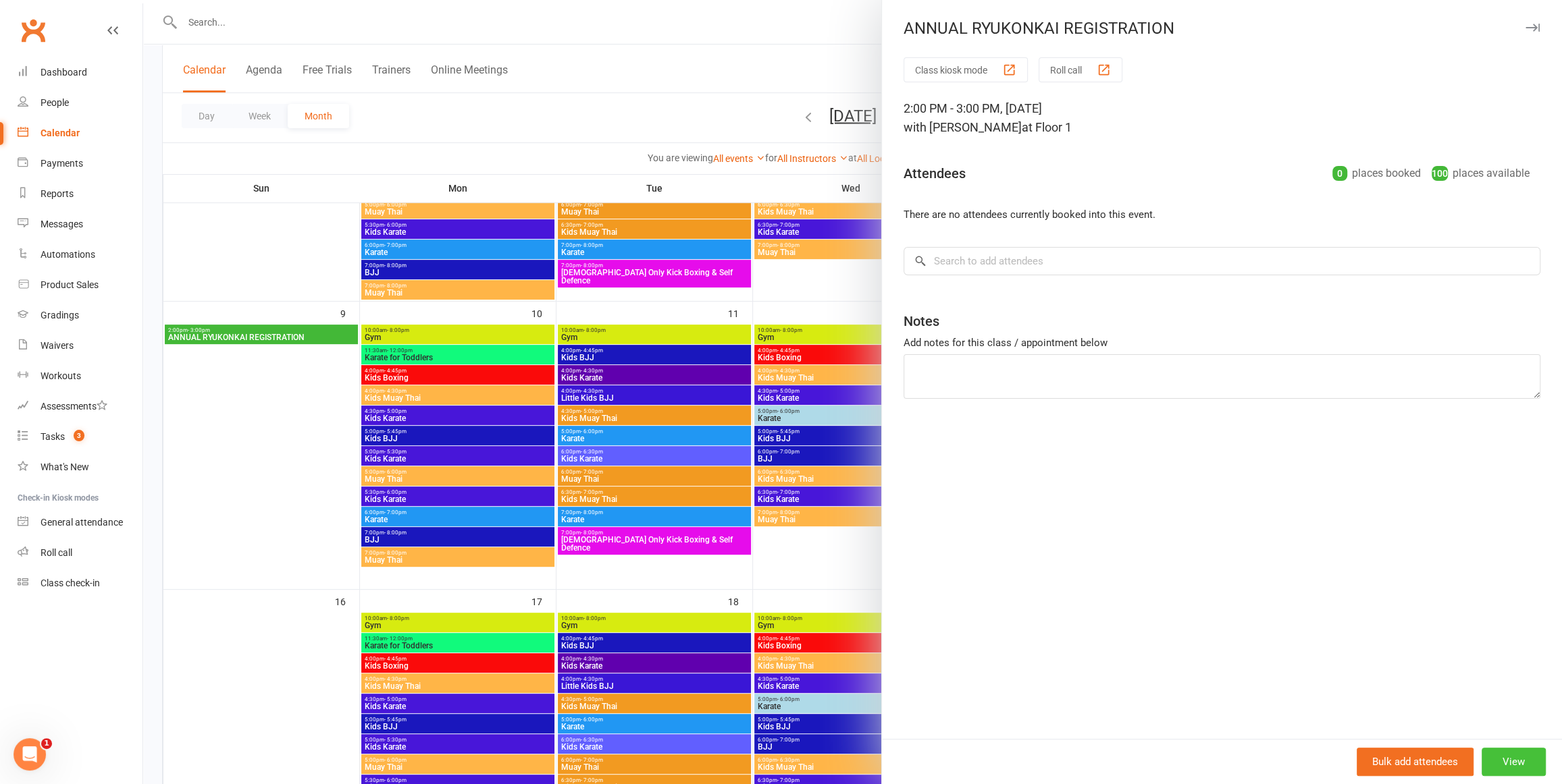
click at [1521, 765] on button "View" at bounding box center [1514, 762] width 64 height 29
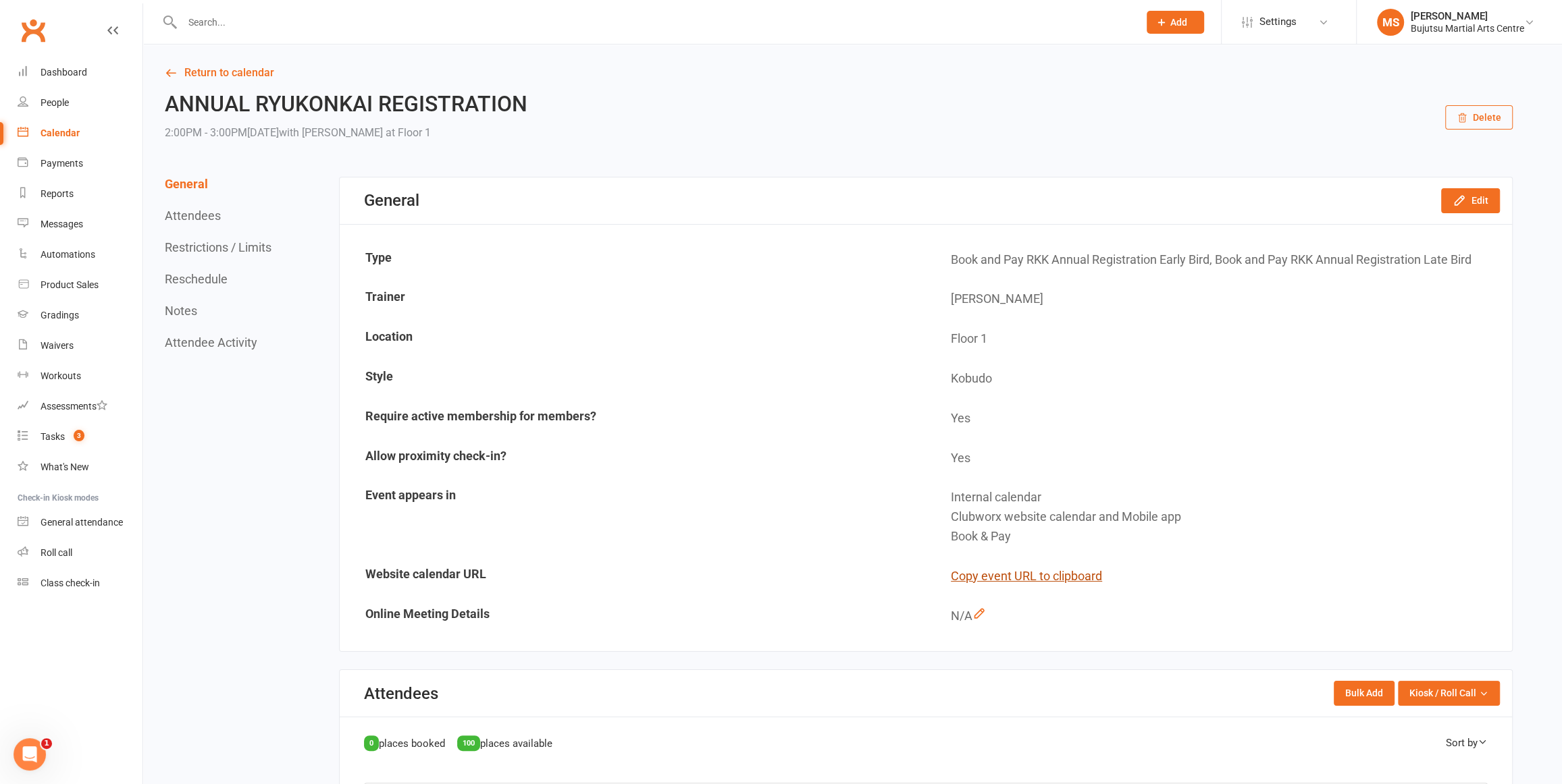
click at [1053, 572] on button "Copy event URL to clipboard" at bounding box center [1027, 576] width 151 height 19
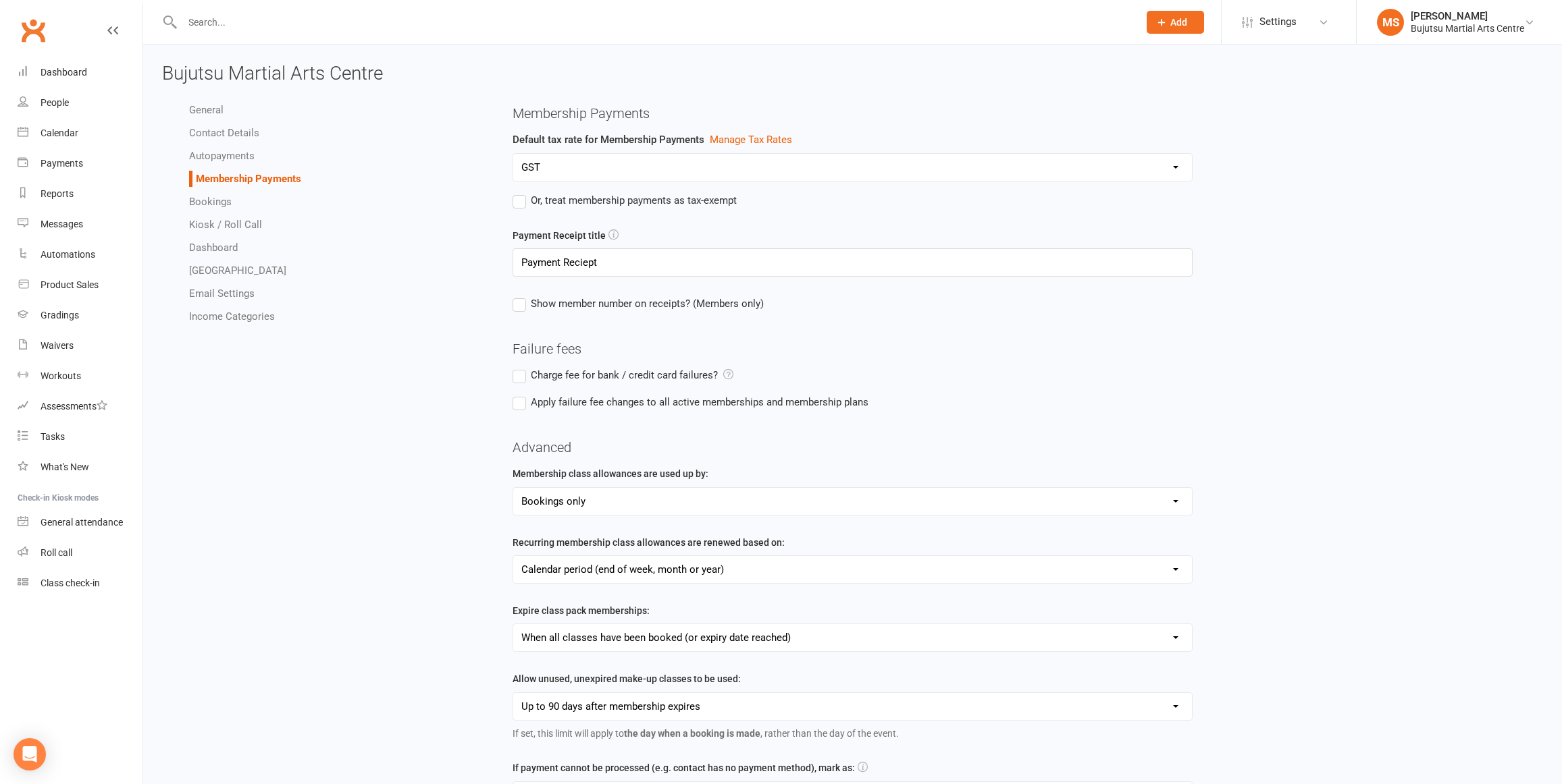
select select "1215"
select select "expire_class_packs_on_booking_creation"
select select "allow_make_up_classes_for_expired_memberships_up_to_90d"
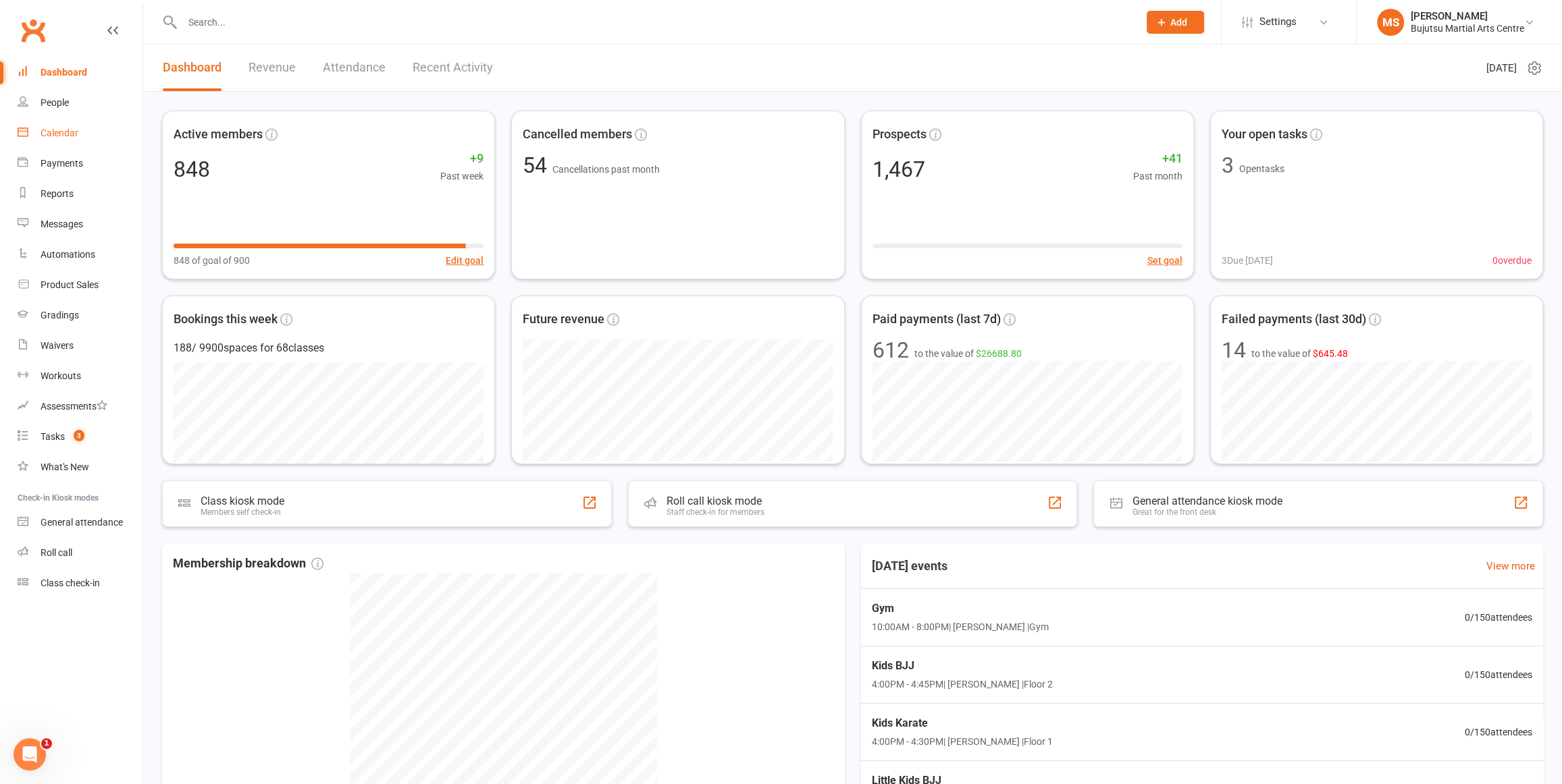
click at [71, 127] on link "Calendar" at bounding box center [80, 133] width 125 height 30
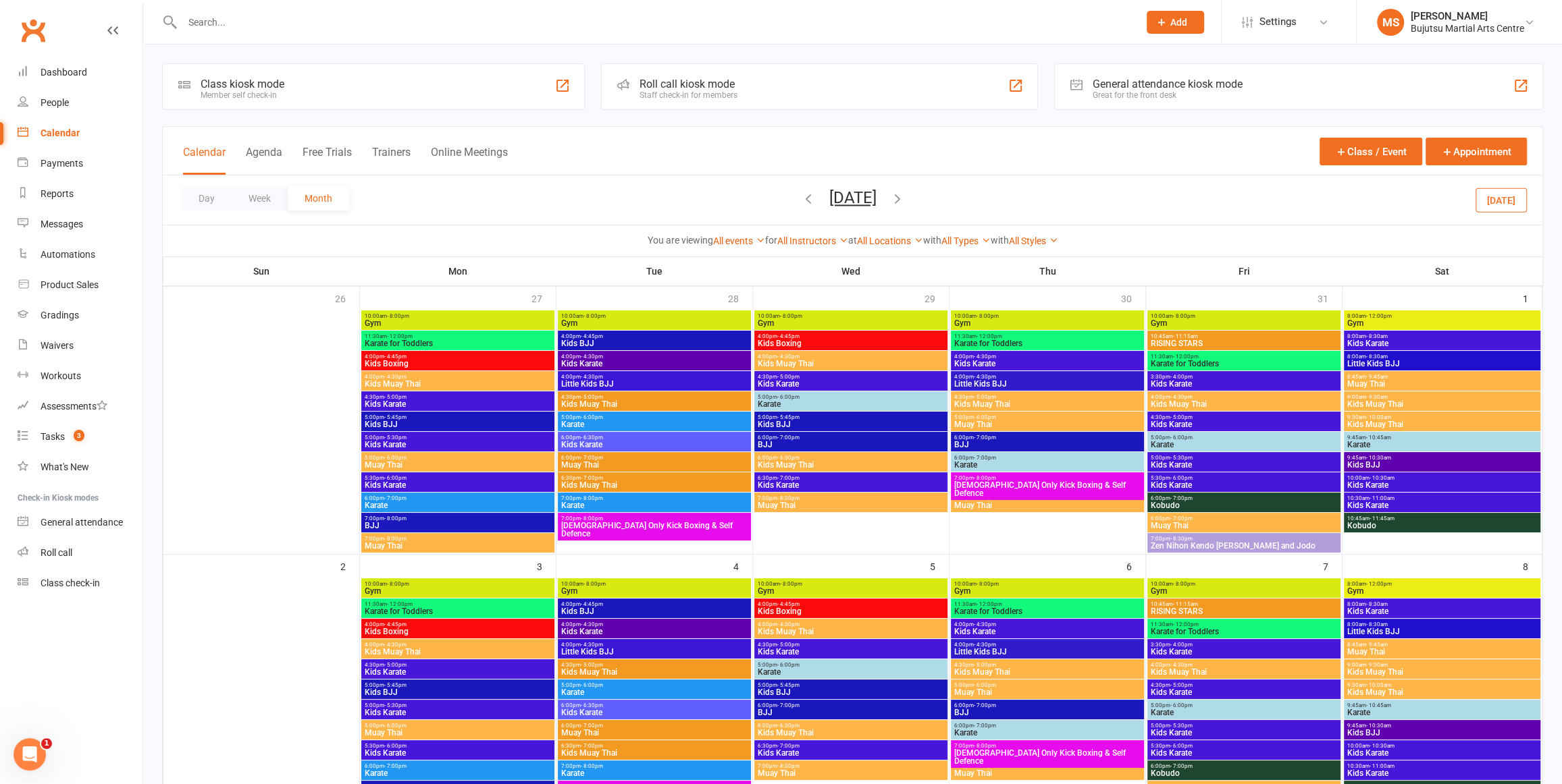
click at [801, 195] on icon "button" at bounding box center [808, 198] width 15 height 15
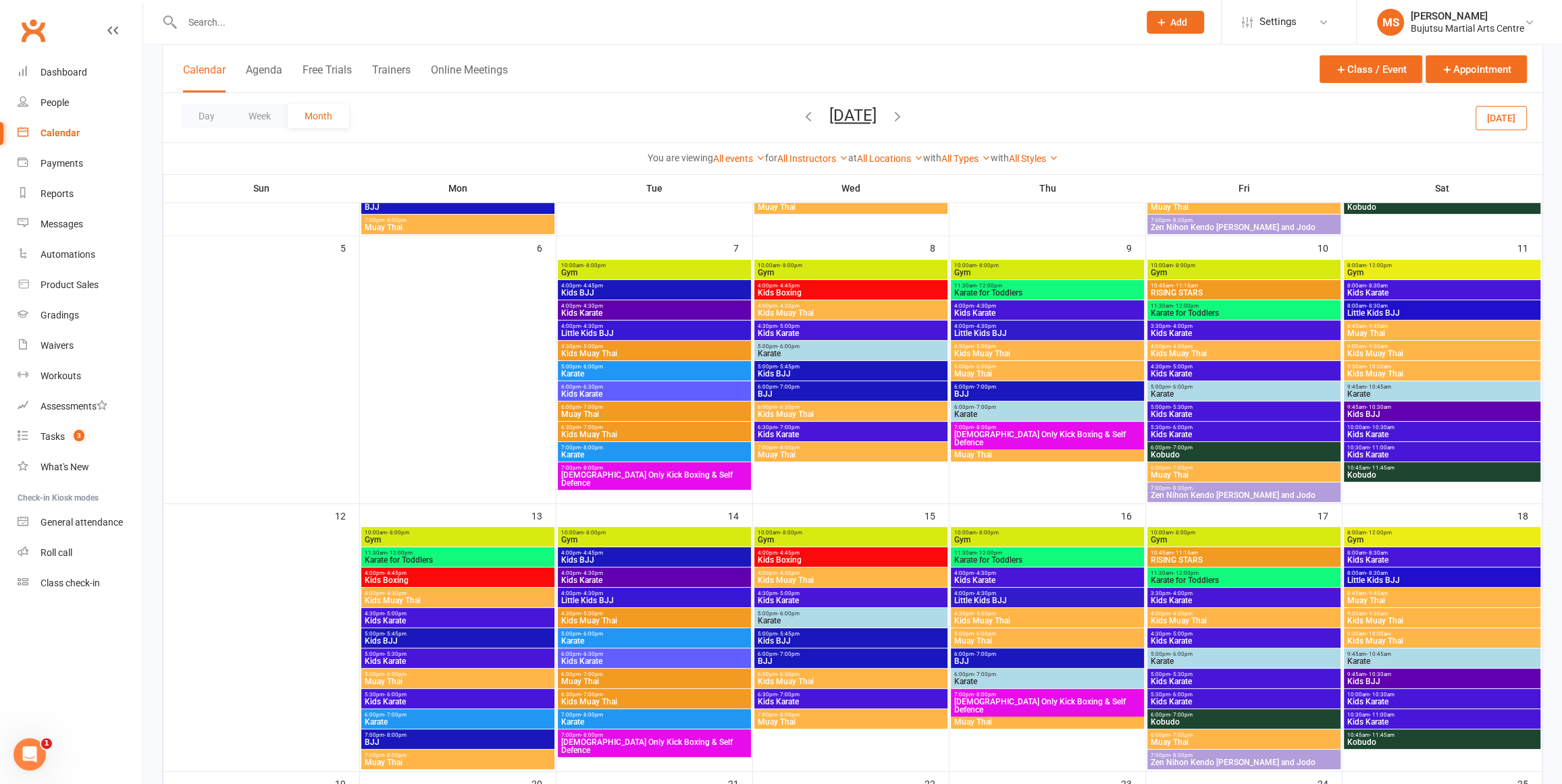
scroll to position [388, 0]
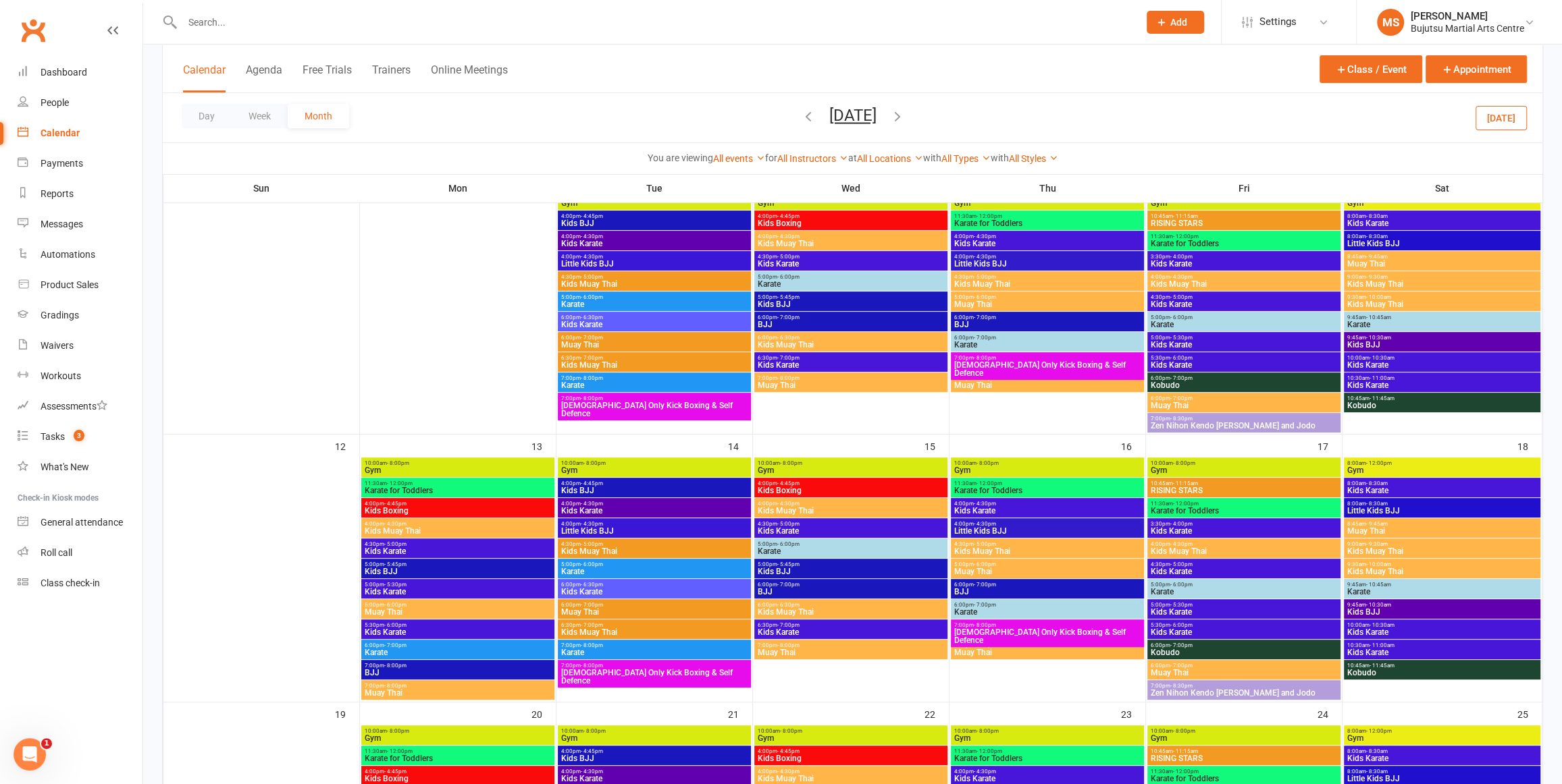
click at [1368, 405] on span "Kobudo" at bounding box center [1443, 406] width 191 height 8
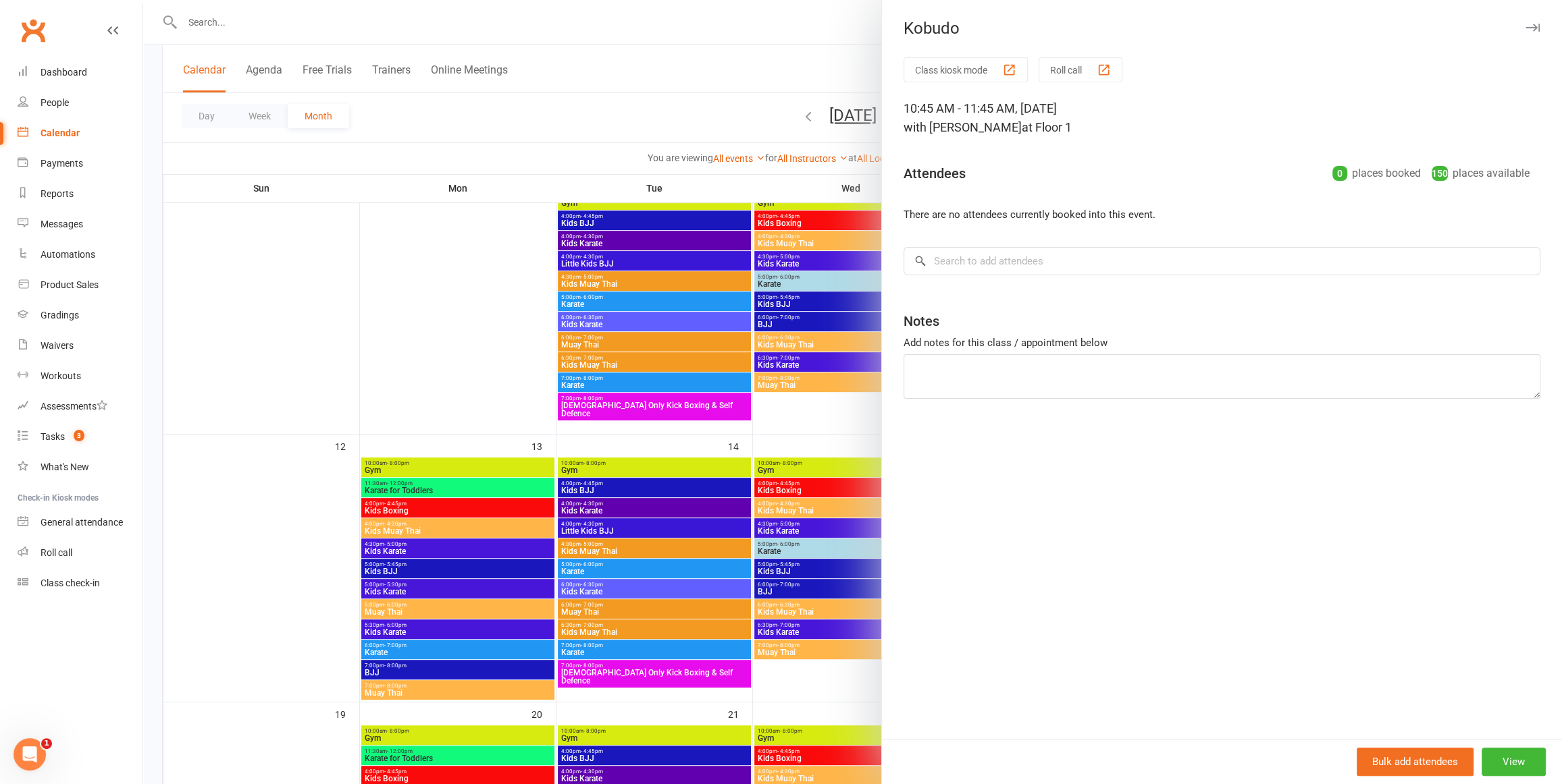
drag, startPoint x: 268, startPoint y: 231, endPoint x: 216, endPoint y: 164, distance: 84.8
click at [268, 230] on div at bounding box center [853, 392] width 1419 height 784
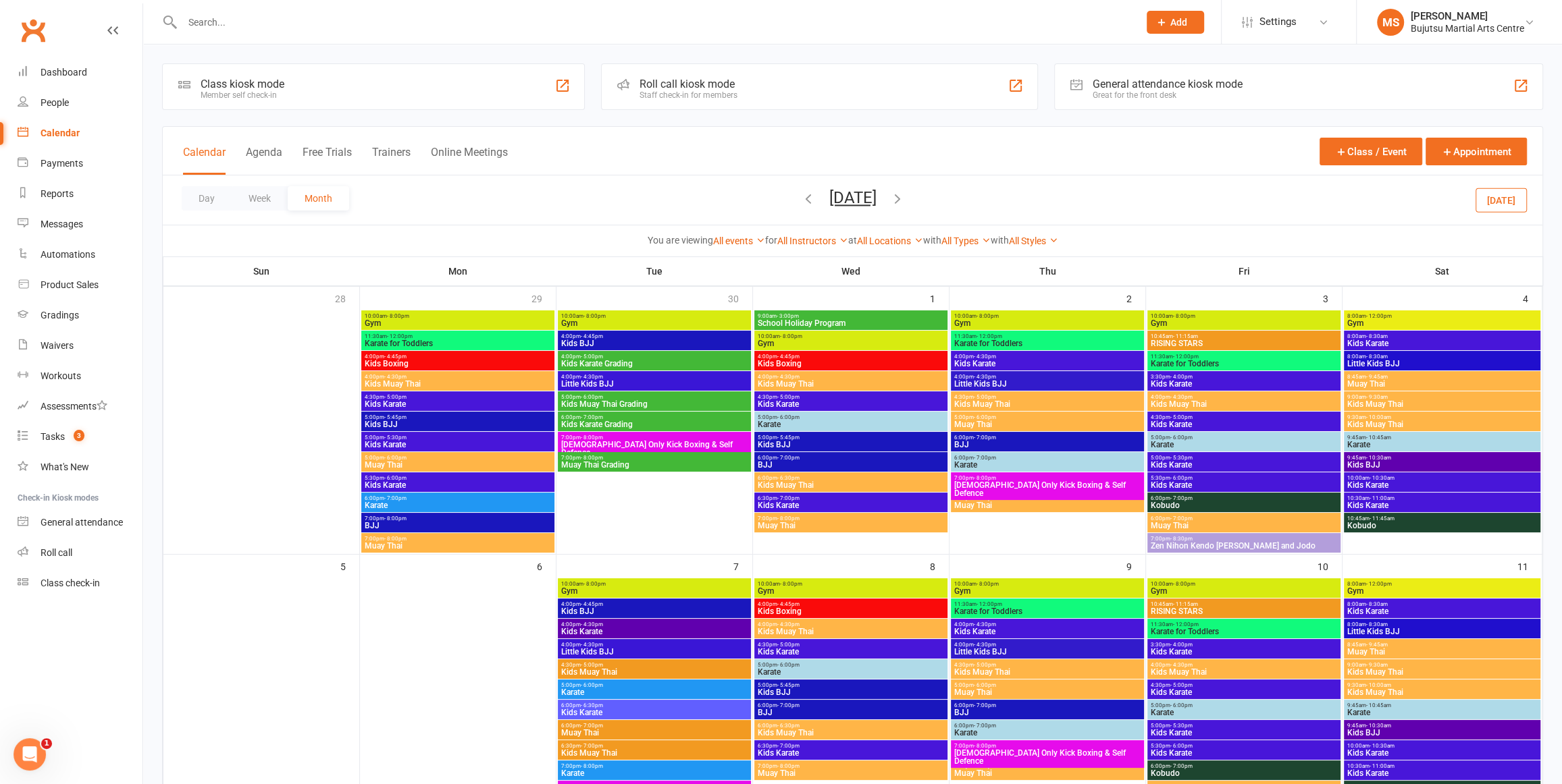
scroll to position [0, 0]
click at [801, 197] on icon "button" at bounding box center [808, 198] width 15 height 15
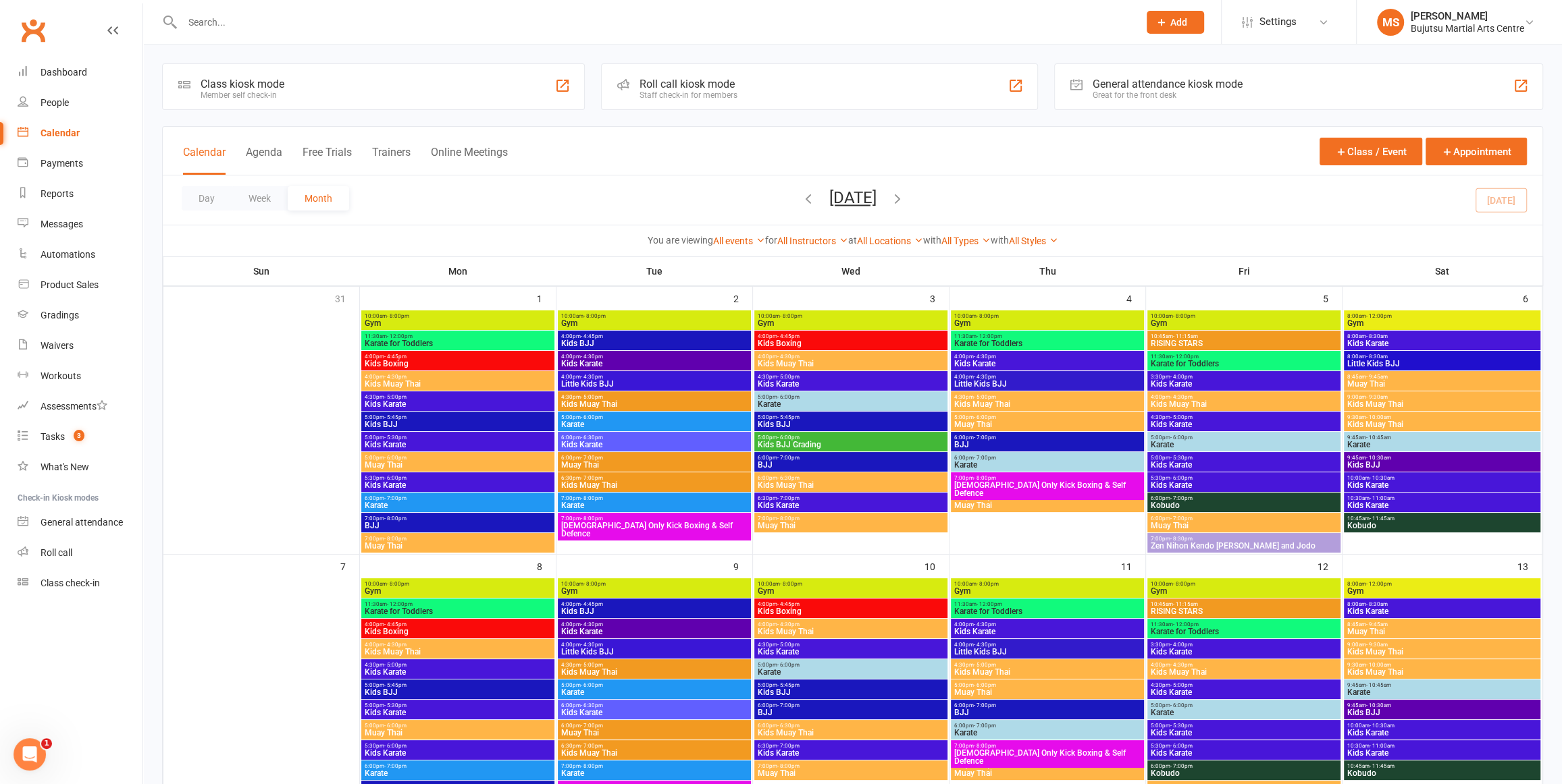
click at [801, 195] on icon "button" at bounding box center [808, 198] width 15 height 15
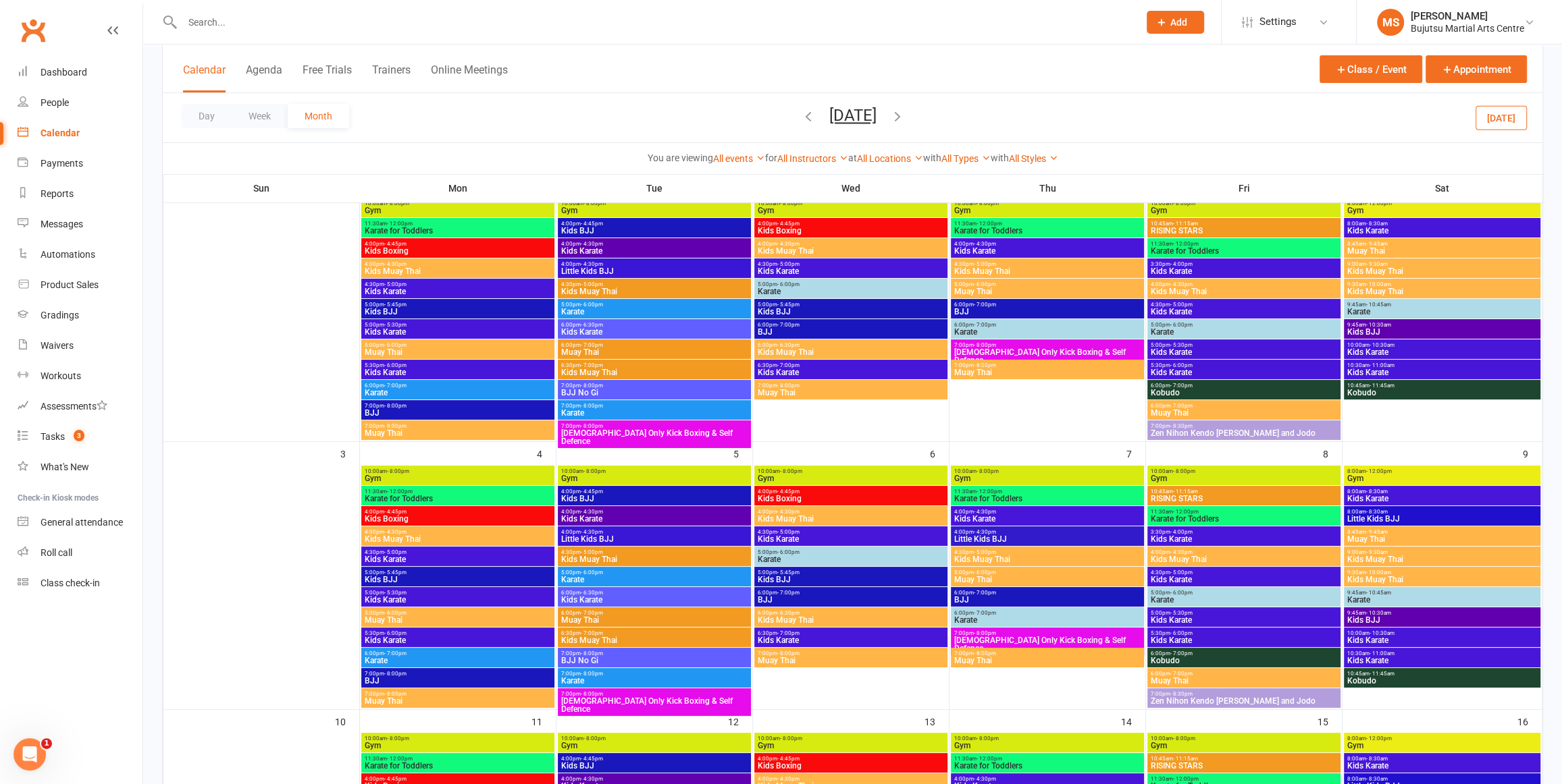
scroll to position [127, 0]
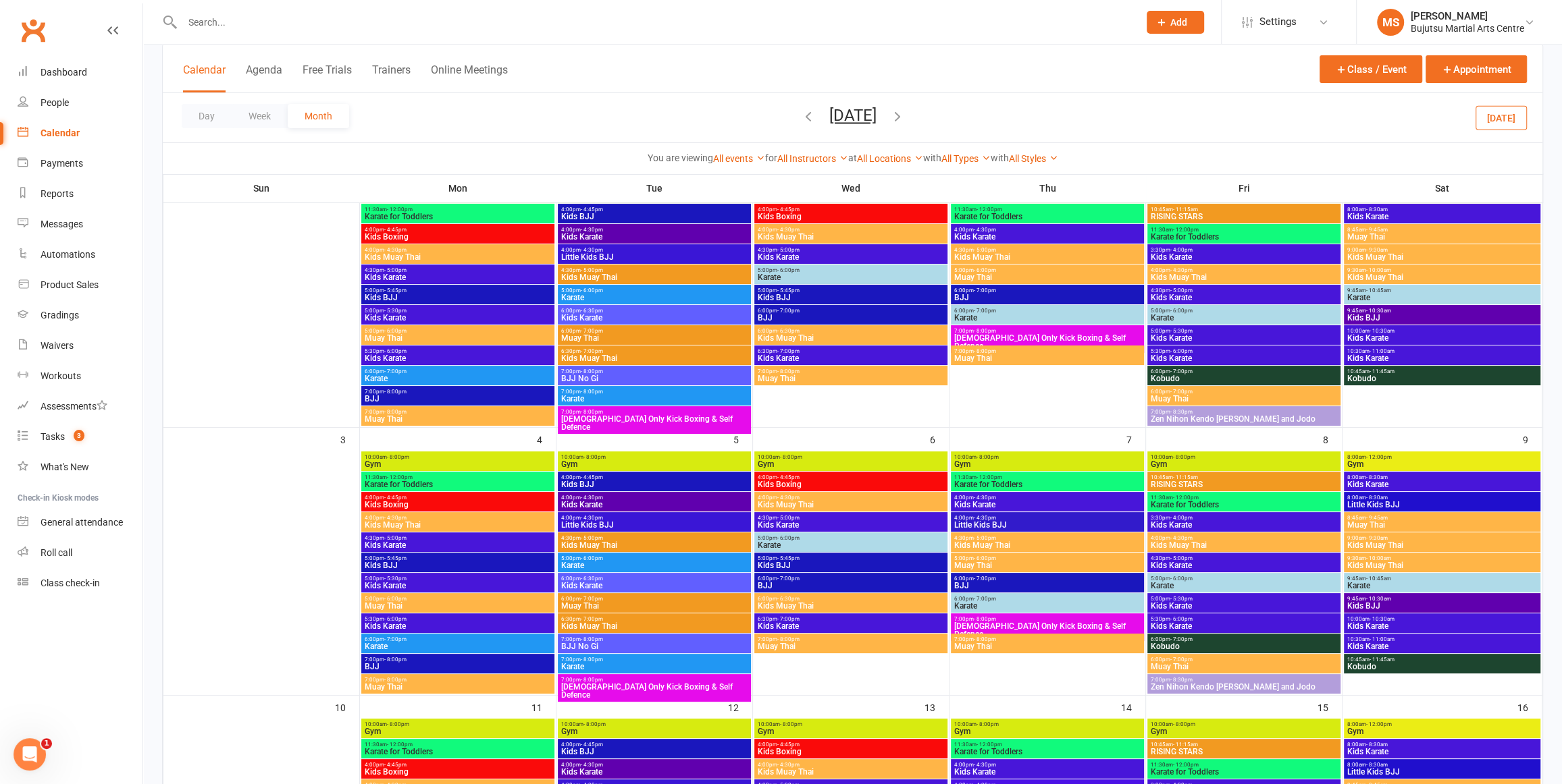
click at [1432, 658] on span "10:45am - 11:45am" at bounding box center [1443, 660] width 191 height 6
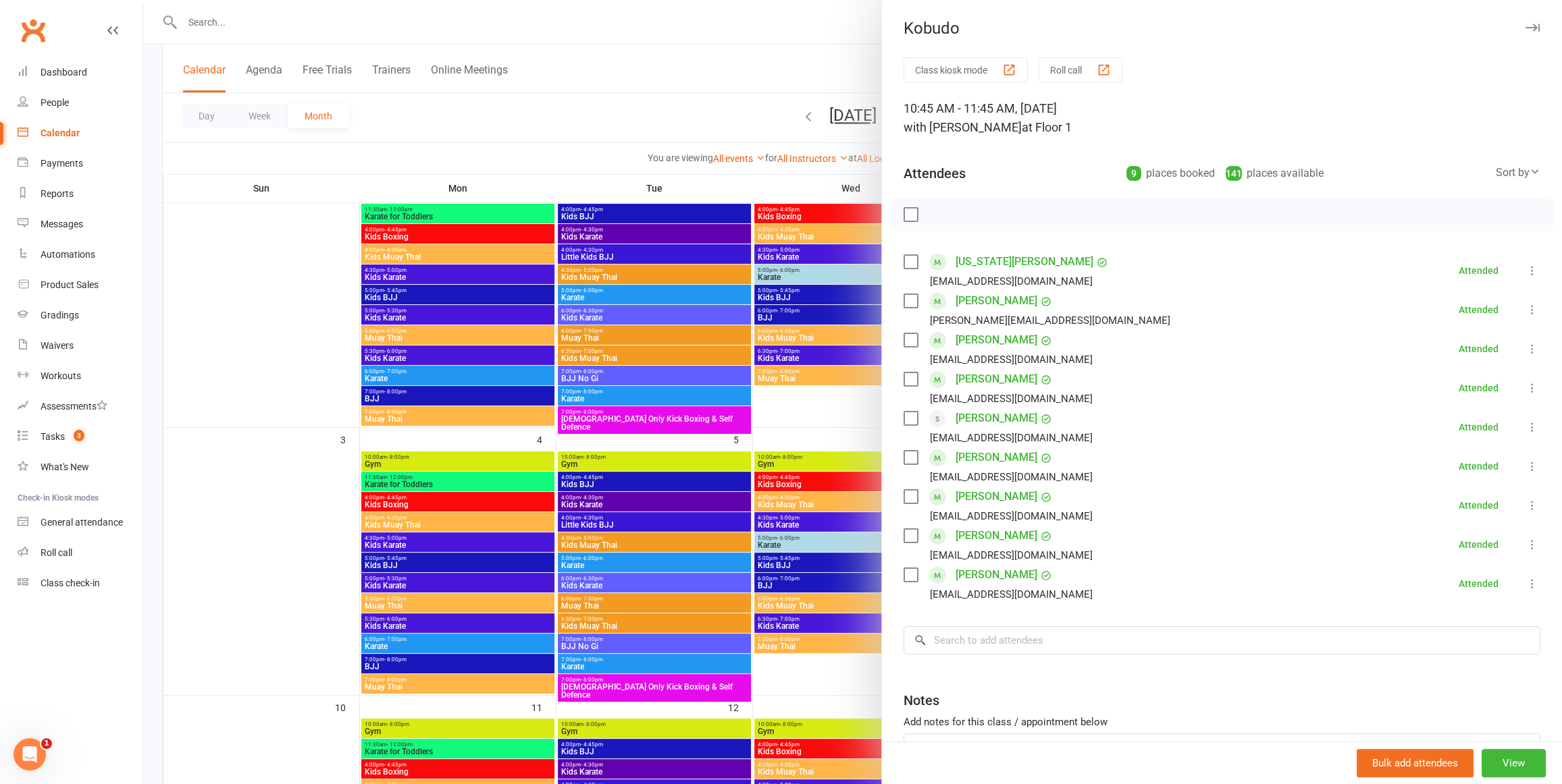
click at [673, 85] on div at bounding box center [853, 392] width 1419 height 784
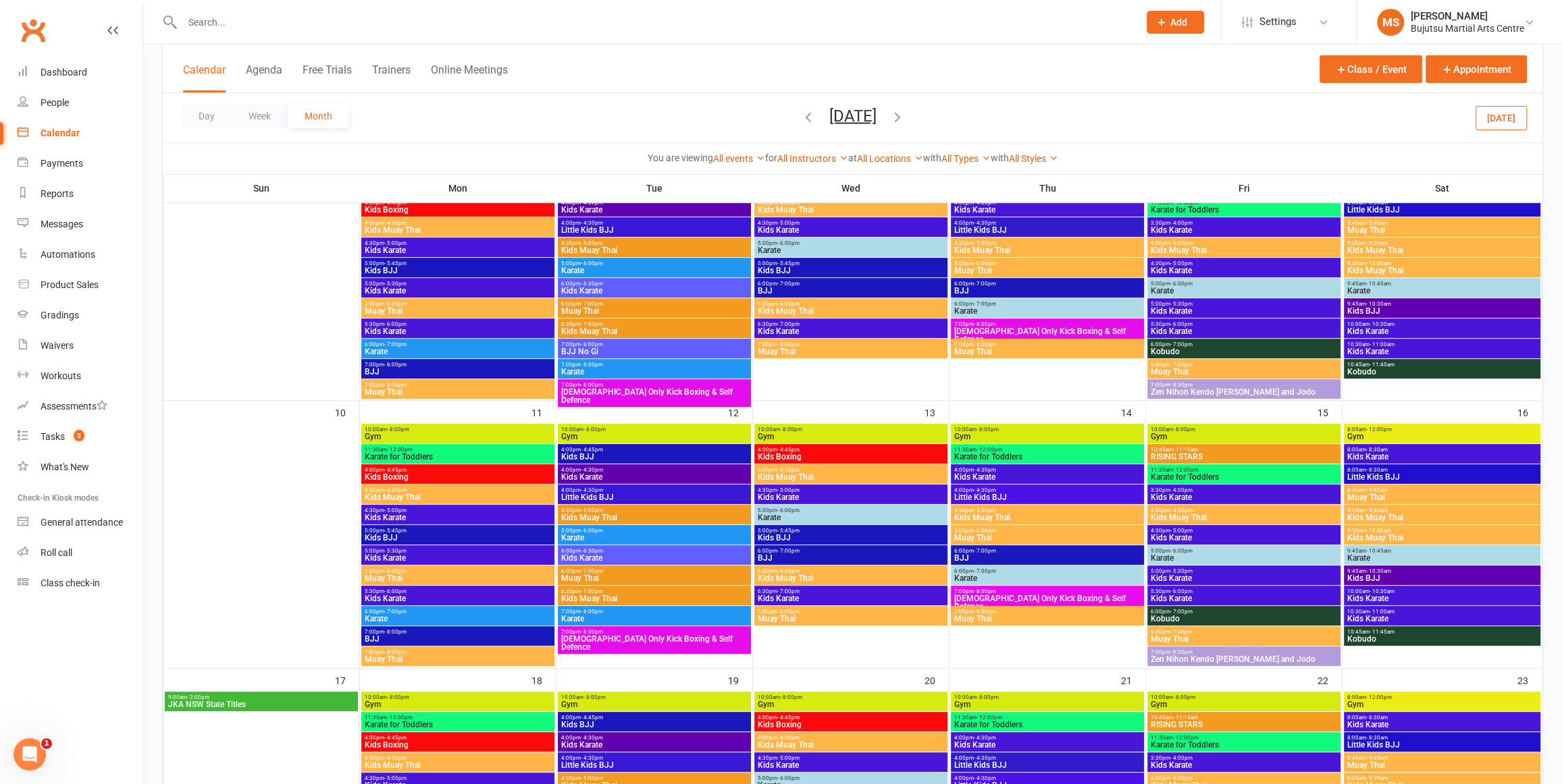
scroll to position [426, 0]
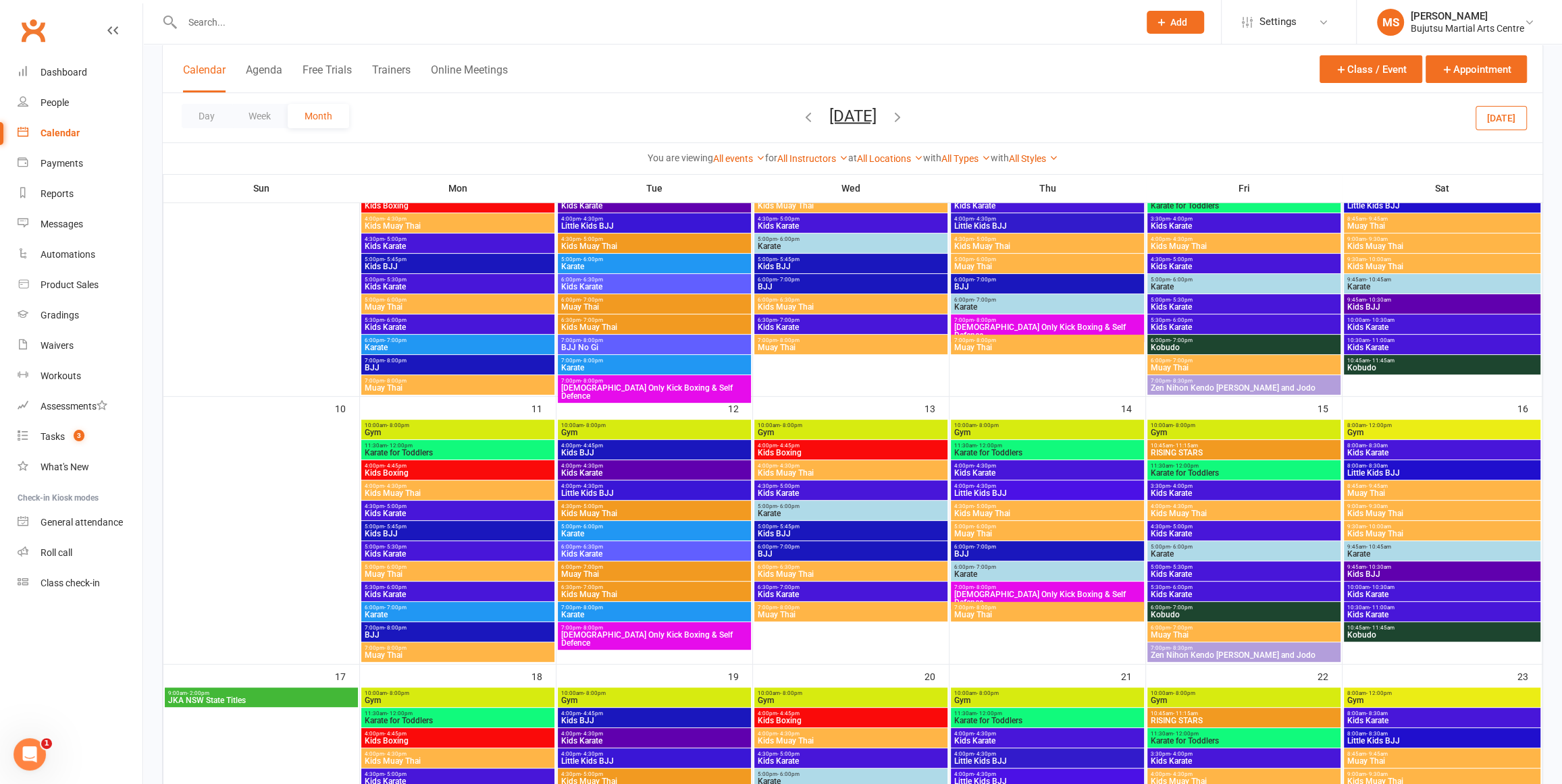
click at [1401, 631] on span "Kobudo" at bounding box center [1443, 635] width 191 height 8
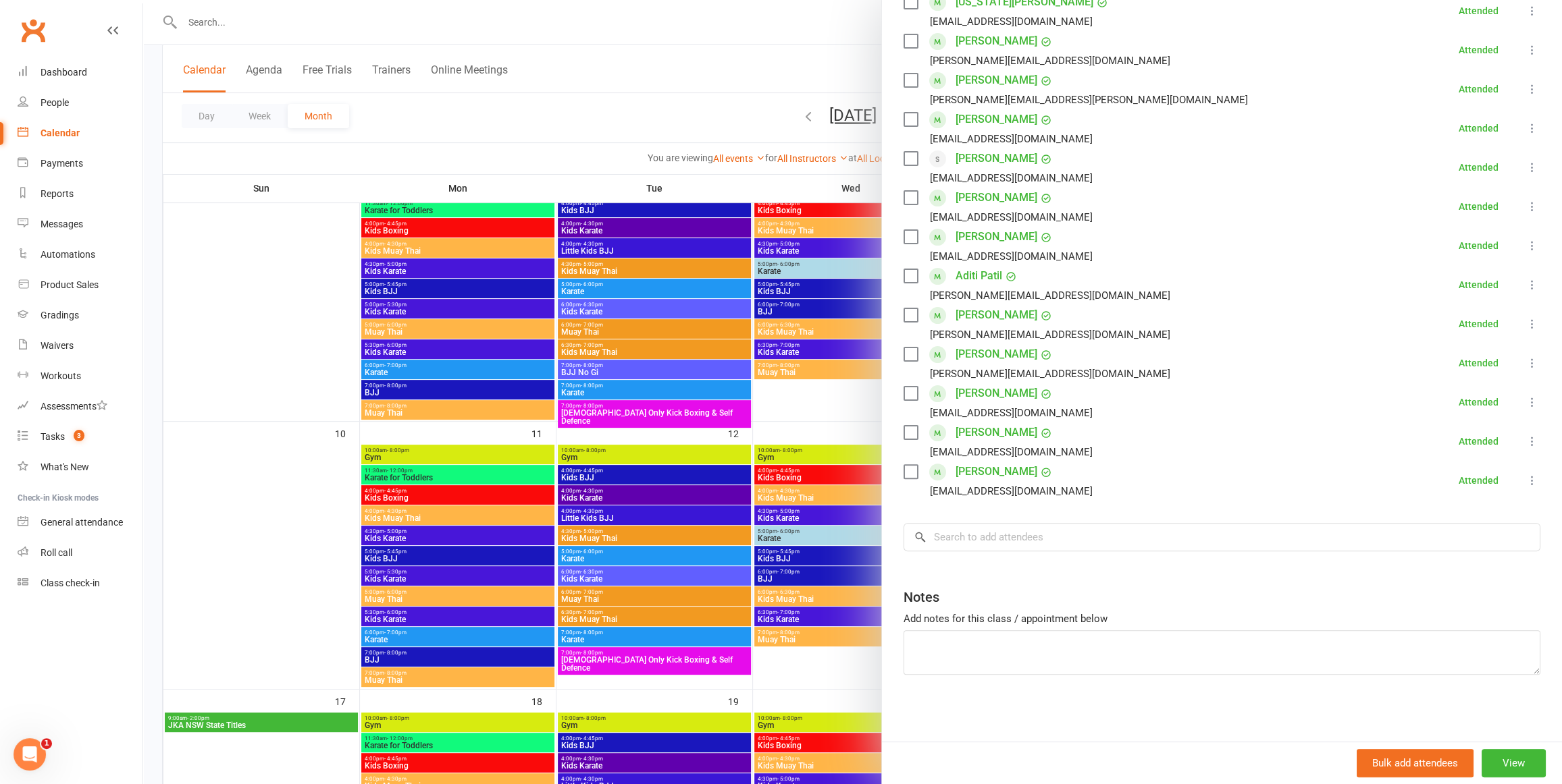
scroll to position [398, 0]
